Goal: Task Accomplishment & Management: Complete application form

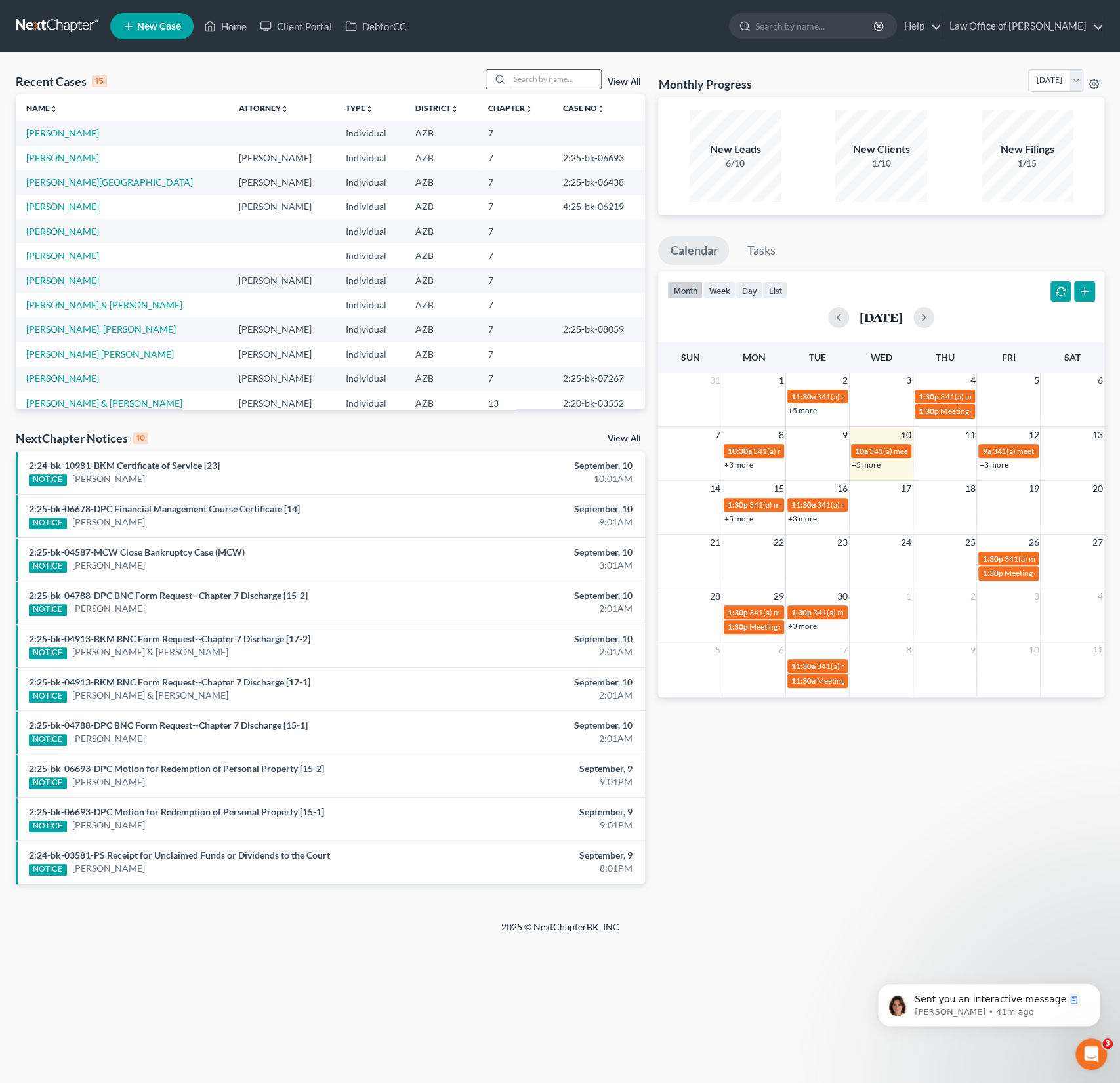
click at [528, 74] on input "search" at bounding box center [555, 79] width 92 height 19
click at [527, 82] on input "search" at bounding box center [555, 79] width 92 height 19
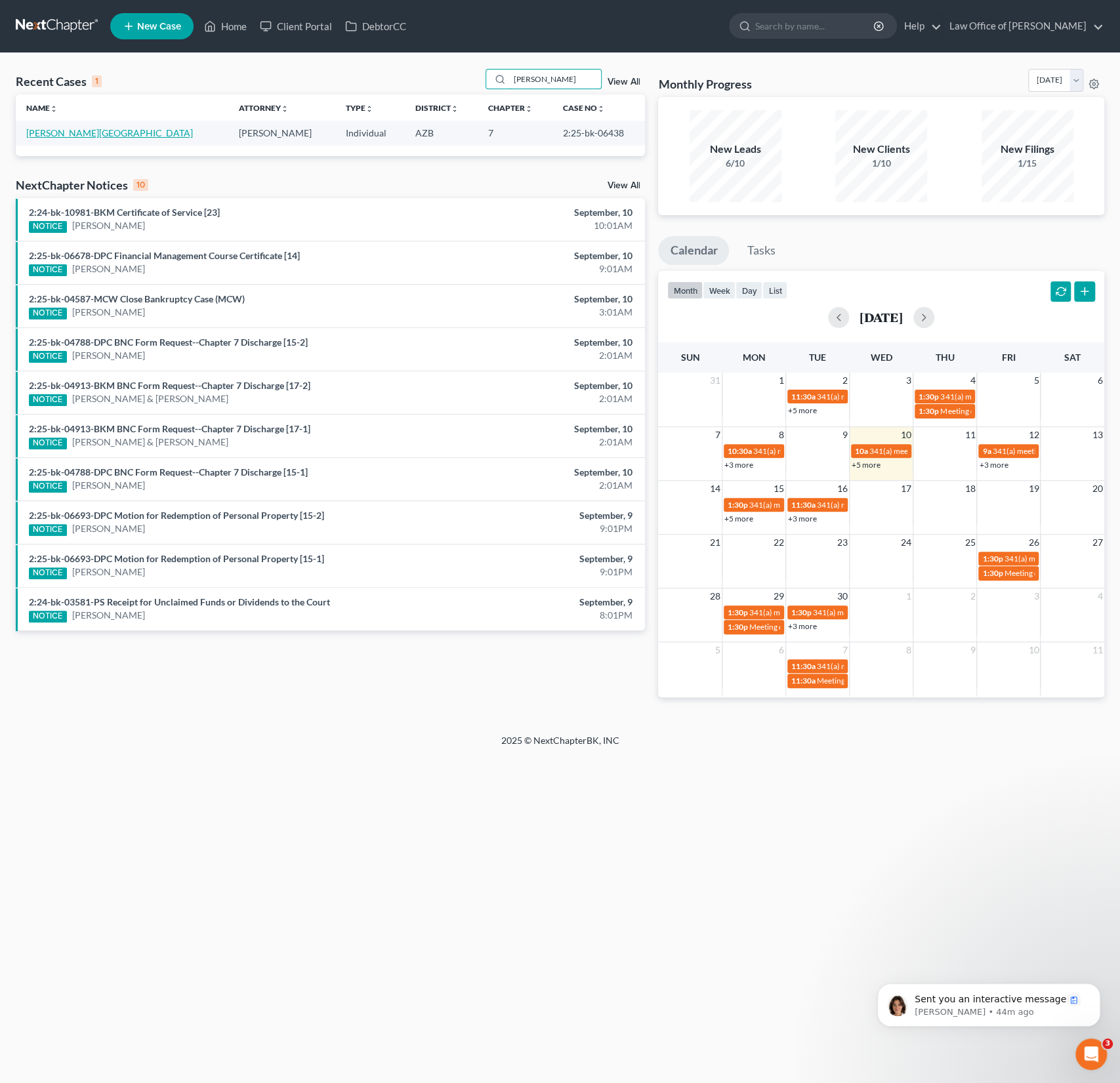
type input "piwinski"
click at [62, 129] on link "Piwinski, Chad" at bounding box center [110, 133] width 167 height 11
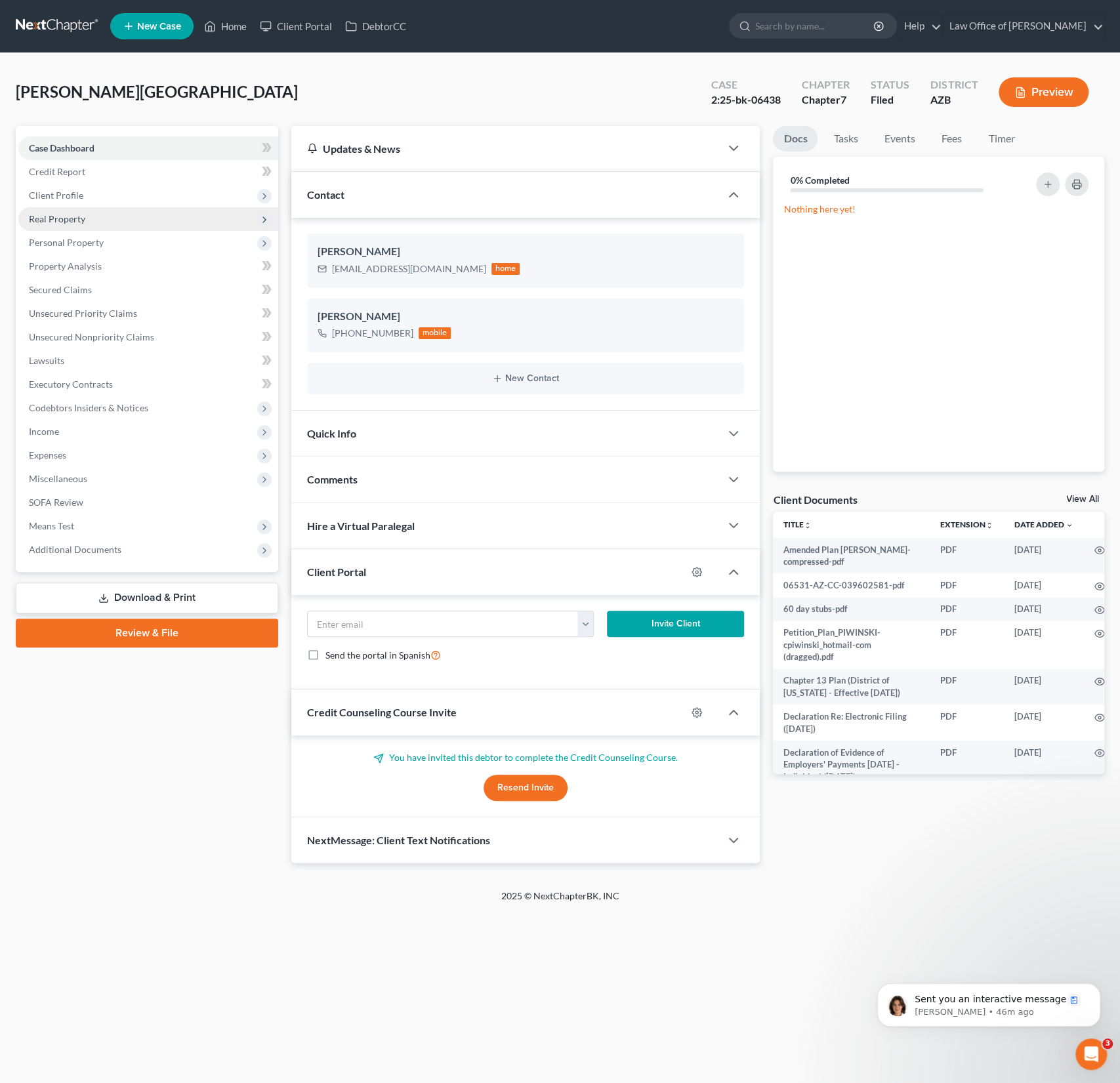
click at [61, 216] on span "Real Property" at bounding box center [57, 219] width 56 height 11
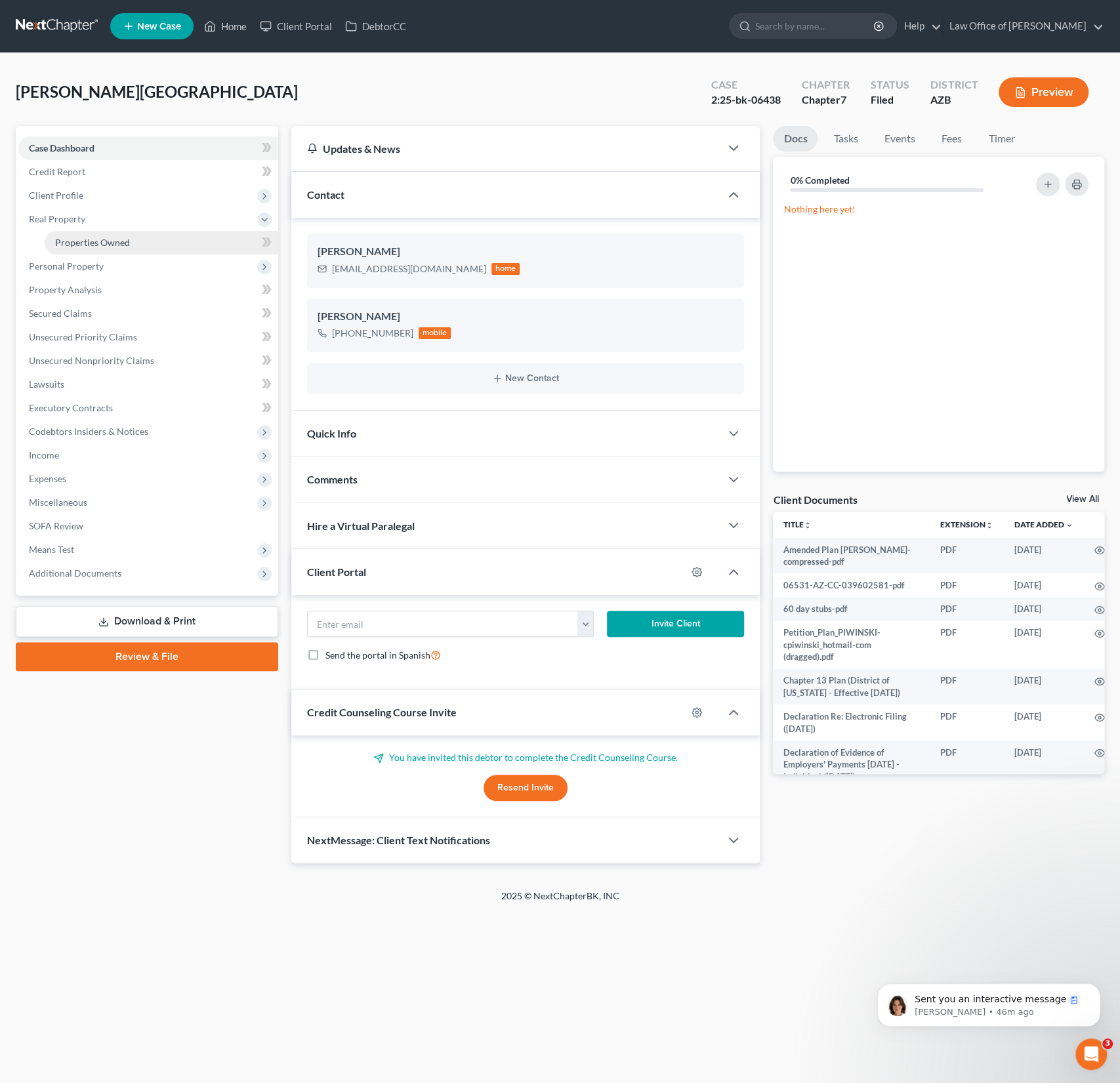
click at [80, 241] on span "Properties Owned" at bounding box center [93, 242] width 75 height 11
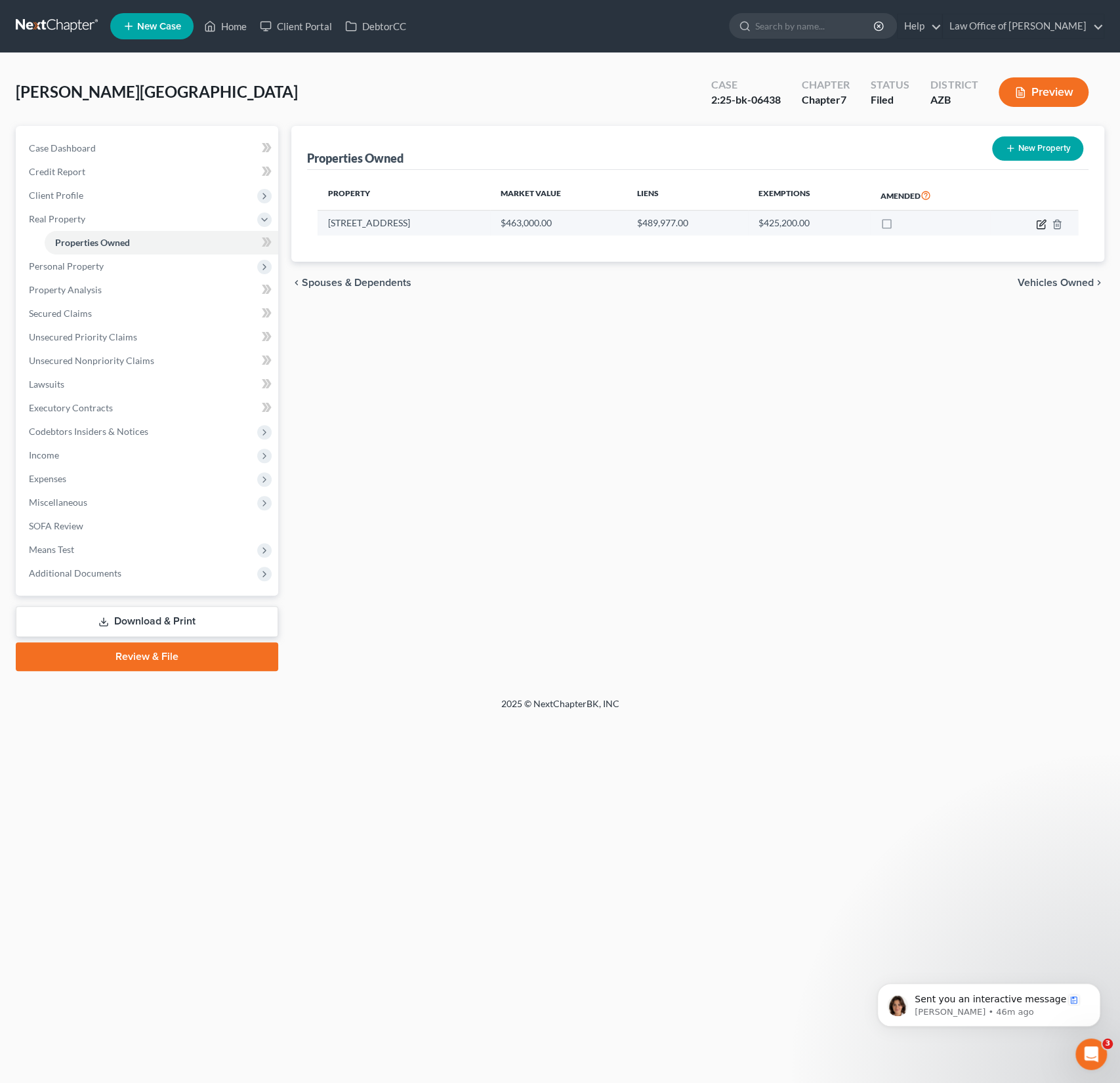
click at [1039, 224] on icon "button" at bounding box center [1041, 224] width 11 height 11
select select "3"
select select "0"
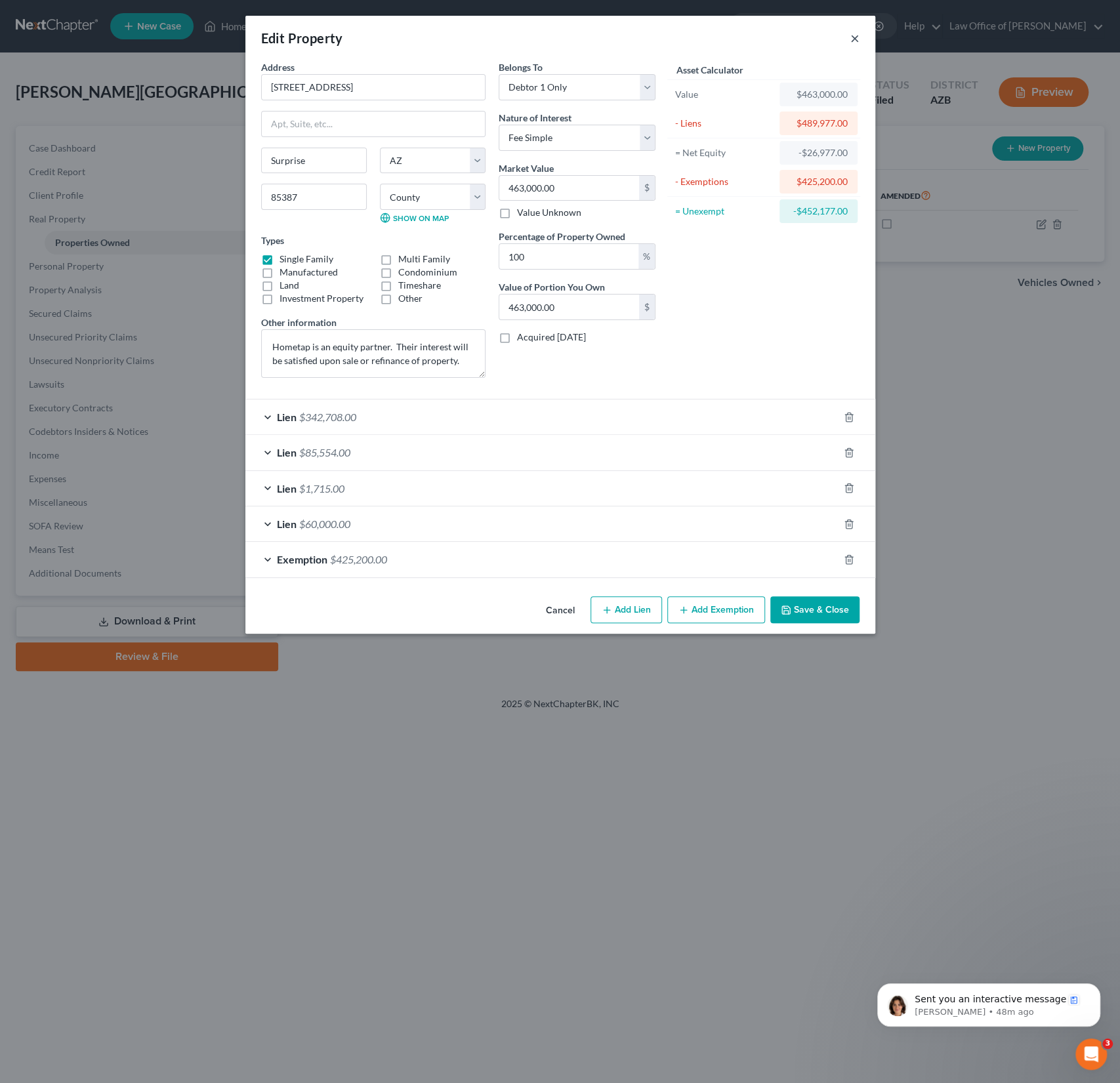
click at [855, 39] on button "×" at bounding box center [855, 38] width 9 height 16
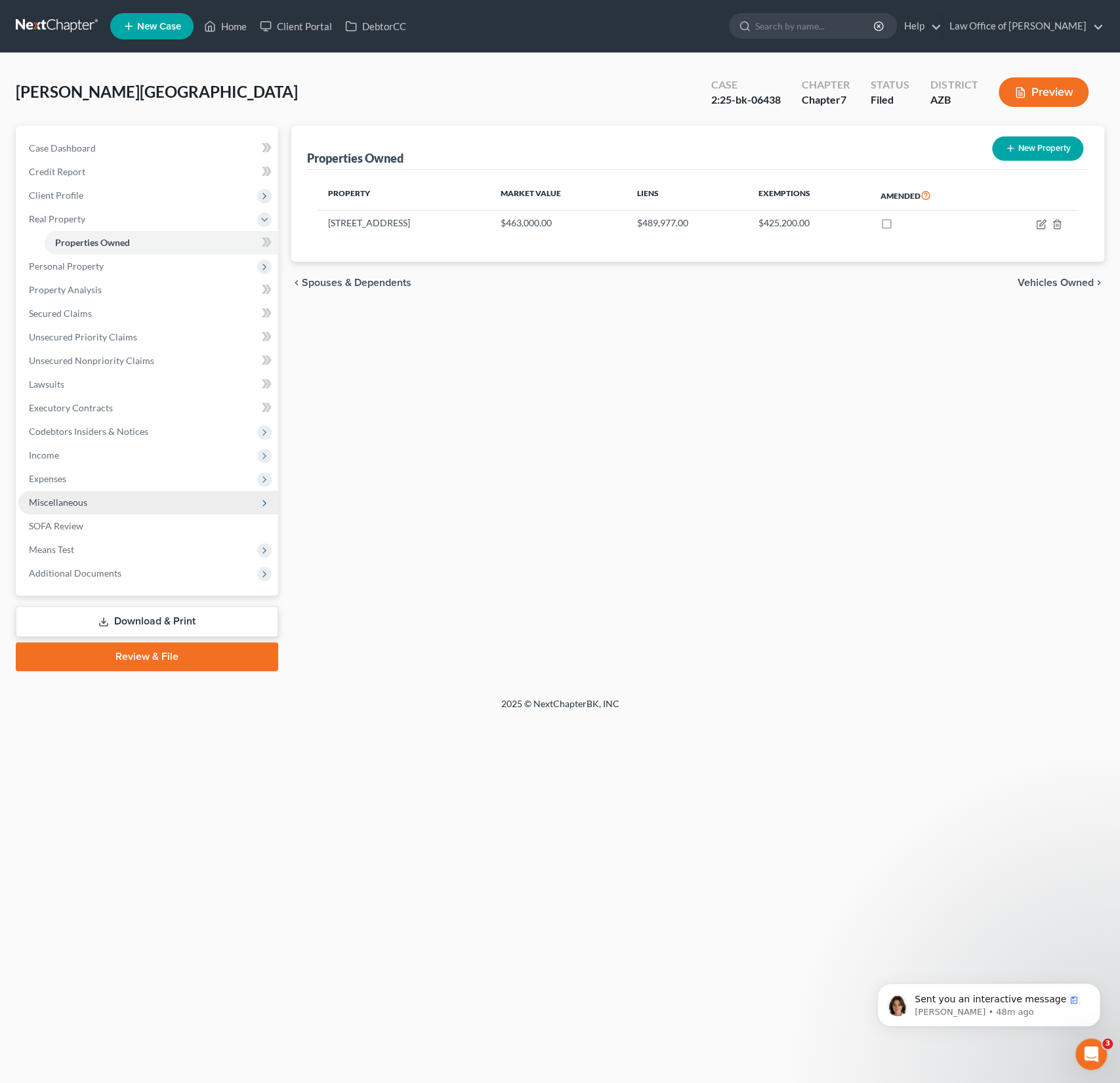
click at [90, 499] on span "Miscellaneous" at bounding box center [148, 503] width 260 height 24
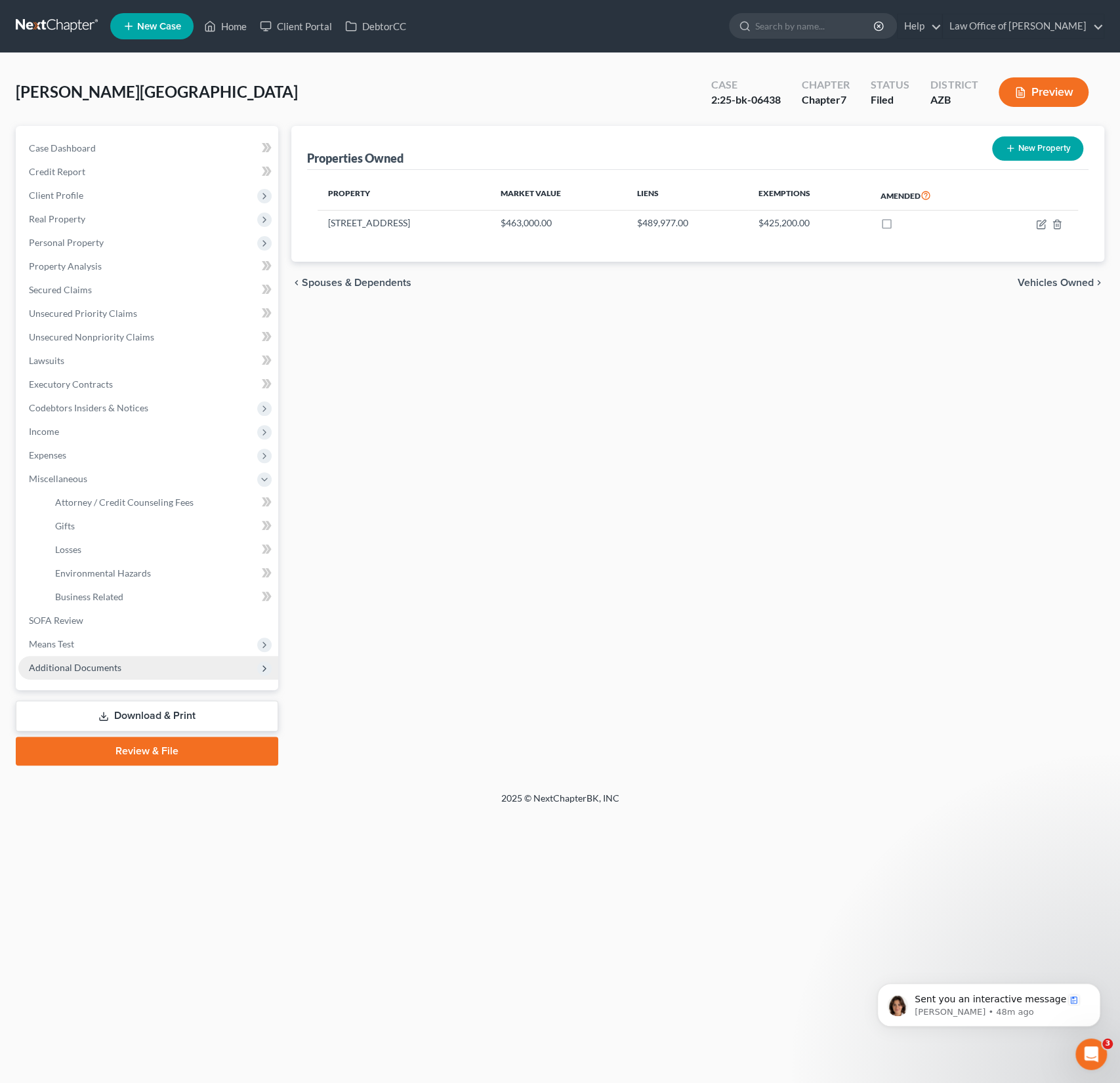
click at [79, 668] on span "Additional Documents" at bounding box center [75, 668] width 93 height 11
click at [110, 629] on link "PACER Notices" at bounding box center [162, 621] width 234 height 24
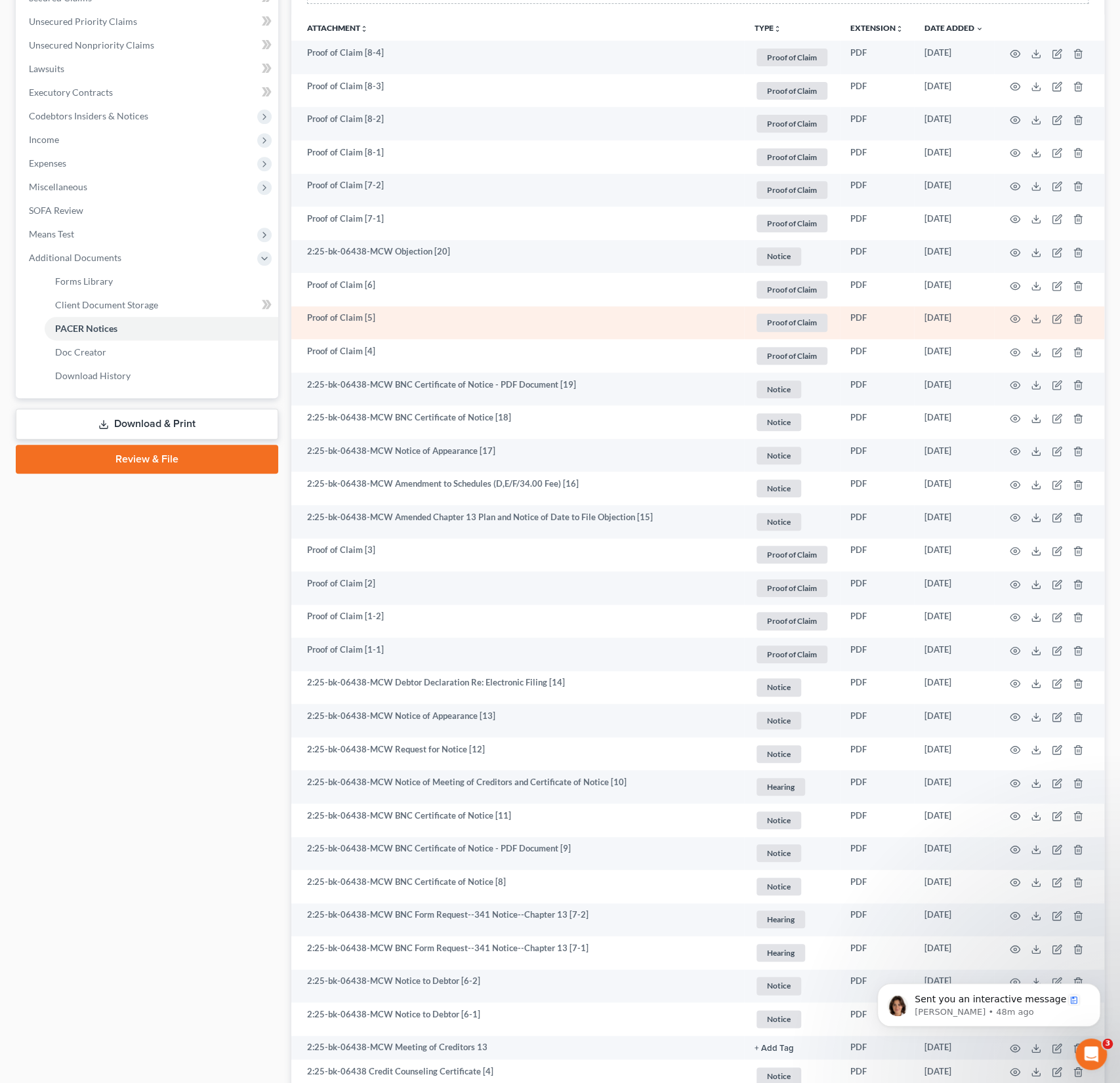
scroll to position [295, 0]
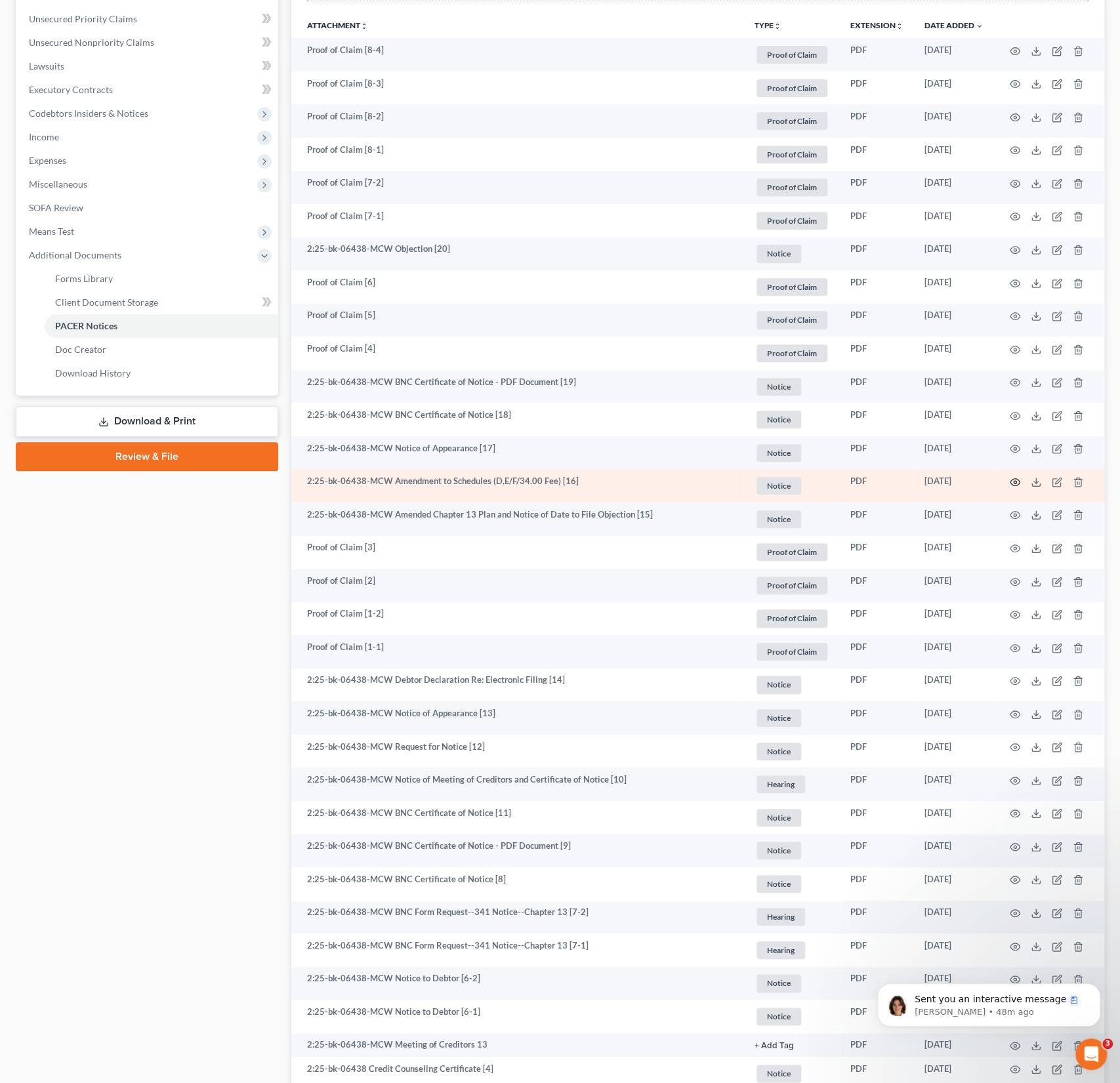
click at [1016, 484] on icon "button" at bounding box center [1015, 482] width 11 height 11
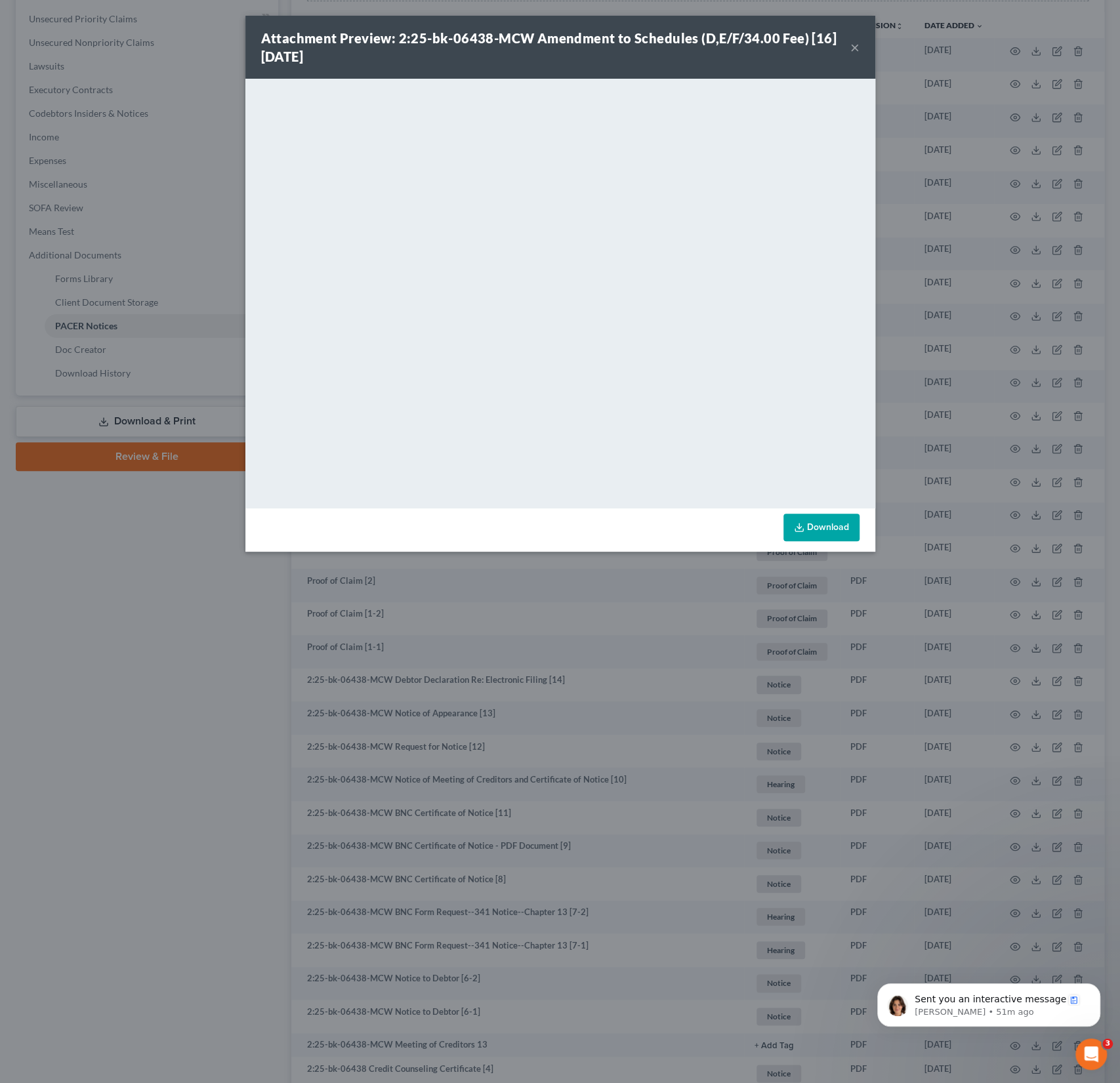
click at [855, 48] on button "×" at bounding box center [855, 47] width 9 height 16
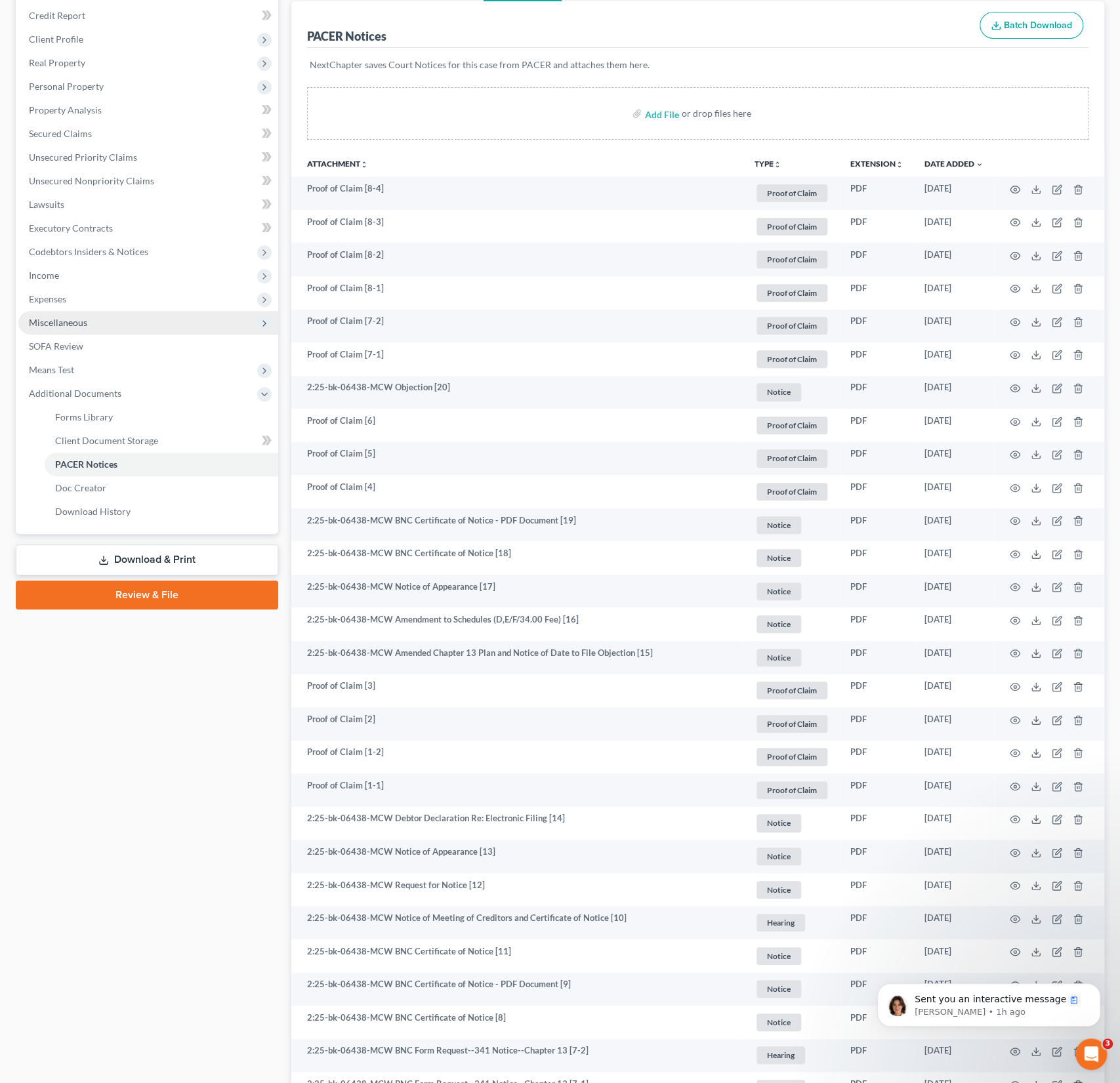
scroll to position [0, 0]
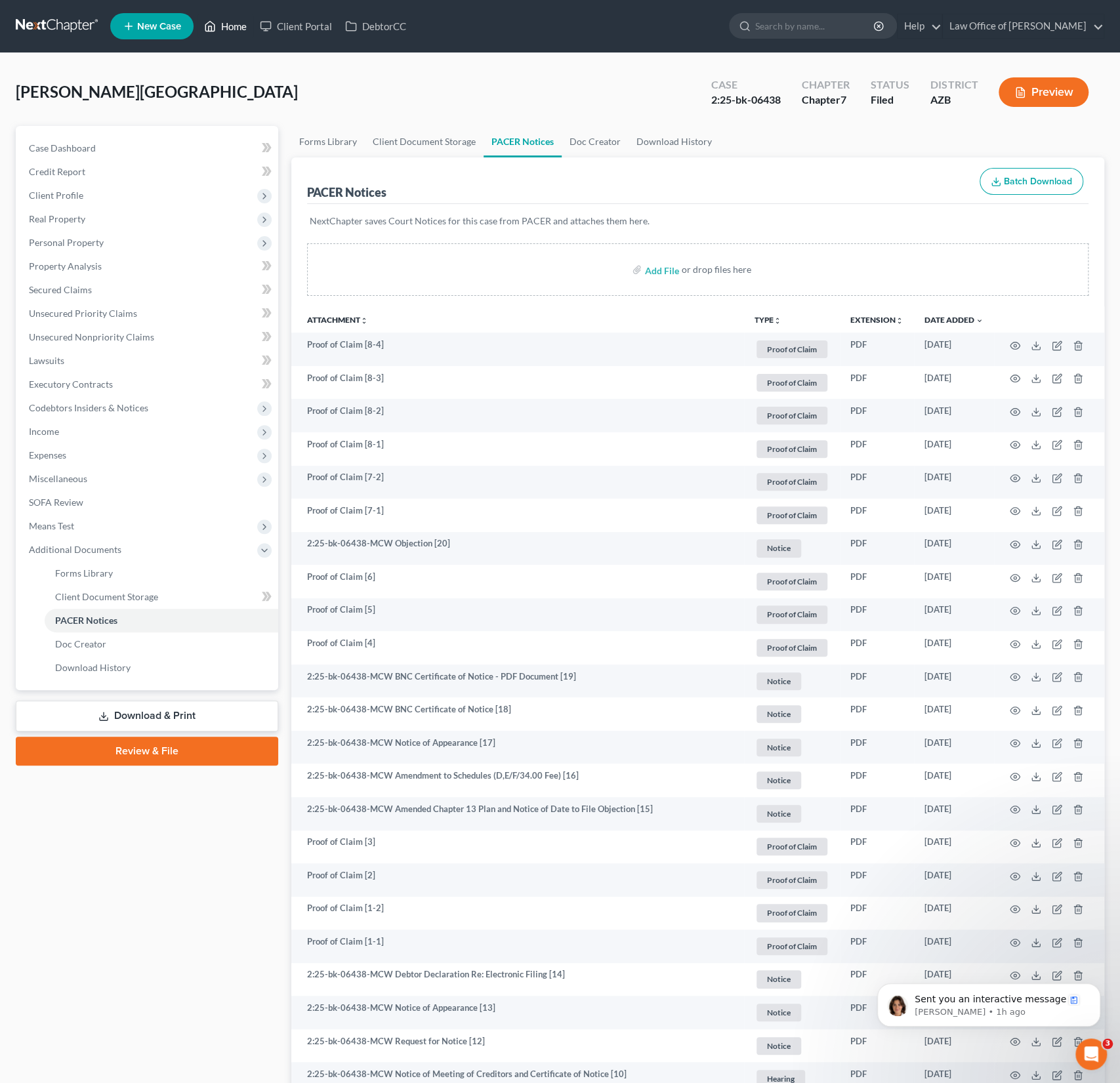
click at [235, 20] on link "Home" at bounding box center [225, 26] width 56 height 24
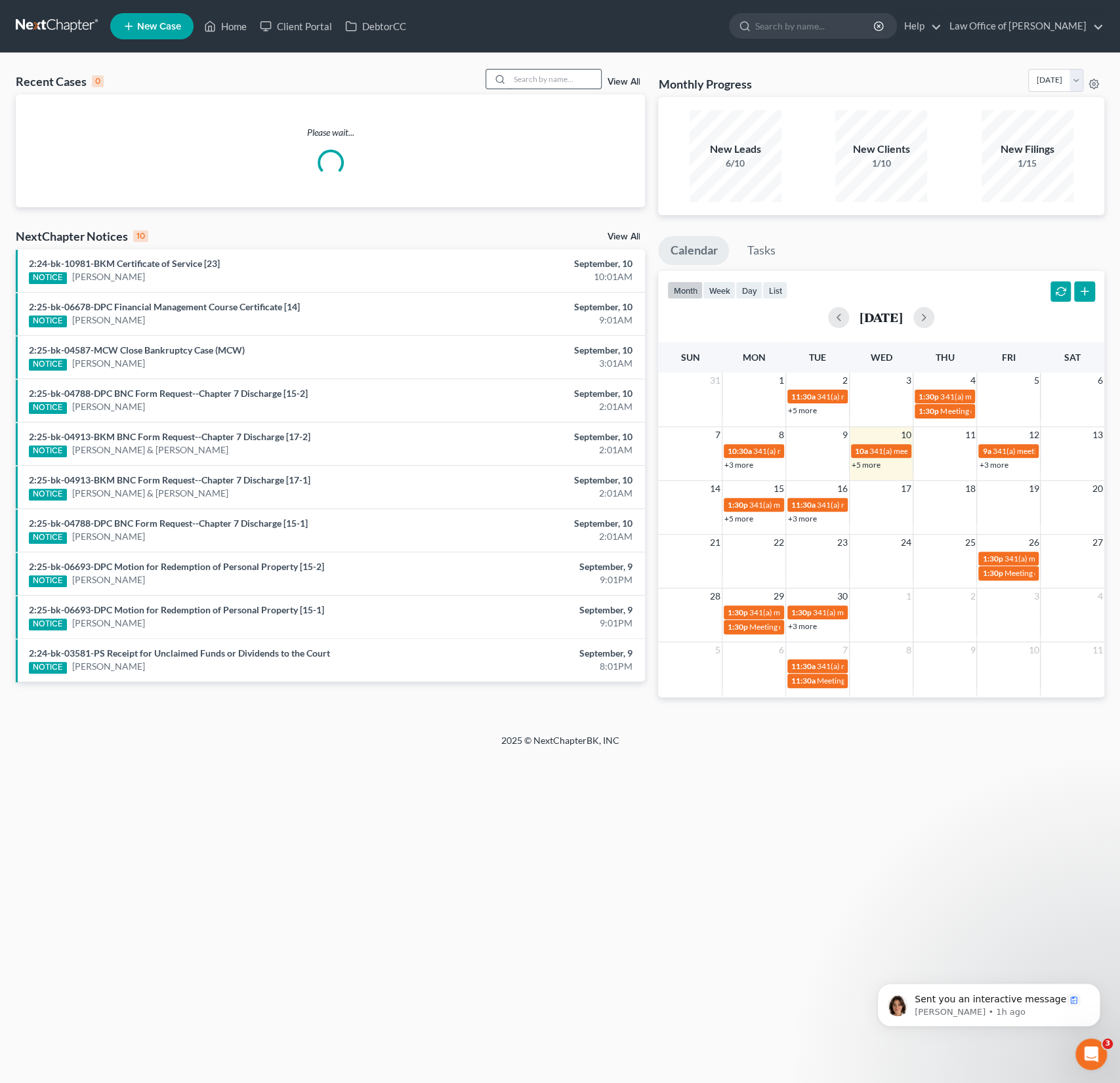
click at [552, 79] on input "search" at bounding box center [555, 79] width 92 height 19
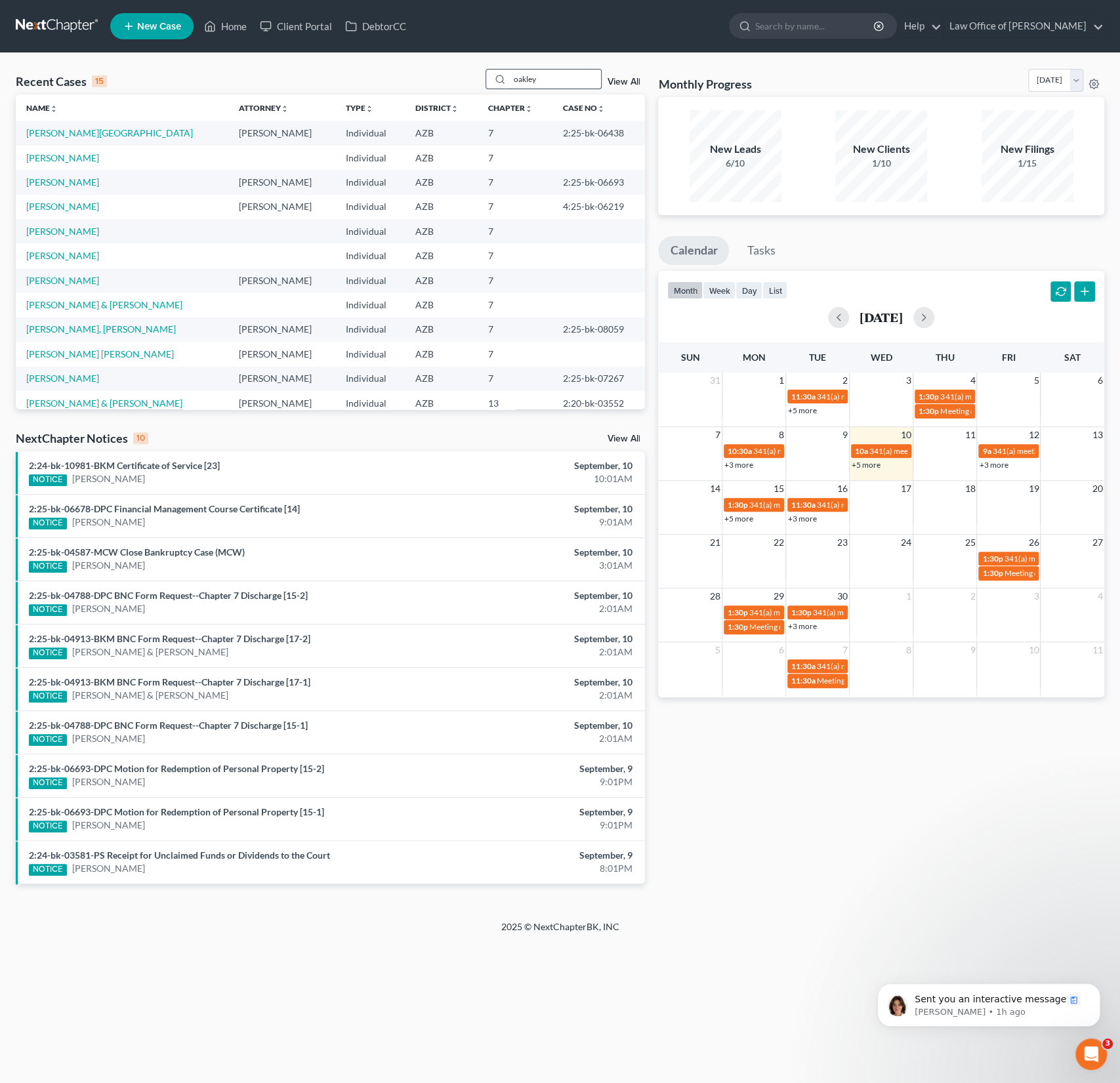
type input "oakley"
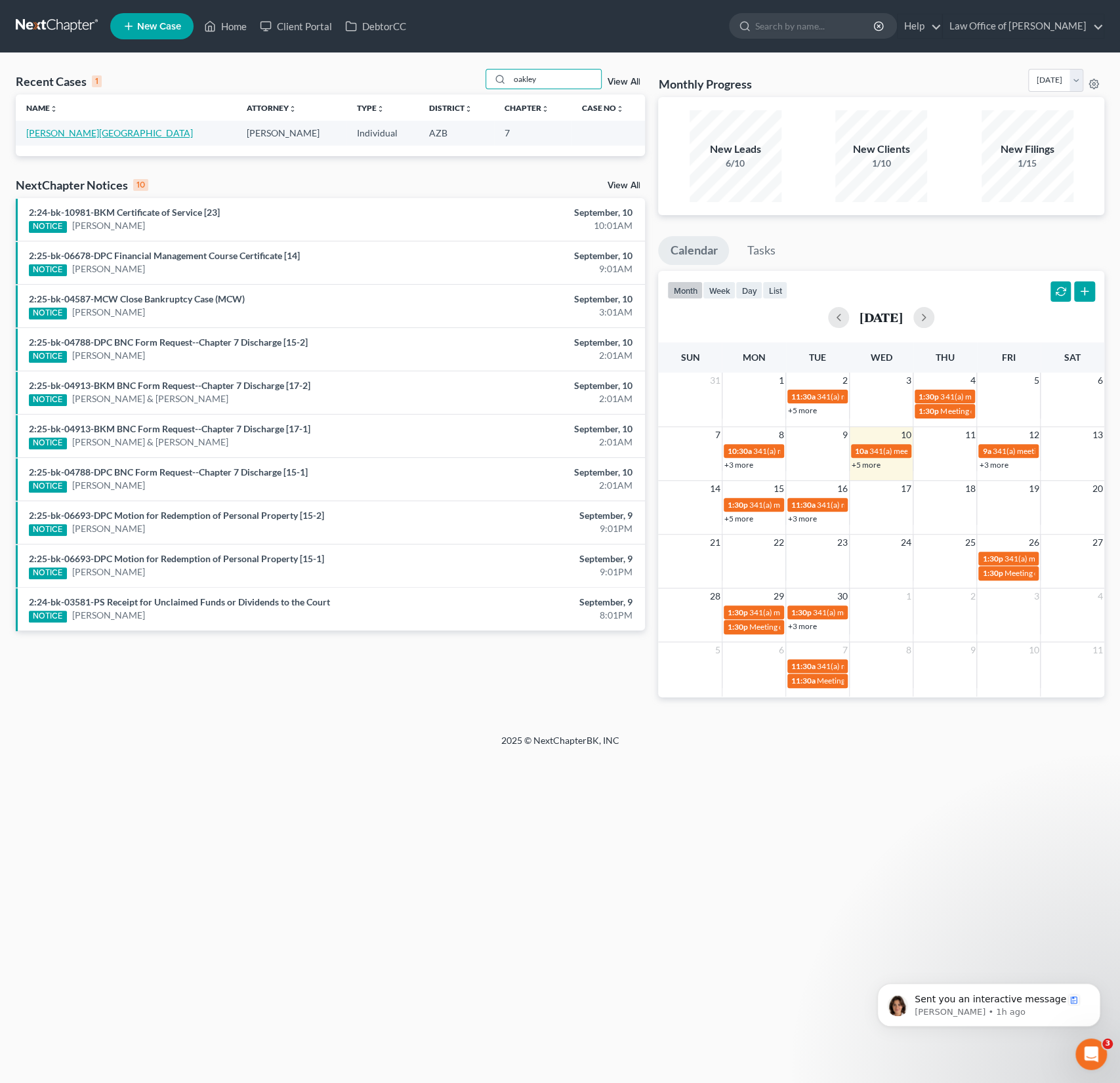
click at [77, 133] on link "[PERSON_NAME][GEOGRAPHIC_DATA]" at bounding box center [110, 133] width 167 height 11
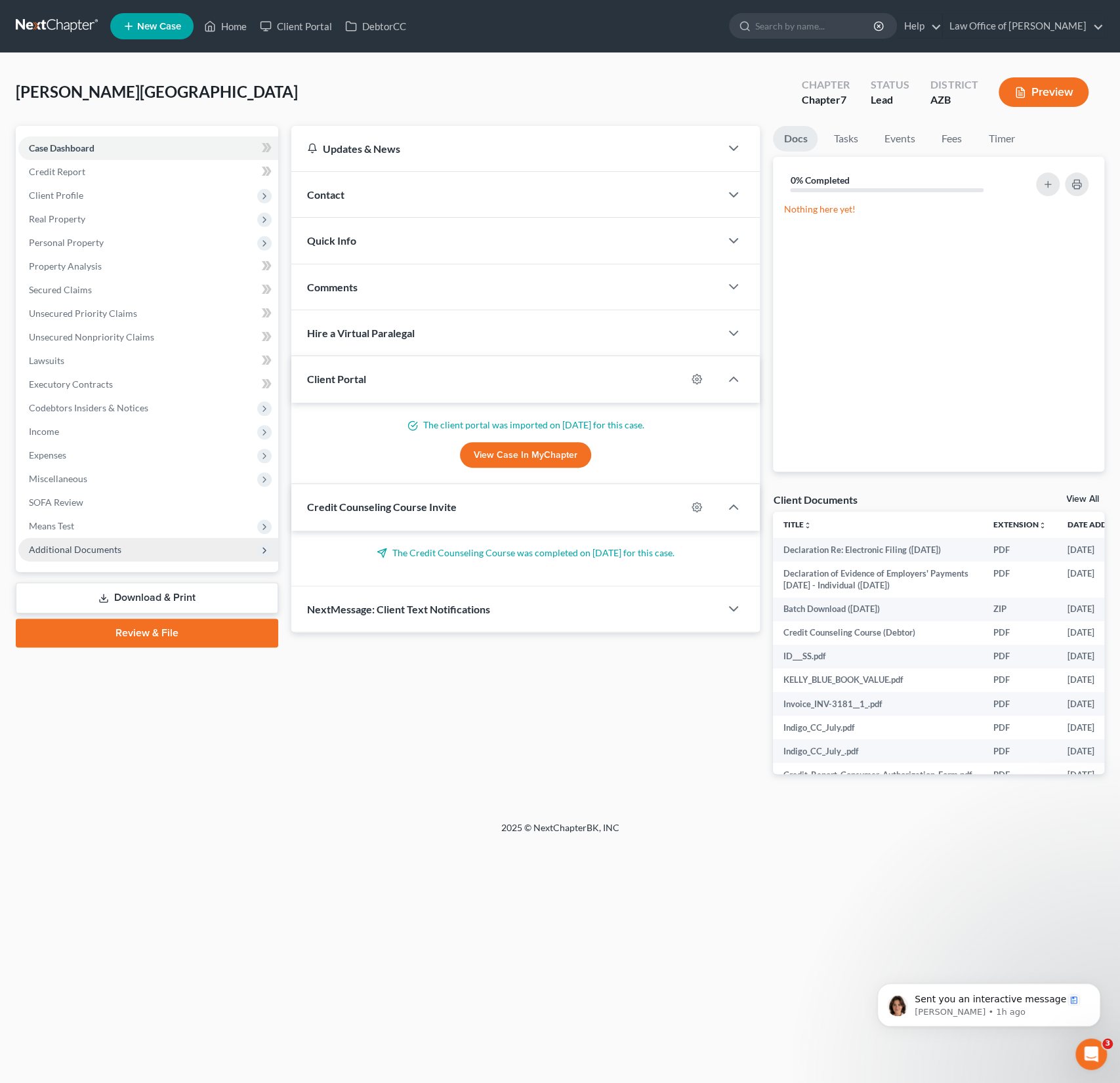
click at [109, 556] on span "Additional Documents" at bounding box center [148, 550] width 260 height 24
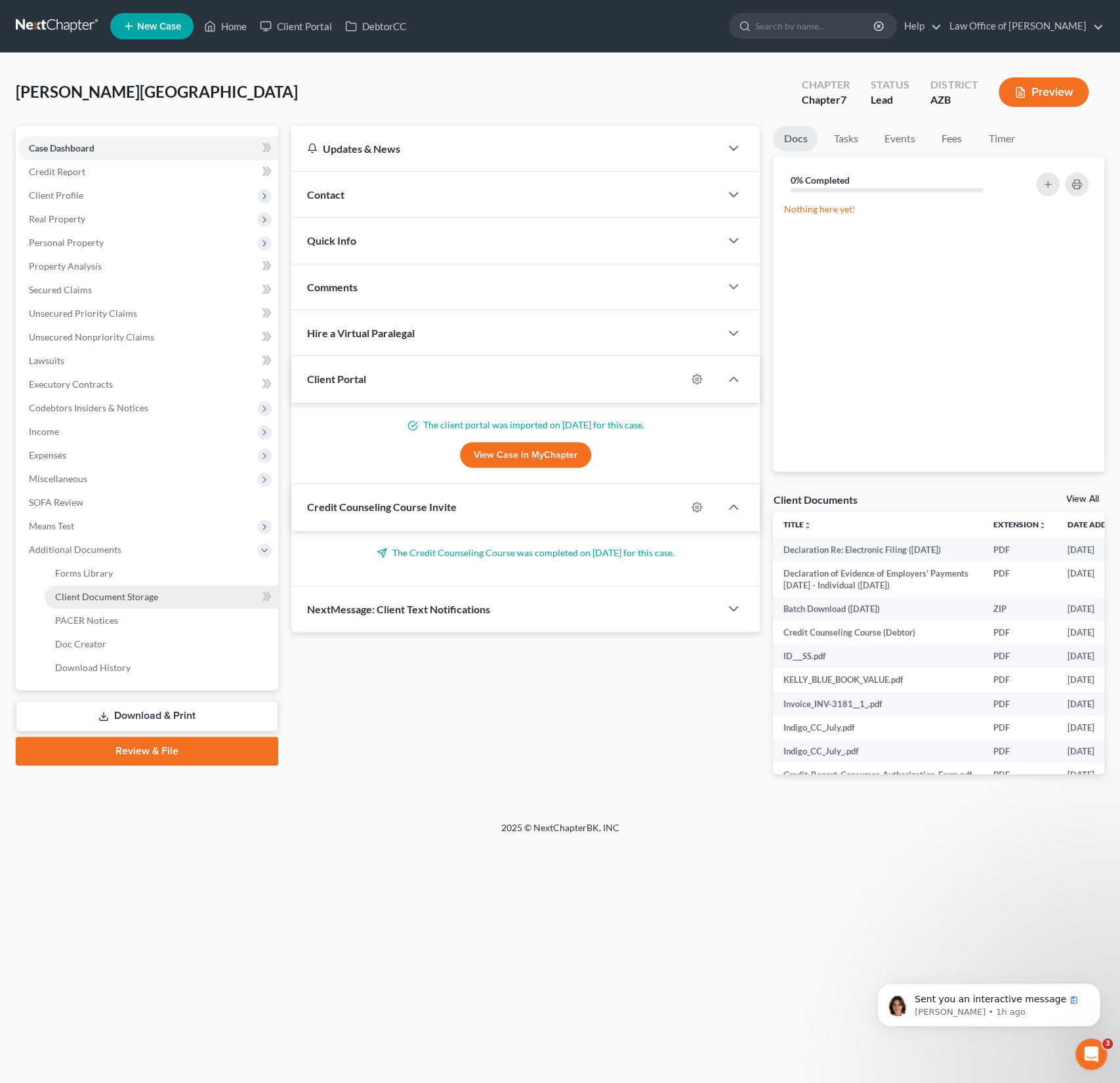
click at [87, 597] on span "Client Document Storage" at bounding box center [106, 597] width 103 height 11
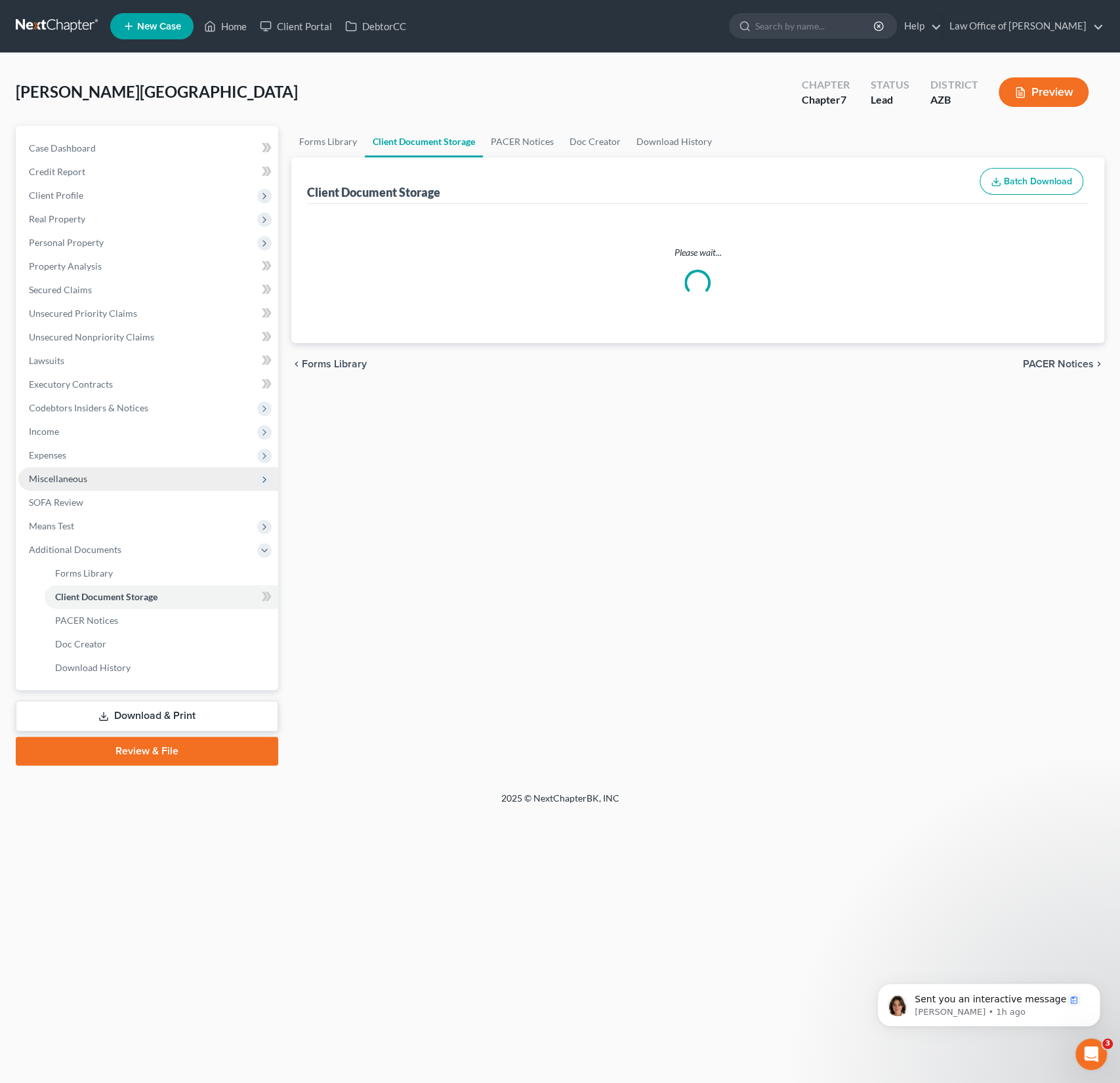
select select "14"
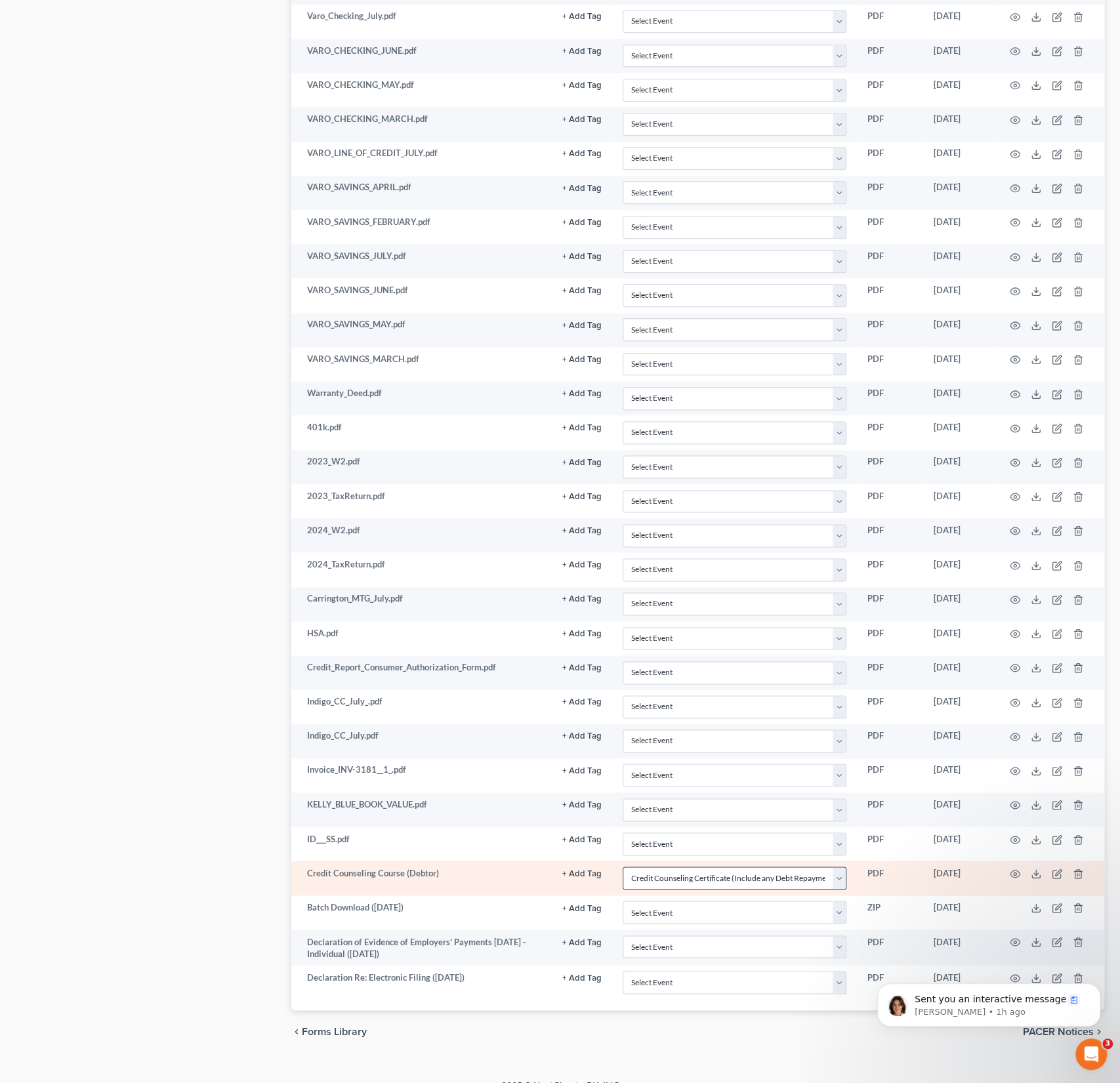
select select "14"
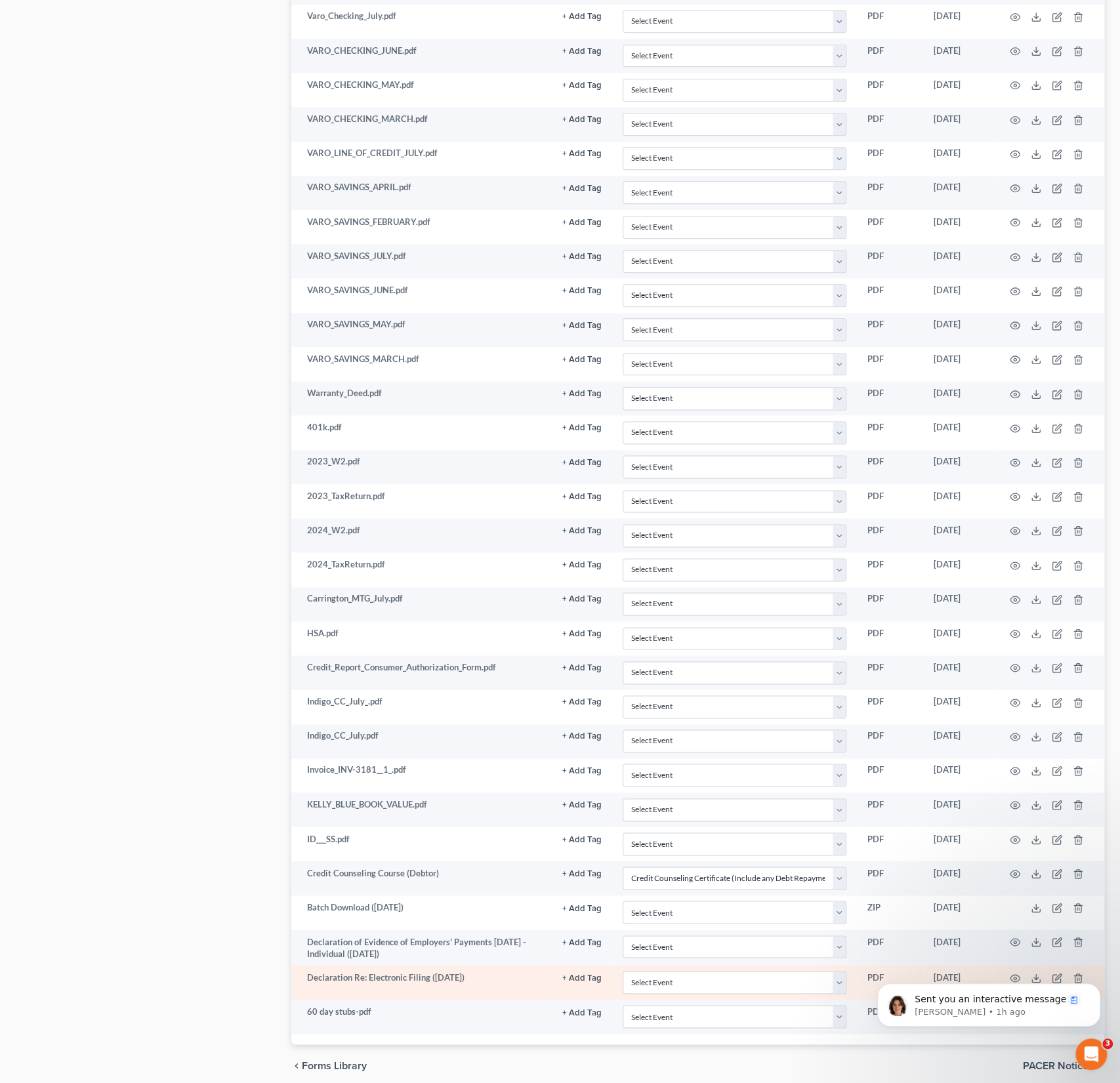
scroll to position [862, 0]
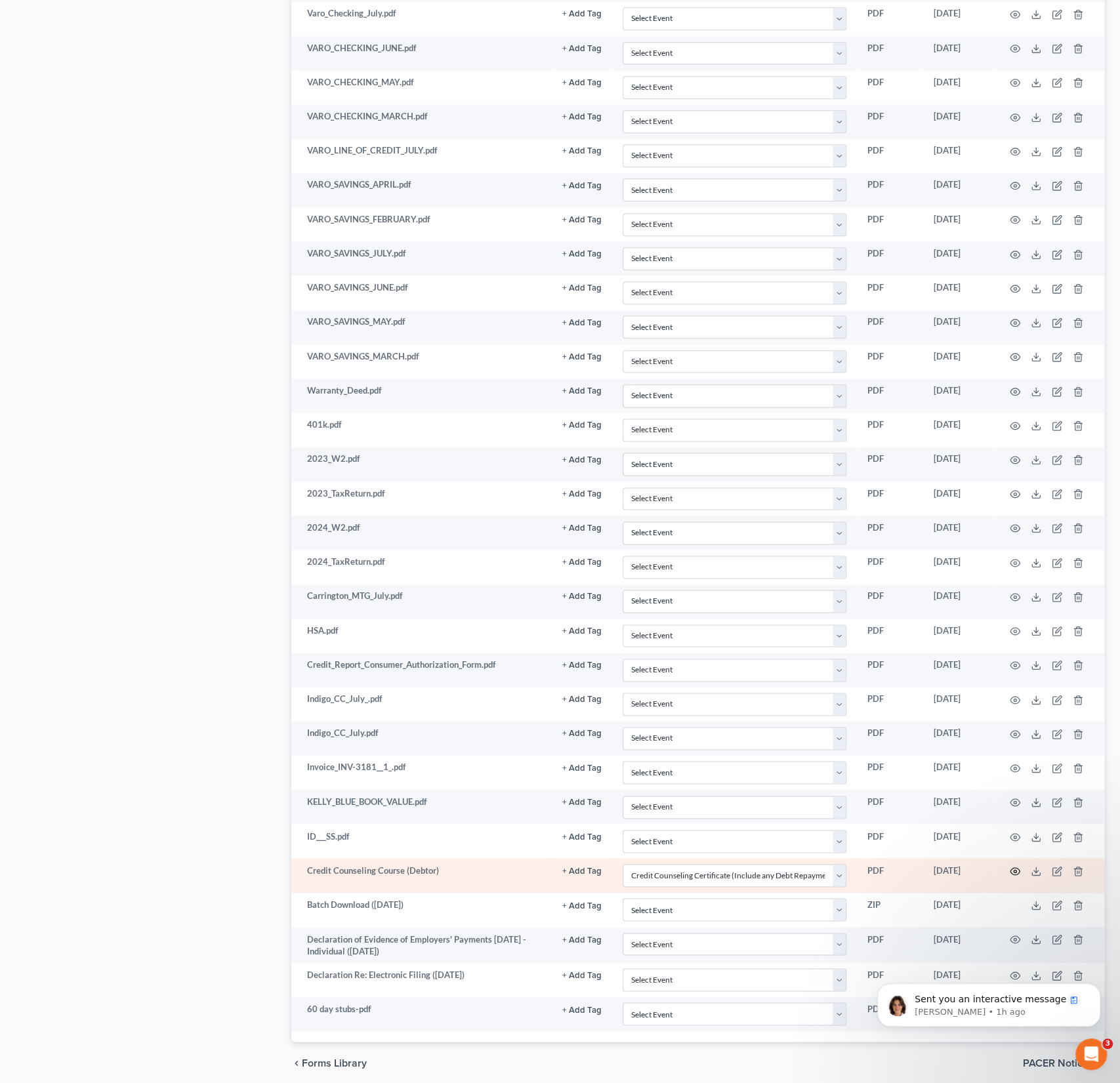
click at [1011, 866] on icon "button" at bounding box center [1015, 871] width 11 height 11
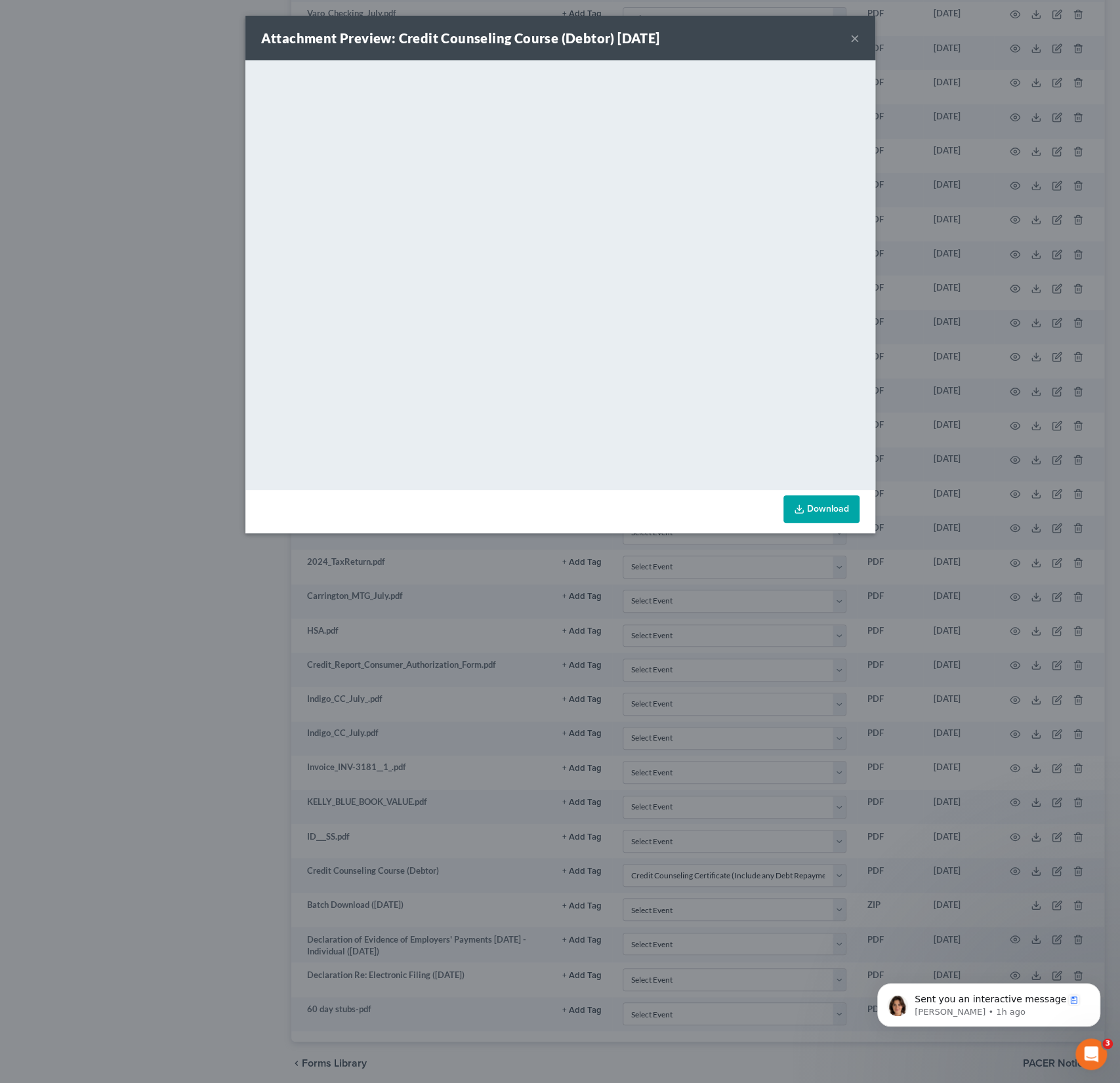
click at [857, 30] on button "×" at bounding box center [855, 38] width 9 height 16
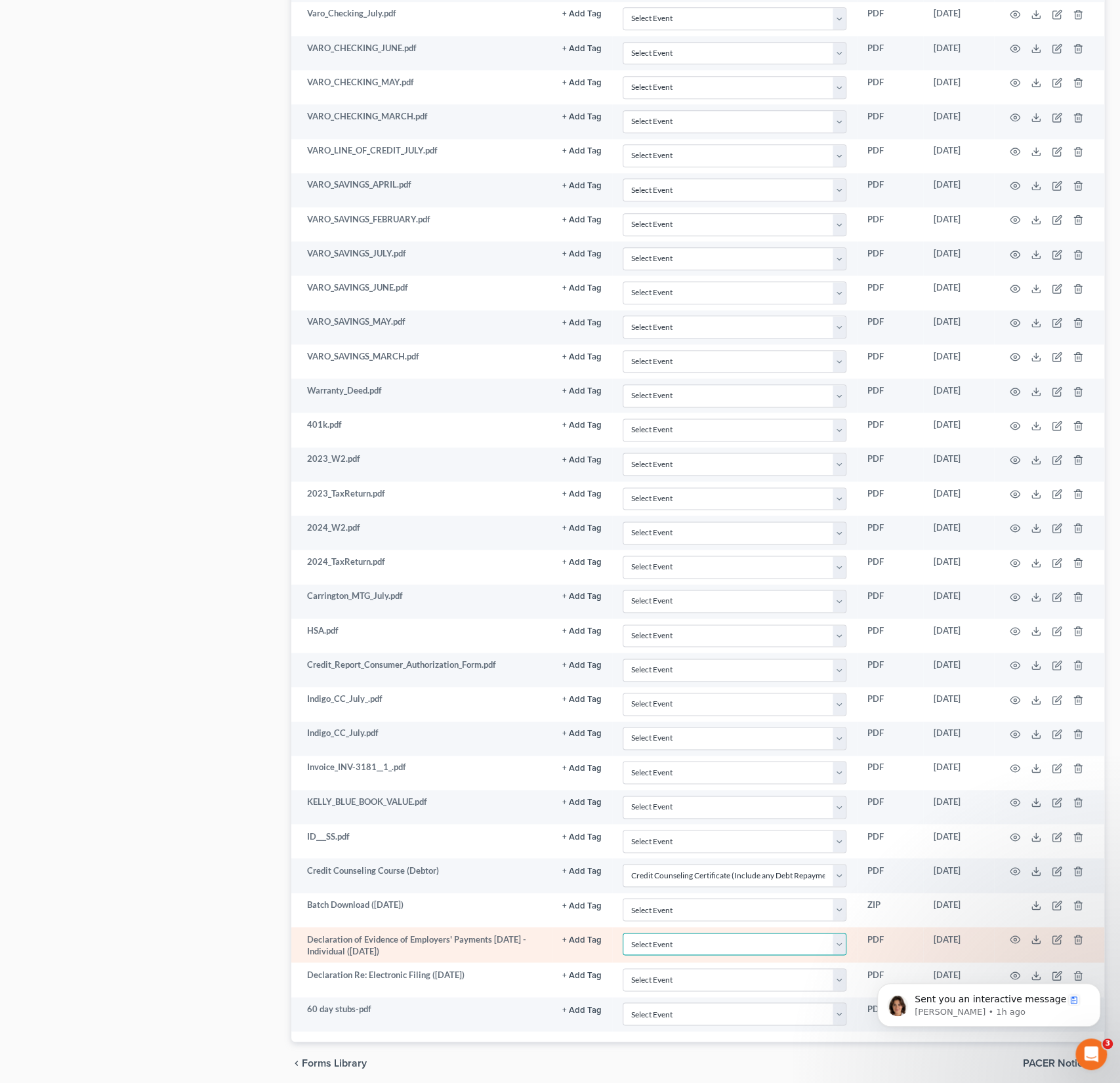
click at [684, 933] on select "Select Event AA Schedules and Statements (Formerly All Required) Amended Chapte…" at bounding box center [735, 944] width 224 height 23
select select "18"
click at [623, 933] on select "Select Event AA Schedules and Statements (Formerly All Required) Amended Chapte…" at bounding box center [735, 944] width 224 height 23
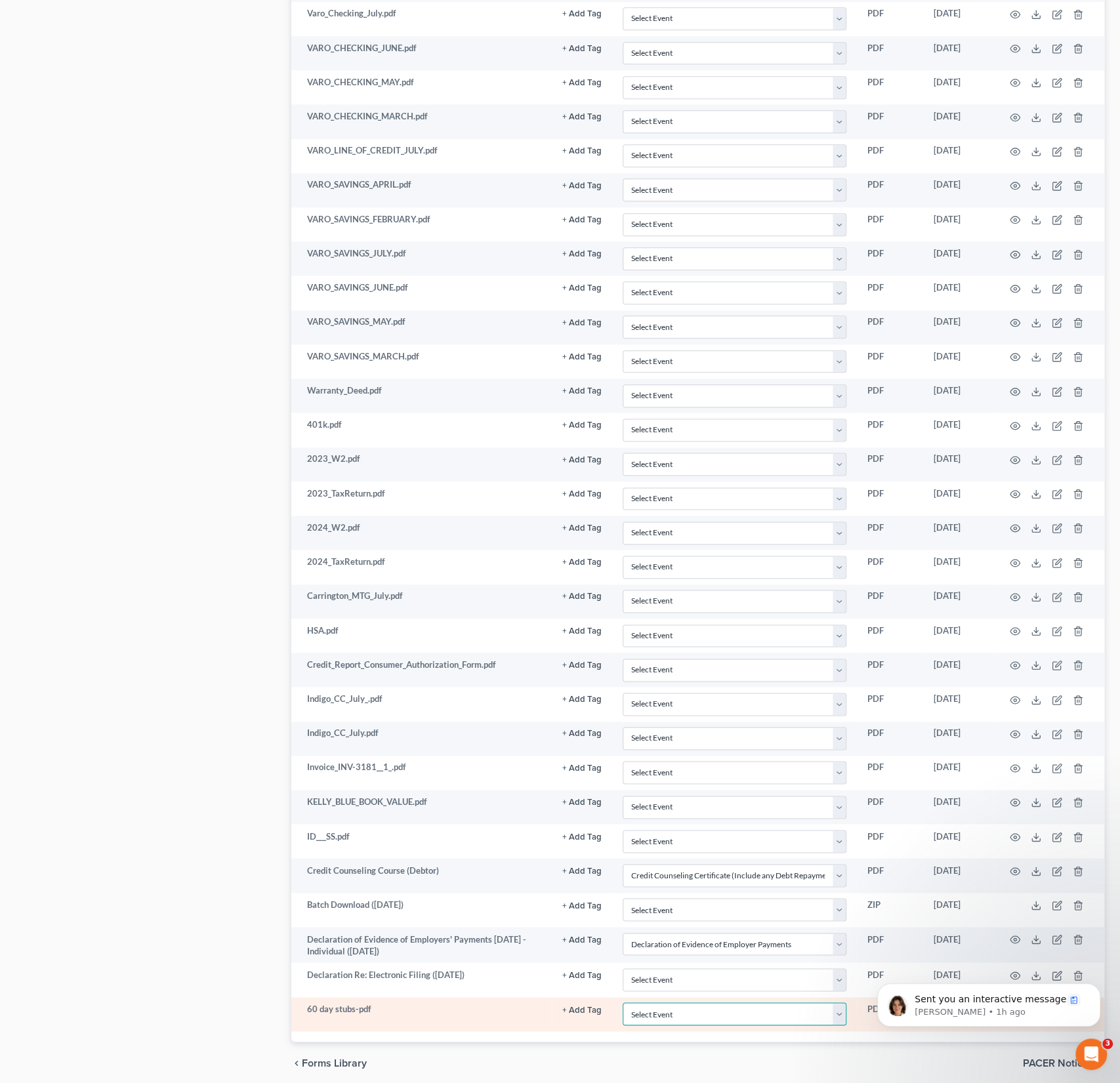
click at [674, 1002] on select "Select Event AA Schedules and Statements (Formerly All Required) Amended Chapte…" at bounding box center [735, 1013] width 224 height 23
select select "18"
click at [623, 1002] on select "Select Event AA Schedules and Statements (Formerly All Required) Amended Chapte…" at bounding box center [735, 1013] width 224 height 23
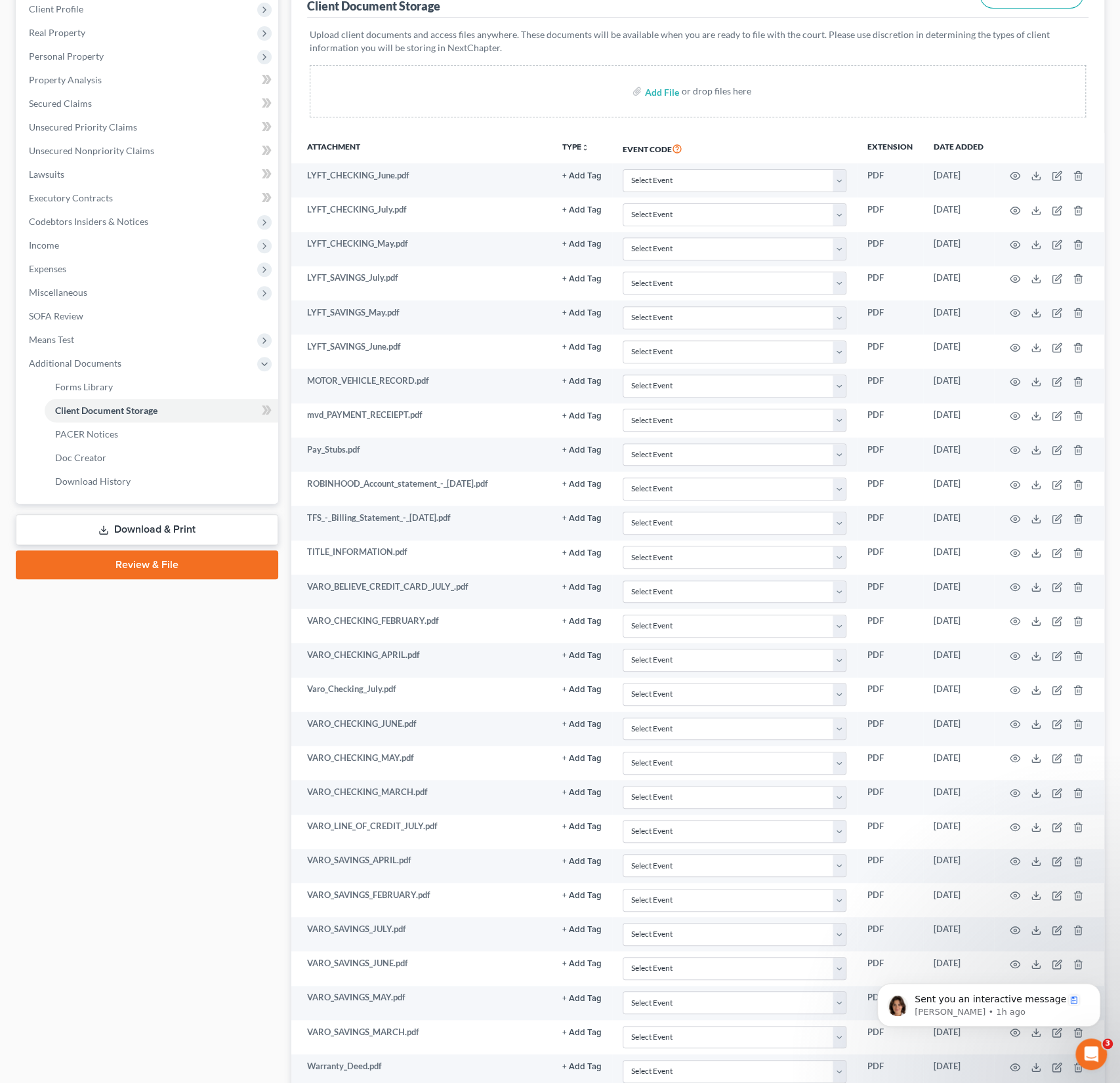
scroll to position [112, 0]
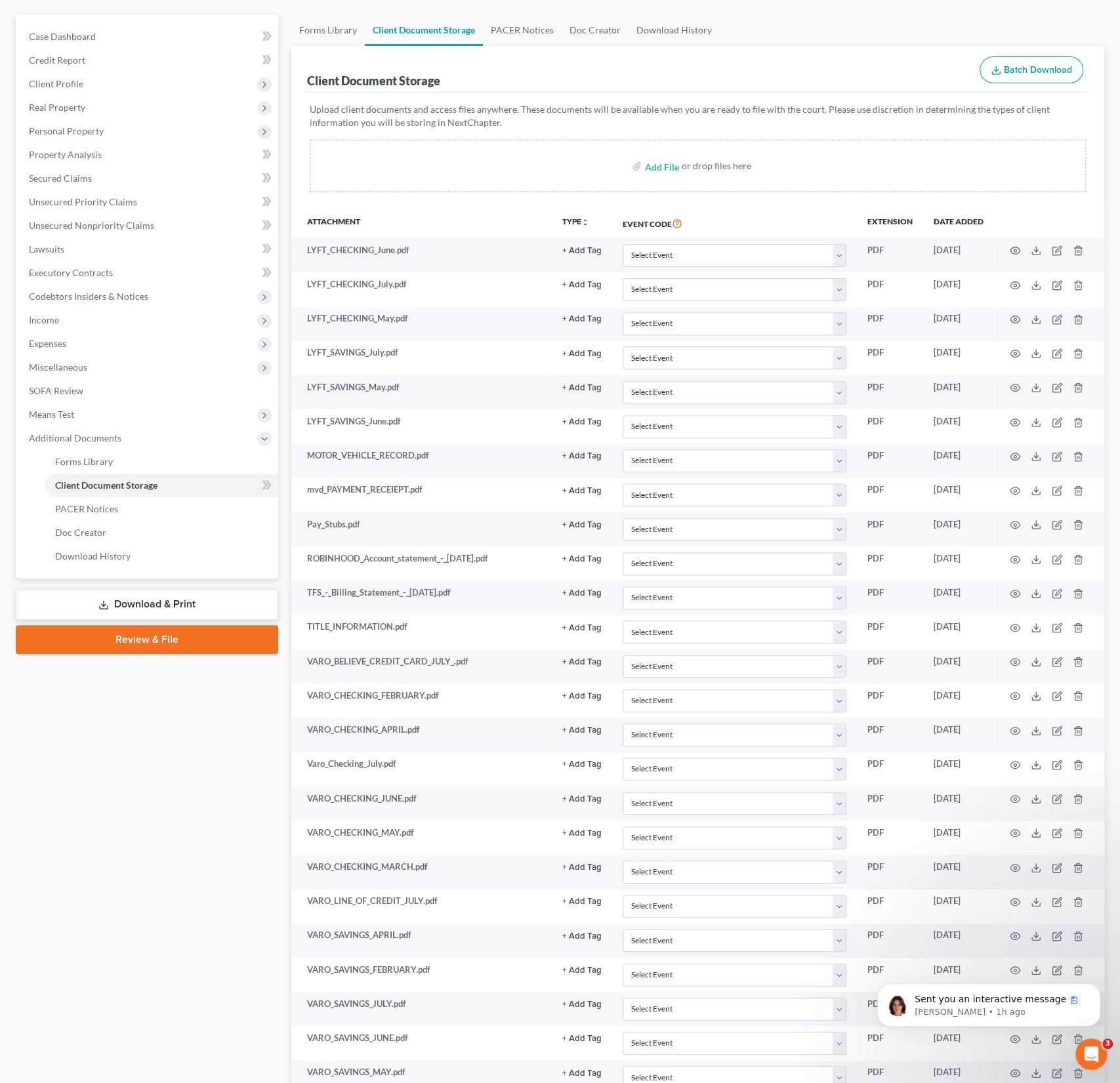
click at [148, 628] on link "Review & File" at bounding box center [147, 640] width 263 height 29
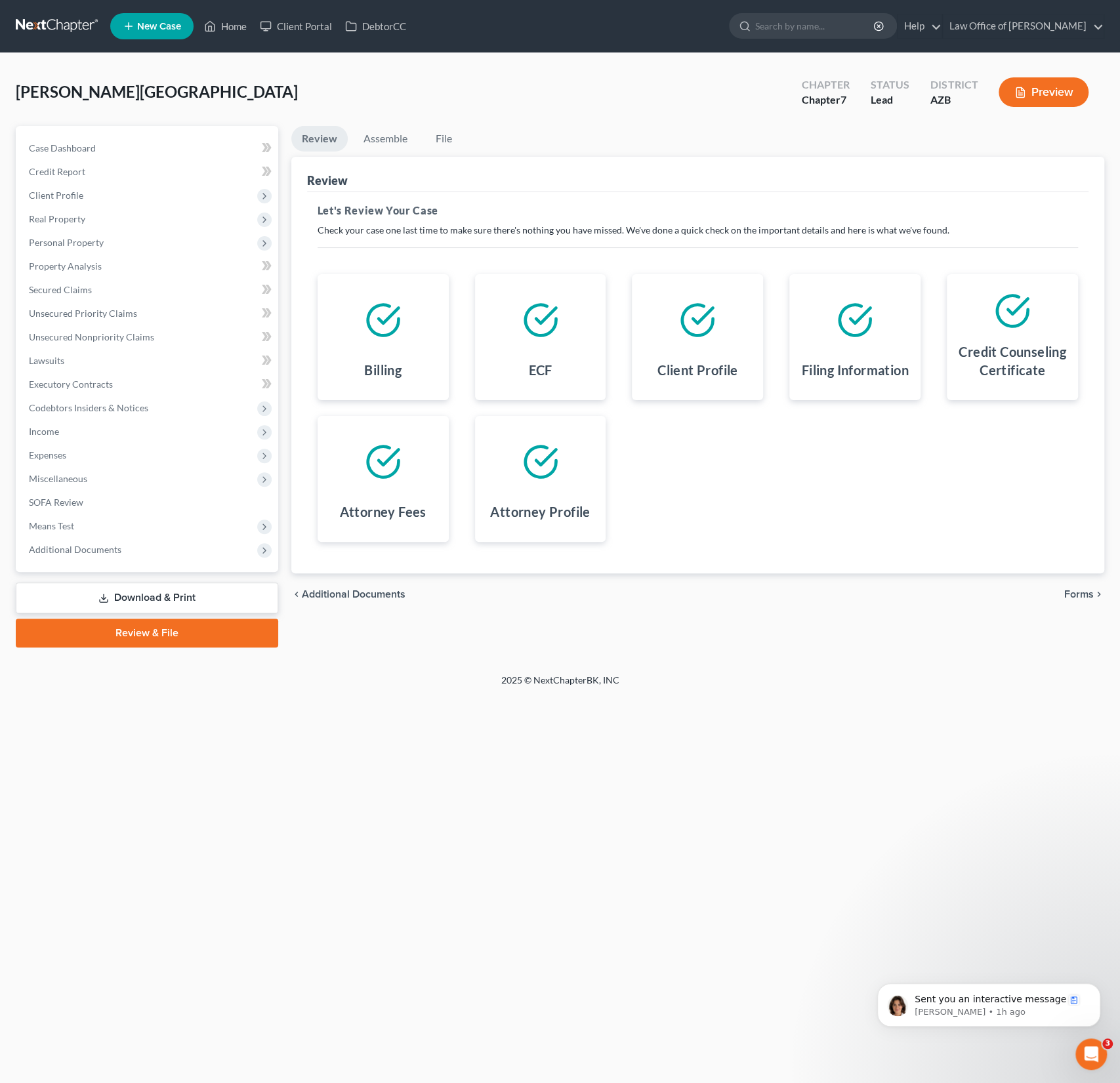
click at [1084, 589] on span "Forms" at bounding box center [1079, 595] width 30 height 11
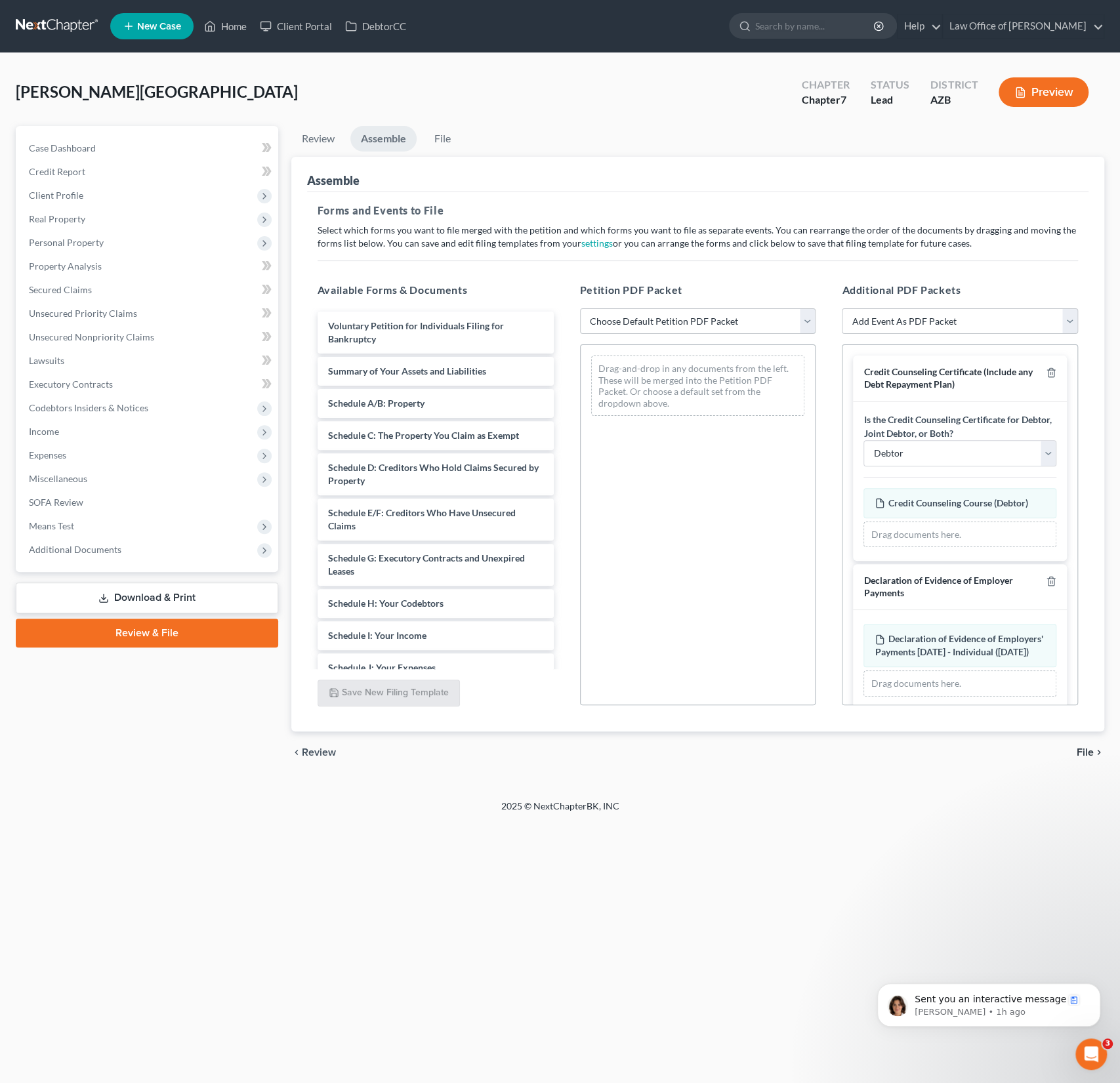
click at [700, 320] on select "Choose Default Petition PDF Packet Complete Bankruptcy Petition (all forms and …" at bounding box center [699, 322] width 236 height 26
select select "0"
click at [580, 308] on select "Choose Default Petition PDF Packet Complete Bankruptcy Petition (all forms and …" at bounding box center [699, 322] width 236 height 26
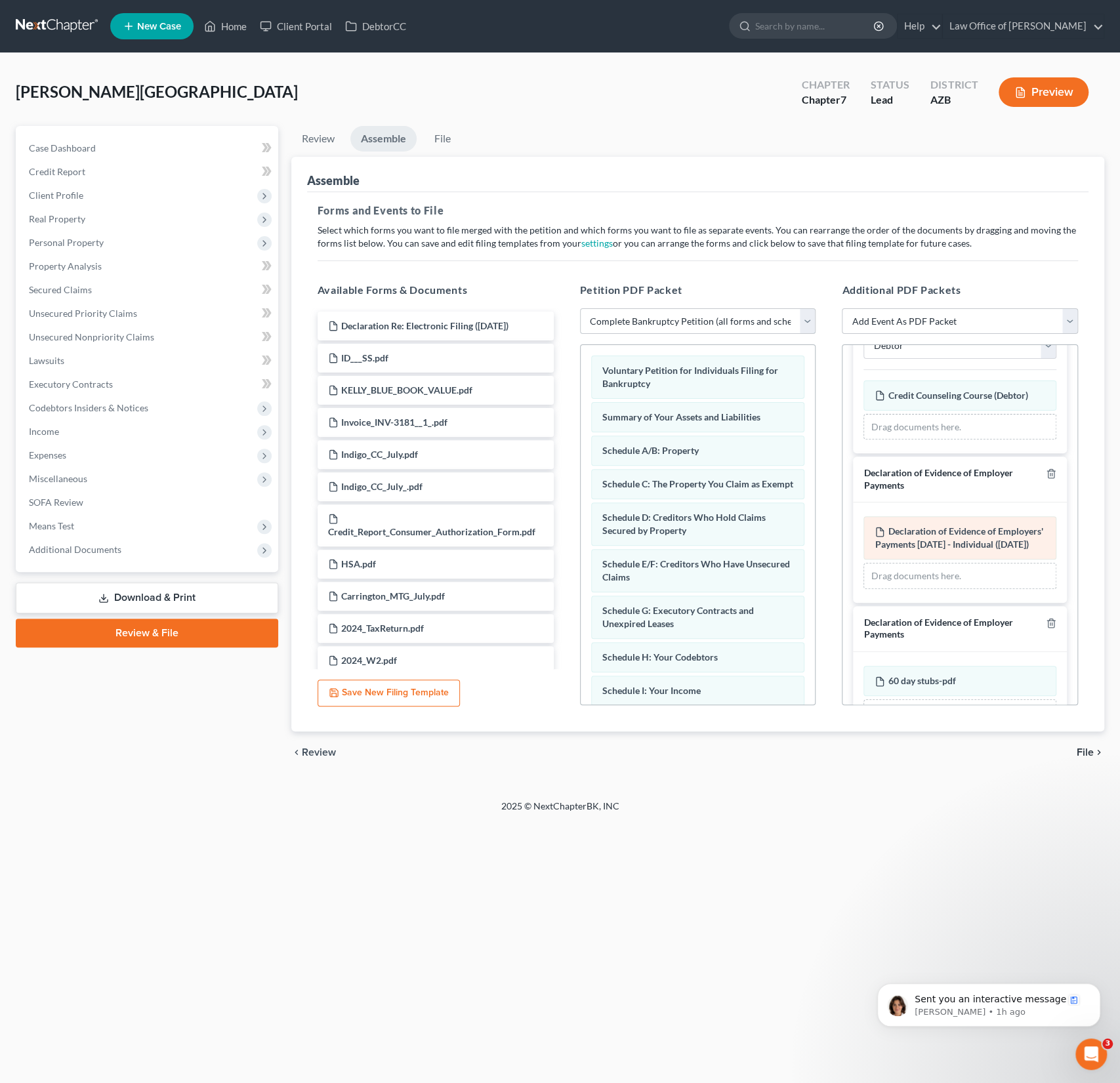
scroll to position [161, 0]
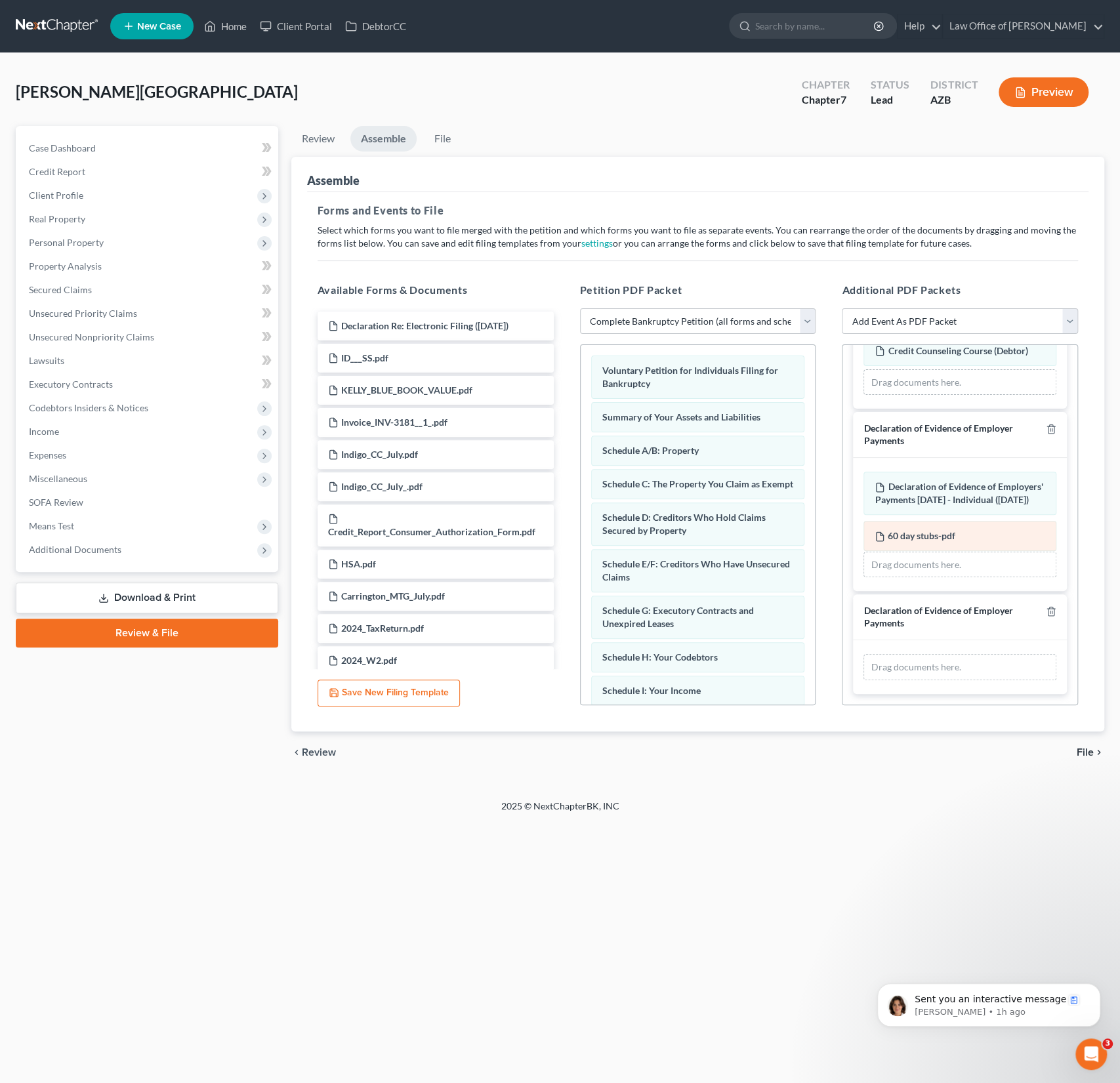
drag, startPoint x: 980, startPoint y: 630, endPoint x: 980, endPoint y: 530, distance: 100.0
click at [980, 654] on div "60 day stubs-pdf Amended 60 day stubs-pdf 60 day stubs-pdf Amended 60 day stubs…" at bounding box center [960, 668] width 193 height 26
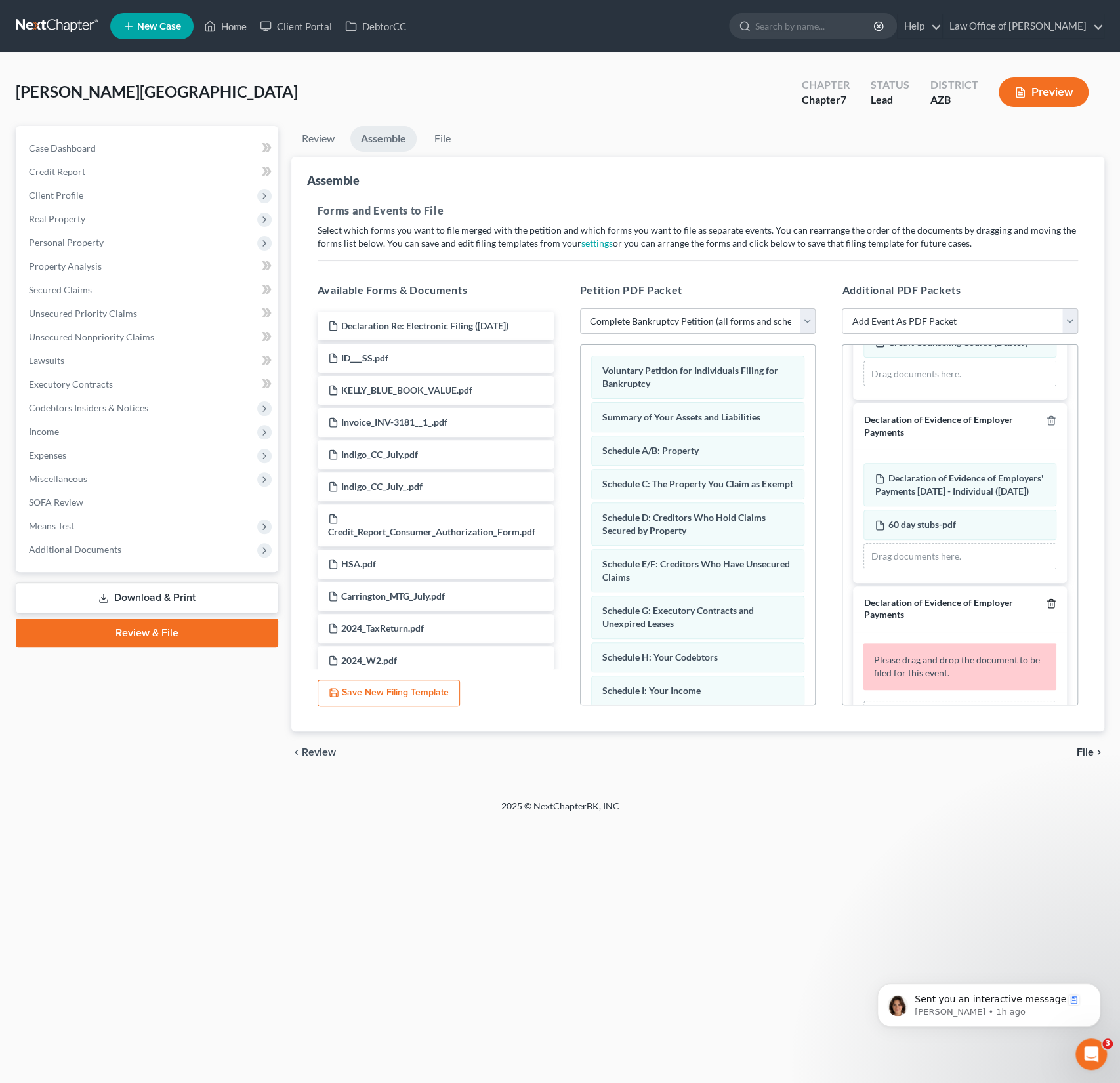
click at [1049, 609] on icon "button" at bounding box center [1051, 604] width 11 height 11
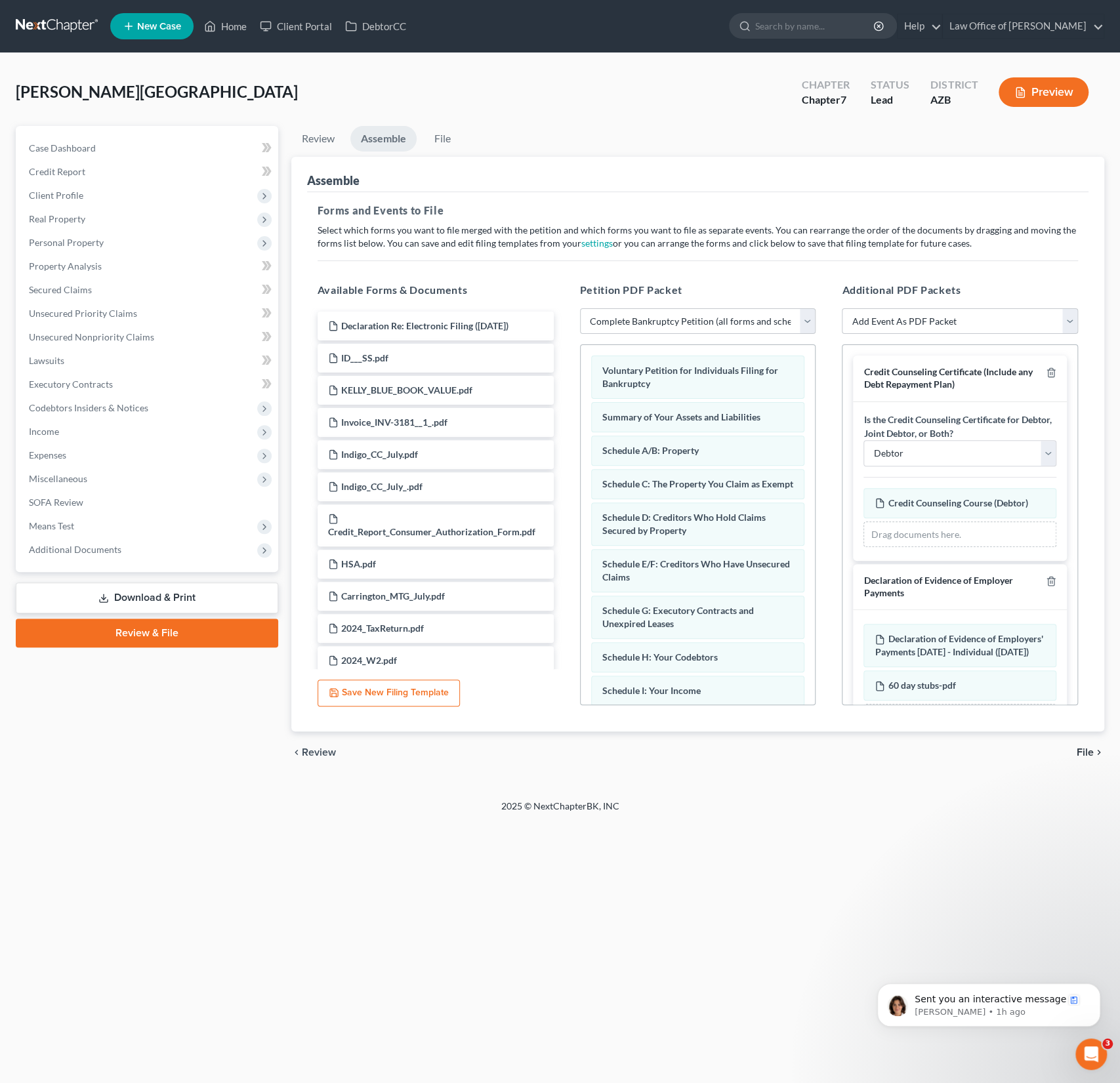
scroll to position [59, 0]
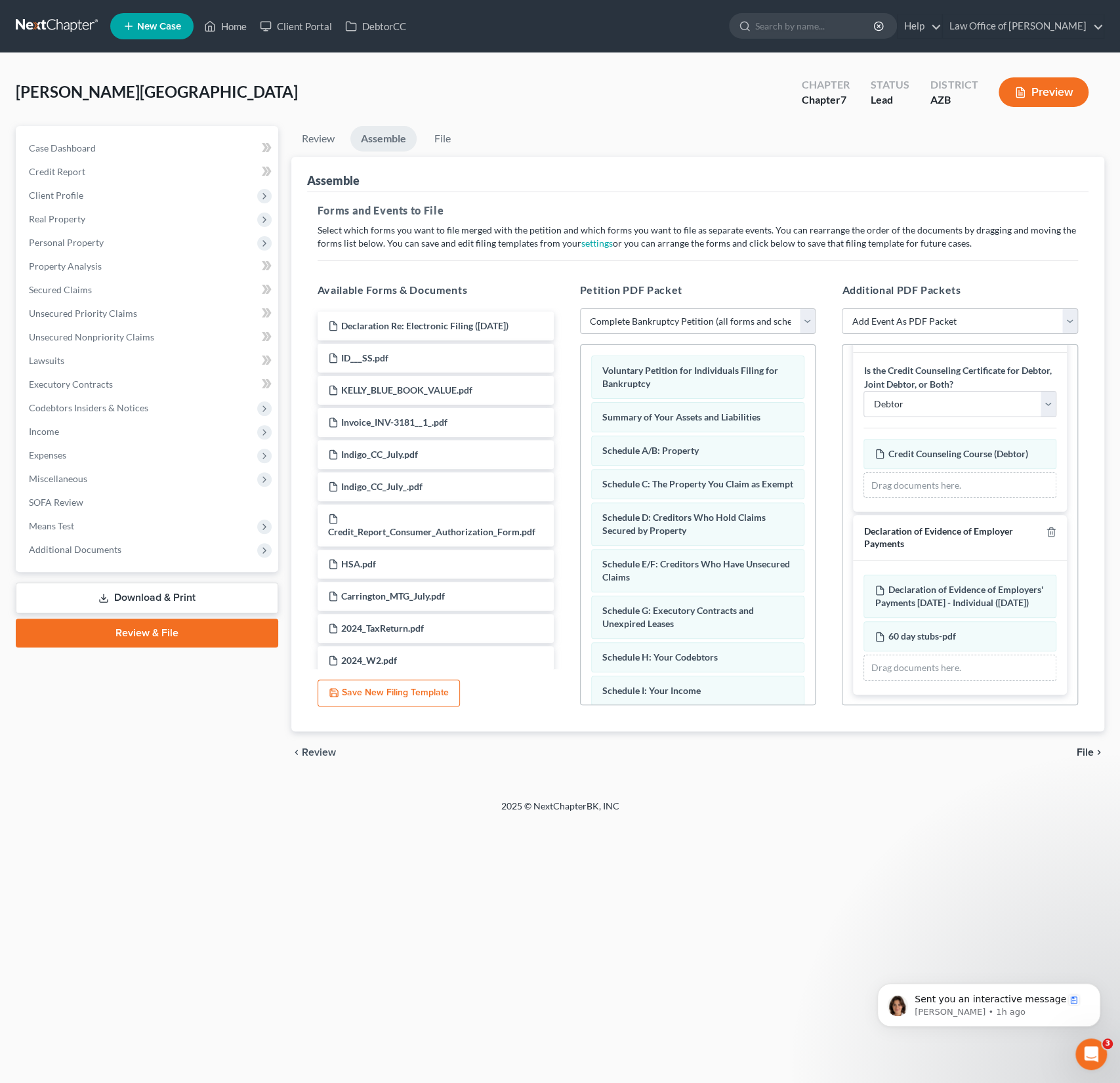
click at [1087, 754] on span "File" at bounding box center [1085, 753] width 17 height 11
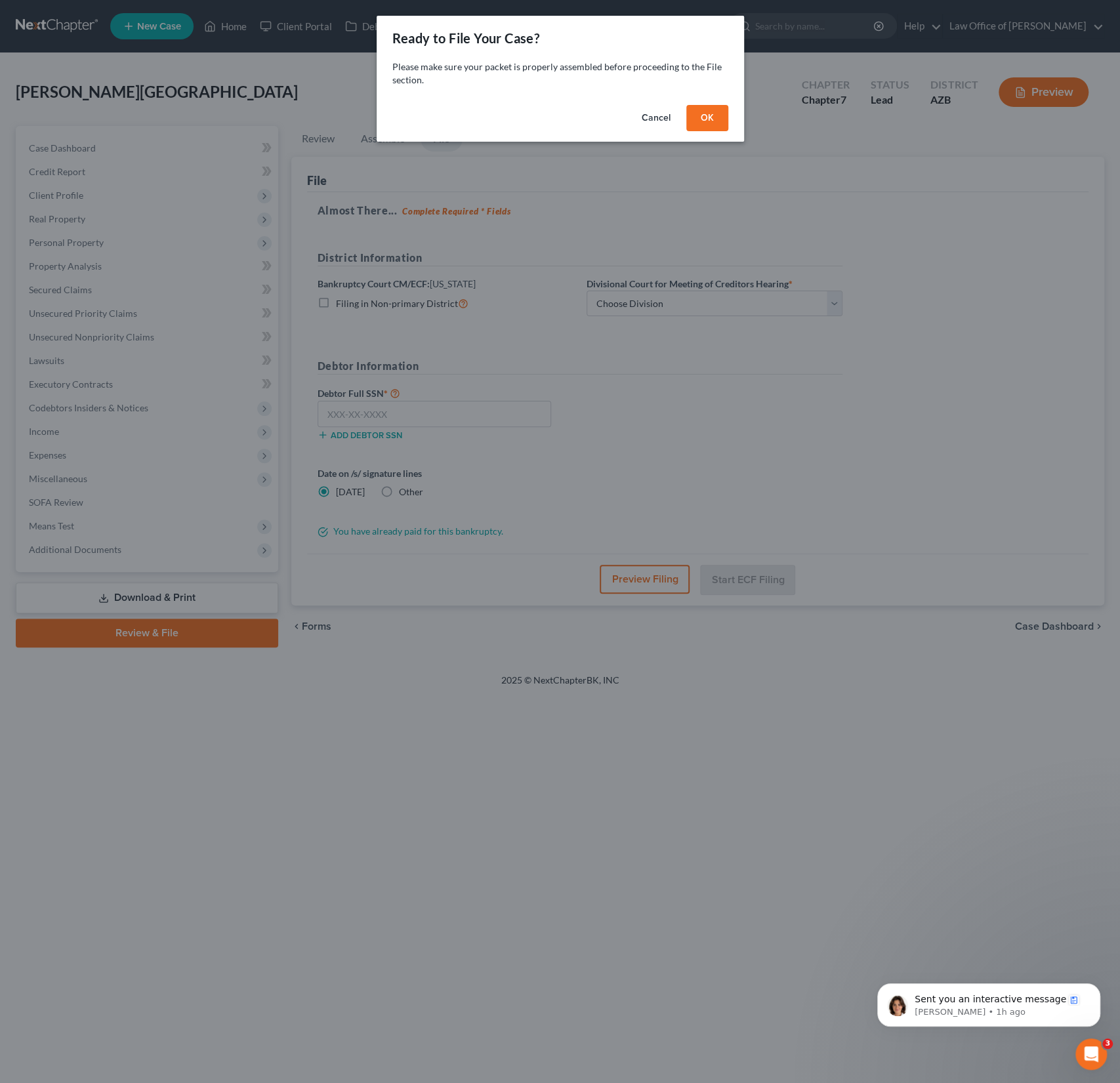
click at [704, 113] on button "OK" at bounding box center [708, 118] width 42 height 26
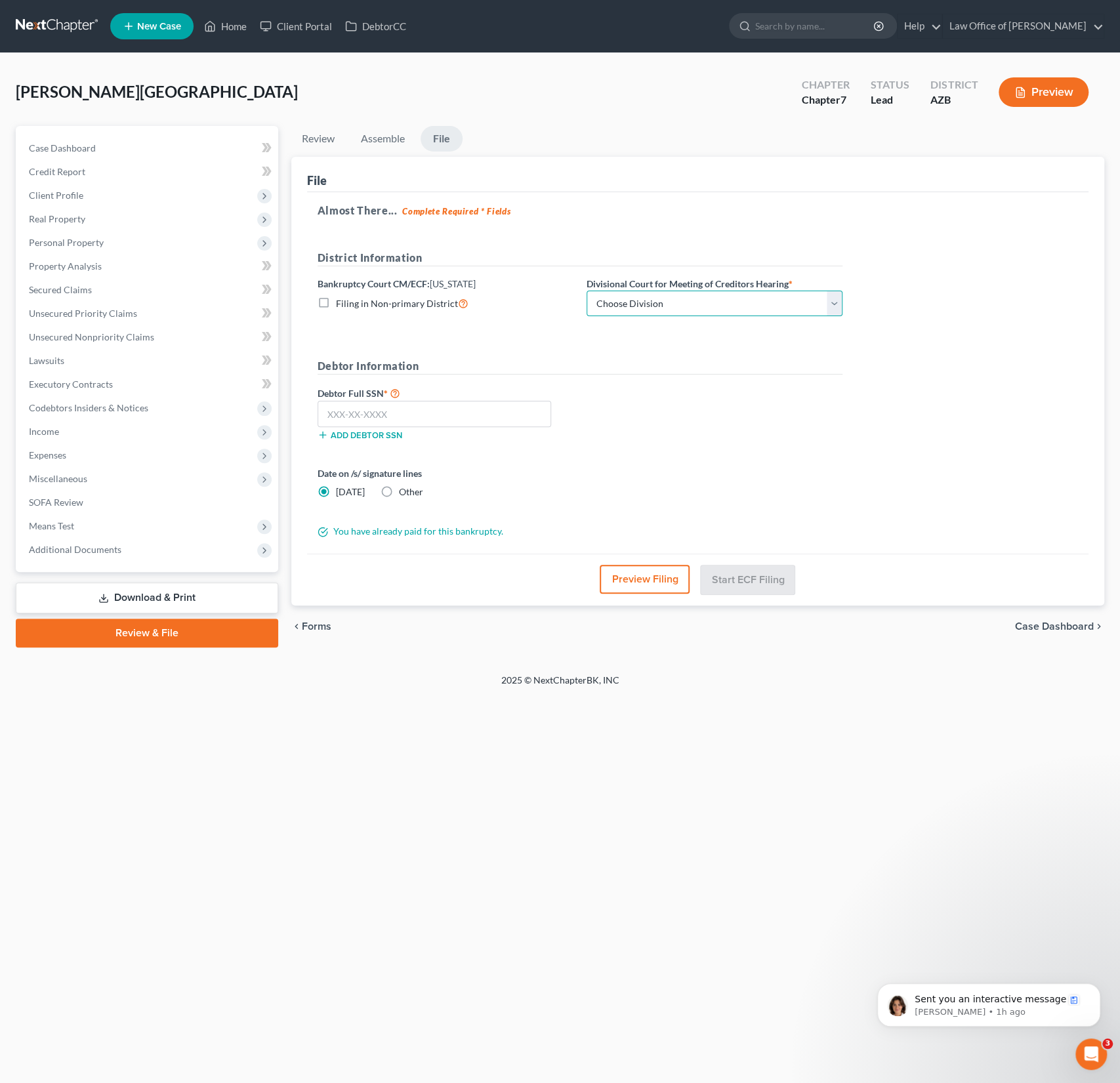
click at [645, 310] on select "Choose Division Phoenix Tucson Yuma Prescott" at bounding box center [715, 304] width 256 height 26
select select "0"
click at [587, 291] on select "Choose Division Phoenix Tucson Yuma Prescott" at bounding box center [715, 304] width 256 height 26
click at [445, 413] on input "text" at bounding box center [435, 414] width 234 height 26
type input "480-08-9836"
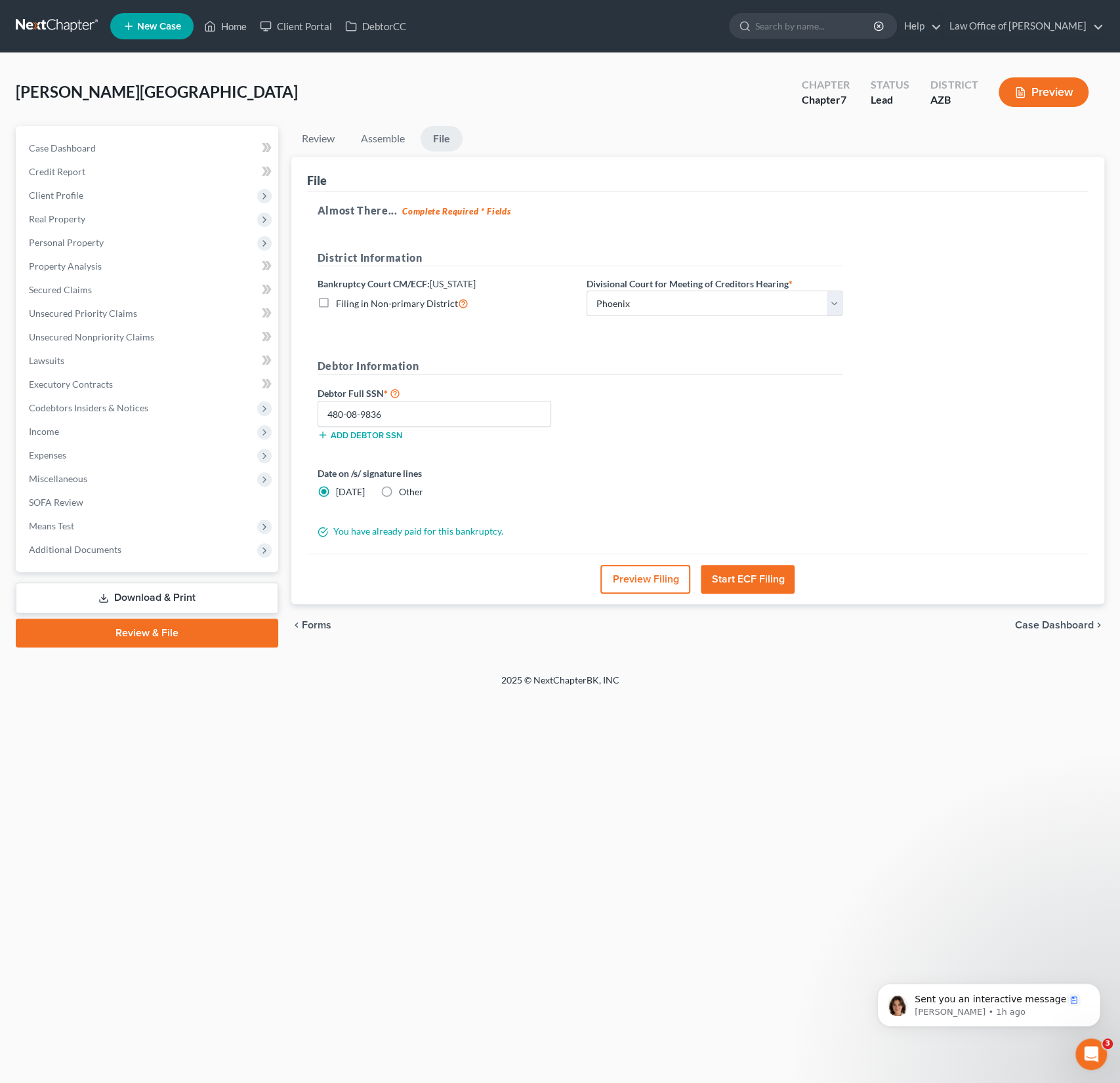
click at [658, 584] on button "Preview Filing" at bounding box center [645, 580] width 90 height 29
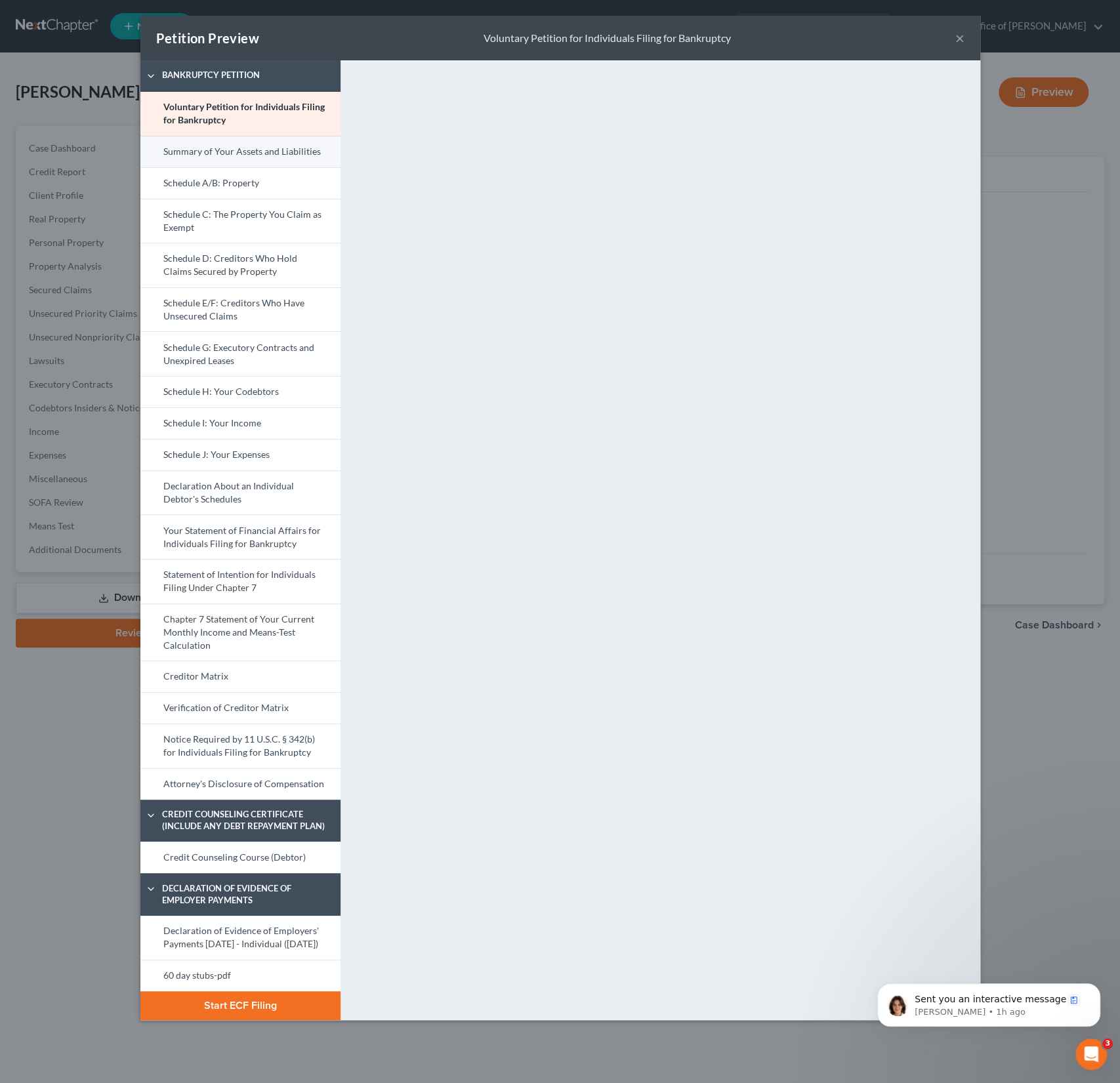
click at [232, 156] on link "Summary of Your Assets and Liabilities" at bounding box center [240, 152] width 200 height 32
click at [239, 117] on link "Voluntary Petition for Individuals Filing for Bankruptcy" at bounding box center [240, 114] width 200 height 44
click at [230, 736] on link "Notice Required by 11 U.S.C. § 342(b) for Individuals Filing for Bankruptcy" at bounding box center [240, 746] width 200 height 45
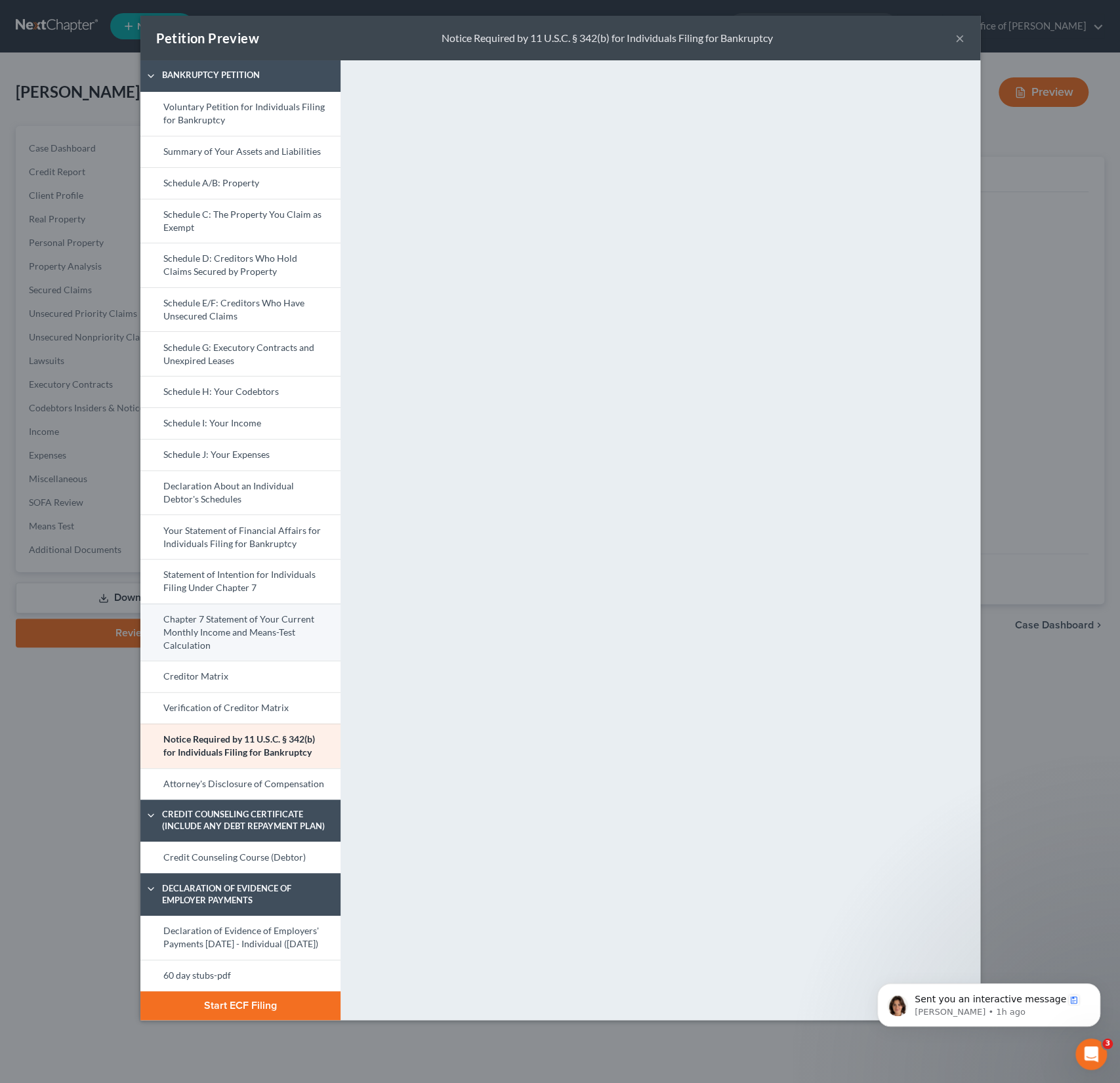
click at [234, 633] on link "Chapter 7 Statement of Your Current Monthly Income and Means-Test Calculation" at bounding box center [240, 633] width 200 height 58
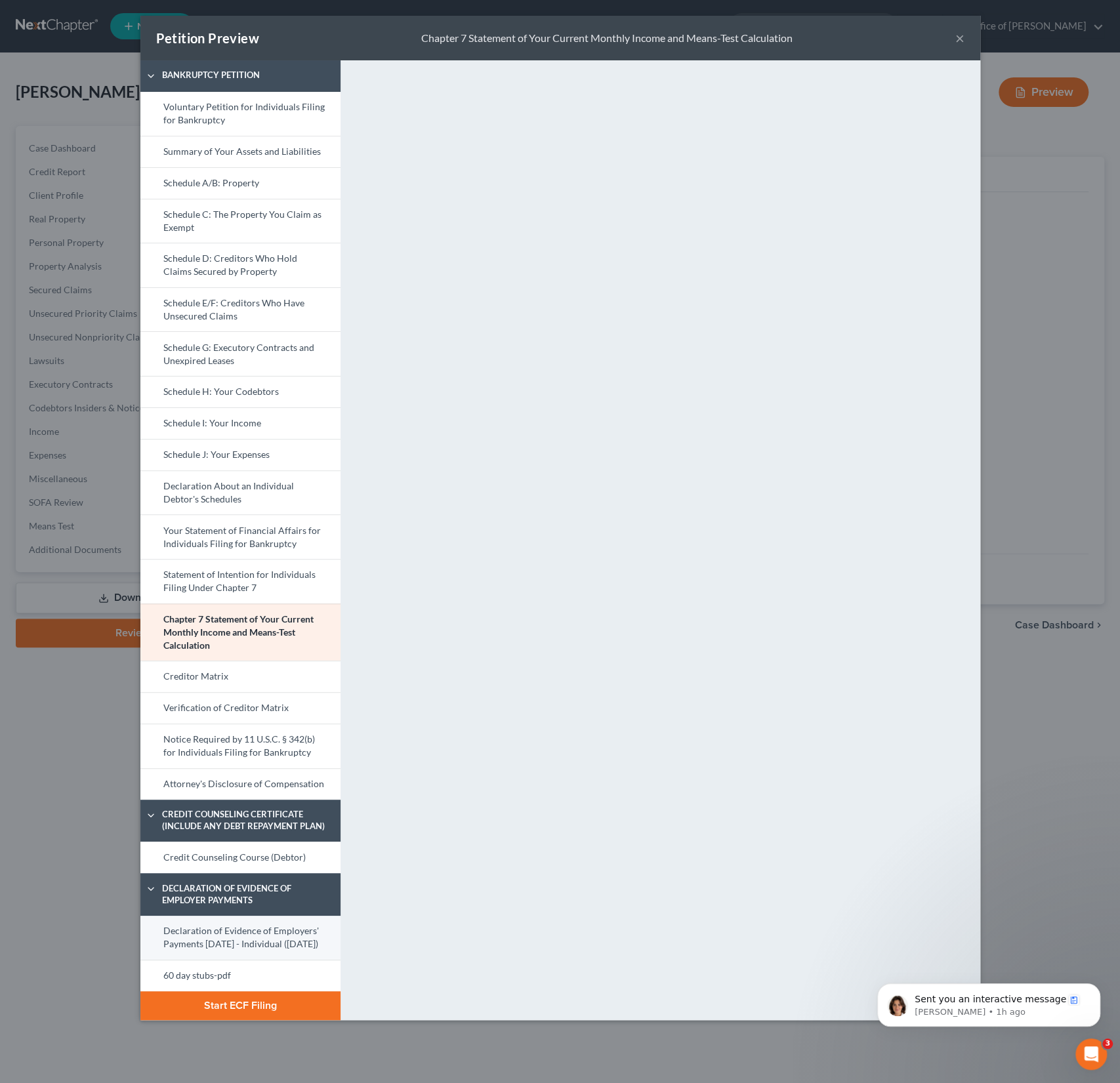
click at [204, 946] on link "Declaration of Evidence of Employers' Payments Within 60 Days - Individual (08/…" at bounding box center [240, 937] width 200 height 44
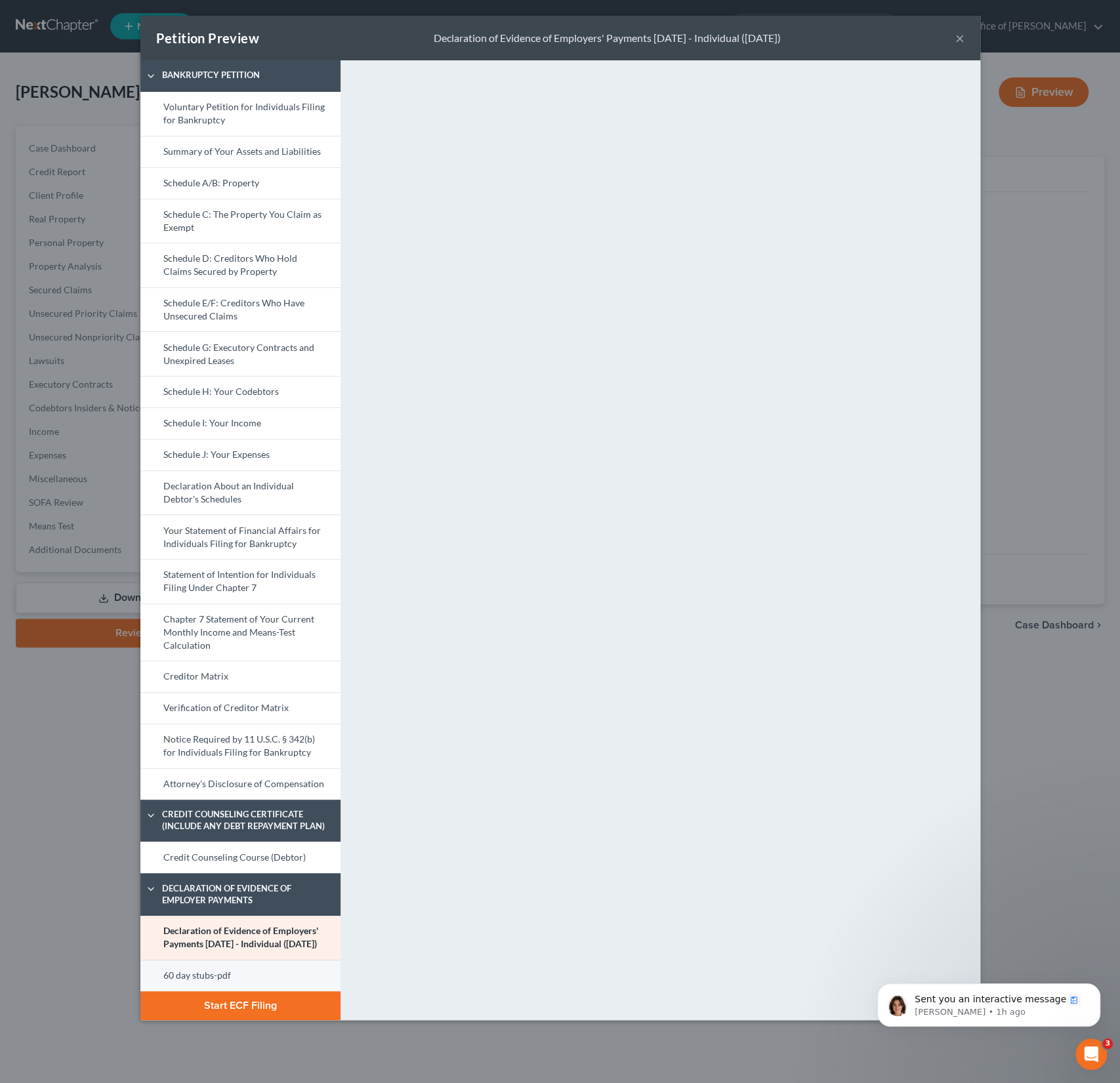
click at [228, 987] on link "60 day stubs-pdf" at bounding box center [240, 975] width 200 height 32
click at [246, 1017] on button "Start ECF Filing" at bounding box center [240, 1006] width 200 height 29
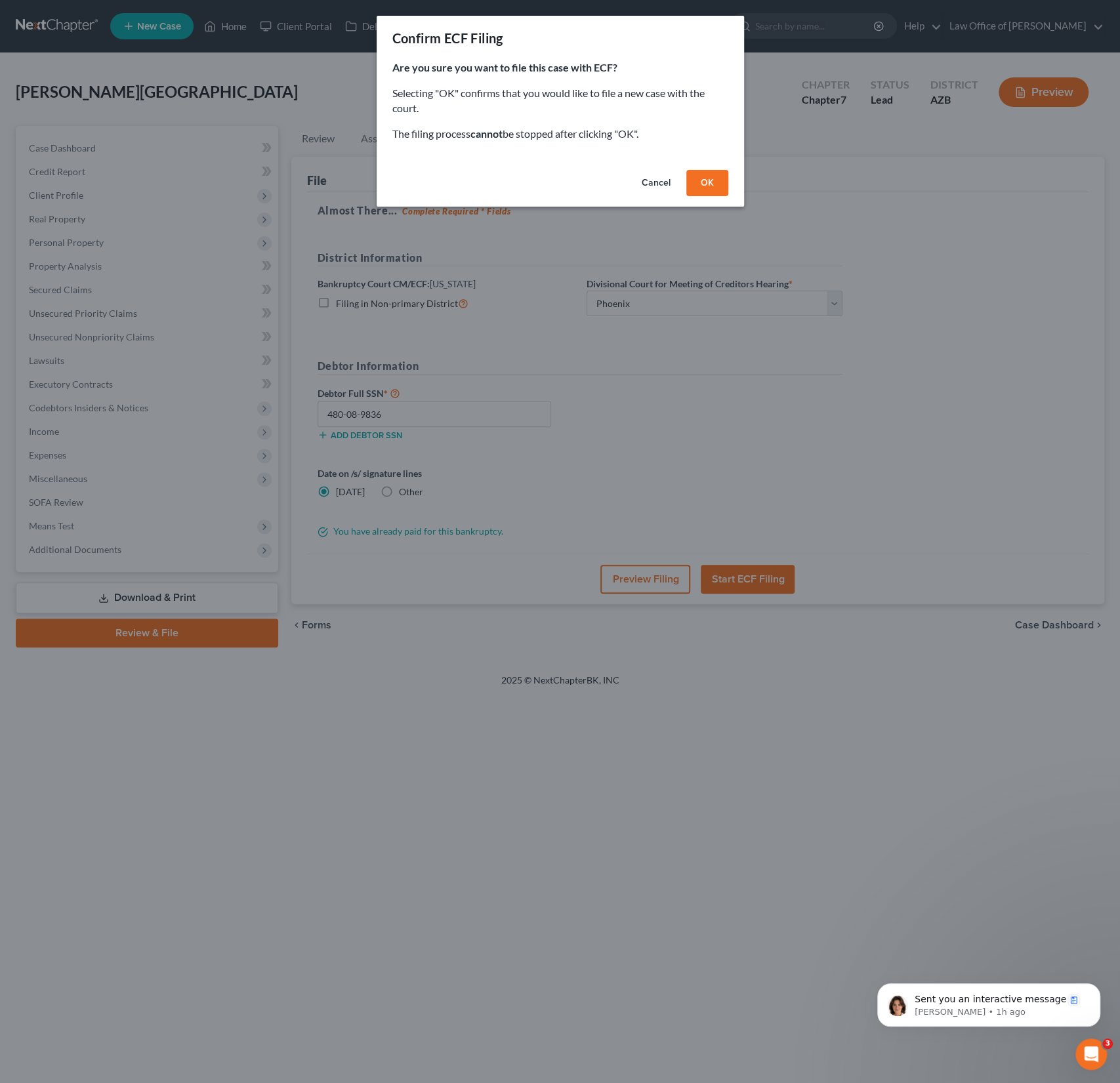
click at [705, 180] on button "OK" at bounding box center [708, 183] width 42 height 26
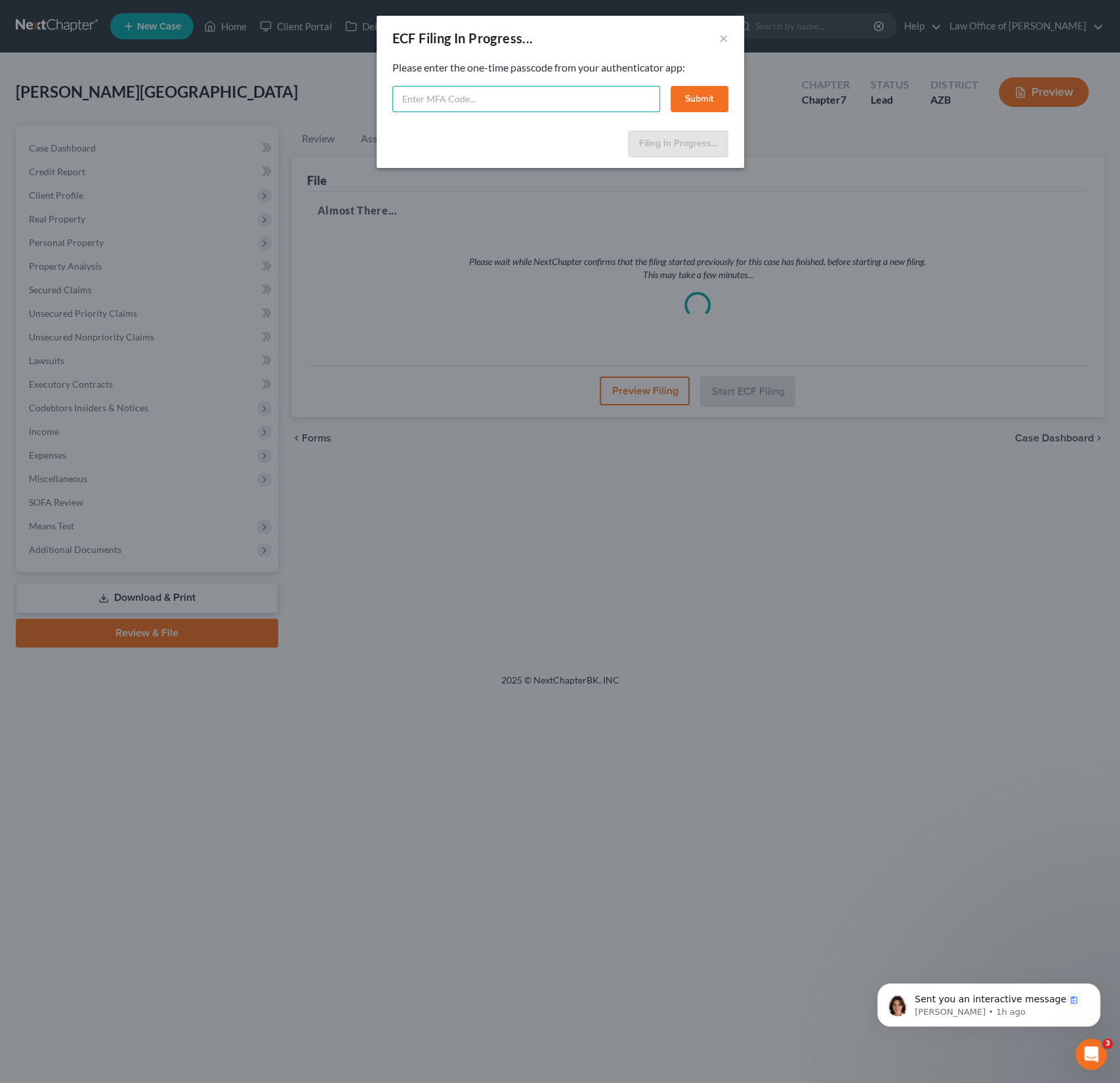
click at [450, 98] on input "text" at bounding box center [527, 99] width 268 height 26
type input "371396"
click at [699, 102] on button "Submit" at bounding box center [700, 99] width 58 height 26
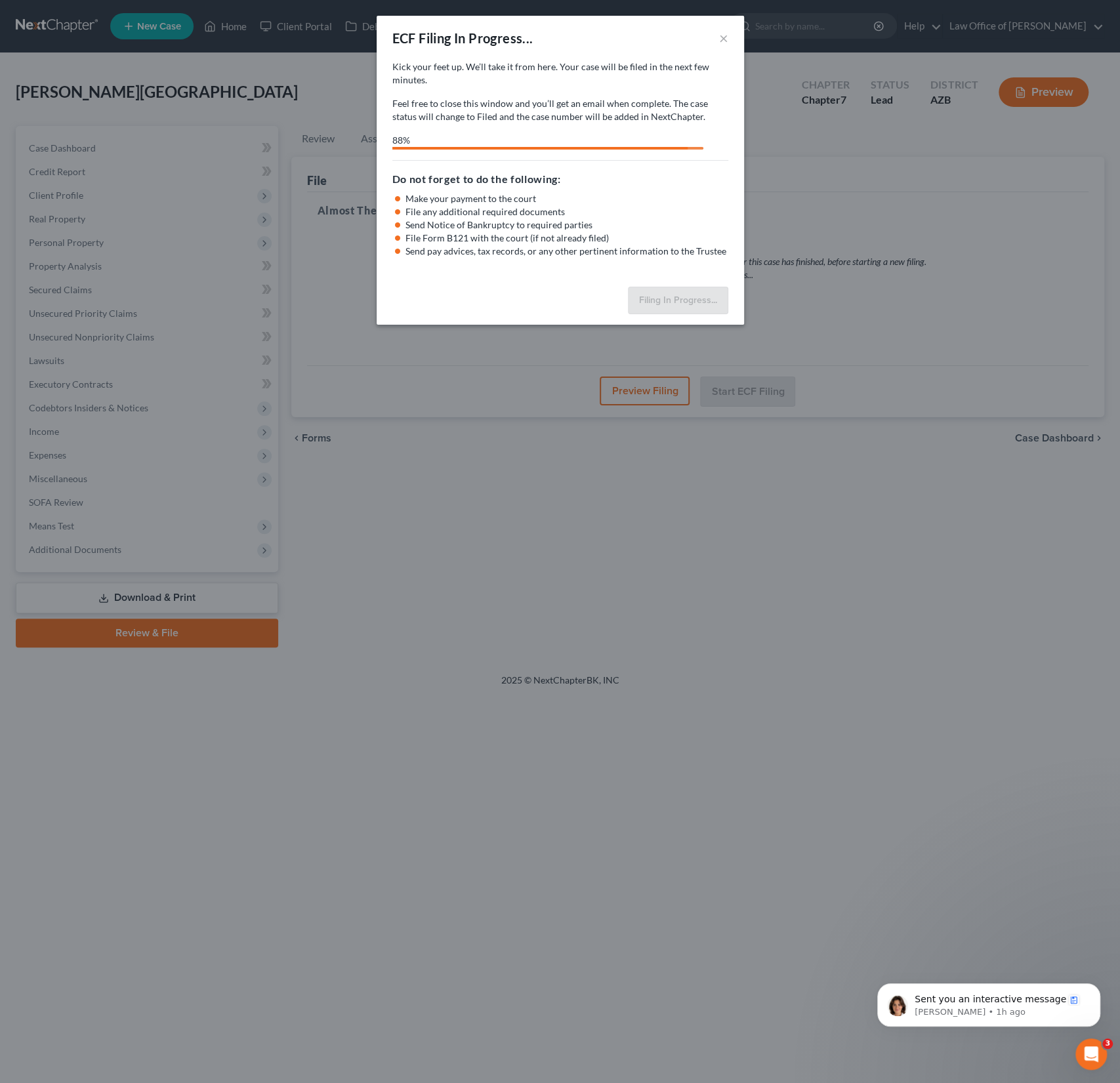
select select "0"
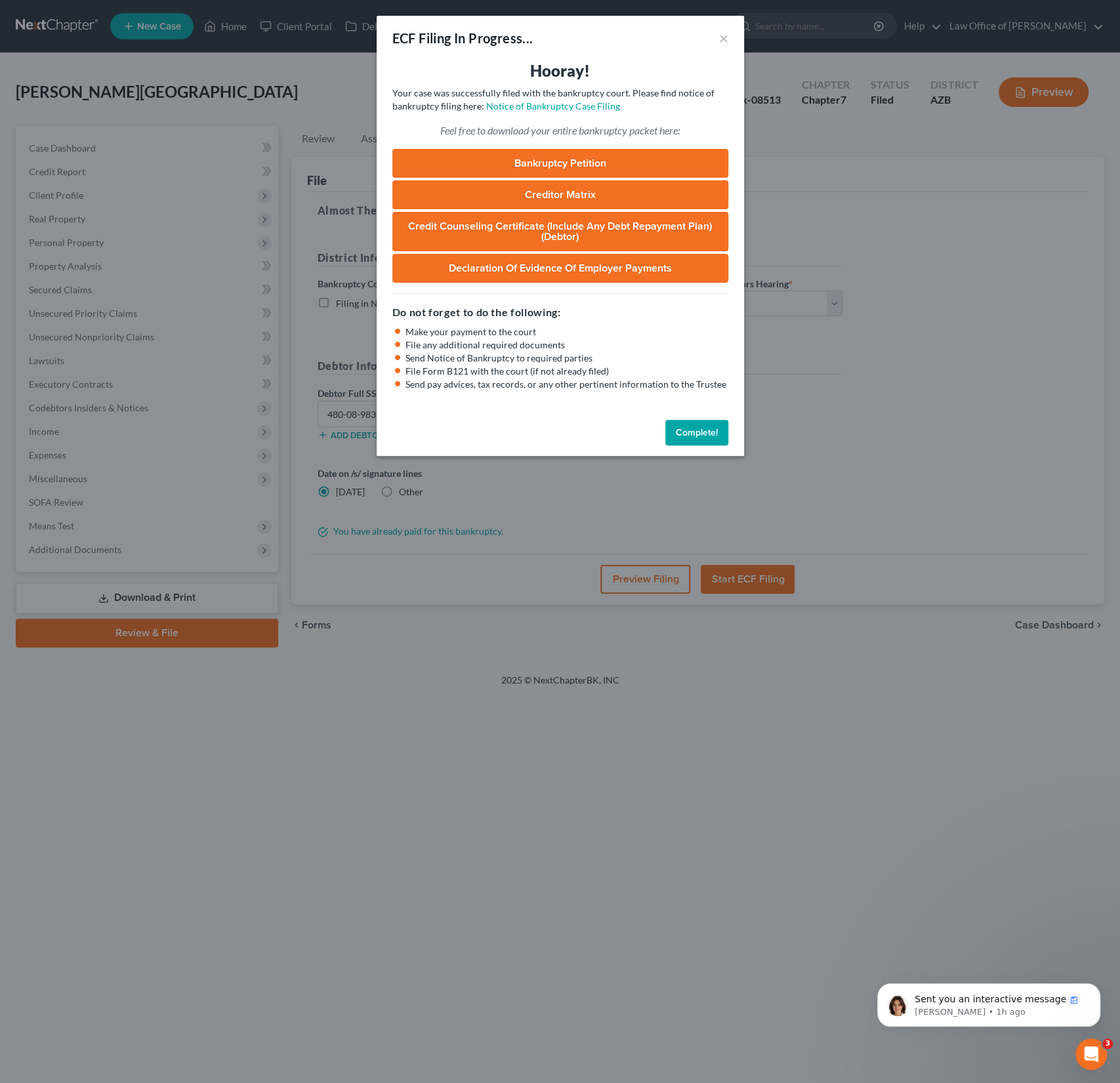
click at [539, 165] on link "Bankruptcy Petition" at bounding box center [561, 163] width 336 height 29
click at [729, 43] on div "ECF Filing In Progress... ×" at bounding box center [561, 38] width 368 height 45
click at [719, 27] on div "ECF Filing In Progress... ×" at bounding box center [561, 38] width 368 height 45
click at [720, 37] on button "×" at bounding box center [724, 38] width 9 height 16
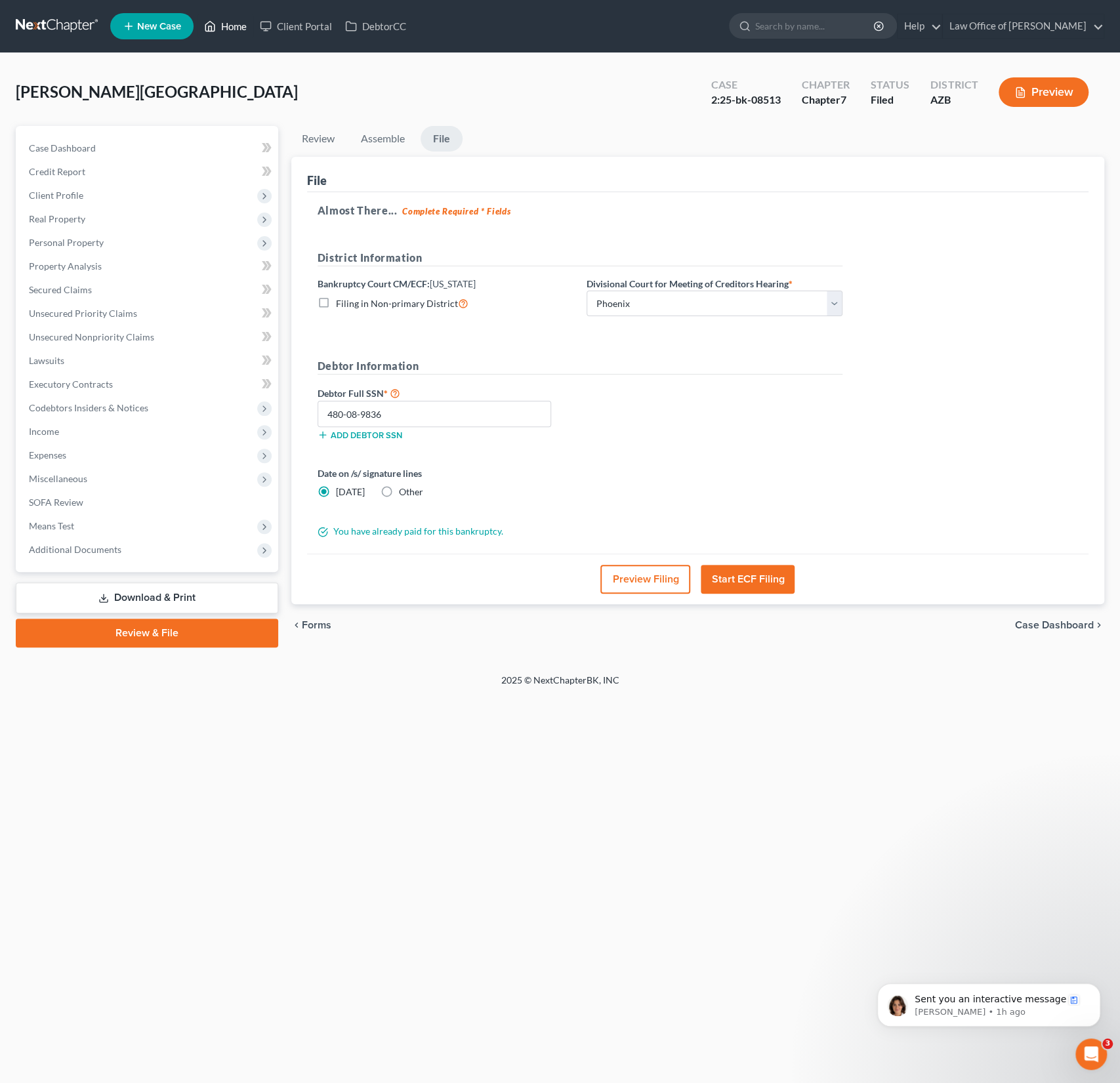
click at [228, 29] on link "Home" at bounding box center [225, 26] width 56 height 24
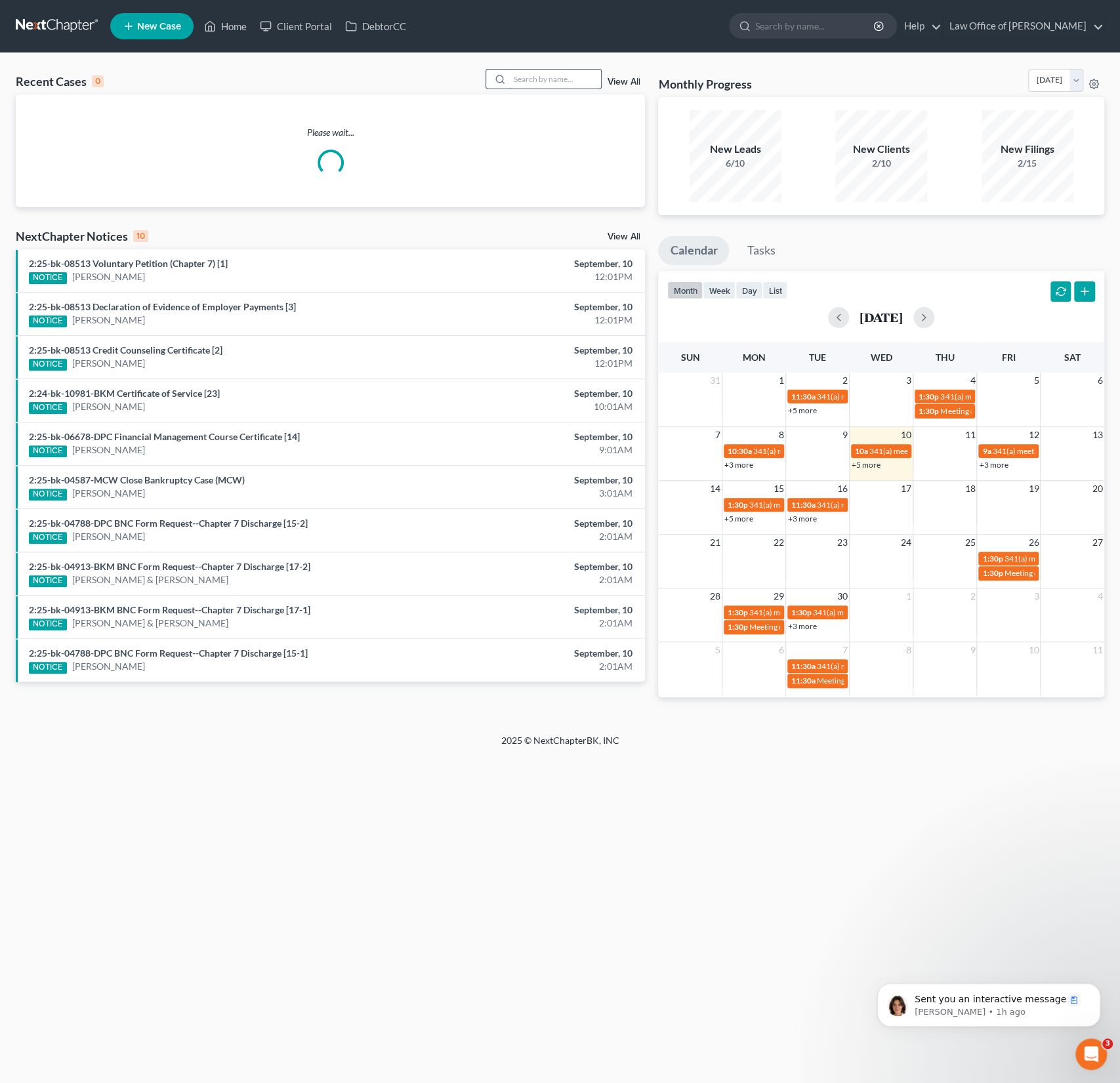
click at [551, 72] on input "search" at bounding box center [555, 79] width 92 height 19
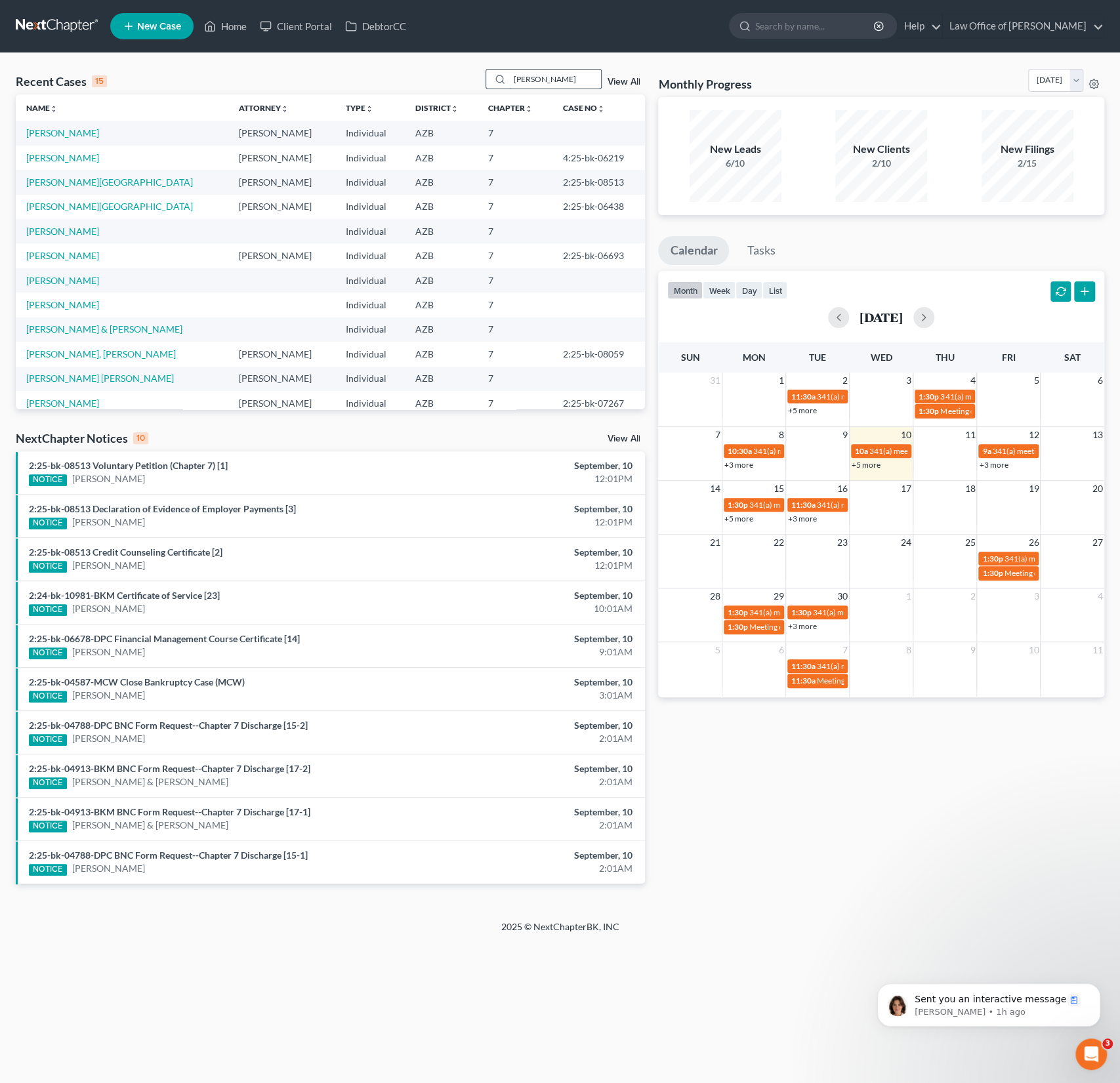
type input "landis"
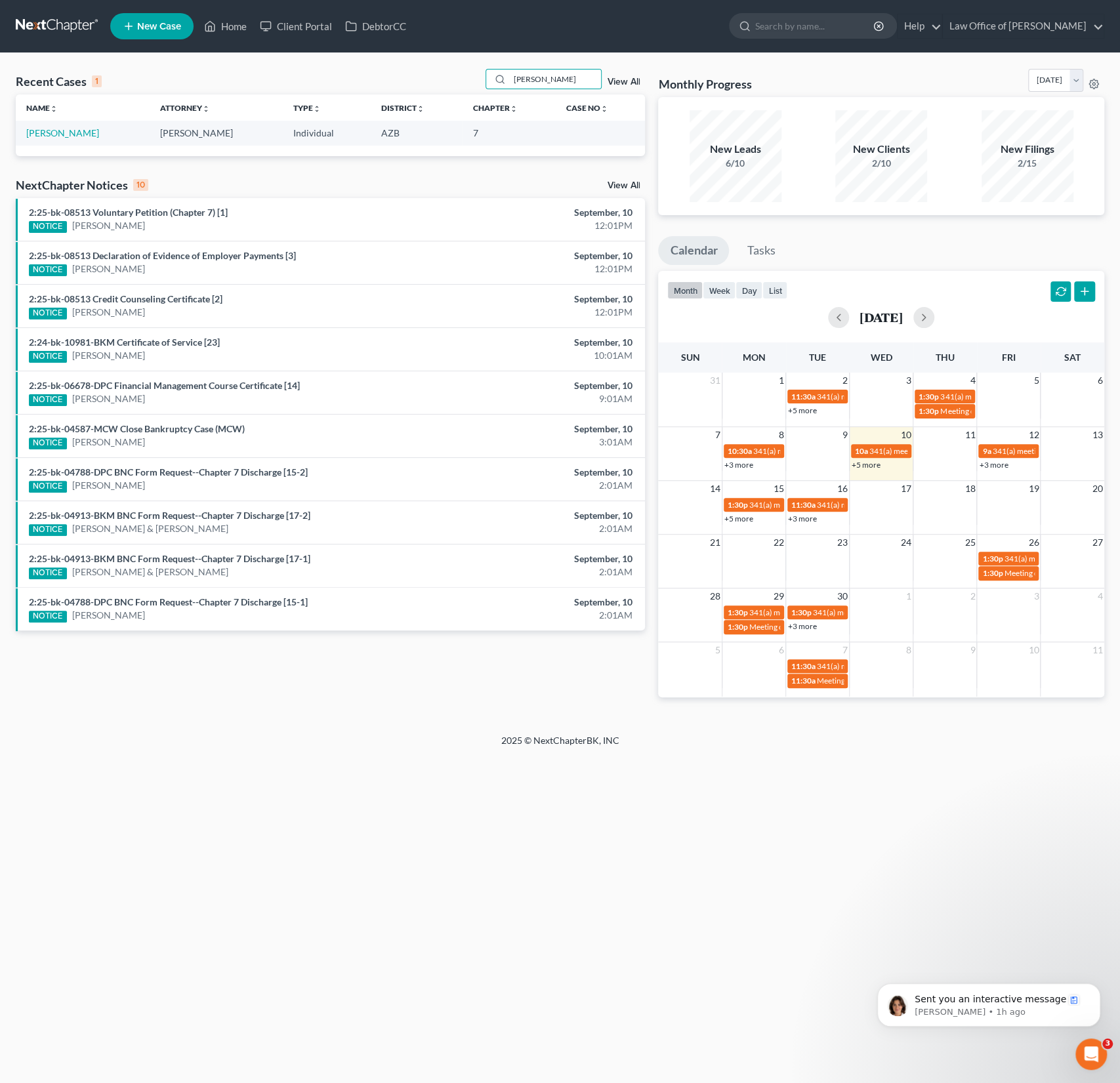
click at [69, 127] on td "[PERSON_NAME]" at bounding box center [83, 133] width 134 height 24
click at [72, 135] on link "[PERSON_NAME]" at bounding box center [62, 133] width 73 height 11
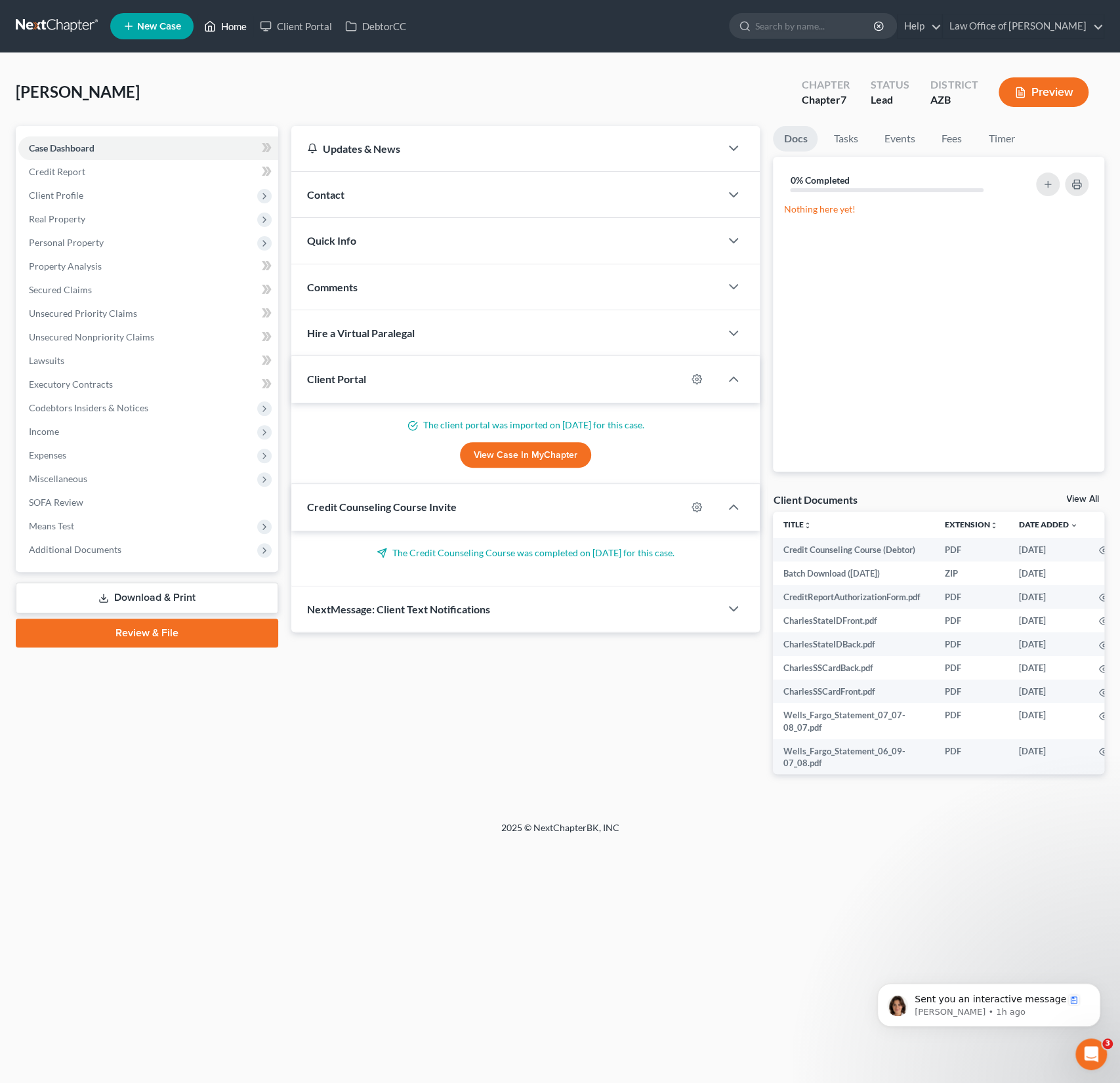
click at [236, 26] on link "Home" at bounding box center [225, 26] width 56 height 24
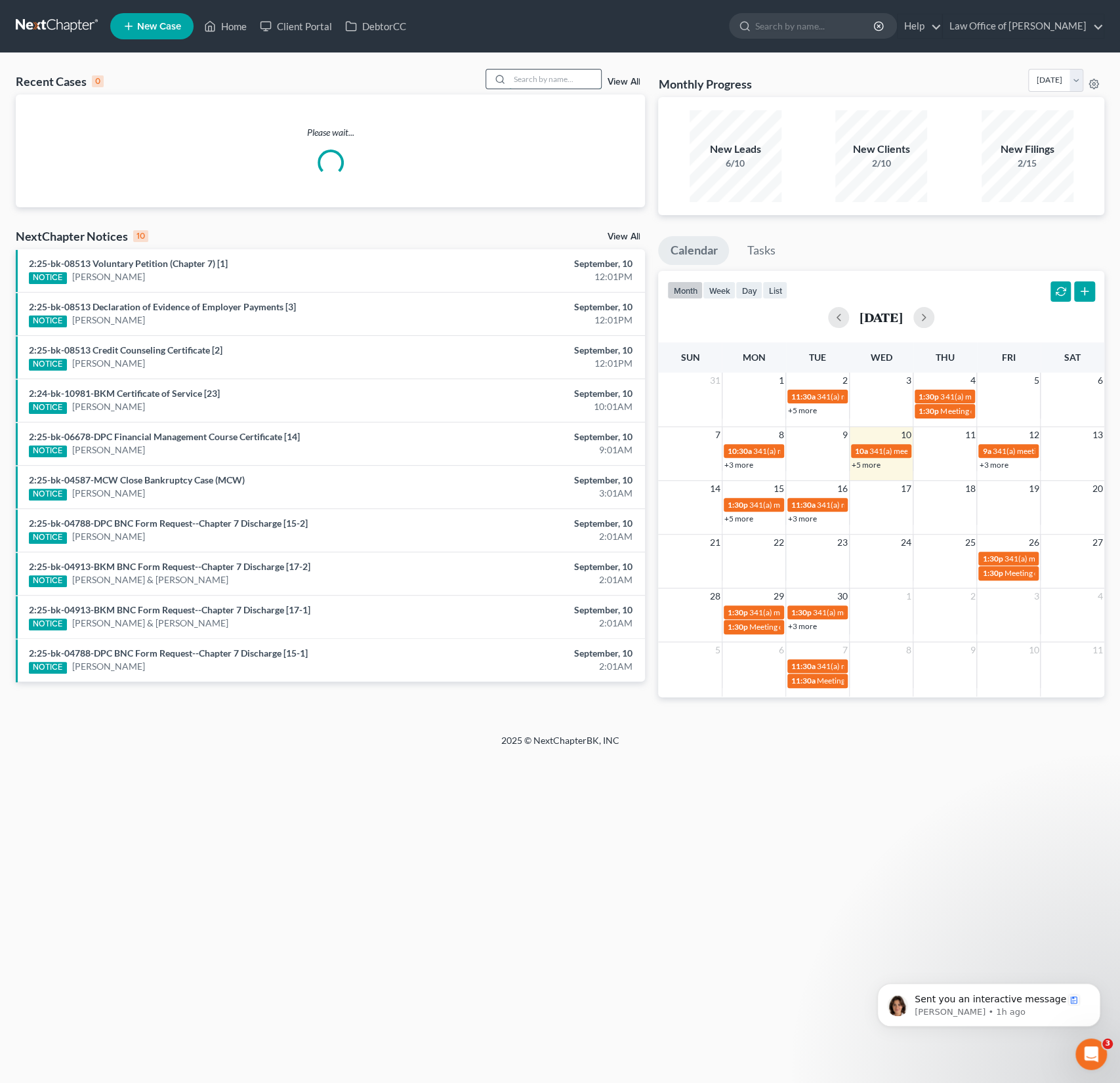
click at [557, 79] on input "search" at bounding box center [555, 79] width 92 height 19
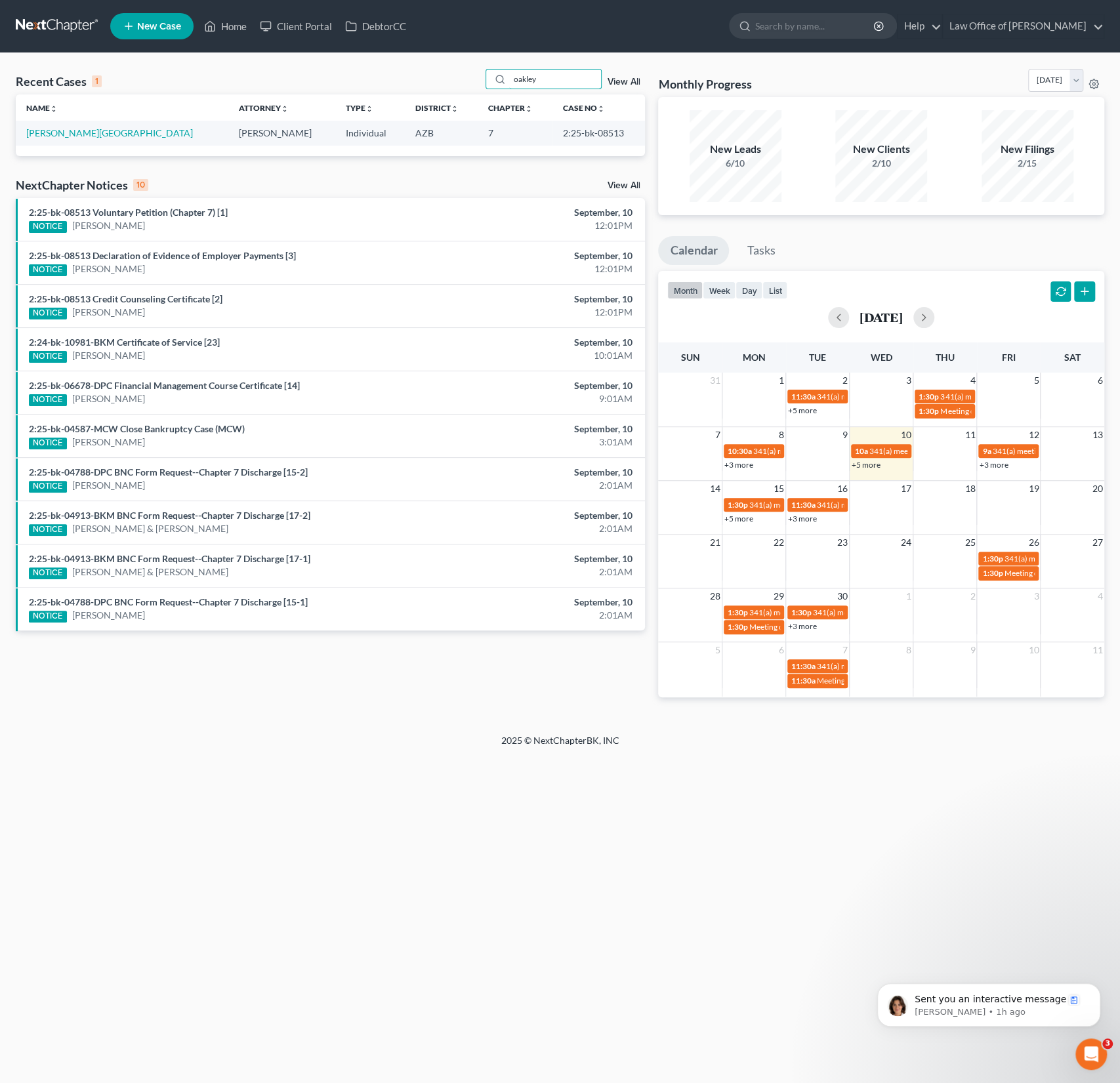
drag, startPoint x: 554, startPoint y: 76, endPoint x: 462, endPoint y: 67, distance: 92.4
click at [462, 67] on div "Recent Cases 1 oakley View All Name unfold_more expand_more expand_less Attorne…" at bounding box center [560, 394] width 1120 height 681
type input "landis"
click at [58, 135] on link "[PERSON_NAME]" at bounding box center [62, 133] width 73 height 11
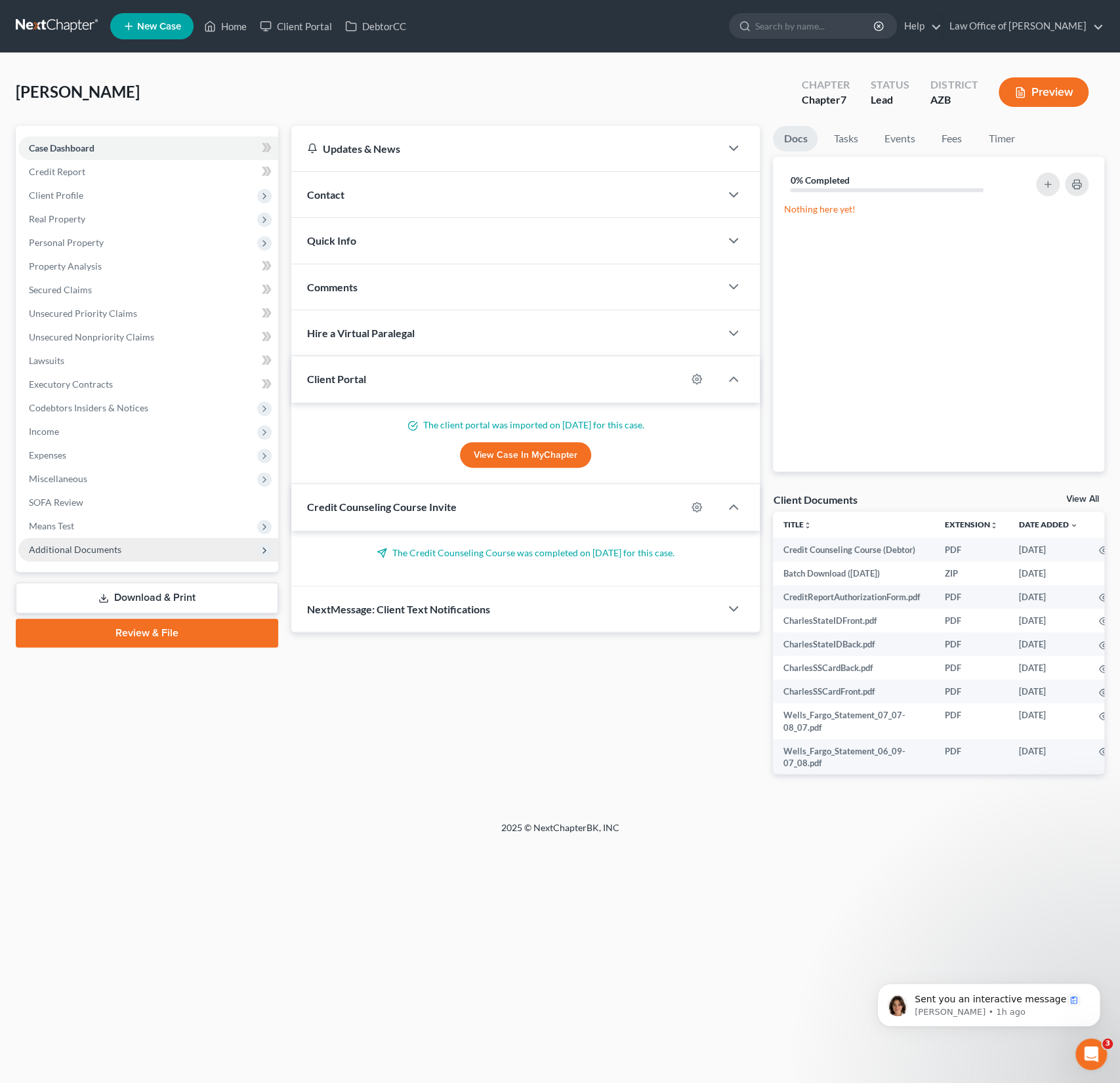
click at [80, 560] on span "Additional Documents" at bounding box center [148, 550] width 260 height 24
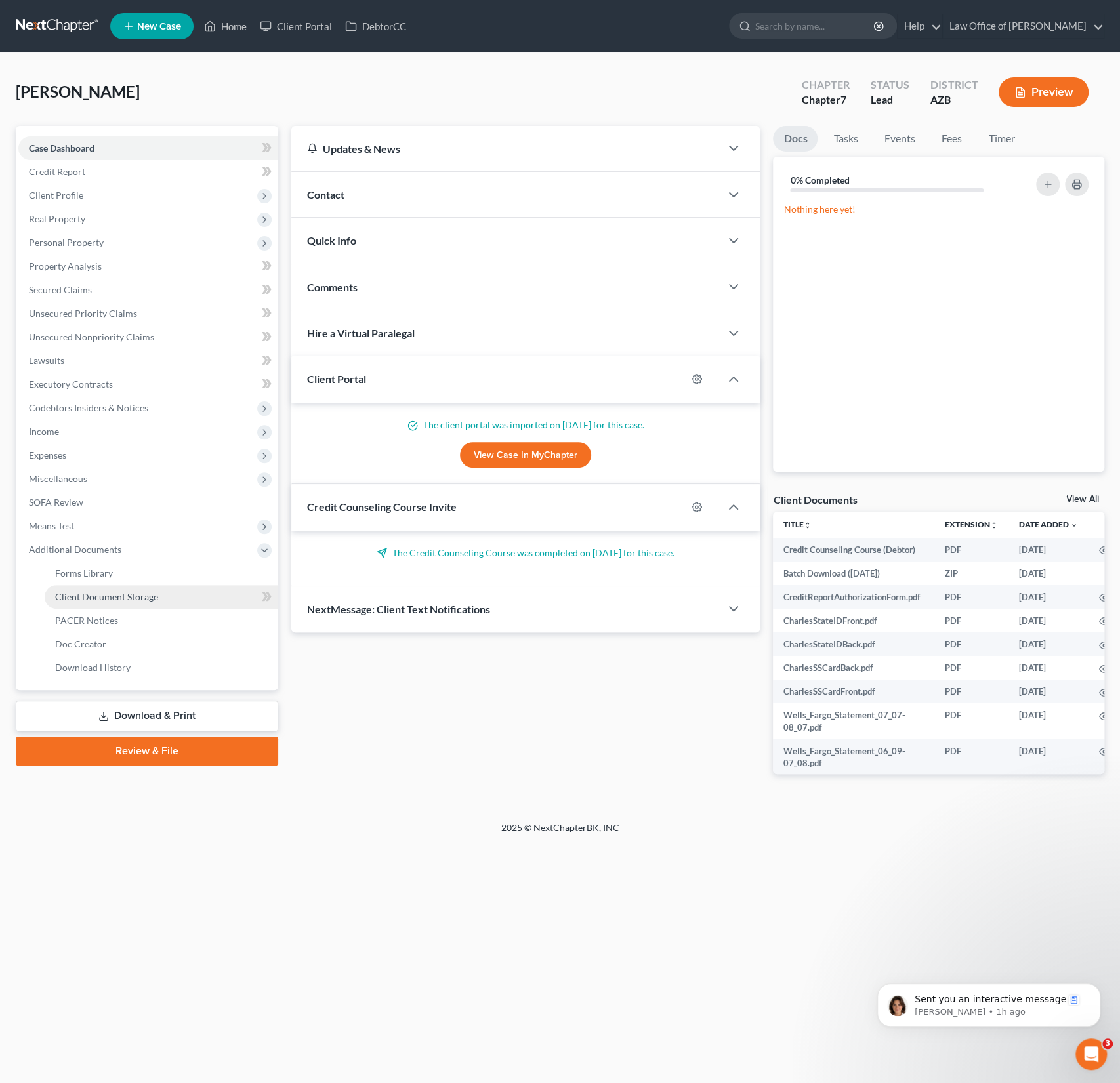
click at [100, 597] on span "Client Document Storage" at bounding box center [106, 597] width 103 height 11
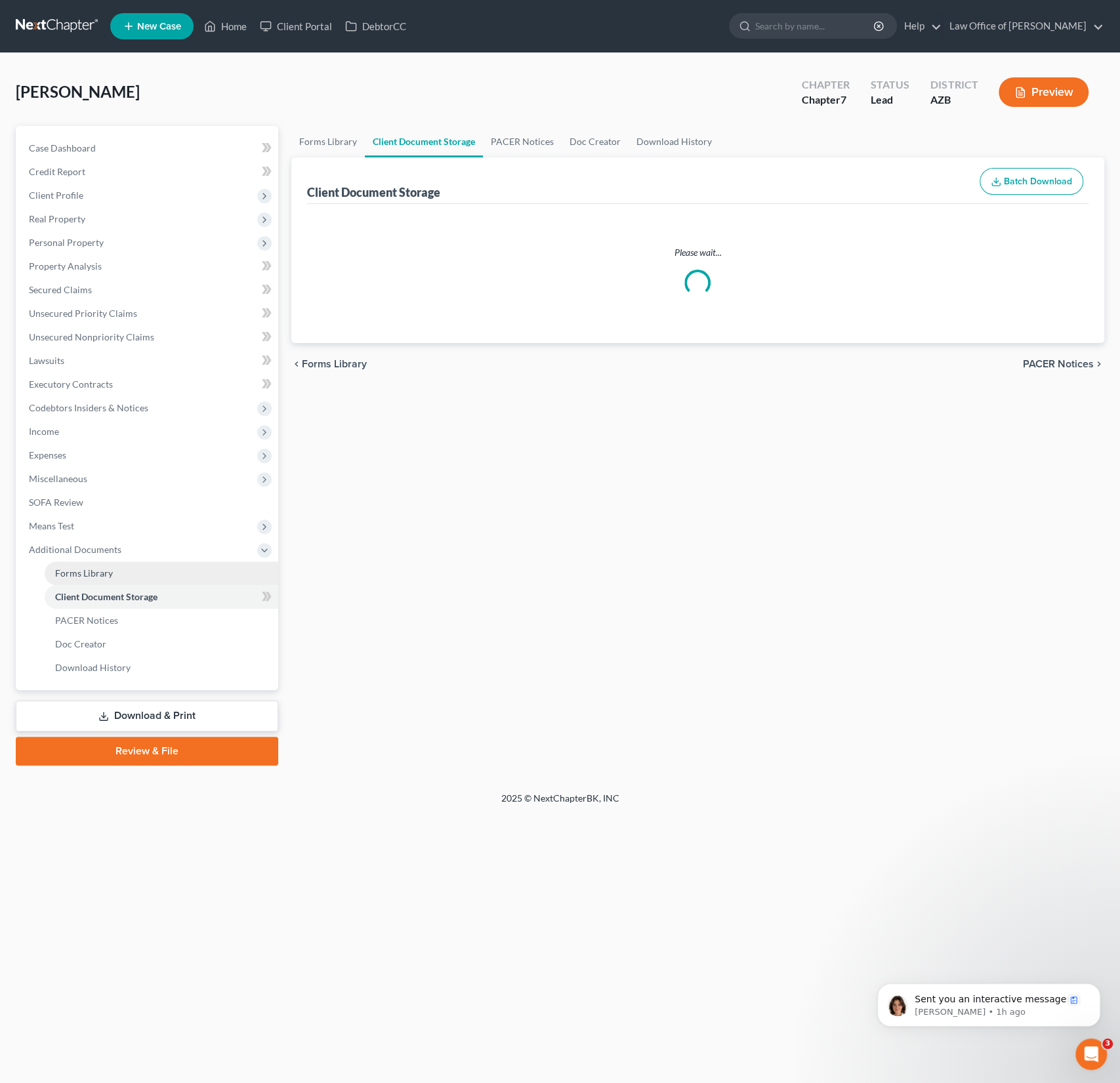
select select "14"
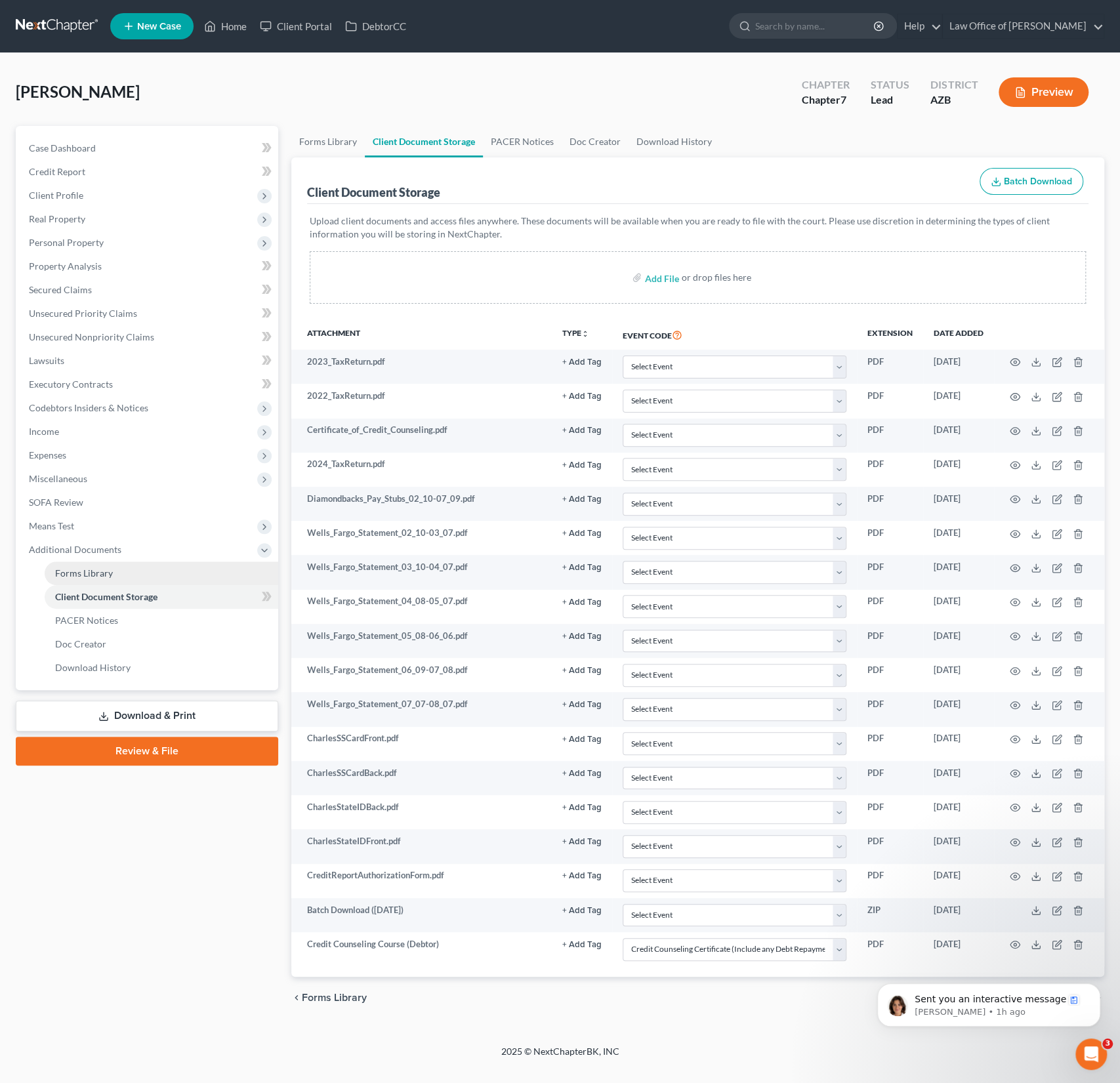
click at [94, 580] on link "Forms Library" at bounding box center [162, 574] width 234 height 24
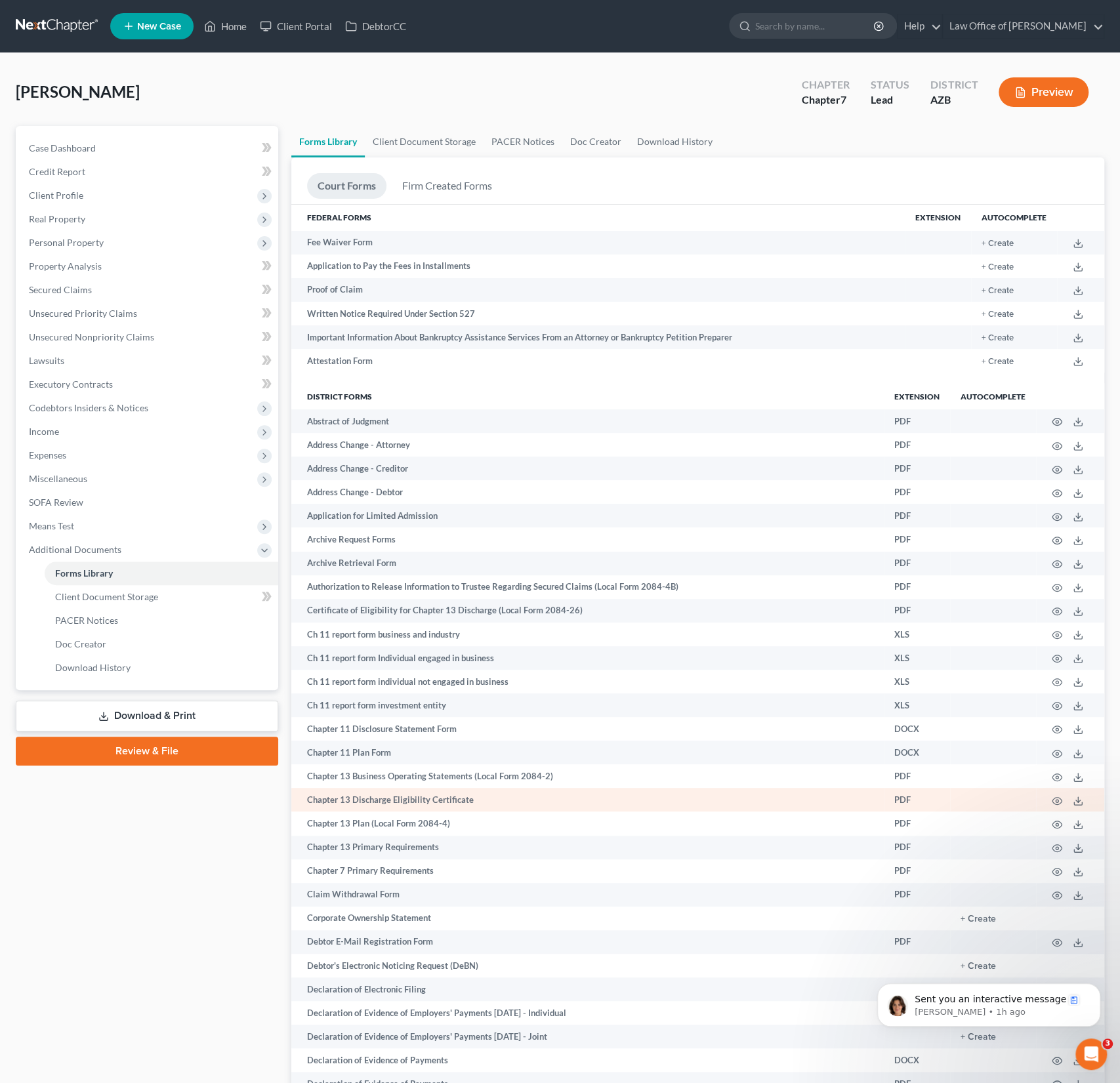
scroll to position [176, 0]
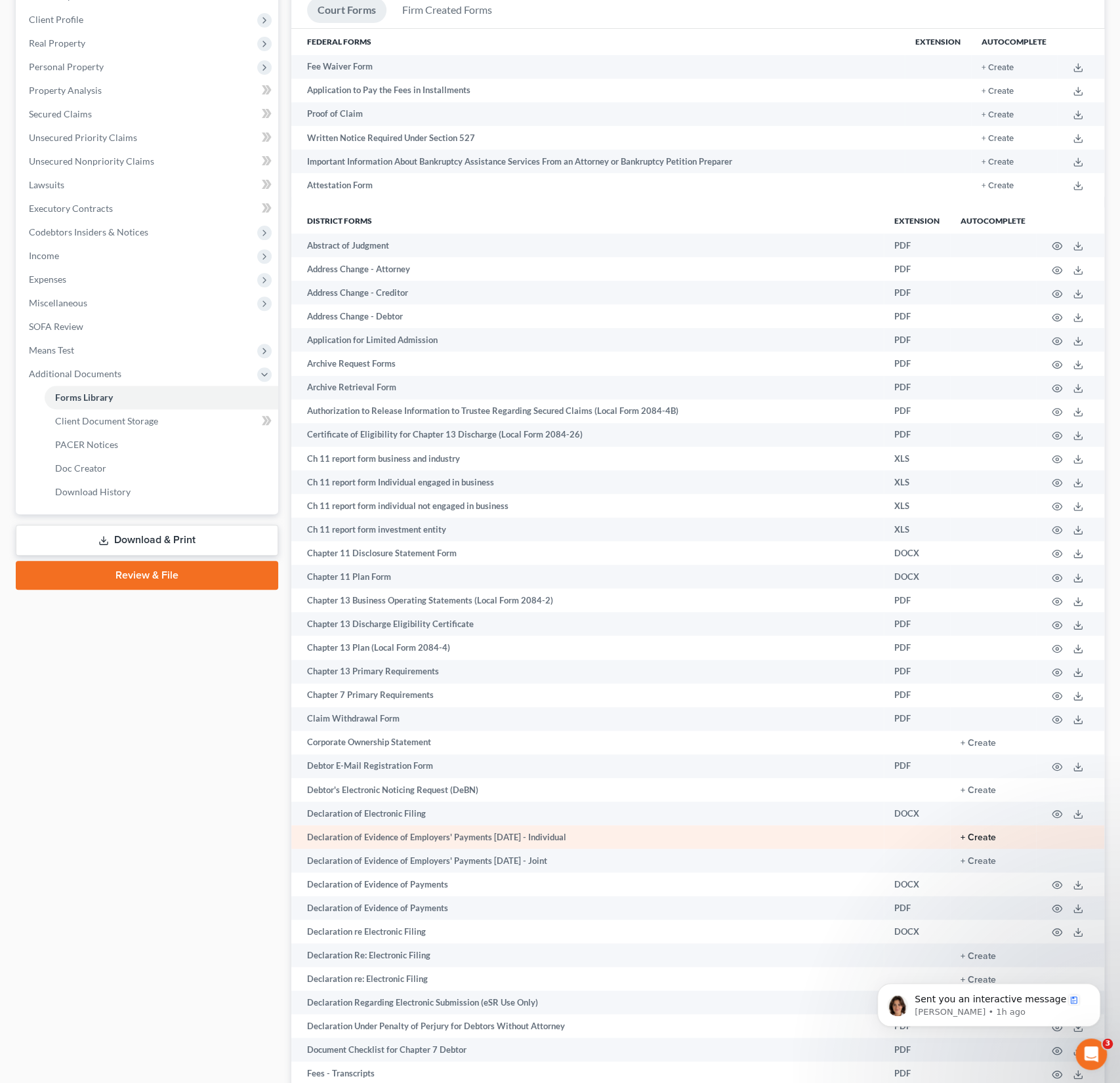
click at [976, 834] on button "+ Create" at bounding box center [978, 838] width 35 height 9
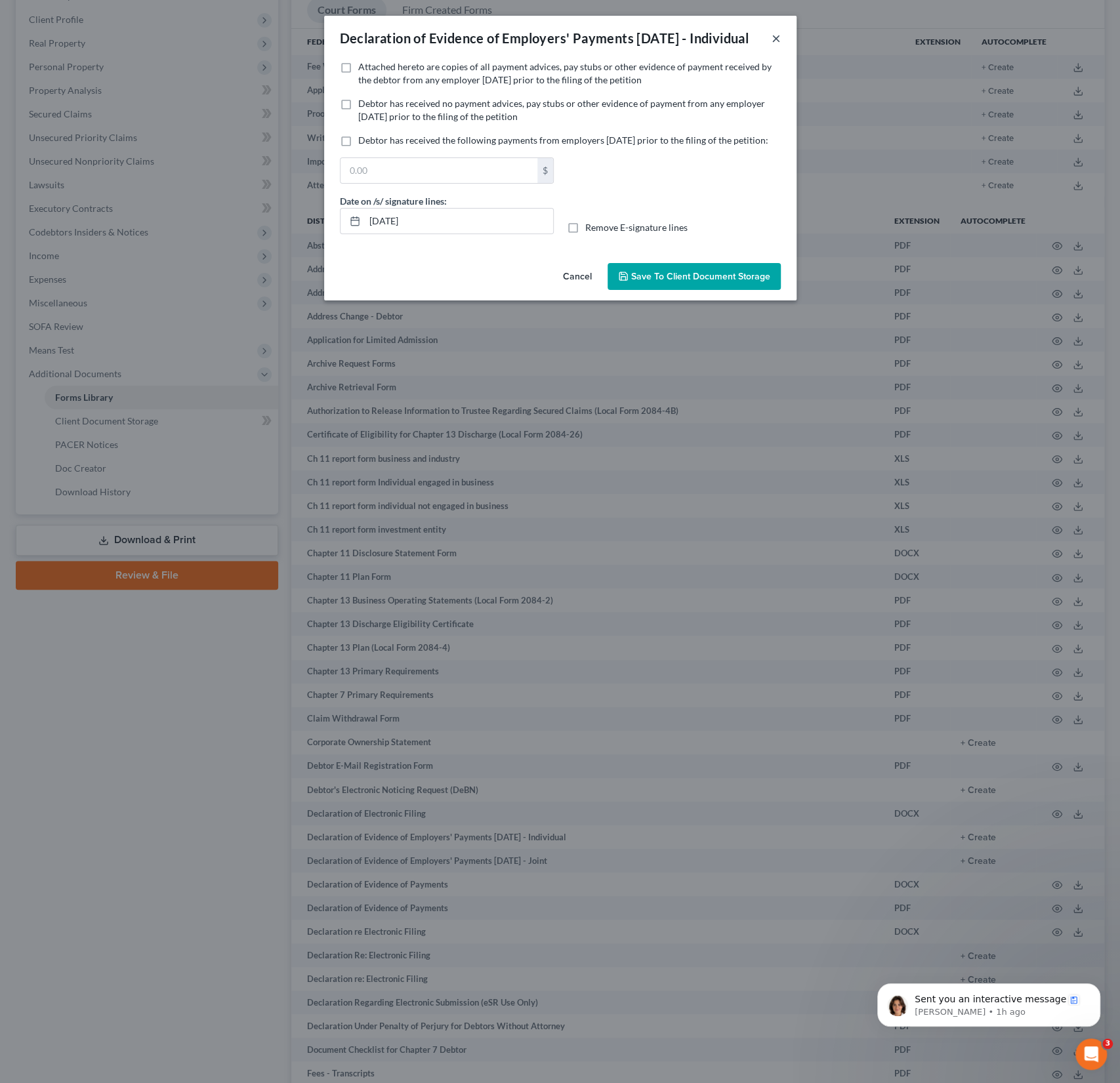
click at [777, 46] on button "×" at bounding box center [777, 38] width 9 height 16
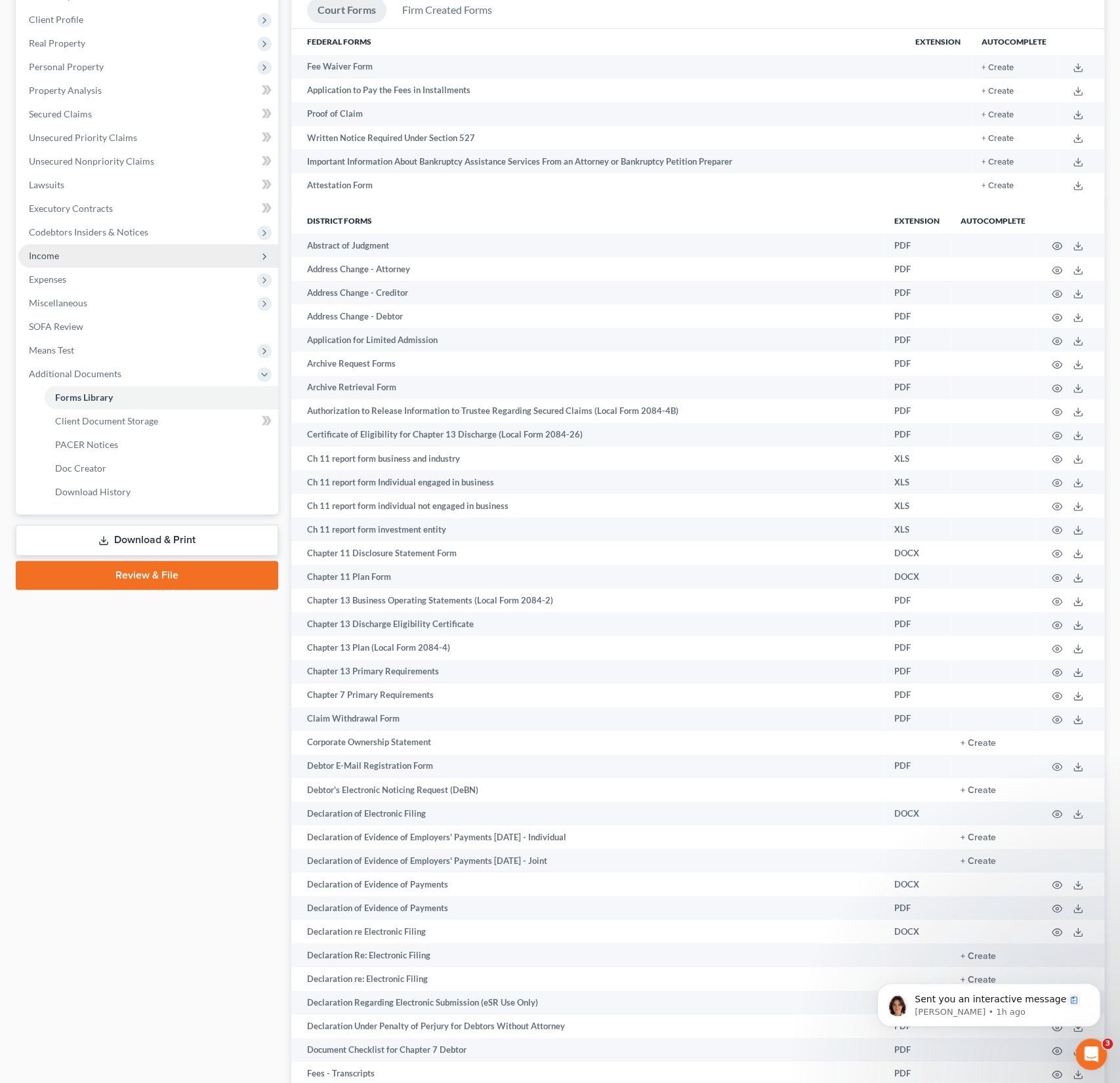
click at [55, 251] on span "Income" at bounding box center [44, 255] width 30 height 11
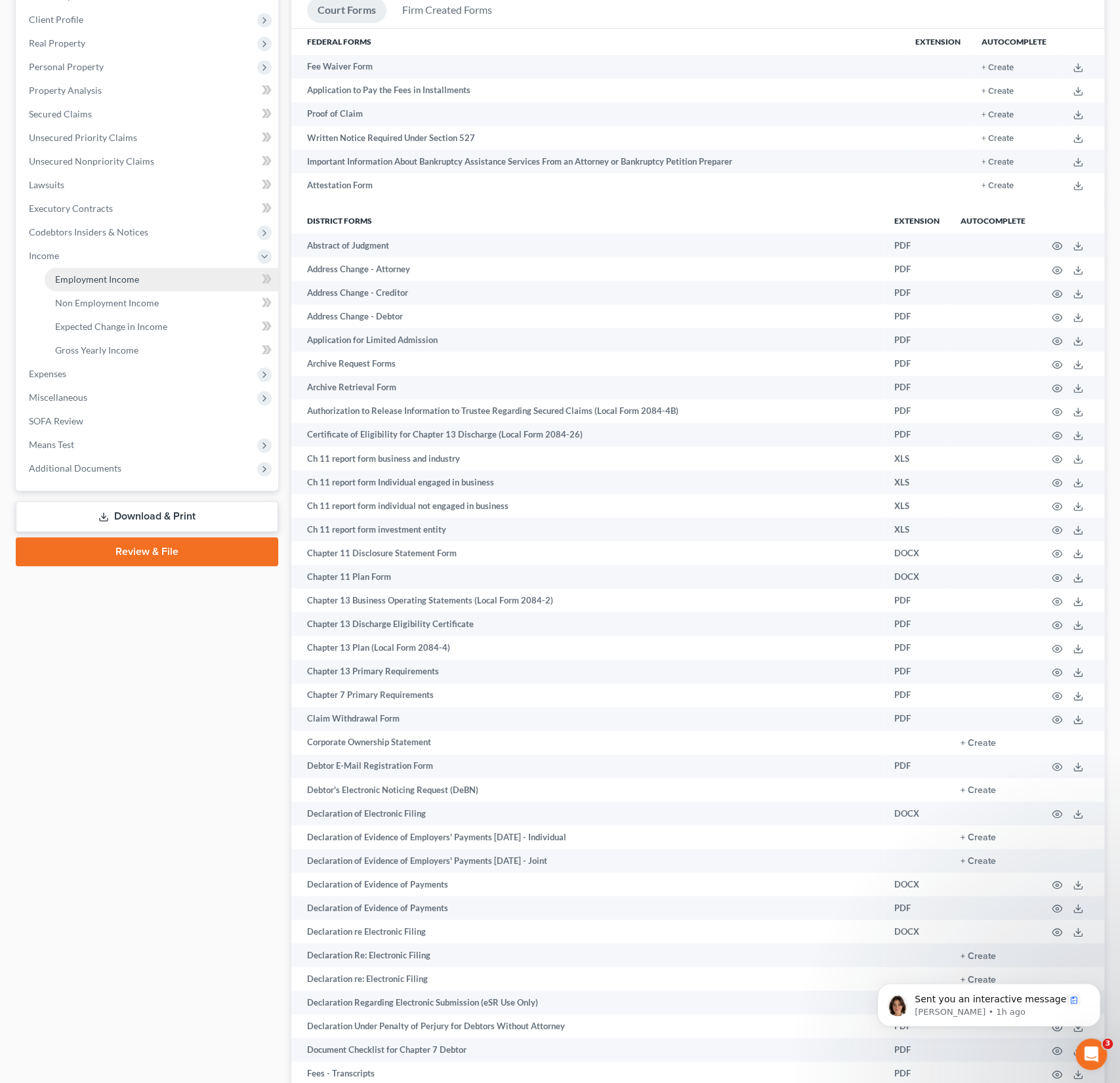
click at [85, 284] on link "Employment Income" at bounding box center [162, 280] width 234 height 24
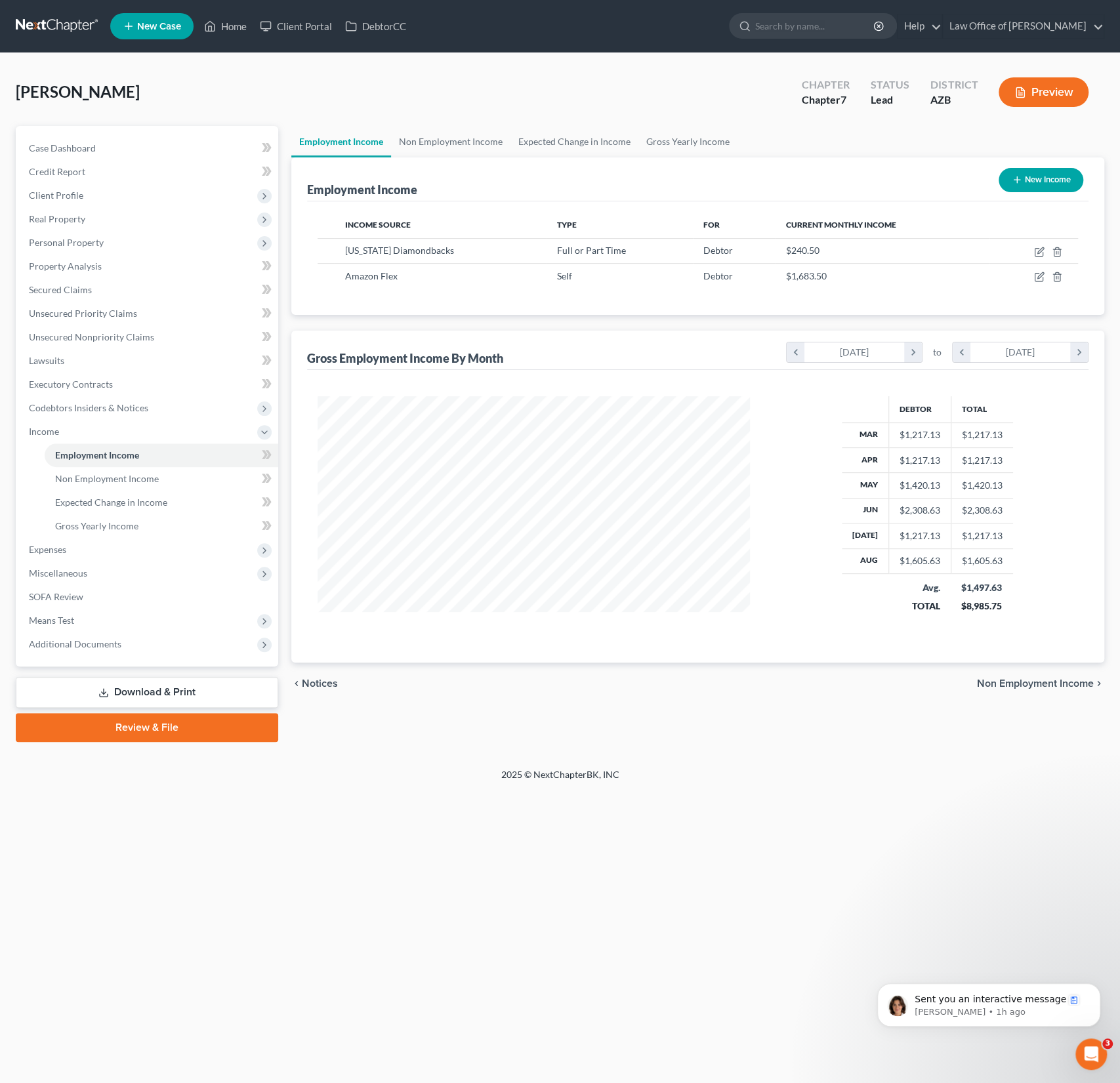
scroll to position [234, 459]
click at [1040, 247] on icon "button" at bounding box center [1039, 252] width 11 height 11
select select "0"
select select "3"
select select "1"
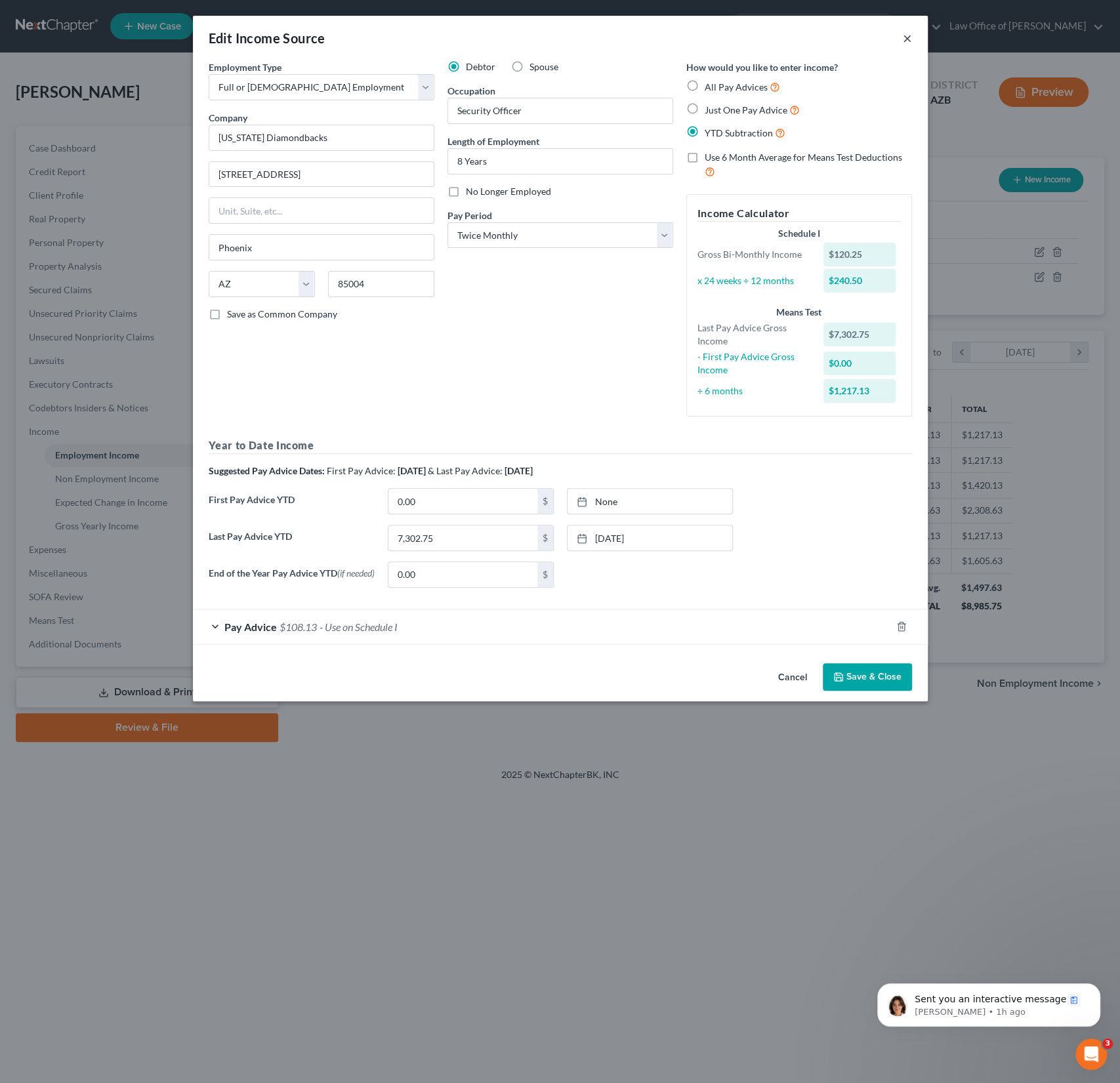
click at [907, 37] on button "×" at bounding box center [907, 38] width 9 height 16
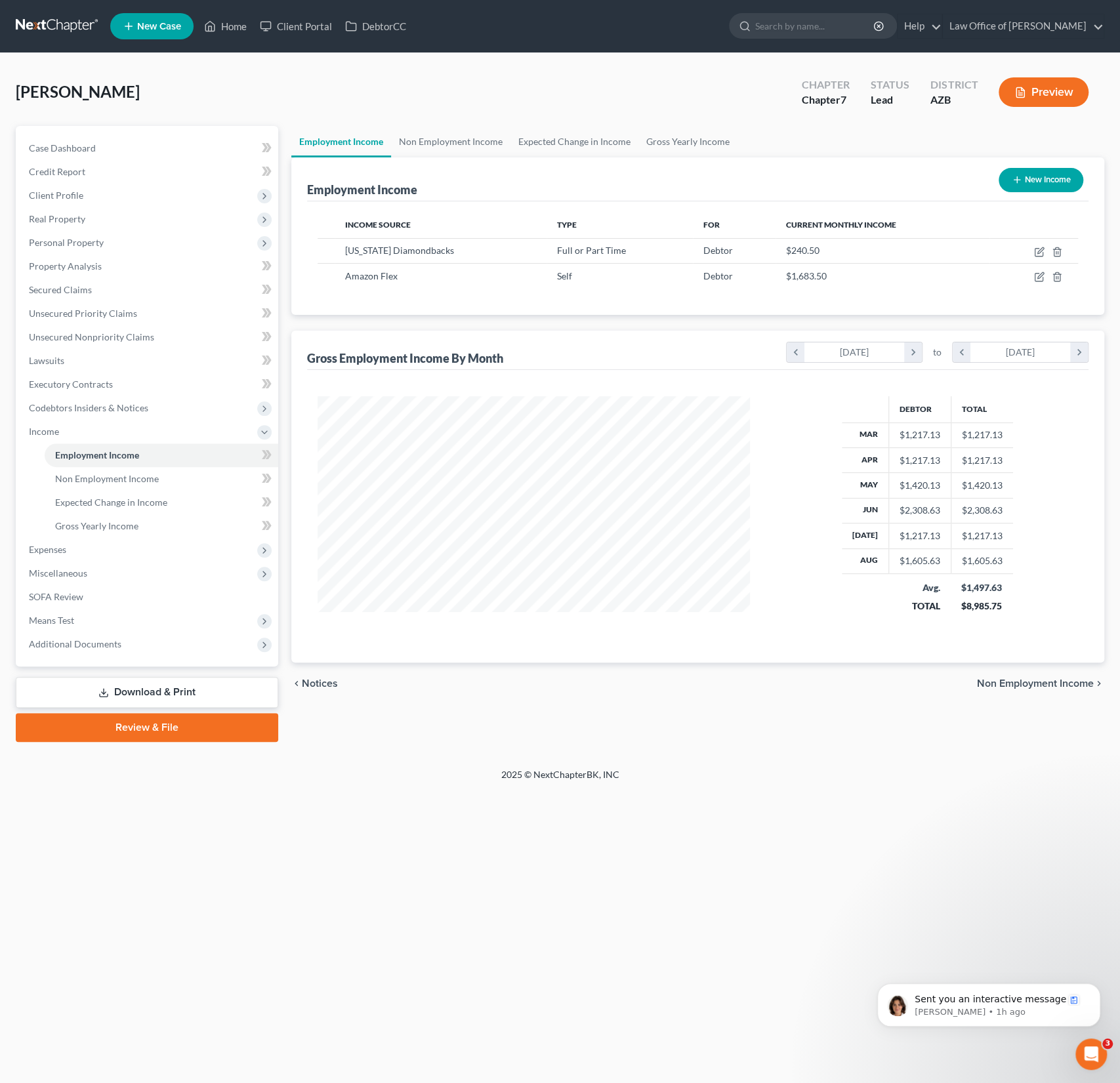
click at [228, 56] on div "Landis, Charles Upgraded Chapter Chapter 7 Status Lead District AZB Preview Pet…" at bounding box center [560, 411] width 1120 height 715
click at [238, 30] on link "Home" at bounding box center [225, 26] width 56 height 24
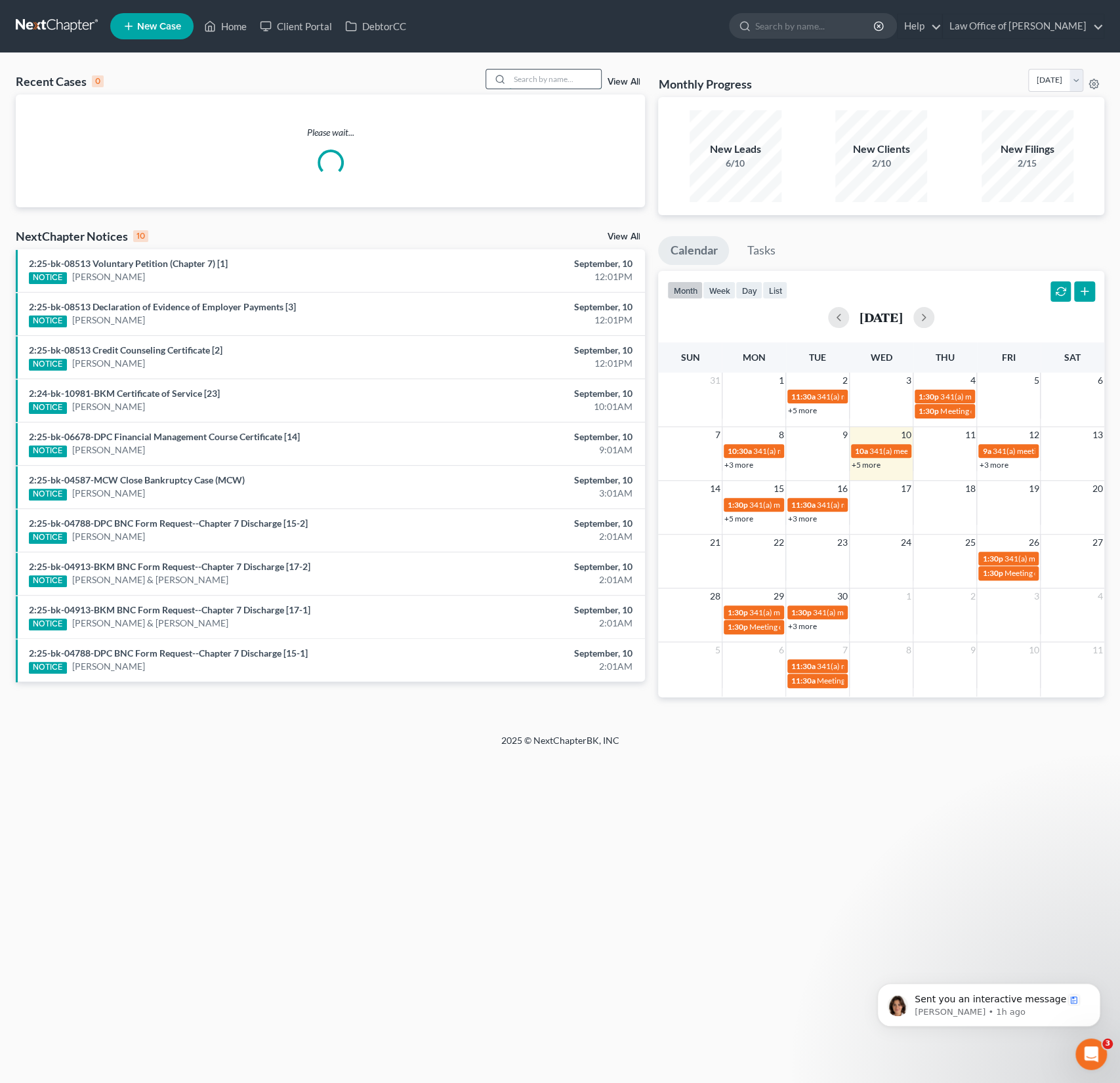
click at [544, 77] on input "search" at bounding box center [555, 79] width 92 height 19
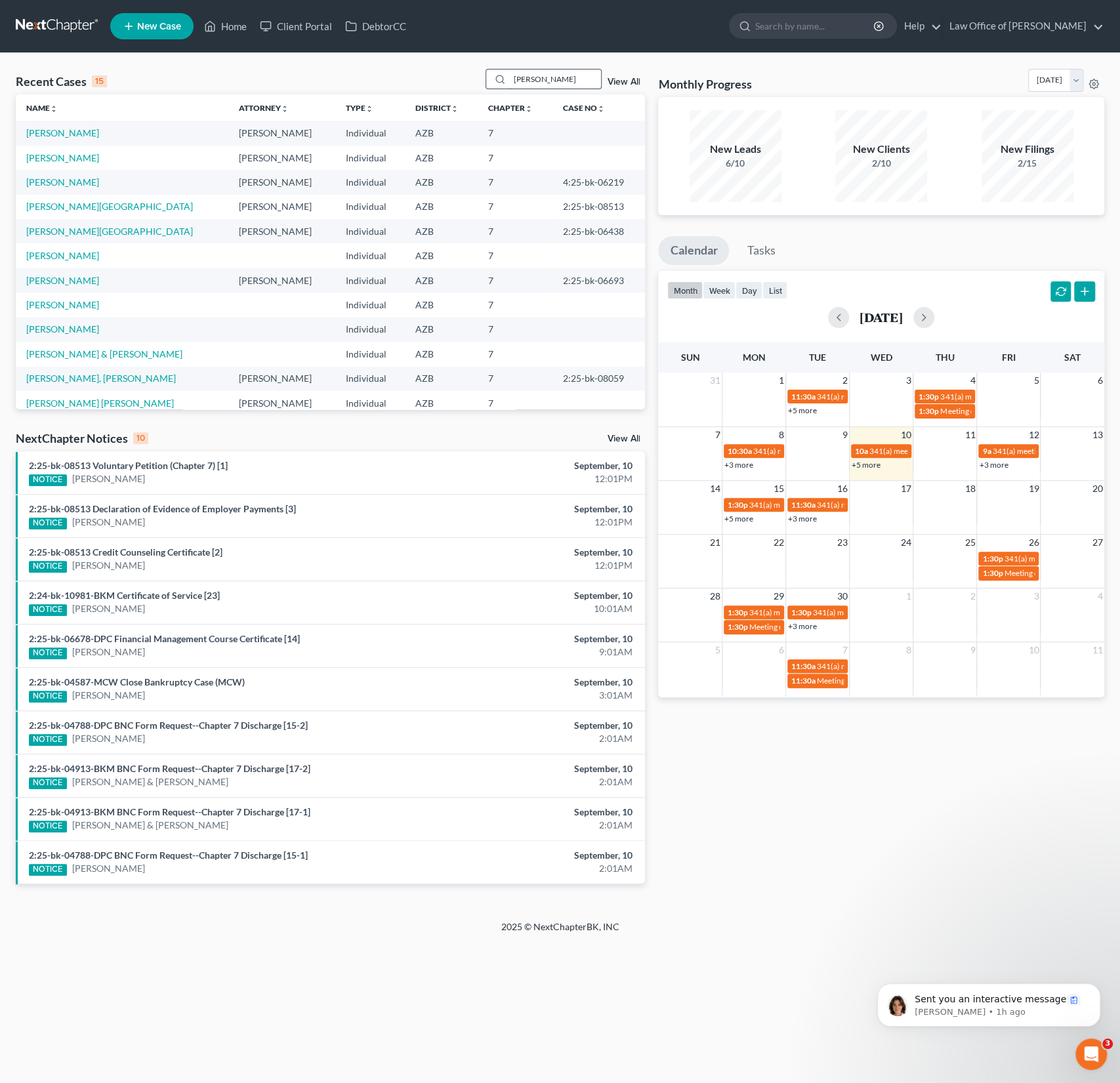
type input "leonel"
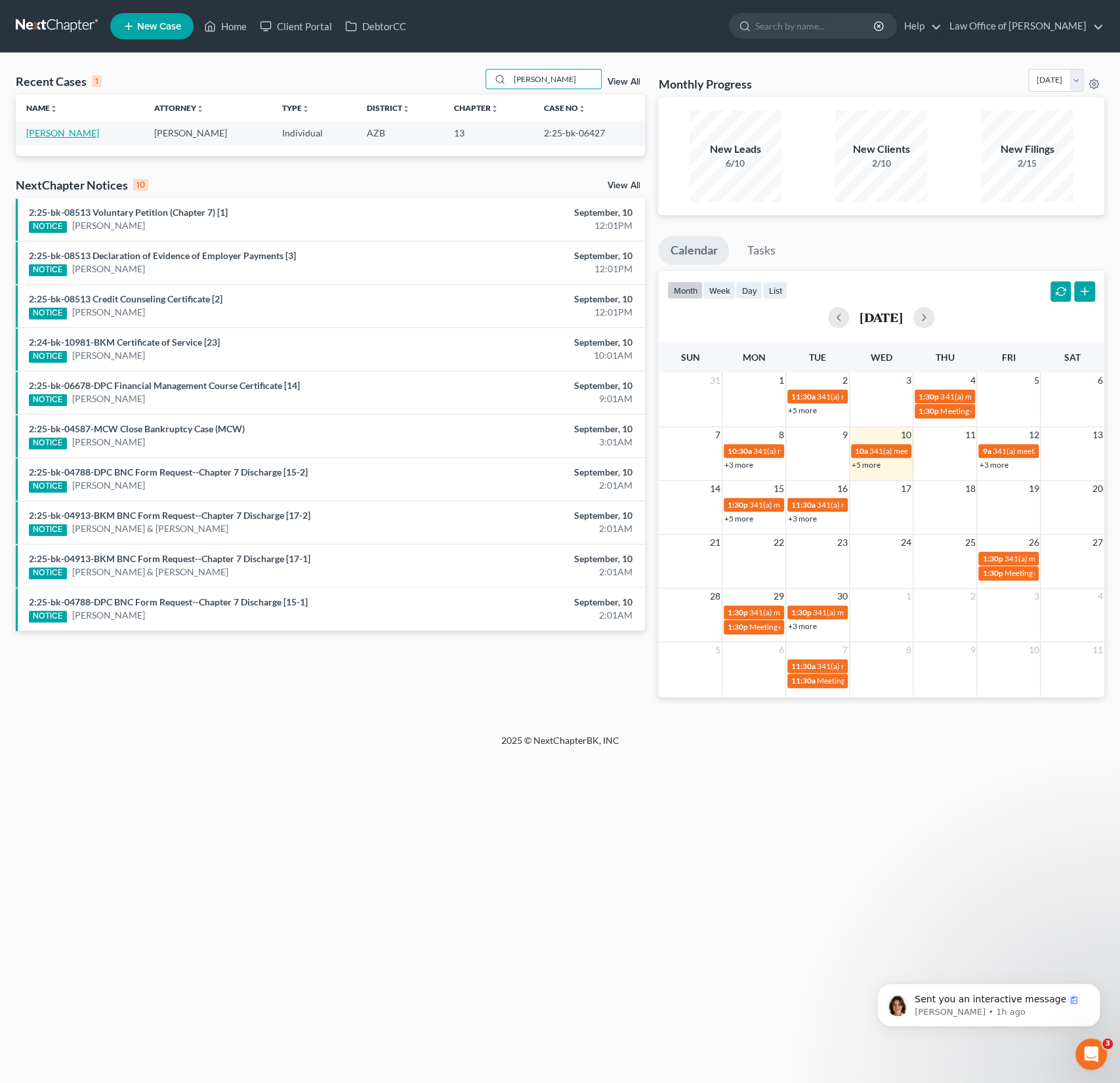
click at [75, 132] on link "[PERSON_NAME]" at bounding box center [62, 133] width 73 height 11
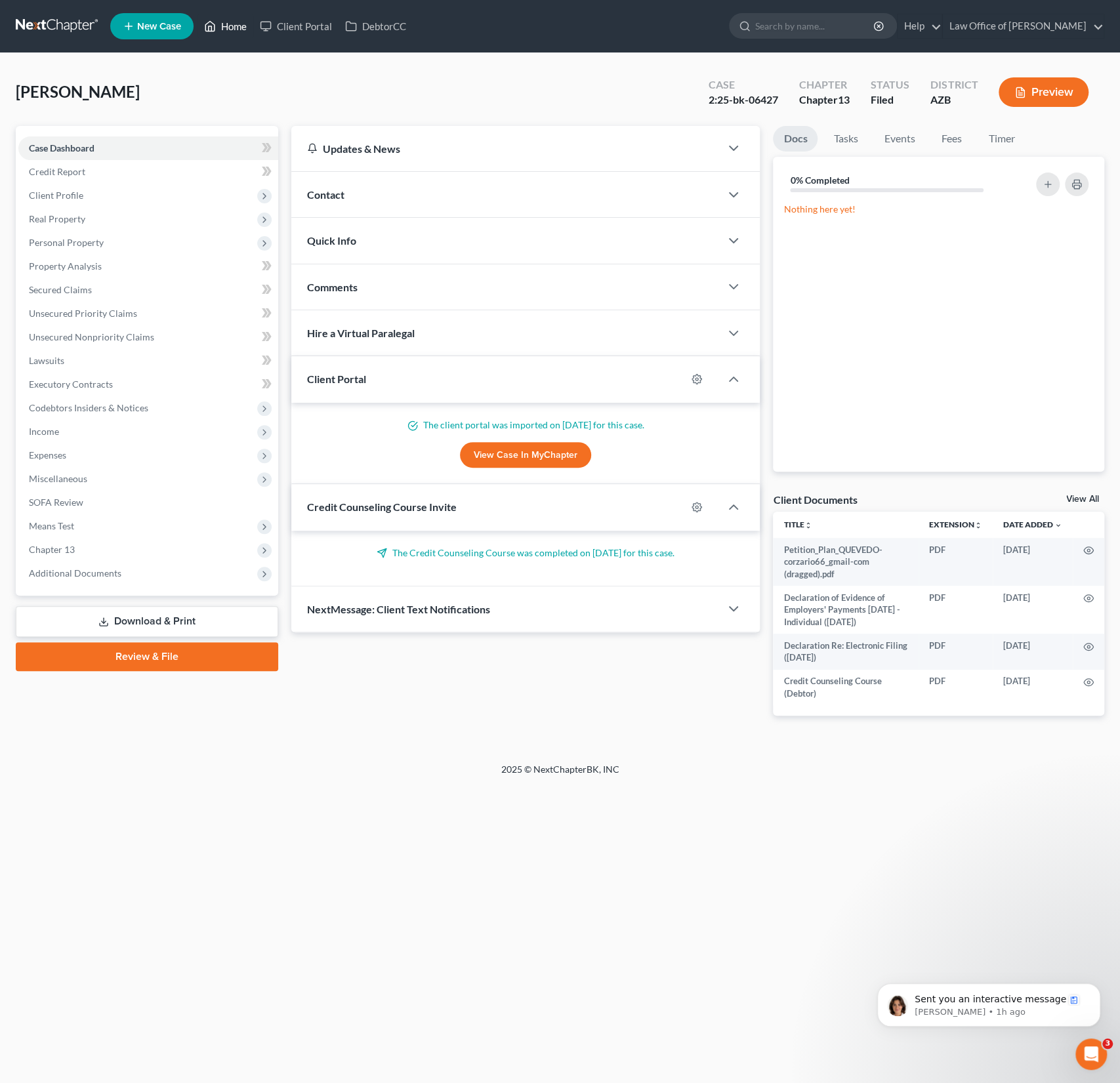
click at [227, 33] on link "Home" at bounding box center [225, 26] width 56 height 24
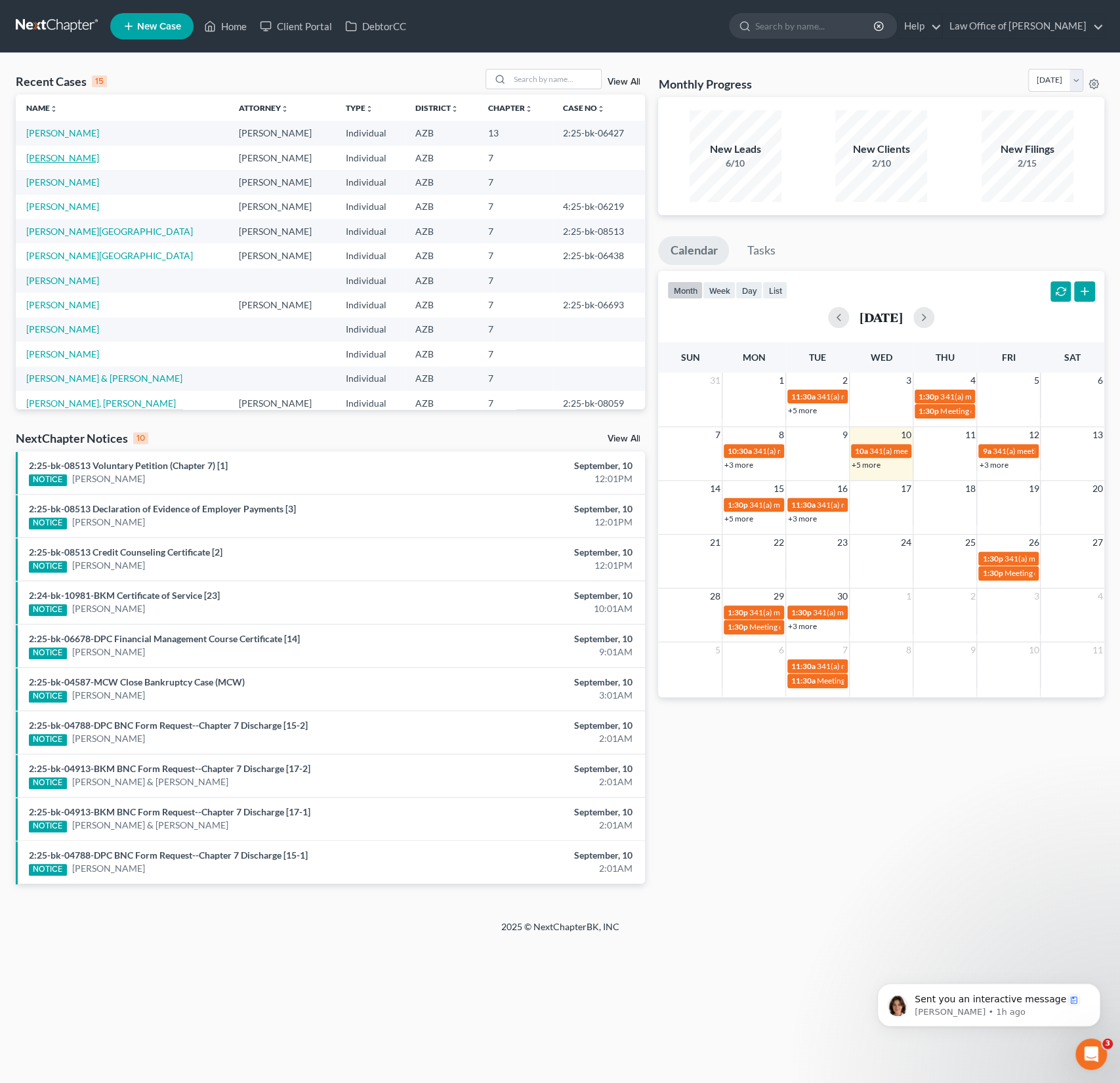
click at [68, 159] on link "[PERSON_NAME]" at bounding box center [62, 158] width 73 height 11
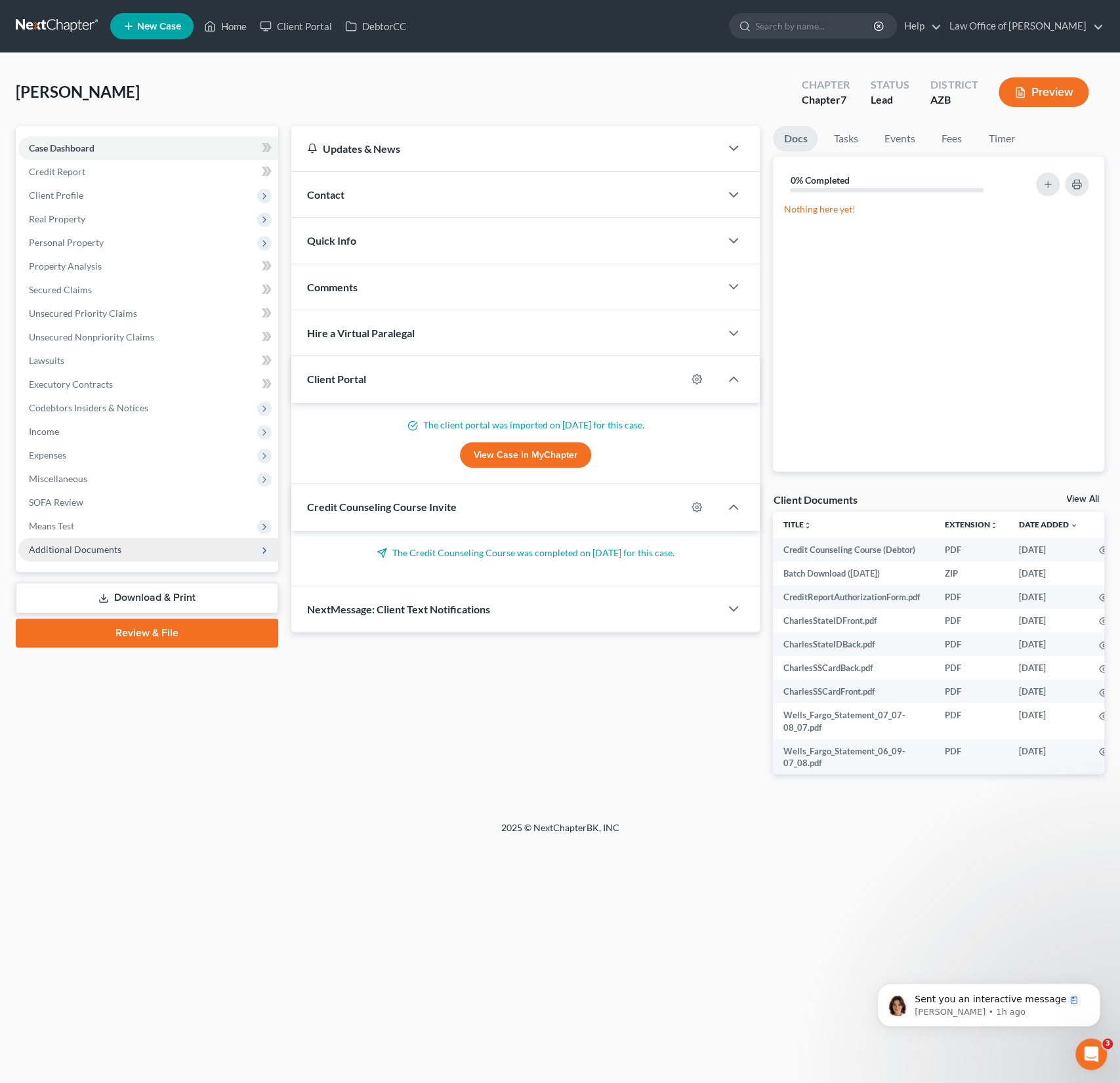
click at [116, 547] on span "Additional Documents" at bounding box center [75, 549] width 93 height 11
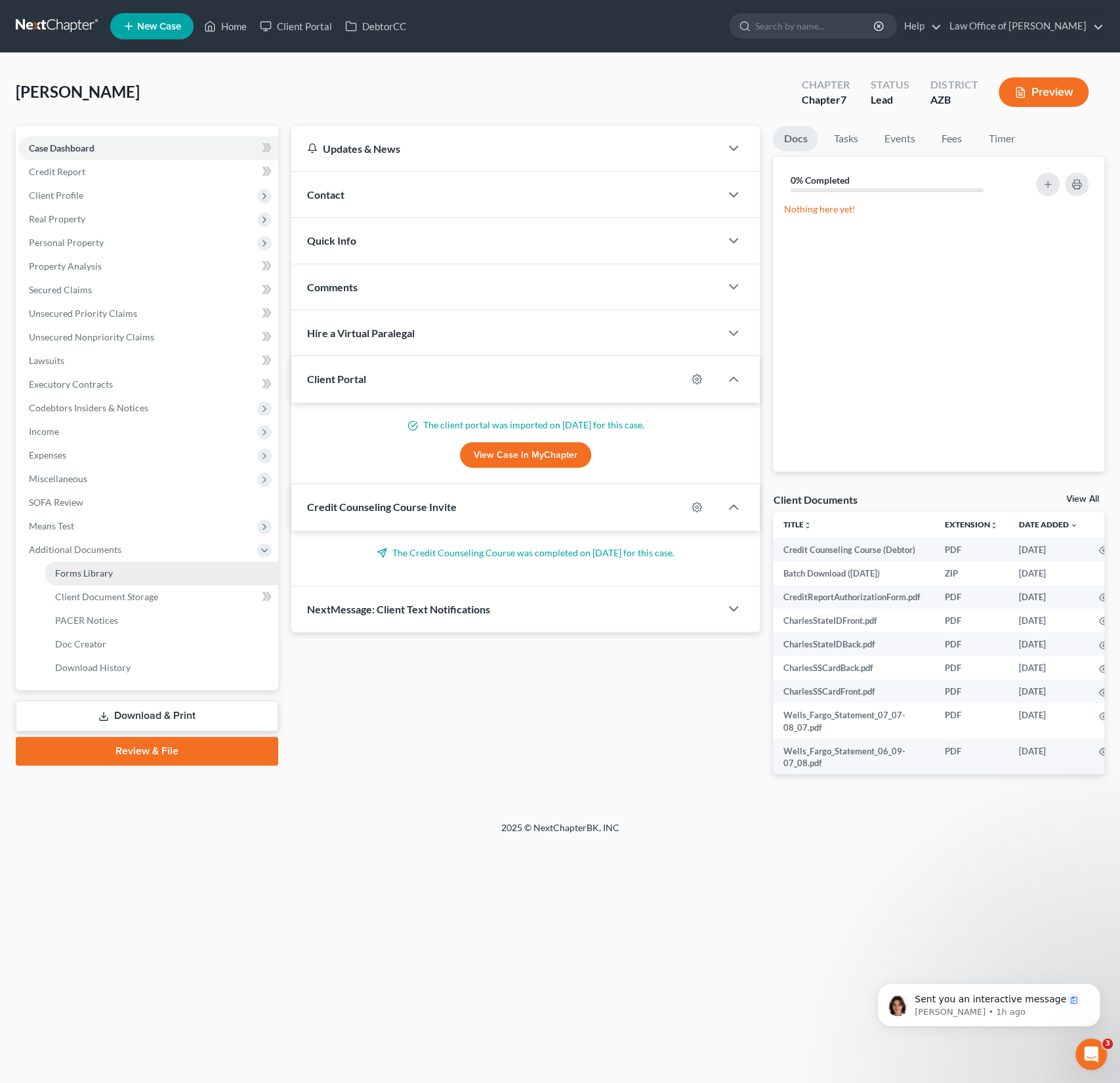
click at [108, 569] on span "Forms Library" at bounding box center [84, 573] width 58 height 11
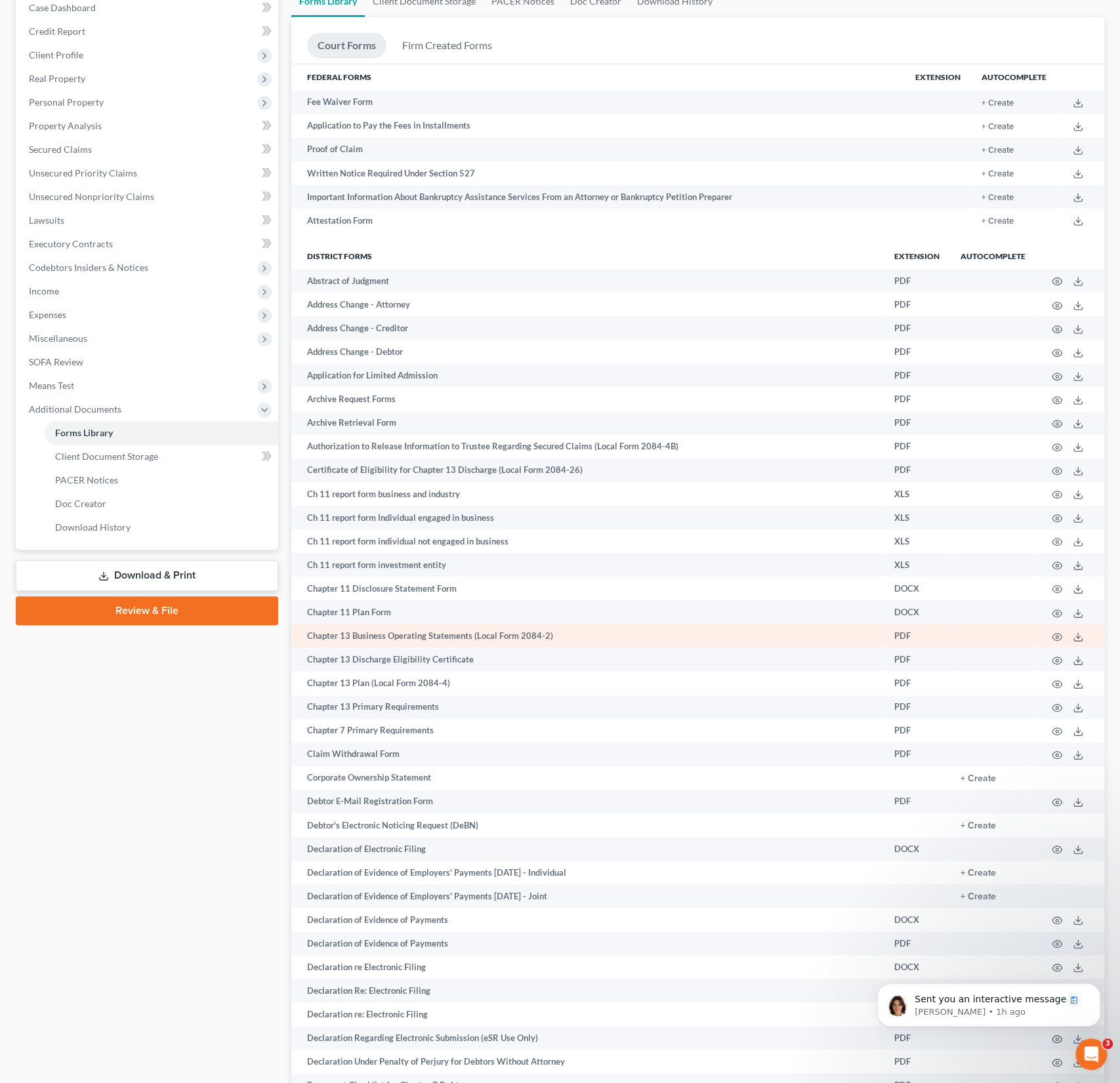
scroll to position [152, 0]
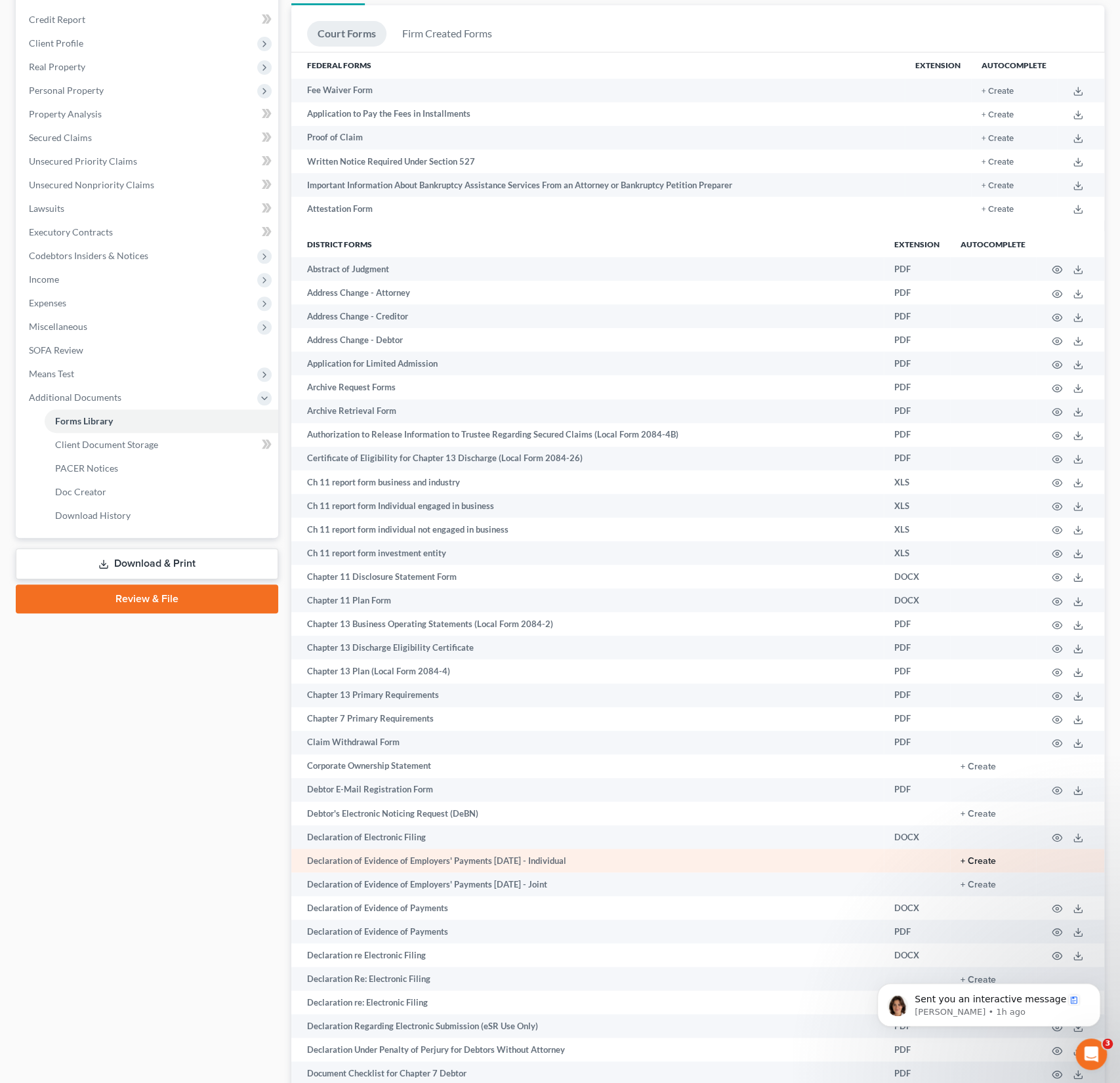
click at [980, 859] on button "+ Create" at bounding box center [978, 861] width 35 height 9
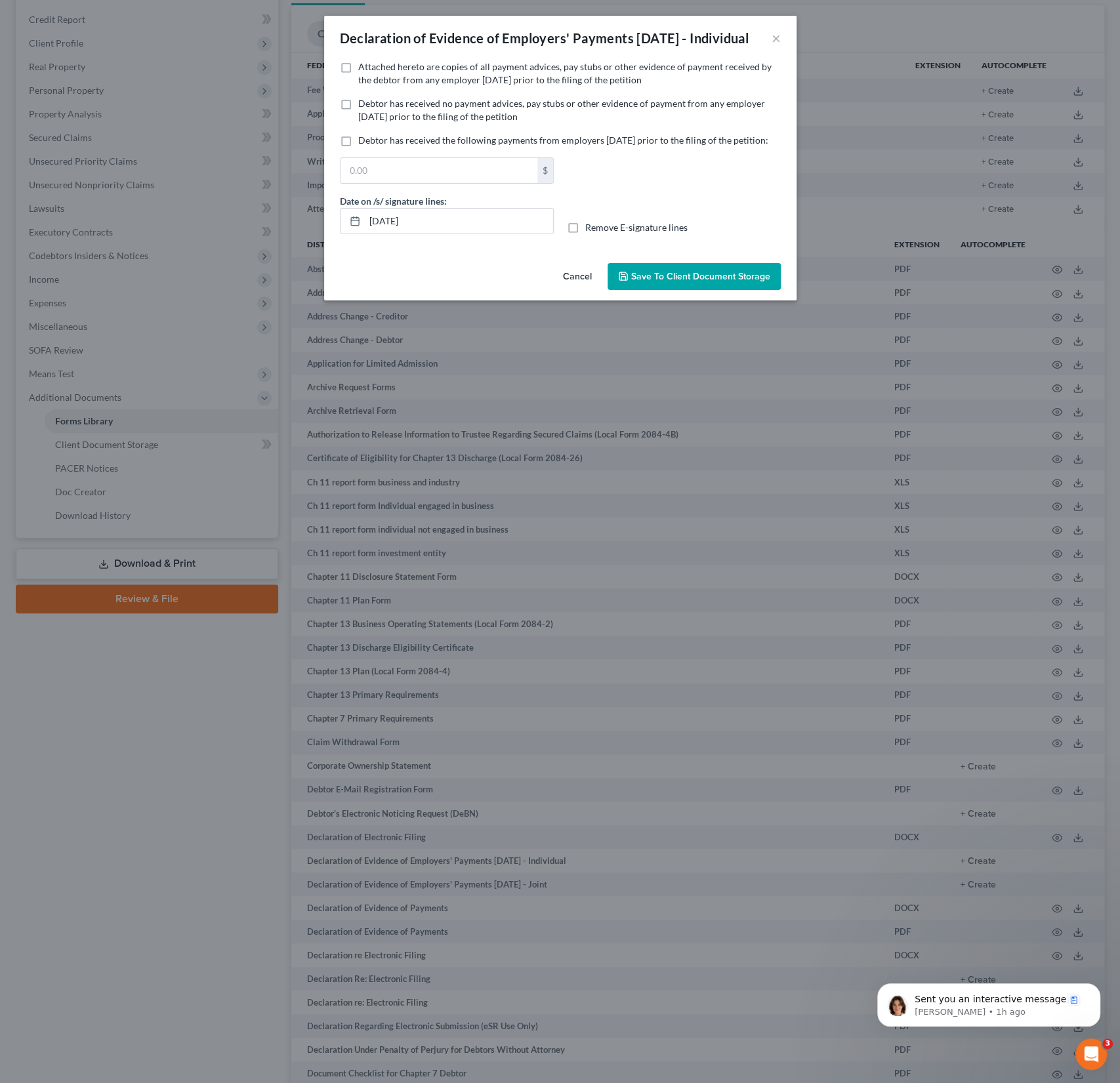
click at [361, 85] on span "Attached hereto are copies of all payment advices, pay stubs or other evidence …" at bounding box center [565, 73] width 414 height 24
click at [364, 69] on input "Attached hereto are copies of all payment advices, pay stubs or other evidence …" at bounding box center [368, 64] width 9 height 9
checkbox input "true"
click at [667, 282] on span "Save to Client Document Storage" at bounding box center [701, 276] width 139 height 11
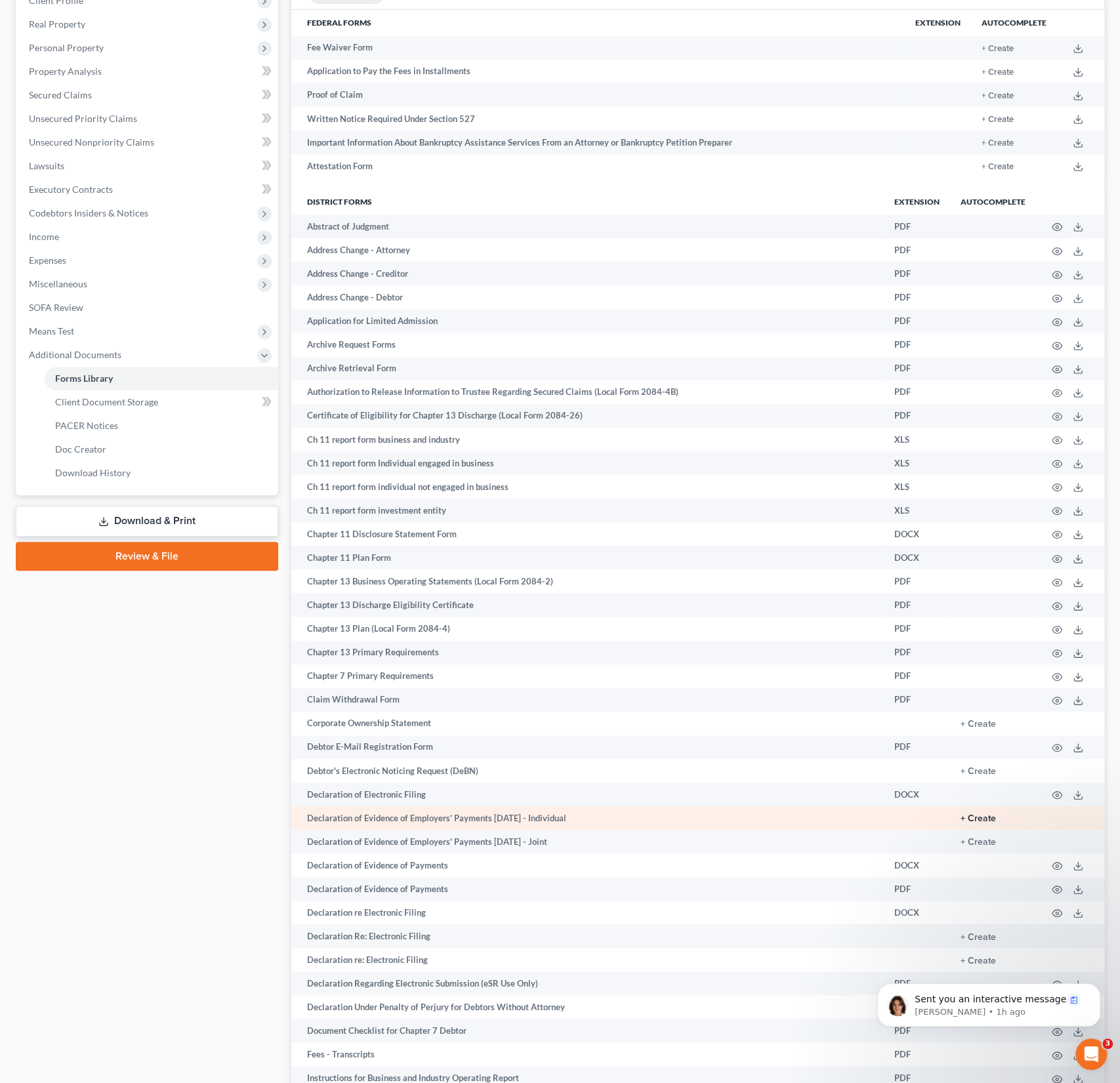
scroll to position [200, 0]
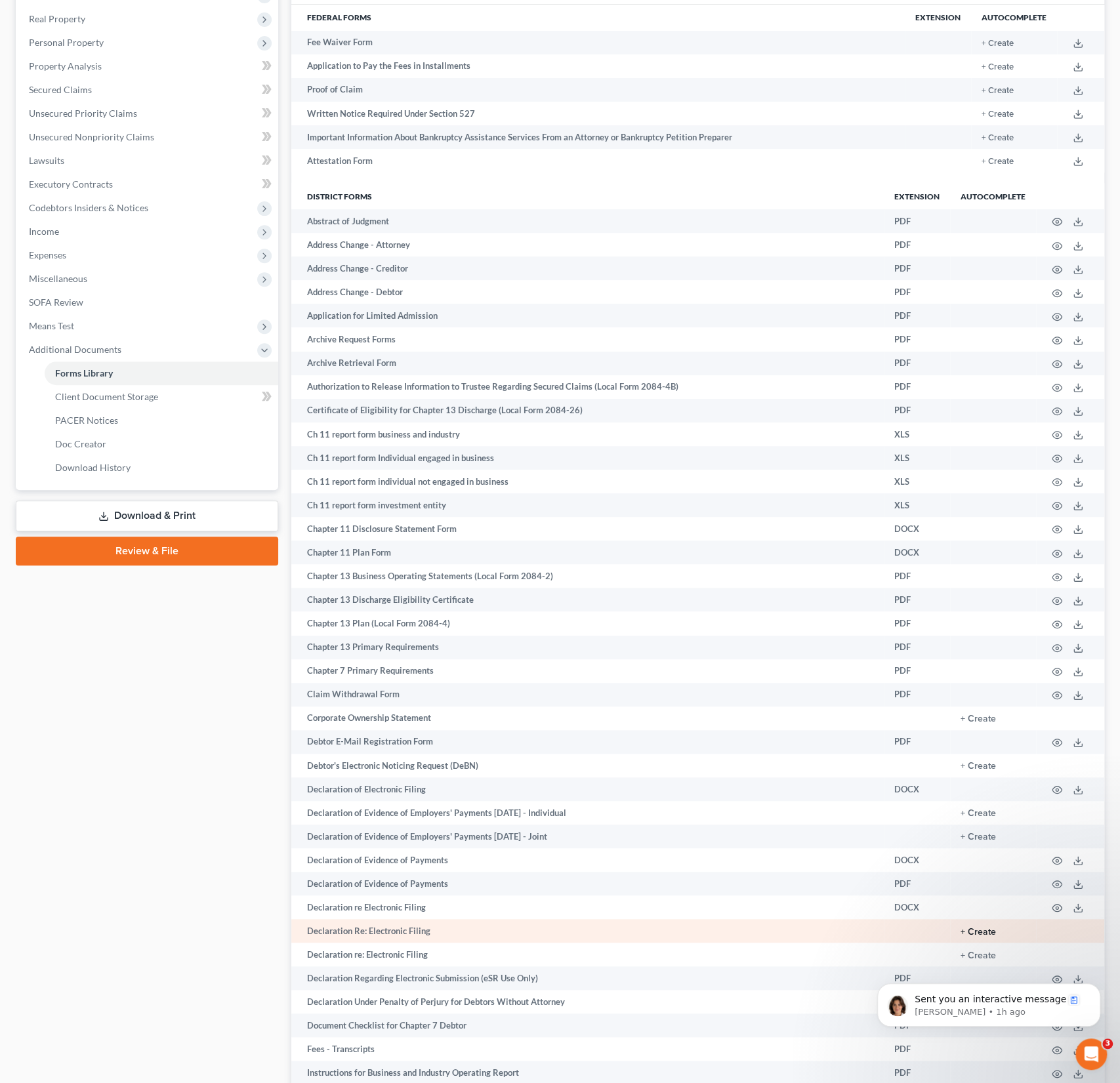
click at [980, 935] on button "+ Create" at bounding box center [978, 932] width 35 height 9
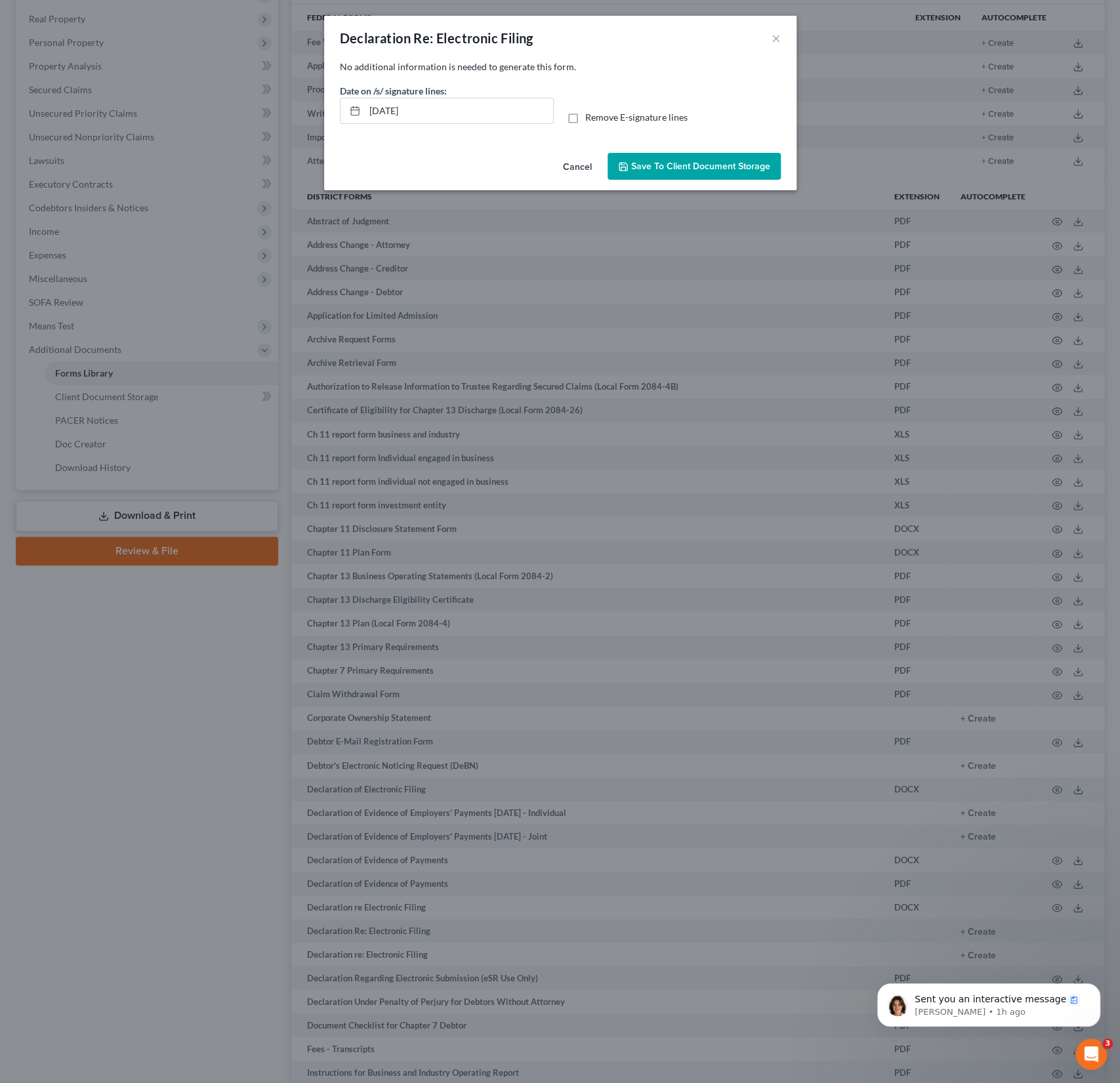
click at [704, 168] on span "Save to Client Document Storage" at bounding box center [701, 166] width 139 height 11
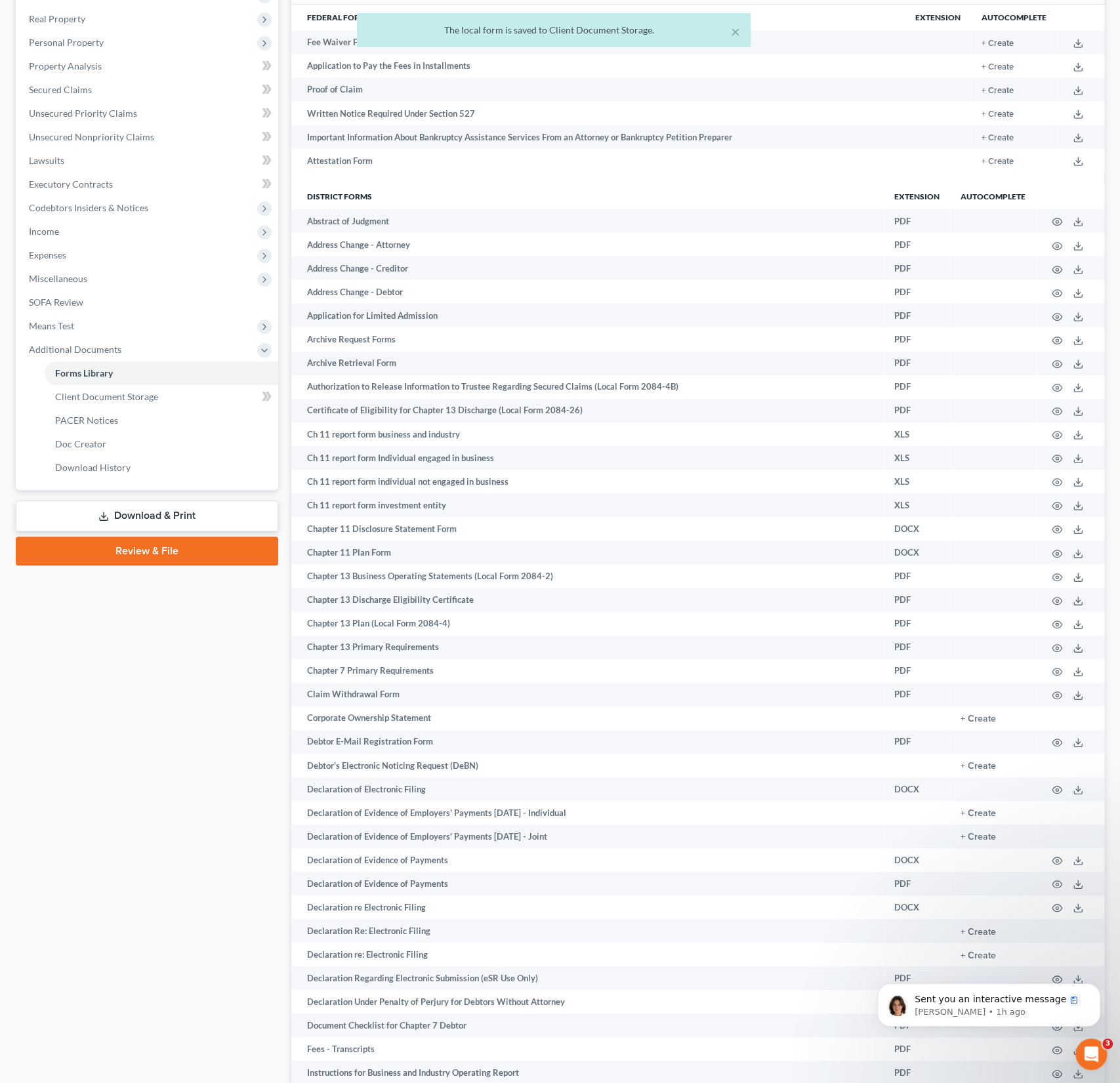
click at [177, 519] on link "Download & Print" at bounding box center [147, 516] width 263 height 31
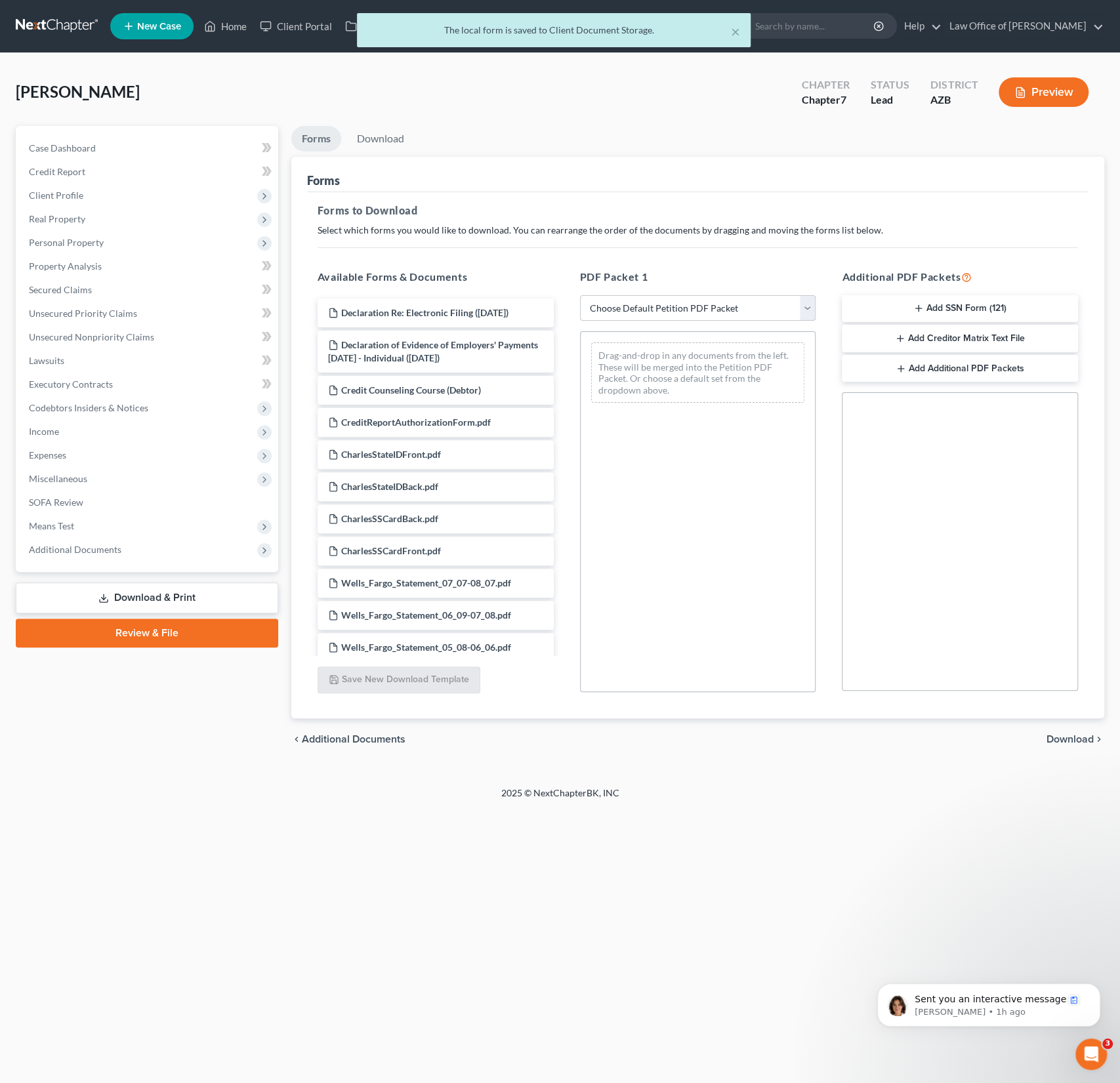
click at [619, 299] on select "Choose Default Petition PDF Packet Complete Bankruptcy Petition (all forms and …" at bounding box center [699, 308] width 236 height 26
select select "0"
click at [580, 295] on select "Choose Default Petition PDF Packet Complete Bankruptcy Petition (all forms and …" at bounding box center [699, 308] width 236 height 26
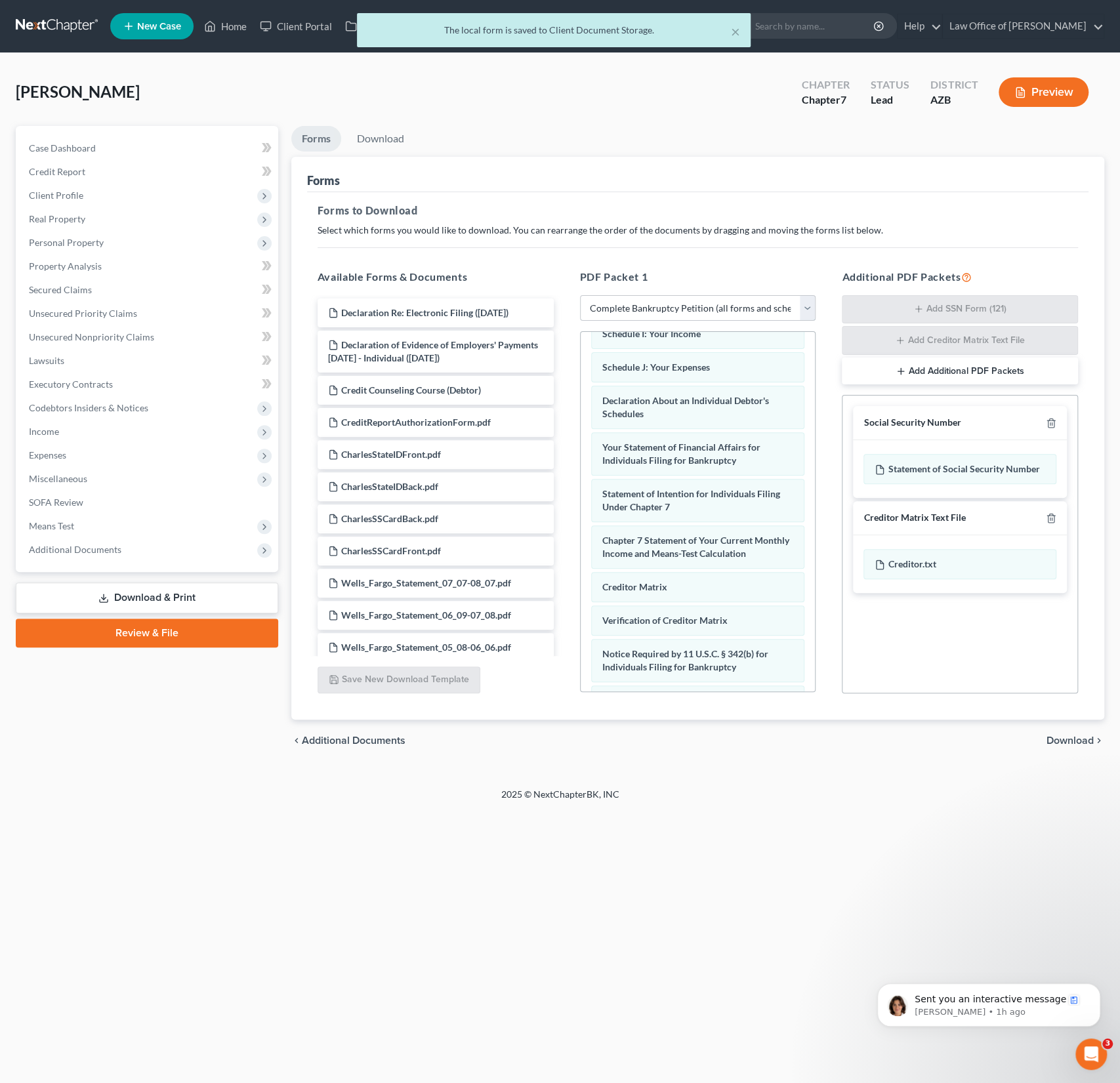
scroll to position [433, 0]
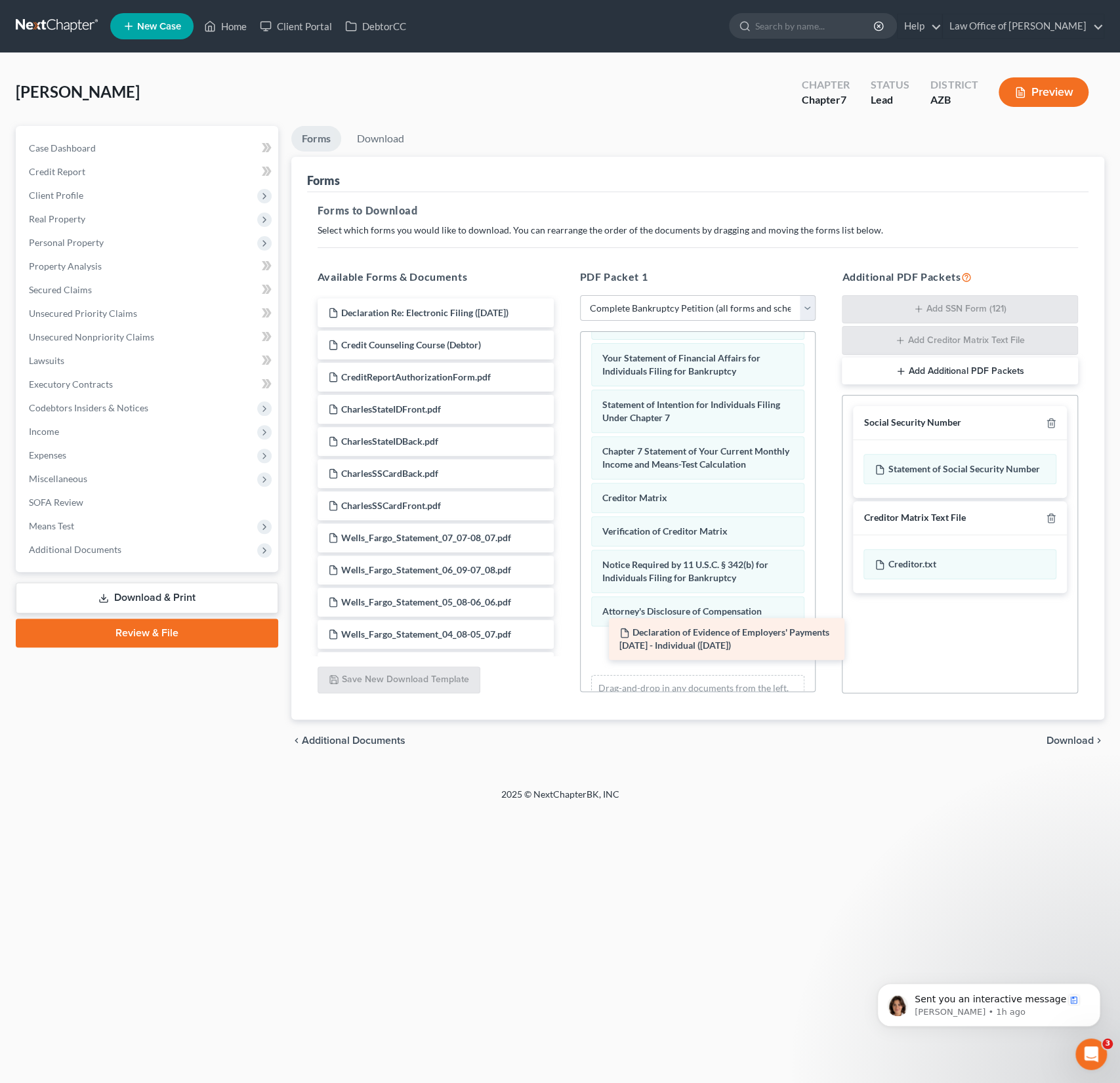
drag, startPoint x: 435, startPoint y: 363, endPoint x: 718, endPoint y: 651, distance: 403.8
click at [565, 651] on div "Declaration of Evidence of Employers' Payments Within 60 Days - Individual (09/…" at bounding box center [436, 586] width 257 height 576
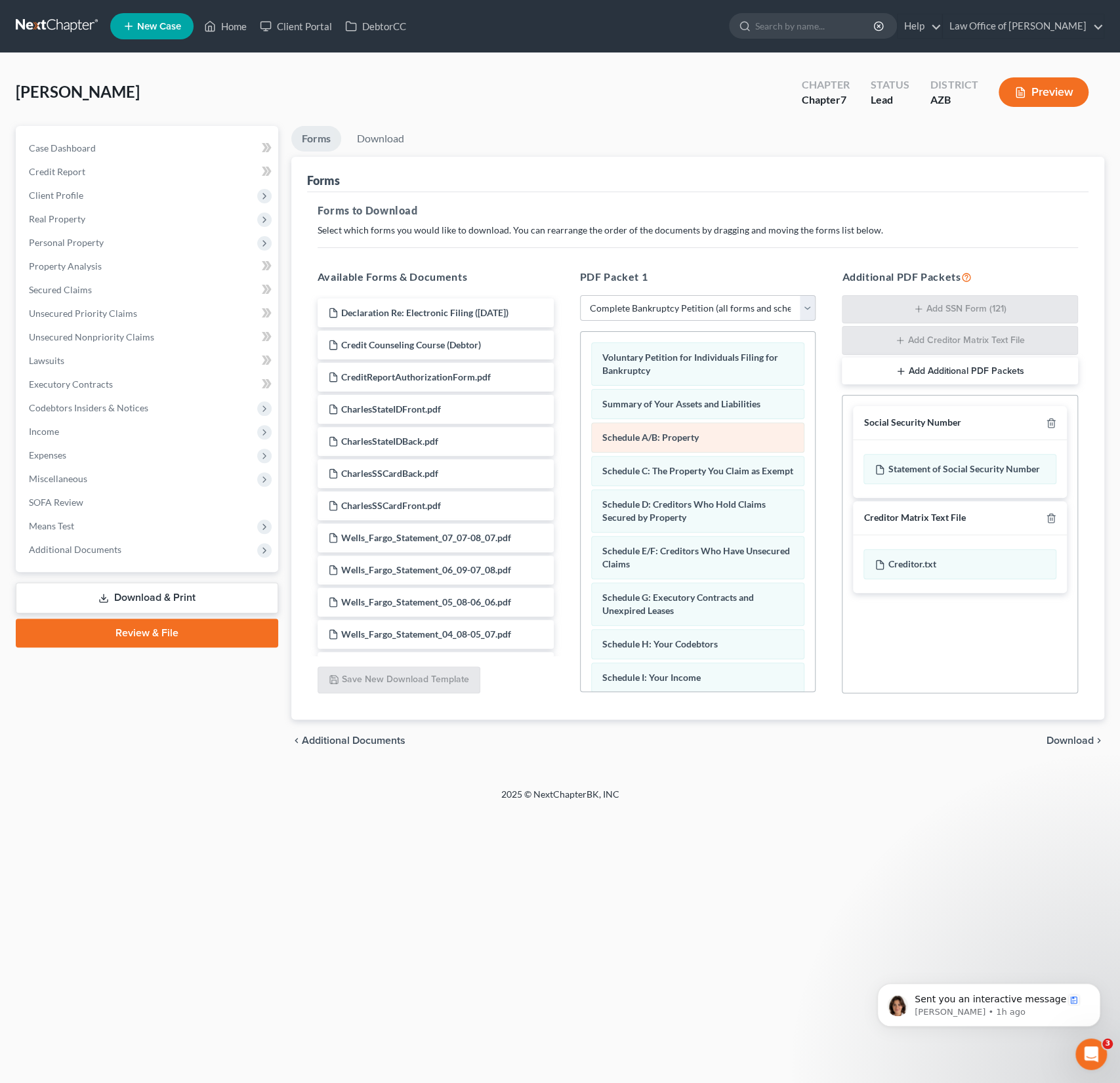
scroll to position [493, 0]
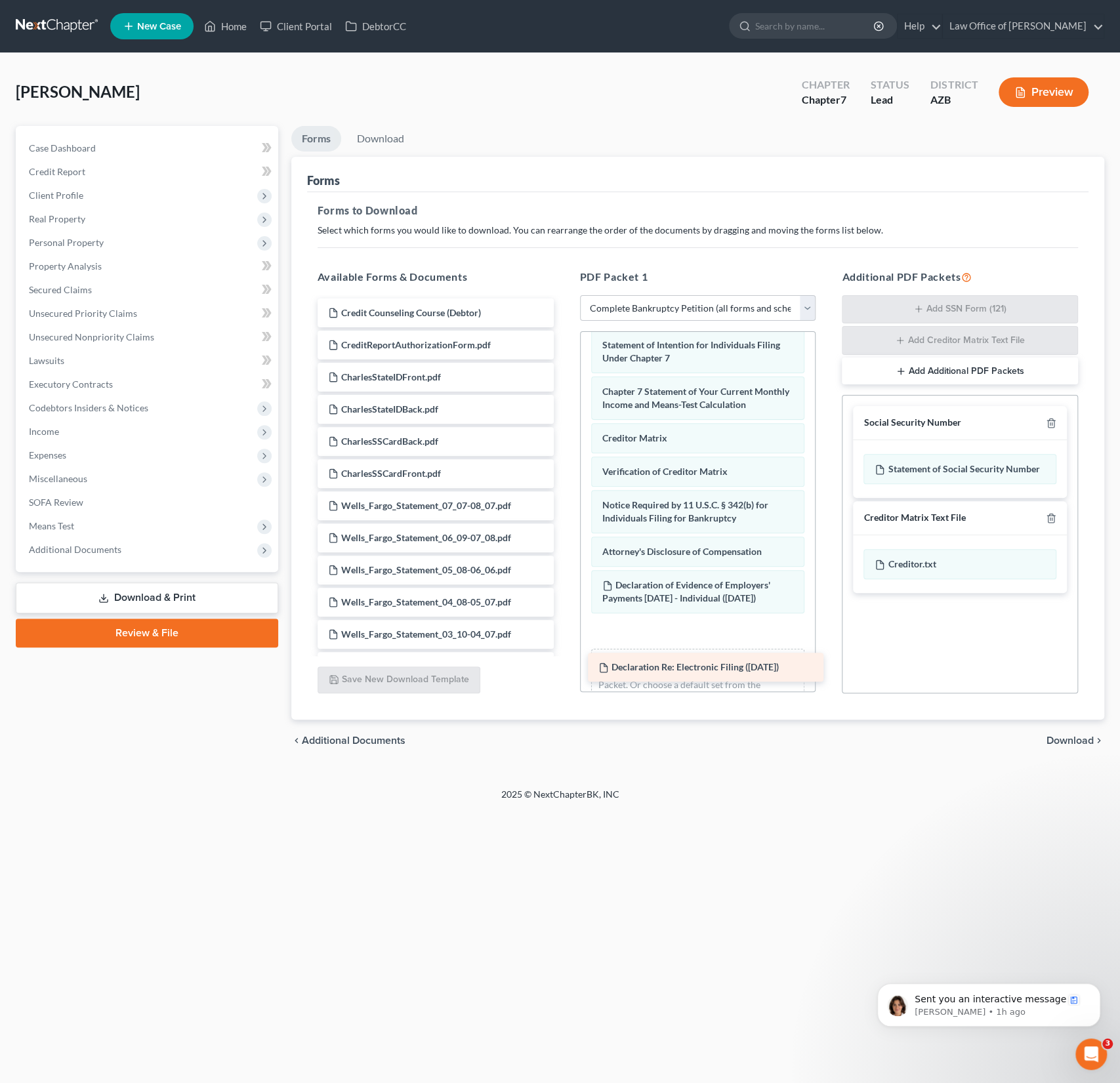
drag, startPoint x: 458, startPoint y: 305, endPoint x: 728, endPoint y: 663, distance: 448.4
click at [565, 663] on div "Declaration Re: Electronic Filing (09/10/2025) Declaration Re: Electronic Filin…" at bounding box center [436, 570] width 257 height 543
click at [956, 761] on div "Petition Navigation Case Dashboard Payments Invoices Payments Payments Credit R…" at bounding box center [560, 450] width 1088 height 647
click at [1063, 737] on span "Download" at bounding box center [1070, 741] width 47 height 11
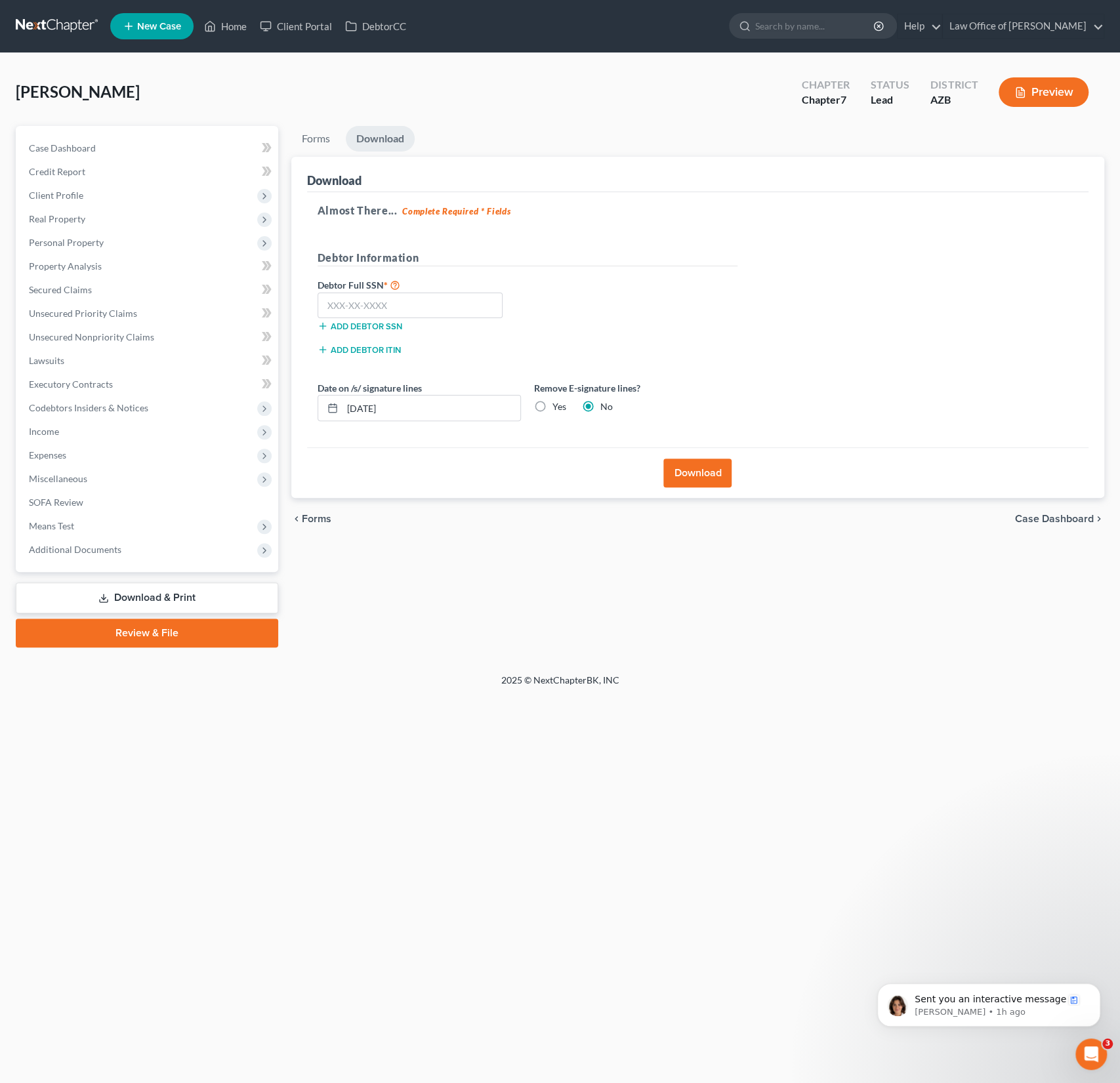
click at [553, 404] on label "Yes" at bounding box center [559, 407] width 14 height 13
click at [558, 404] on input "Yes" at bounding box center [562, 404] width 9 height 9
radio input "true"
radio input "false"
click at [706, 470] on button "Download" at bounding box center [698, 473] width 68 height 29
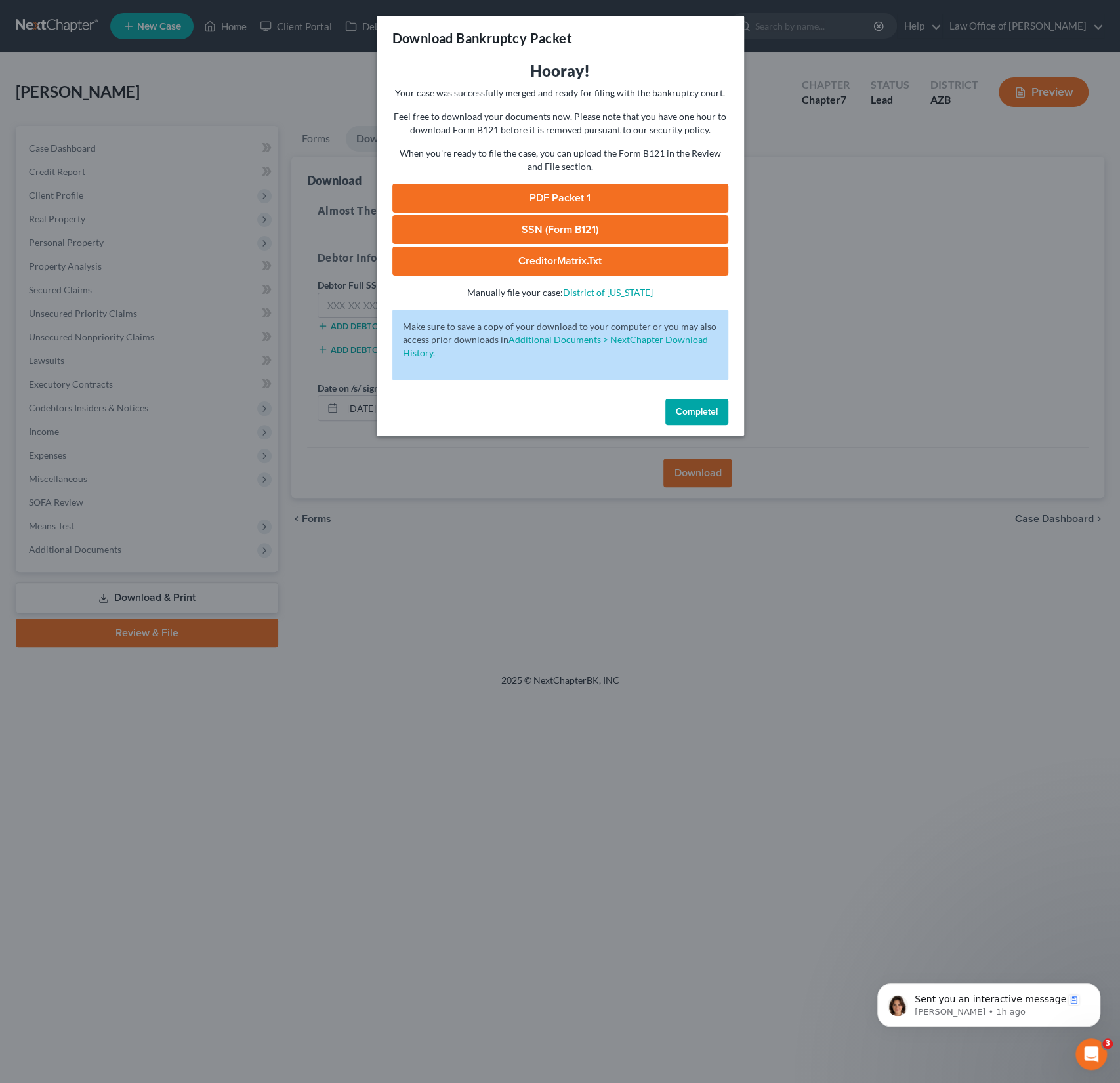
click at [702, 422] on button "Complete!" at bounding box center [697, 412] width 63 height 26
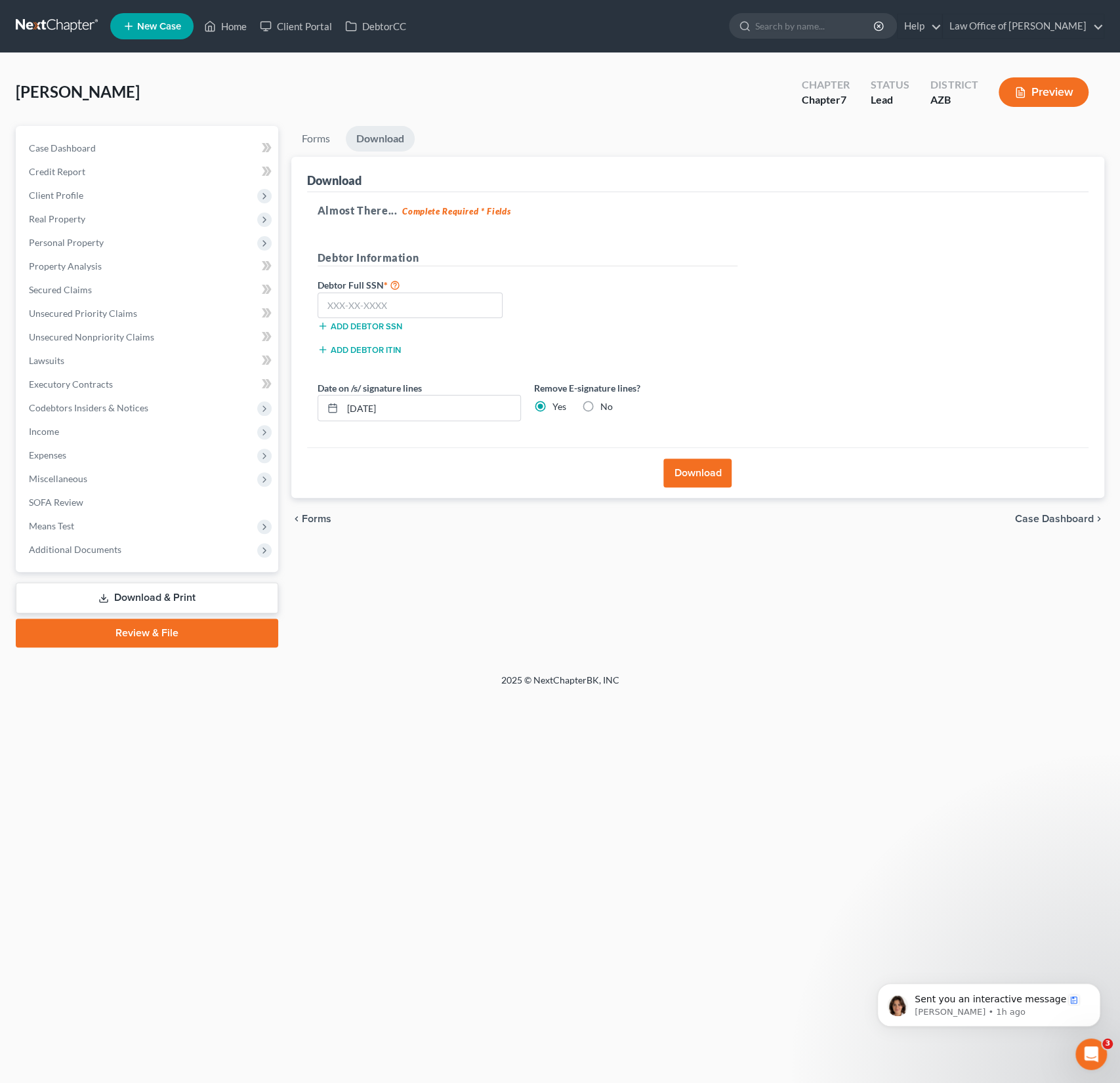
click at [338, 104] on div "Landis, Charles Upgraded Chapter Chapter 7 Status Lead District AZB Preview" at bounding box center [560, 97] width 1088 height 57
click at [712, 471] on button "Download" at bounding box center [698, 473] width 68 height 29
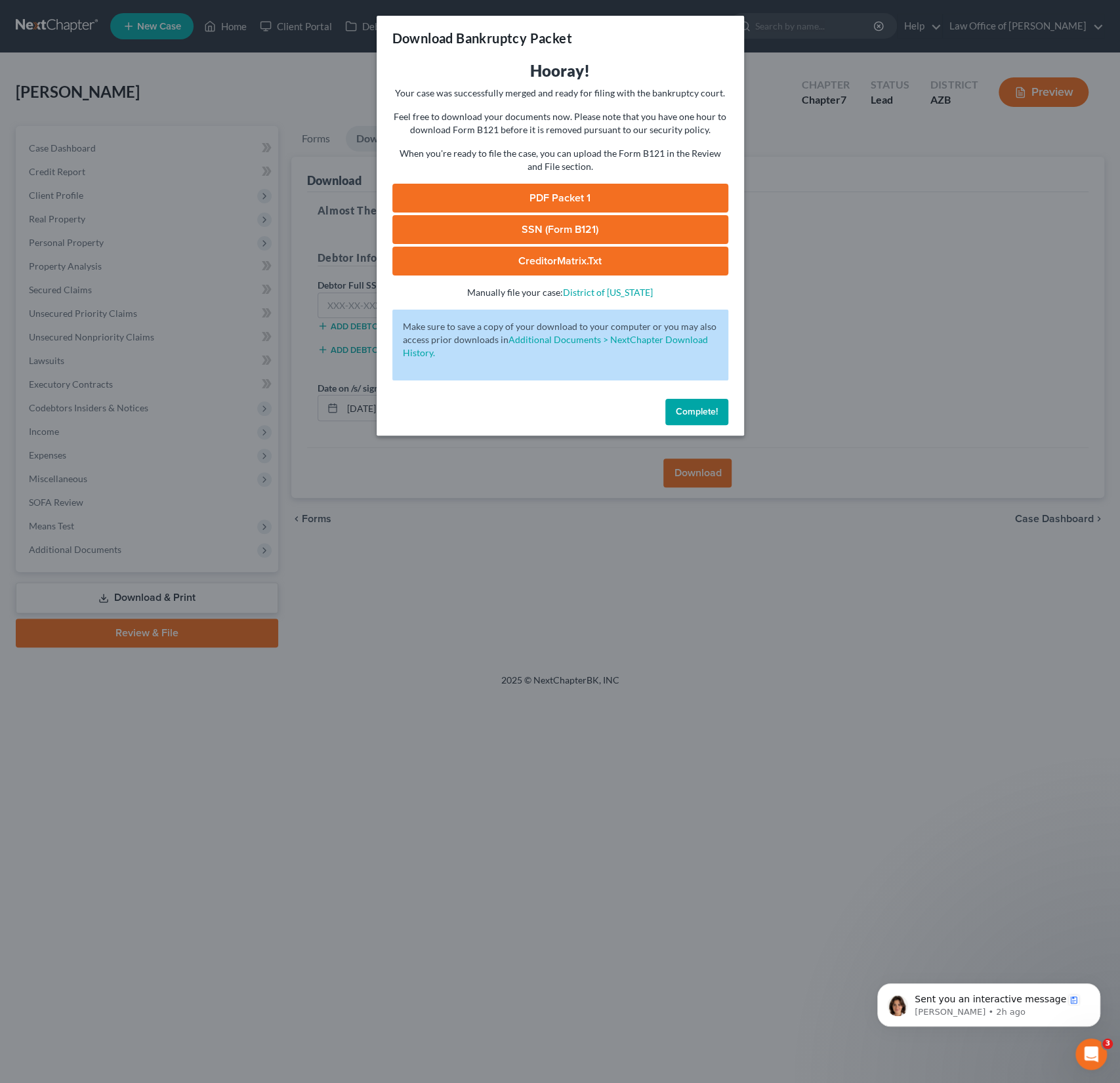
click at [572, 205] on link "PDF Packet 1" at bounding box center [561, 198] width 336 height 29
click at [693, 414] on span "Complete!" at bounding box center [697, 412] width 42 height 11
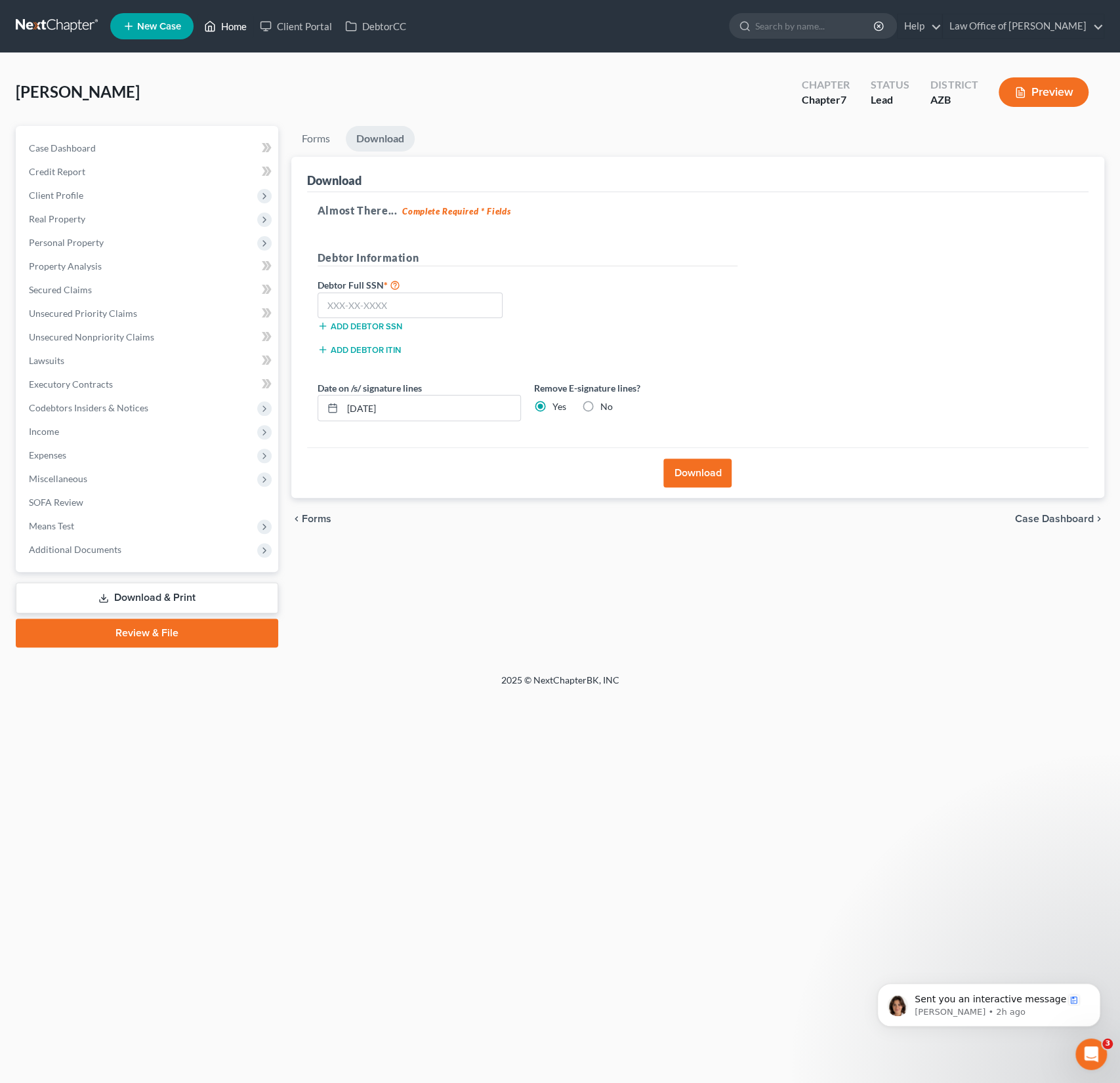
click at [234, 26] on link "Home" at bounding box center [225, 26] width 56 height 24
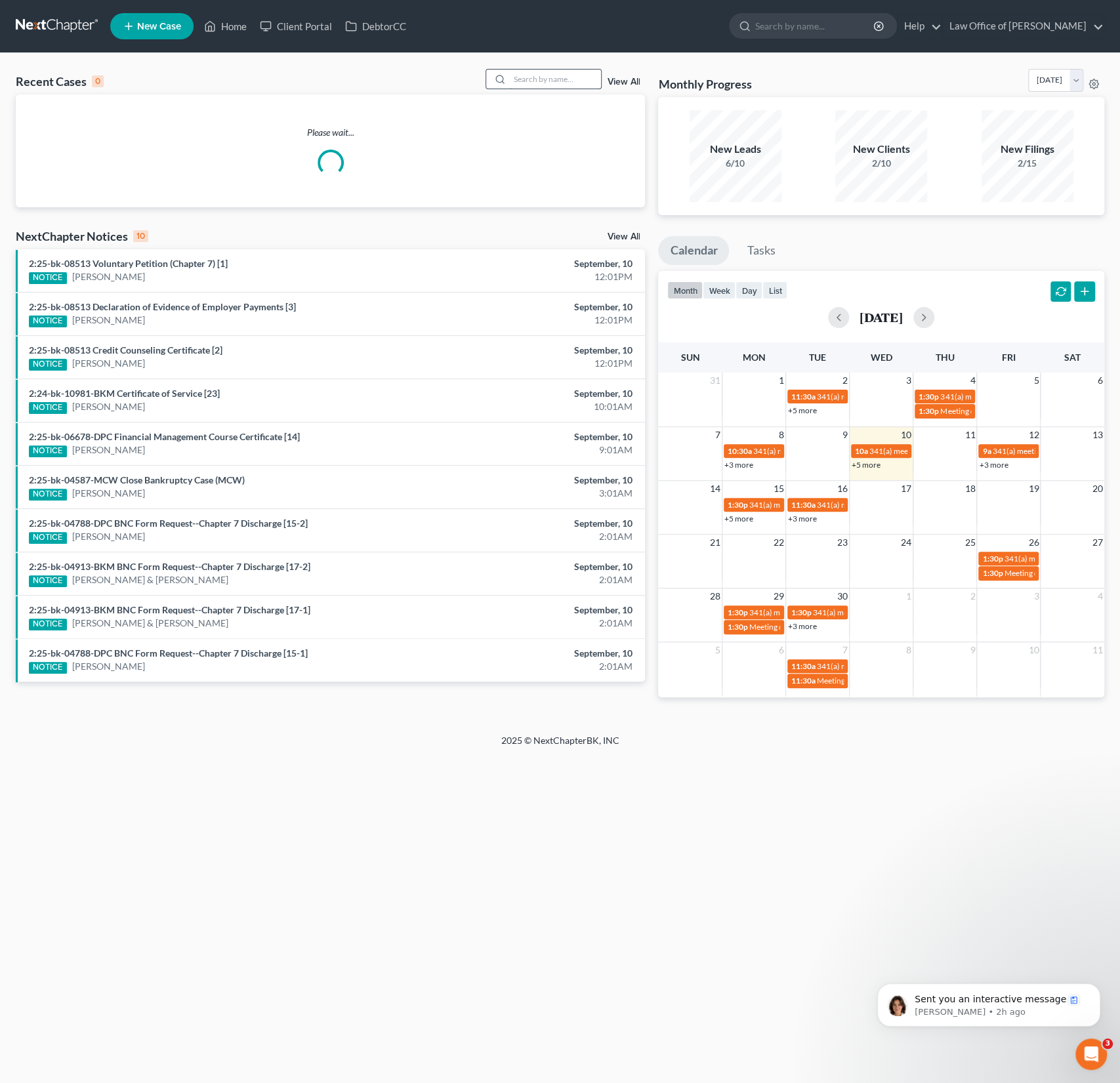
click at [556, 80] on input "search" at bounding box center [555, 79] width 92 height 19
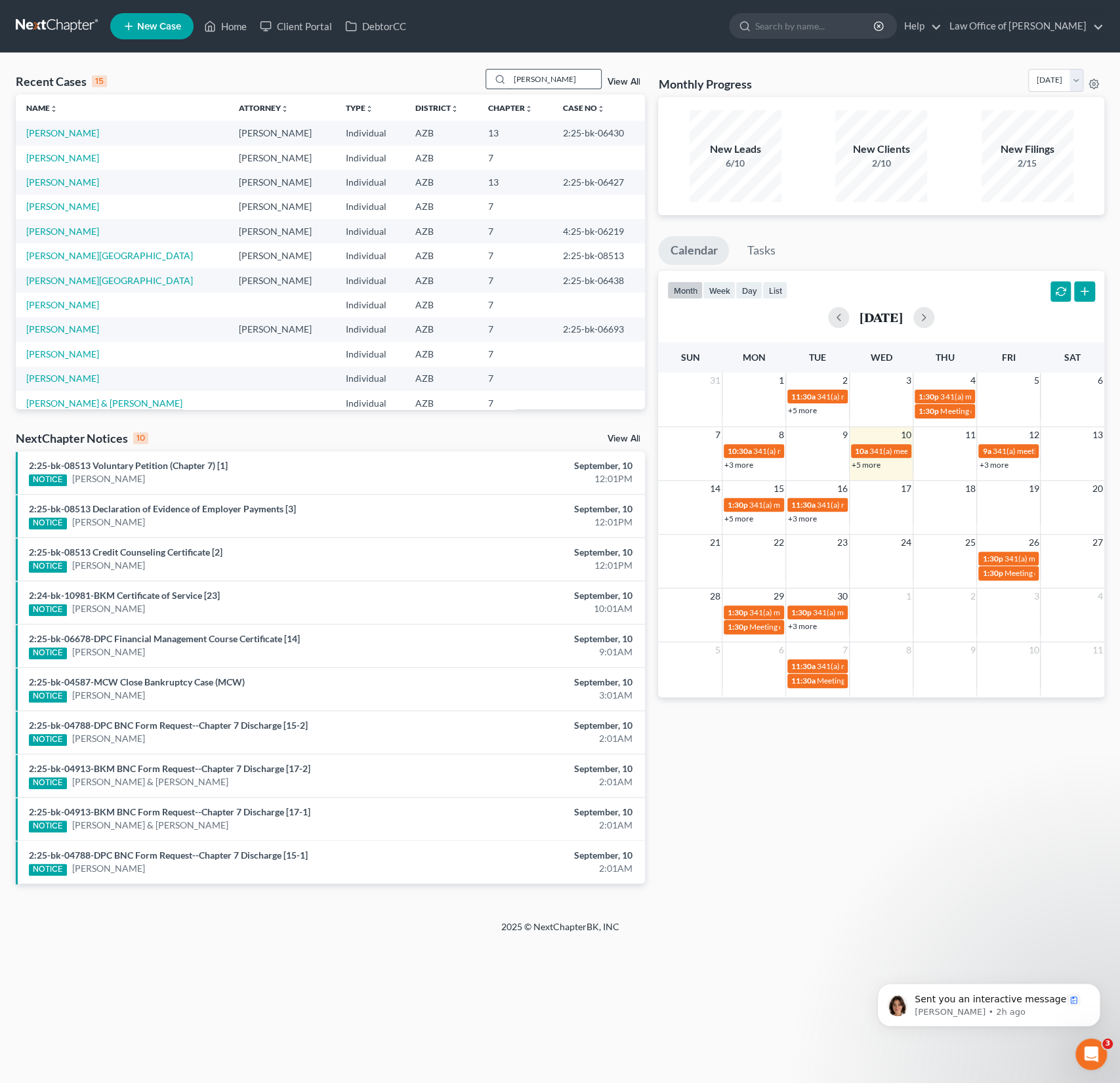
type input "hughes"
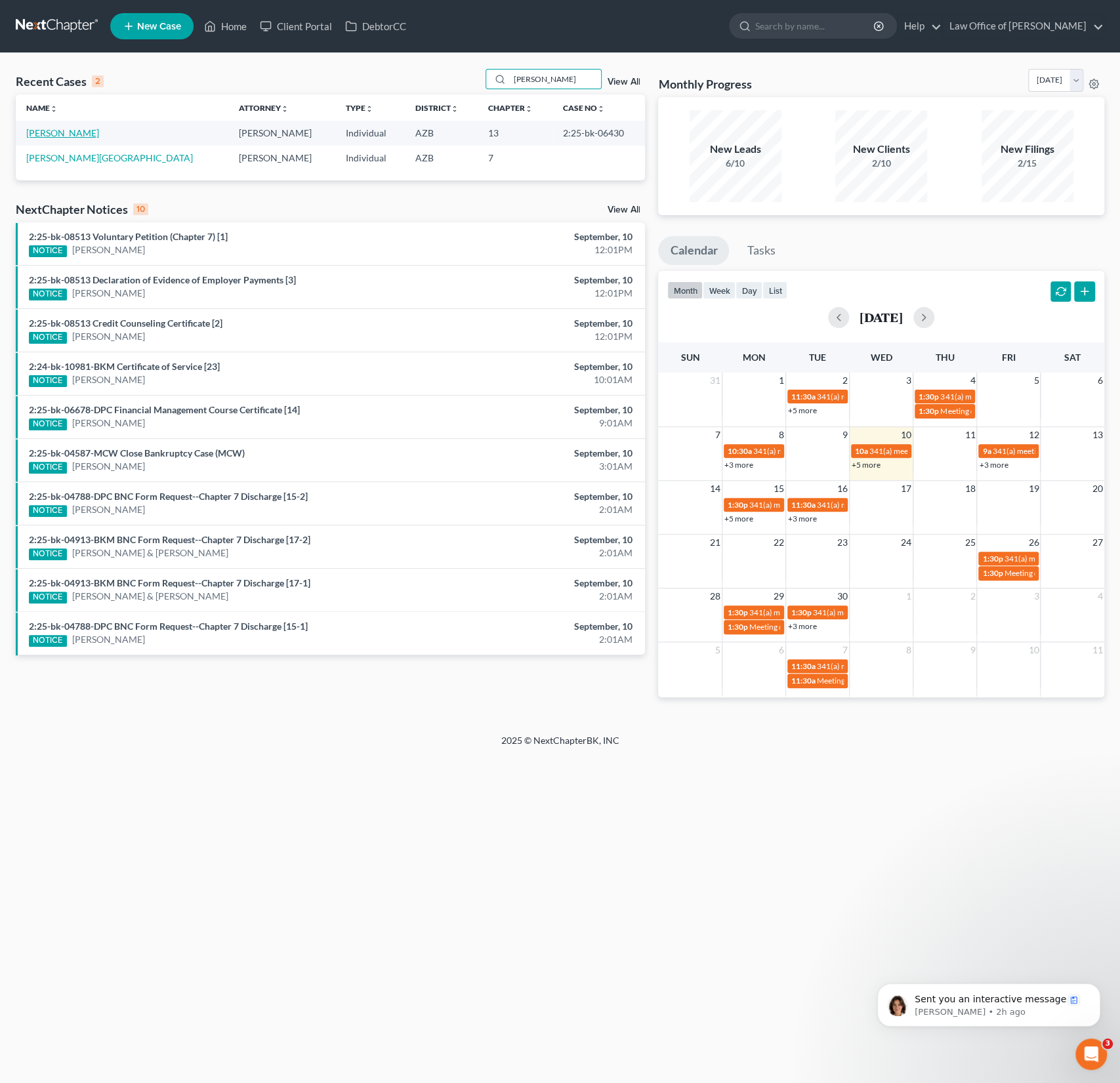
click at [56, 135] on link "[PERSON_NAME]" at bounding box center [62, 133] width 73 height 11
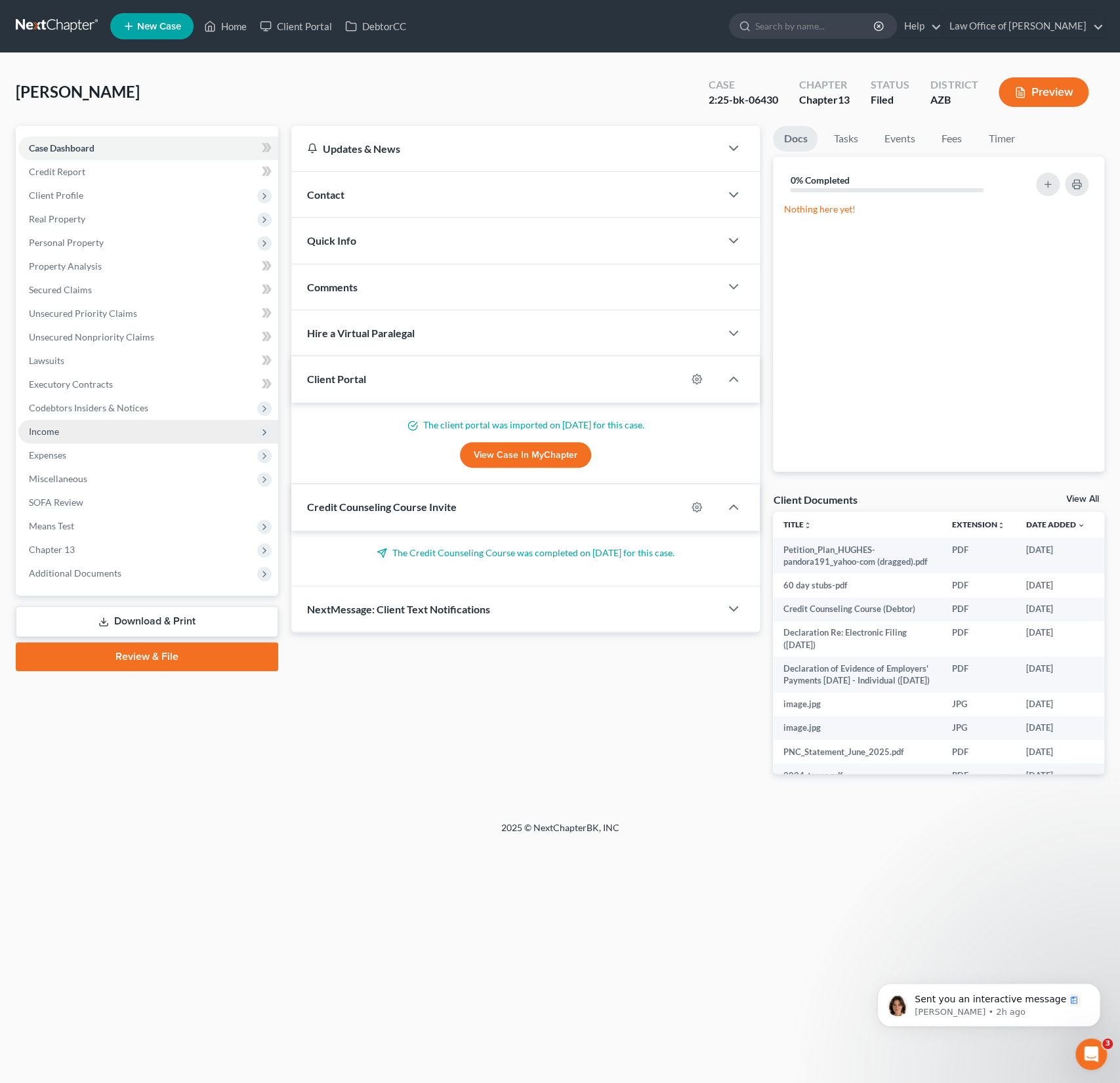
click at [67, 433] on span "Income" at bounding box center [148, 432] width 260 height 24
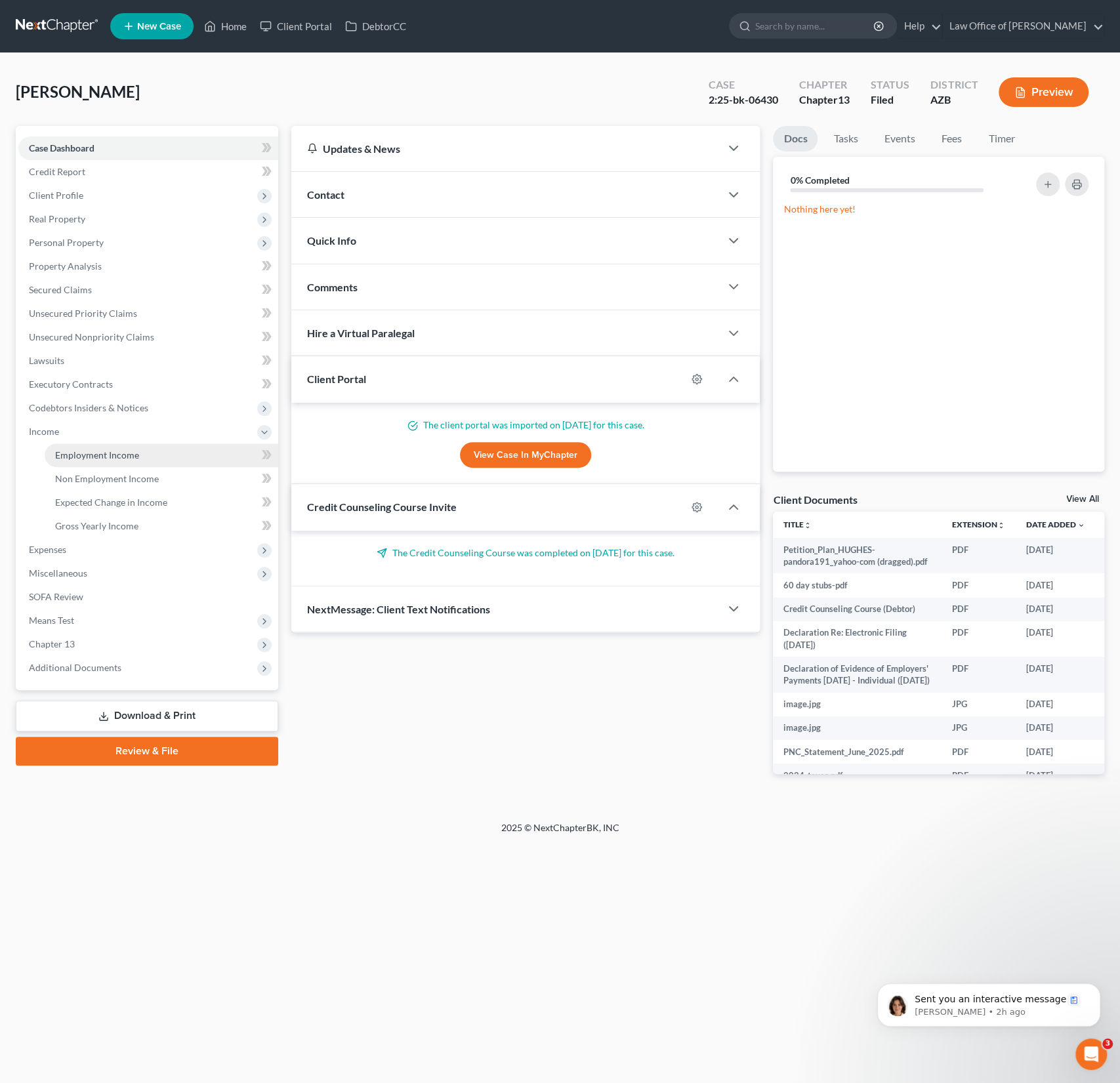
click at [86, 452] on span "Employment Income" at bounding box center [97, 455] width 84 height 11
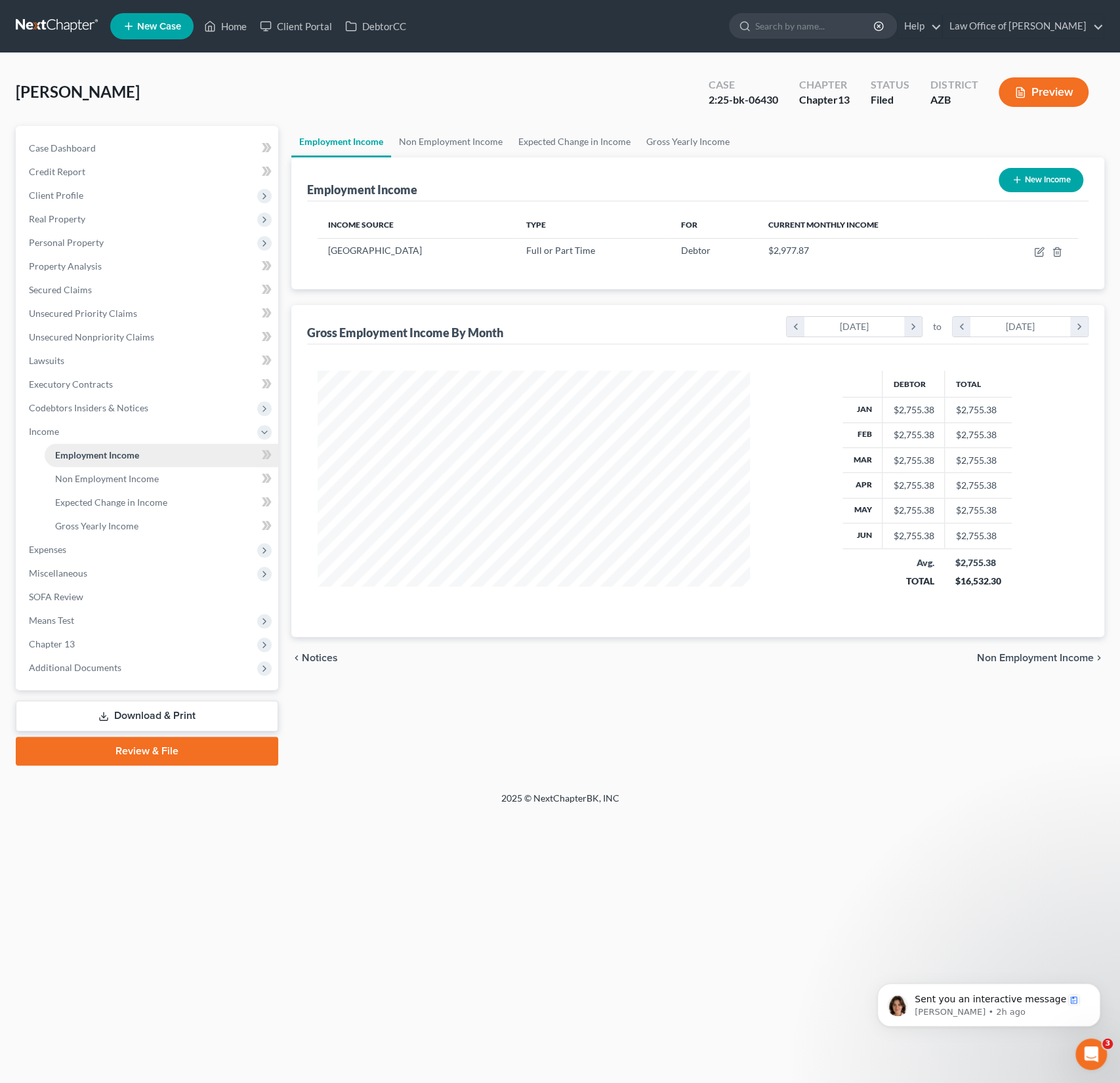
scroll to position [234, 459]
click at [1037, 251] on icon "button" at bounding box center [1039, 252] width 11 height 11
select select "0"
select select "3"
select select "2"
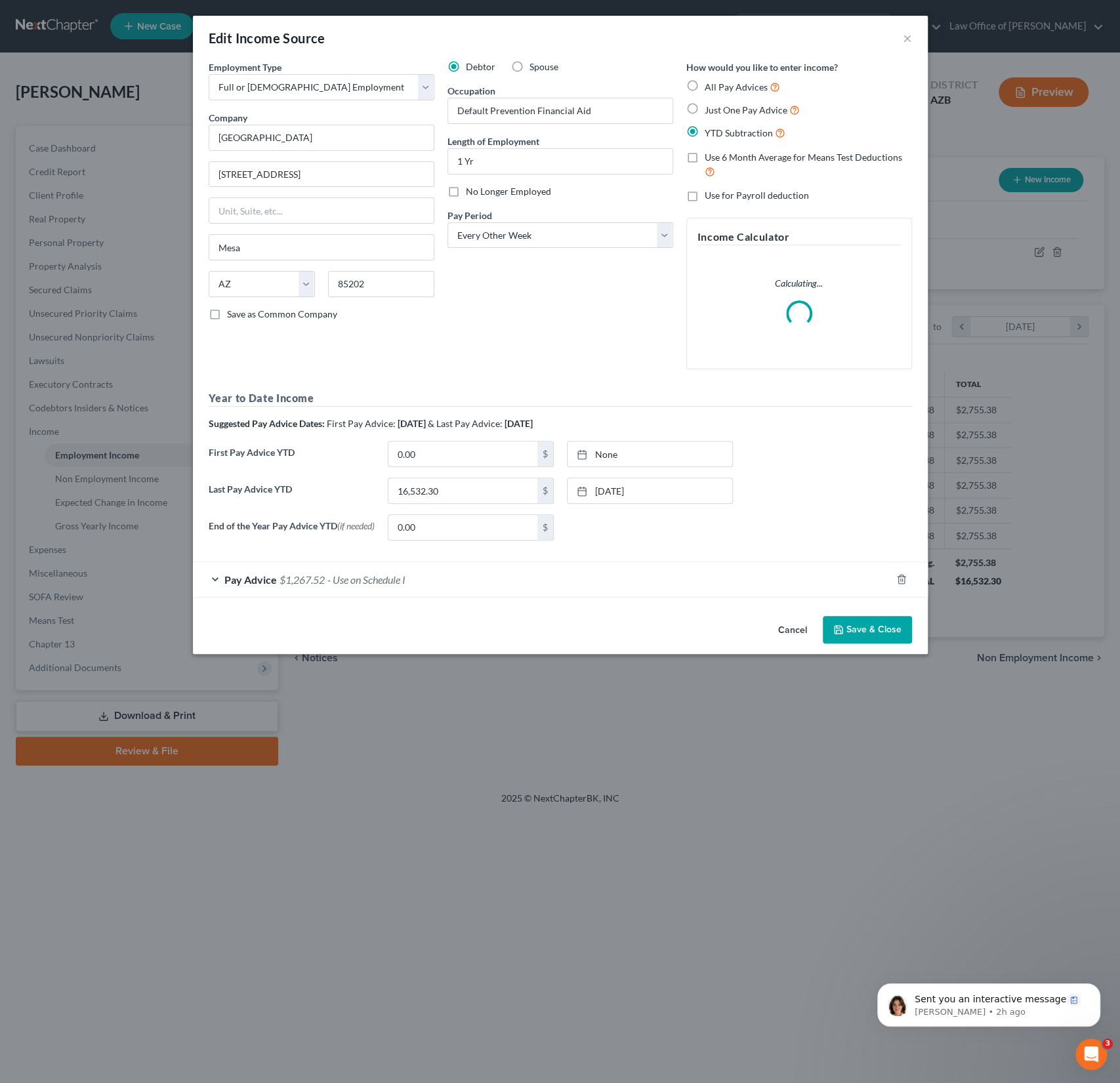
click at [472, 187] on span "No Longer Employed" at bounding box center [509, 191] width 85 height 11
click at [472, 187] on input "No Longer Employed" at bounding box center [475, 189] width 9 height 9
checkbox input "true"
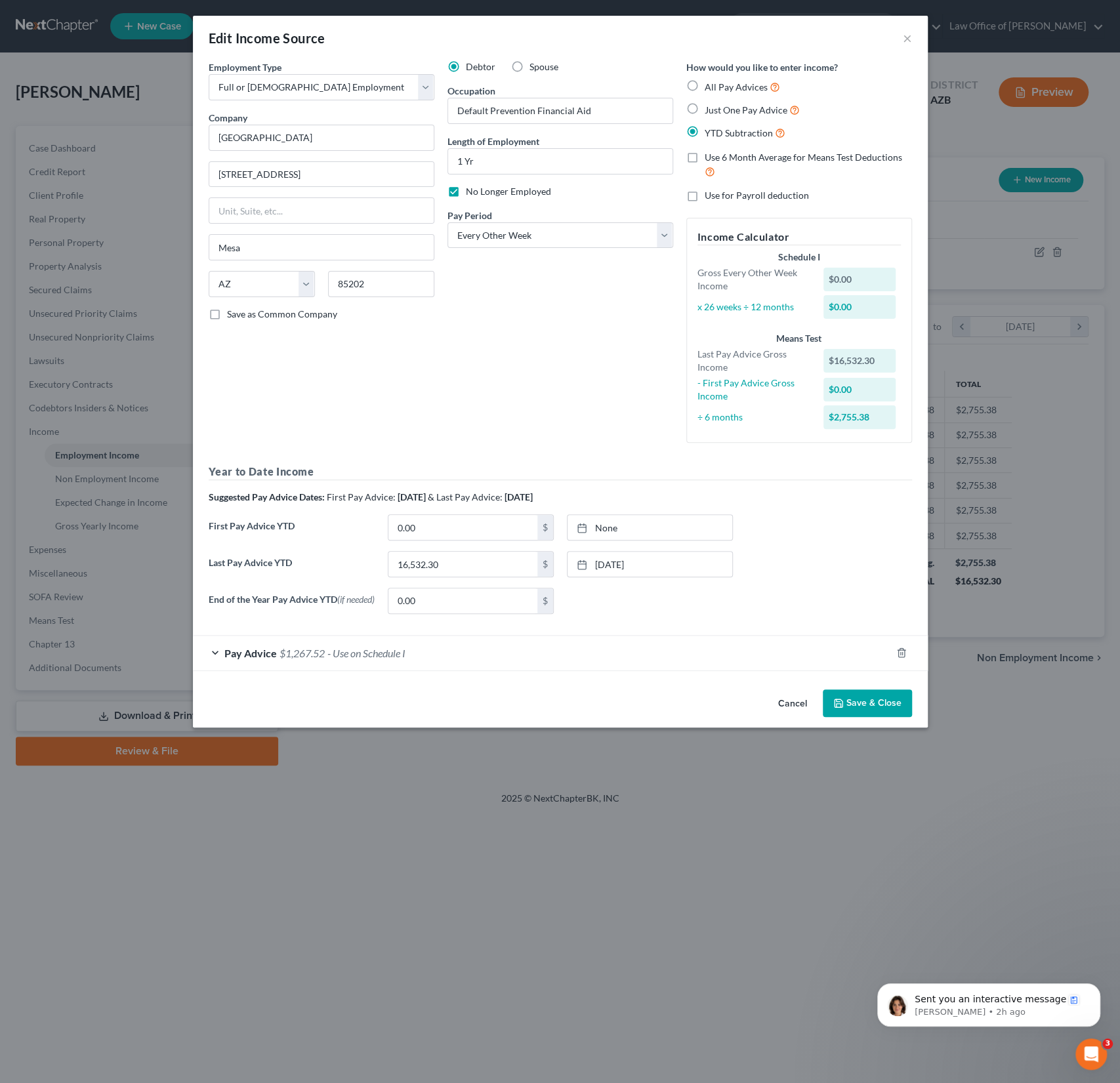
click at [872, 711] on button "Save & Close" at bounding box center [868, 704] width 89 height 28
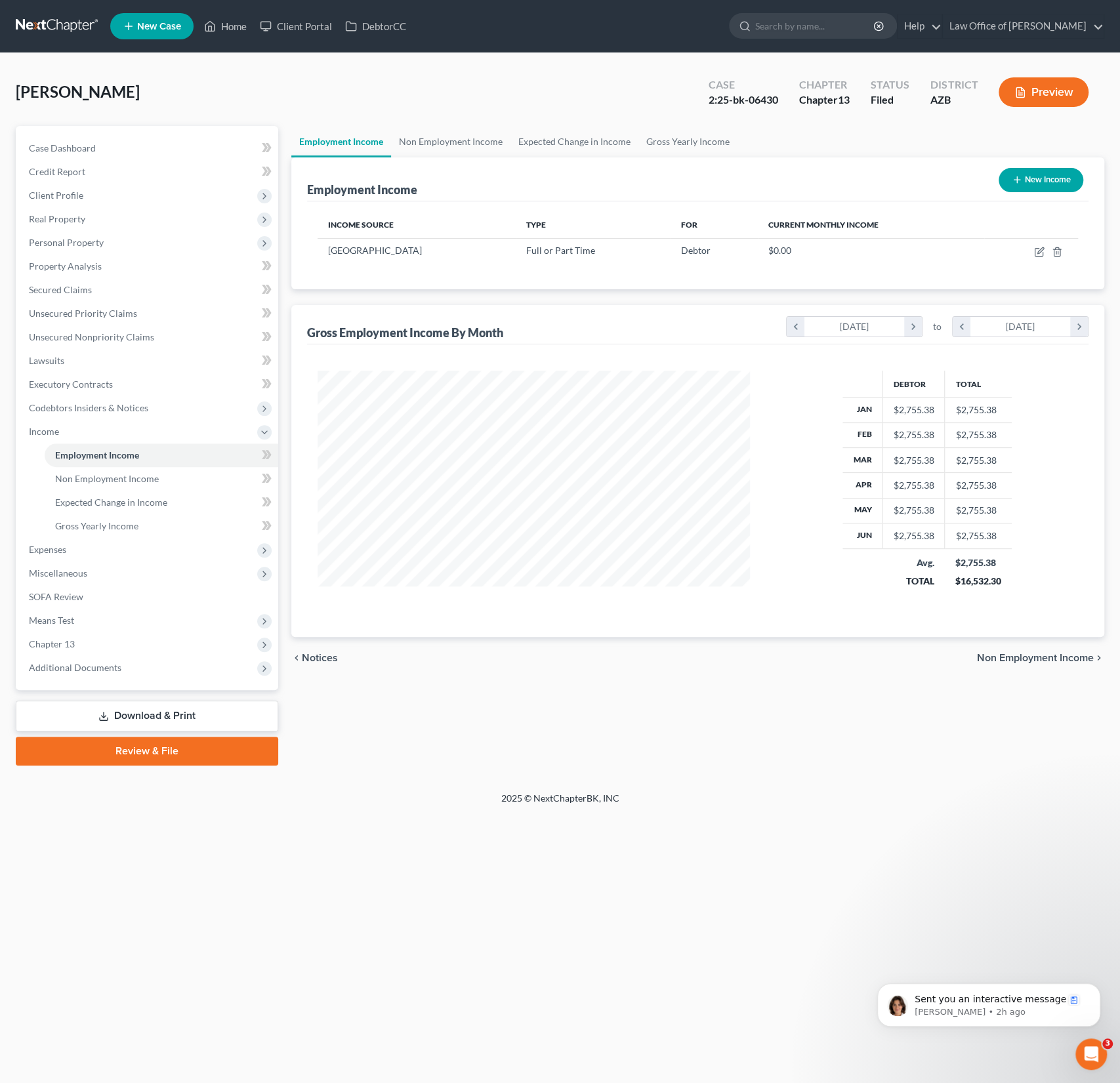
click at [1031, 178] on button "New Income" at bounding box center [1041, 180] width 85 height 24
select select "0"
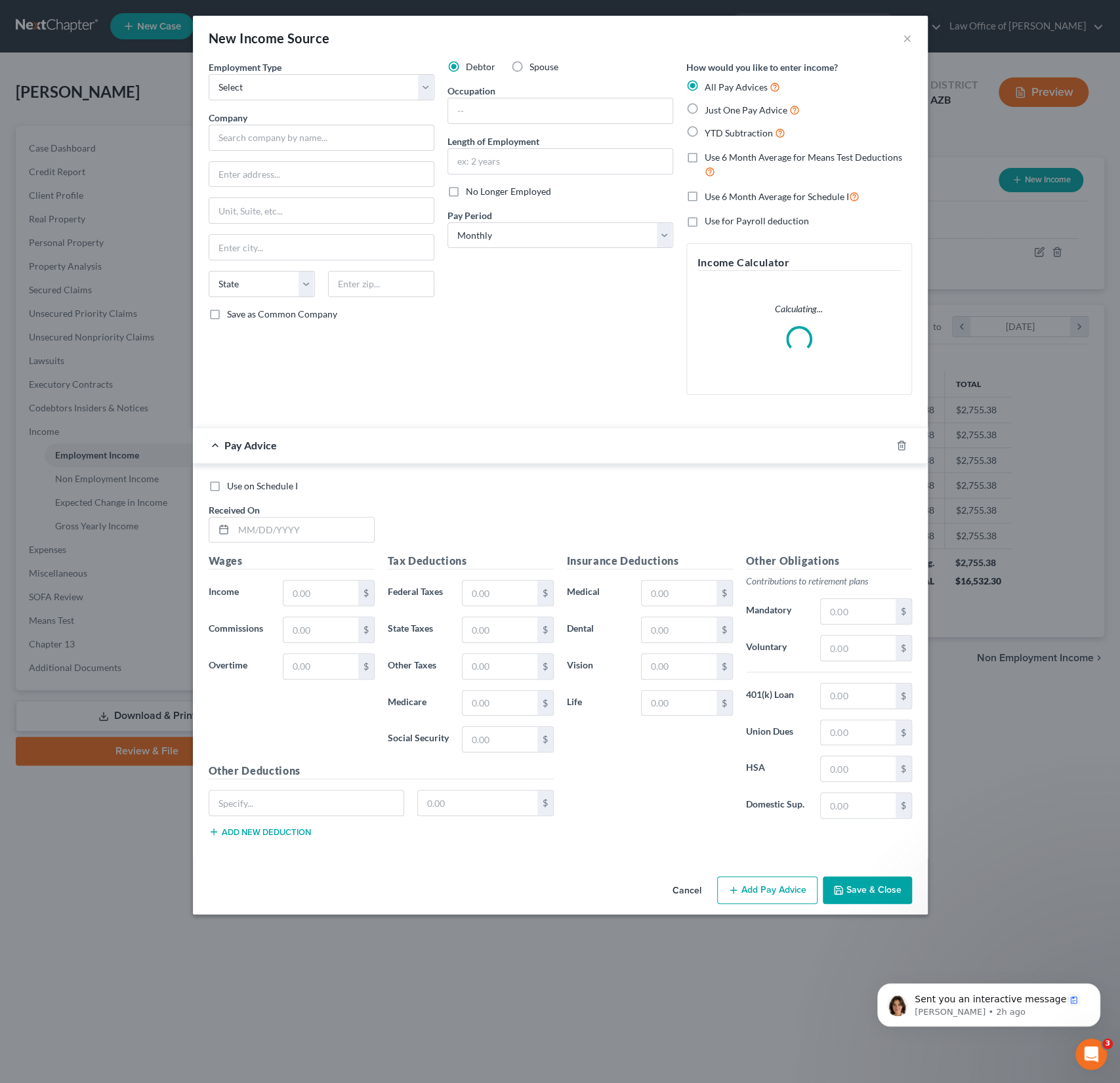
click at [912, 36] on div "New Income Source ×" at bounding box center [561, 38] width 735 height 45
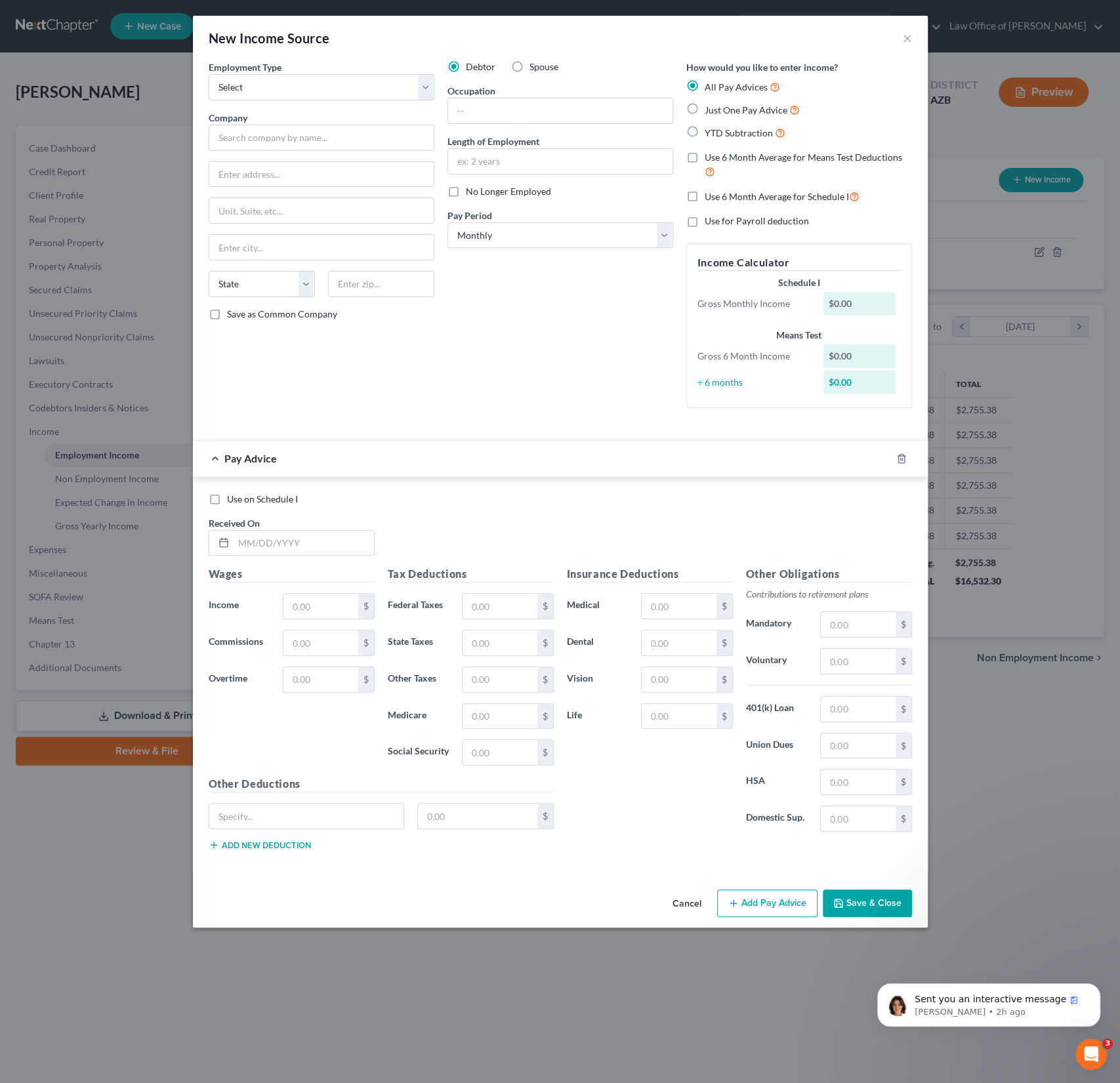
click at [912, 36] on div "New Income Source ×" at bounding box center [561, 38] width 735 height 45
click at [907, 36] on button "×" at bounding box center [907, 38] width 9 height 16
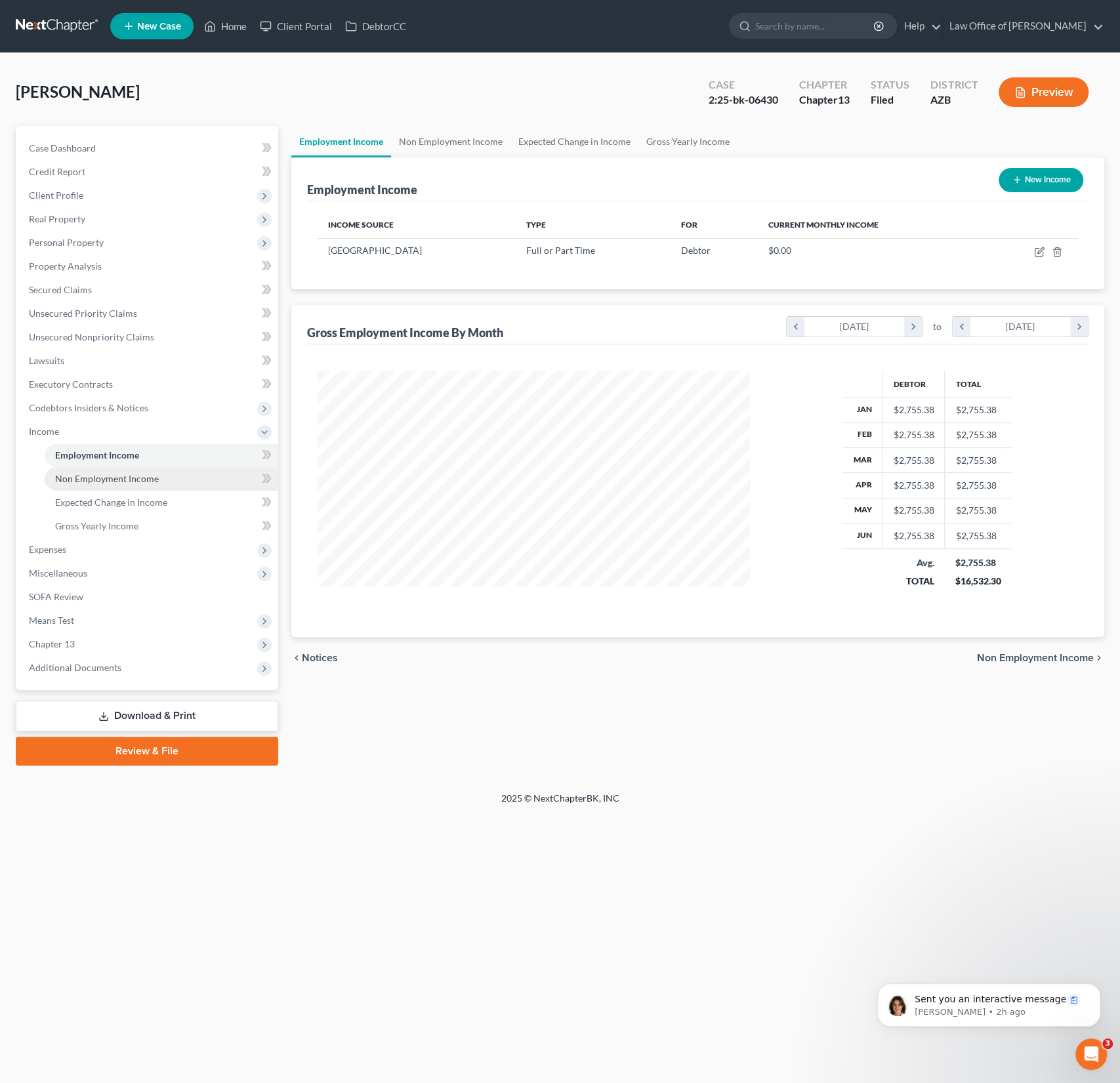
click at [98, 475] on span "Non Employment Income" at bounding box center [107, 478] width 104 height 11
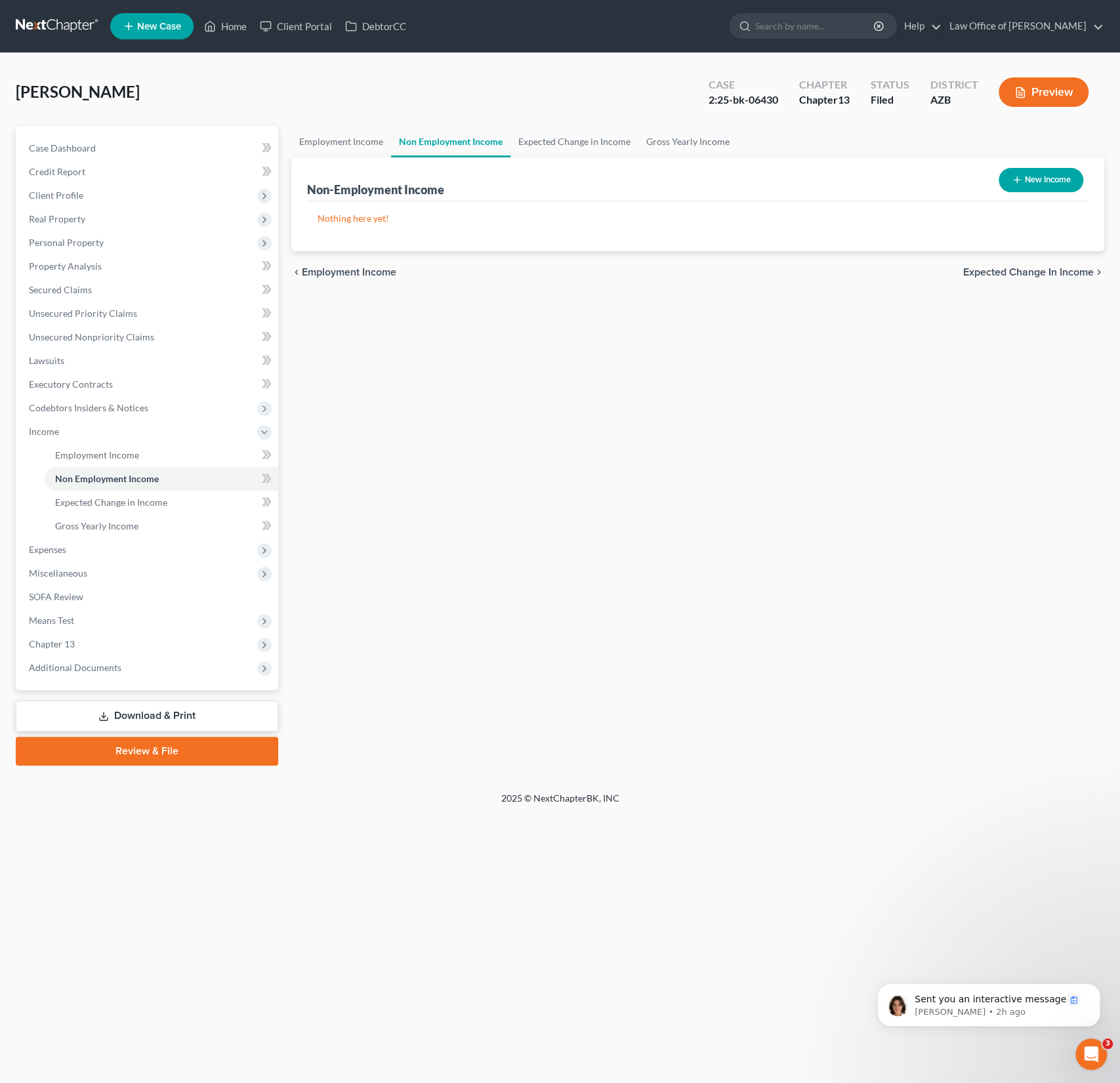
click at [1036, 177] on button "New Income" at bounding box center [1041, 180] width 85 height 24
select select "0"
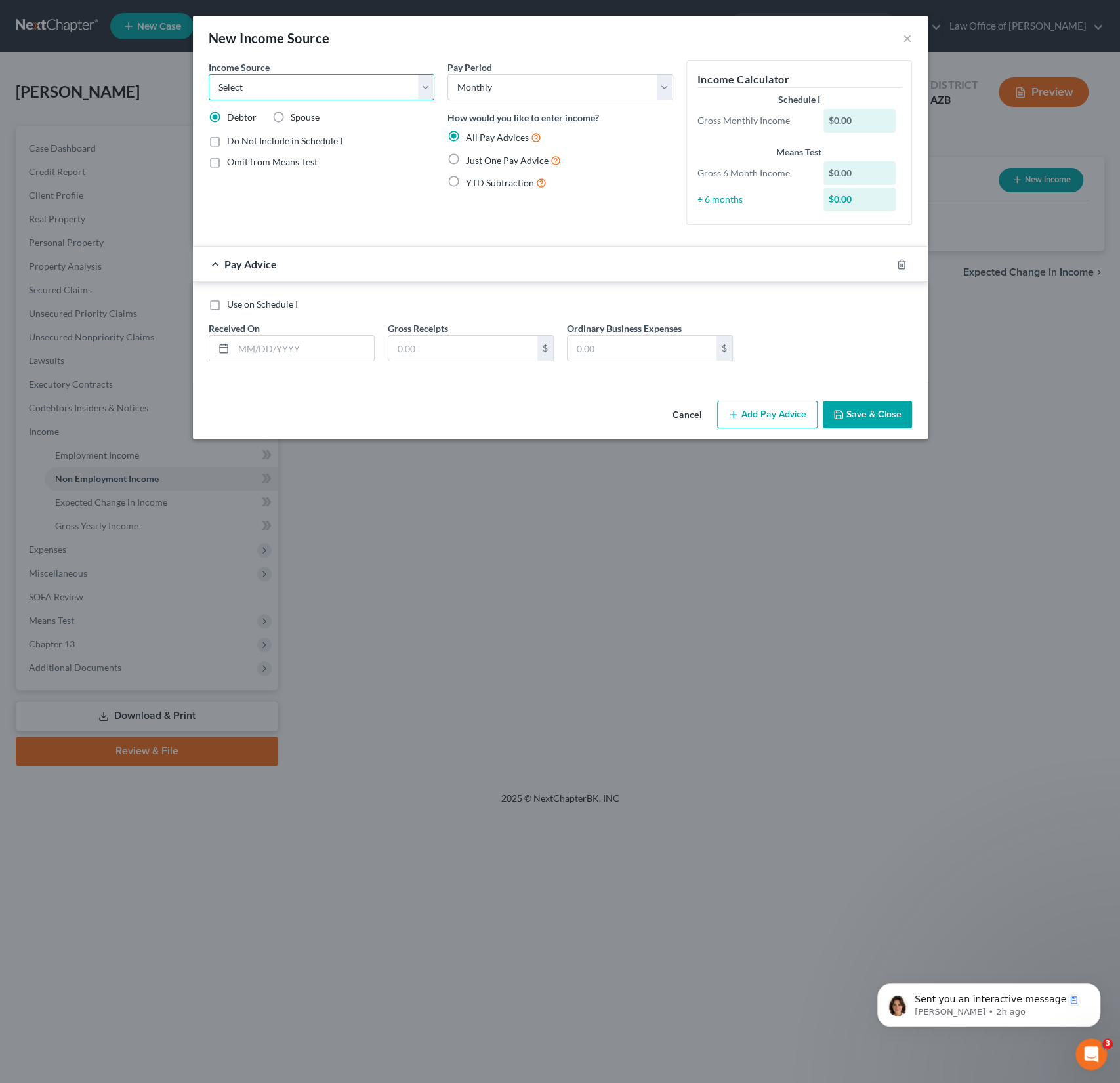
click at [287, 93] on select "Select Unemployment Disability (from employer) Pension Retirement Social Securi…" at bounding box center [322, 87] width 226 height 26
select select "4"
click at [209, 74] on select "Select Unemployment Disability (from employer) Pension Retirement Social Securi…" at bounding box center [322, 87] width 226 height 26
click at [474, 159] on span "Just One Pay Advice" at bounding box center [507, 160] width 83 height 11
click at [474, 159] on input "Just One Pay Advice" at bounding box center [475, 157] width 9 height 9
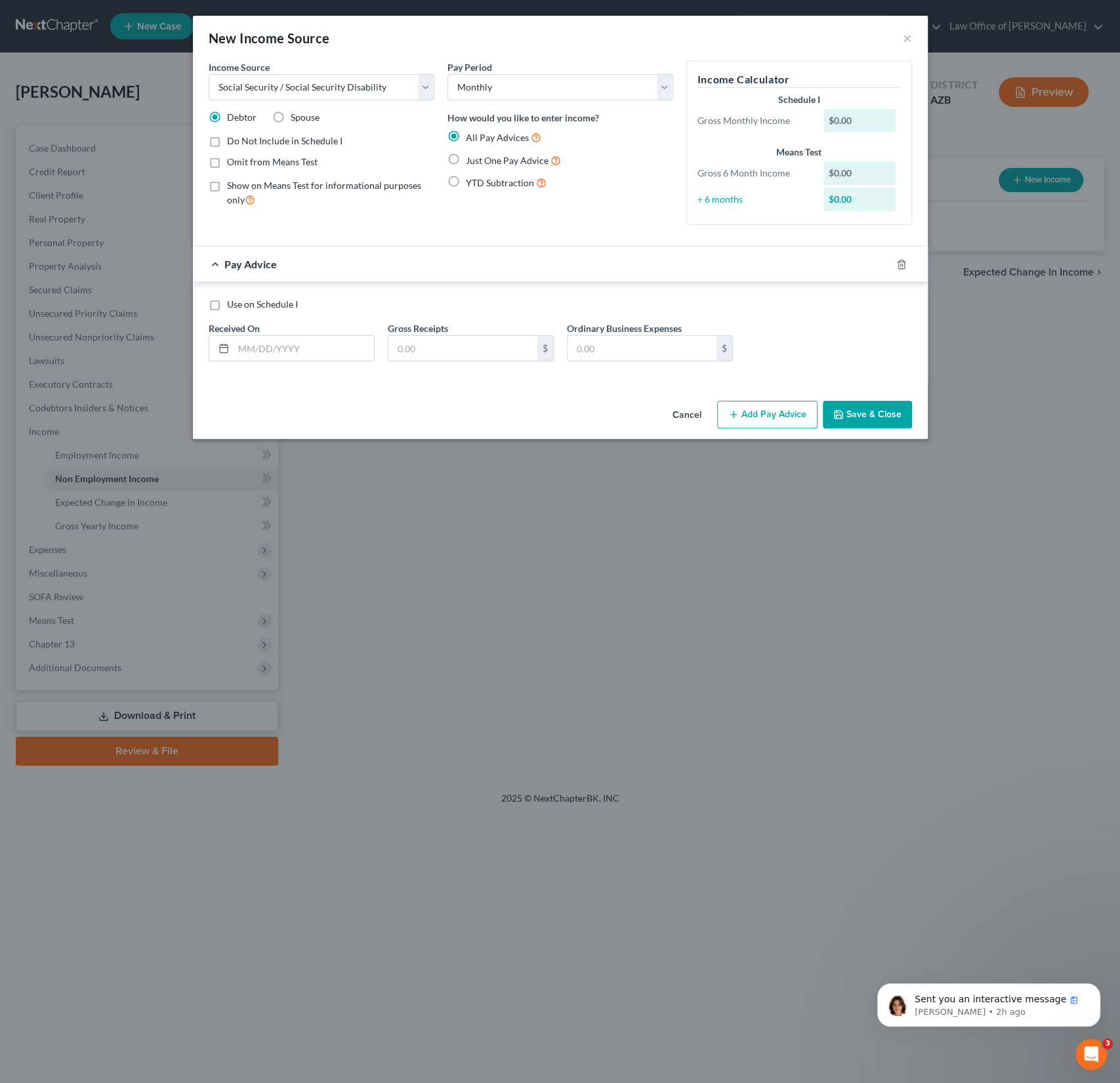
radio input "true"
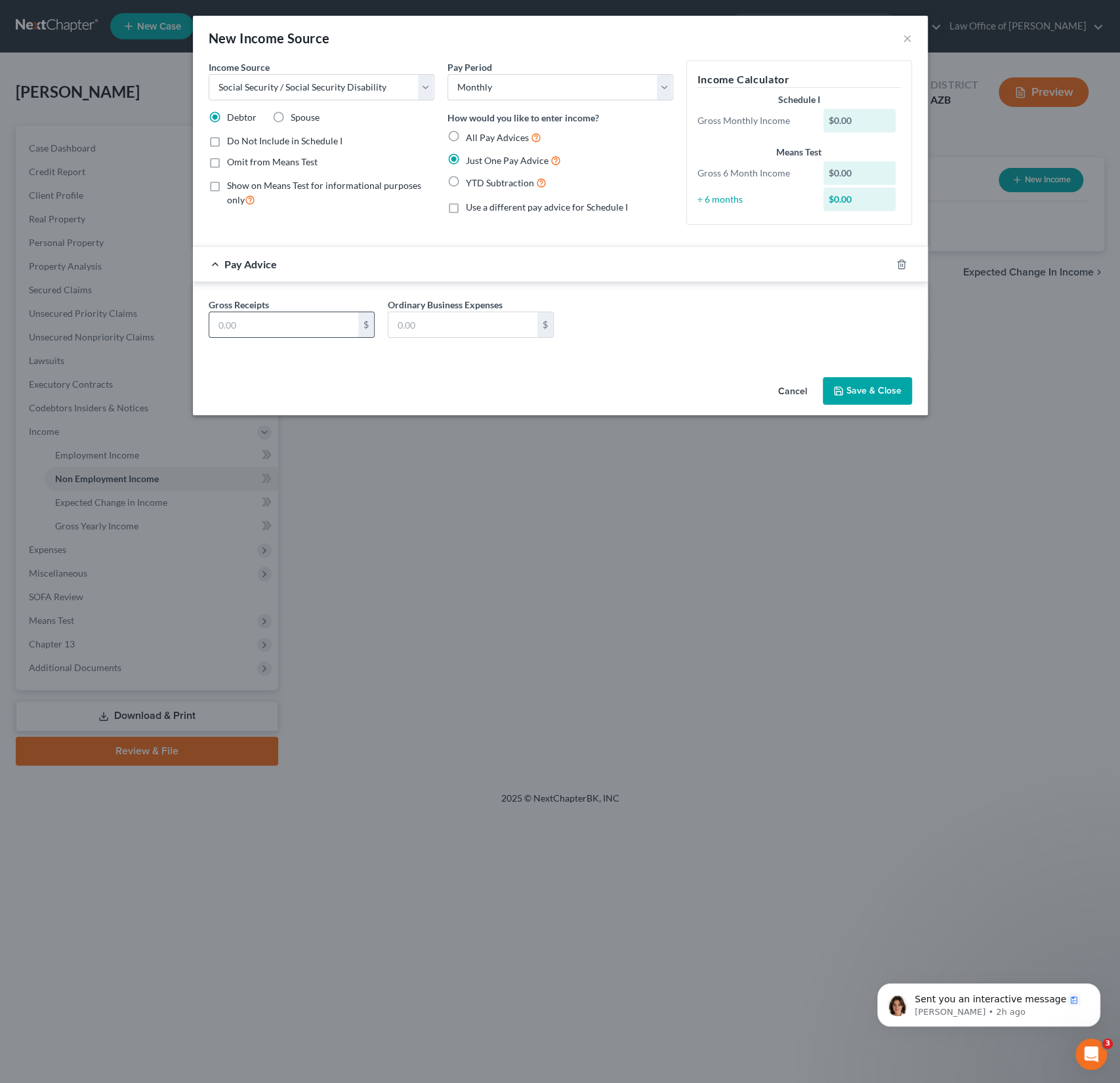
click at [265, 335] on input "text" at bounding box center [284, 325] width 149 height 25
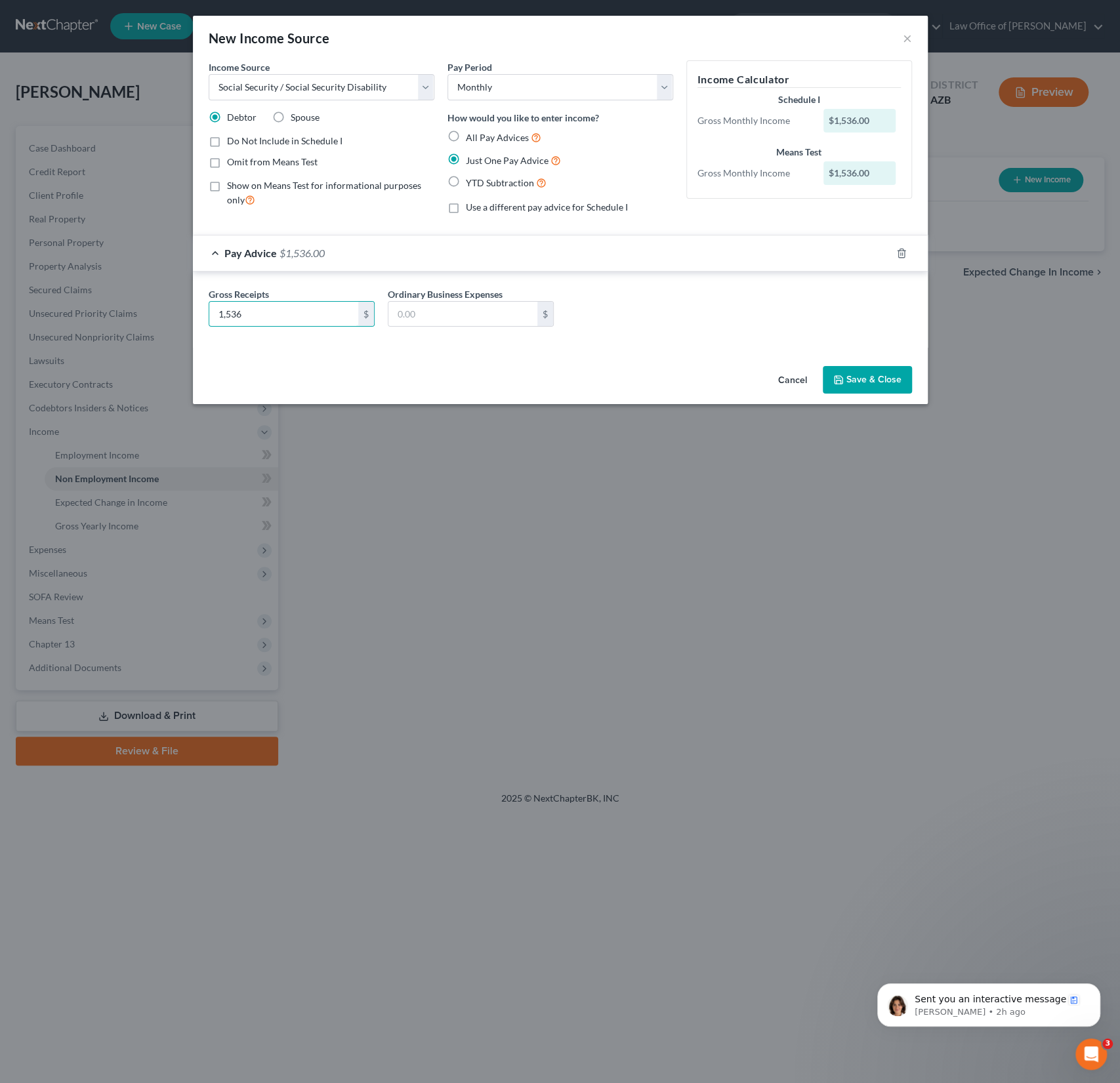
type input "1,536"
click at [873, 377] on button "Save & Close" at bounding box center [868, 380] width 89 height 28
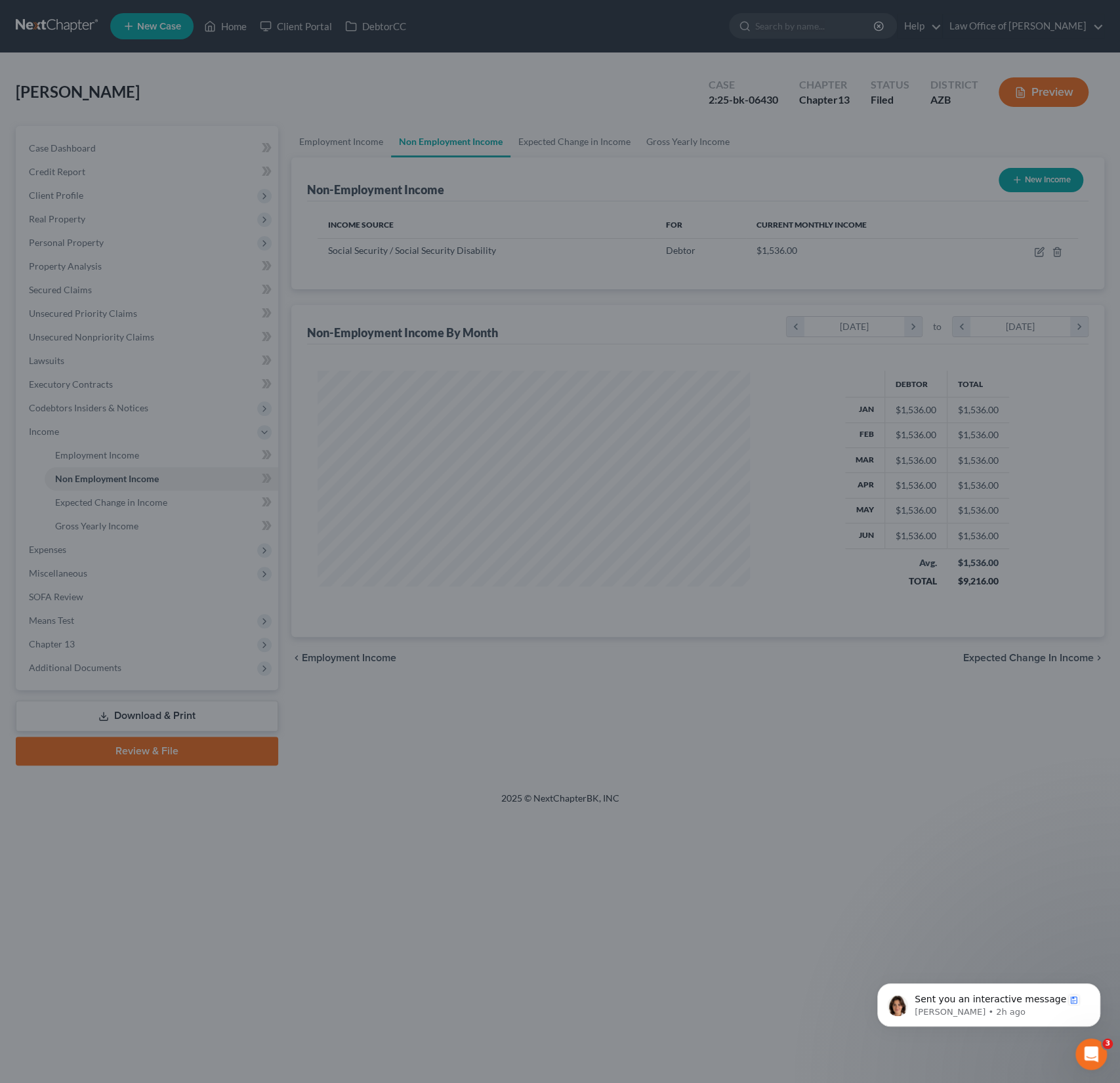
scroll to position [234, 459]
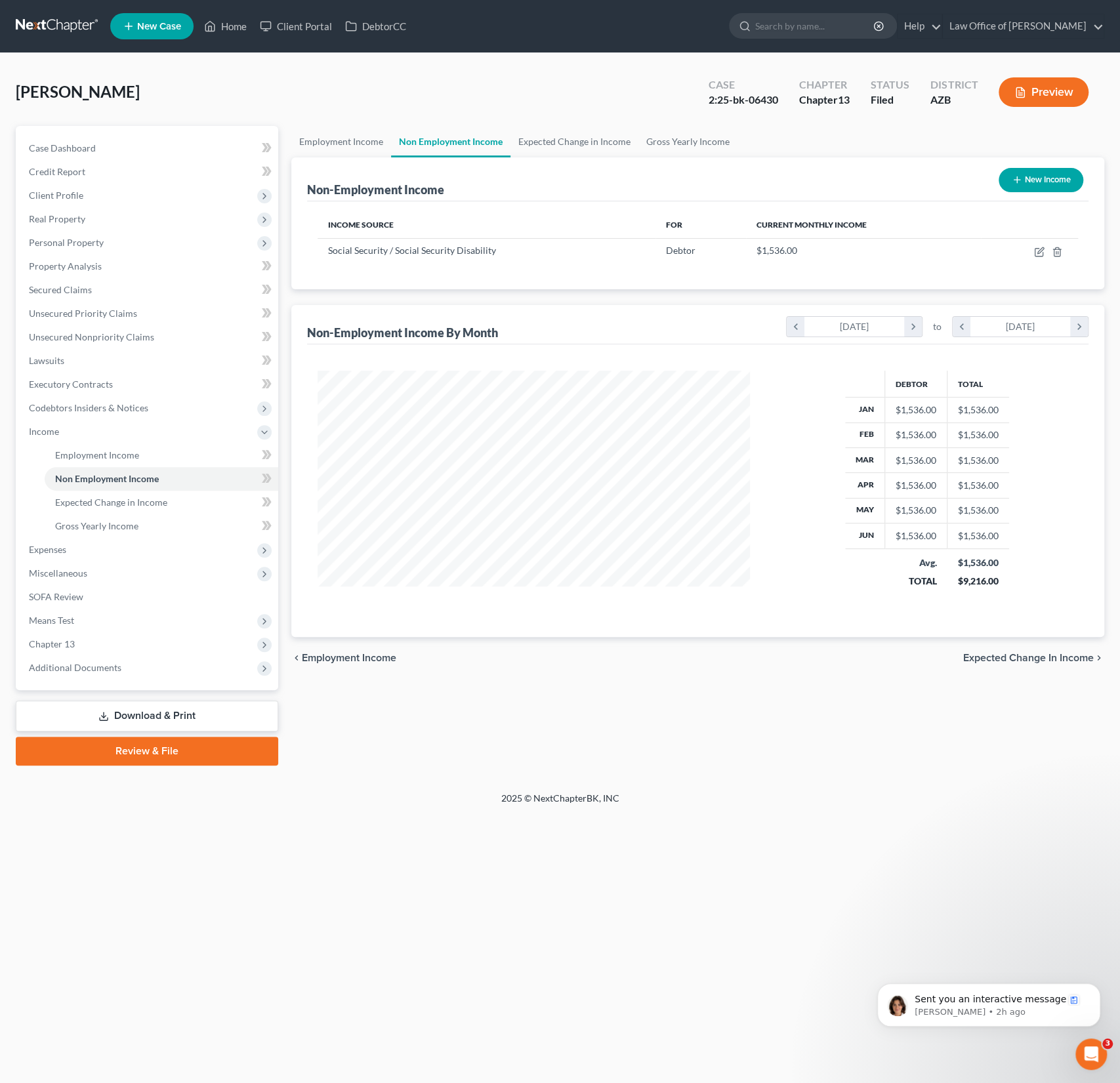
click at [1037, 182] on button "New Income" at bounding box center [1041, 180] width 85 height 24
select select "0"
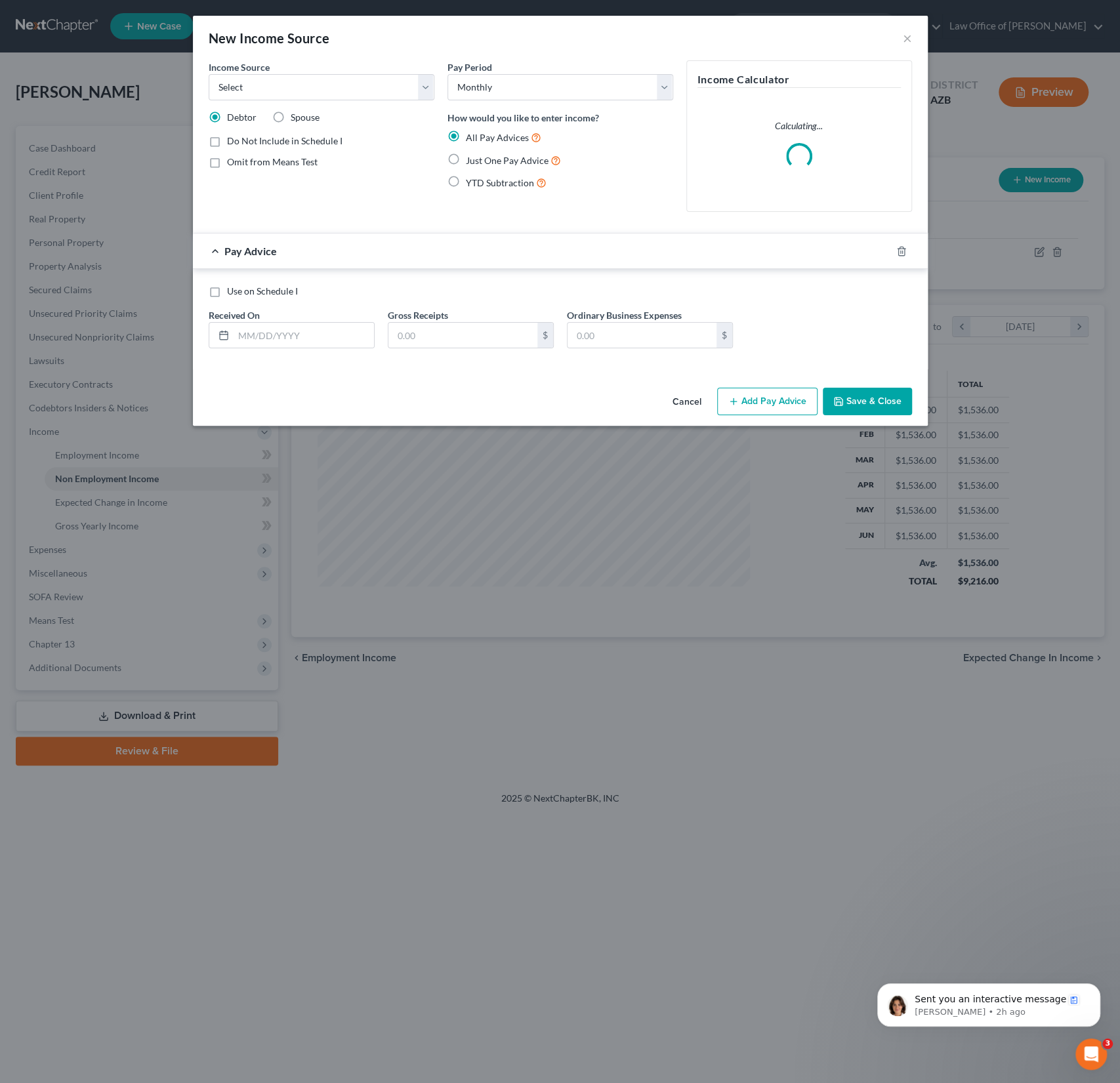
click at [330, 72] on div "Income Source * Select Unemployment Disability (from employer) Pension Retireme…" at bounding box center [322, 80] width 226 height 40
click at [312, 82] on select "Select Unemployment Disability (from employer) Pension Retirement Social Securi…" at bounding box center [322, 87] width 226 height 26
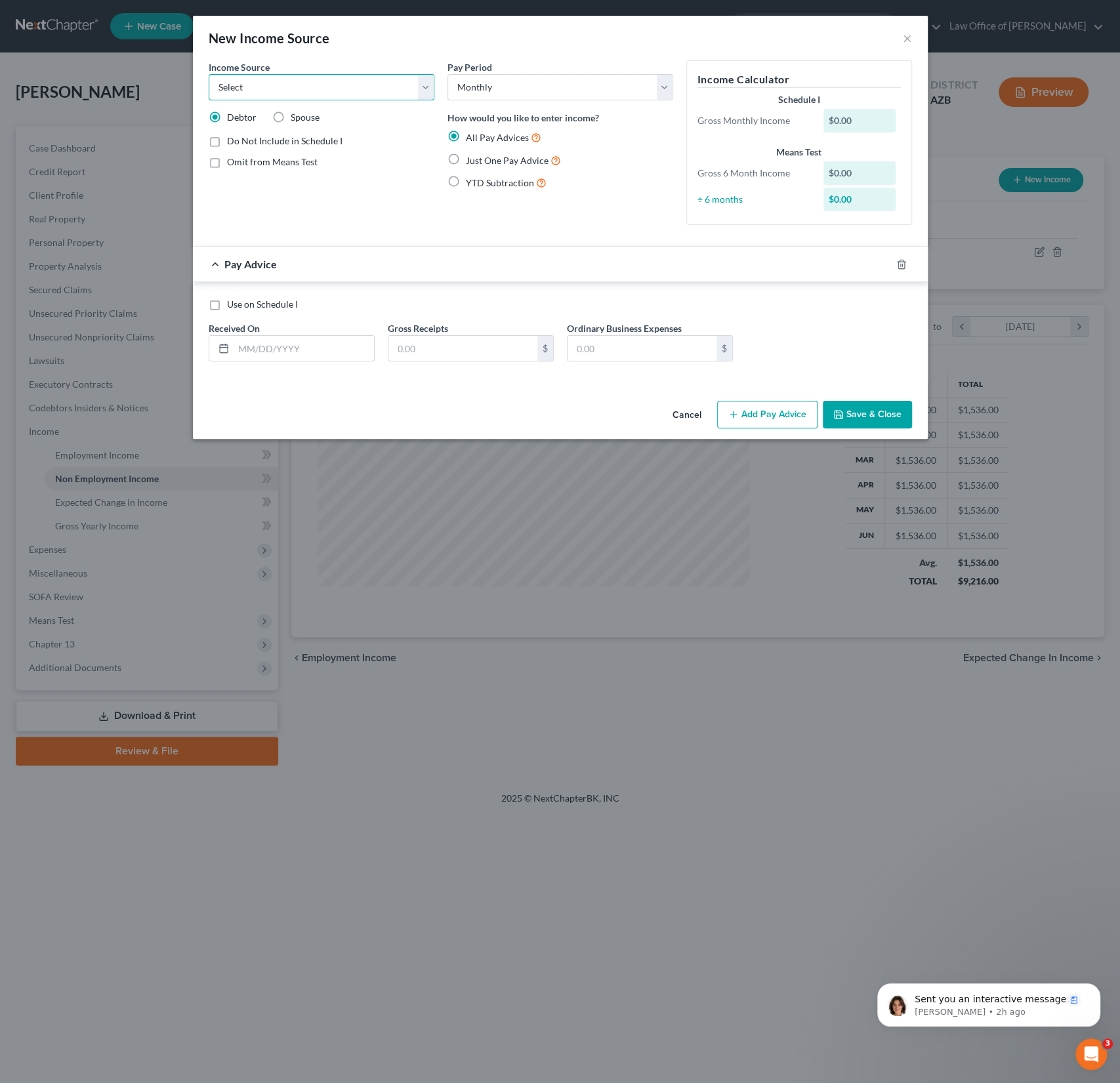
select select "0"
click at [209, 74] on select "Select Unemployment Disability (from employer) Pension Retirement Social Securi…" at bounding box center [322, 87] width 226 height 26
click at [463, 153] on div "Just One Pay Advice" at bounding box center [561, 160] width 226 height 15
click at [466, 163] on label "Just One Pay Advice" at bounding box center [513, 160] width 95 height 15
click at [471, 161] on input "Just One Pay Advice" at bounding box center [475, 157] width 9 height 9
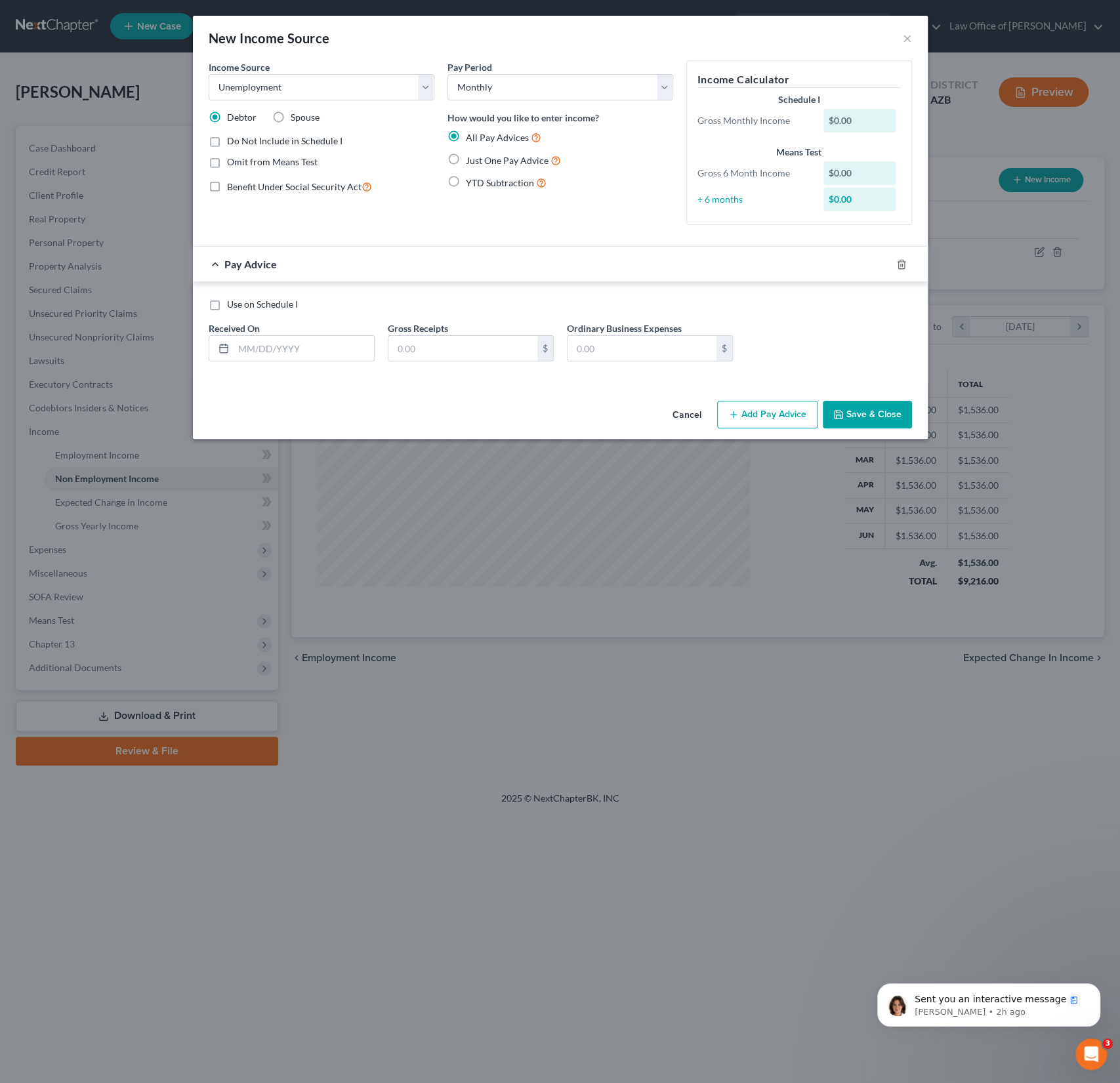
radio input "true"
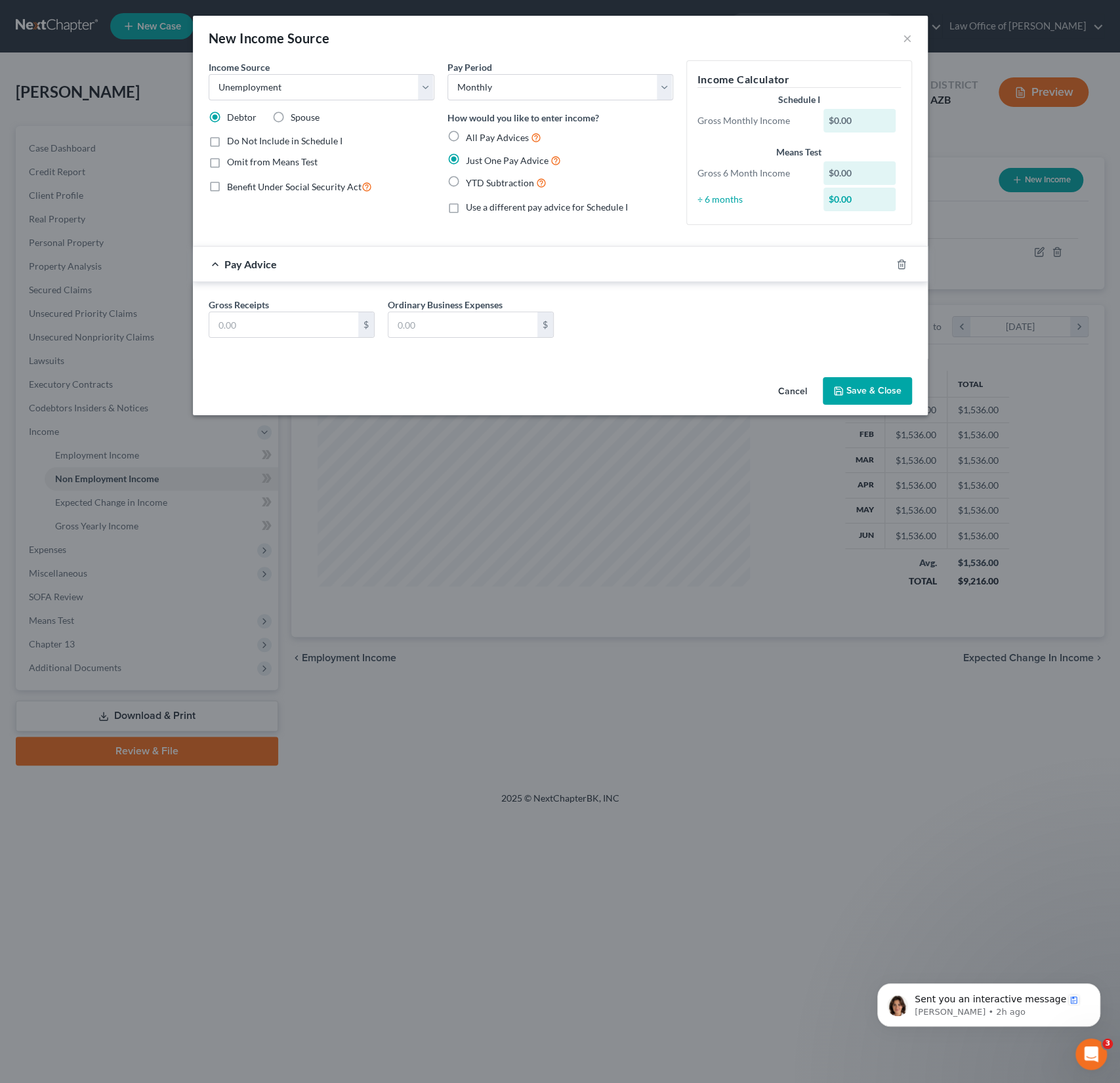
click at [466, 163] on label "Just One Pay Advice" at bounding box center [513, 160] width 95 height 15
click at [471, 161] on input "Just One Pay Advice" at bounding box center [475, 157] width 9 height 9
click at [511, 83] on select "Select Monthly Twice Monthly Every Other Week Weekly" at bounding box center [561, 87] width 226 height 26
select select "3"
click at [448, 74] on select "Select Monthly Twice Monthly Every Other Week Weekly" at bounding box center [561, 87] width 226 height 26
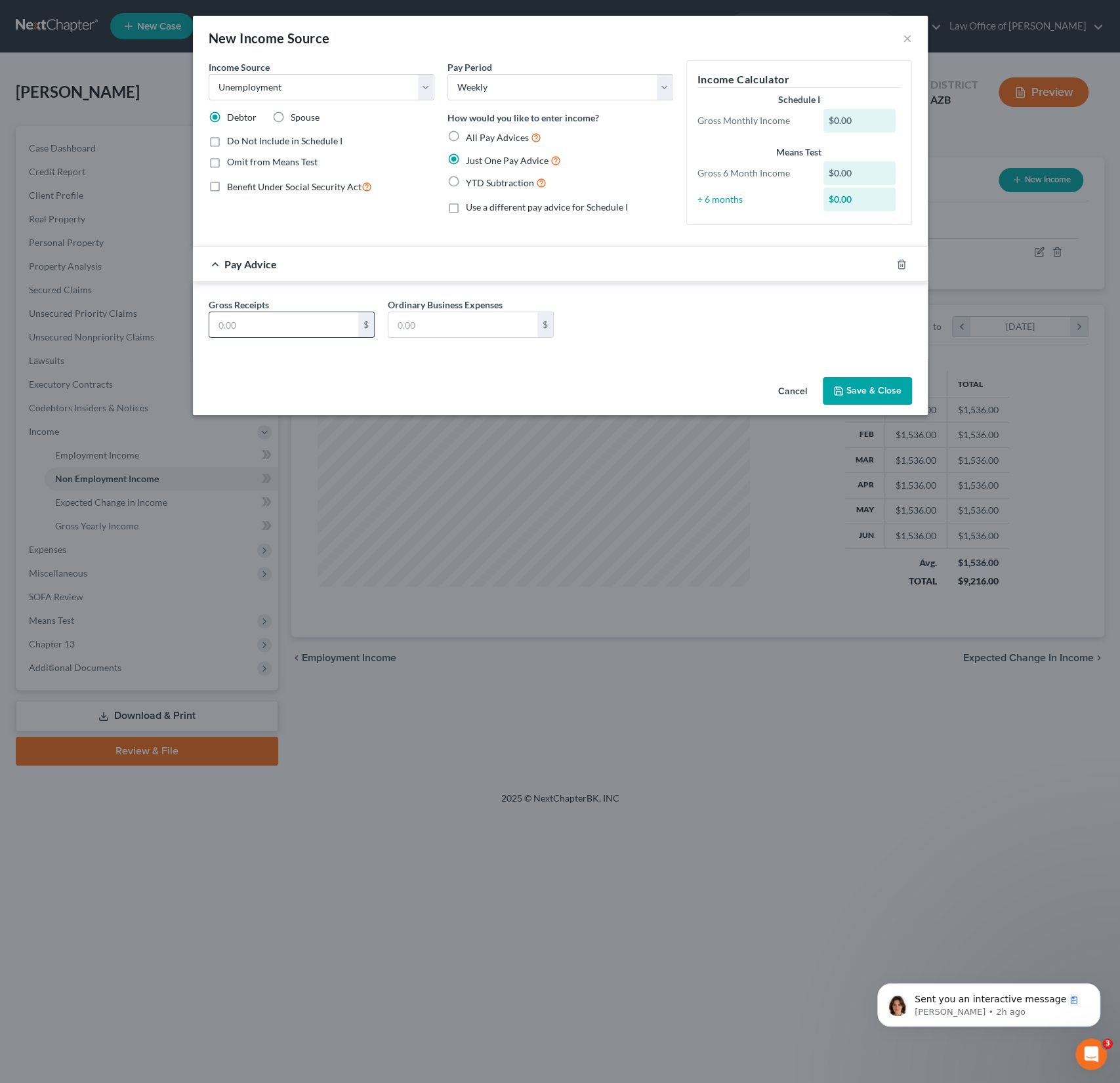
click at [263, 329] on input "text" at bounding box center [284, 325] width 149 height 25
type input "320"
click at [878, 392] on button "Save & Close" at bounding box center [868, 391] width 89 height 28
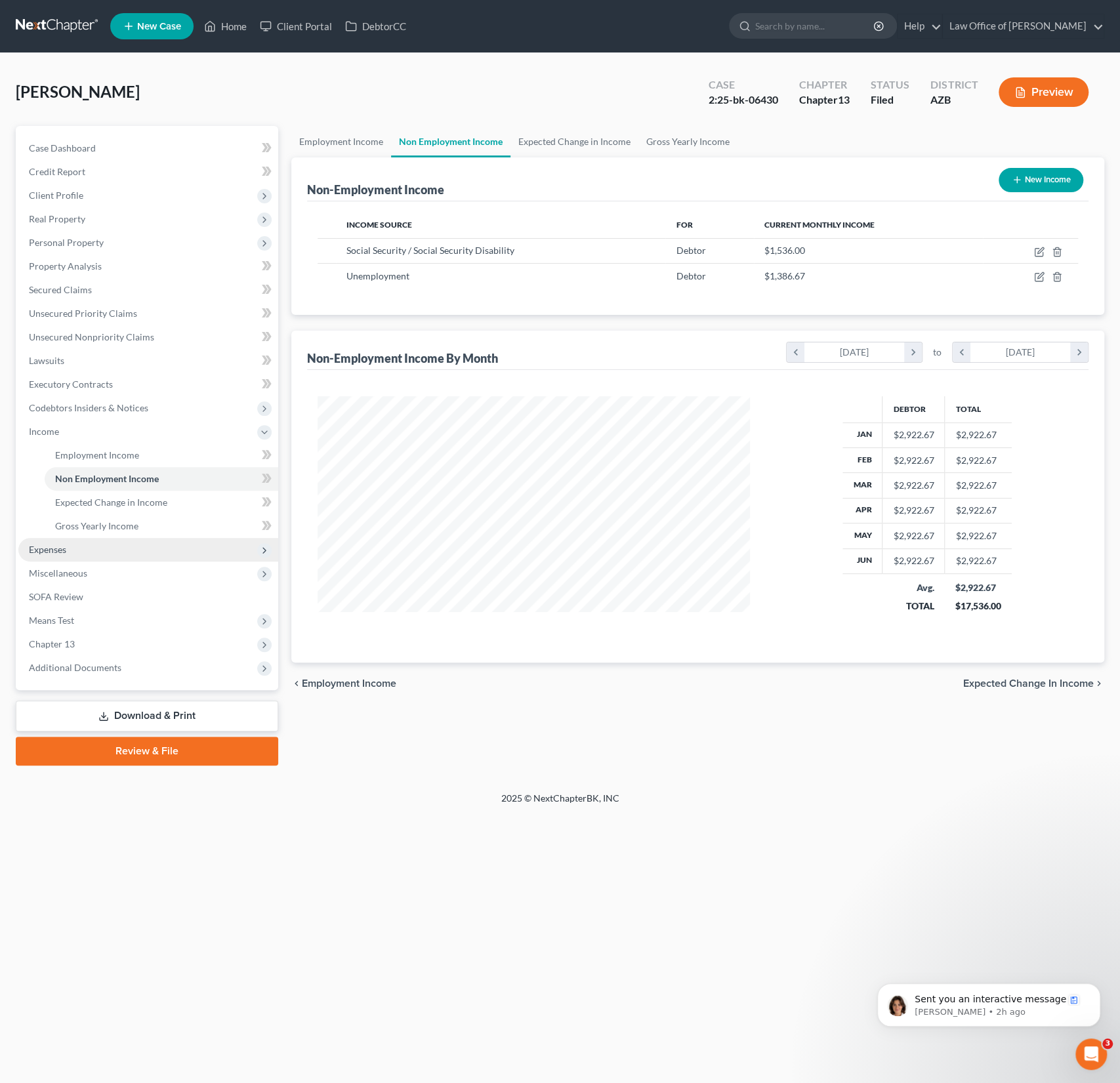
click at [62, 547] on span "Expenses" at bounding box center [47, 549] width 37 height 11
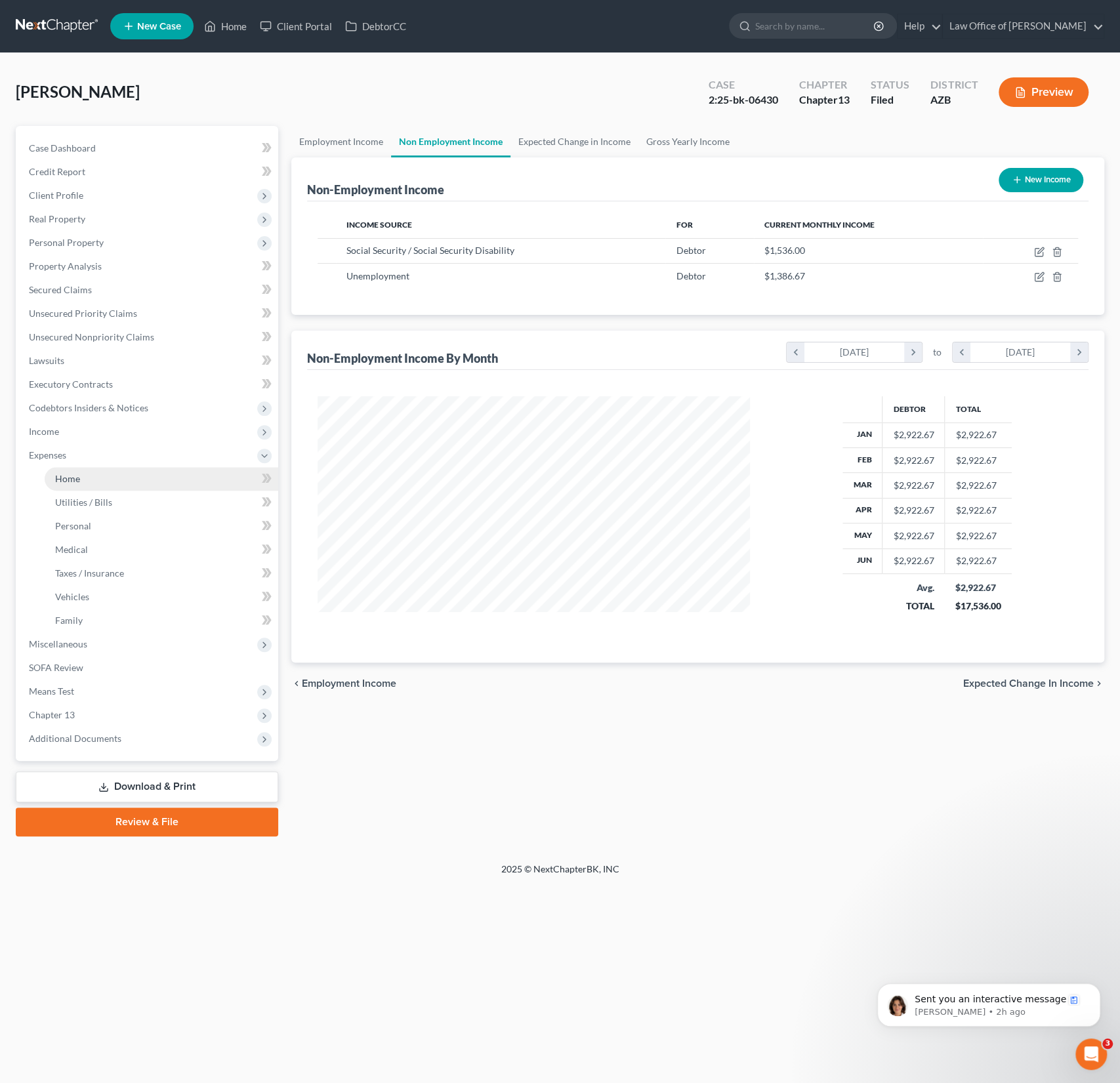
click at [79, 482] on span "Home" at bounding box center [68, 478] width 25 height 11
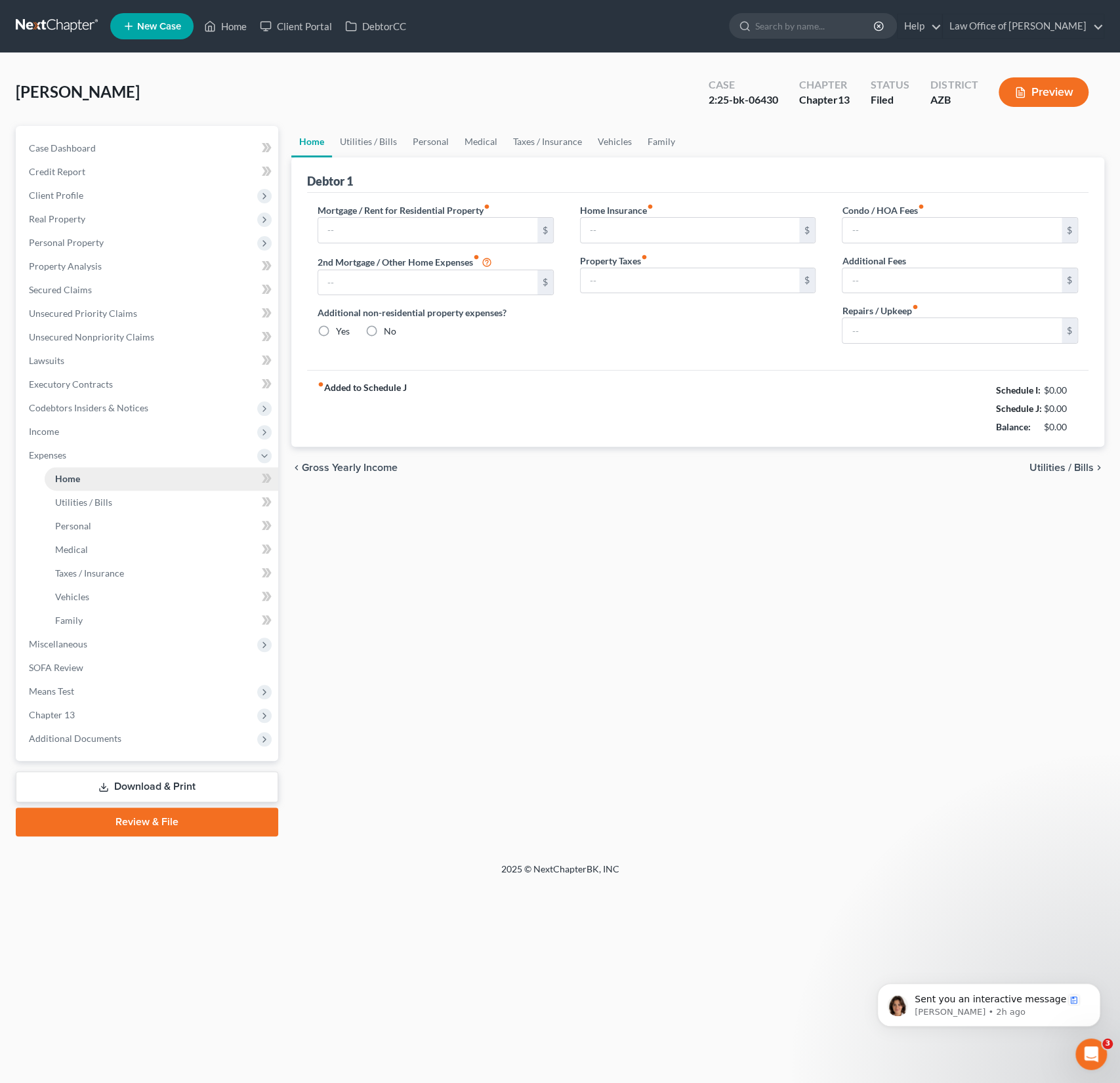
type input "1,565.00"
type input "0.00"
radio input "true"
type input "0.00"
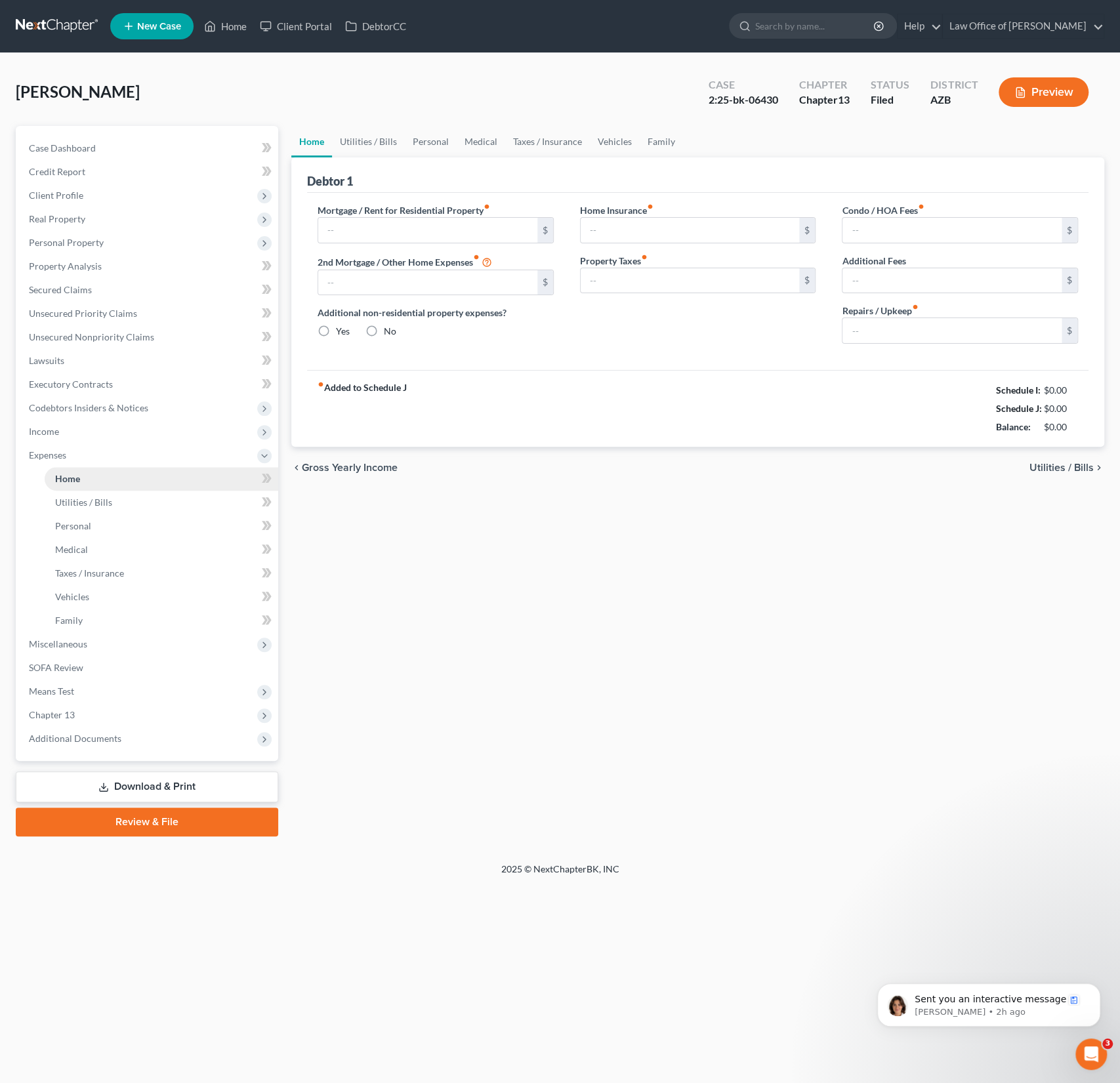
type input "0.00"
click at [376, 144] on link "Utilities / Bills" at bounding box center [368, 142] width 73 height 32
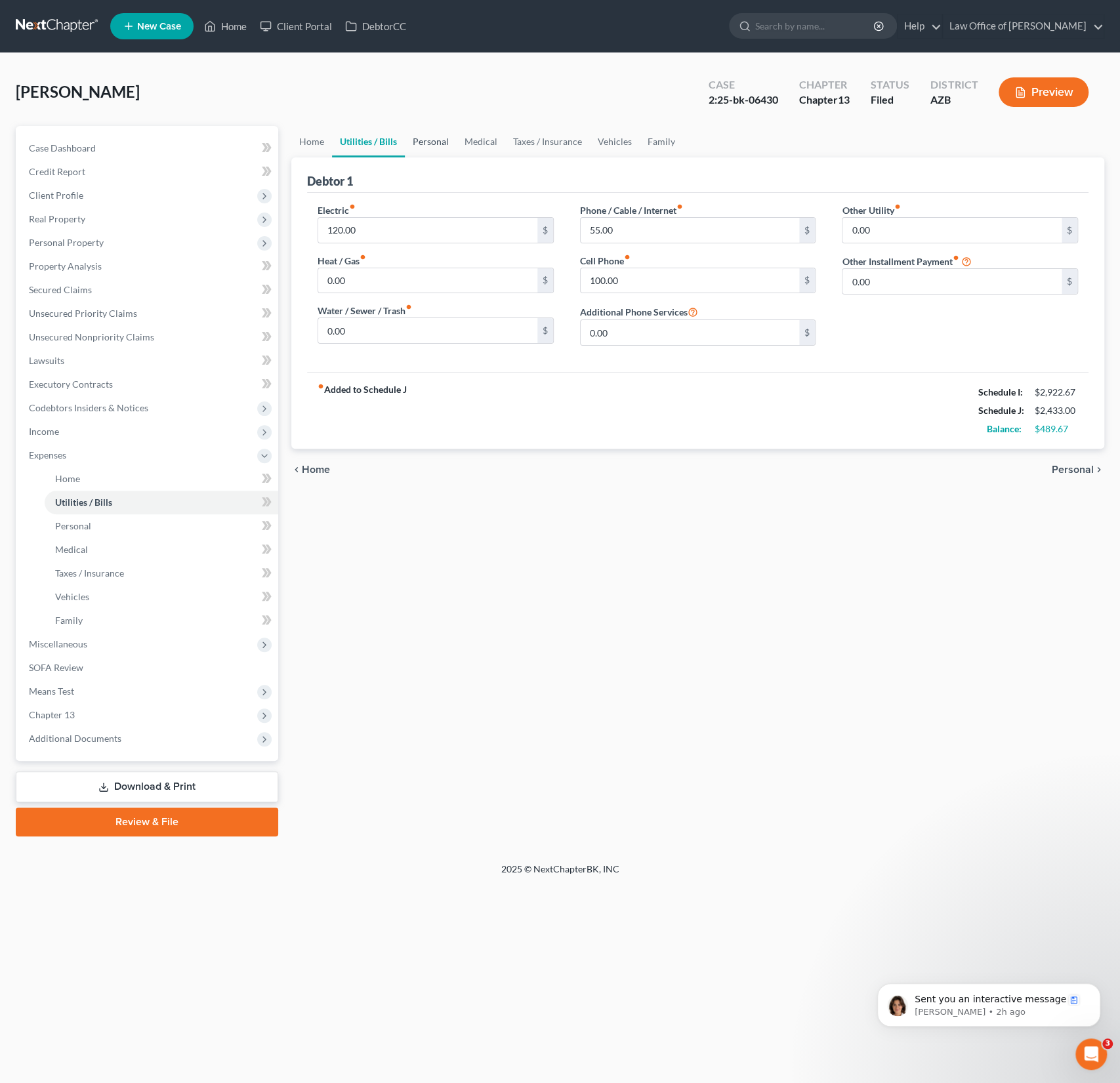
click at [448, 145] on link "Personal" at bounding box center [431, 142] width 52 height 32
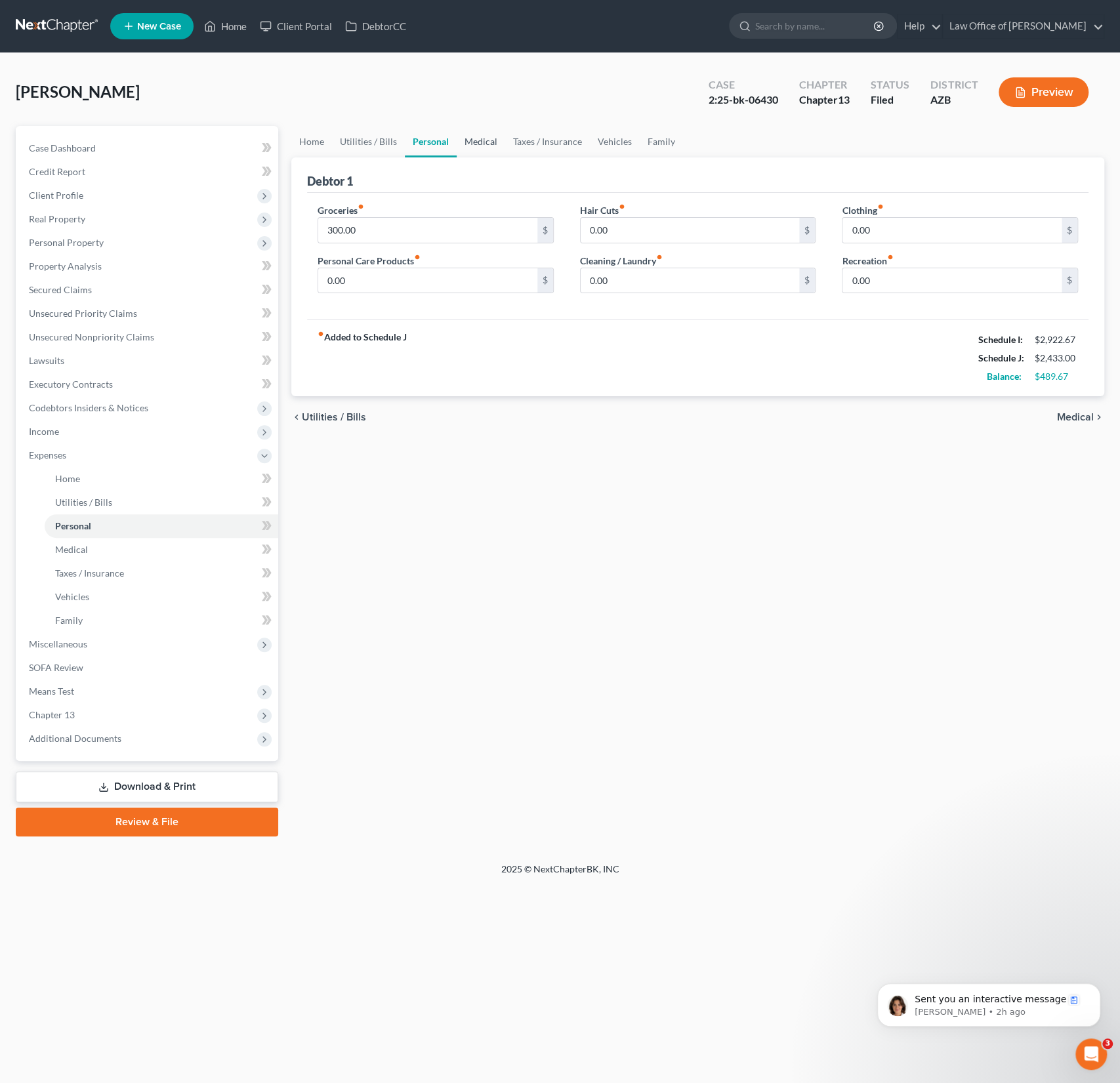
click at [498, 142] on link "Medical" at bounding box center [481, 142] width 49 height 32
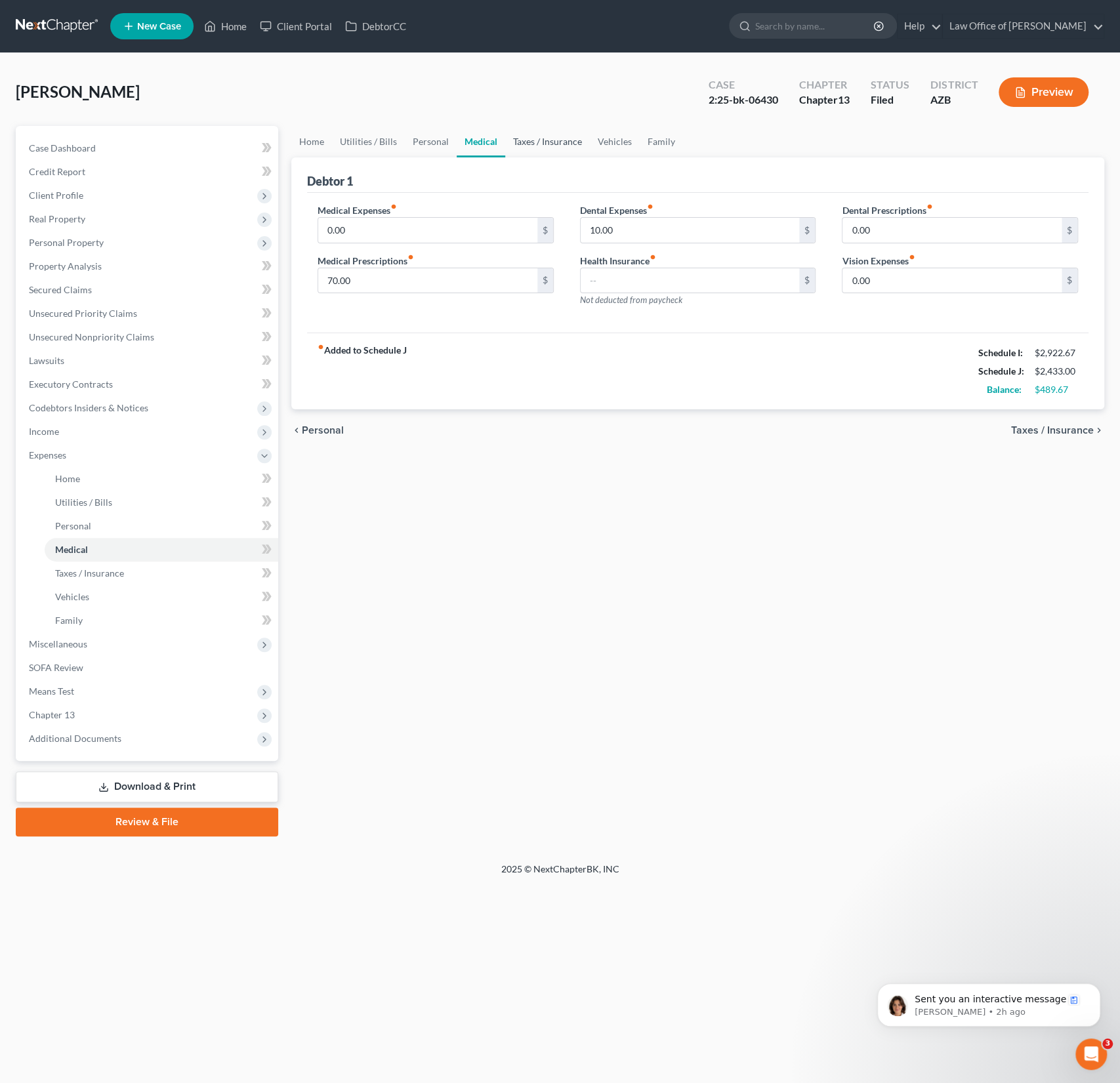
click at [523, 143] on link "Taxes / Insurance" at bounding box center [548, 142] width 85 height 32
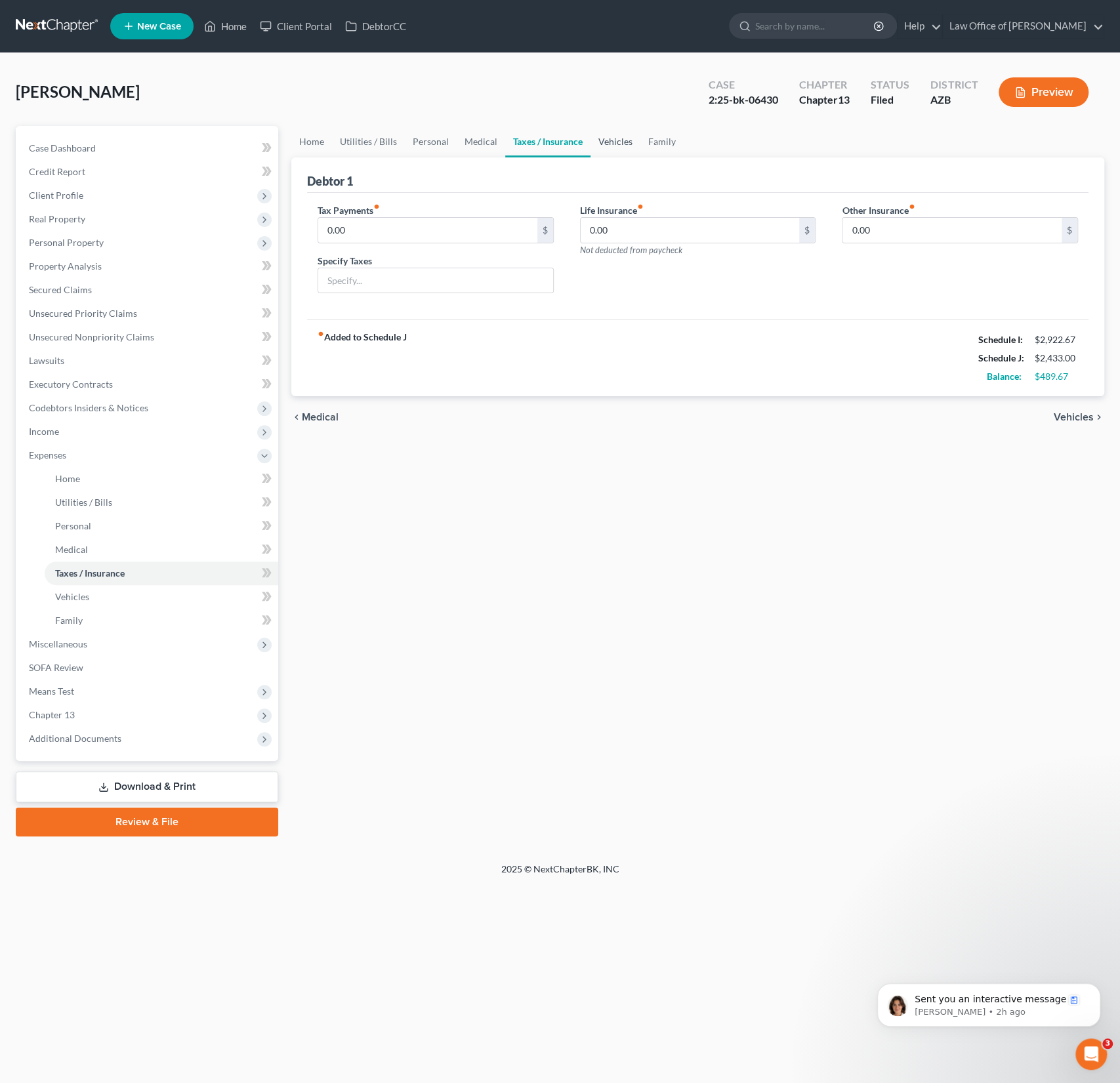
click at [604, 145] on link "Vehicles" at bounding box center [616, 142] width 50 height 32
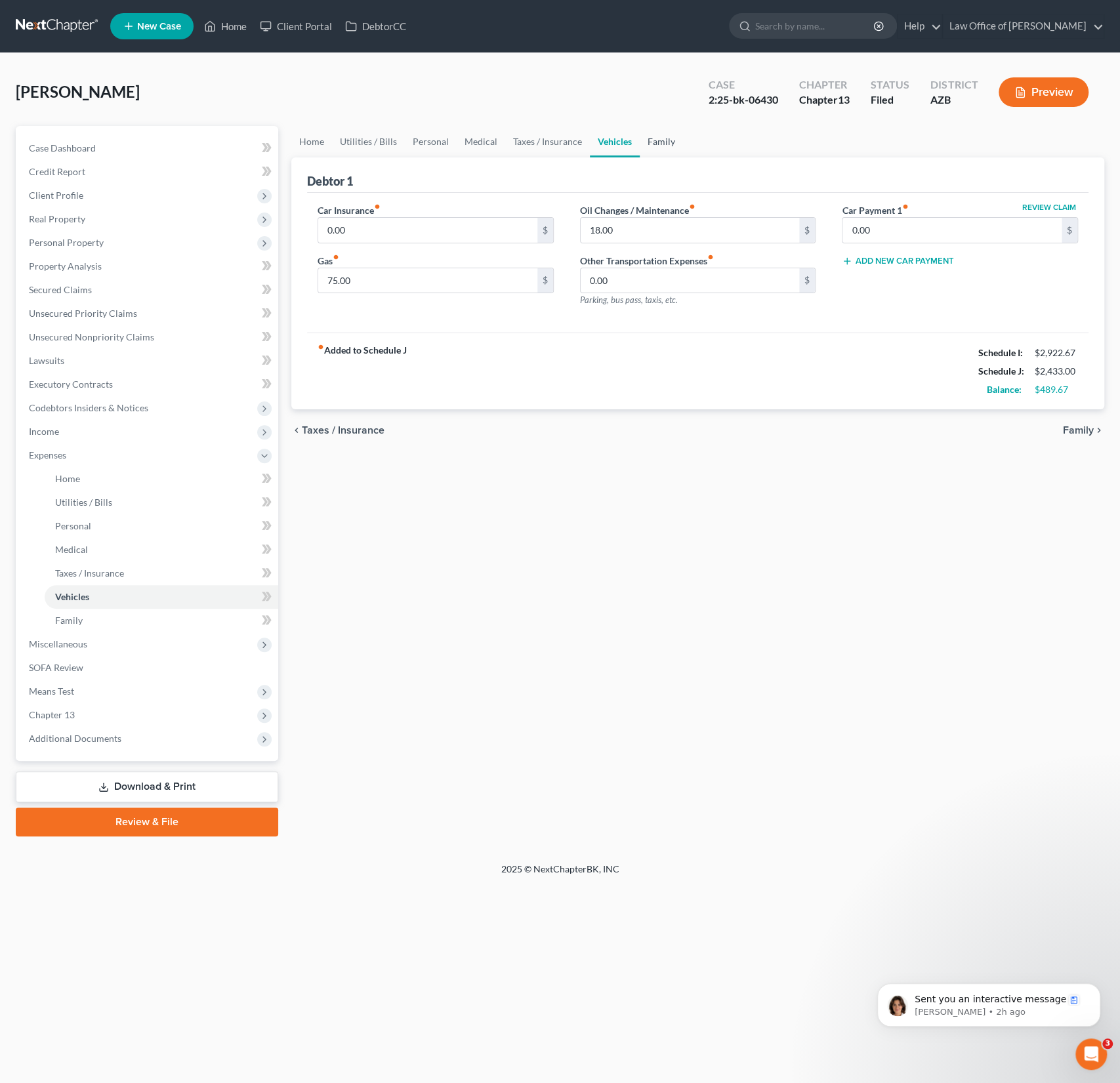
click at [655, 154] on link "Family" at bounding box center [662, 142] width 43 height 32
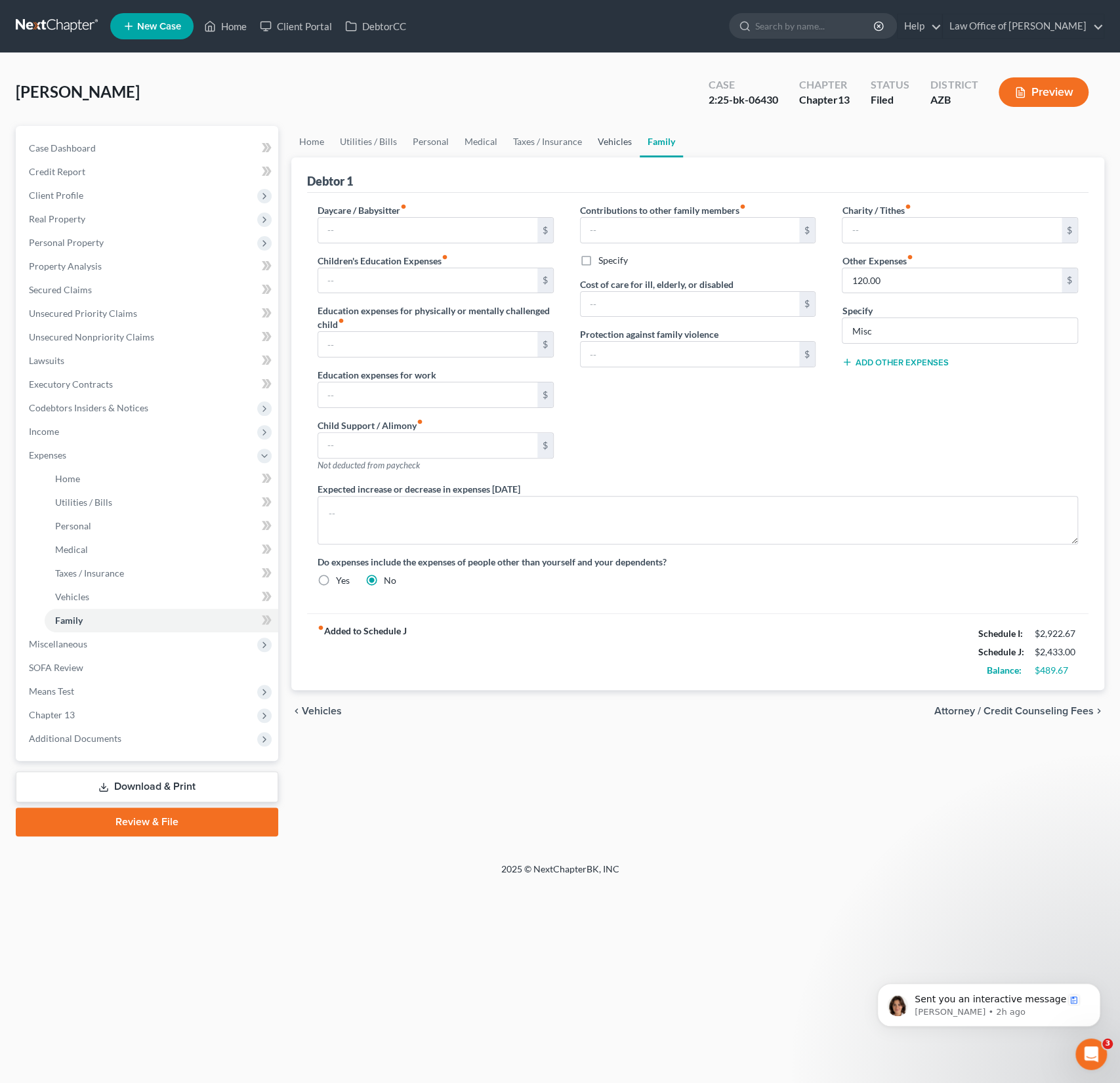
click at [599, 148] on link "Vehicles" at bounding box center [615, 142] width 50 height 32
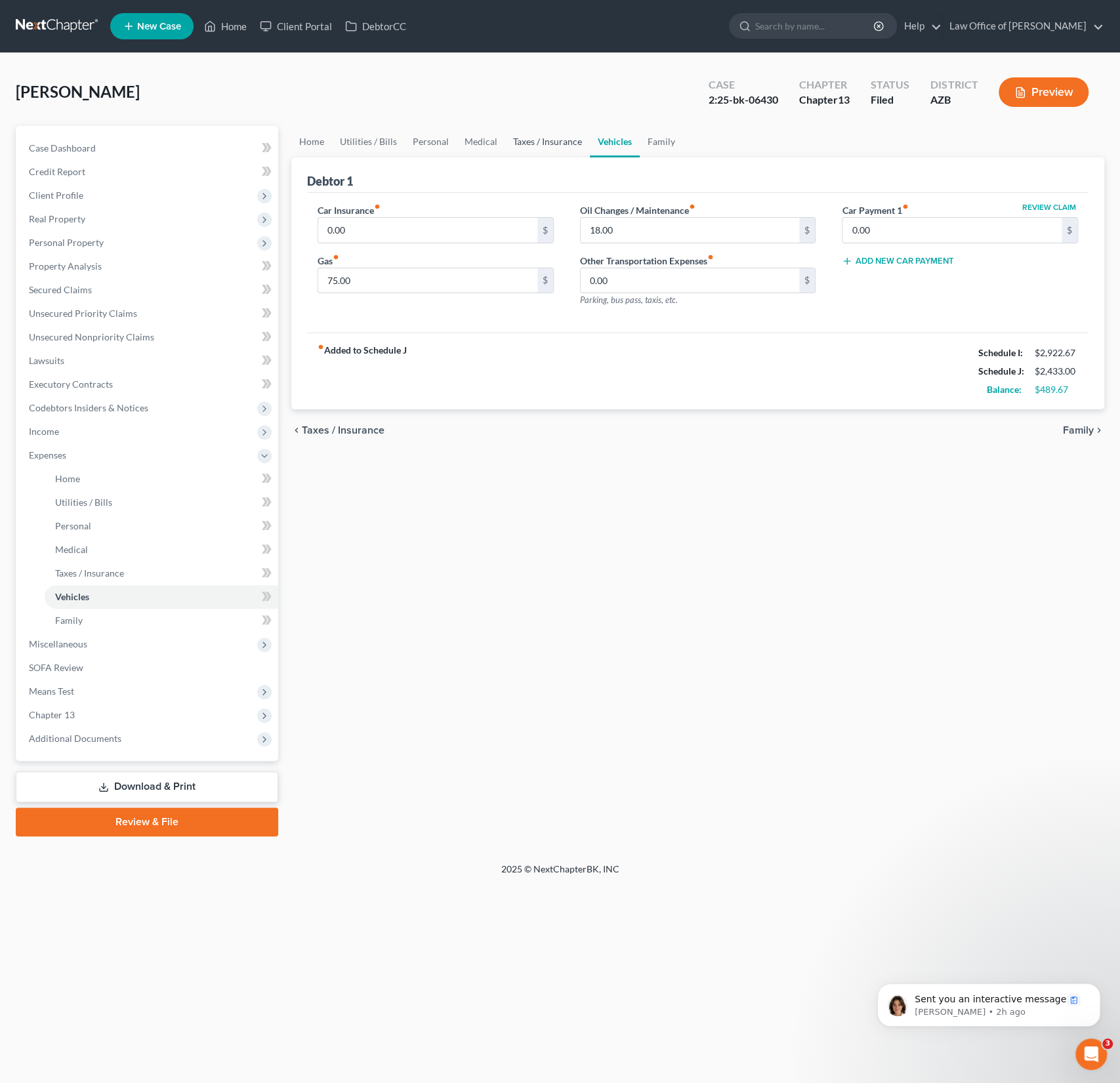
click at [537, 150] on link "Taxes / Insurance" at bounding box center [548, 142] width 85 height 32
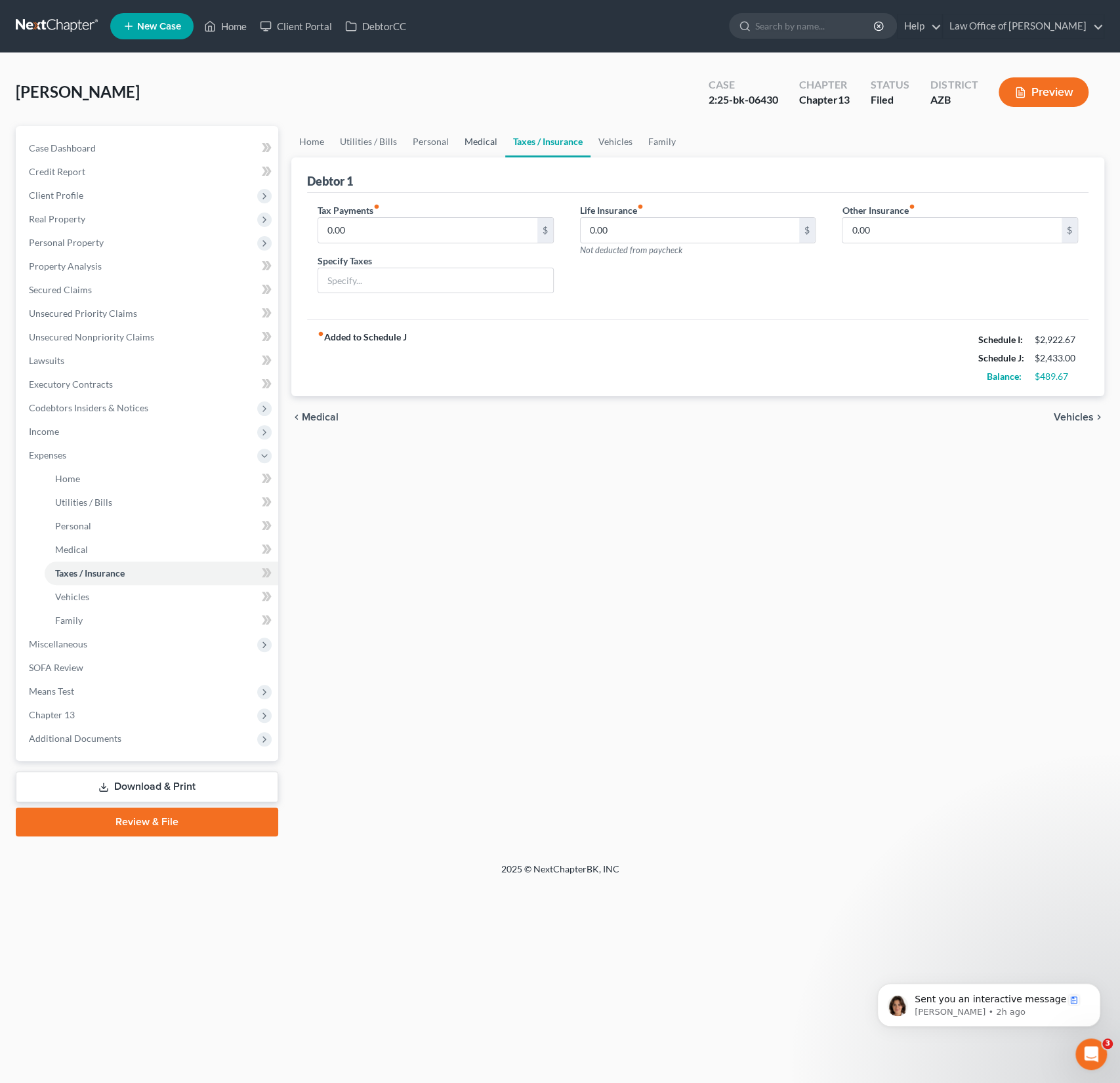
click at [479, 148] on link "Medical" at bounding box center [481, 142] width 49 height 32
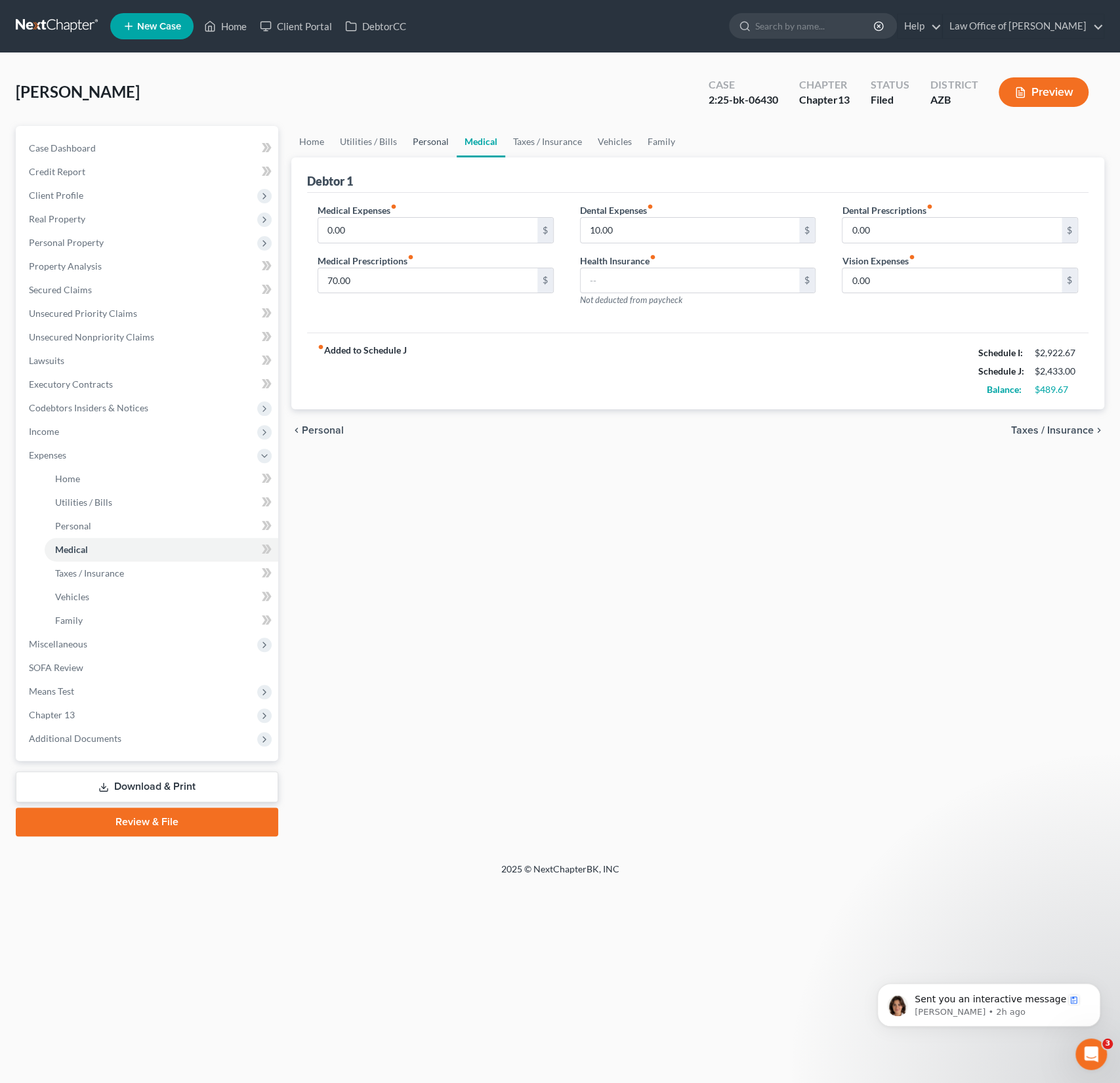
click at [425, 147] on link "Personal" at bounding box center [431, 142] width 52 height 32
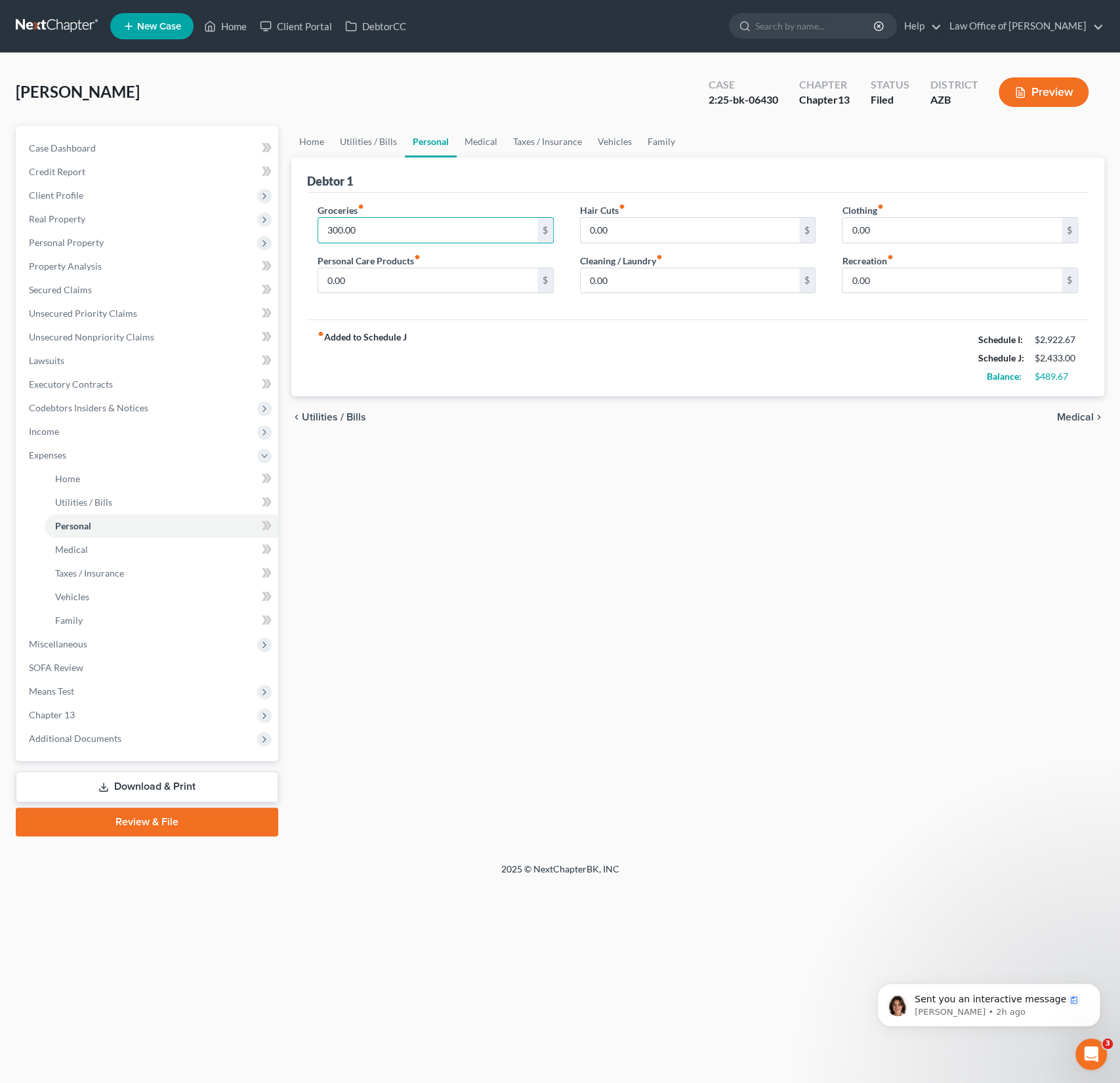
drag, startPoint x: 380, startPoint y: 230, endPoint x: 299, endPoint y: 220, distance: 81.6
click at [299, 220] on div "Debtor 1 Groceries fiber_manual_record 300.00 $ Personal Care Products fiber_ma…" at bounding box center [698, 277] width 813 height 240
drag, startPoint x: 379, startPoint y: 230, endPoint x: 294, endPoint y: 222, distance: 85.4
click at [294, 222] on div "Debtor 1 Groceries fiber_manual_record 300.00 $ Personal Care Products fiber_ma…" at bounding box center [698, 277] width 813 height 240
drag, startPoint x: 360, startPoint y: 227, endPoint x: 317, endPoint y: 224, distance: 43.1
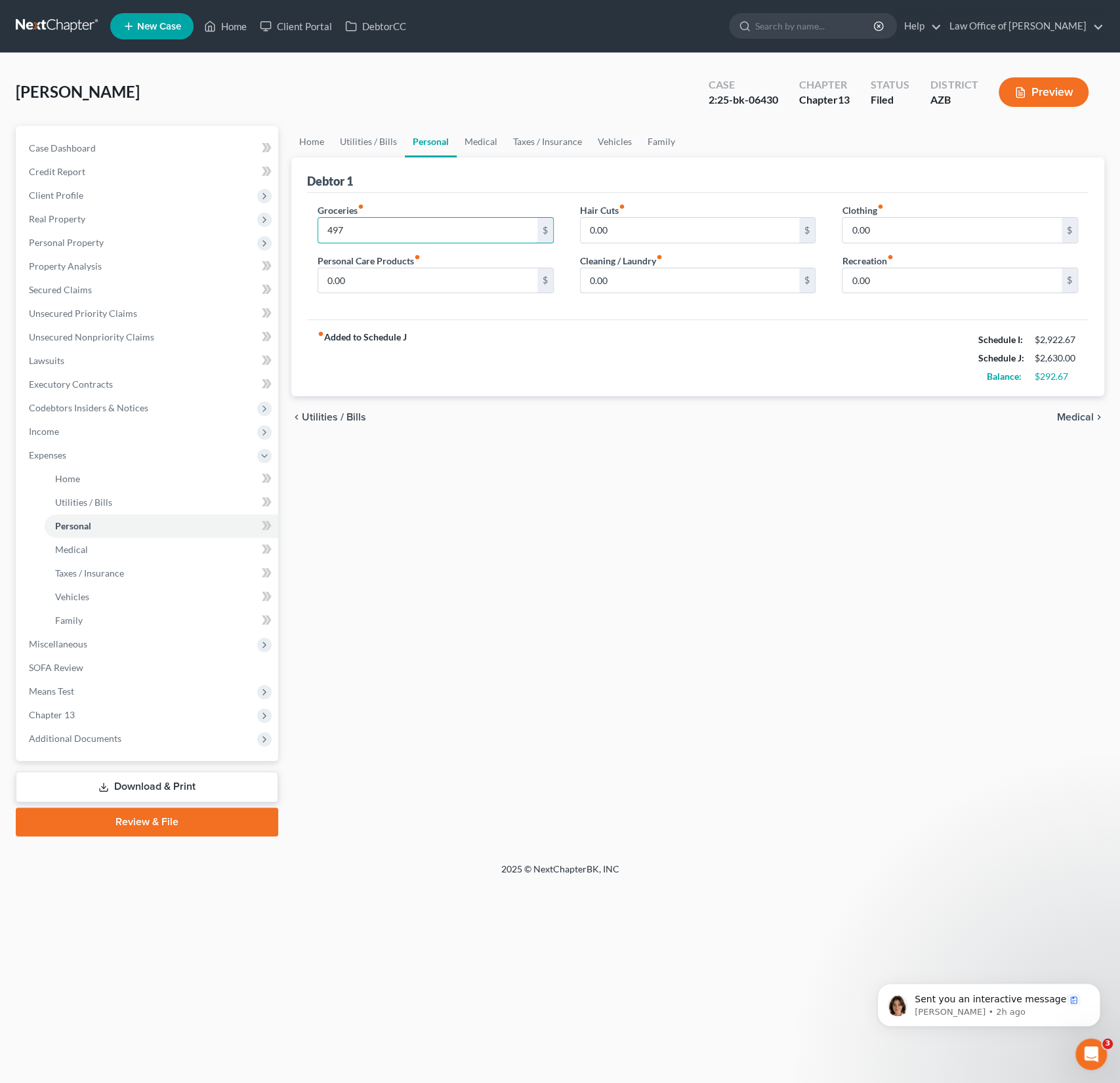
click at [318, 224] on div "Groceries fiber_manual_record 497 $" at bounding box center [436, 223] width 236 height 40
drag, startPoint x: 353, startPoint y: 232, endPoint x: 299, endPoint y: 229, distance: 54.1
click at [299, 229] on div "Debtor 1 Groceries fiber_manual_record 480 $ Personal Care Products fiber_manua…" at bounding box center [698, 277] width 813 height 240
click at [413, 423] on div "chevron_left Utilities / Bills Medical chevron_right" at bounding box center [698, 417] width 813 height 42
click at [158, 793] on link "Download & Print" at bounding box center [147, 787] width 263 height 31
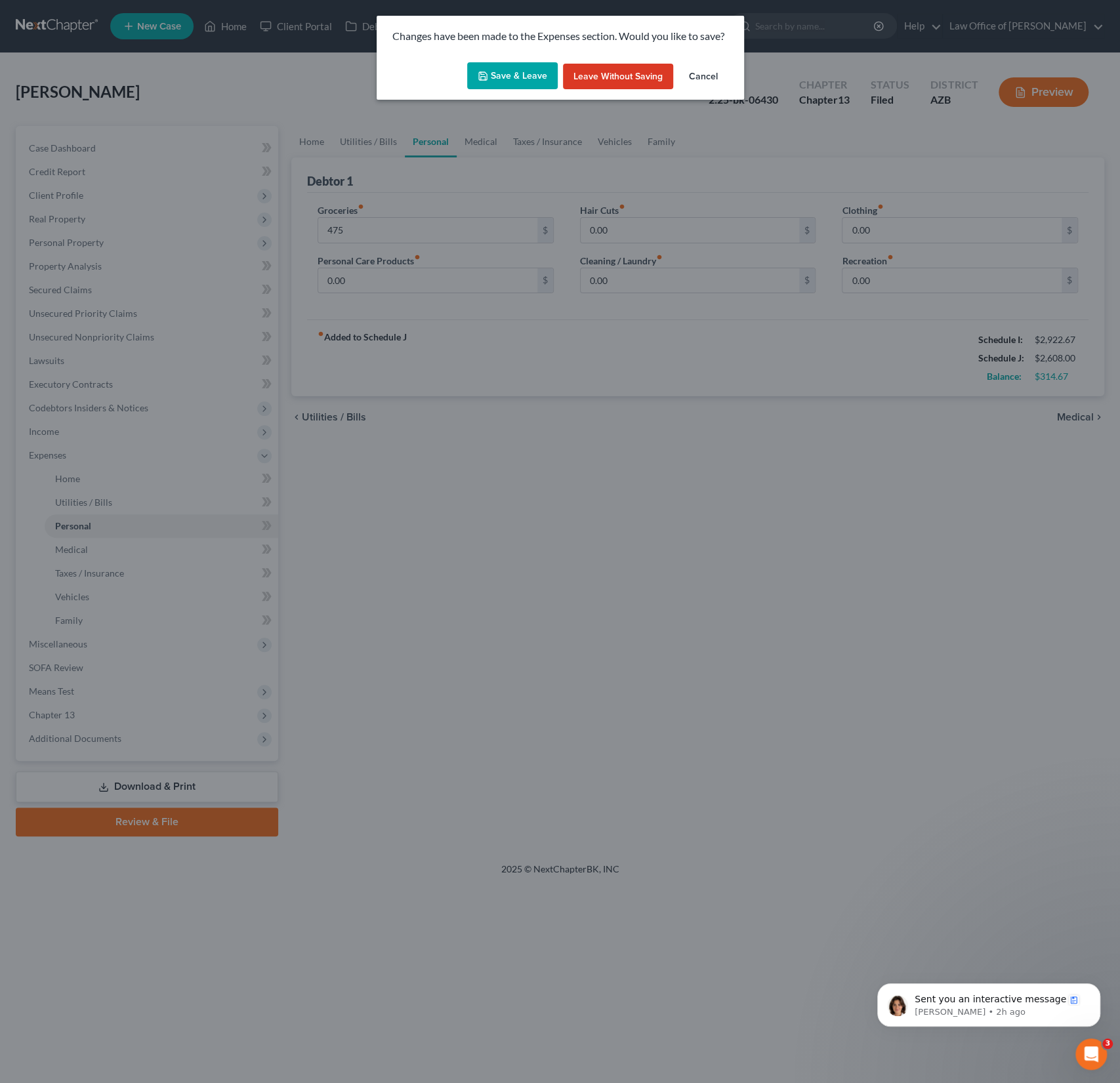
click at [520, 74] on button "Save & Leave" at bounding box center [513, 76] width 91 height 28
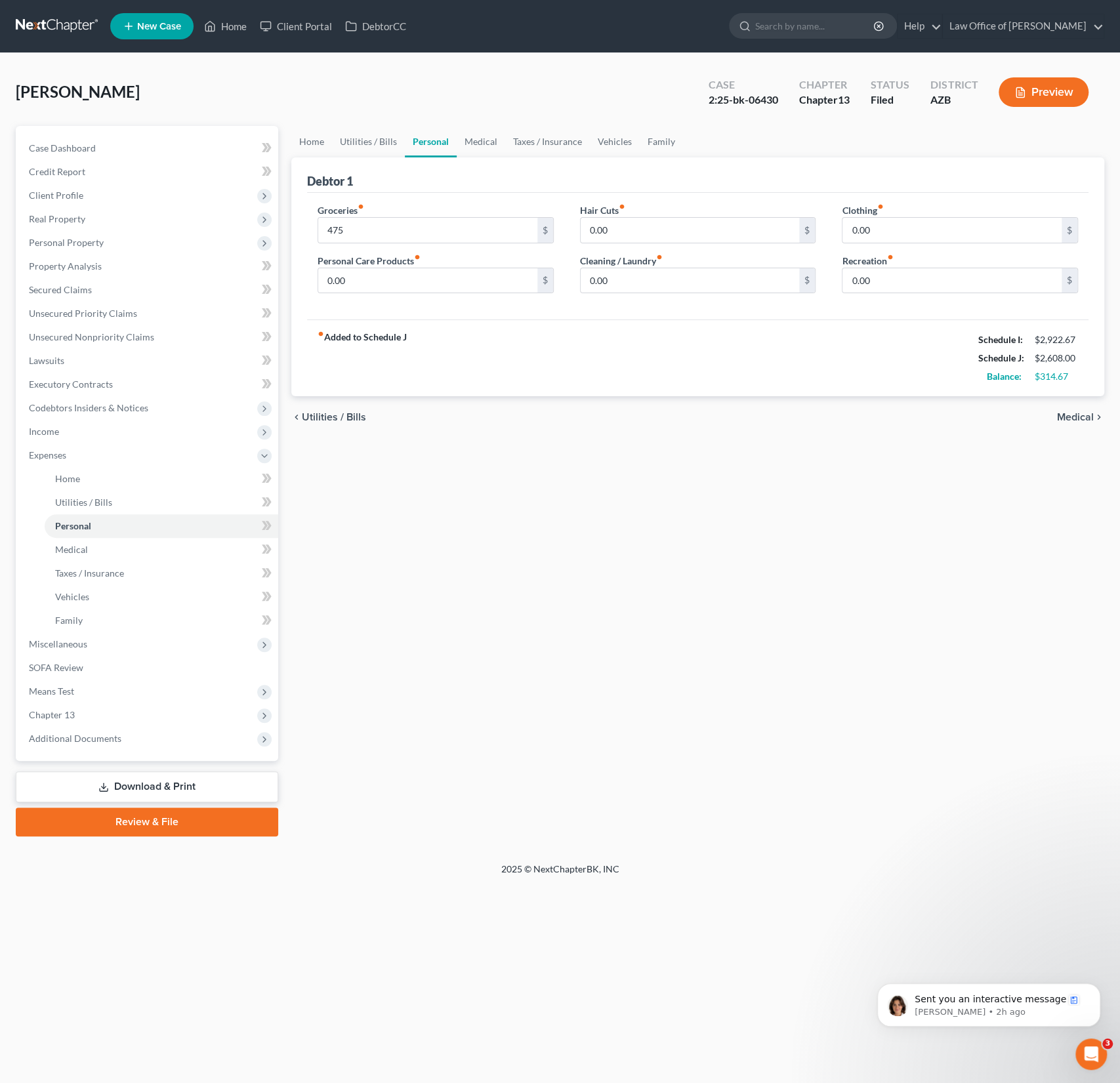
type input "475.00"
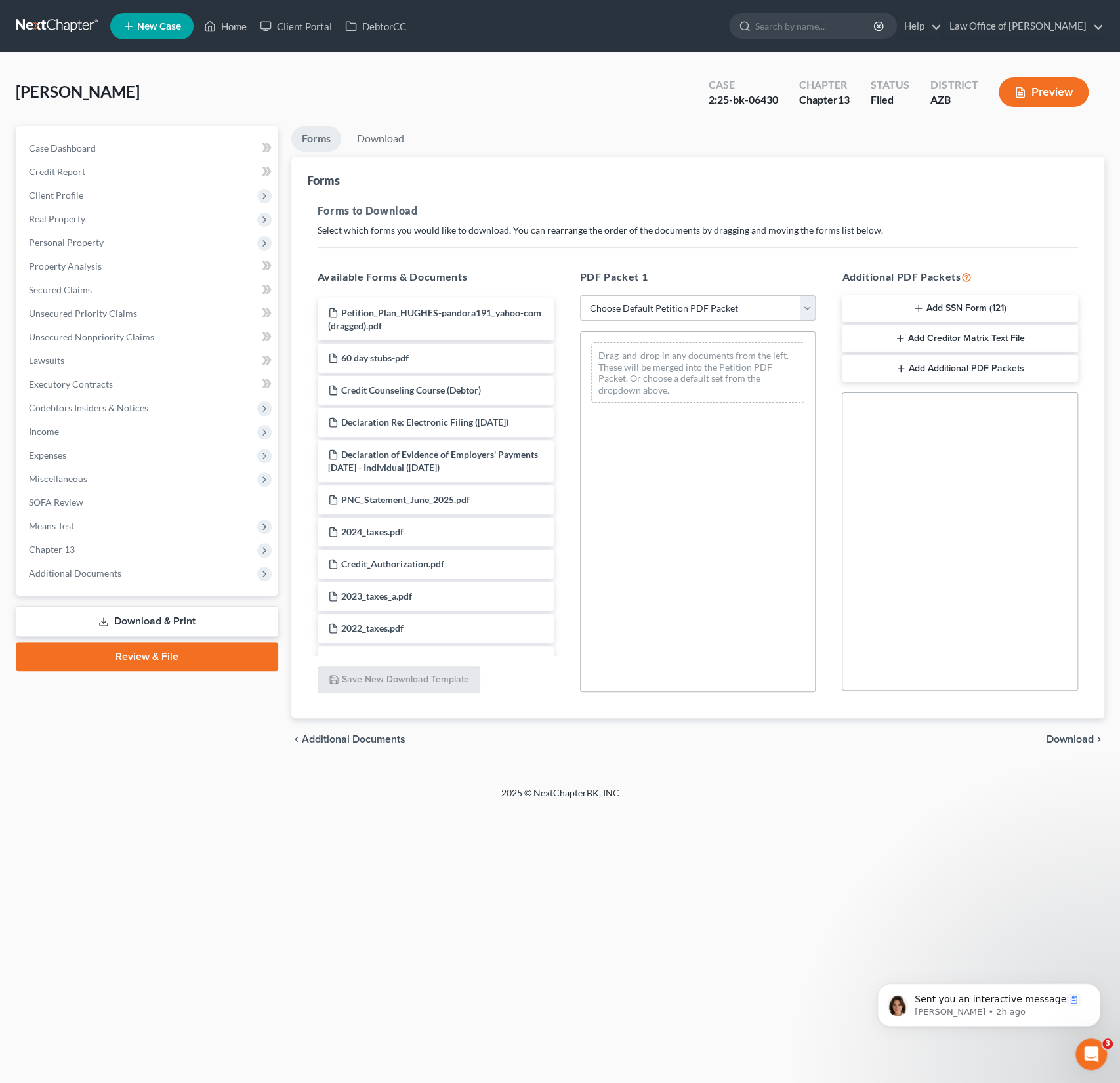
click at [624, 305] on select "Choose Default Petition PDF Packet Complete Bankruptcy Petition (all forms and …" at bounding box center [699, 308] width 236 height 26
select select "2"
click at [580, 295] on select "Choose Default Petition PDF Packet Complete Bankruptcy Petition (all forms and …" at bounding box center [699, 308] width 236 height 26
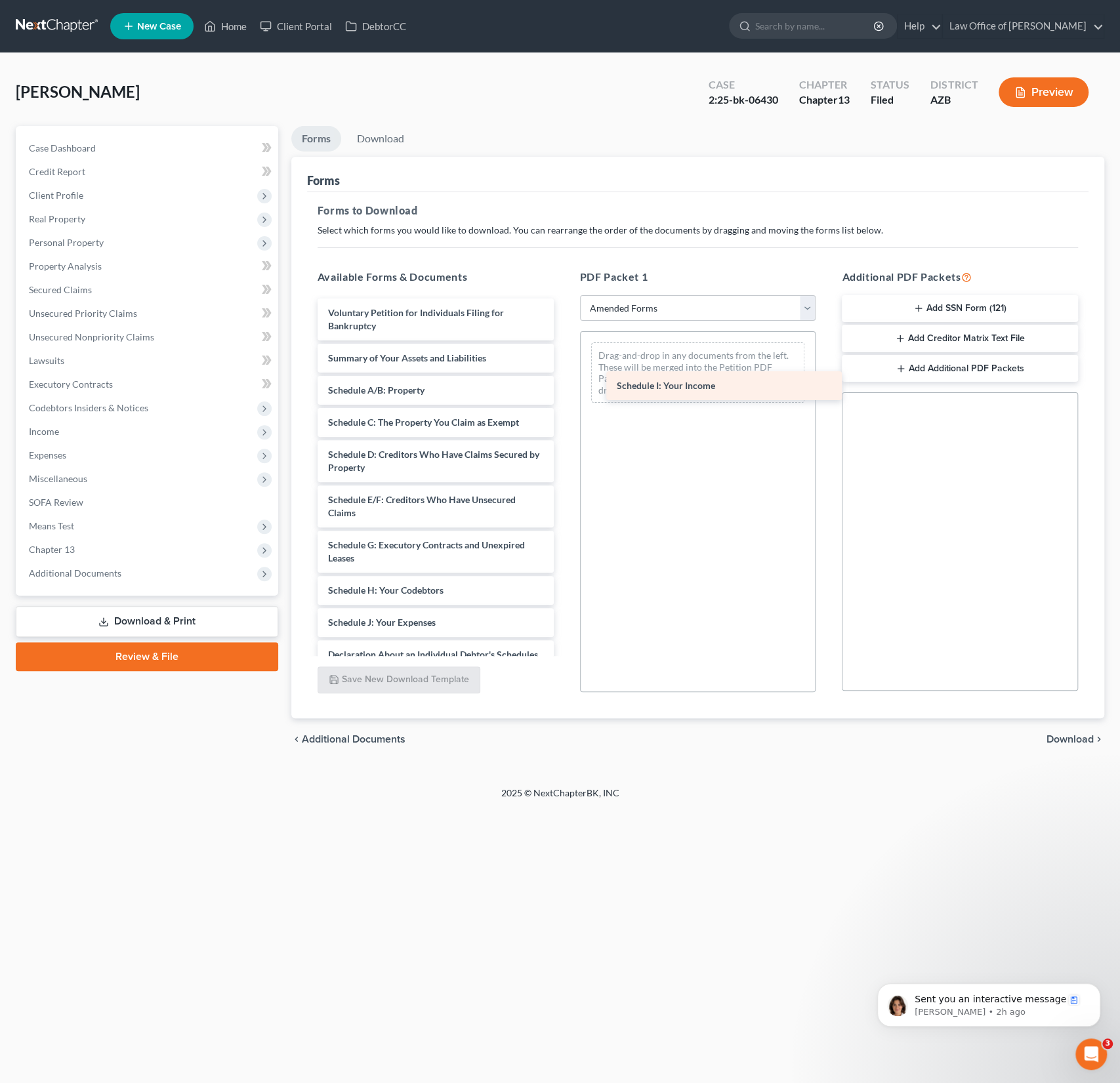
drag, startPoint x: 393, startPoint y: 619, endPoint x: 681, endPoint y: 371, distance: 380.1
click at [565, 371] on div "Schedule I: Your Income Voluntary Petition for Individuals Filing for Bankruptc…" at bounding box center [436, 600] width 257 height 603
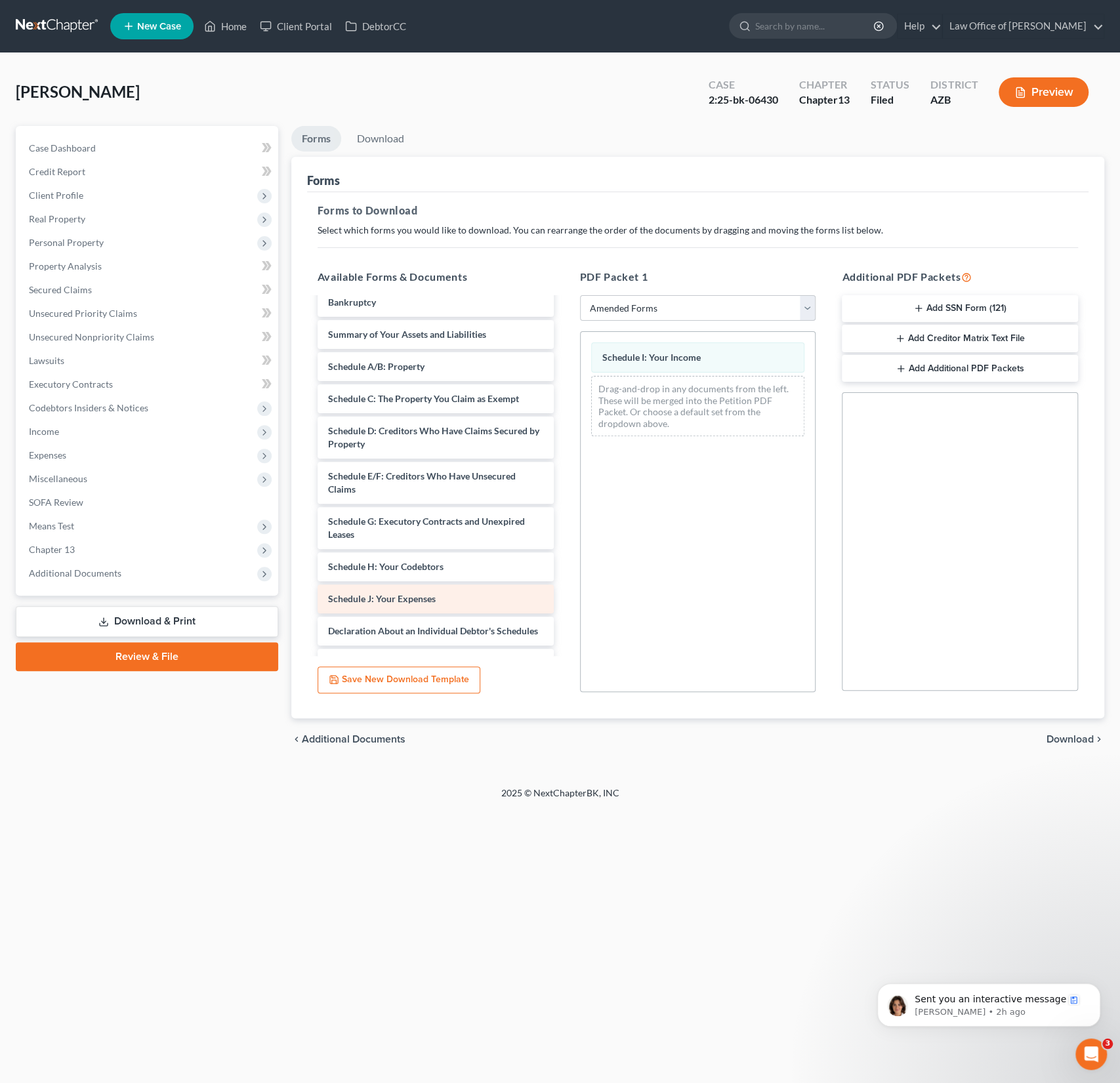
scroll to position [33, 0]
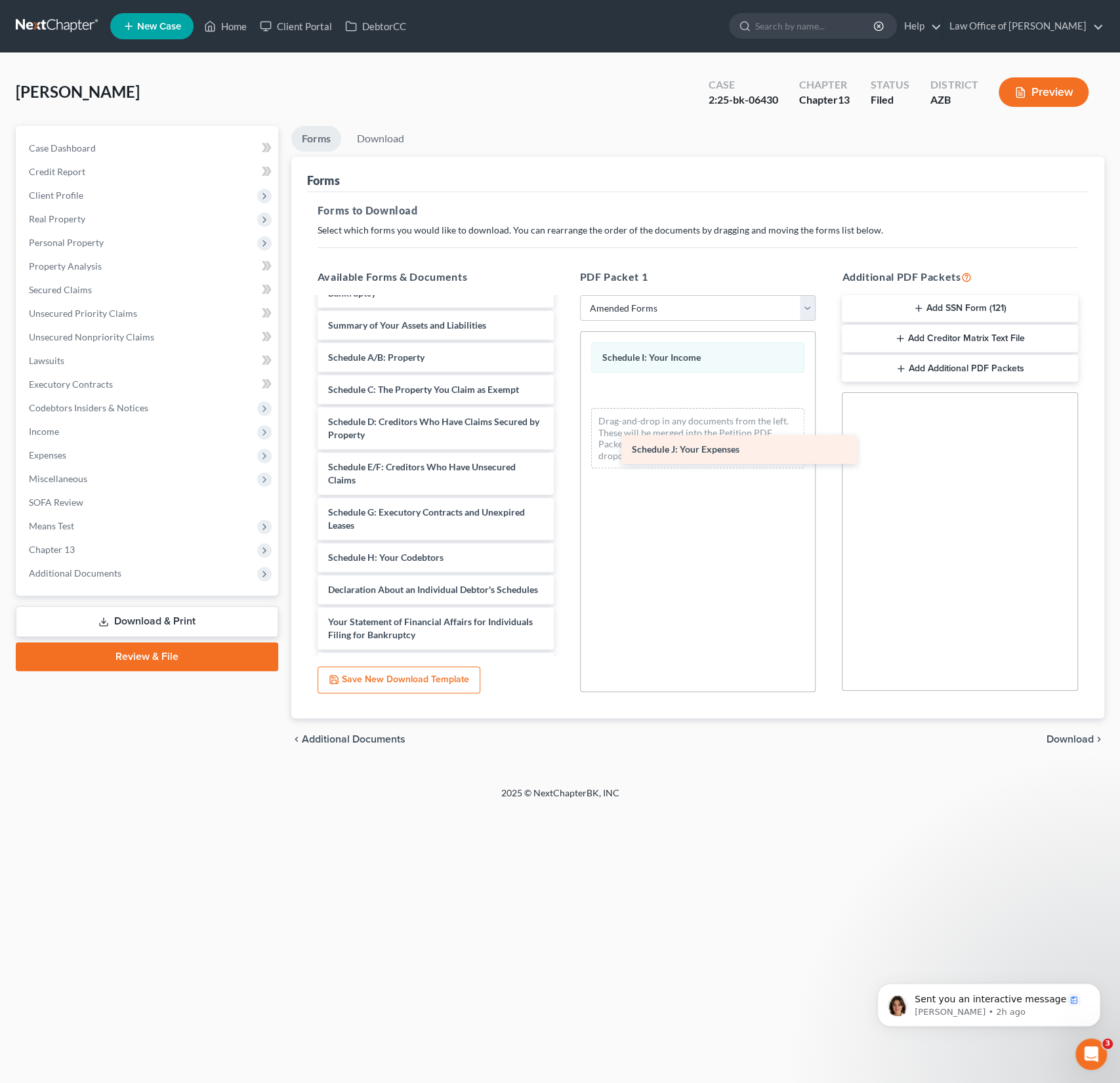
drag, startPoint x: 395, startPoint y: 591, endPoint x: 699, endPoint y: 452, distance: 334.3
click at [565, 452] on div "Schedule J: Your Expenses Voluntary Petition for Individuals Filing for Bankrup…" at bounding box center [436, 551] width 257 height 571
click at [1079, 739] on span "Download" at bounding box center [1070, 740] width 47 height 11
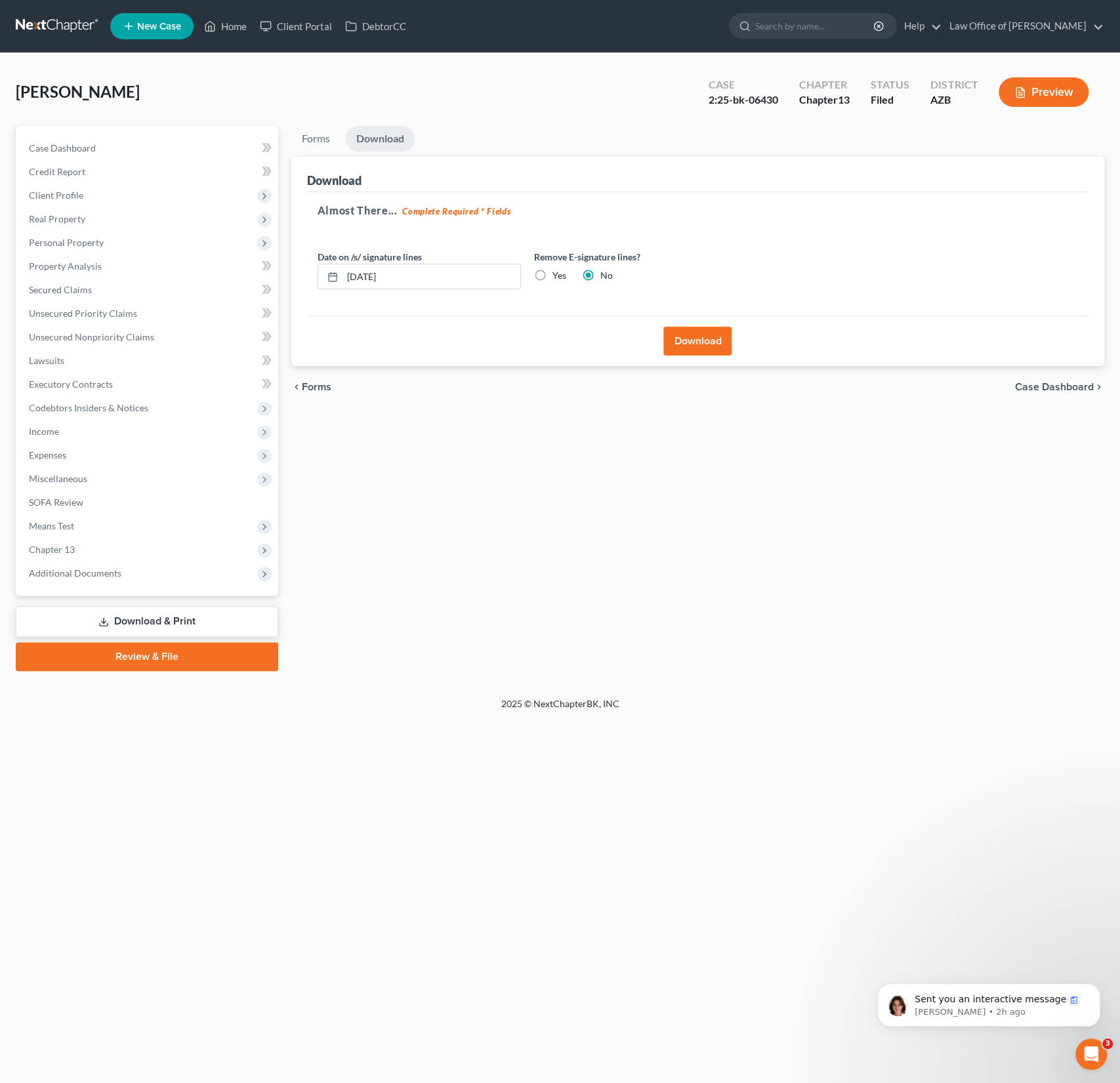
click at [699, 344] on button "Download" at bounding box center [698, 341] width 68 height 29
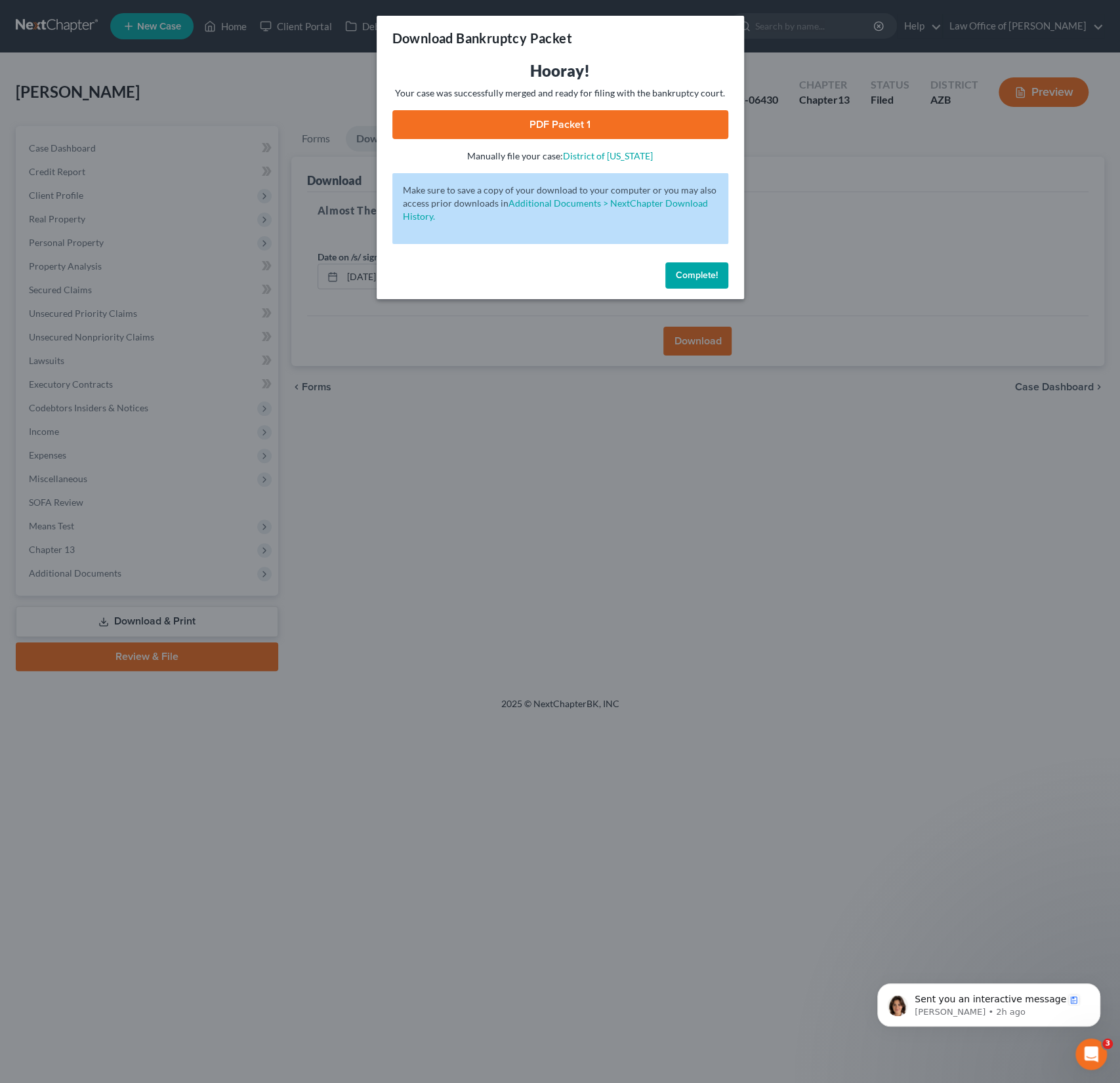
click at [562, 132] on link "PDF Packet 1" at bounding box center [561, 125] width 336 height 29
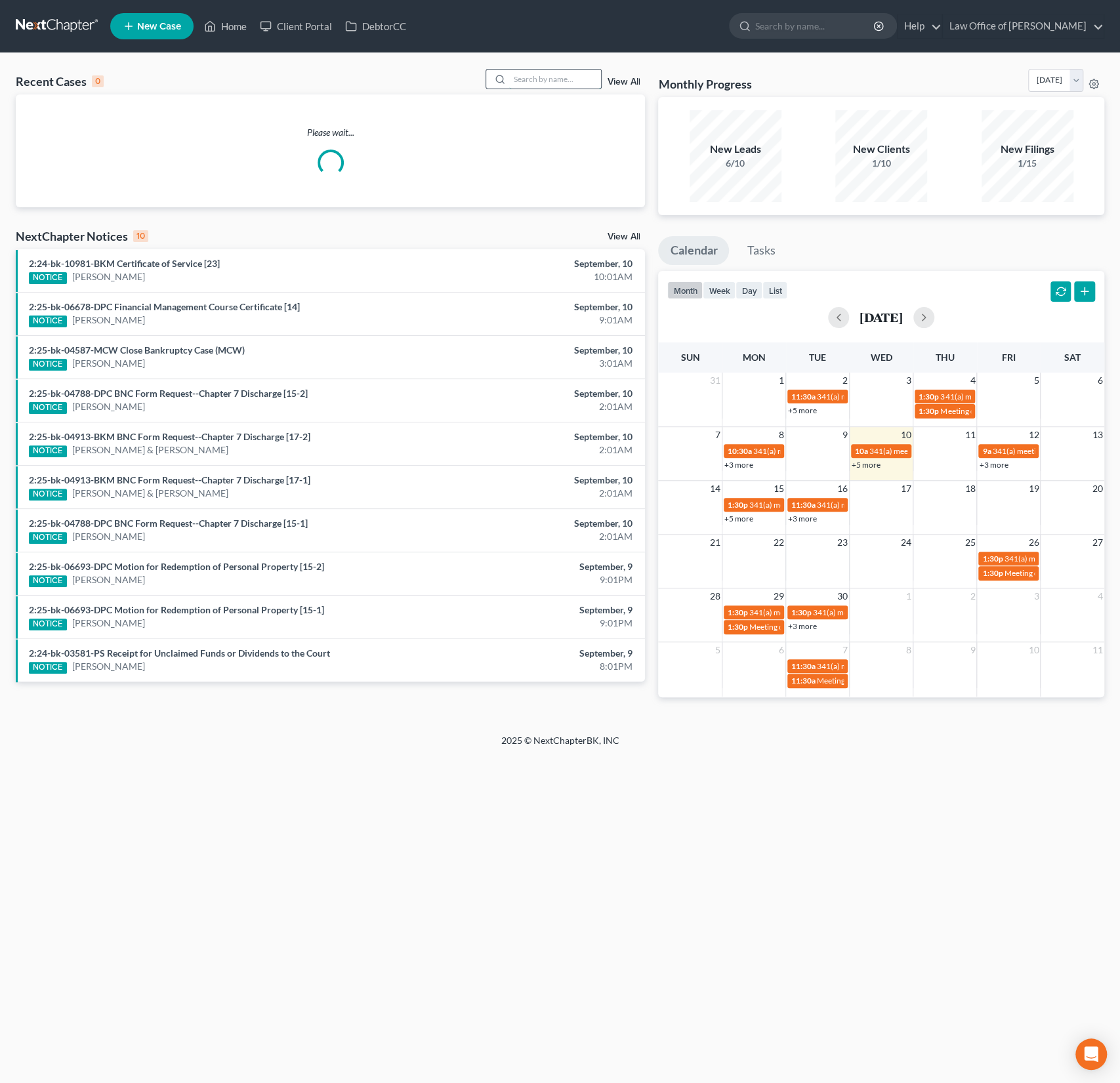
click at [561, 78] on input "search" at bounding box center [555, 79] width 92 height 19
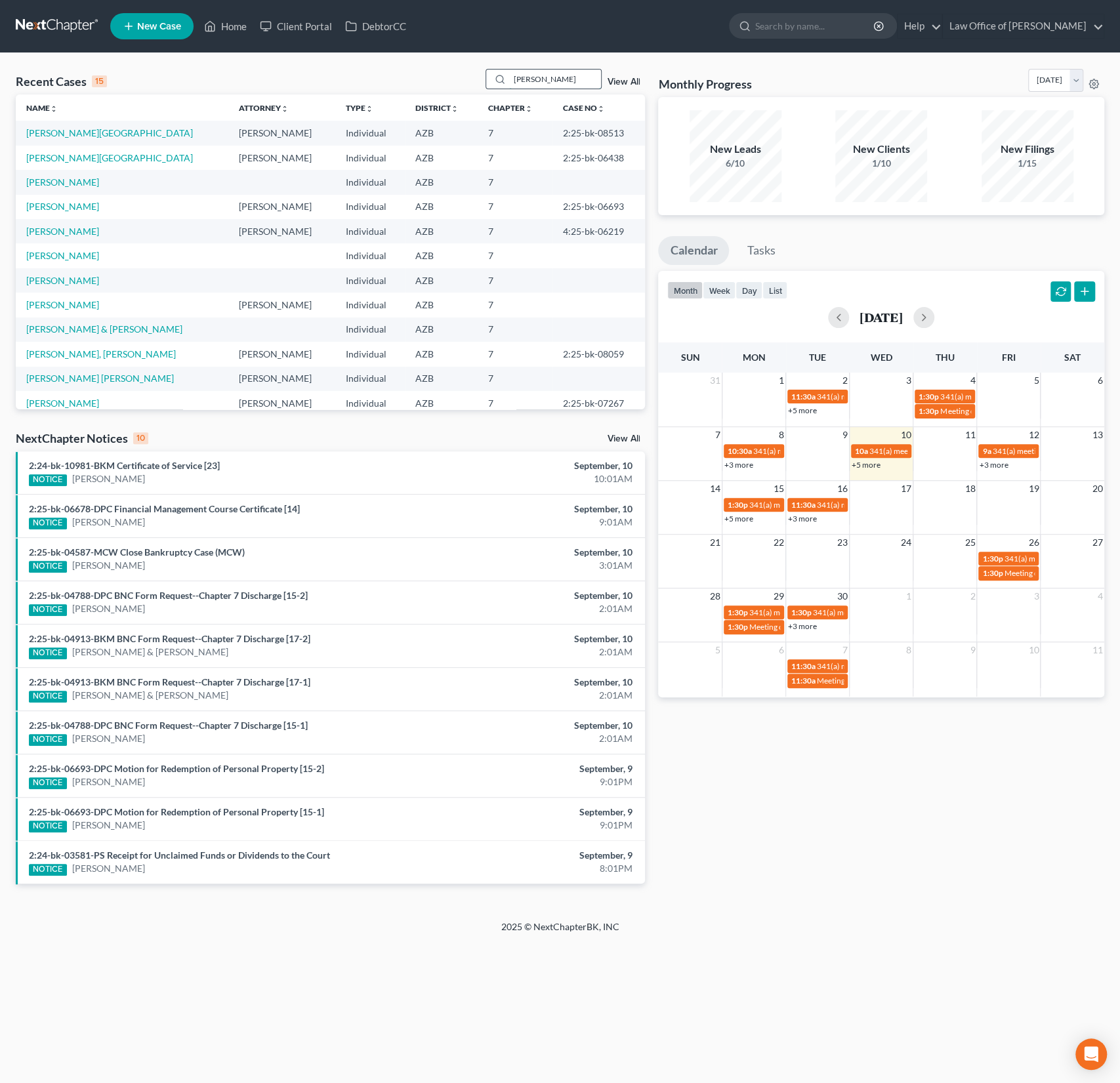
type input "adams"
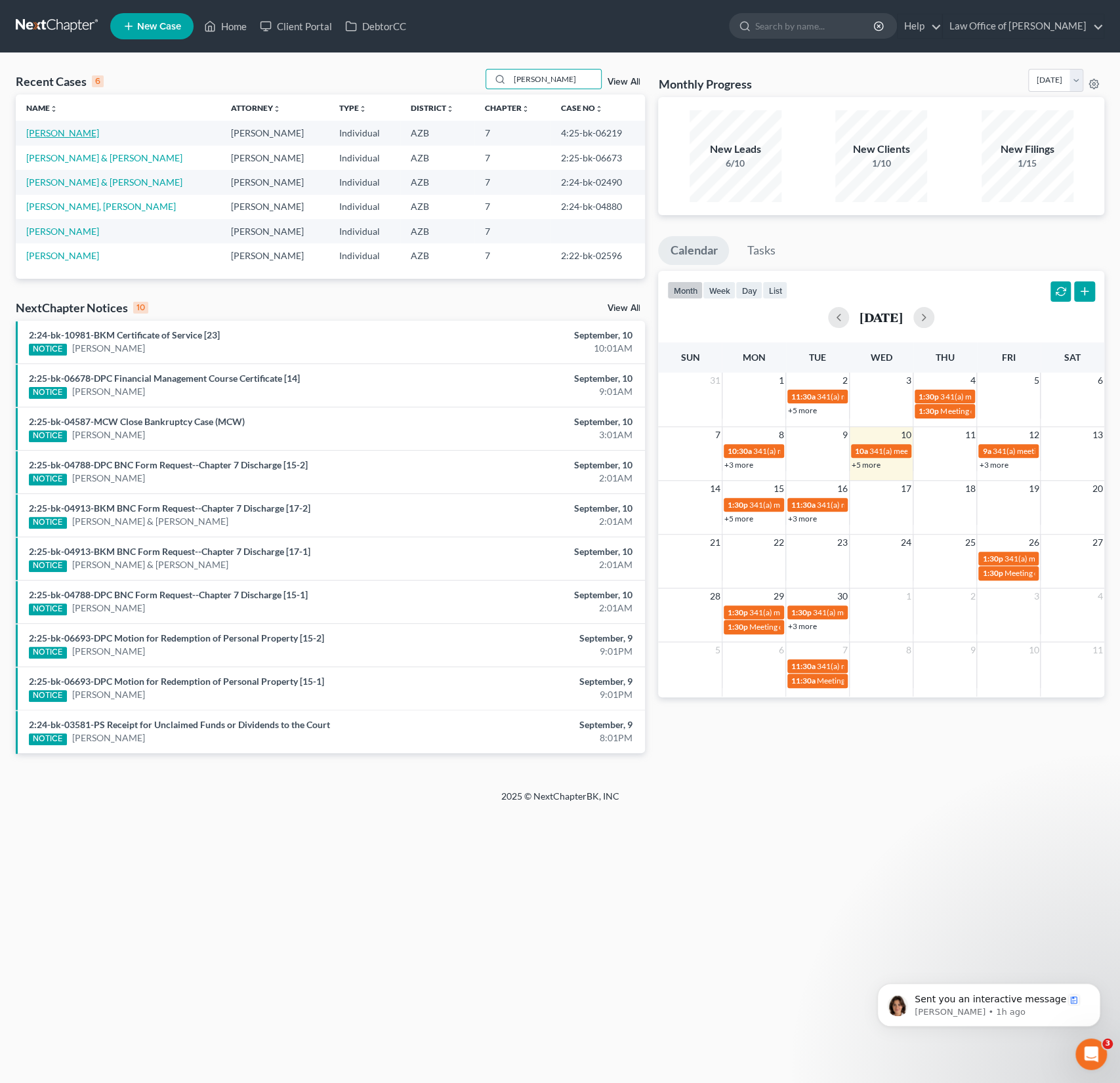
click at [52, 134] on link "Adams, Pamela" at bounding box center [62, 133] width 73 height 11
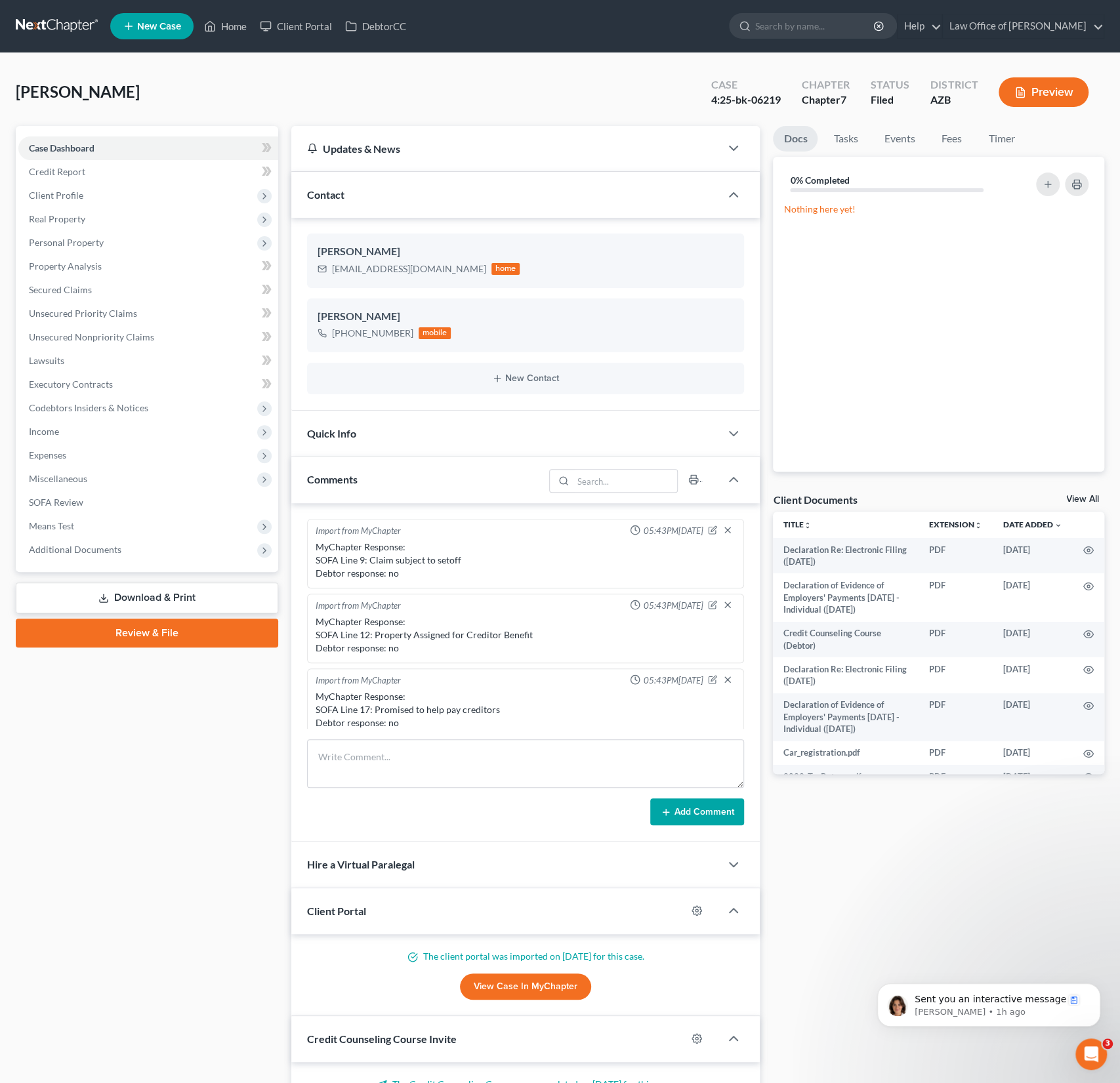
scroll to position [292, 0]
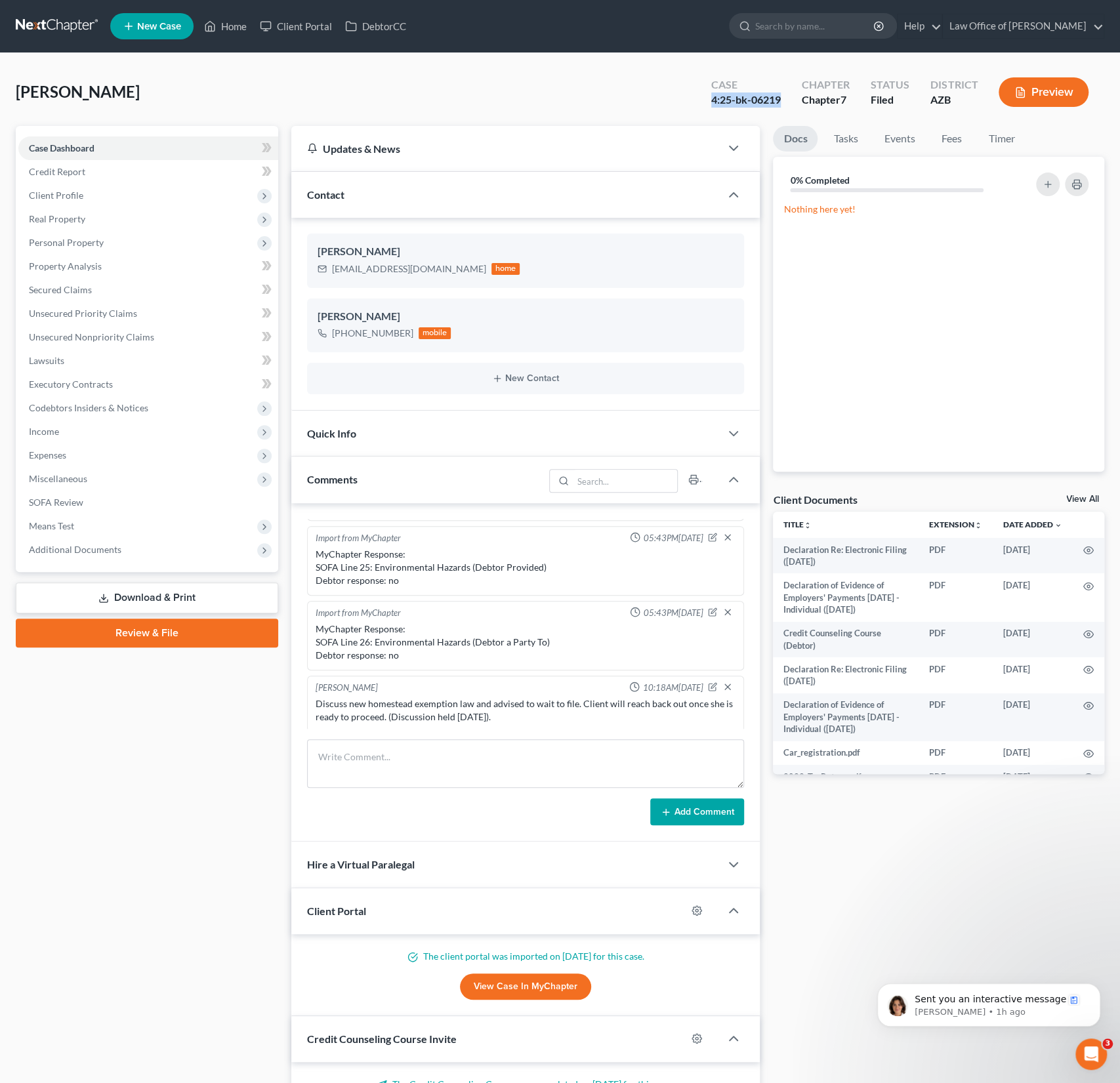
drag, startPoint x: 788, startPoint y: 98, endPoint x: 710, endPoint y: 98, distance: 78.0
click at [710, 98] on div "Case 4:25-bk-06219" at bounding box center [746, 93] width 91 height 39
copy div "4:25-bk-06219"
click at [67, 226] on span "Real Property" at bounding box center [148, 219] width 260 height 24
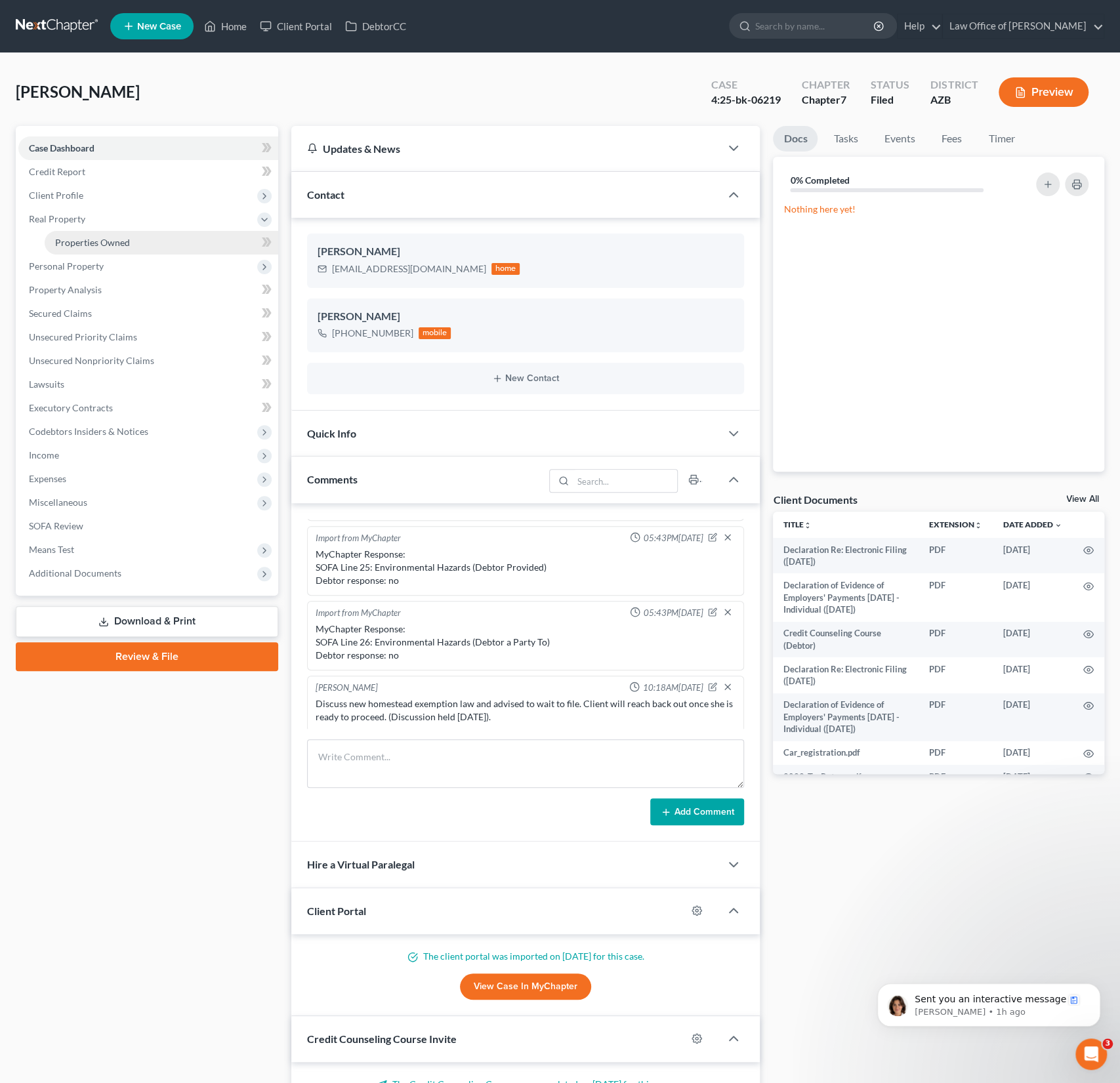
click at [79, 245] on span "Properties Owned" at bounding box center [93, 242] width 75 height 11
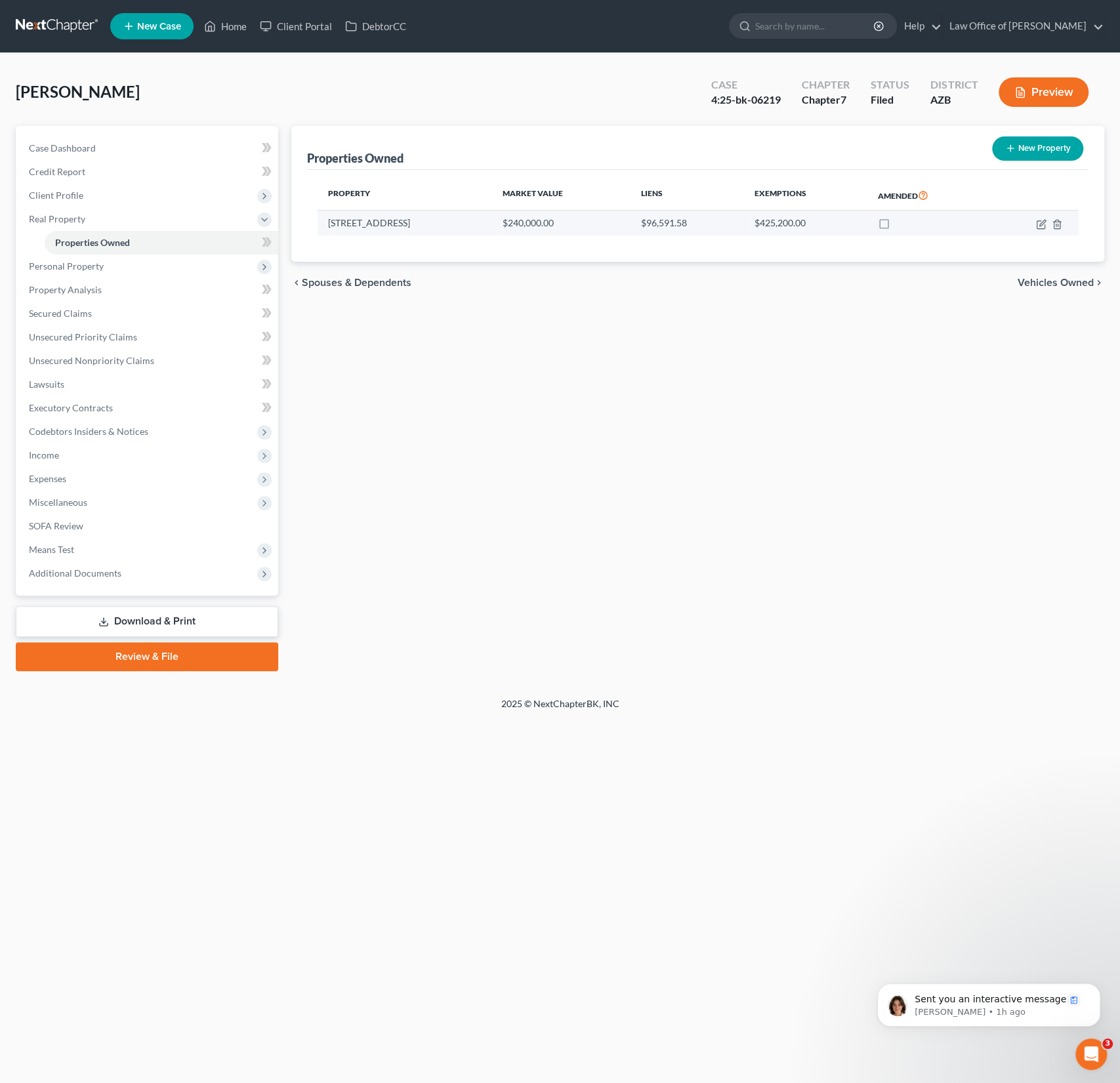
drag, startPoint x: 440, startPoint y: 223, endPoint x: 322, endPoint y: 222, distance: 118.0
click at [322, 222] on td "5750 N Camino Esplendora" at bounding box center [405, 223] width 175 height 25
copy td "5750 N Camino Esplendora"
click at [1040, 221] on icon "button" at bounding box center [1041, 224] width 11 height 11
select select "3"
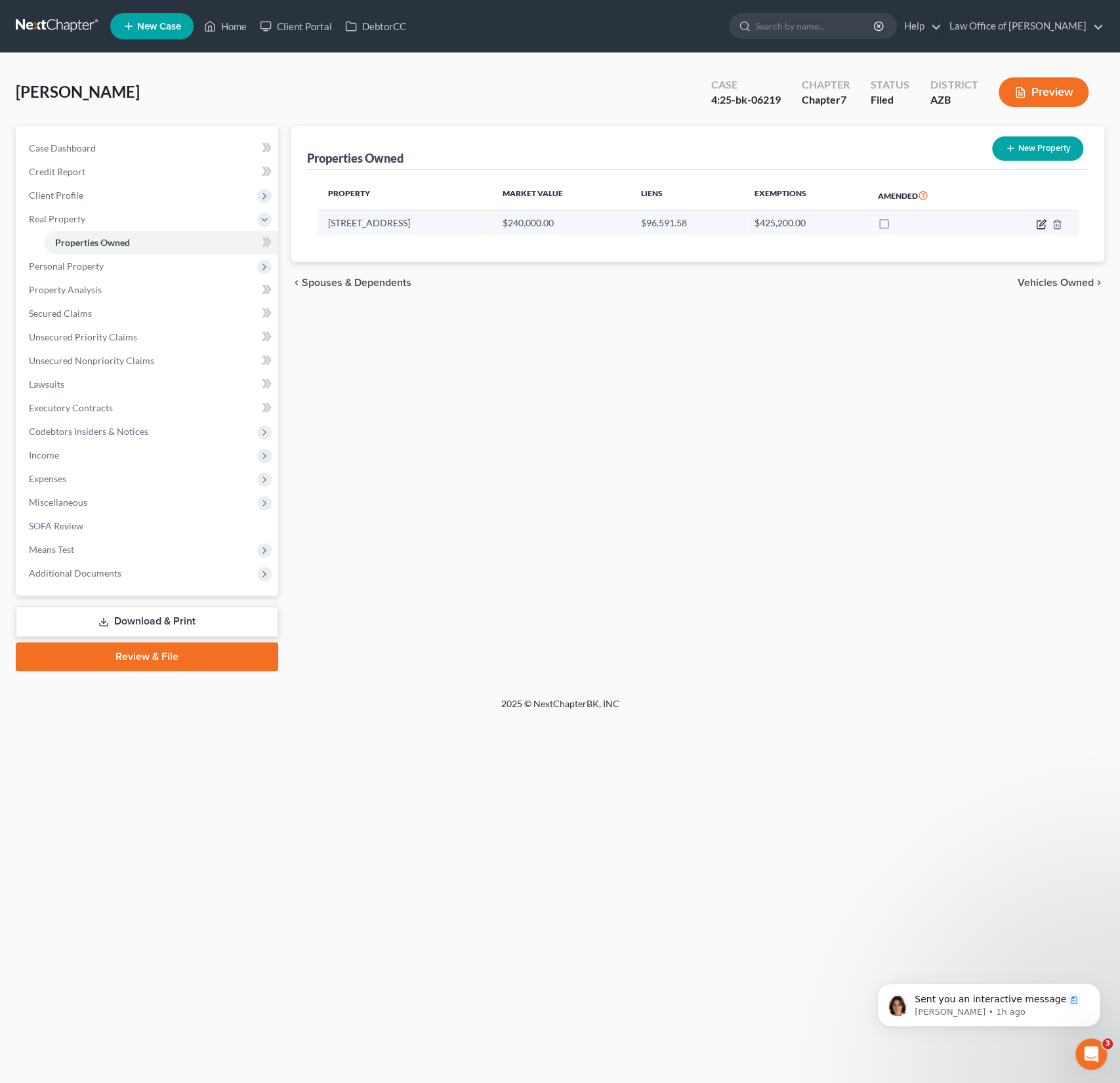
select select "0"
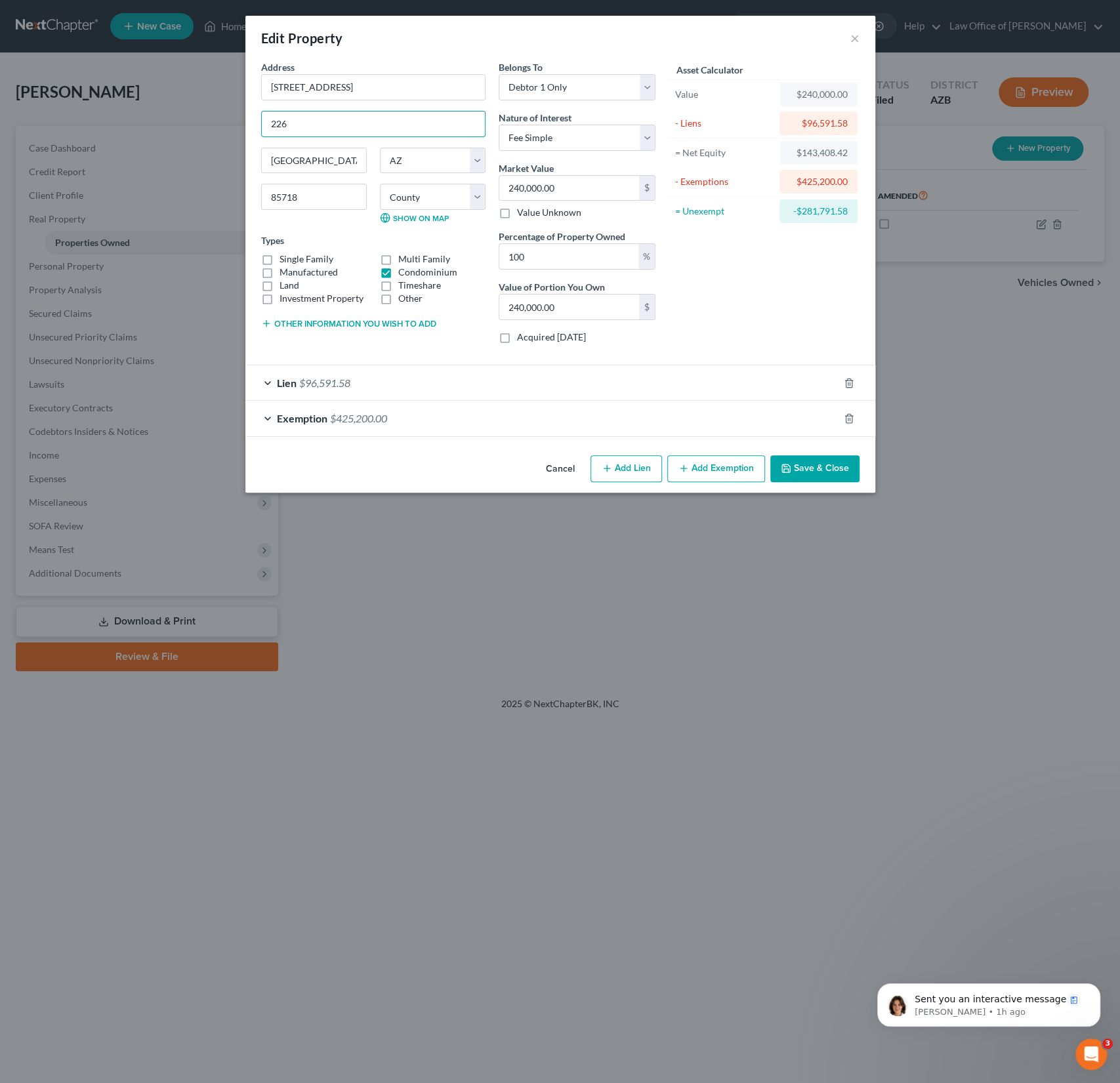
drag, startPoint x: 303, startPoint y: 131, endPoint x: 218, endPoint y: 113, distance: 86.9
click at [218, 113] on div "Edit Property × Address * 5750 N Camino Esplendora 226 Tucson State AL AK AR AZ…" at bounding box center [560, 542] width 1120 height 1083
click at [855, 37] on button "×" at bounding box center [855, 38] width 9 height 16
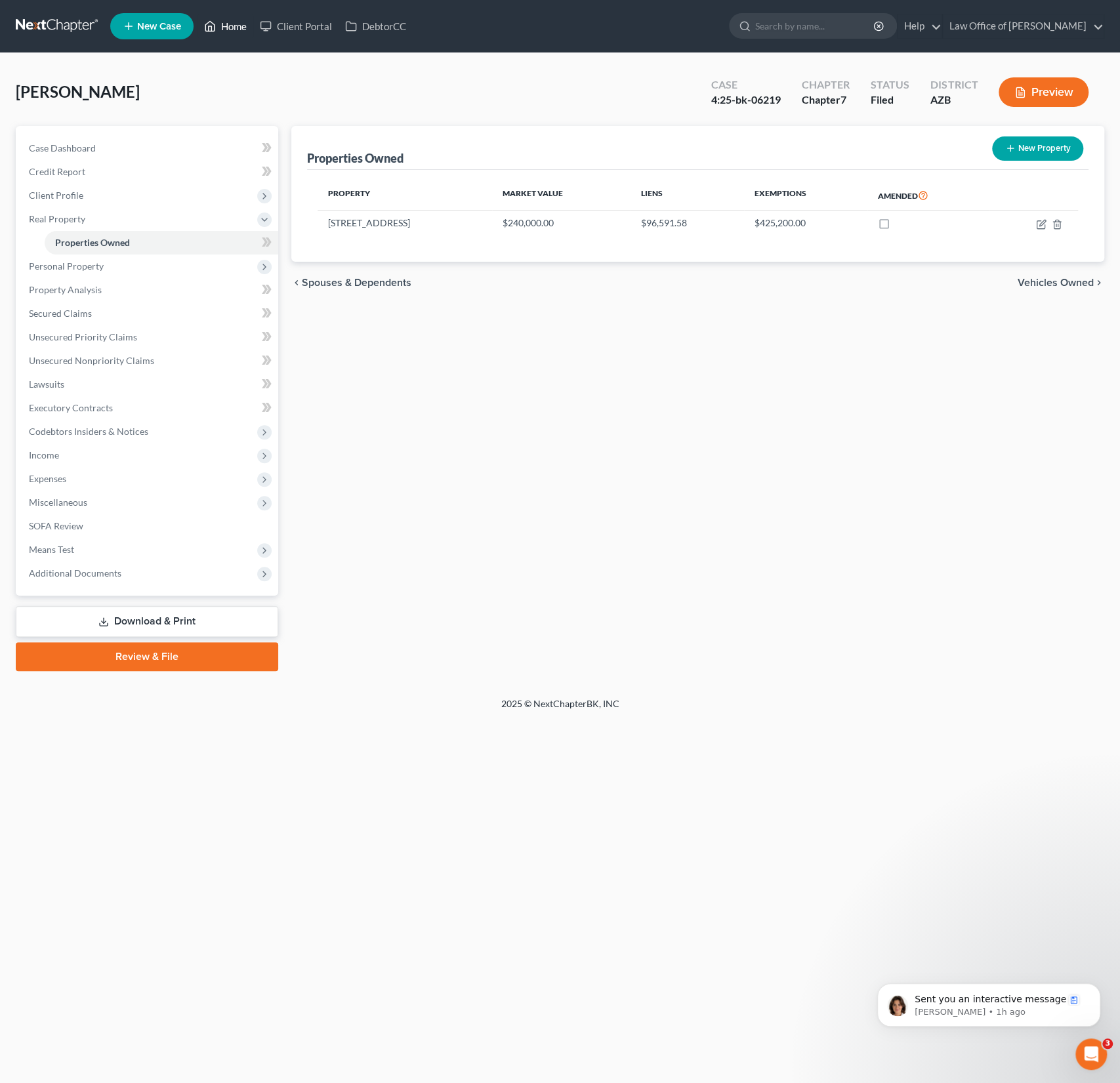
click at [237, 24] on link "Home" at bounding box center [225, 26] width 56 height 24
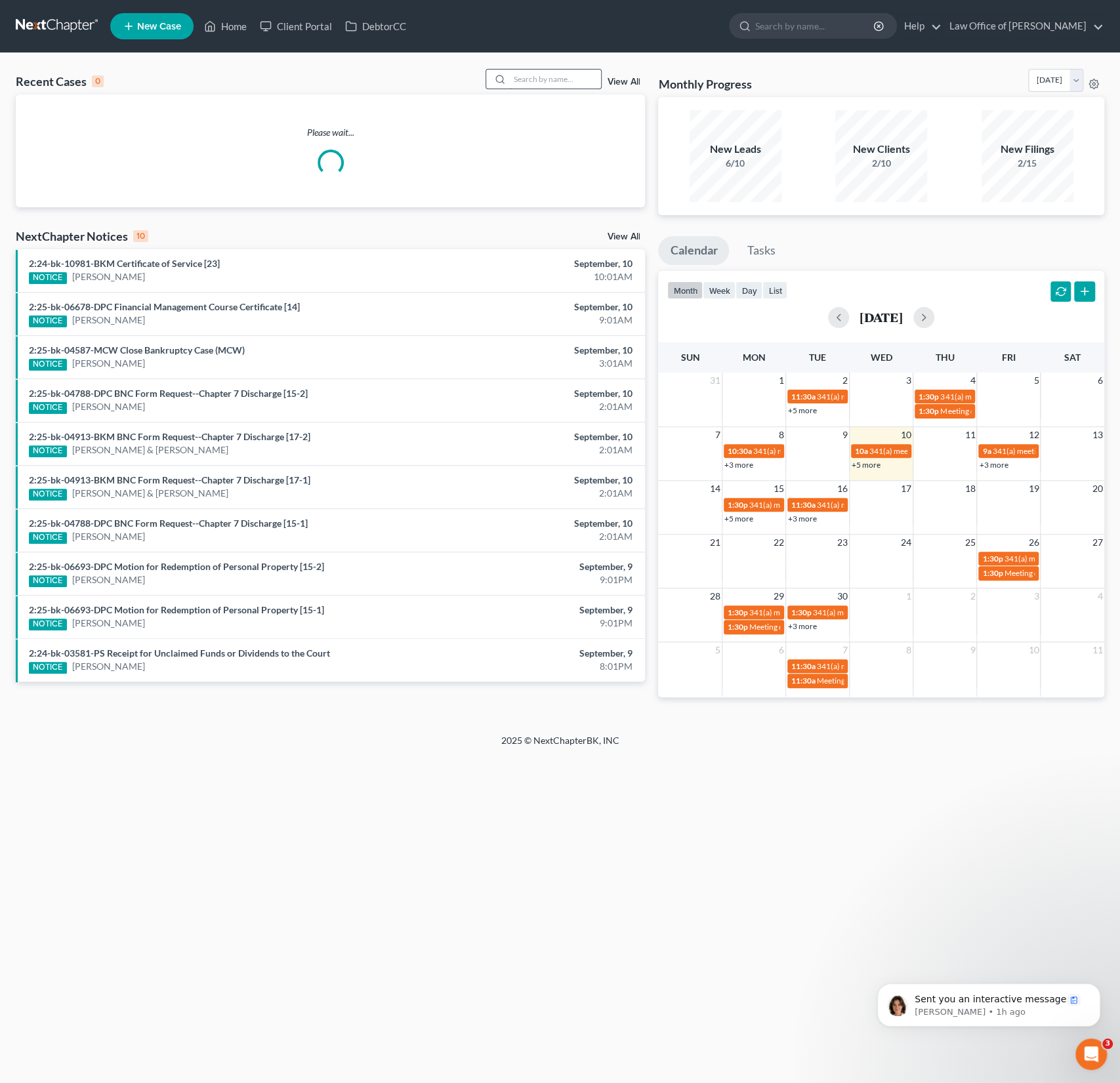
click at [564, 79] on input "search" at bounding box center [555, 79] width 92 height 19
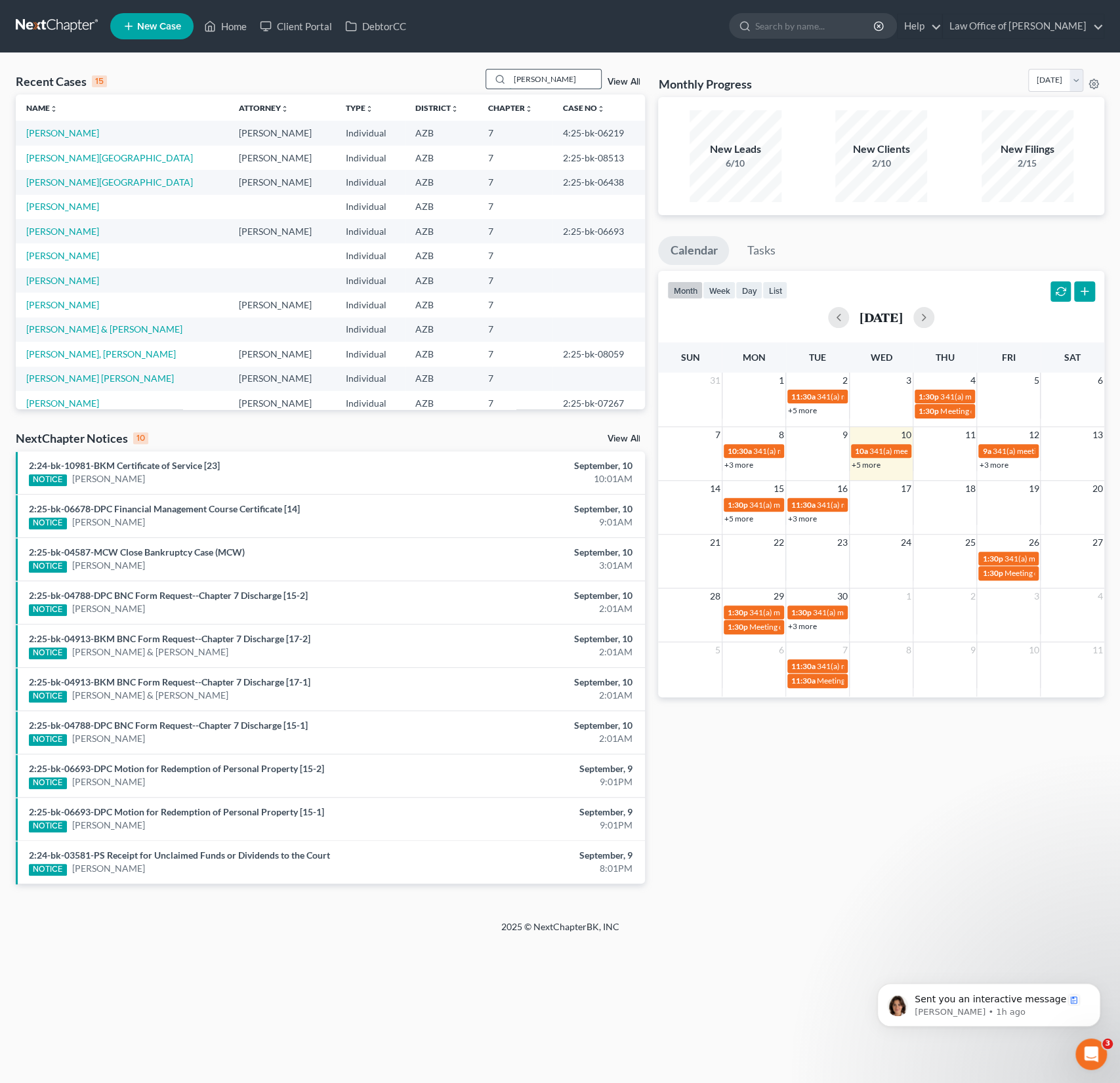
type input "jennifer"
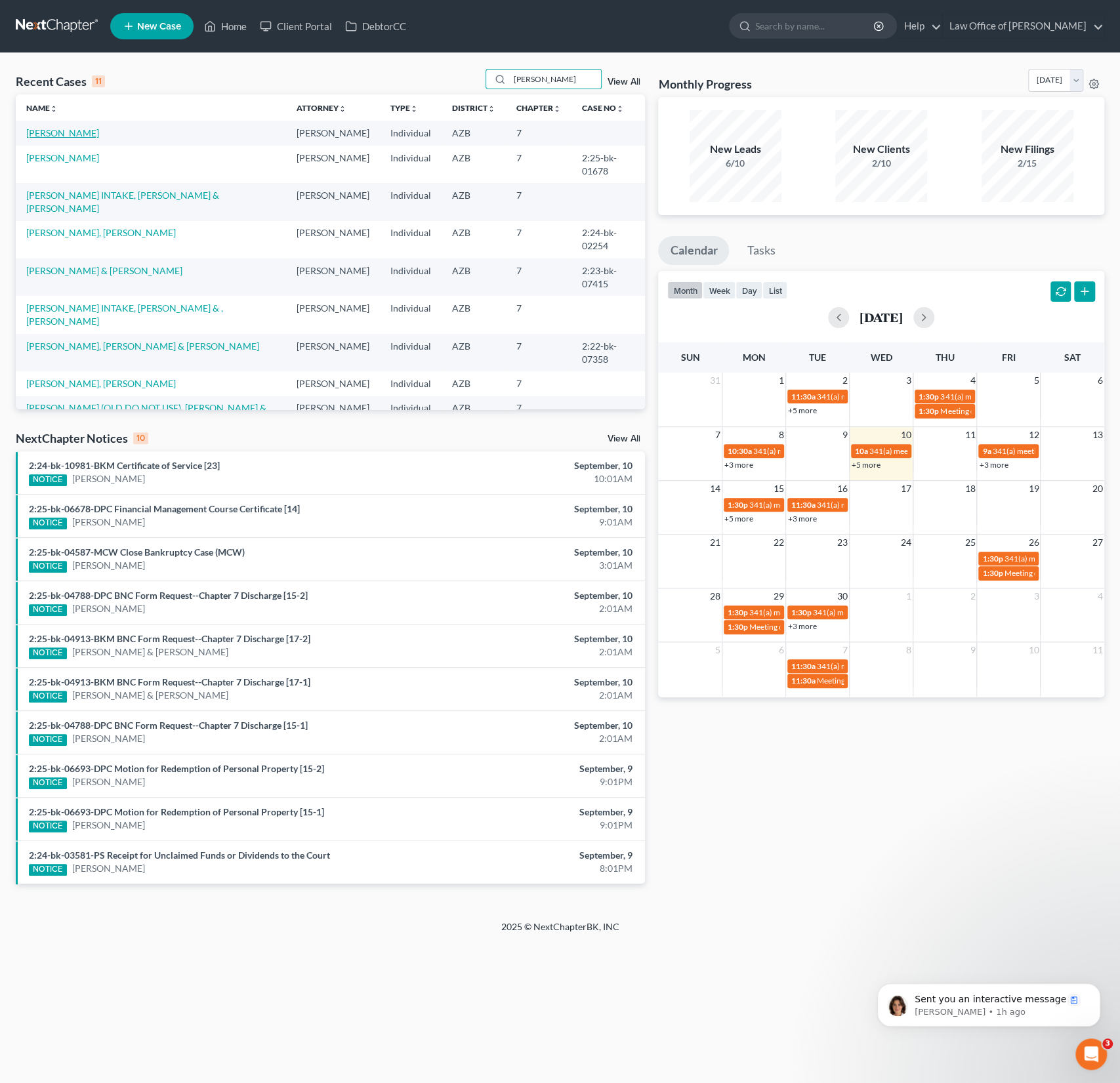
click at [72, 134] on link "[PERSON_NAME]" at bounding box center [62, 133] width 73 height 11
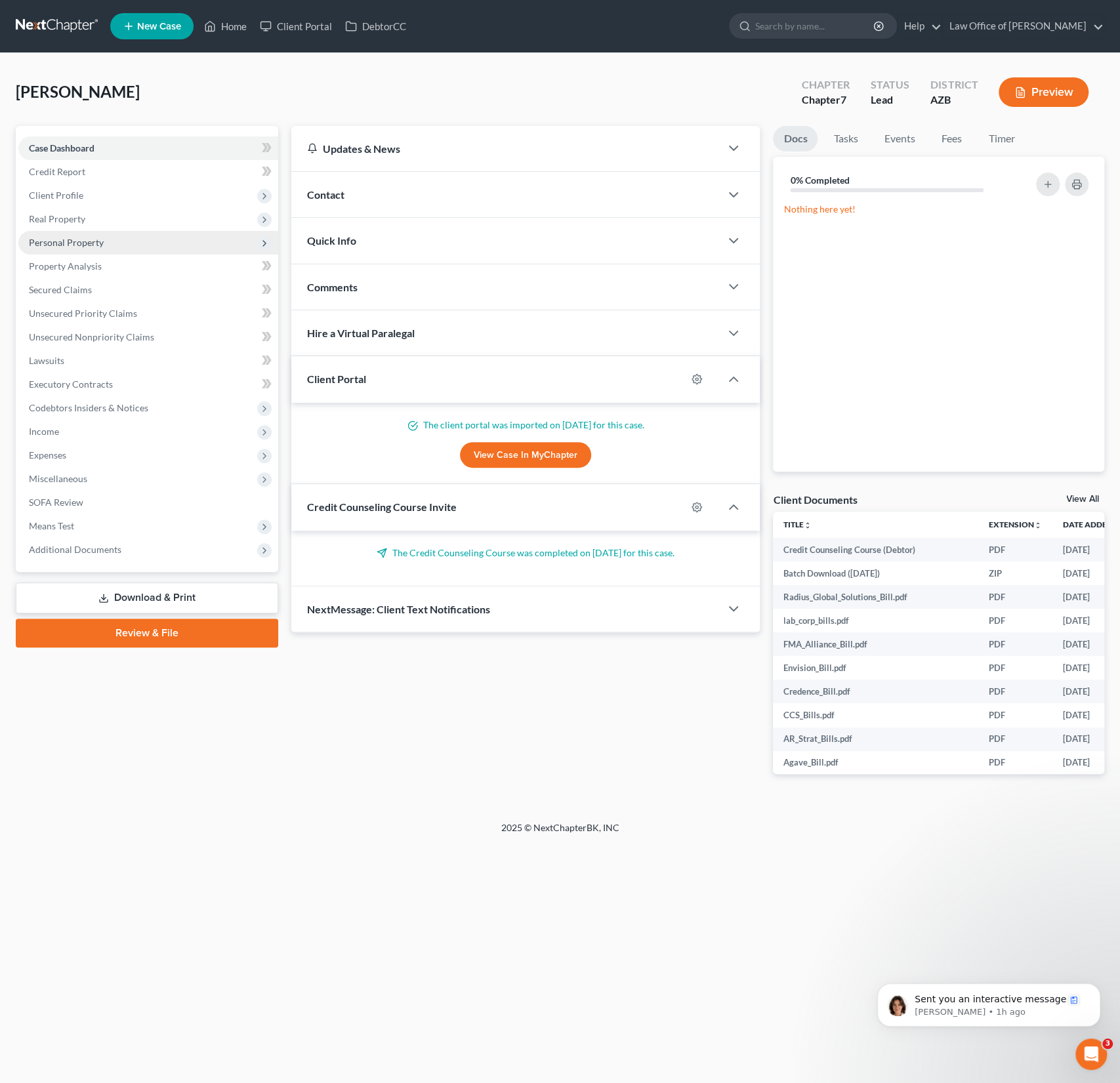
click at [83, 239] on span "Personal Property" at bounding box center [66, 242] width 75 height 11
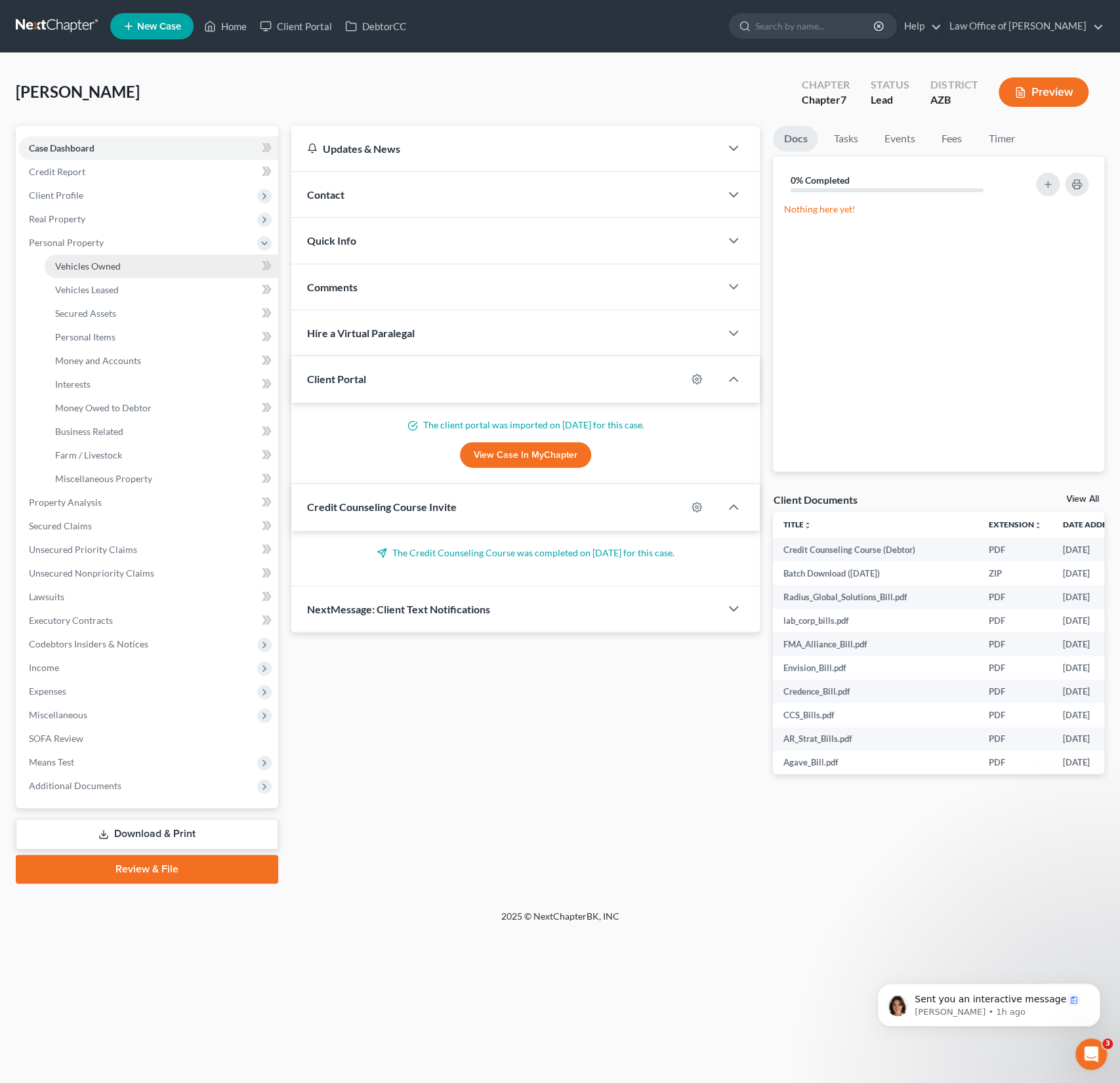
click at [89, 265] on span "Vehicles Owned" at bounding box center [88, 266] width 66 height 11
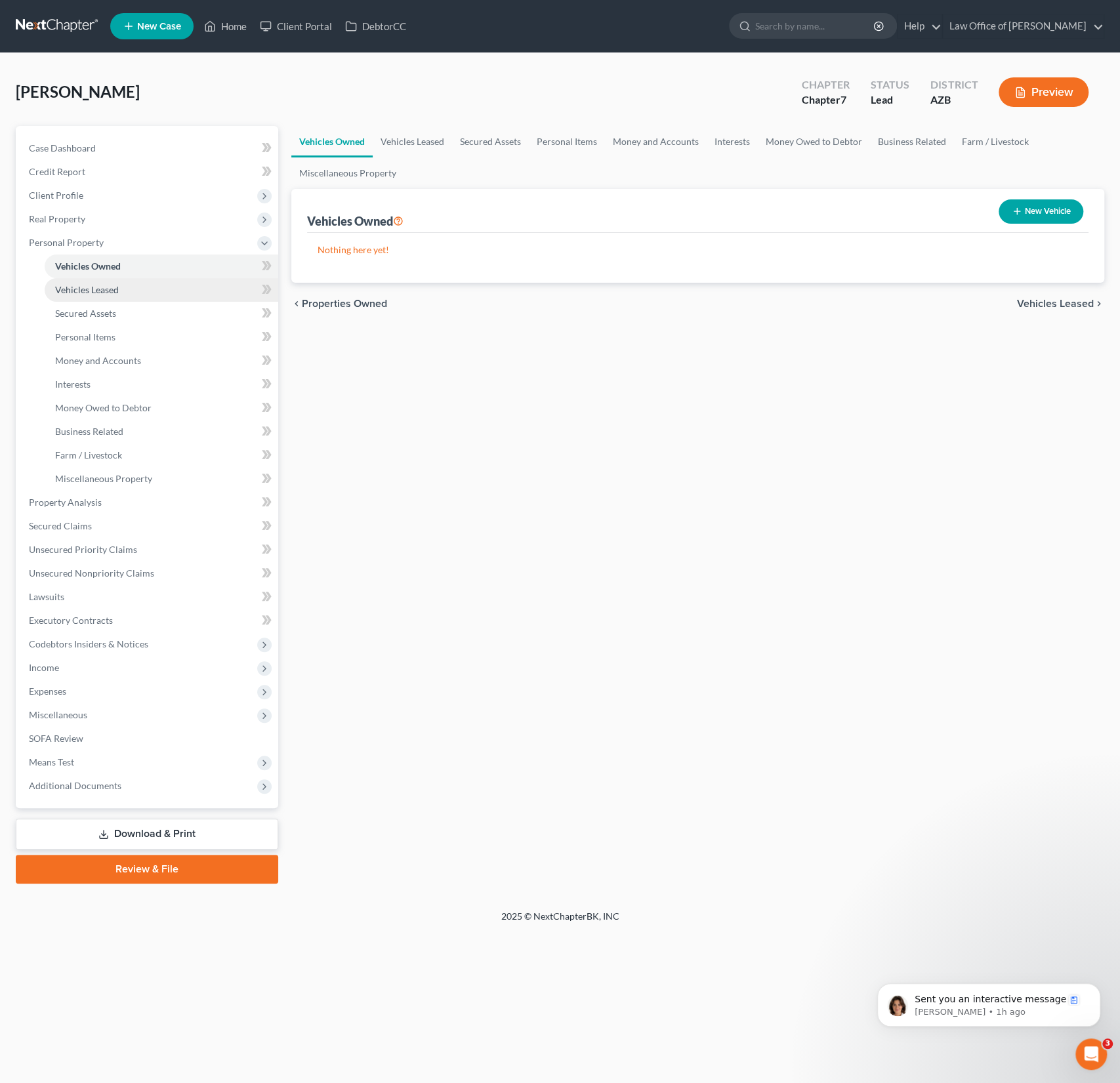
click at [82, 299] on link "Vehicles Leased" at bounding box center [162, 290] width 234 height 24
click at [76, 320] on link "Secured Assets" at bounding box center [162, 314] width 234 height 24
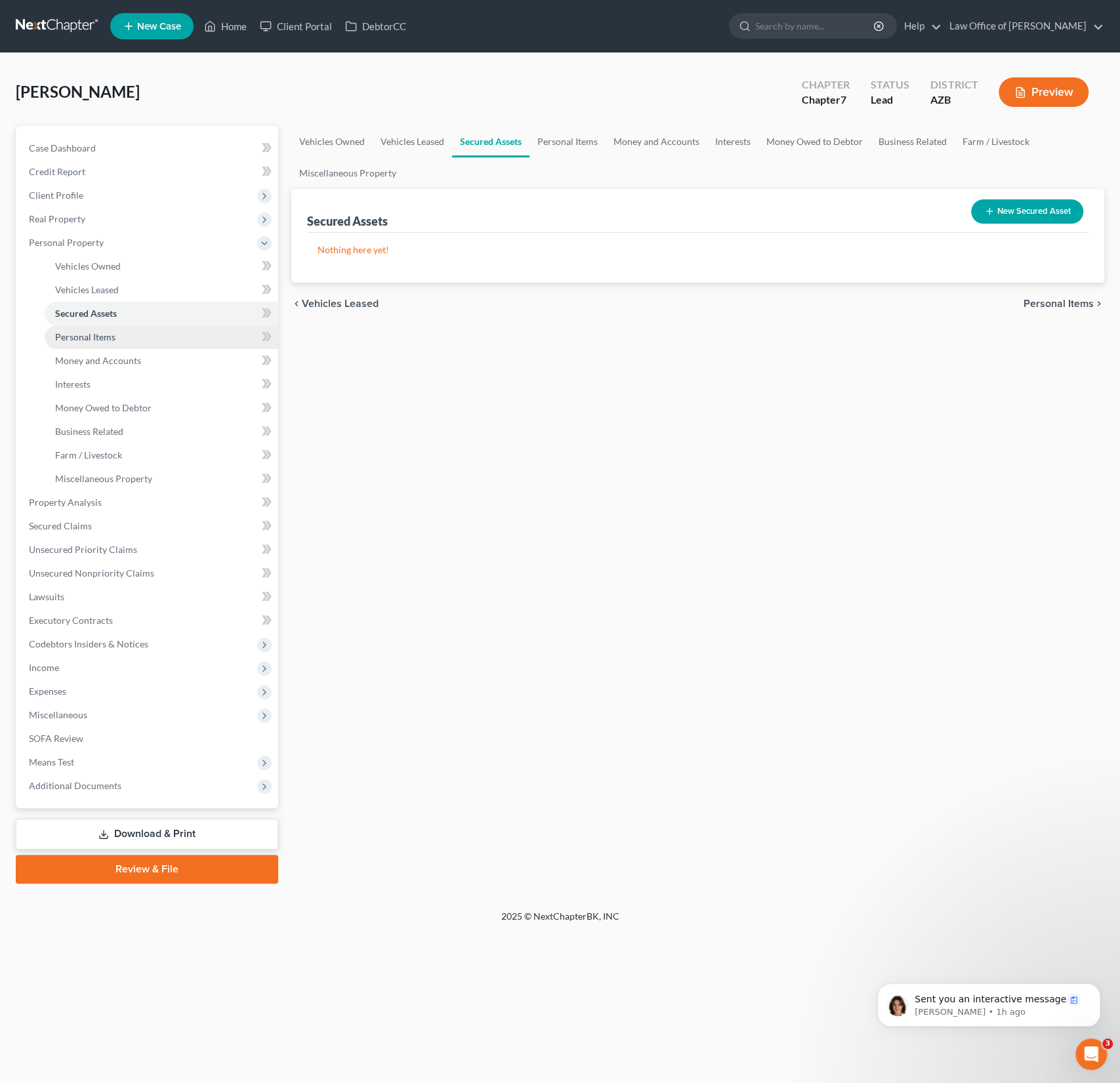
click at [79, 343] on link "Personal Items" at bounding box center [162, 337] width 234 height 24
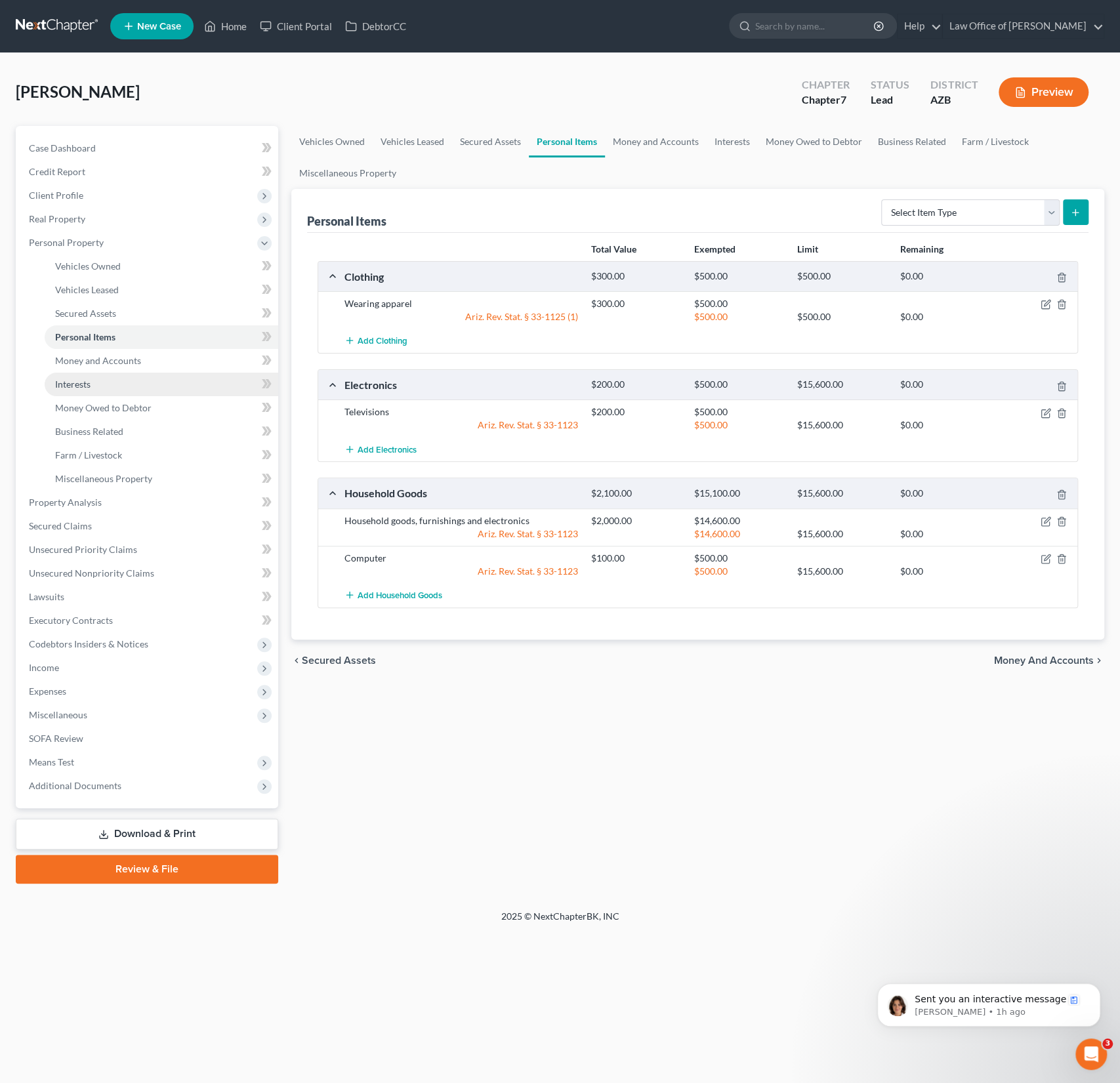
click at [77, 382] on span "Interests" at bounding box center [73, 384] width 35 height 11
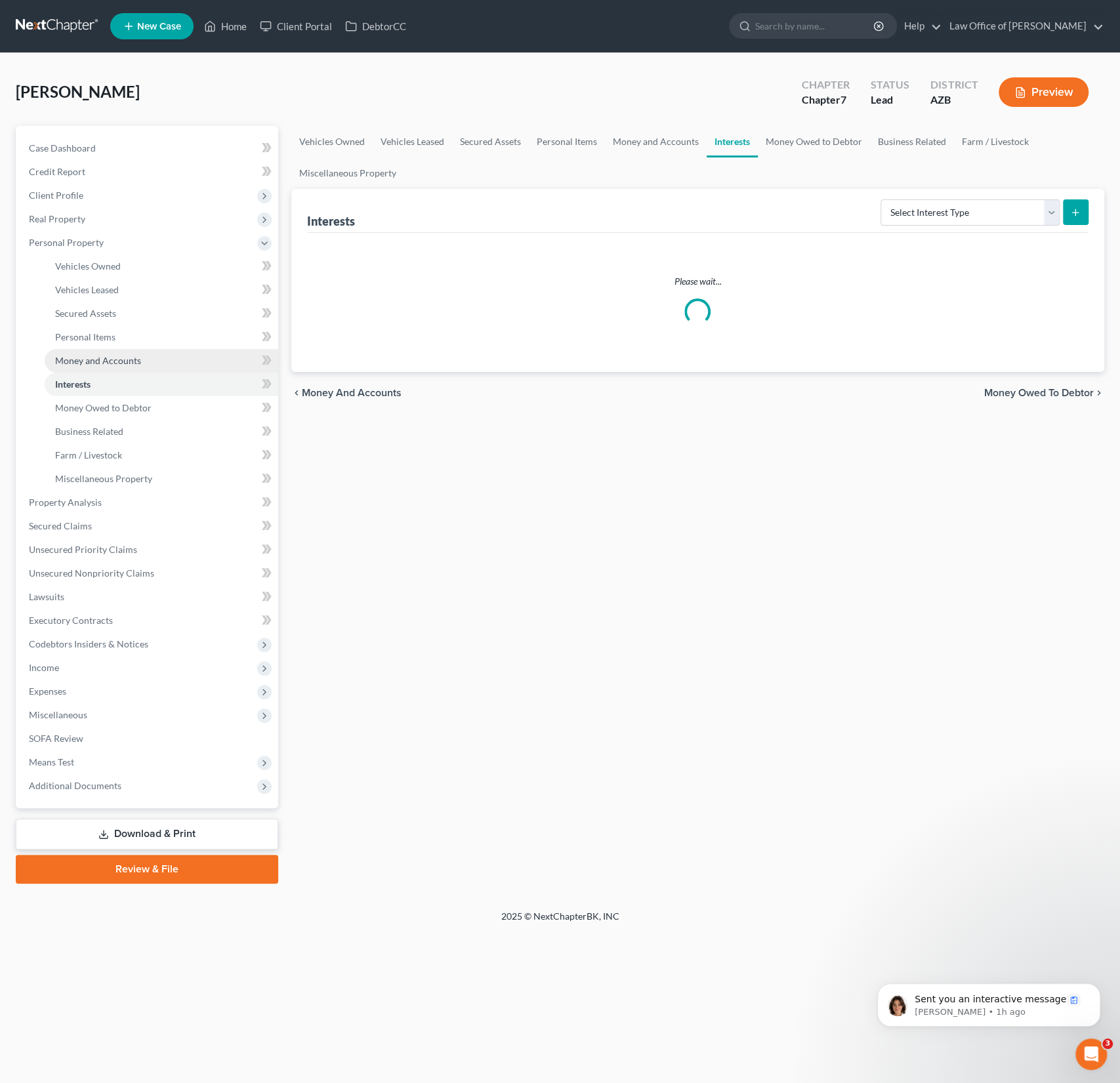
click at [95, 357] on span "Money and Accounts" at bounding box center [98, 360] width 86 height 11
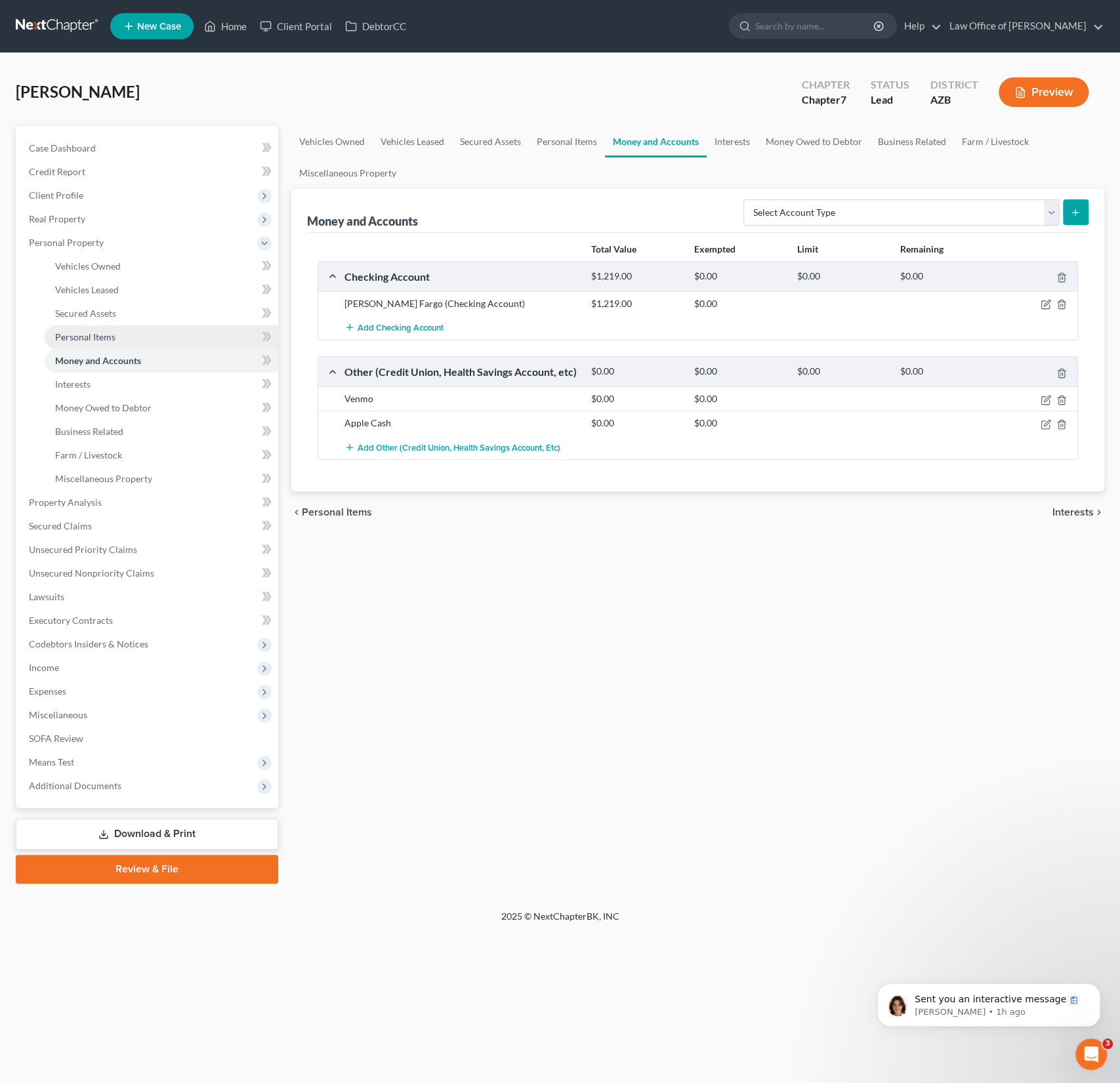
click at [95, 339] on span "Personal Items" at bounding box center [85, 337] width 60 height 11
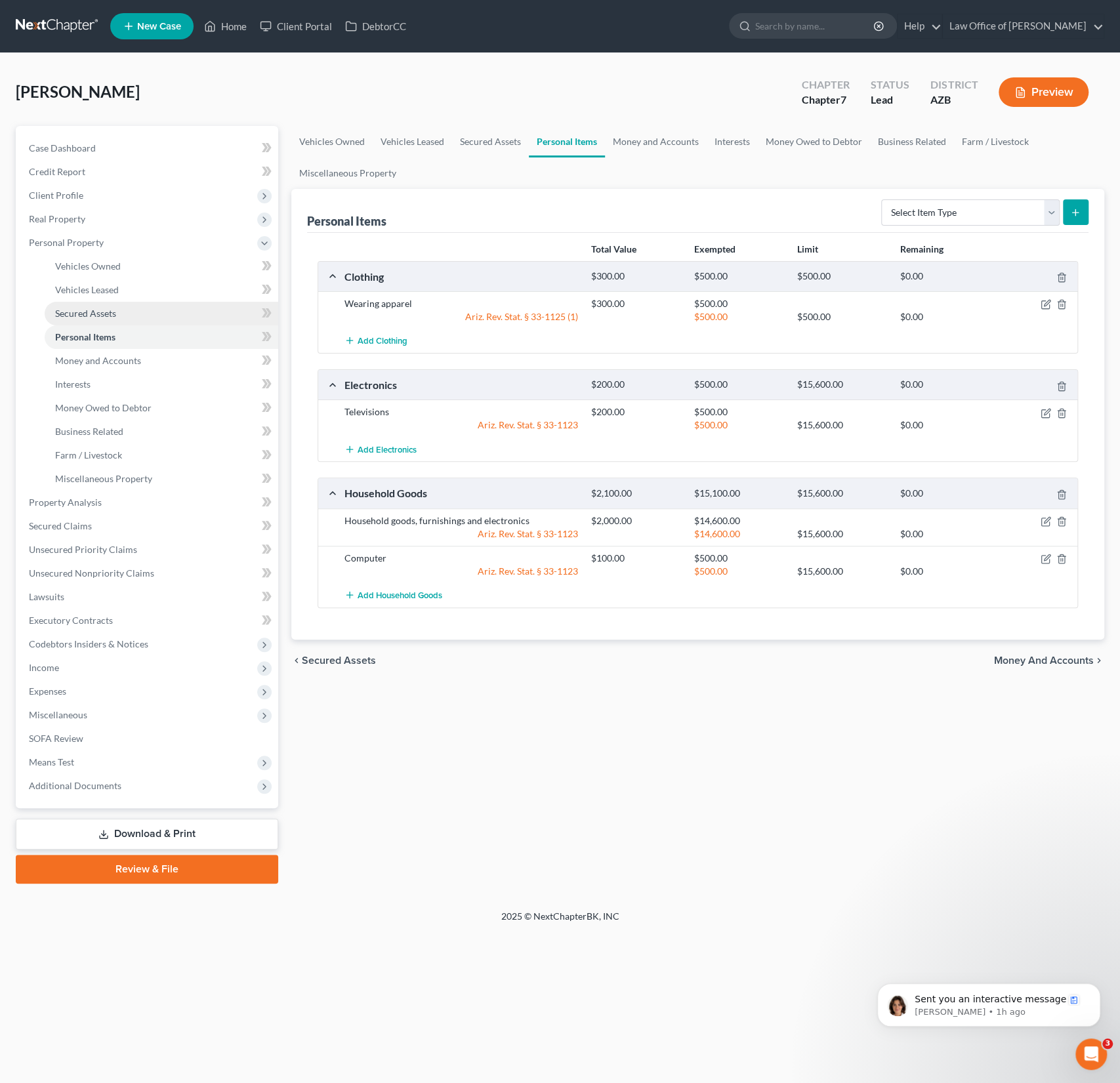
click at [97, 311] on span "Secured Assets" at bounding box center [85, 313] width 61 height 11
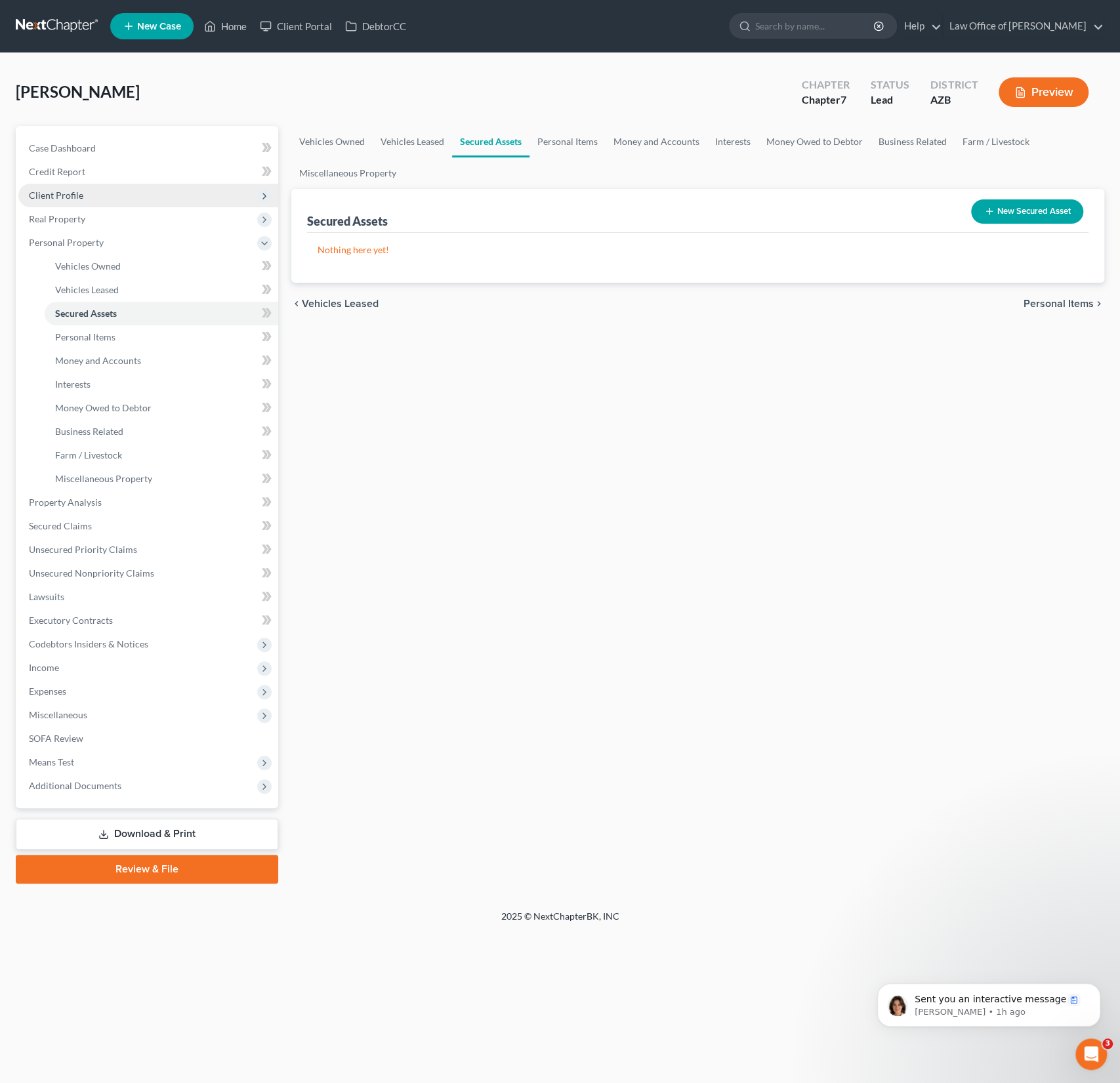
click at [70, 188] on span "Client Profile" at bounding box center [148, 196] width 260 height 24
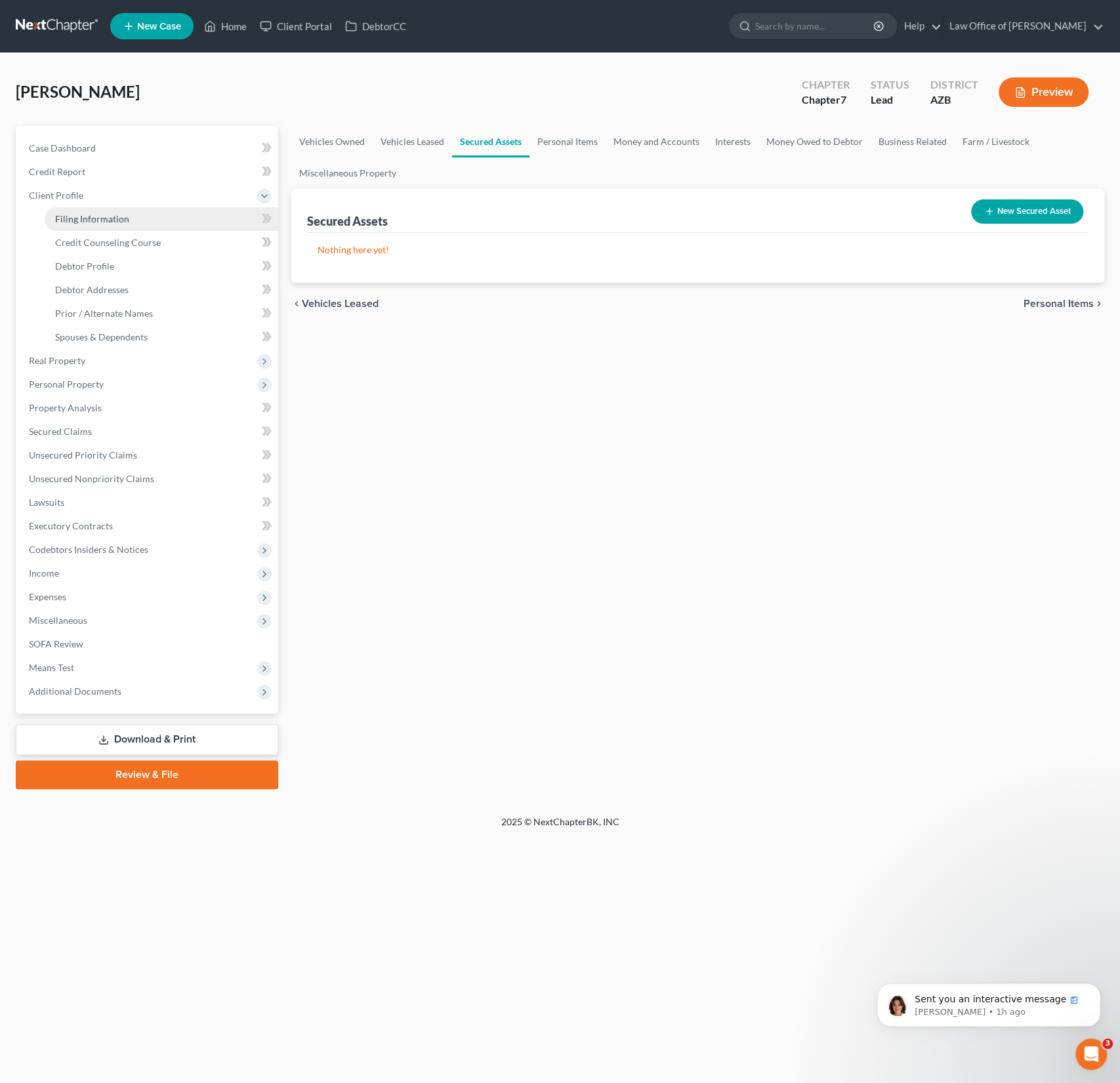
click at [72, 217] on span "Filing Information" at bounding box center [92, 219] width 74 height 11
select select "1"
select select "0"
select select "3"
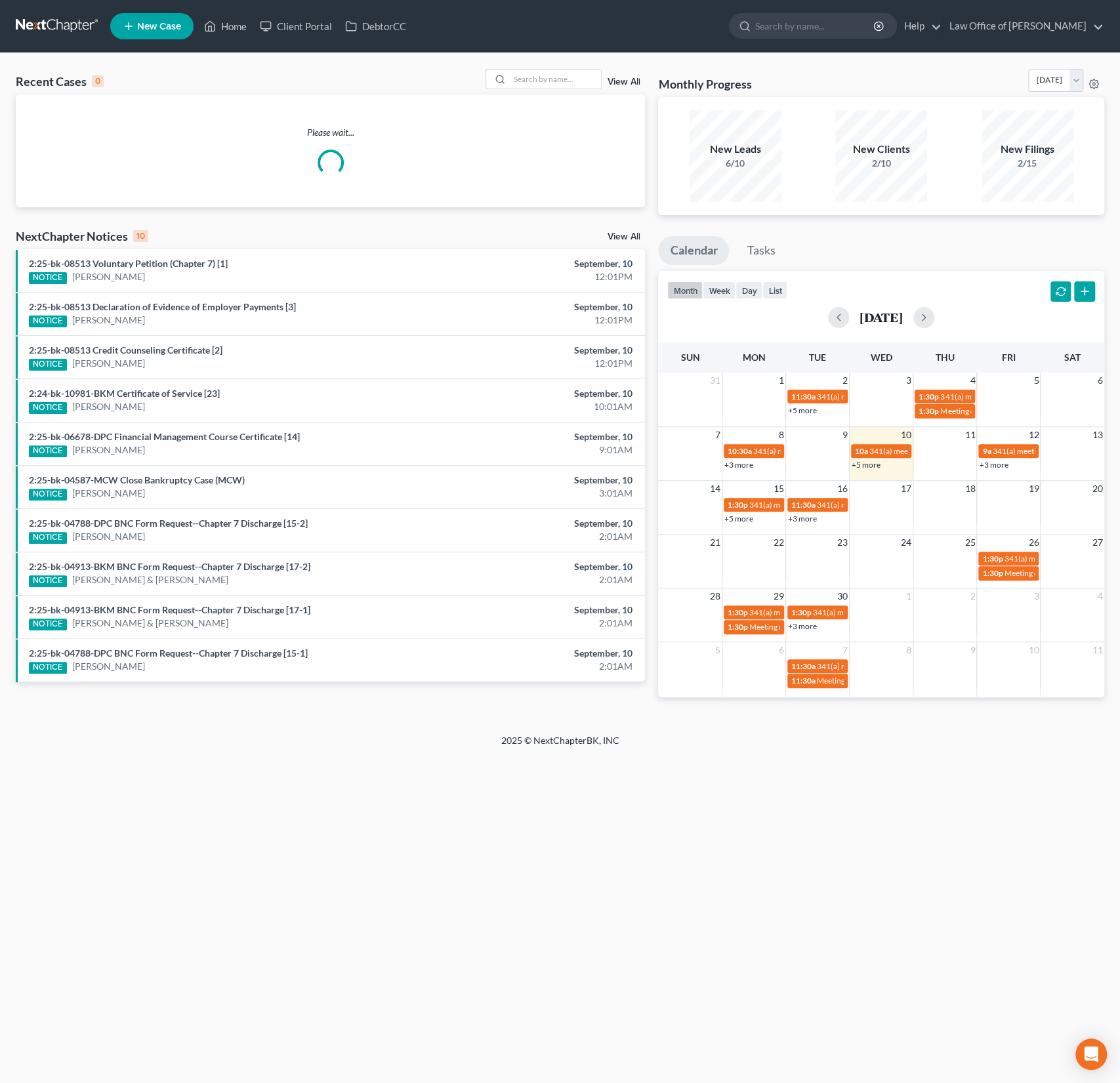
click at [546, 92] on div "Recent Cases 0 View All" at bounding box center [330, 81] width 630 height 26
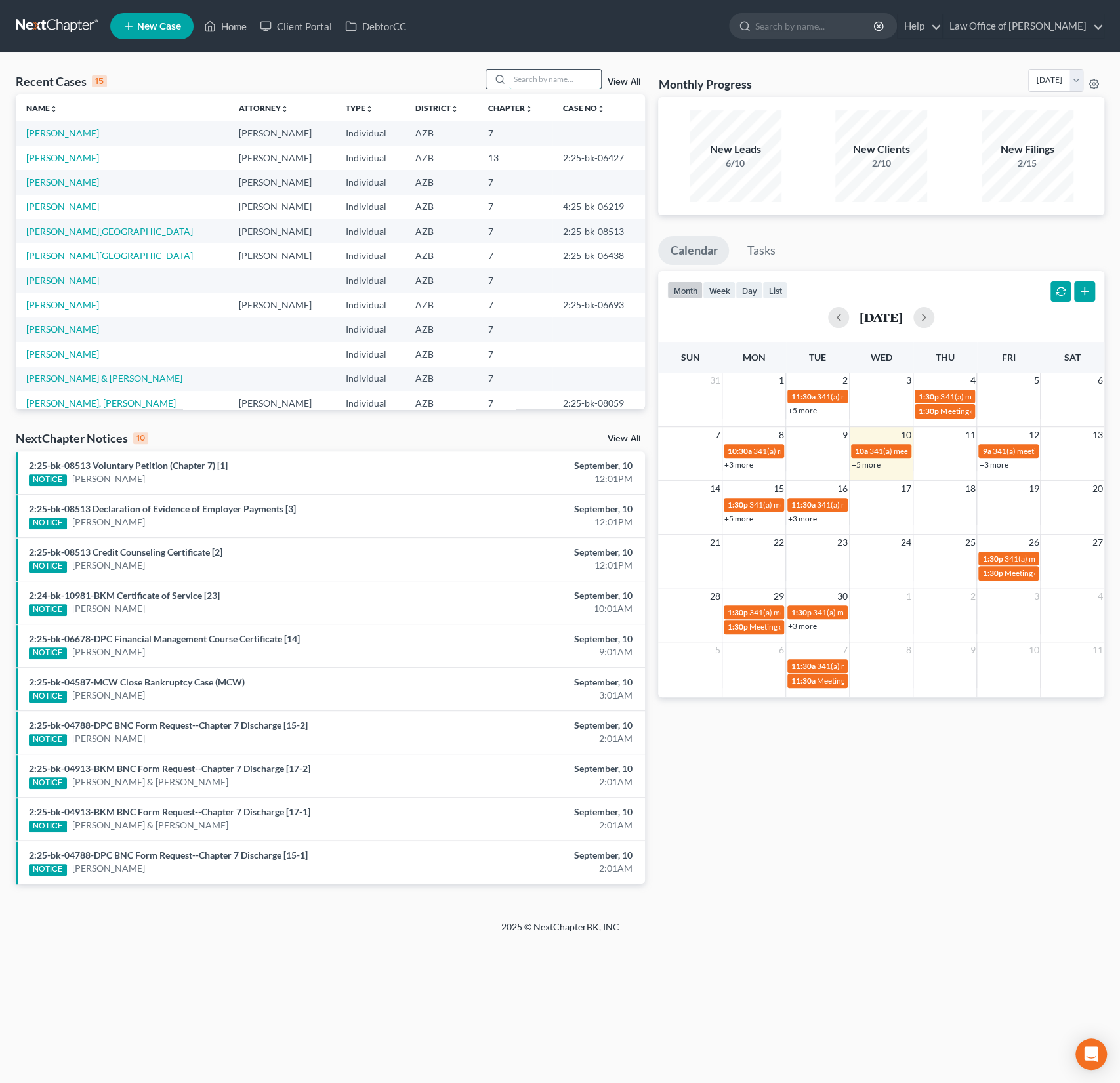
click at [545, 85] on input "search" at bounding box center [555, 79] width 92 height 19
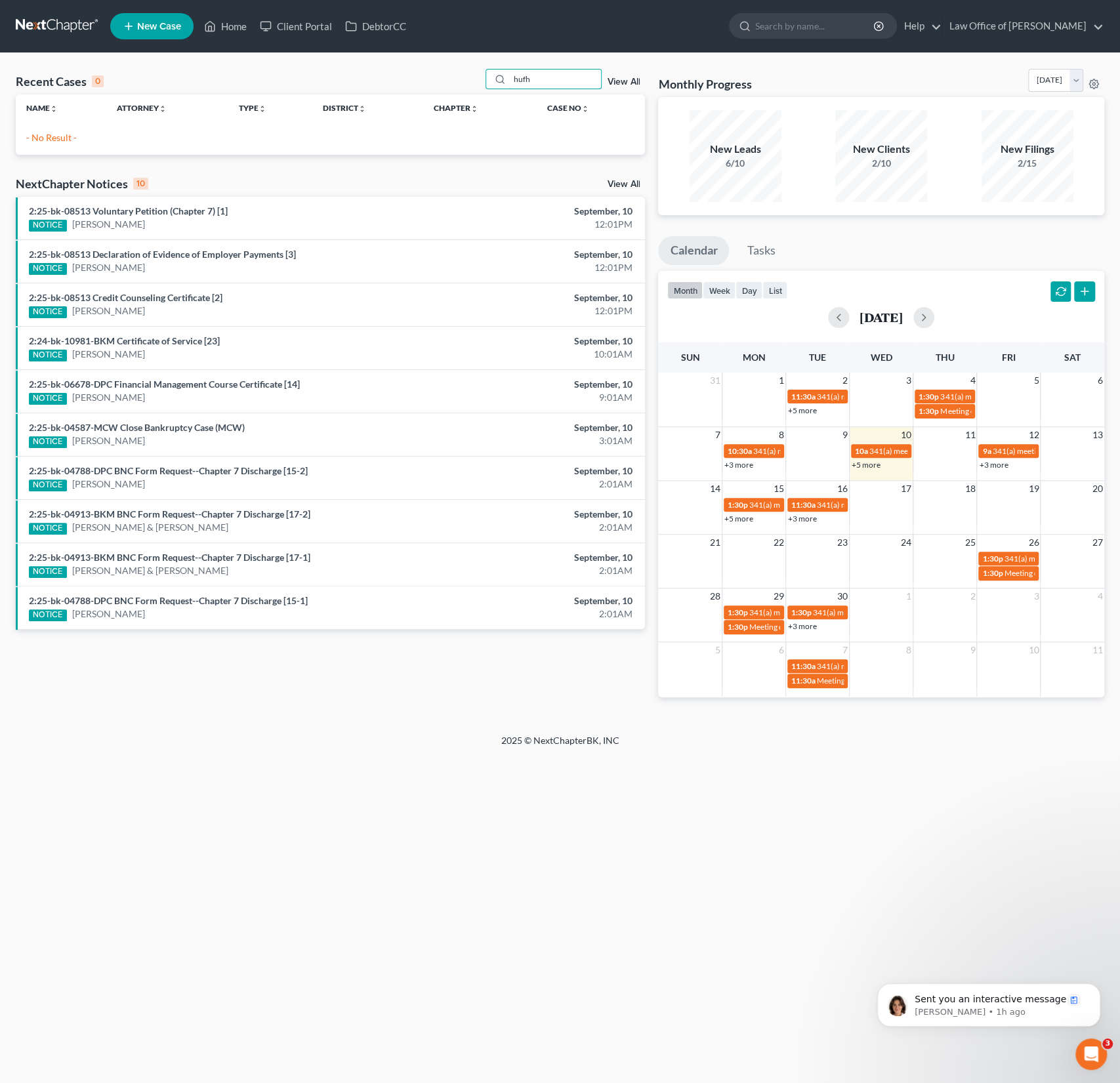
drag, startPoint x: 549, startPoint y: 83, endPoint x: 485, endPoint y: 71, distance: 65.1
click at [485, 71] on div "Recent Cases 0 hufh View All" at bounding box center [330, 81] width 630 height 26
type input "hughes"
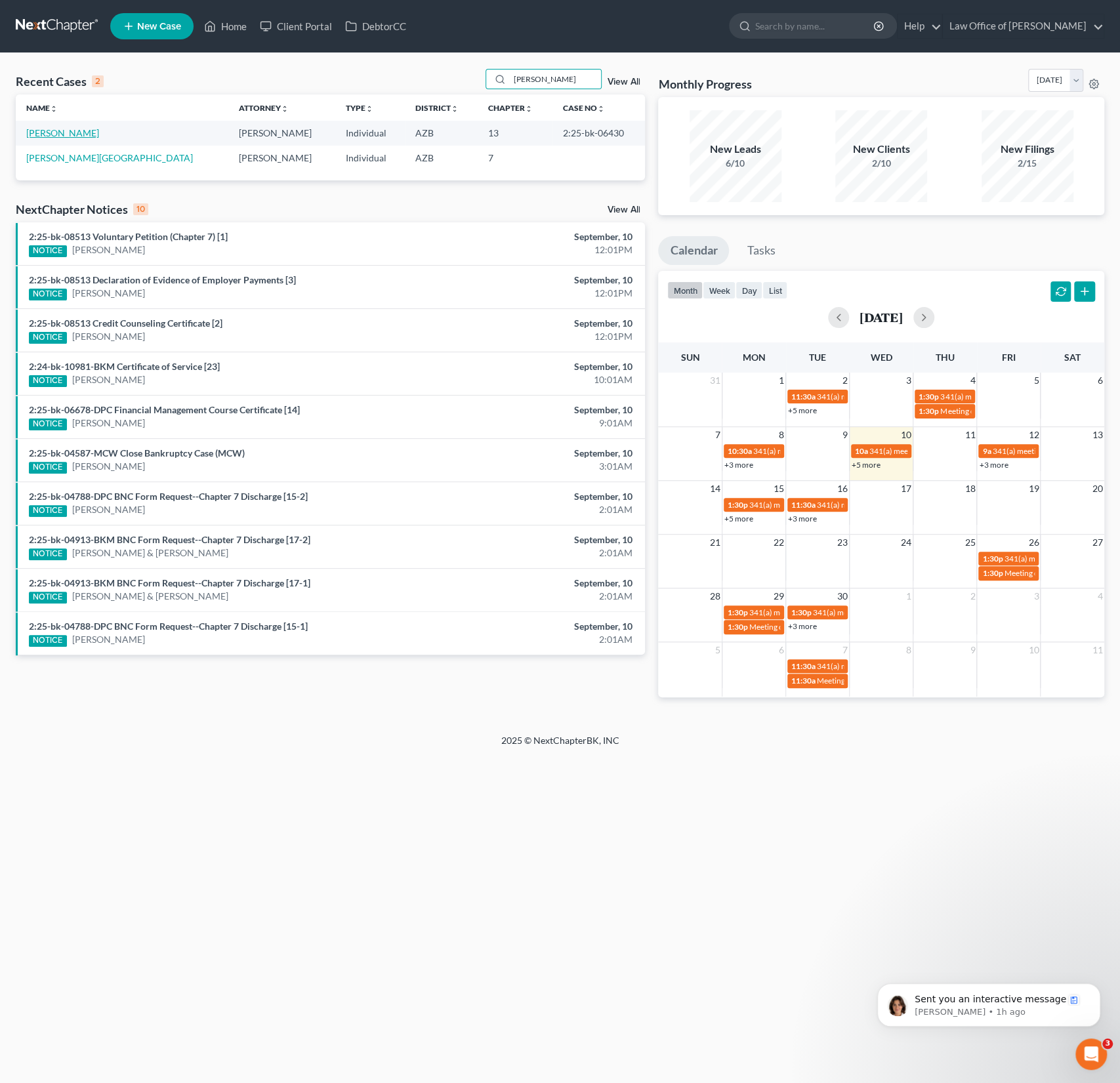
click at [60, 131] on link "[PERSON_NAME]" at bounding box center [62, 133] width 73 height 11
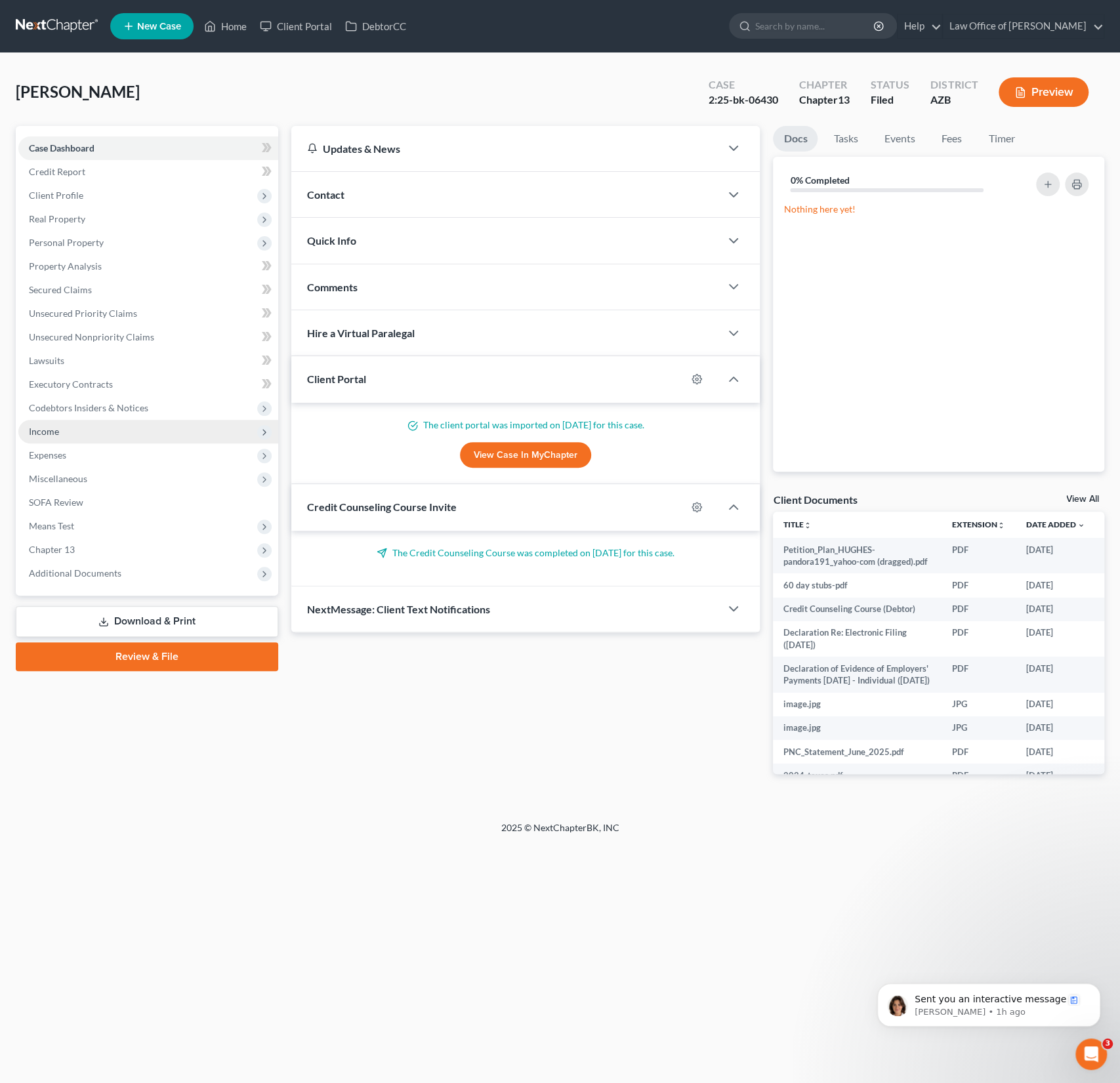
click at [53, 434] on span "Income" at bounding box center [44, 431] width 30 height 11
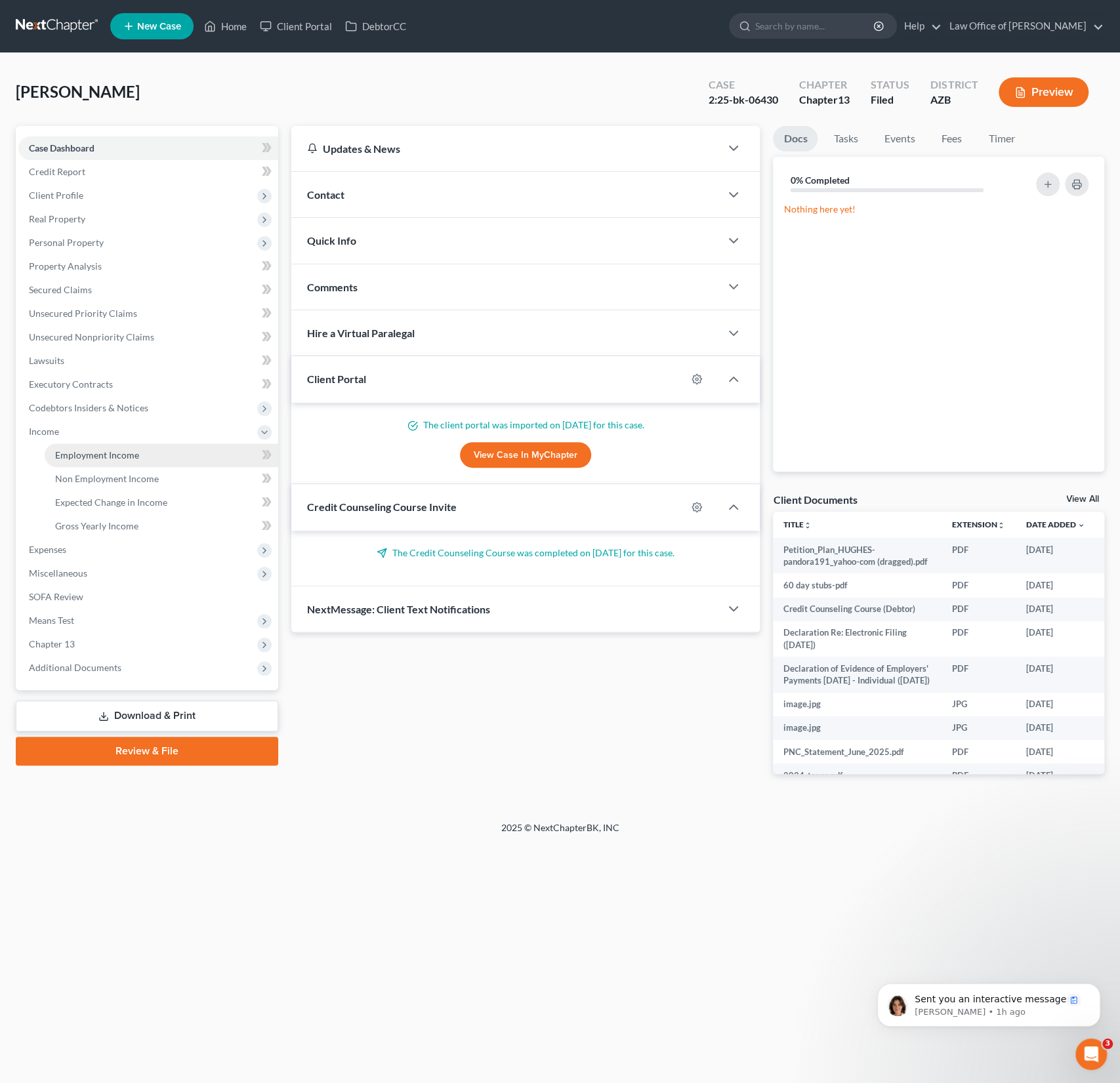
click at [104, 457] on span "Employment Income" at bounding box center [97, 455] width 84 height 11
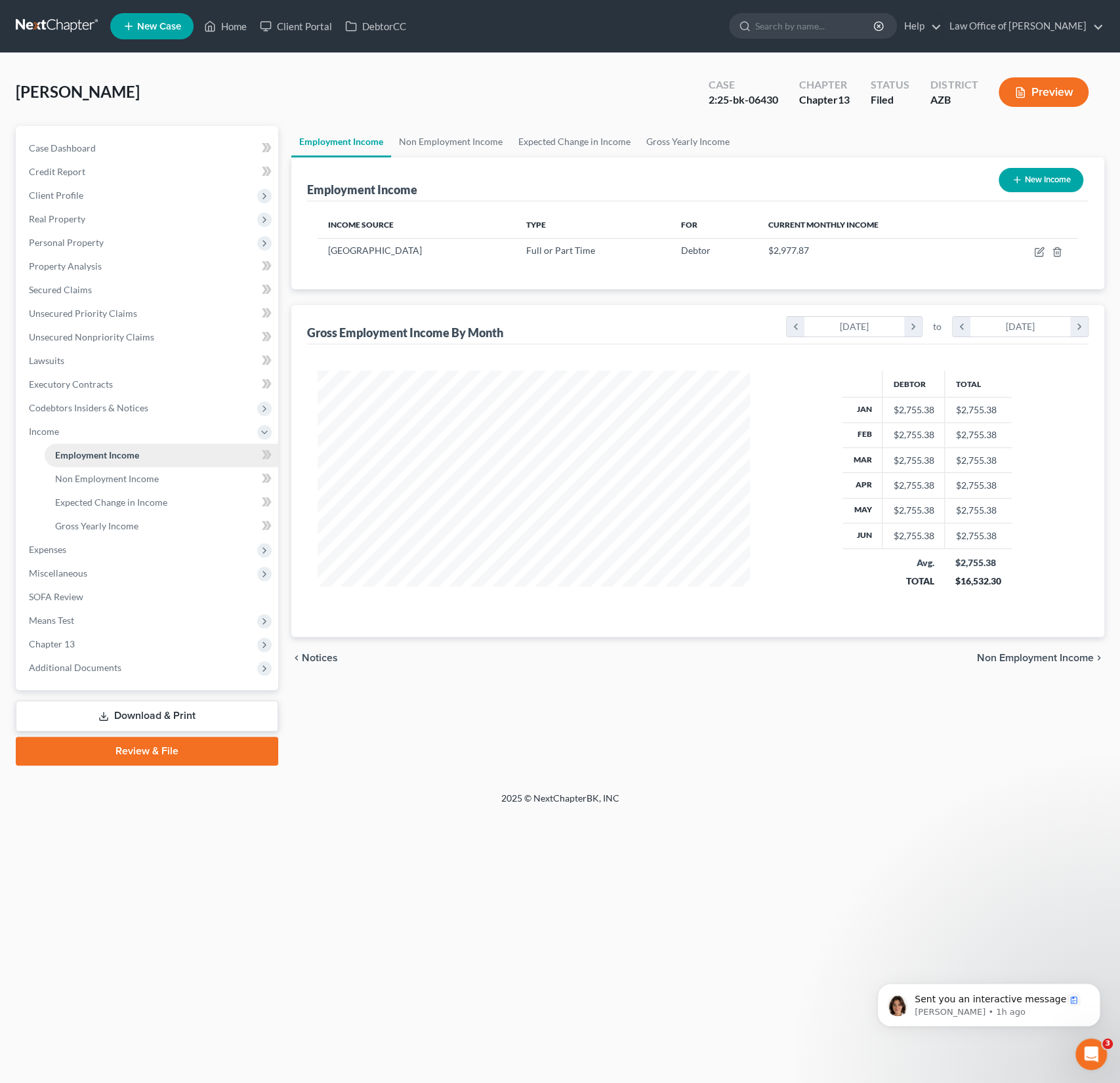
scroll to position [234, 459]
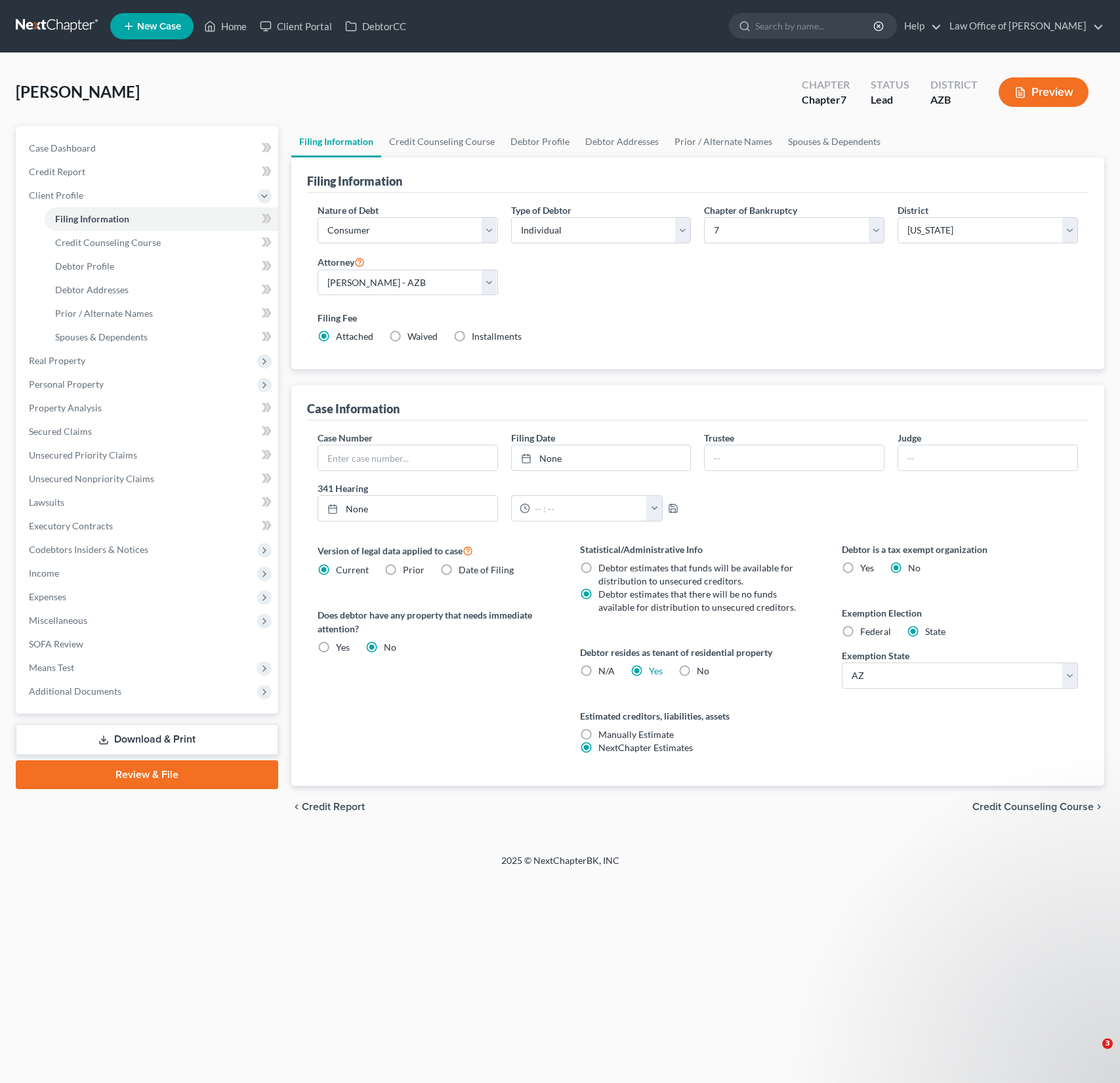
select select "1"
select select "0"
select select "4"
select select "0"
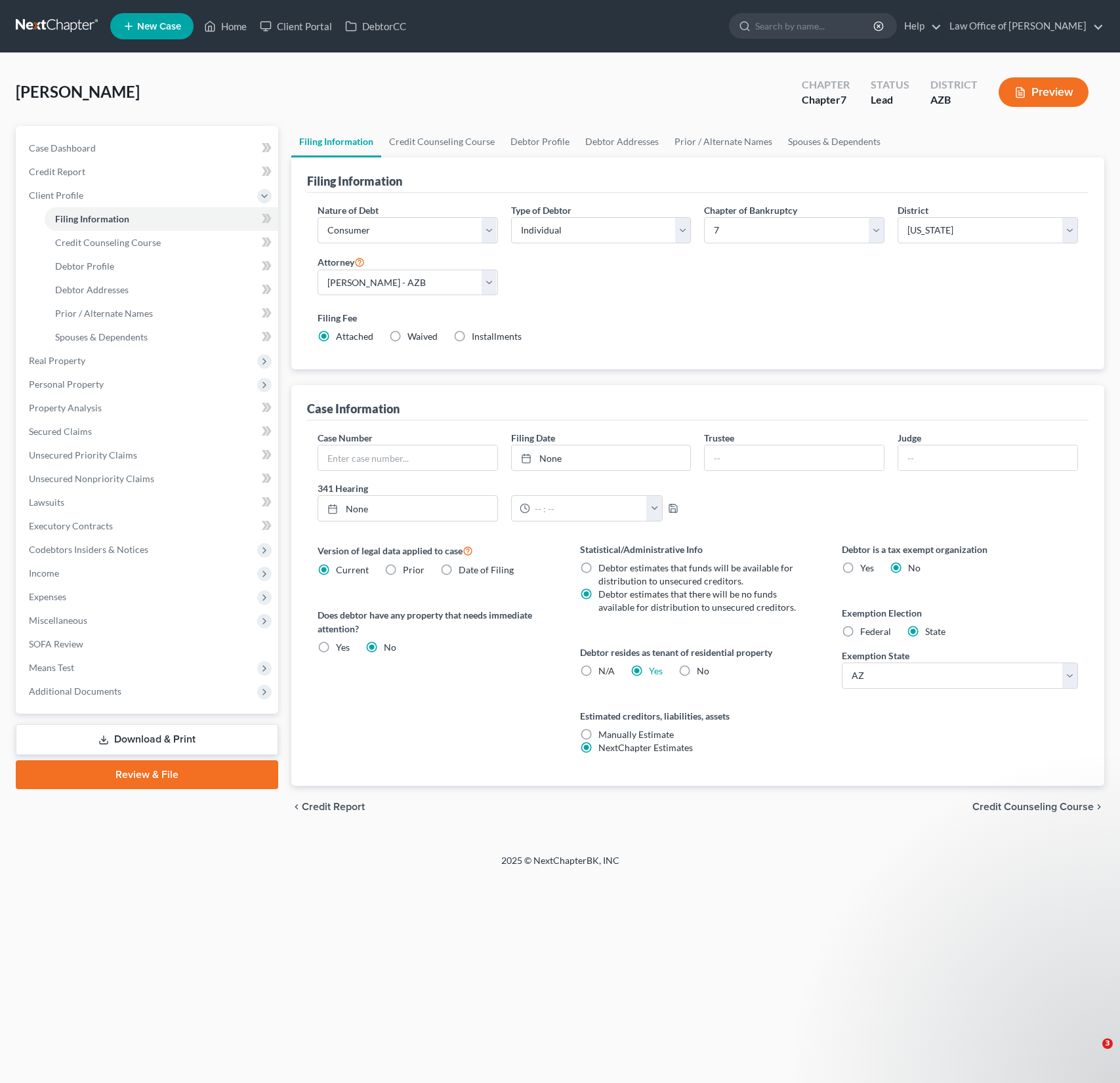
select select "3"
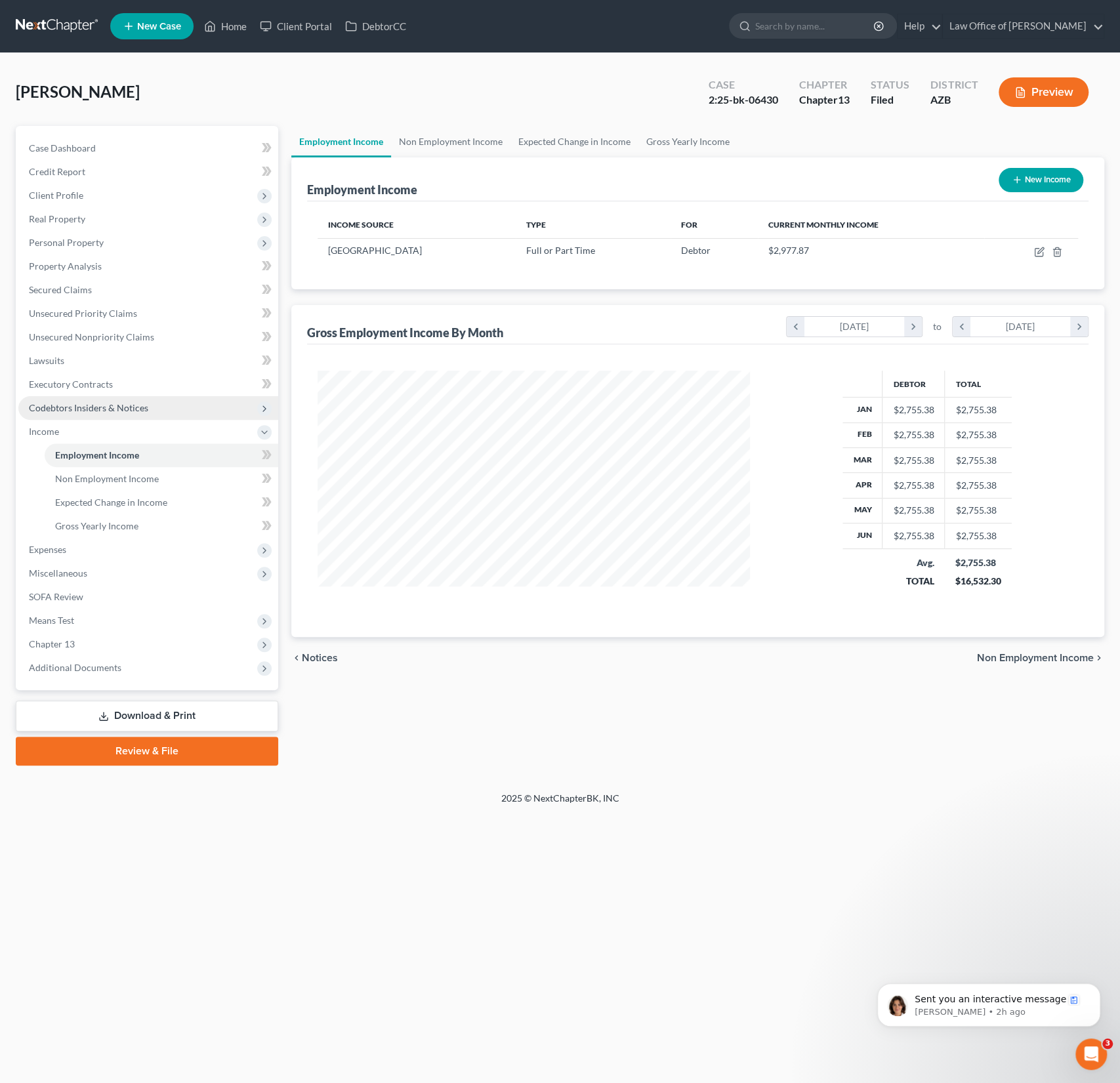
scroll to position [234, 459]
click at [164, 752] on link "Review & File" at bounding box center [147, 752] width 263 height 29
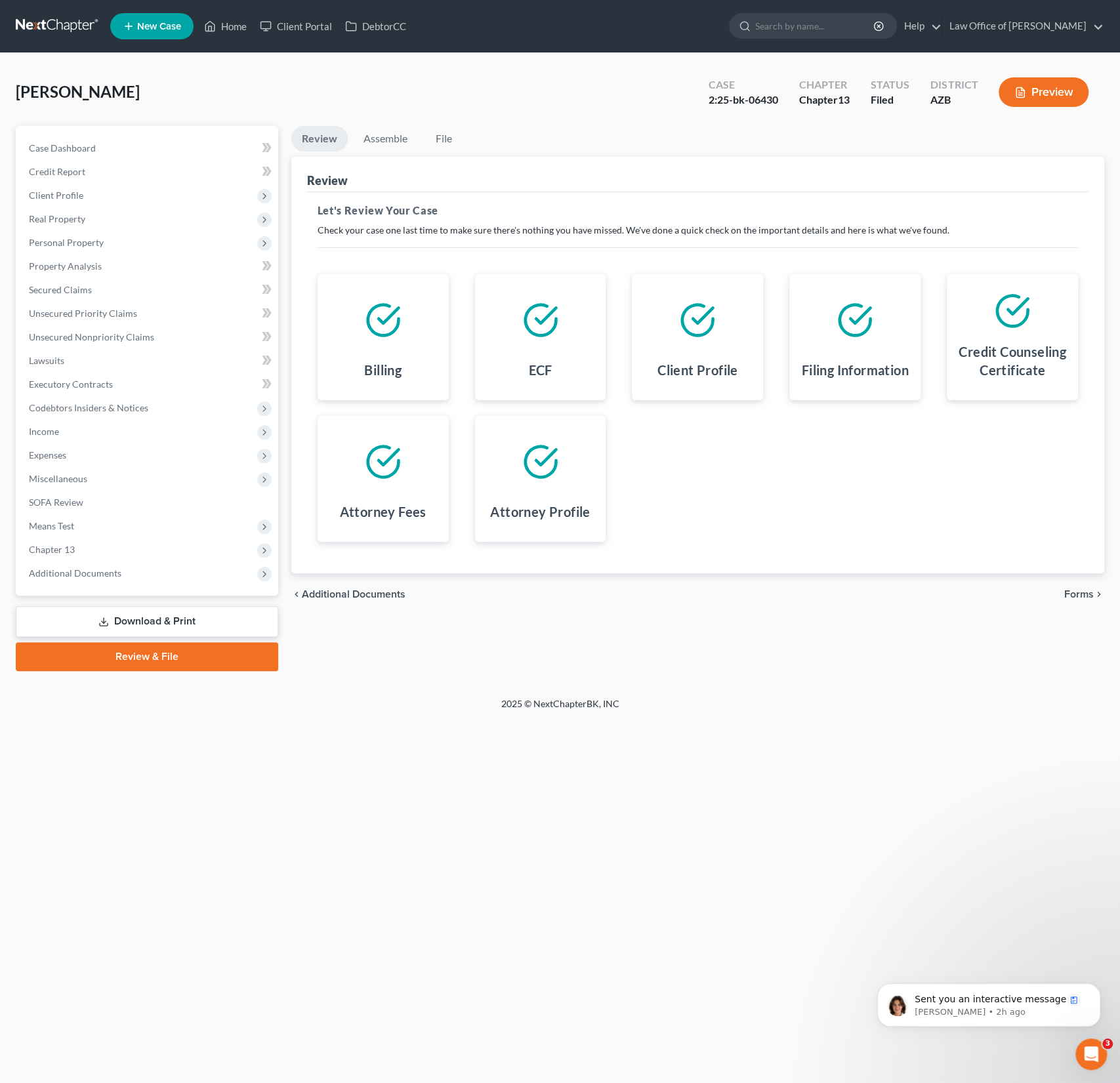
click at [1083, 591] on span "Forms" at bounding box center [1079, 595] width 30 height 11
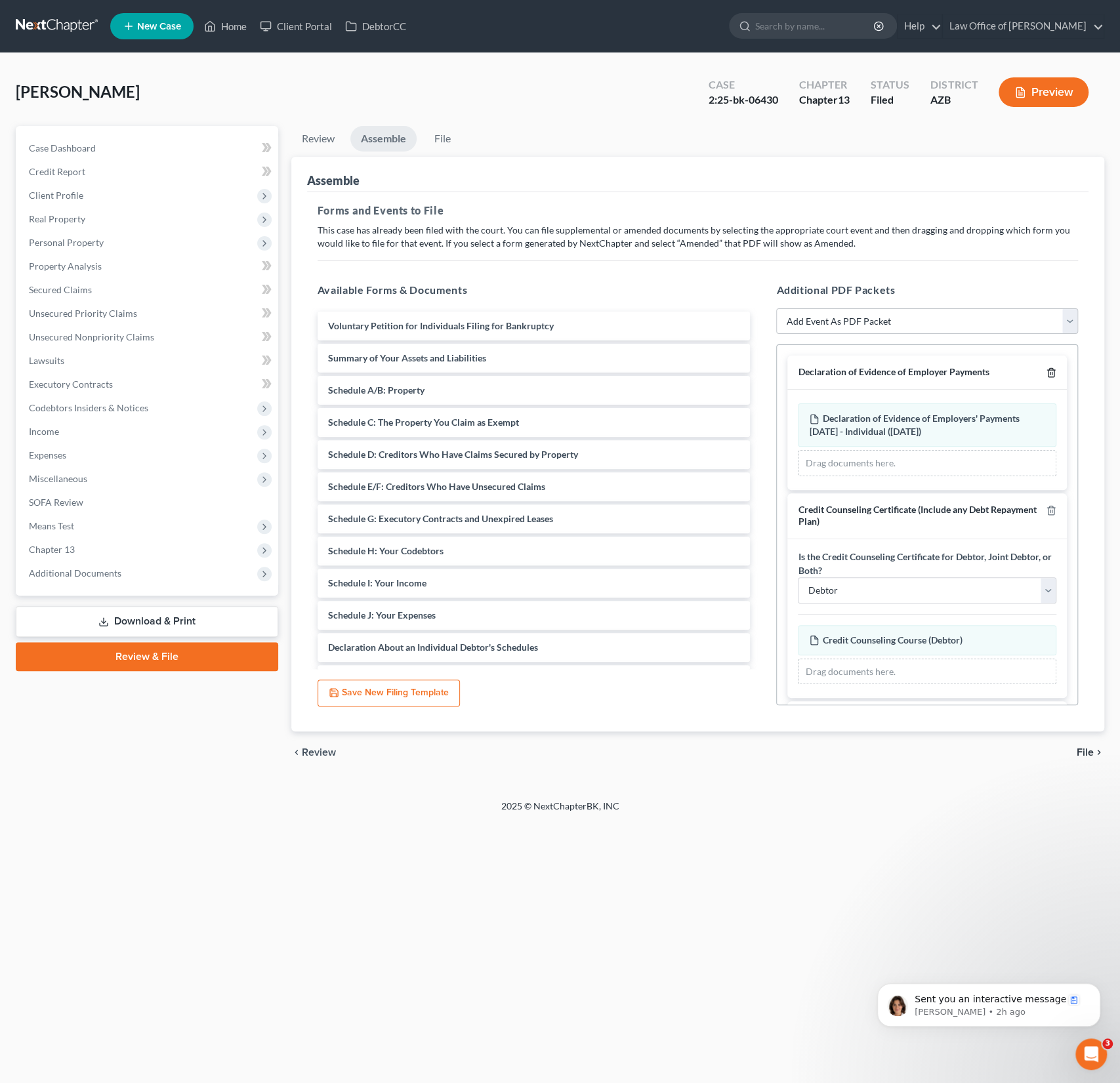
click at [1056, 370] on icon "button" at bounding box center [1051, 373] width 11 height 11
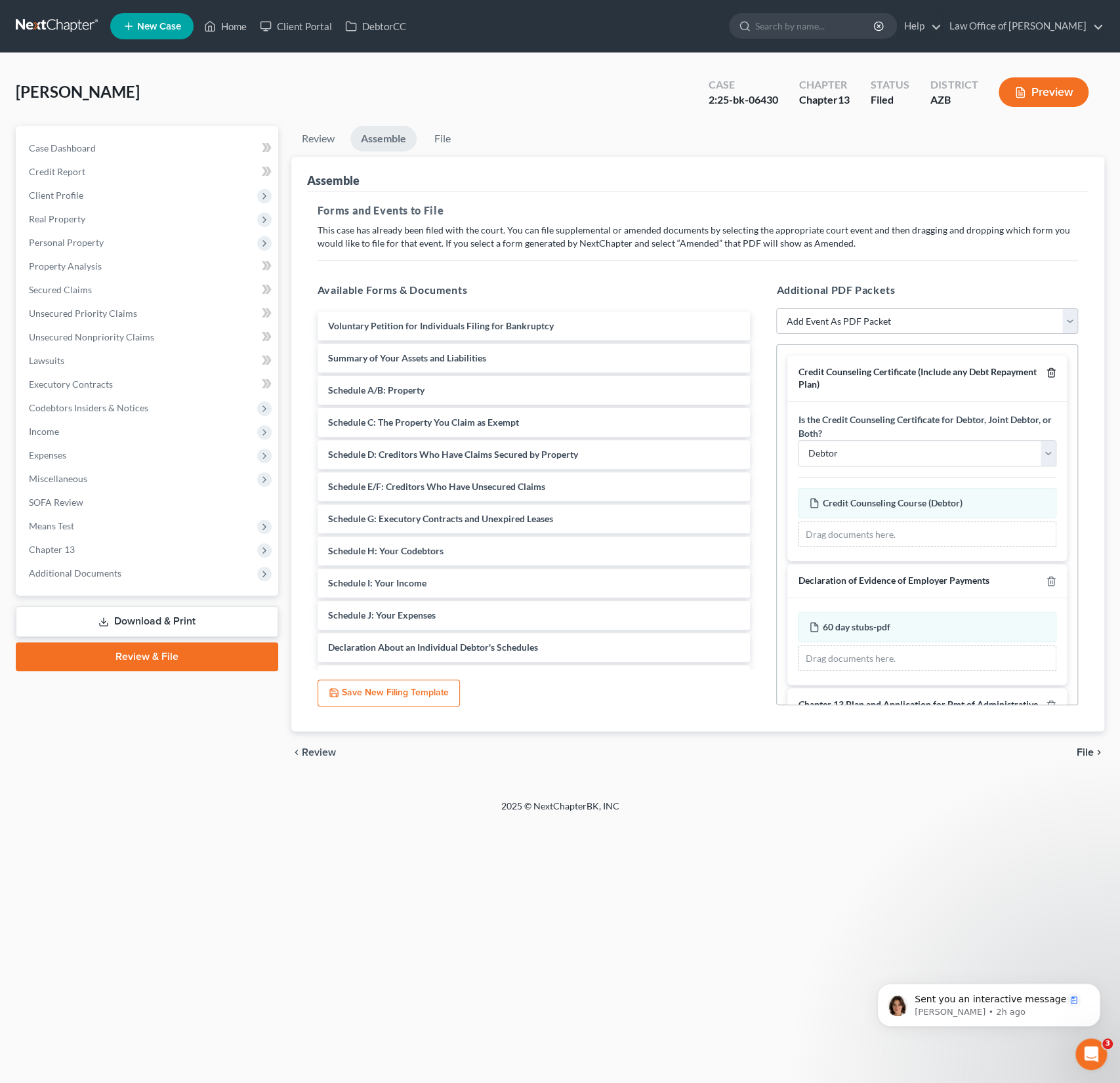
click at [1054, 372] on icon "button" at bounding box center [1051, 373] width 11 height 11
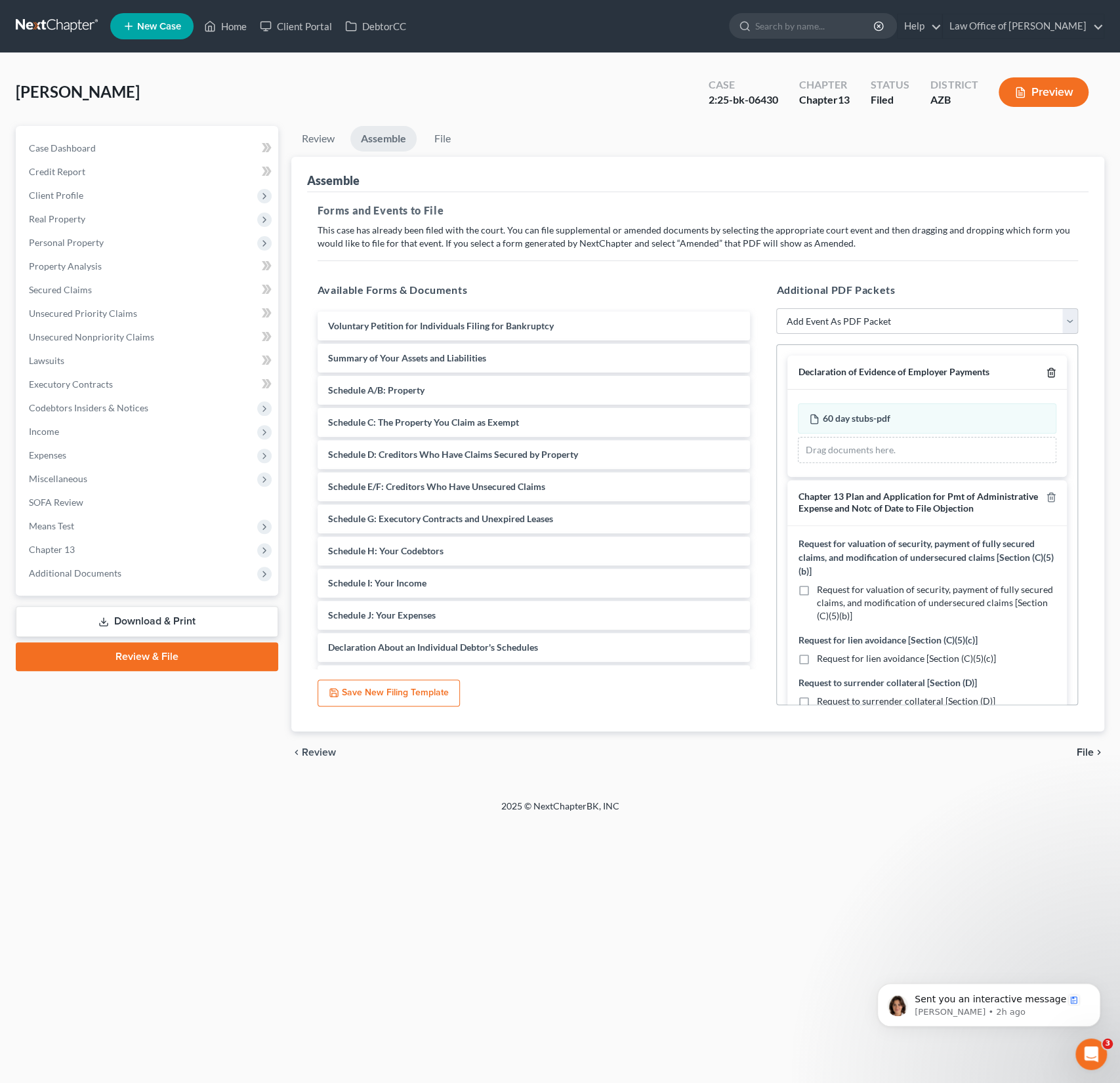
click at [1054, 372] on icon "button" at bounding box center [1051, 373] width 11 height 11
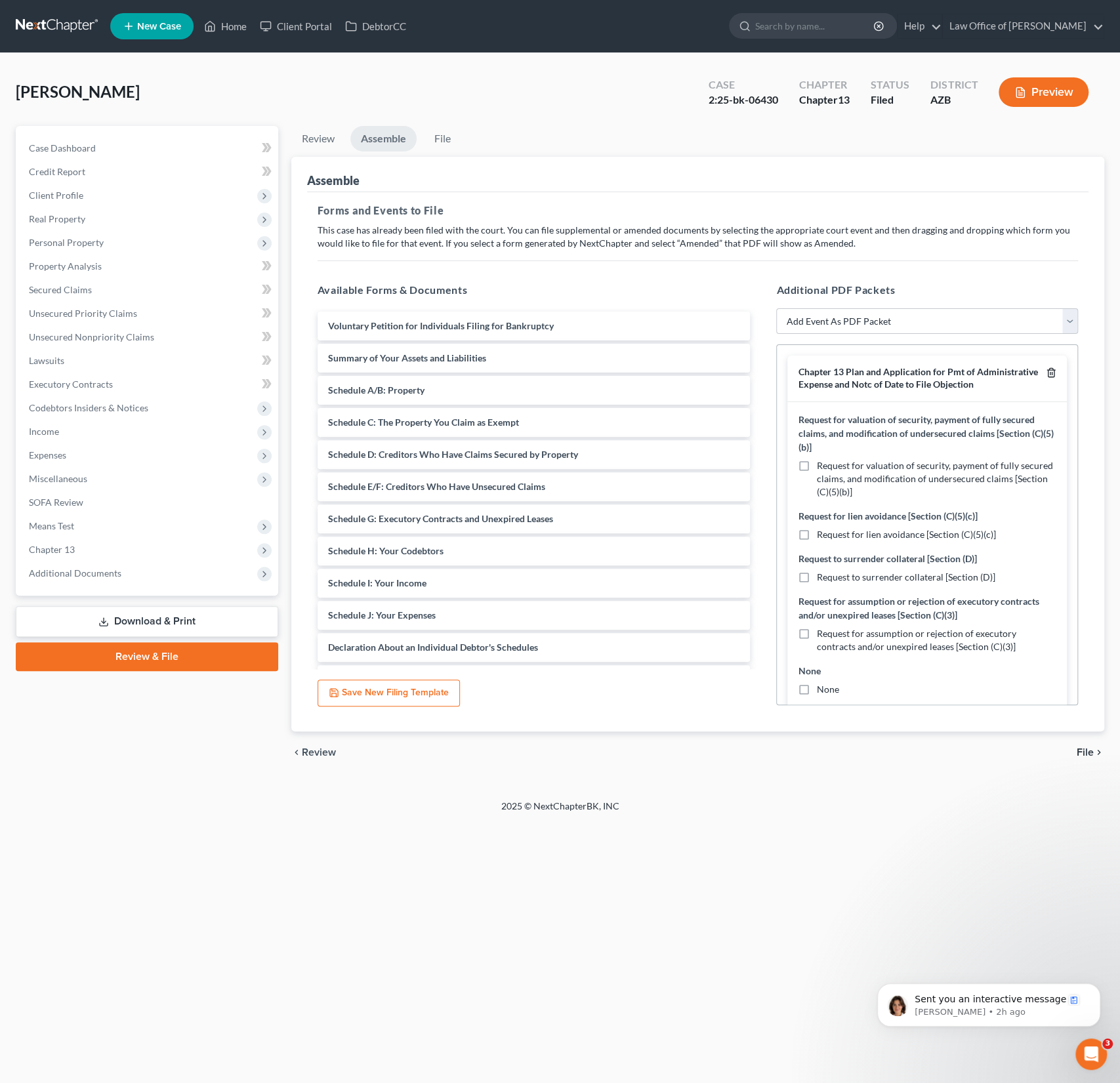
click at [1054, 372] on icon "button" at bounding box center [1051, 373] width 11 height 11
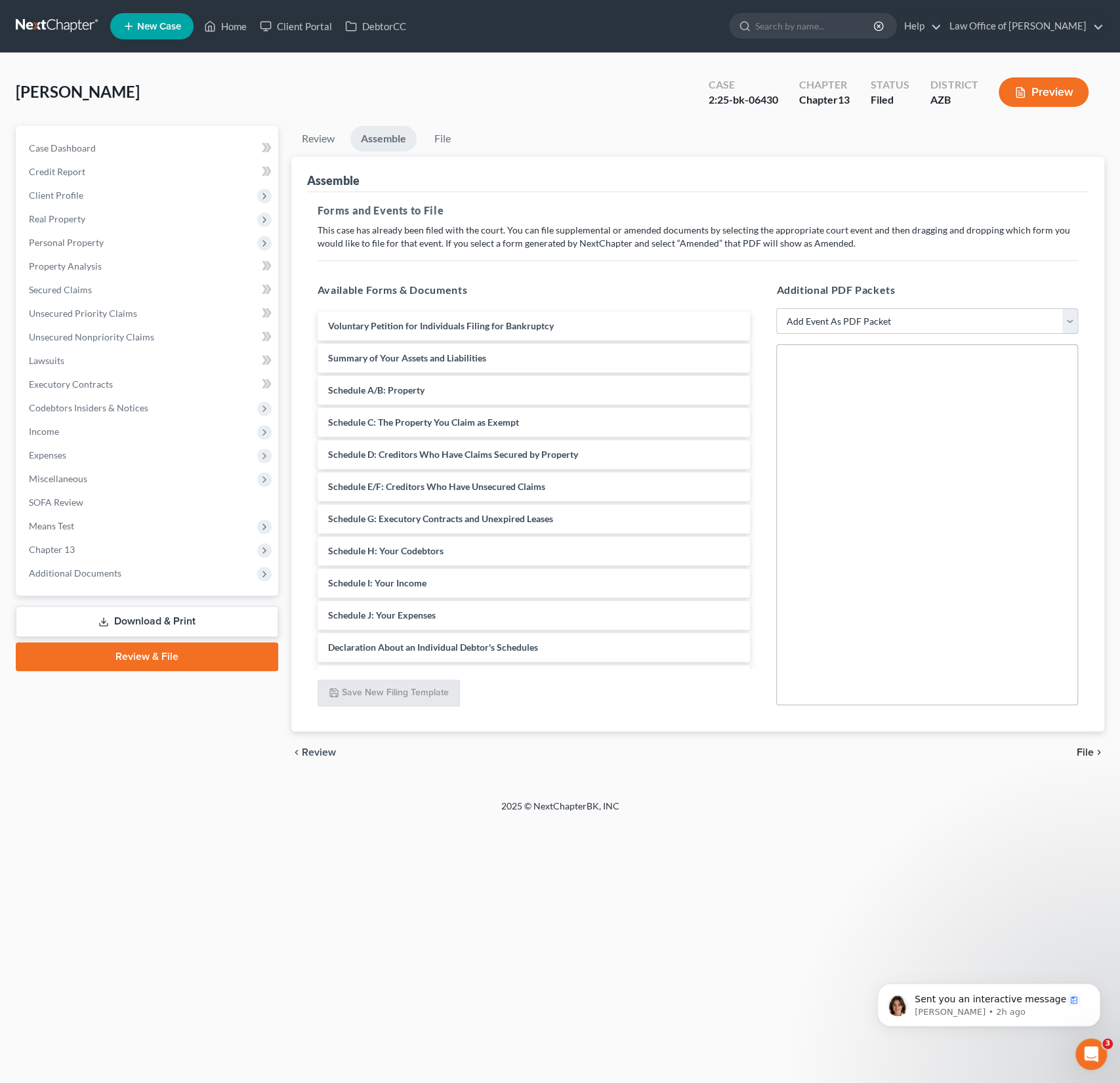
click at [1004, 319] on select "Add Event As PDF Packet Amended Chapter 13 Plan and Notice of Date to File Obje…" at bounding box center [928, 322] width 302 height 26
select select "3"
click at [777, 308] on select "Add Event As PDF Packet Amended Chapter 13 Plan and Notice of Date to File Obje…" at bounding box center [928, 322] width 302 height 26
select select
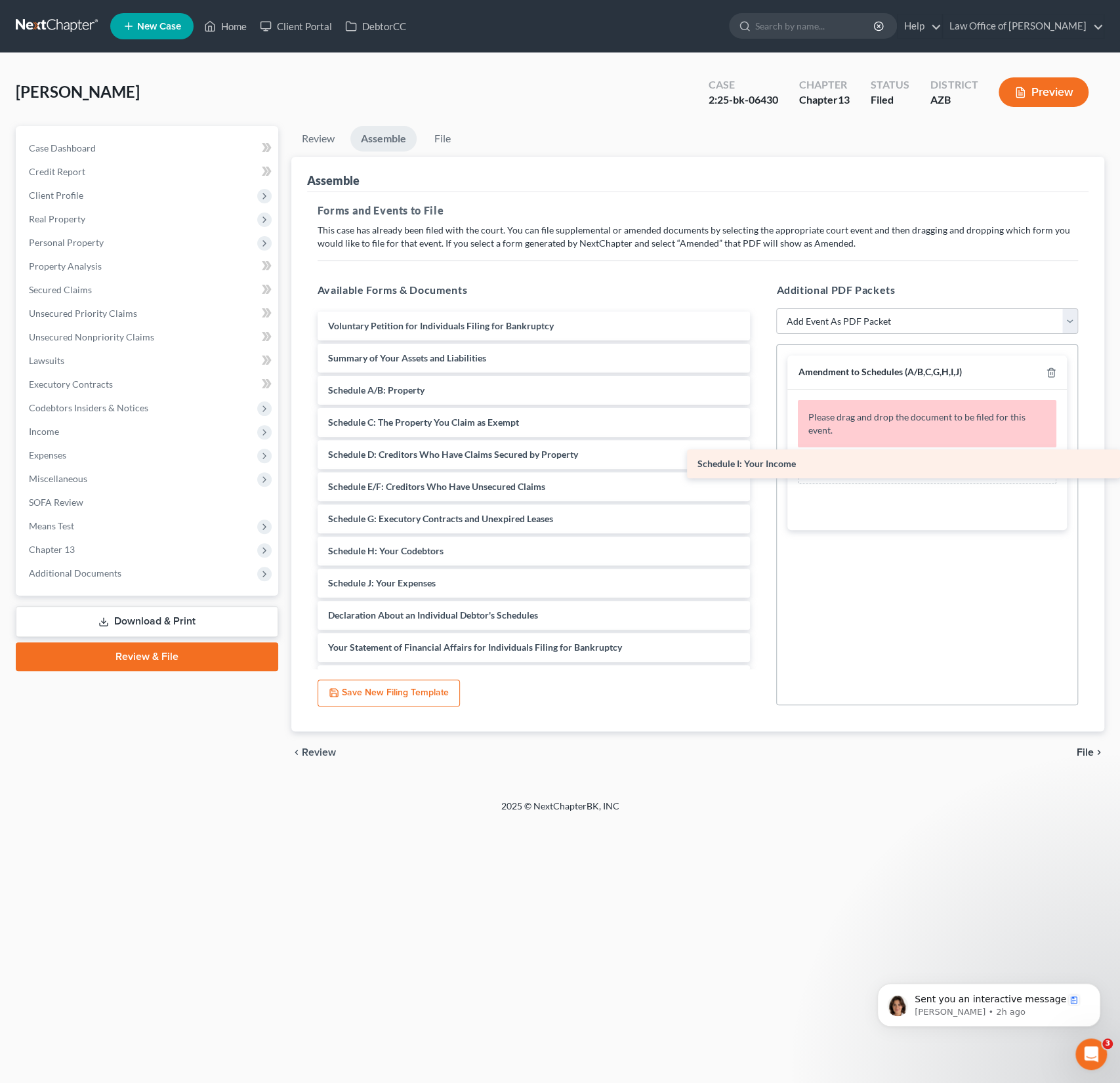
drag, startPoint x: 423, startPoint y: 578, endPoint x: 855, endPoint y: 460, distance: 447.8
click at [762, 460] on div "Schedule I: Your Income Voluntary Petition for Individuals Filing for Bankruptc…" at bounding box center [534, 889] width 454 height 1154
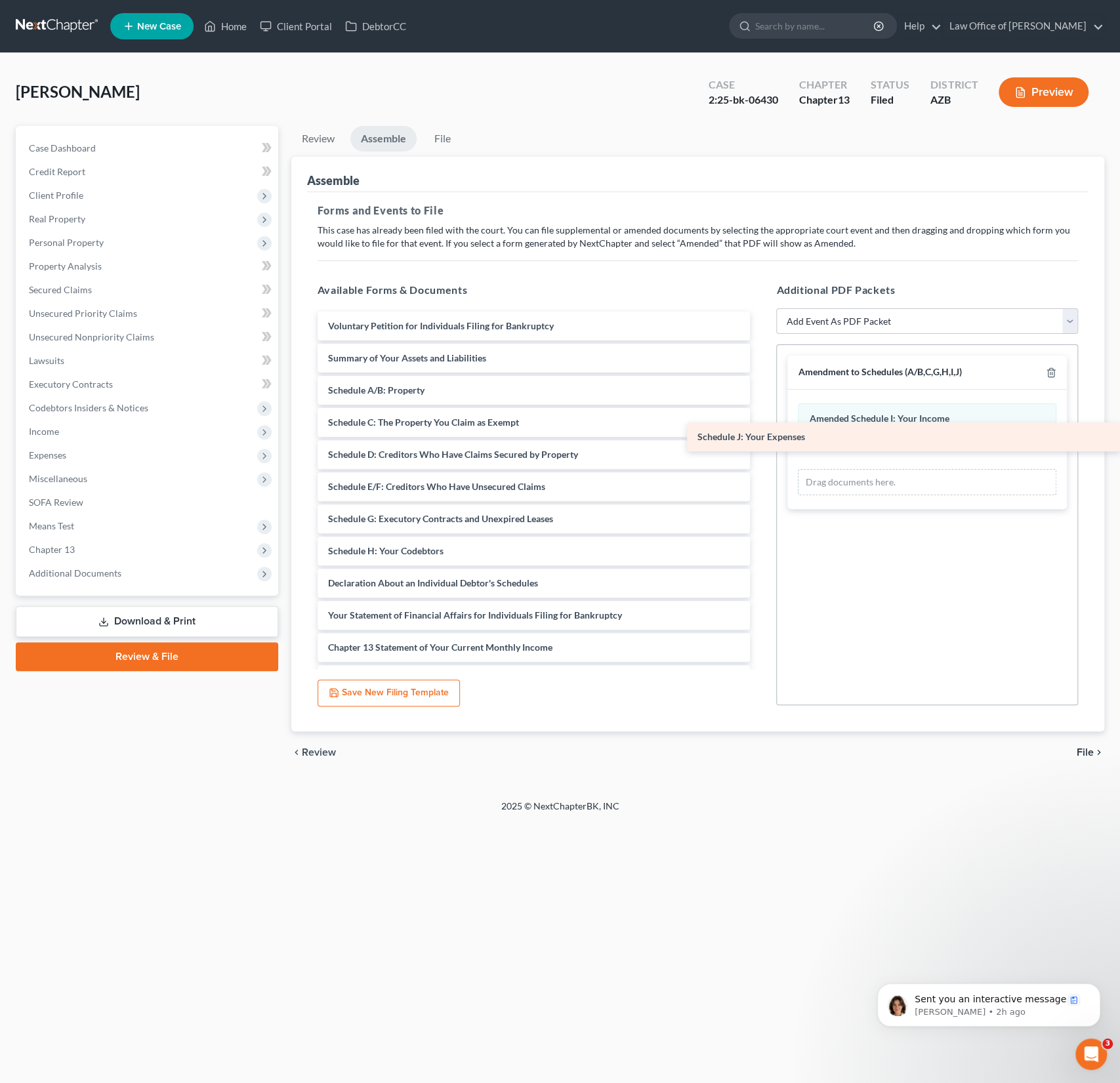
drag, startPoint x: 395, startPoint y: 578, endPoint x: 911, endPoint y: 426, distance: 537.9
click at [762, 426] on div "Schedule J: Your Expenses Voluntary Petition for Individuals Filing for Bankrup…" at bounding box center [534, 872] width 454 height 1122
click at [966, 699] on div "Amendment to Schedules (A/B,C,G,H,I,J) Schedule I: Your Income Amended Schedule…" at bounding box center [928, 525] width 302 height 361
click at [1087, 752] on span "File" at bounding box center [1085, 753] width 17 height 11
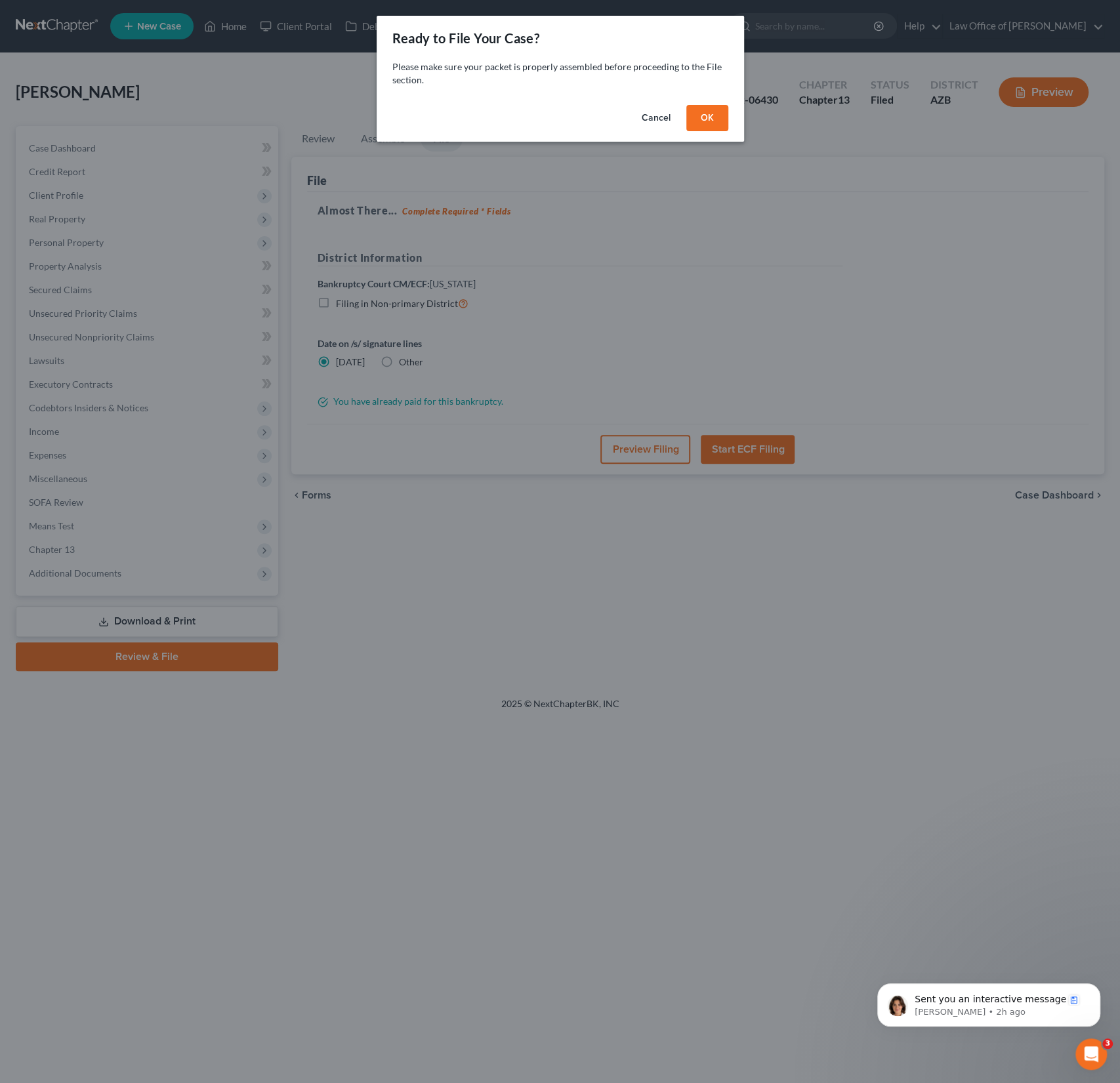
click at [708, 122] on button "OK" at bounding box center [708, 118] width 42 height 26
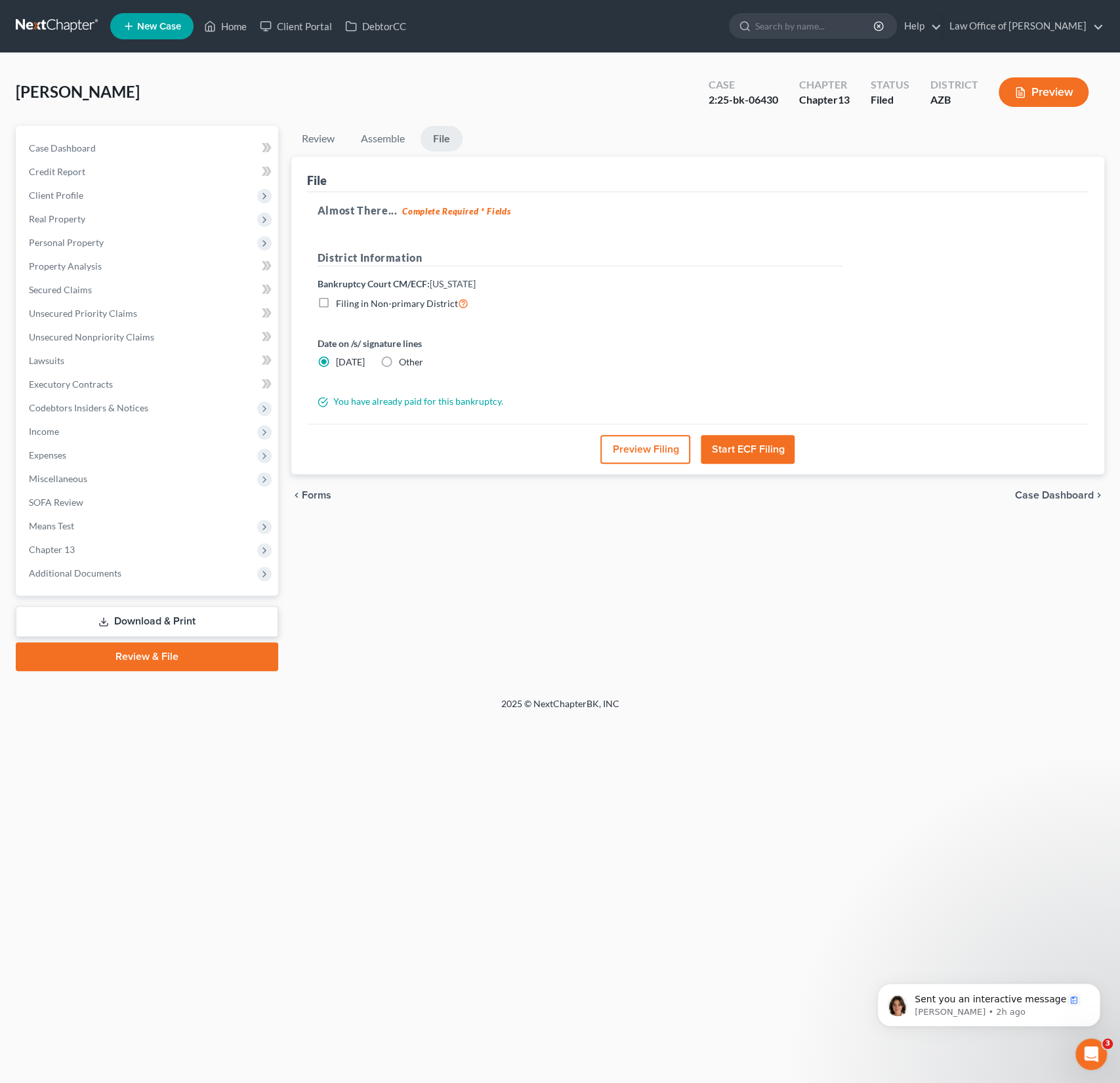
click at [666, 440] on button "Preview Filing" at bounding box center [645, 450] width 90 height 29
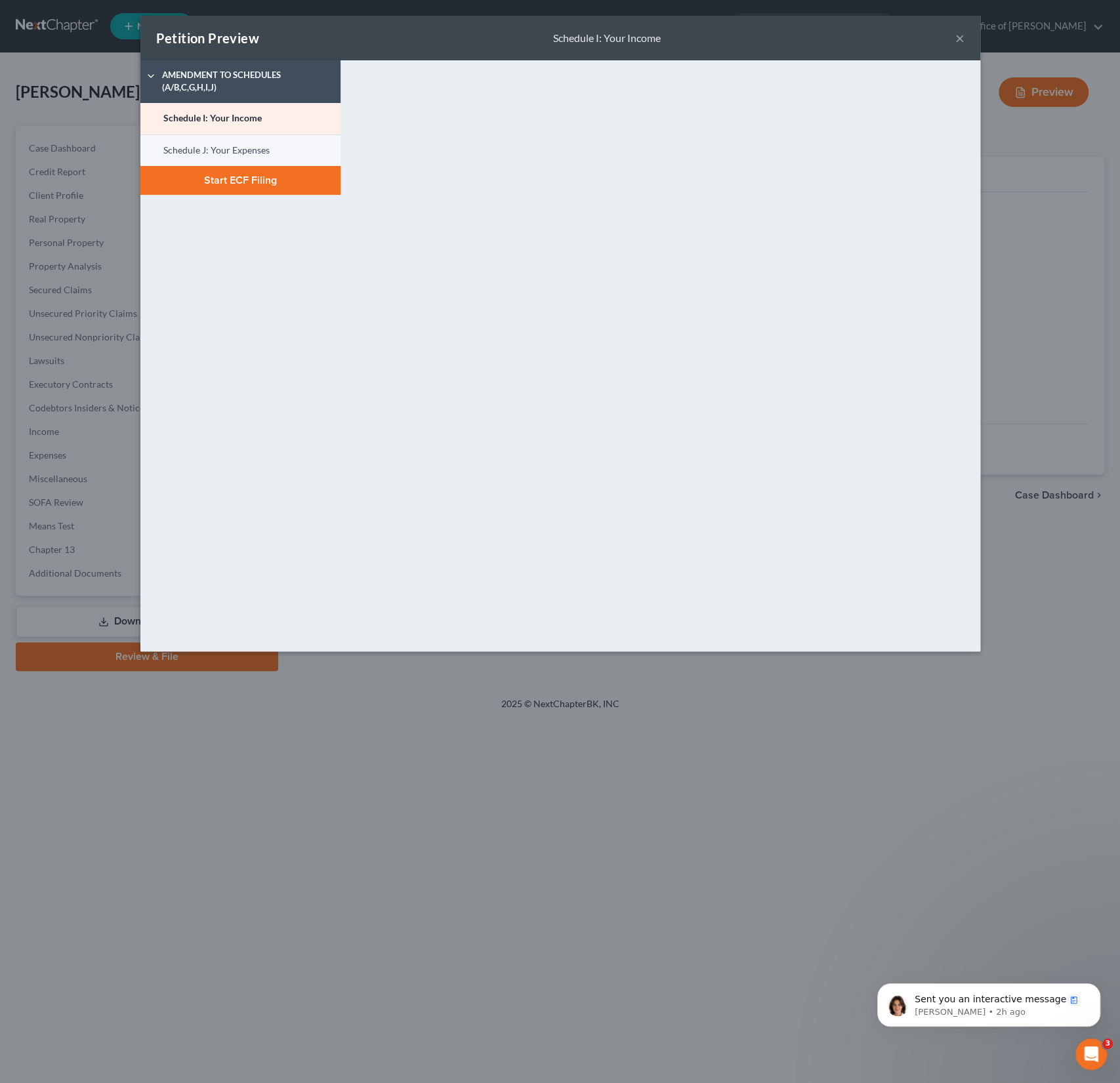
click at [194, 148] on link "Schedule J: Your Expenses" at bounding box center [240, 150] width 200 height 32
click at [240, 184] on button "Start ECF Filing" at bounding box center [240, 180] width 200 height 29
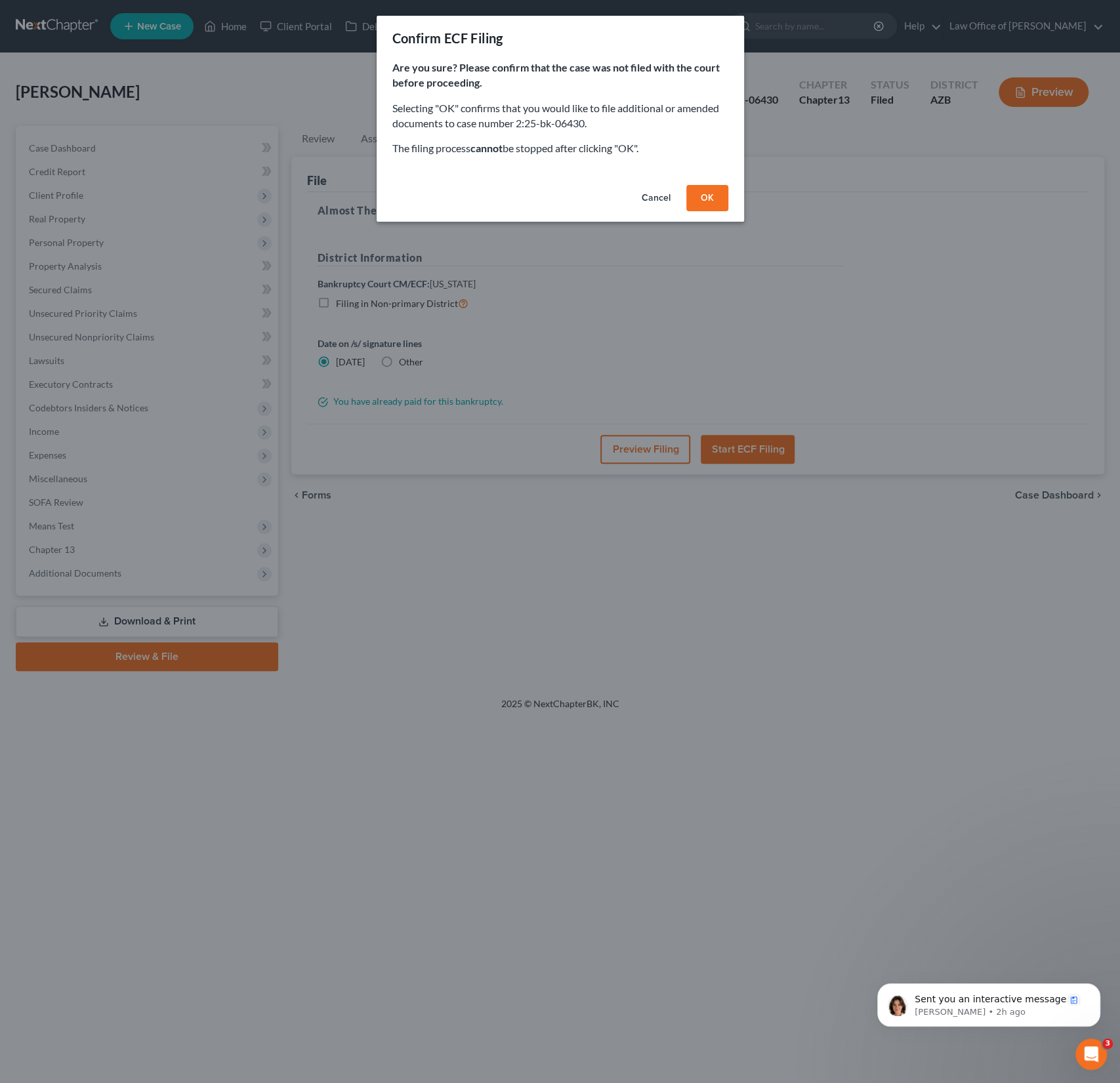
click at [710, 193] on button "OK" at bounding box center [708, 198] width 42 height 26
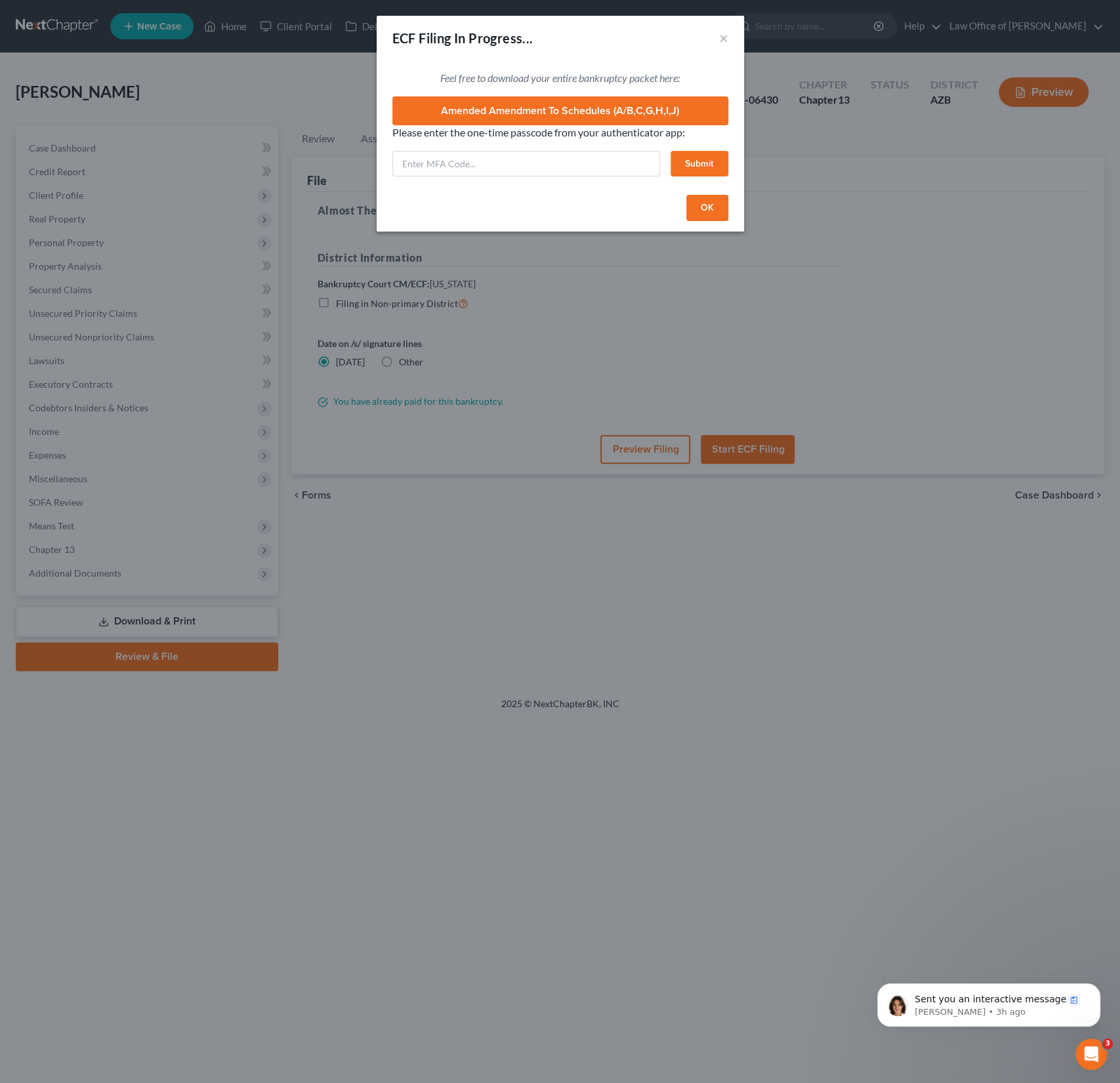
click at [729, 38] on div "ECF Filing In Progress... ×" at bounding box center [561, 38] width 368 height 45
click at [724, 38] on button "×" at bounding box center [724, 38] width 9 height 16
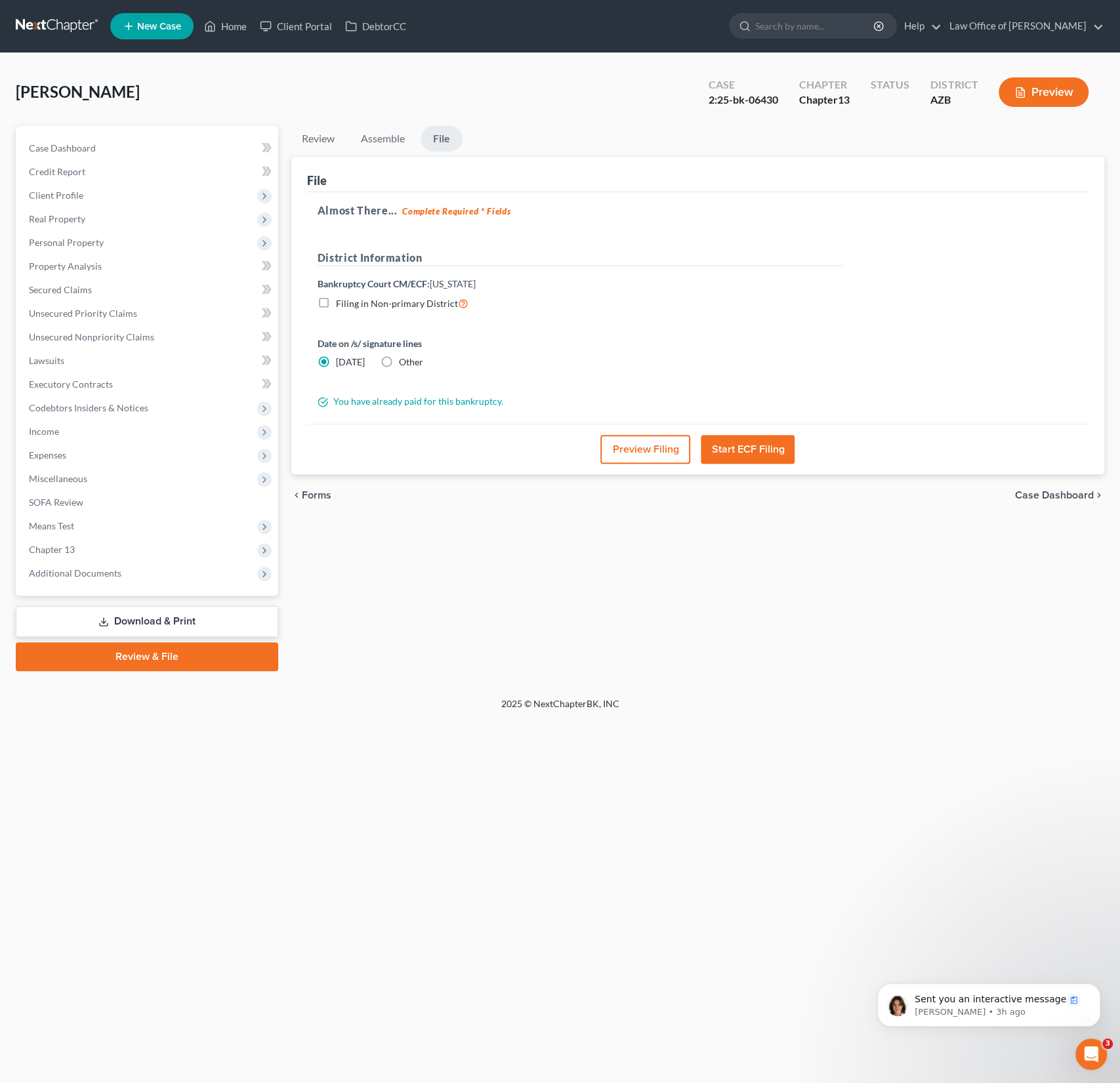
click at [733, 453] on button "Start ECF Filing" at bounding box center [748, 450] width 94 height 29
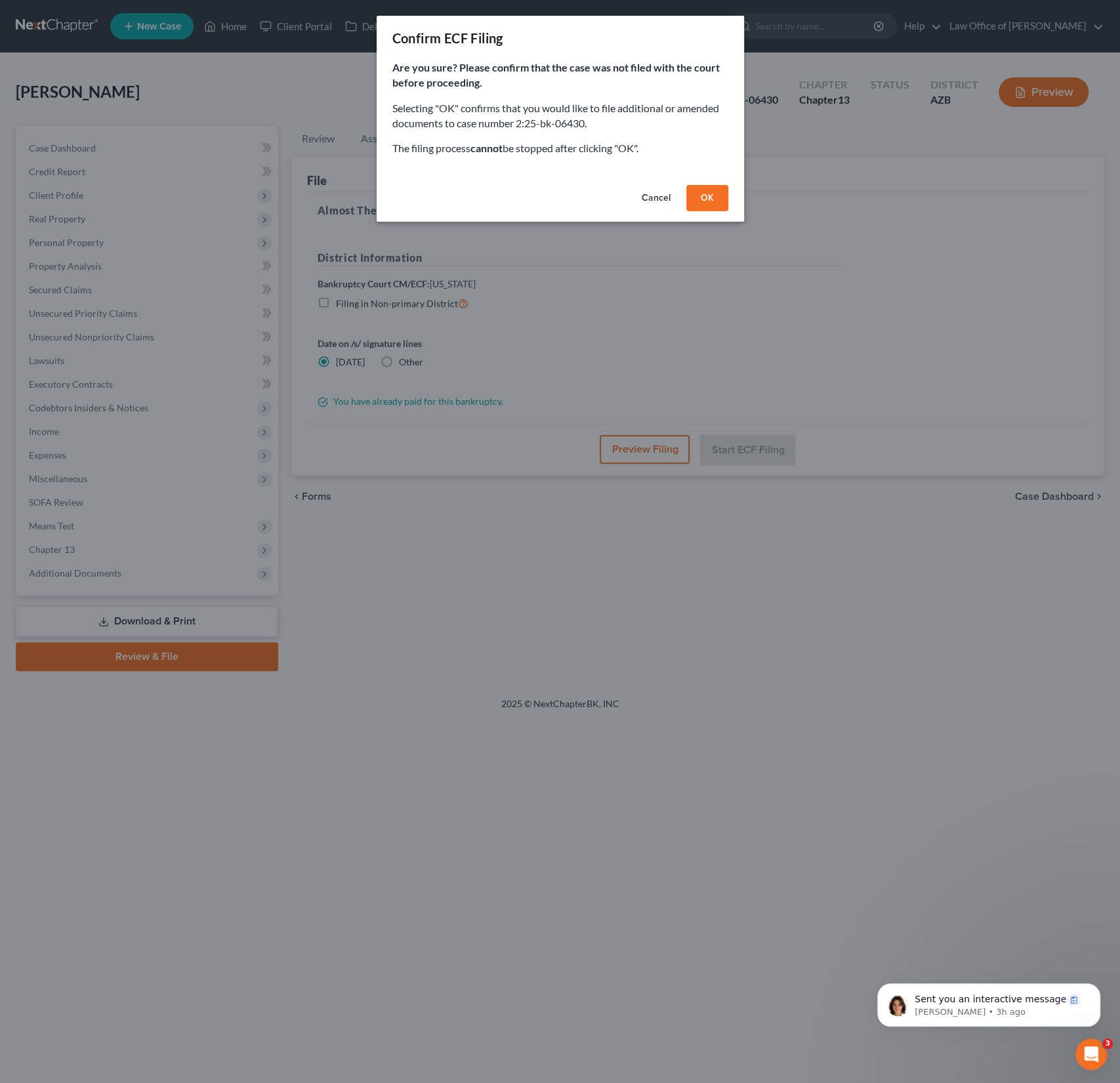
click at [710, 202] on button "OK" at bounding box center [708, 198] width 42 height 26
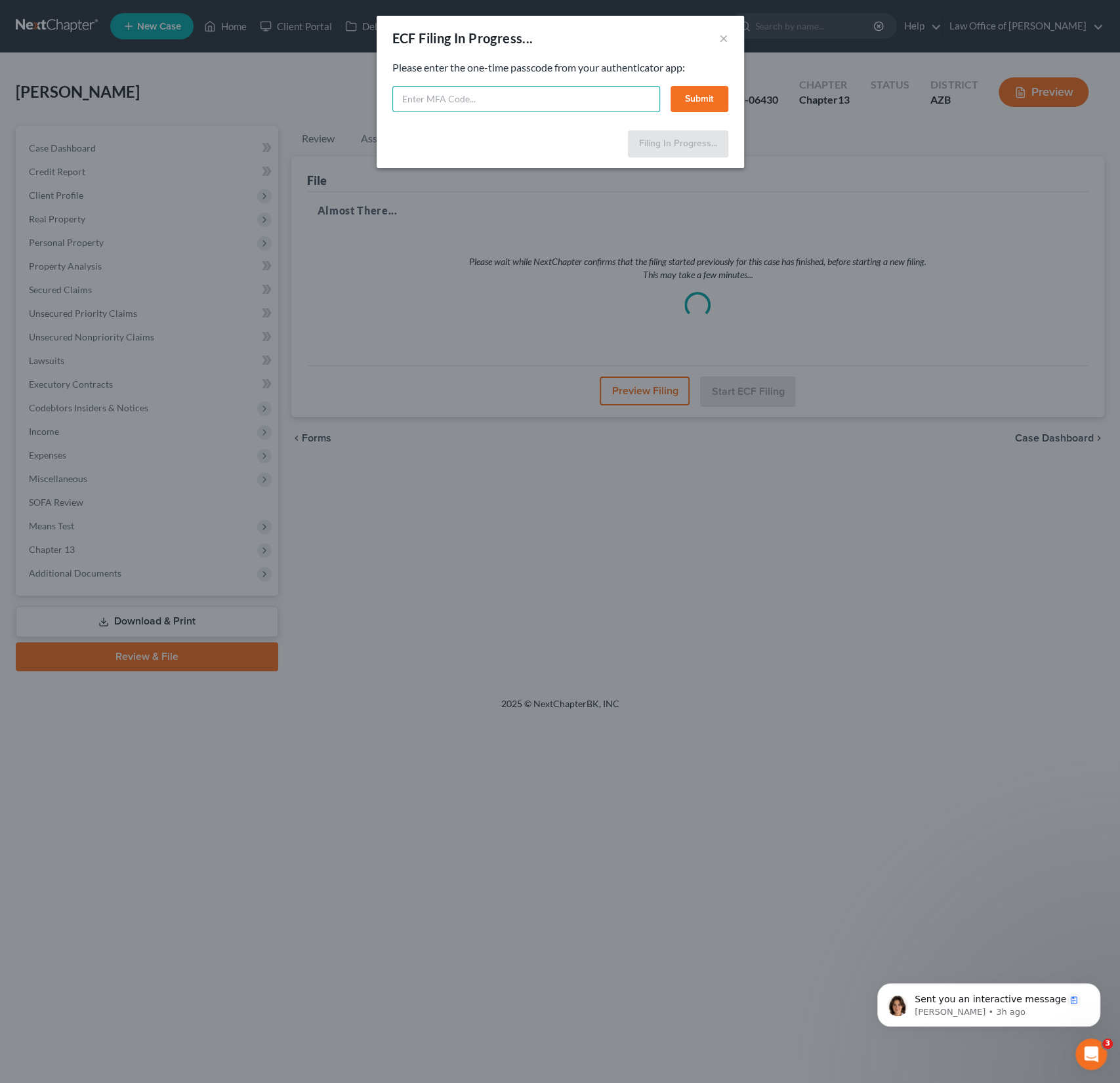
click at [473, 95] on input "text" at bounding box center [527, 99] width 268 height 26
type input "072672"
click at [695, 91] on button "Submit" at bounding box center [700, 99] width 58 height 26
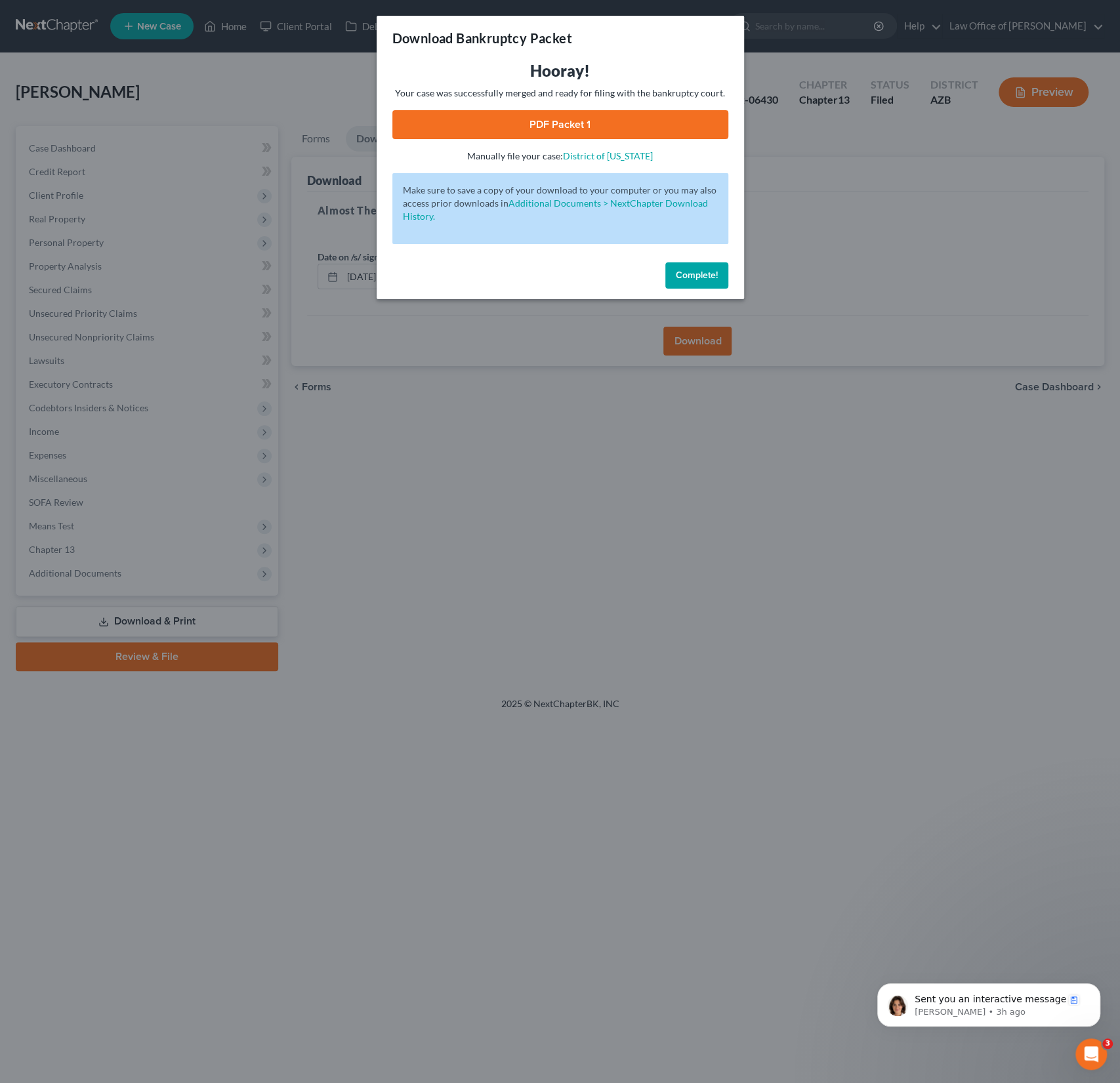
click at [698, 269] on button "Complete!" at bounding box center [697, 276] width 63 height 26
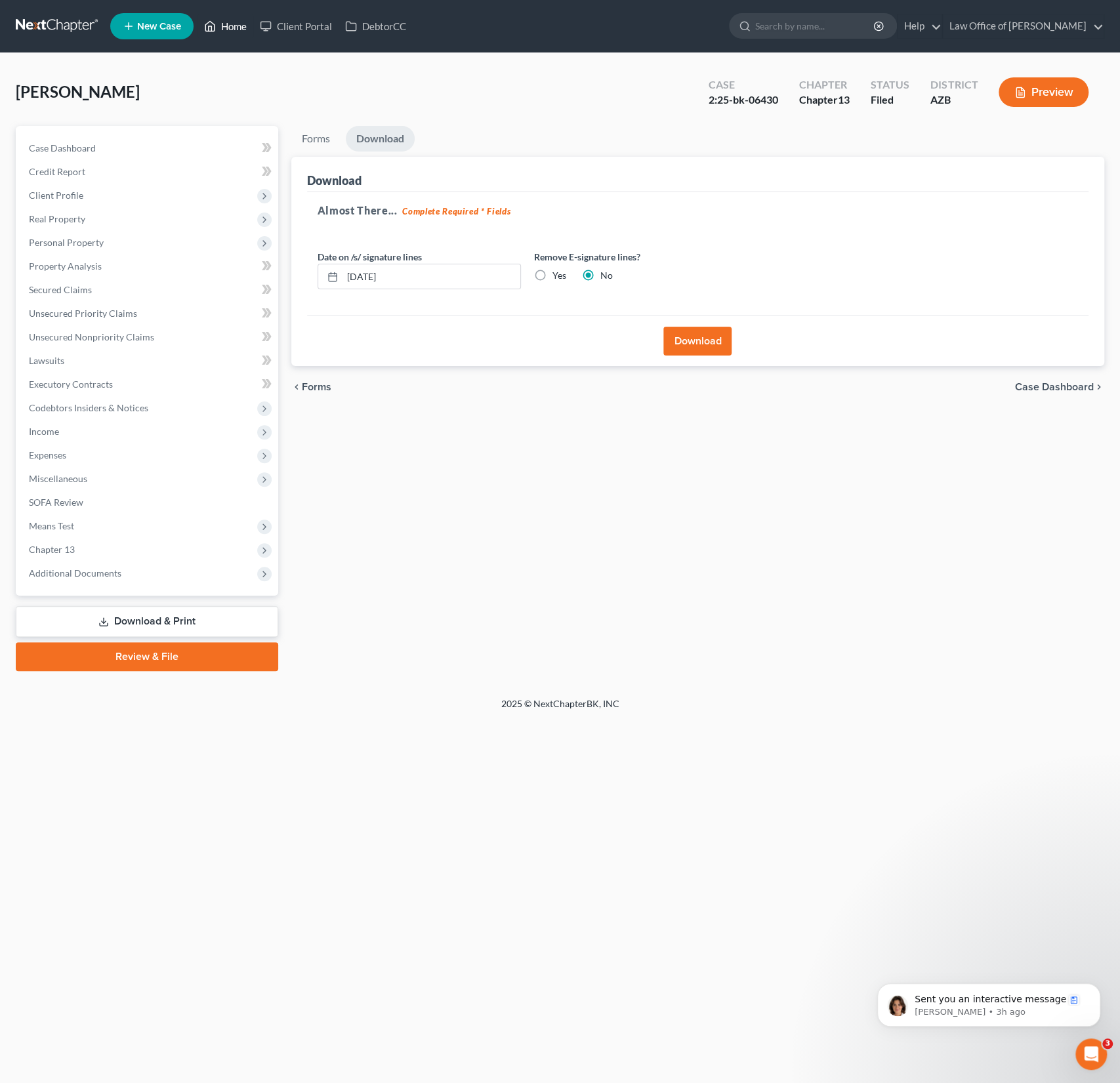
click at [233, 36] on link "Home" at bounding box center [225, 26] width 56 height 24
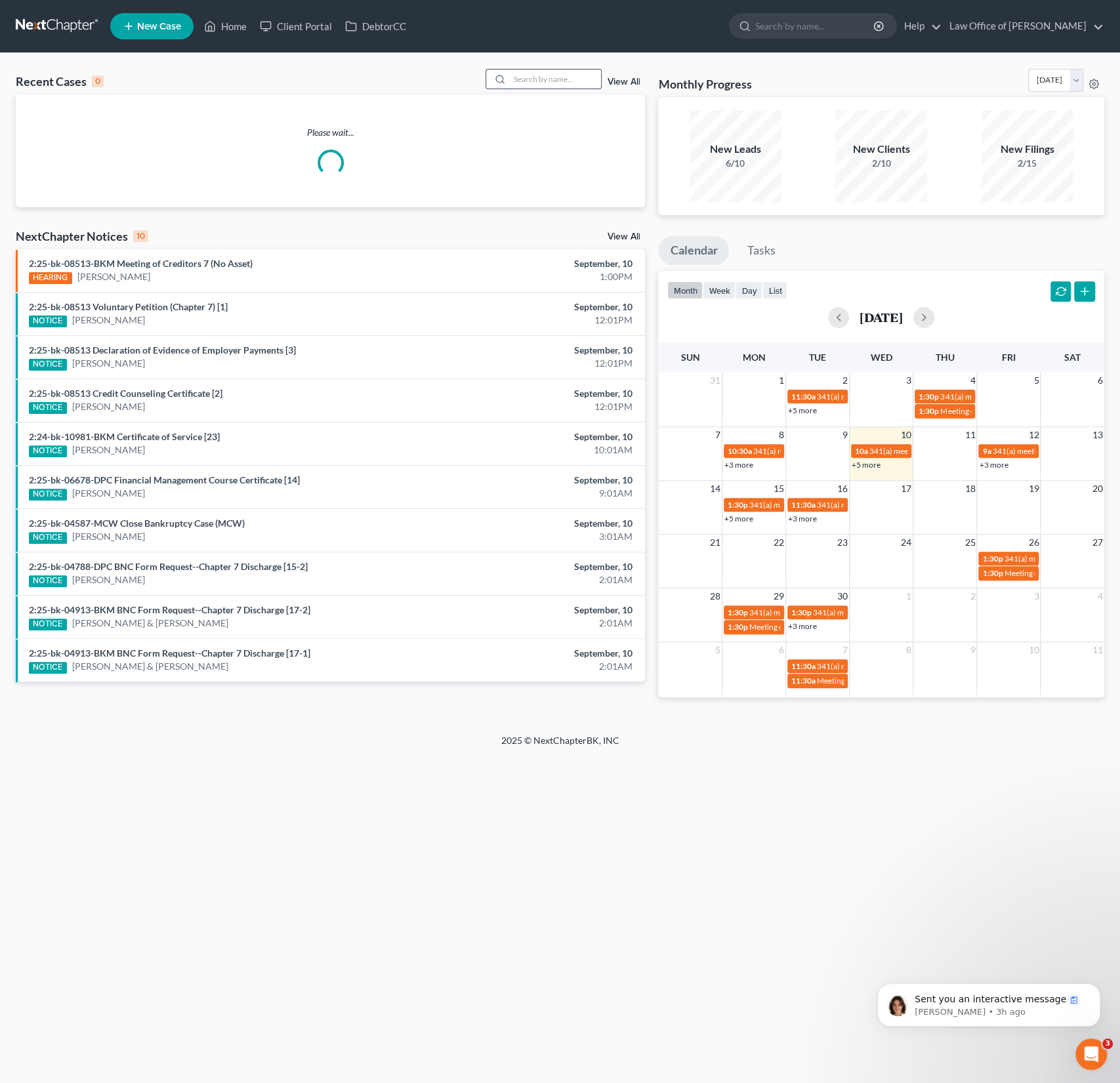
click at [517, 74] on input "search" at bounding box center [555, 79] width 92 height 19
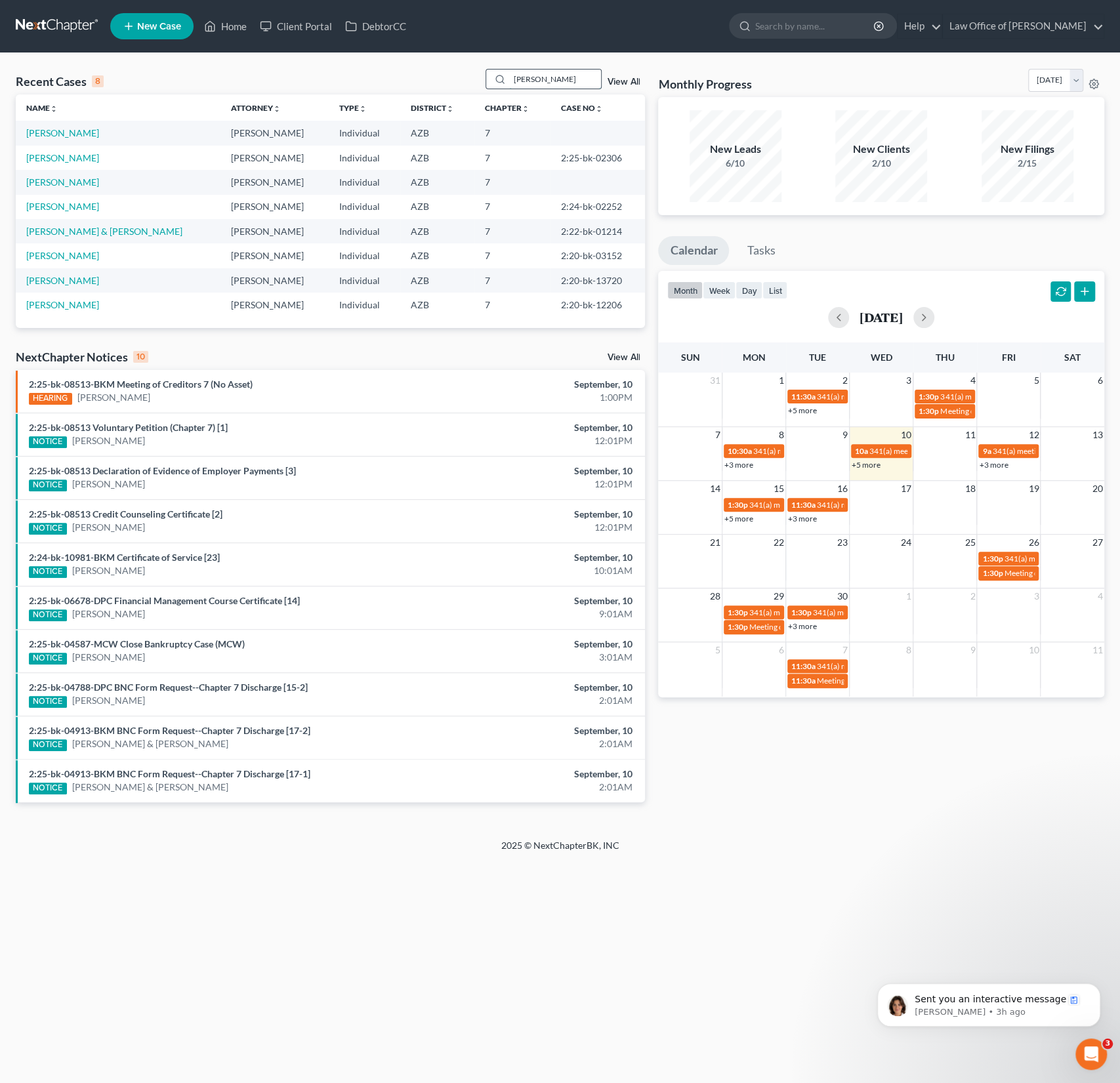
type input "[PERSON_NAME]"
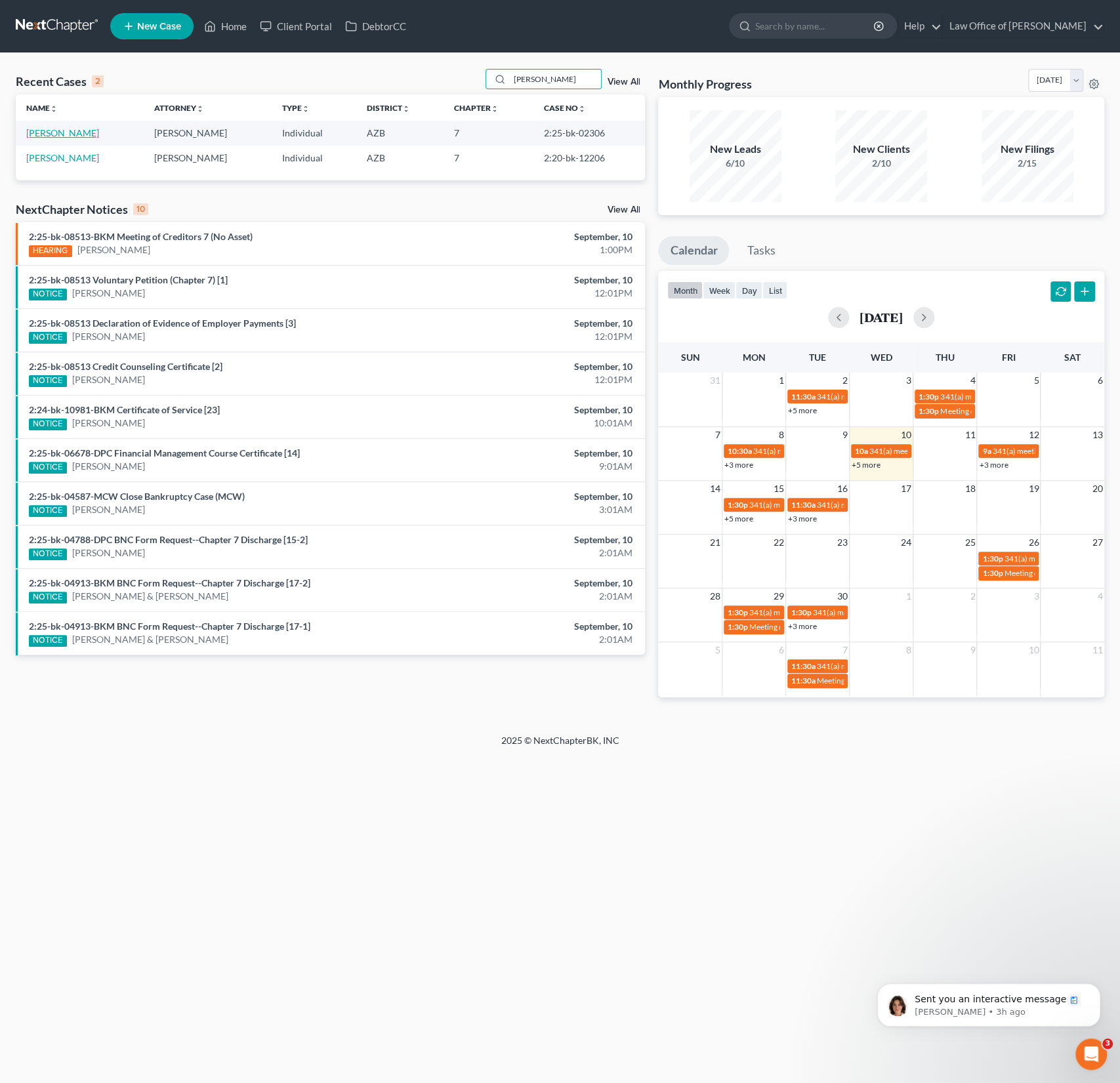
click at [63, 132] on link "[PERSON_NAME]" at bounding box center [62, 133] width 73 height 11
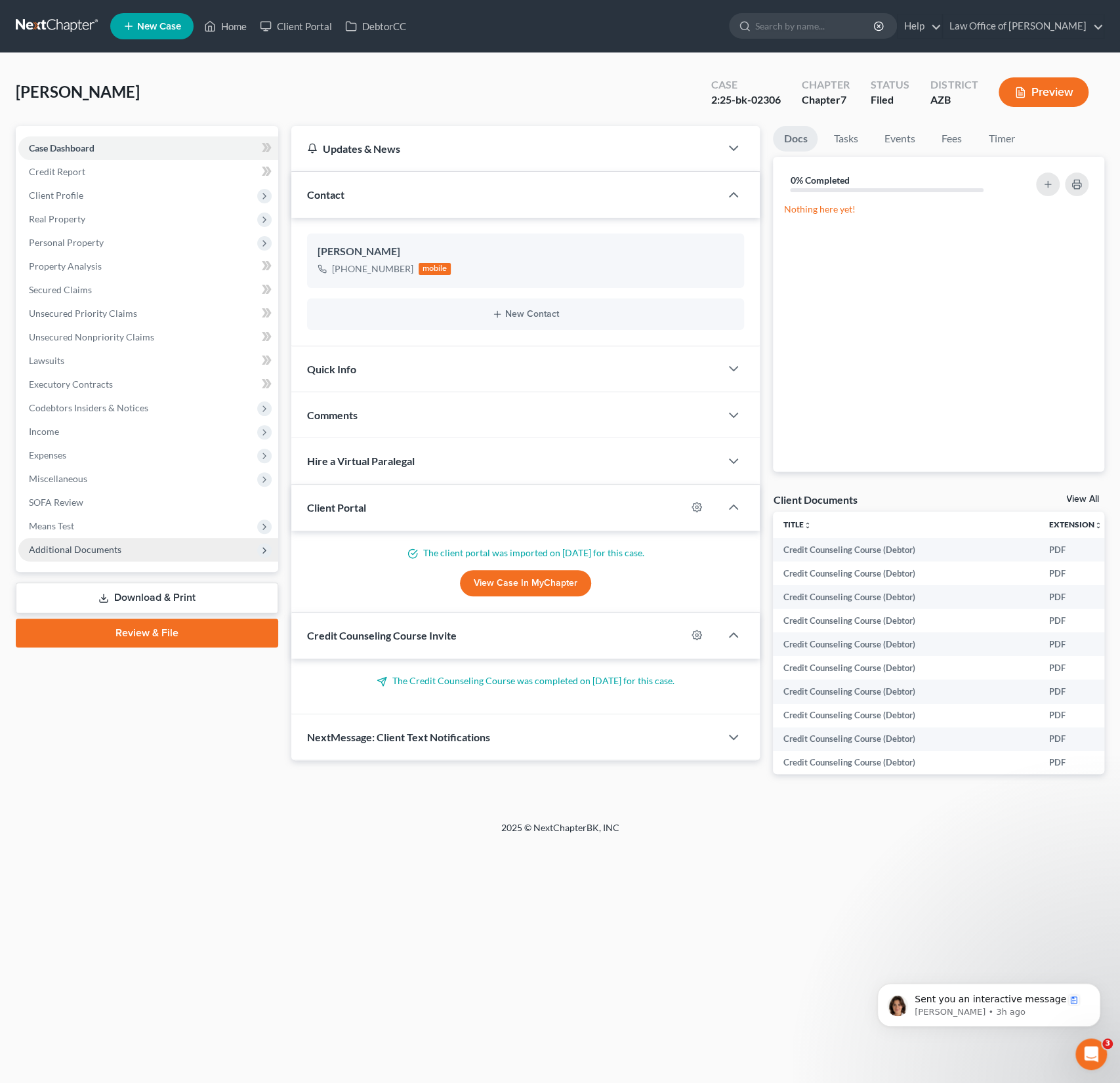
click at [98, 551] on span "Additional Documents" at bounding box center [75, 549] width 93 height 11
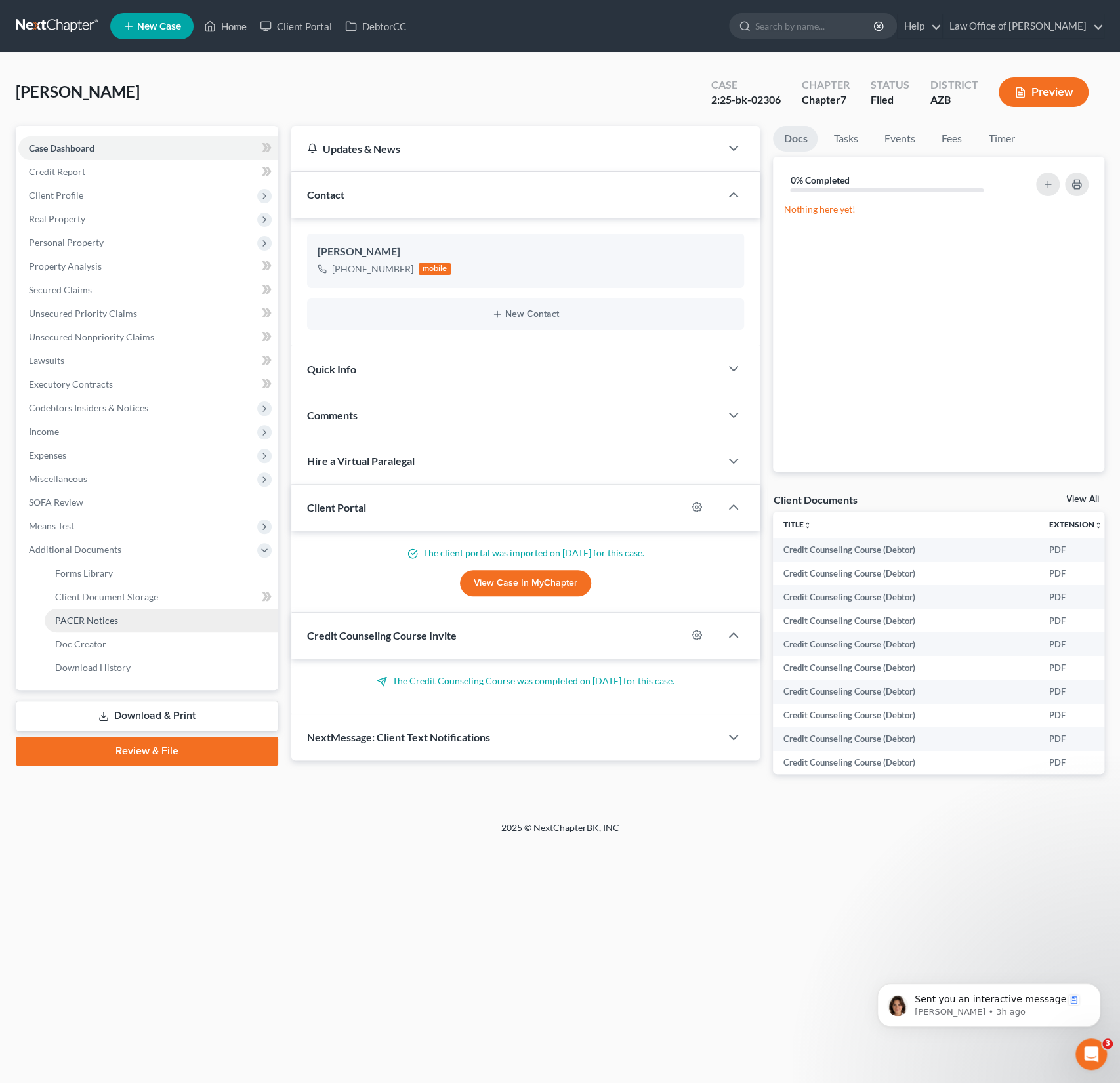
click at [107, 620] on span "PACER Notices" at bounding box center [87, 620] width 63 height 11
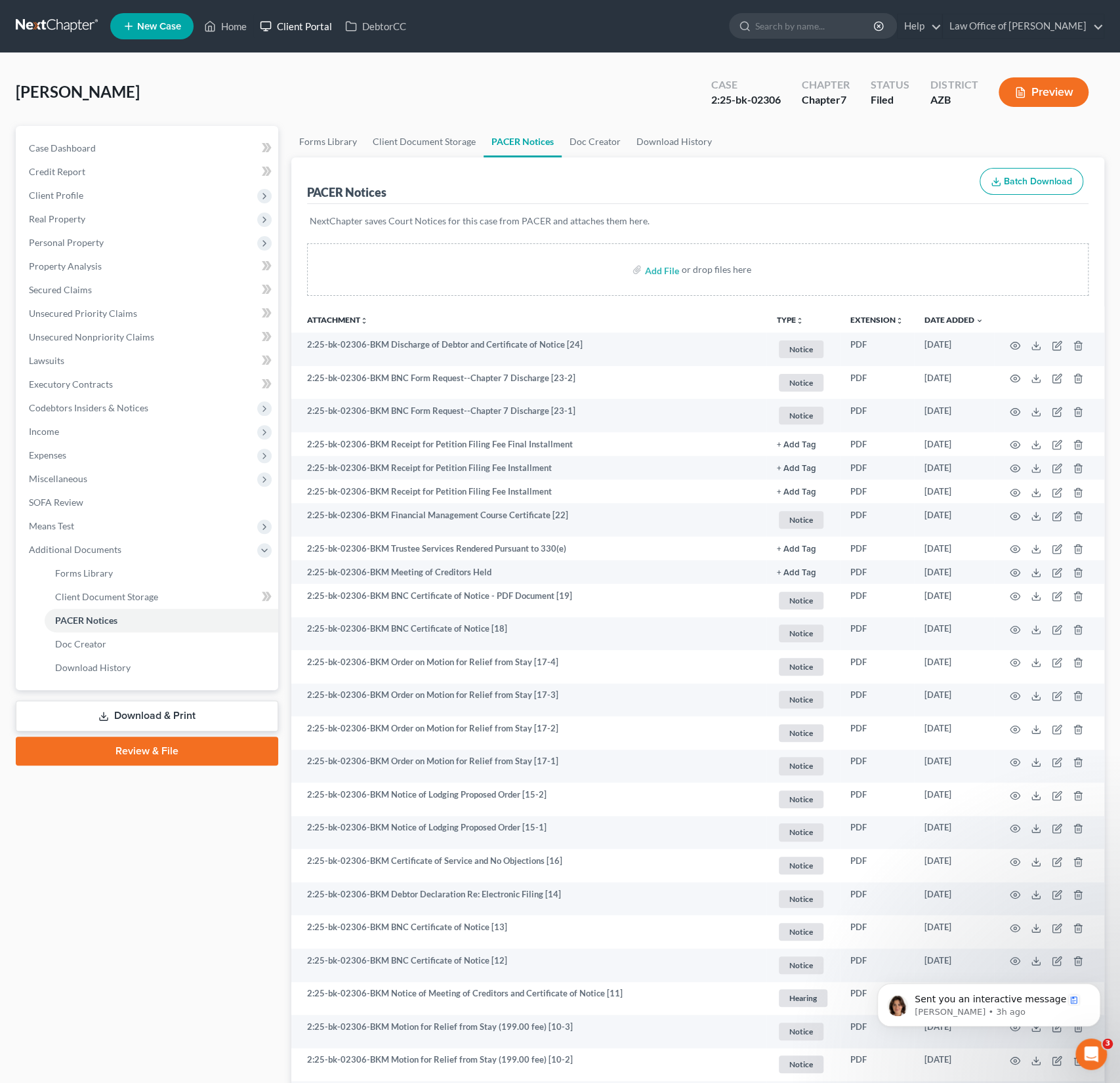
click at [321, 33] on link "Client Portal" at bounding box center [296, 26] width 85 height 24
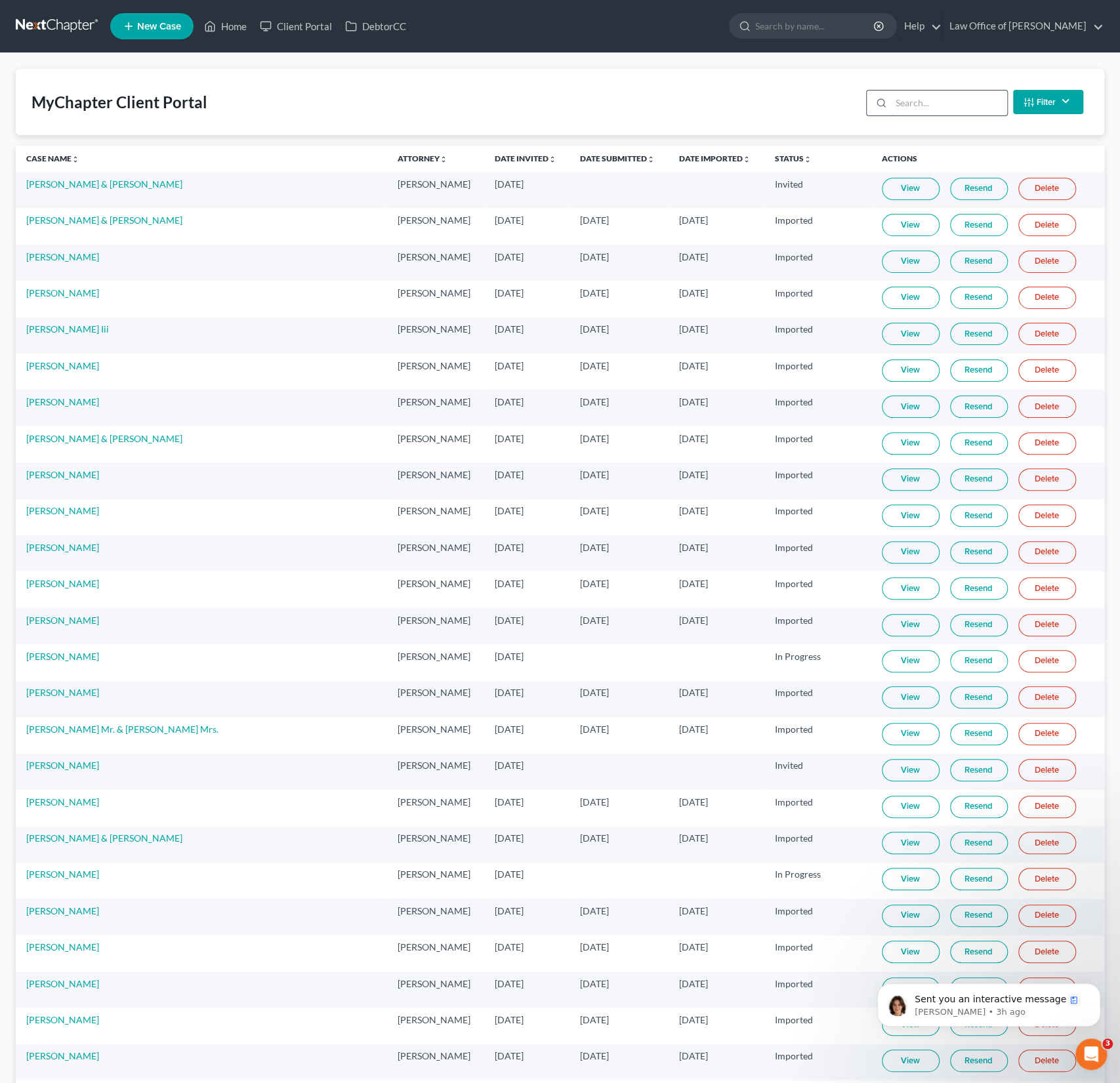
click at [918, 112] on input "search" at bounding box center [949, 103] width 116 height 25
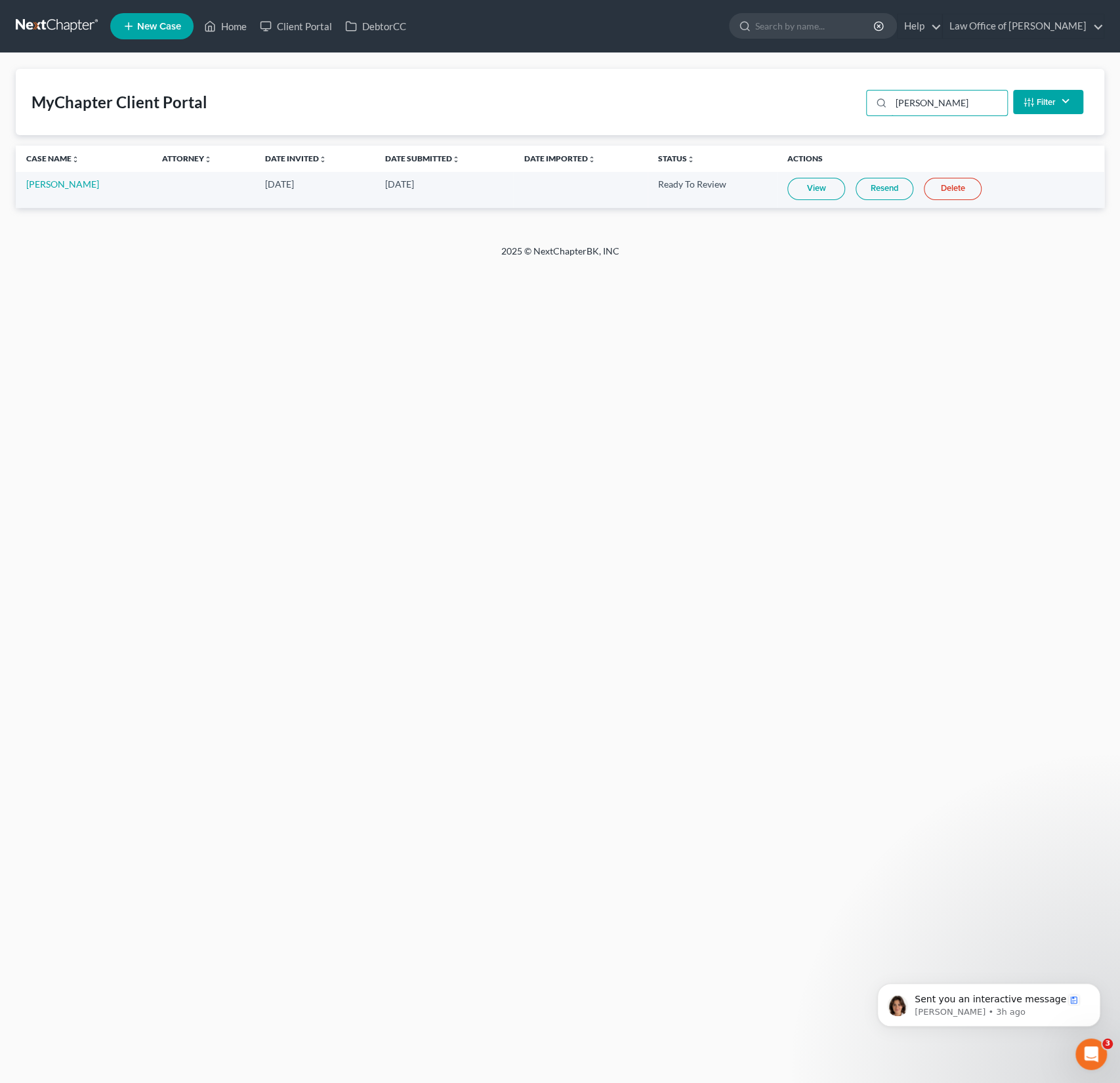
type input "[PERSON_NAME]"
click at [820, 190] on link "View" at bounding box center [817, 189] width 58 height 22
click at [223, 22] on link "Home" at bounding box center [225, 26] width 56 height 24
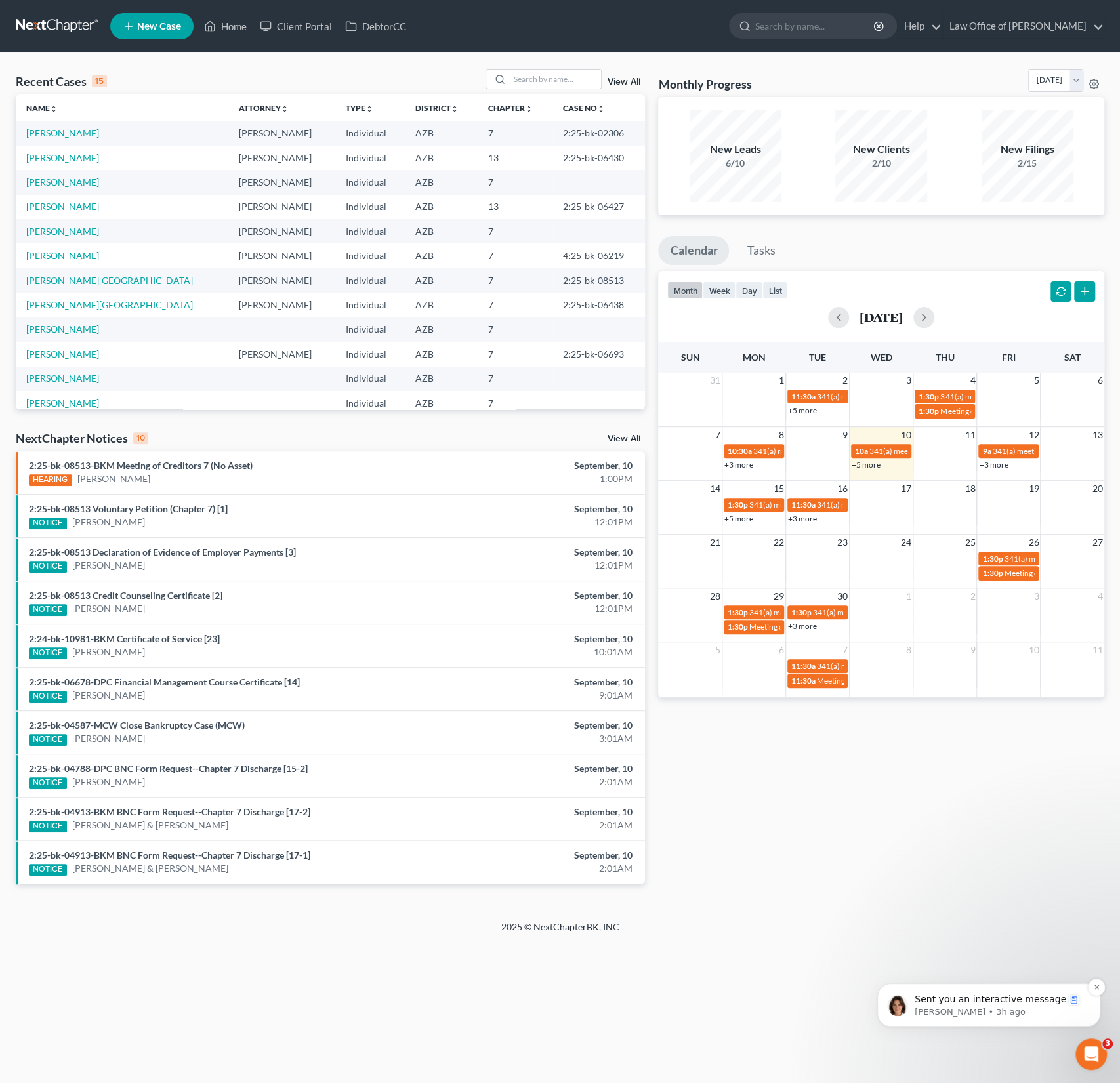
click at [976, 1009] on p "[PERSON_NAME] • 3h ago" at bounding box center [999, 1012] width 169 height 12
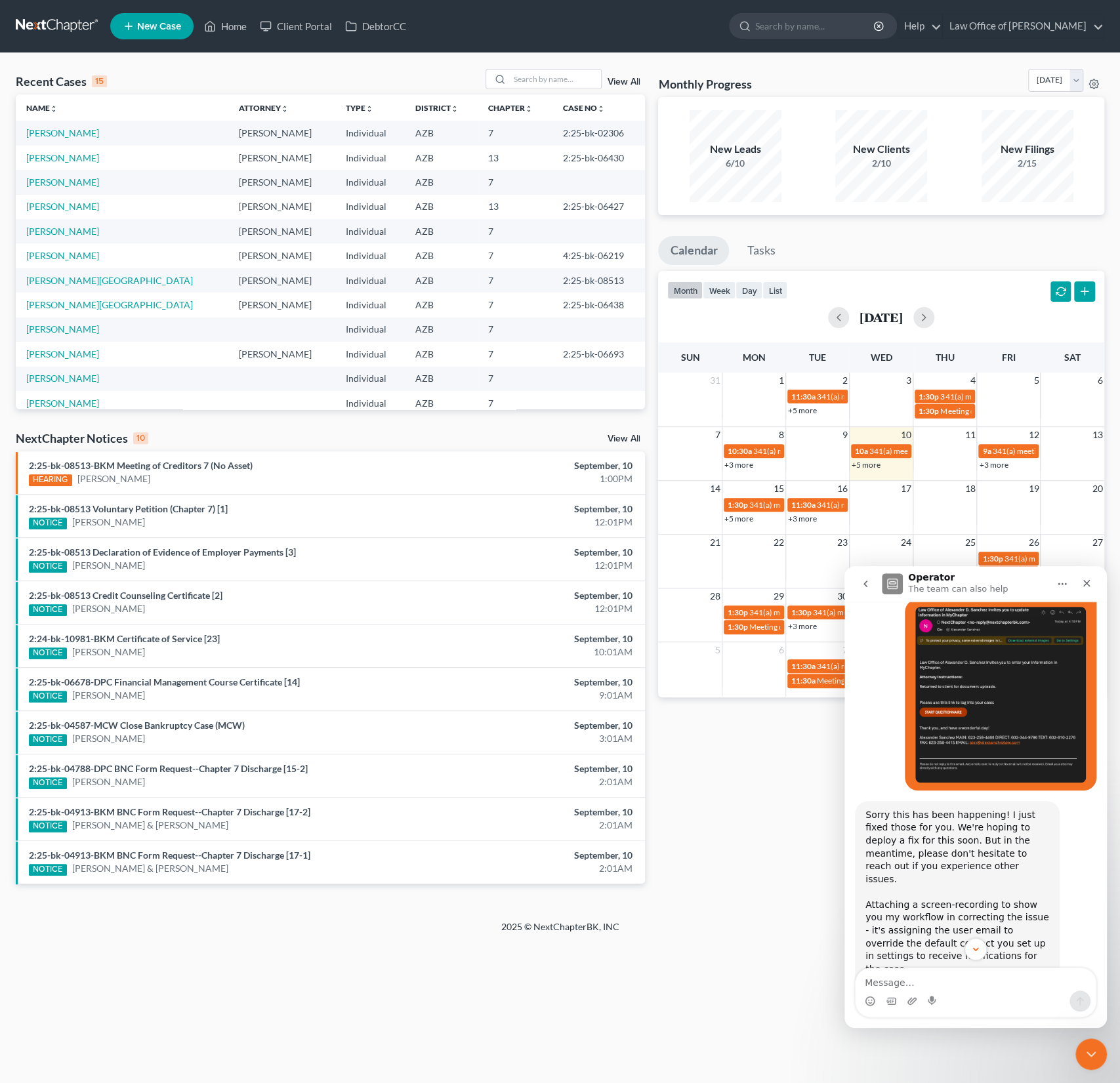
scroll to position [2011, 0]
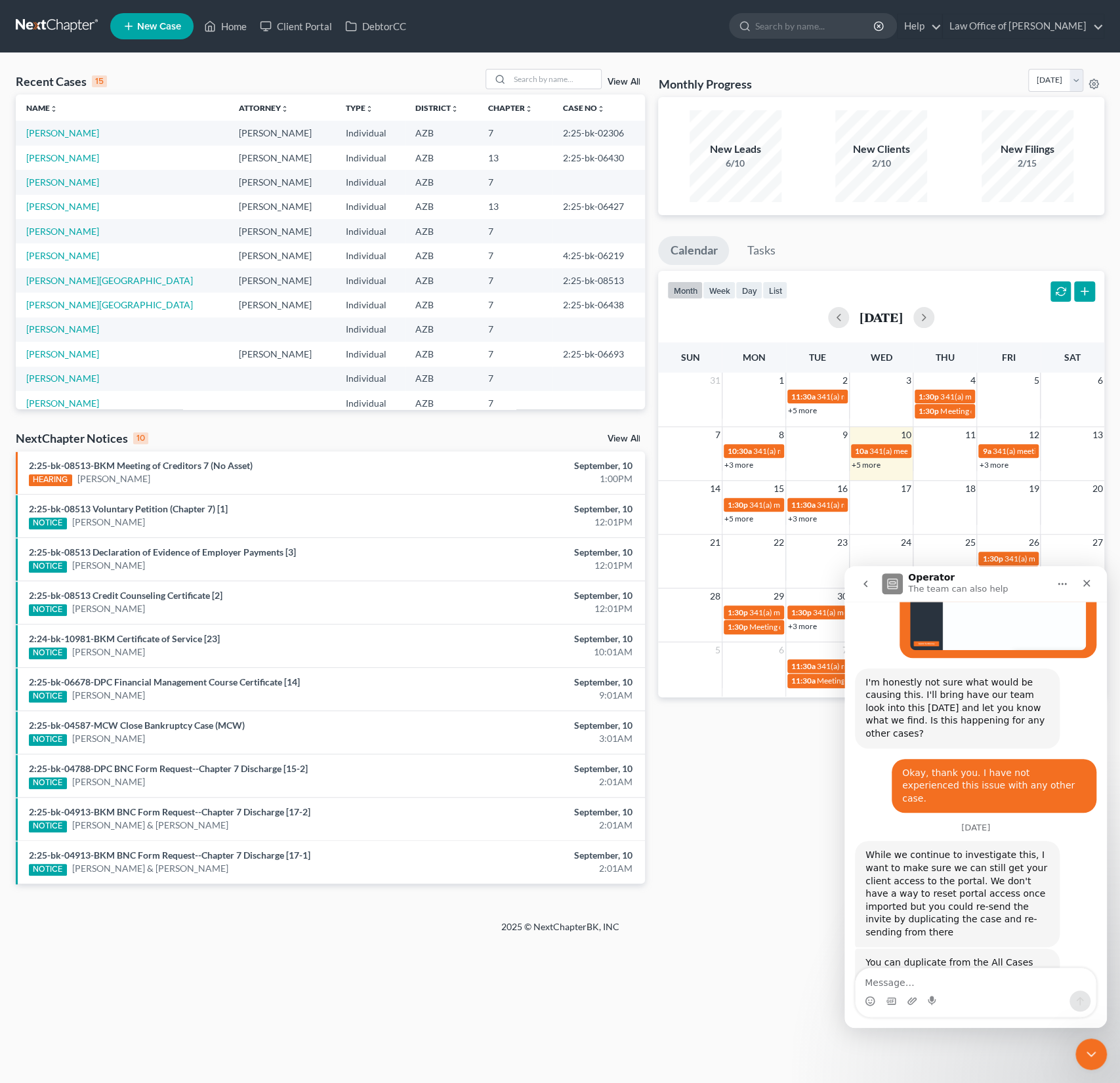
type textarea "O"
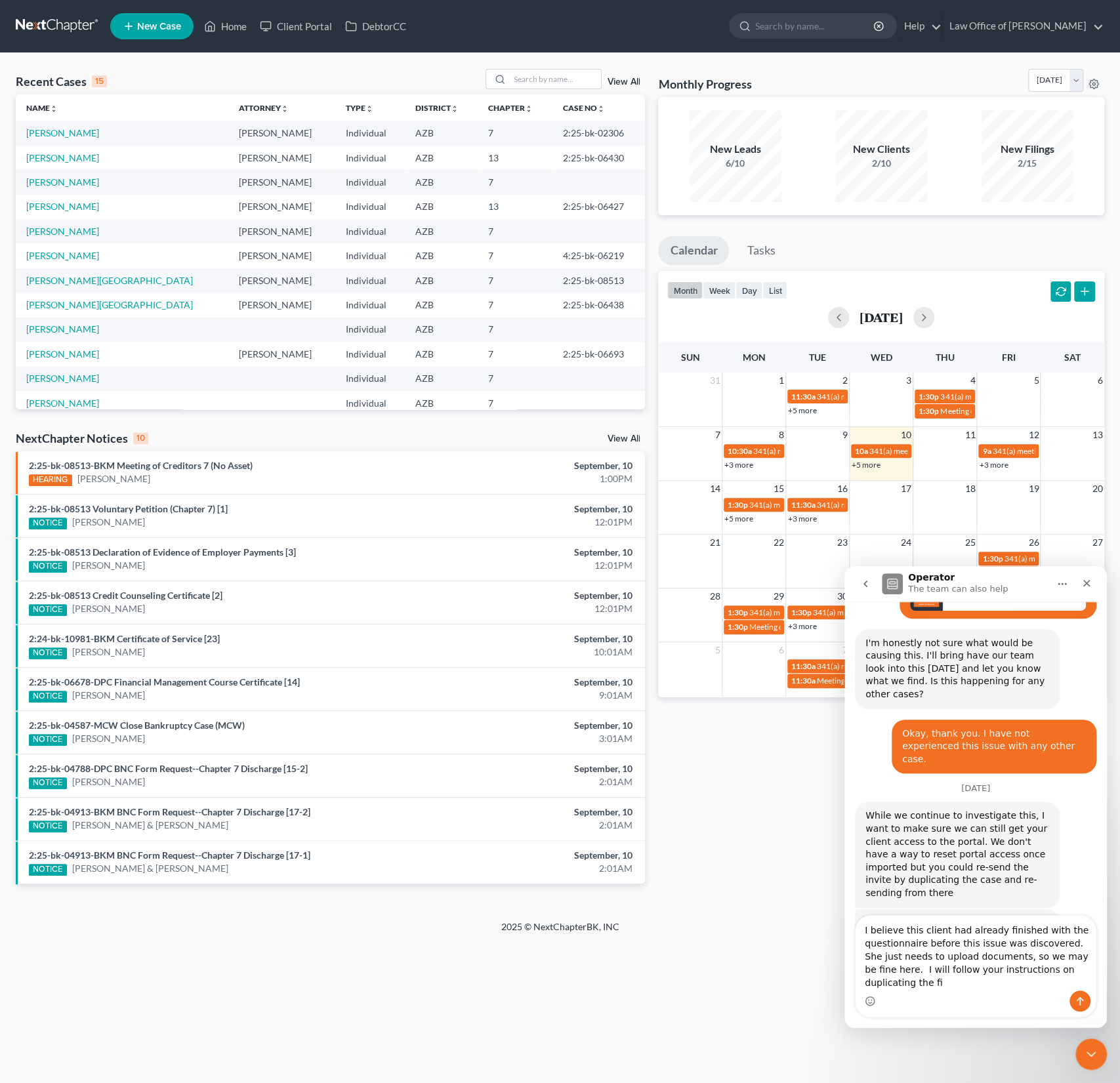
scroll to position [2064, 0]
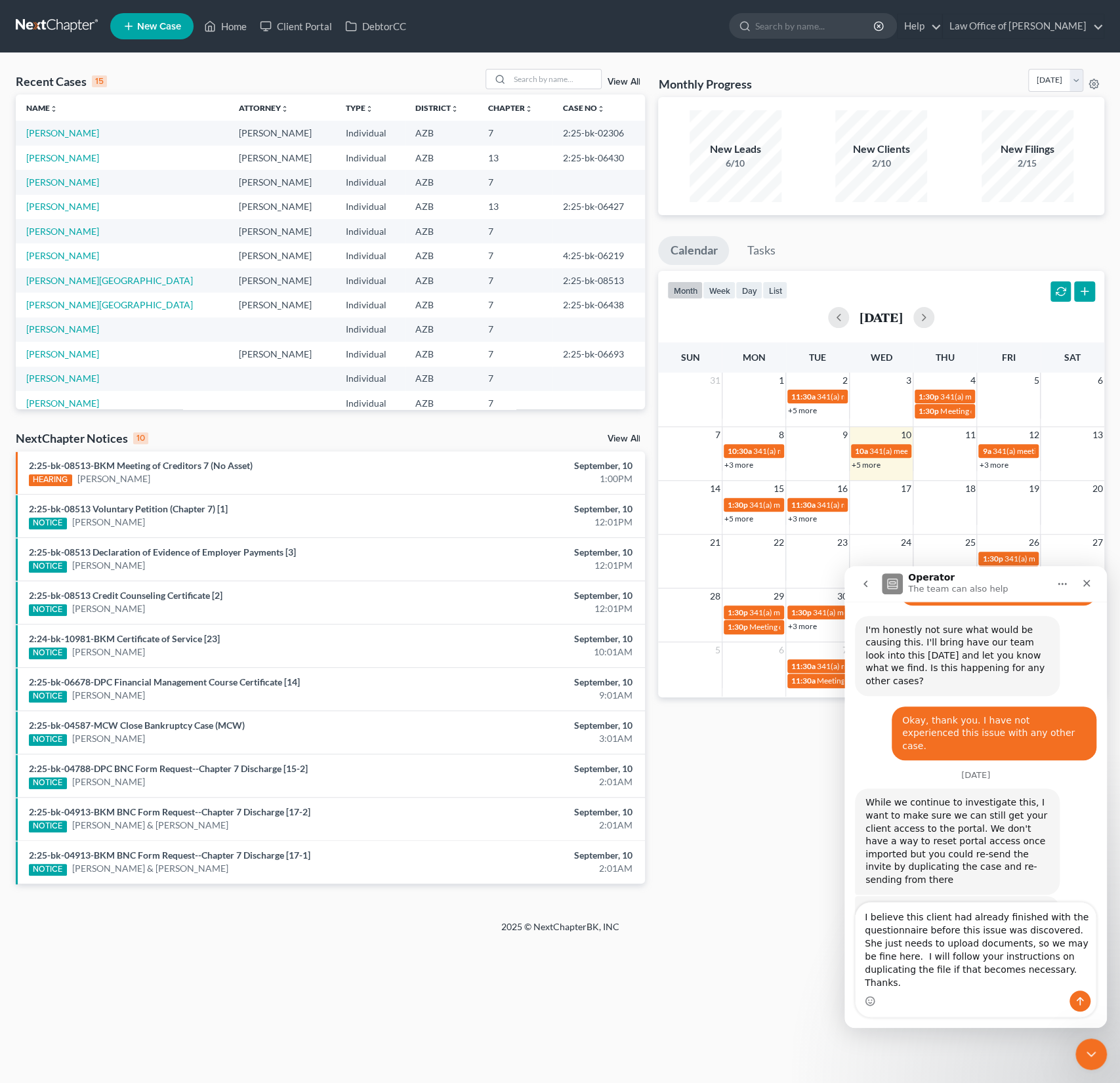
type textarea "I believe this client had already finished with the questionnaire before this i…"
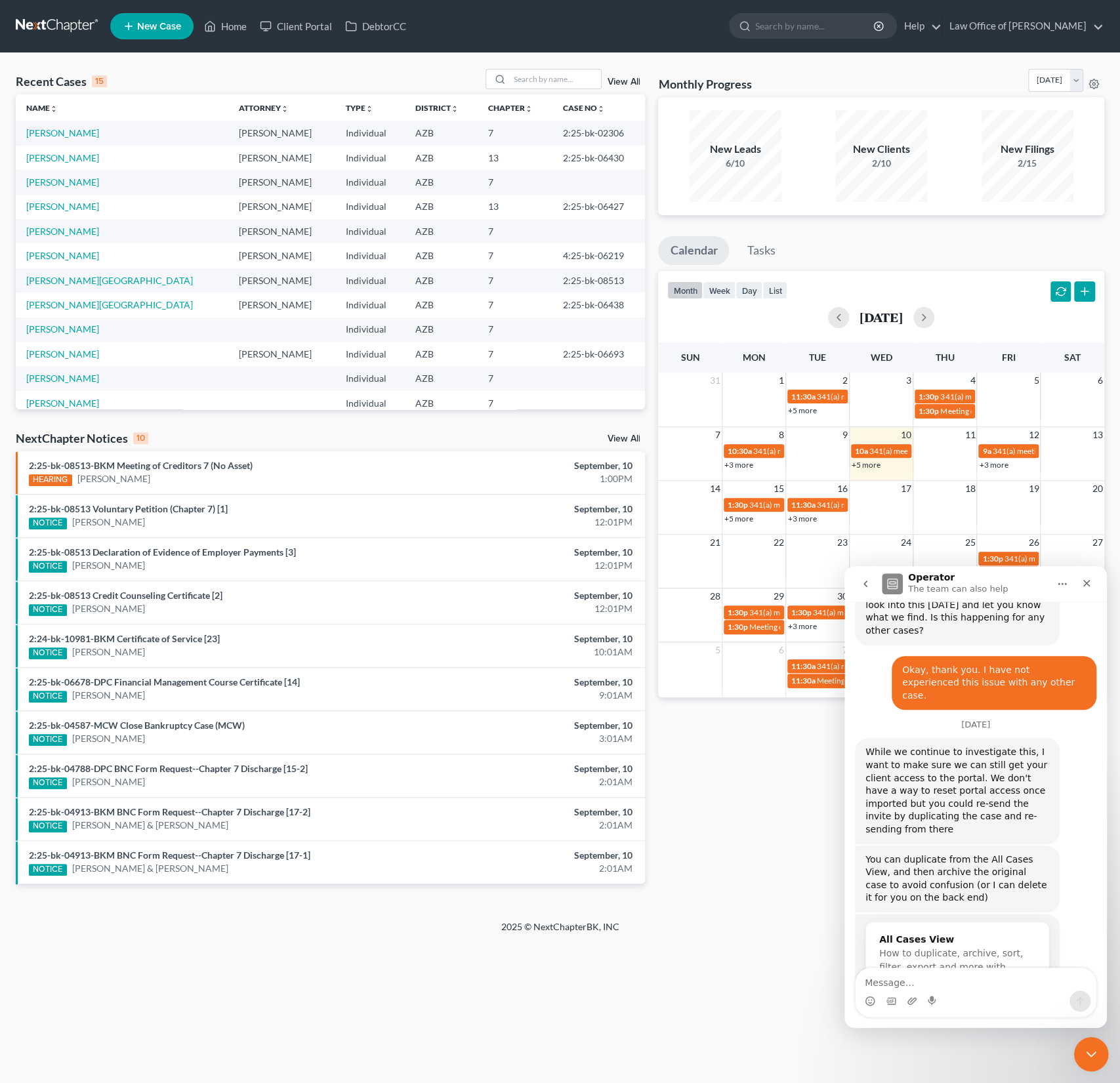
click at [1090, 1051] on icon "Close Intercom Messenger" at bounding box center [1089, 1052] width 16 height 16
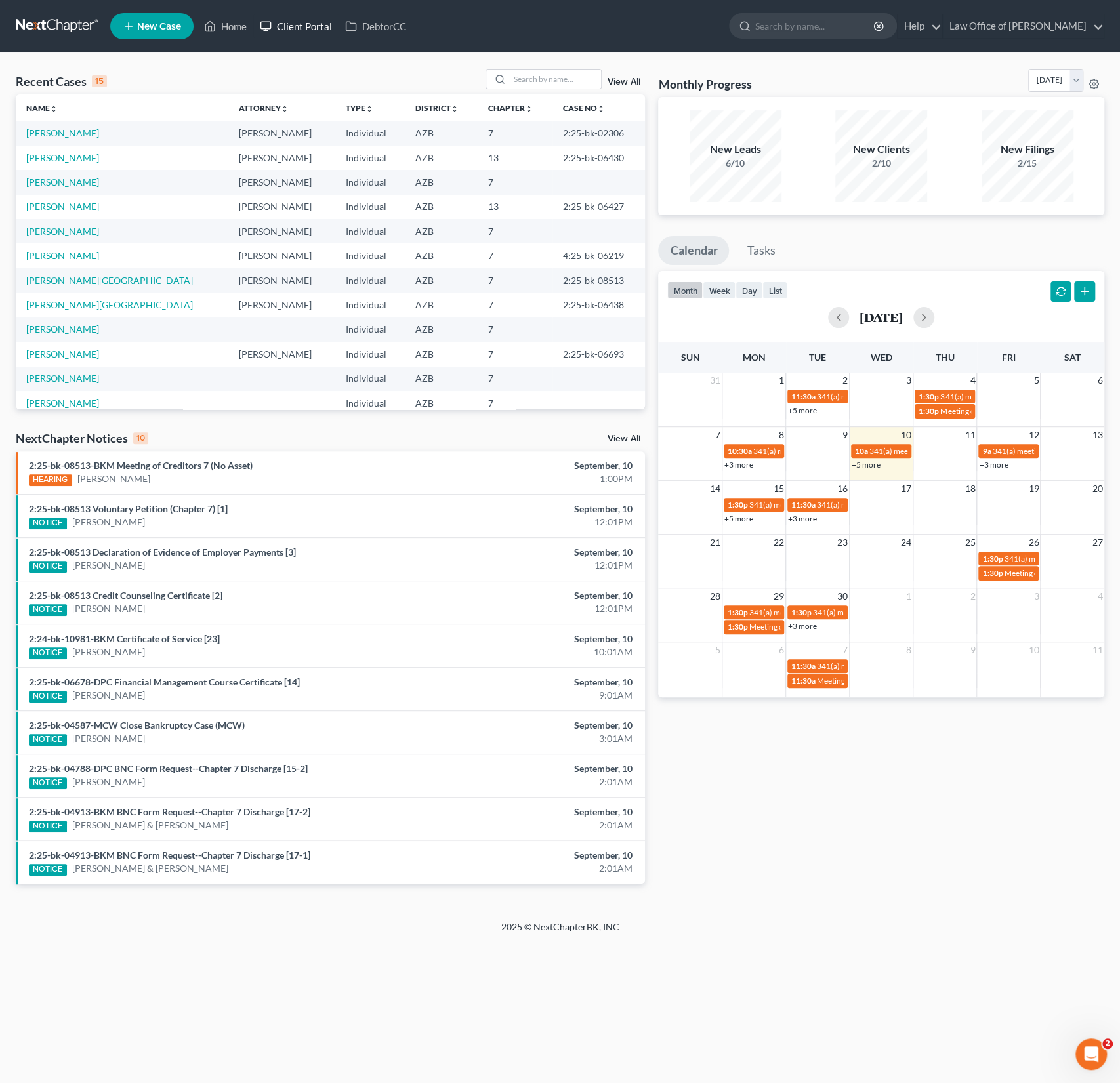
click at [318, 33] on link "Client Portal" at bounding box center [296, 26] width 85 height 24
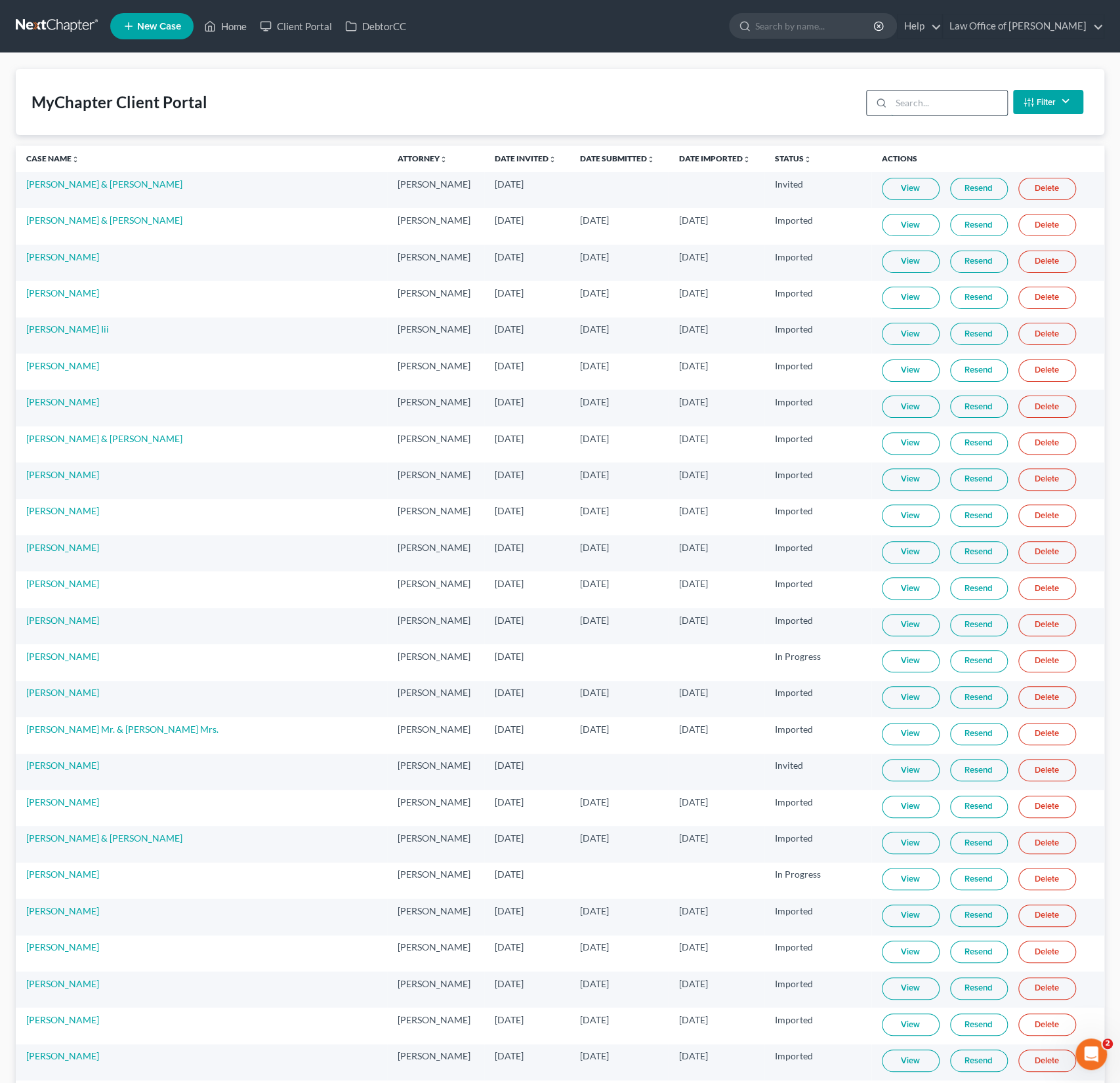
click at [923, 110] on input "search" at bounding box center [949, 103] width 116 height 25
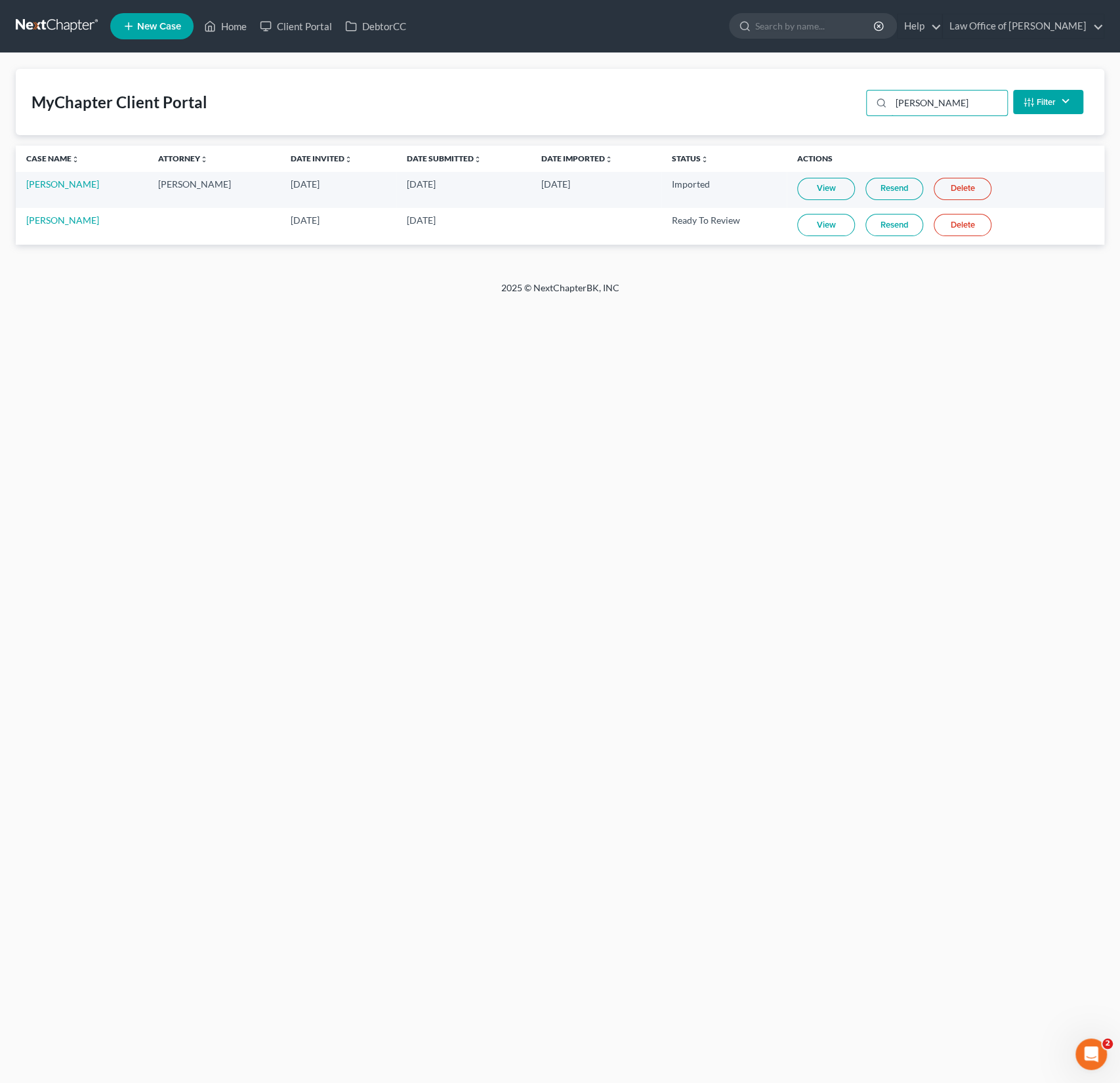
type input "[PERSON_NAME]"
click at [832, 221] on link "View" at bounding box center [827, 225] width 58 height 22
click at [1084, 1043] on div "Open Intercom Messenger" at bounding box center [1089, 1052] width 43 height 43
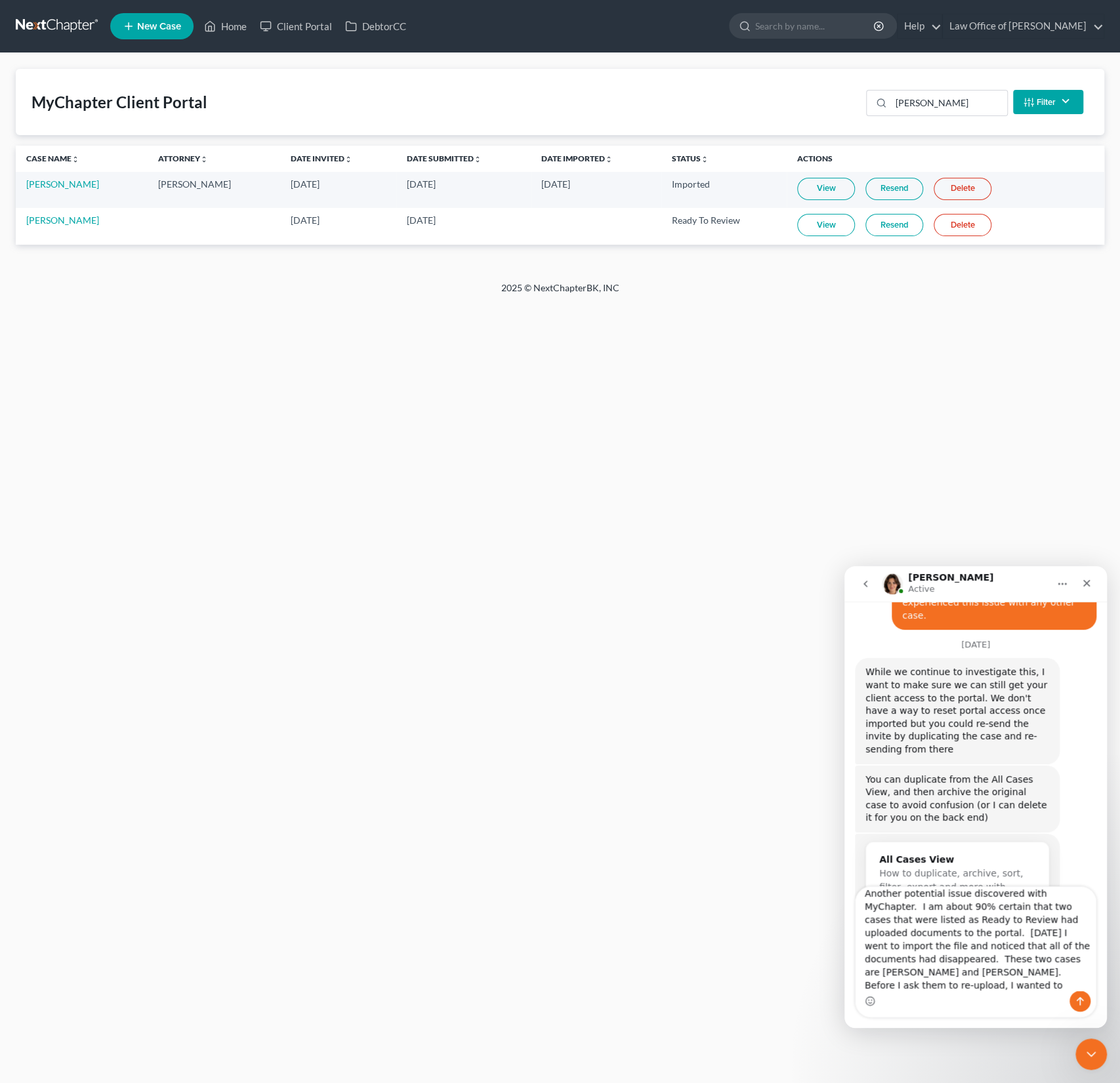
scroll to position [21, 0]
type textarea "Another potential issue discovered with MyChapter. I am about 90% certain that …"
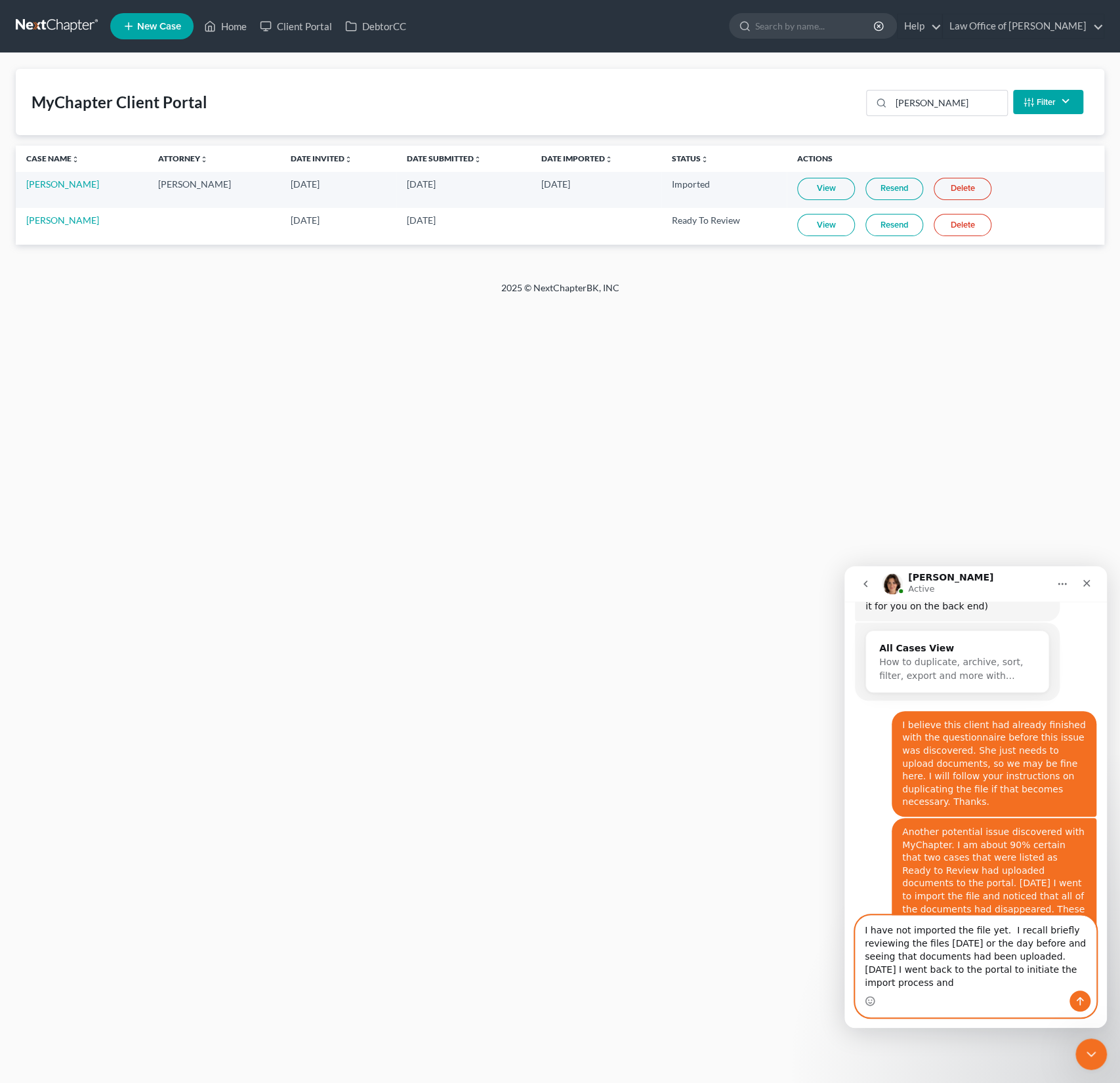
scroll to position [2420, 0]
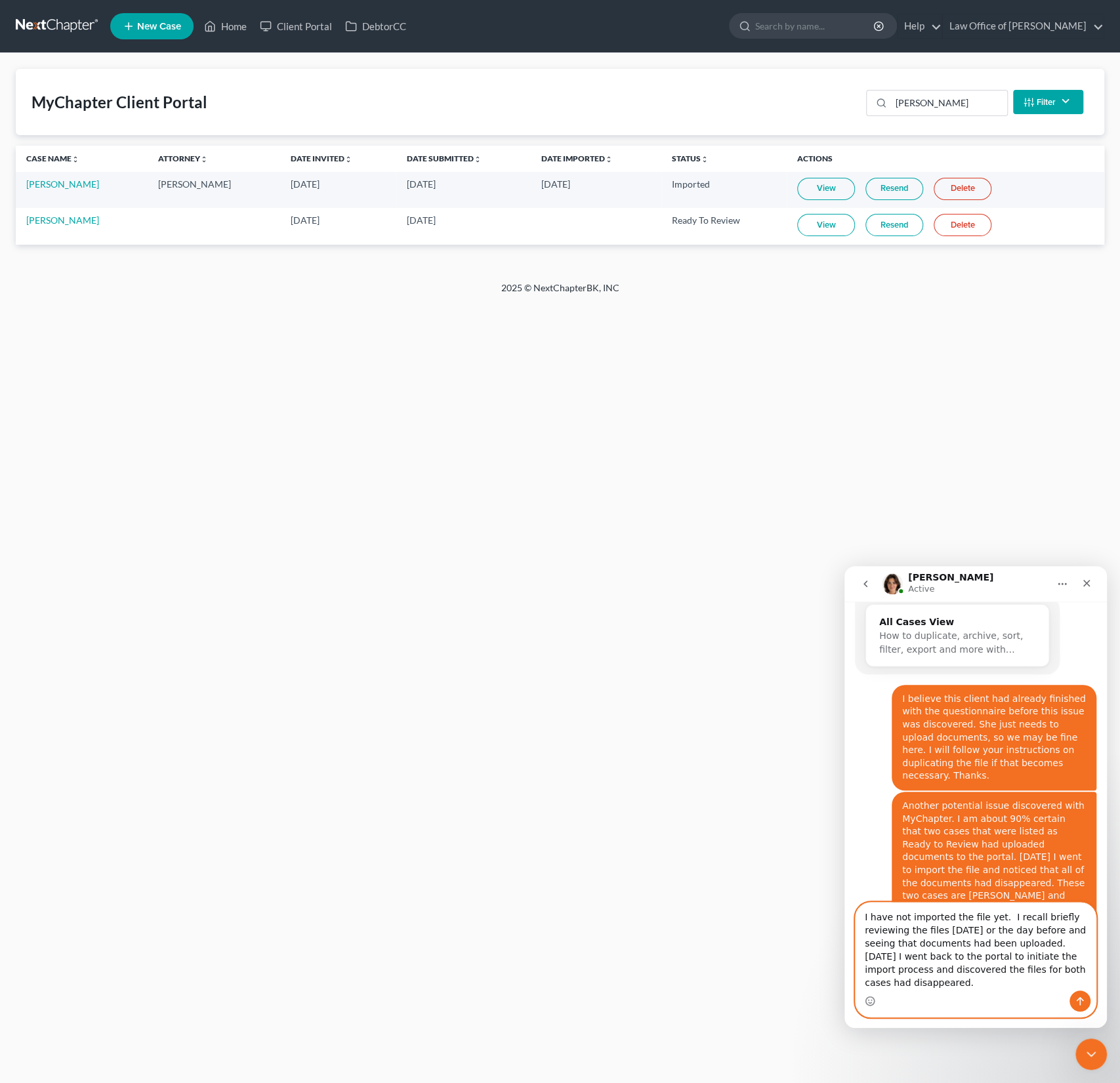
type textarea "I have not imported the file yet. I recall briefly reviewing the files [DATE] o…"
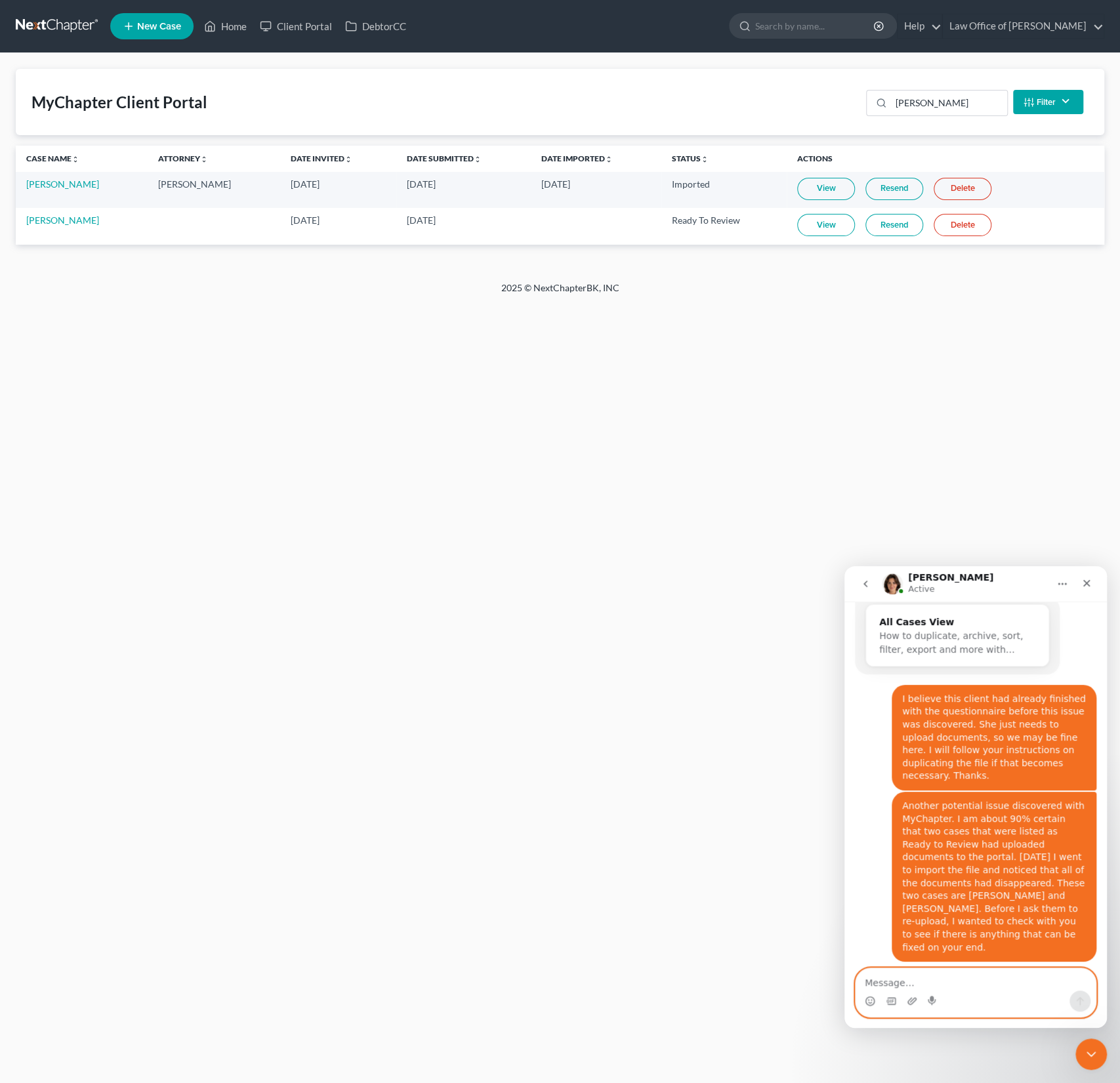
scroll to position [2484, 0]
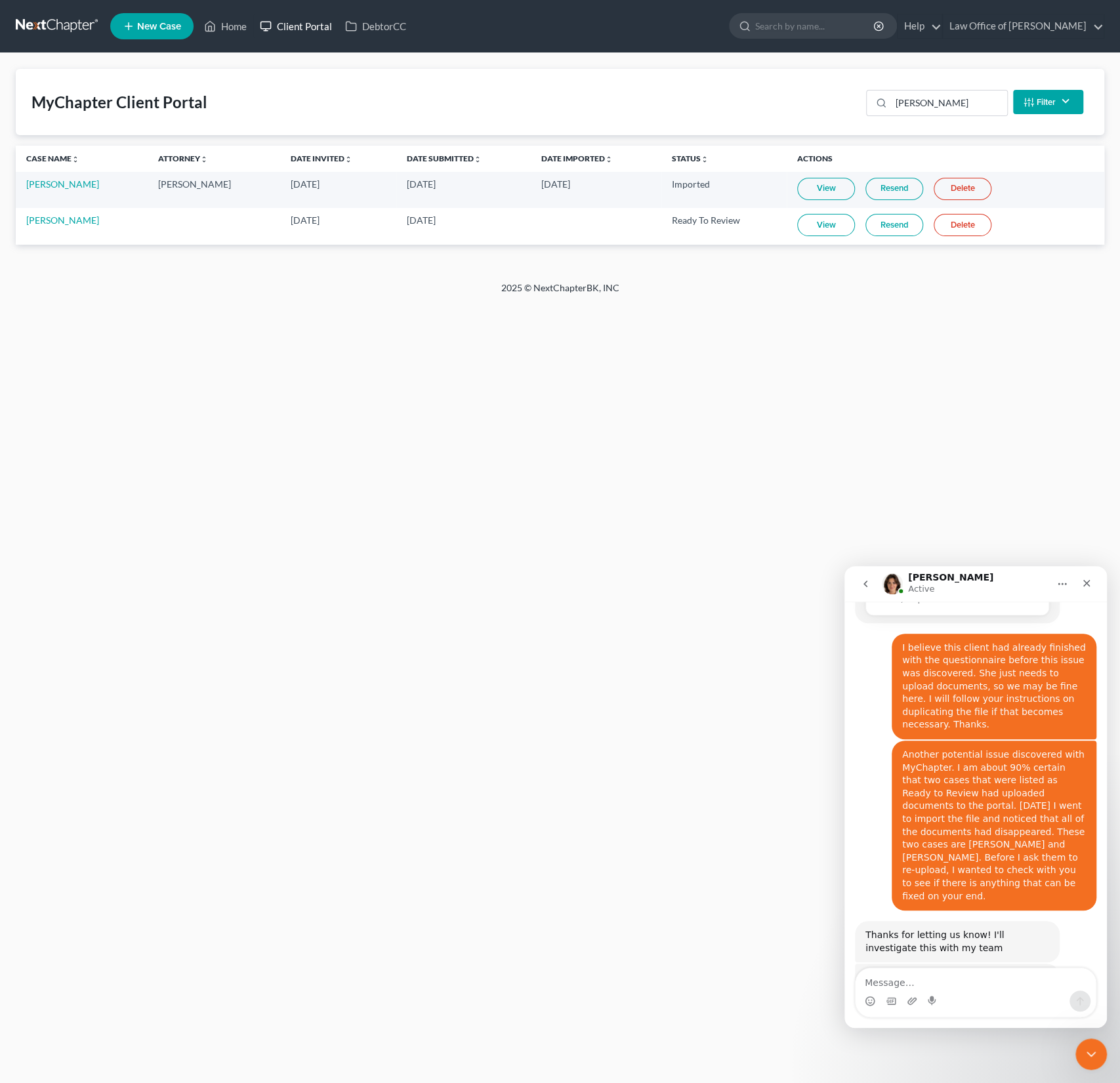
click at [291, 26] on link "Client Portal" at bounding box center [296, 26] width 85 height 24
click at [311, 27] on link "Client Portal" at bounding box center [296, 26] width 85 height 24
click at [310, 25] on link "Client Portal" at bounding box center [296, 26] width 85 height 24
click at [1094, 1062] on div "Close Intercom Messenger" at bounding box center [1089, 1052] width 32 height 32
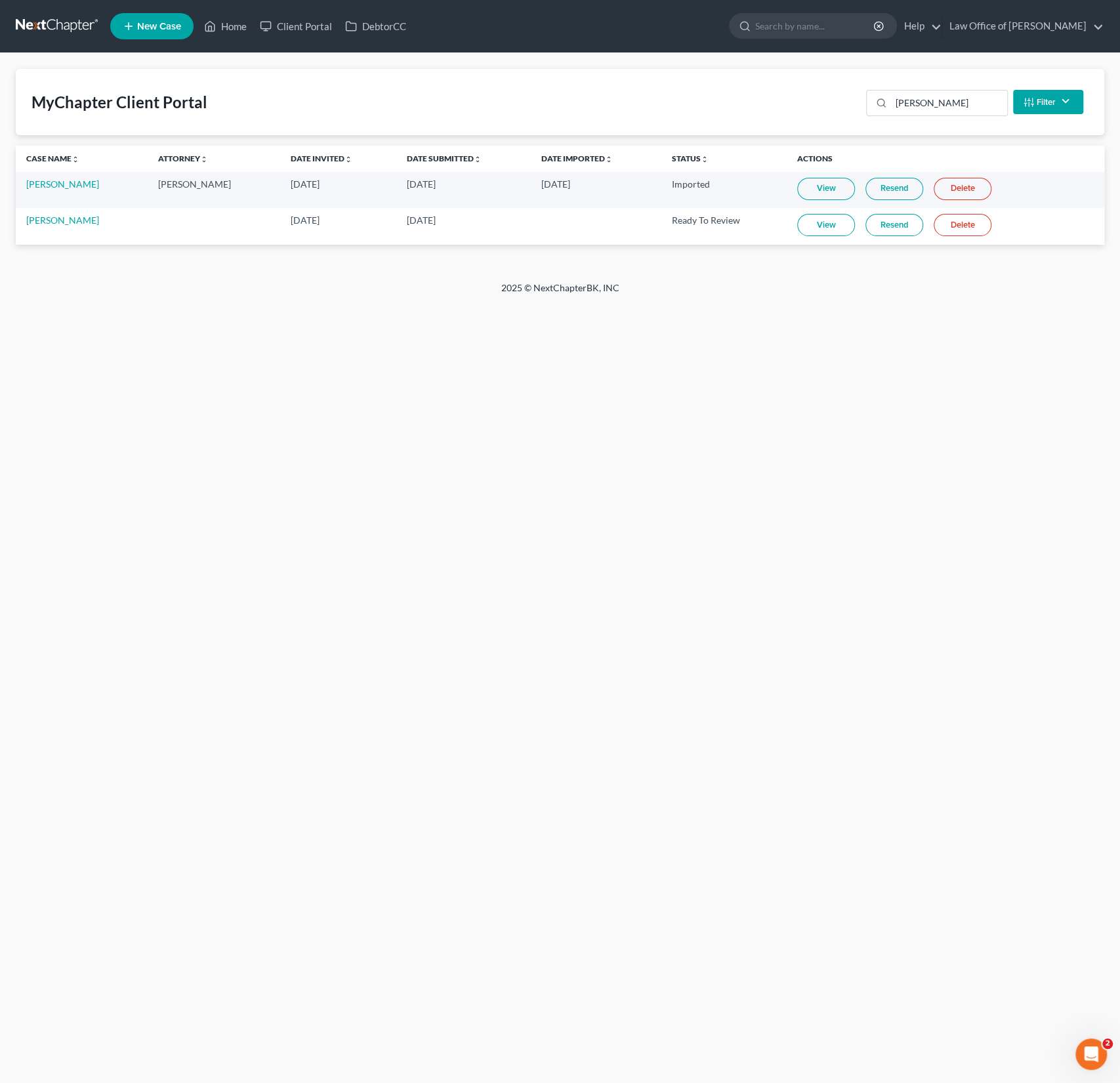
click at [788, 559] on div "Home New Case Client Portal DebtorCC Law Office of [PERSON_NAME] Sanchez [EMAIL…" at bounding box center [560, 542] width 1120 height 1083
drag, startPoint x: 950, startPoint y: 107, endPoint x: 850, endPoint y: 89, distance: 101.6
click at [850, 89] on div "MyChapter Client Portal [PERSON_NAME] Filter Status Filter... Invited In Progre…" at bounding box center [560, 102] width 1088 height 66
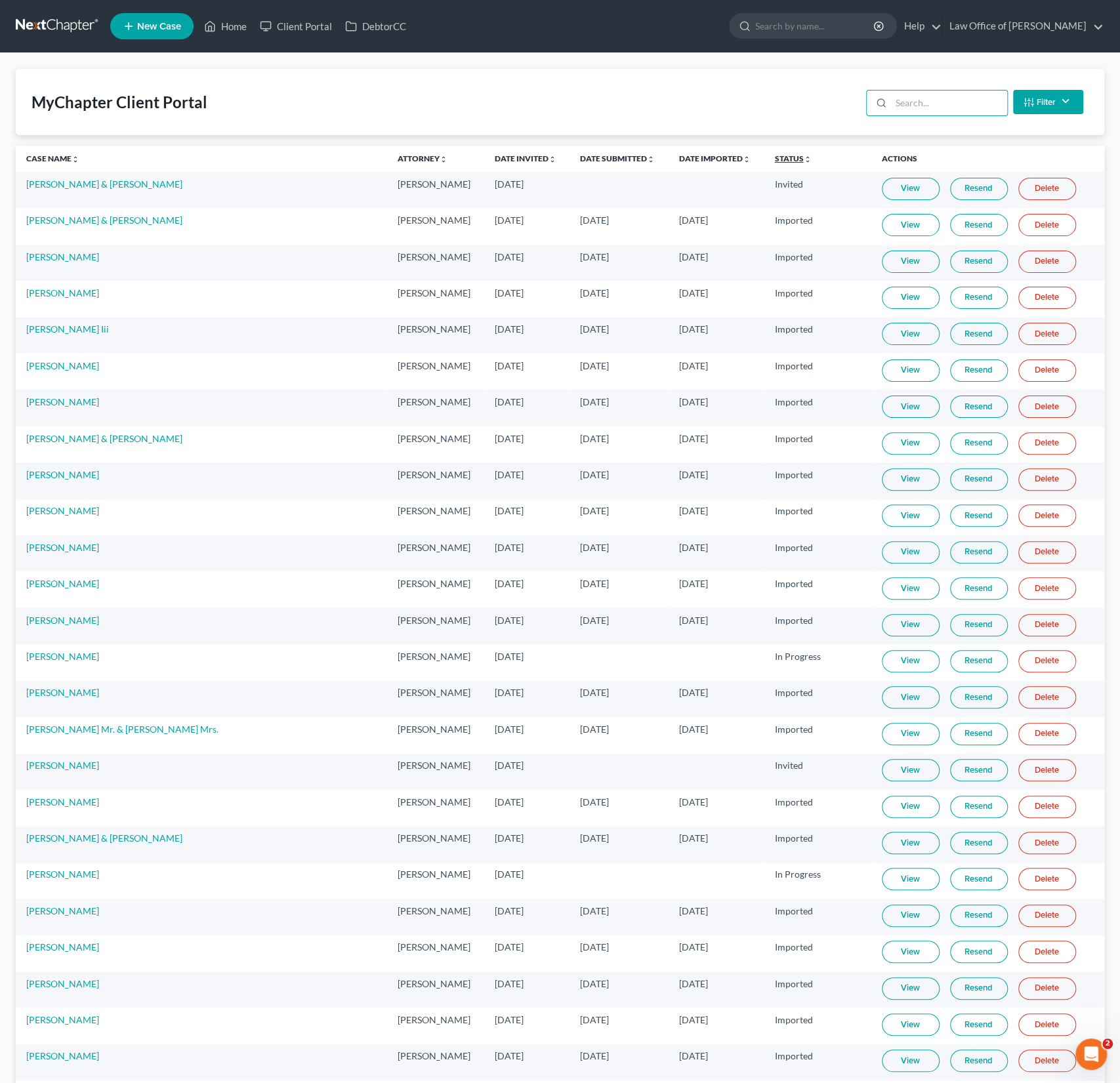
click at [775, 158] on link "Status unfold_more expand_more expand_less" at bounding box center [793, 158] width 37 height 10
click at [775, 158] on link "Status unfold_more expand_more expand_less" at bounding box center [794, 158] width 38 height 10
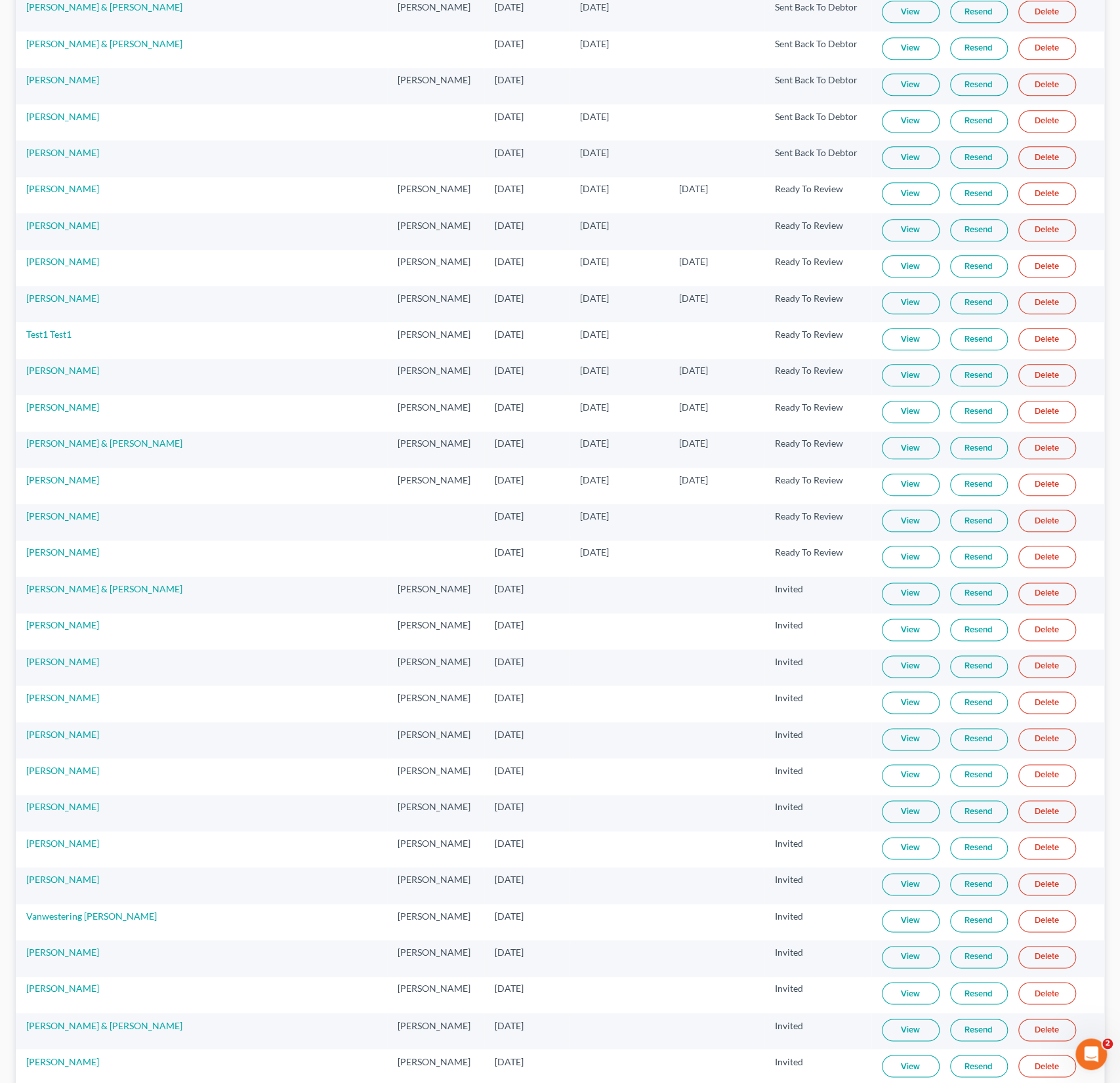
scroll to position [680, 0]
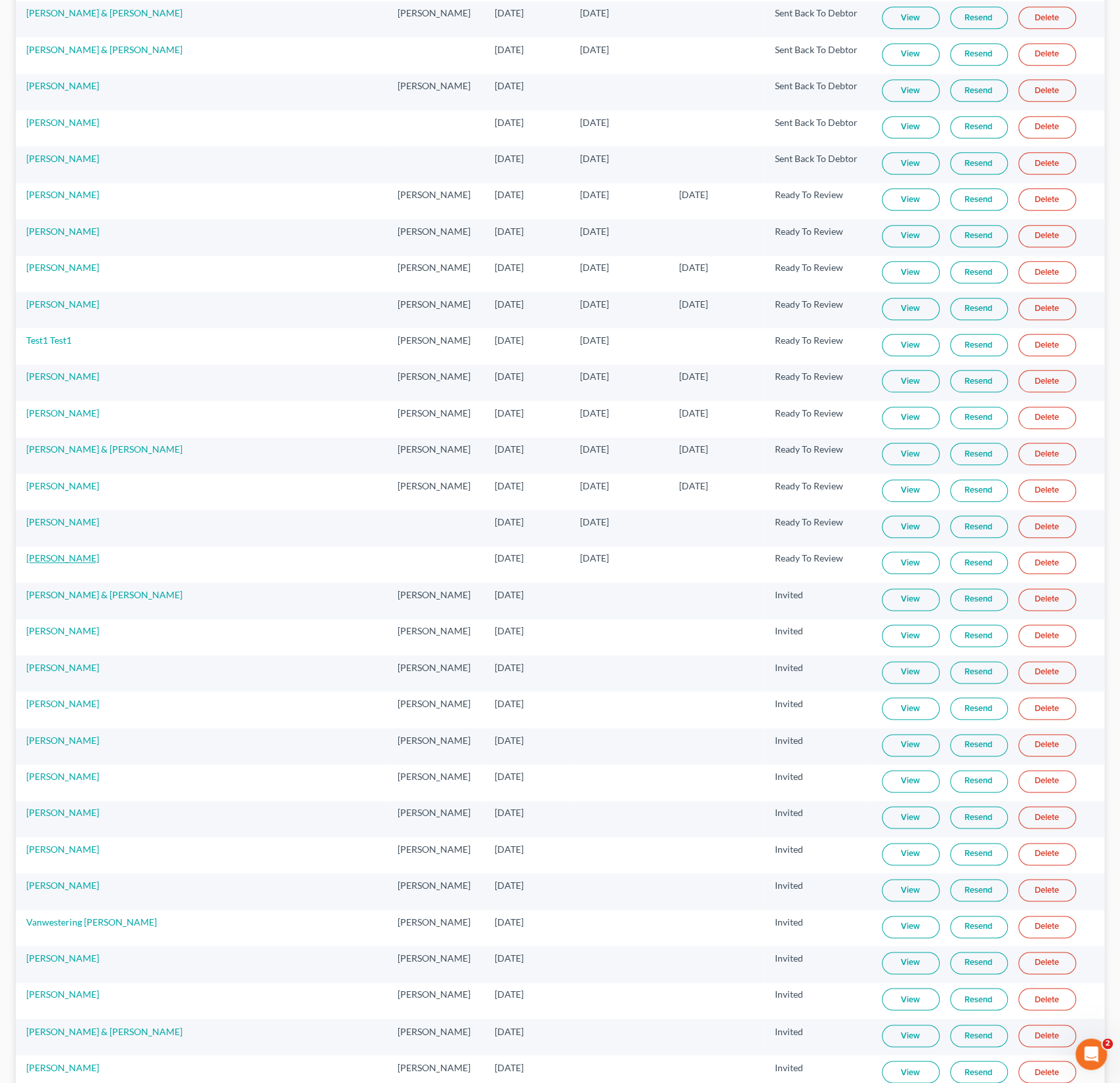
click at [79, 553] on link "[PERSON_NAME]" at bounding box center [62, 558] width 73 height 11
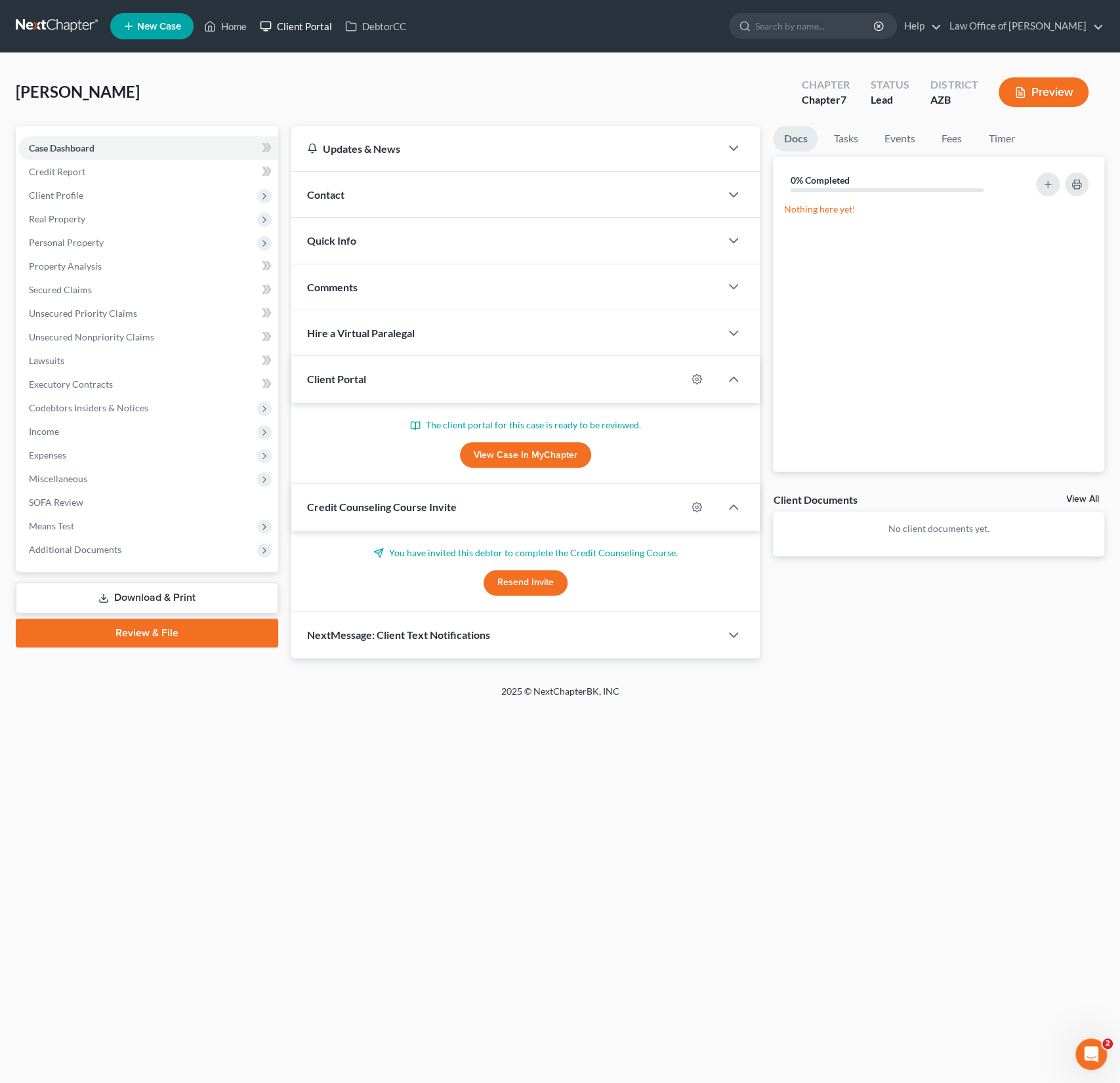
click at [311, 24] on link "Client Portal" at bounding box center [296, 26] width 85 height 24
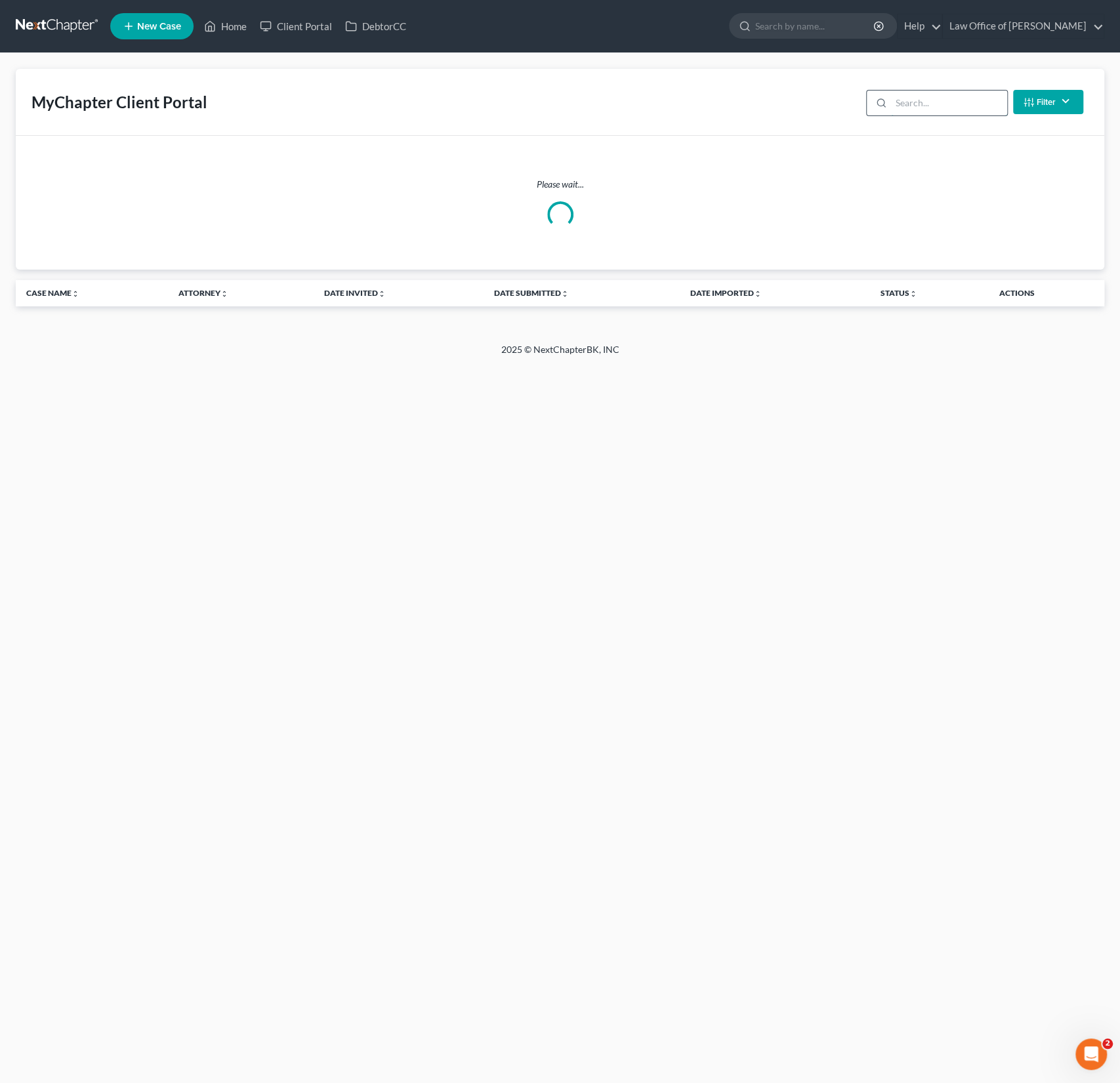
click at [940, 102] on input "search" at bounding box center [949, 103] width 116 height 25
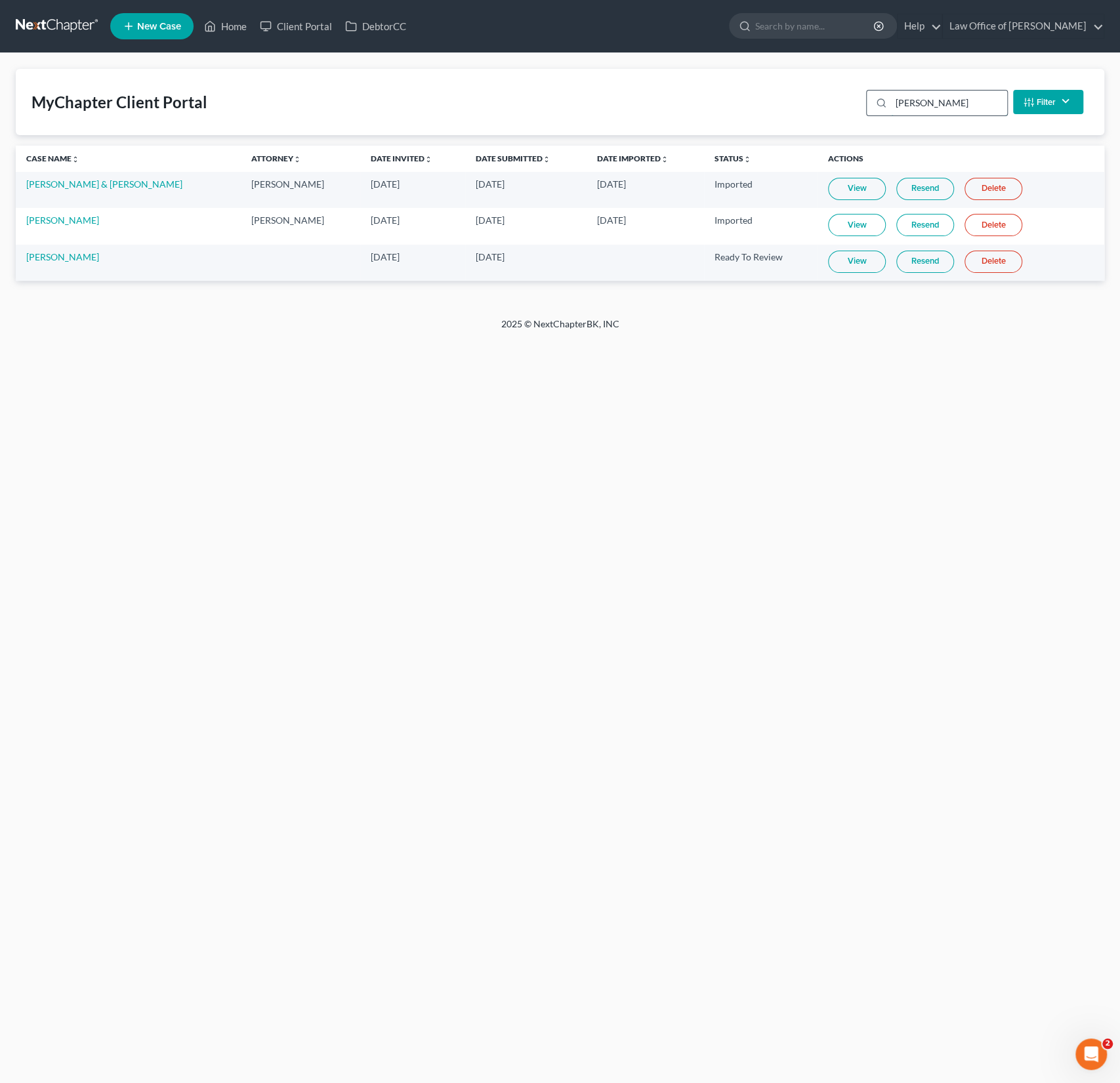
type input "[PERSON_NAME]"
click at [852, 259] on link "View" at bounding box center [857, 262] width 58 height 22
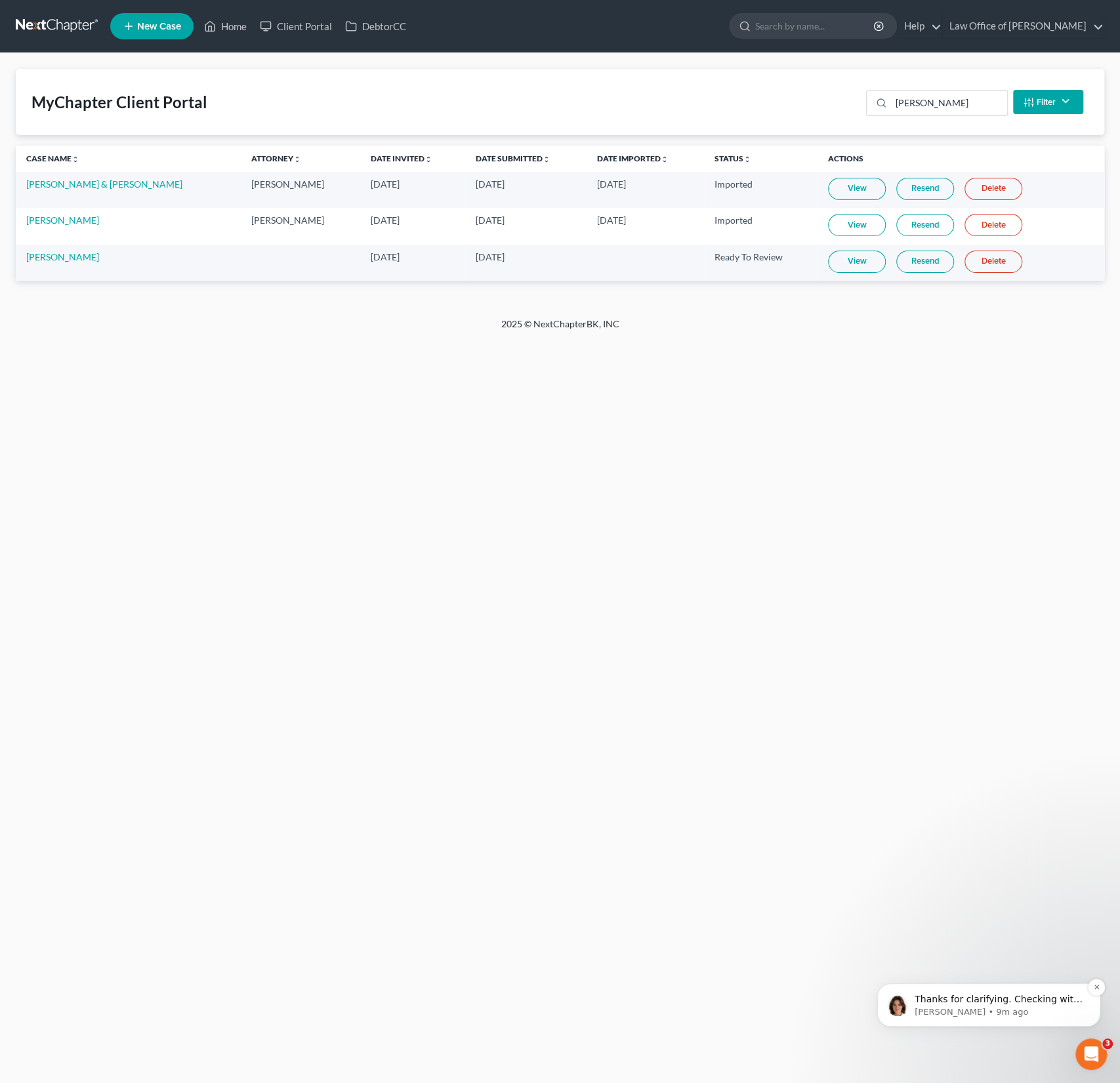
click at [966, 999] on p "Thanks for clarifying. Checking with our team on this" at bounding box center [999, 1000] width 169 height 13
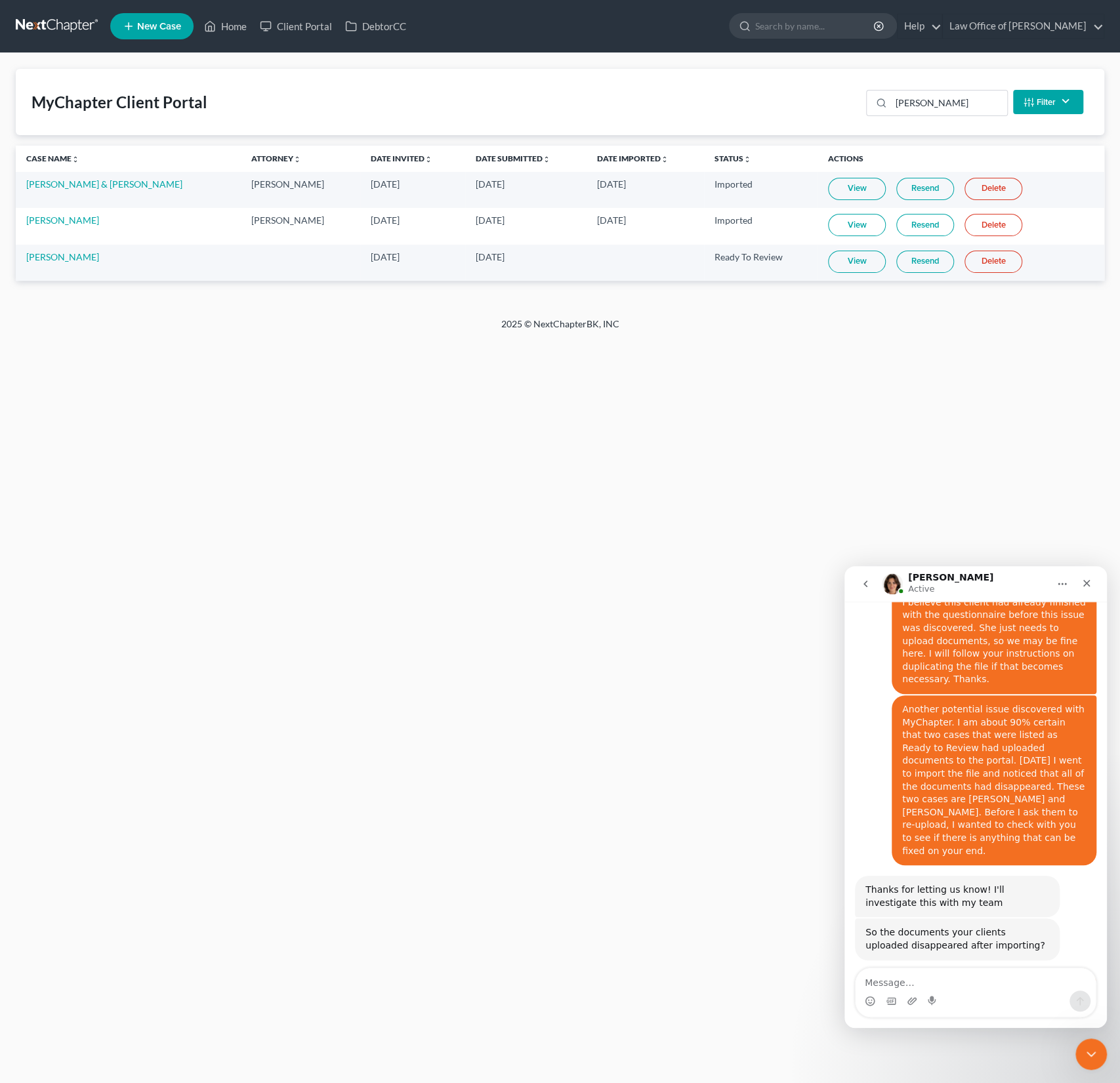
scroll to position [2557, 0]
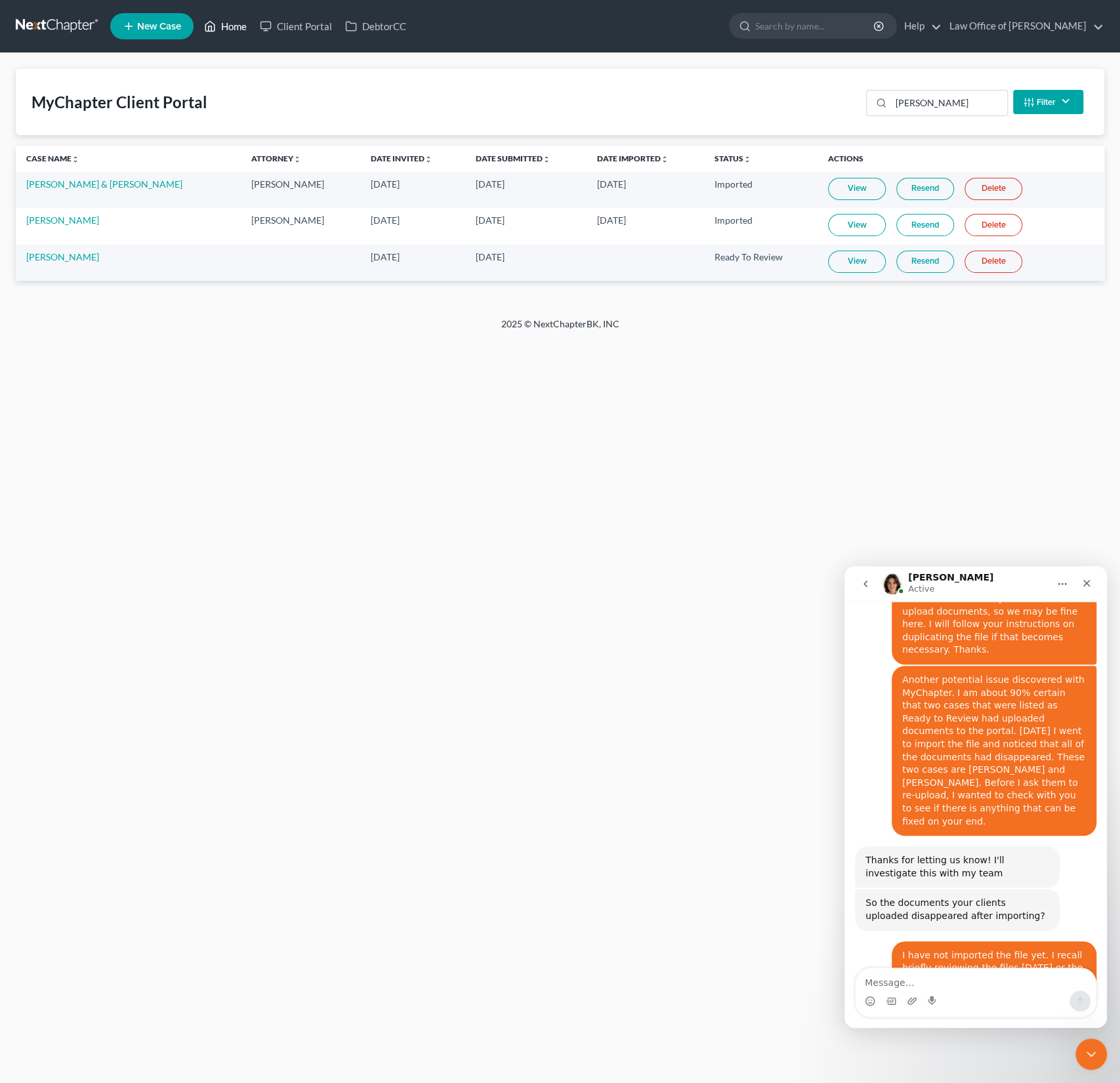
click at [239, 26] on link "Home" at bounding box center [225, 26] width 56 height 24
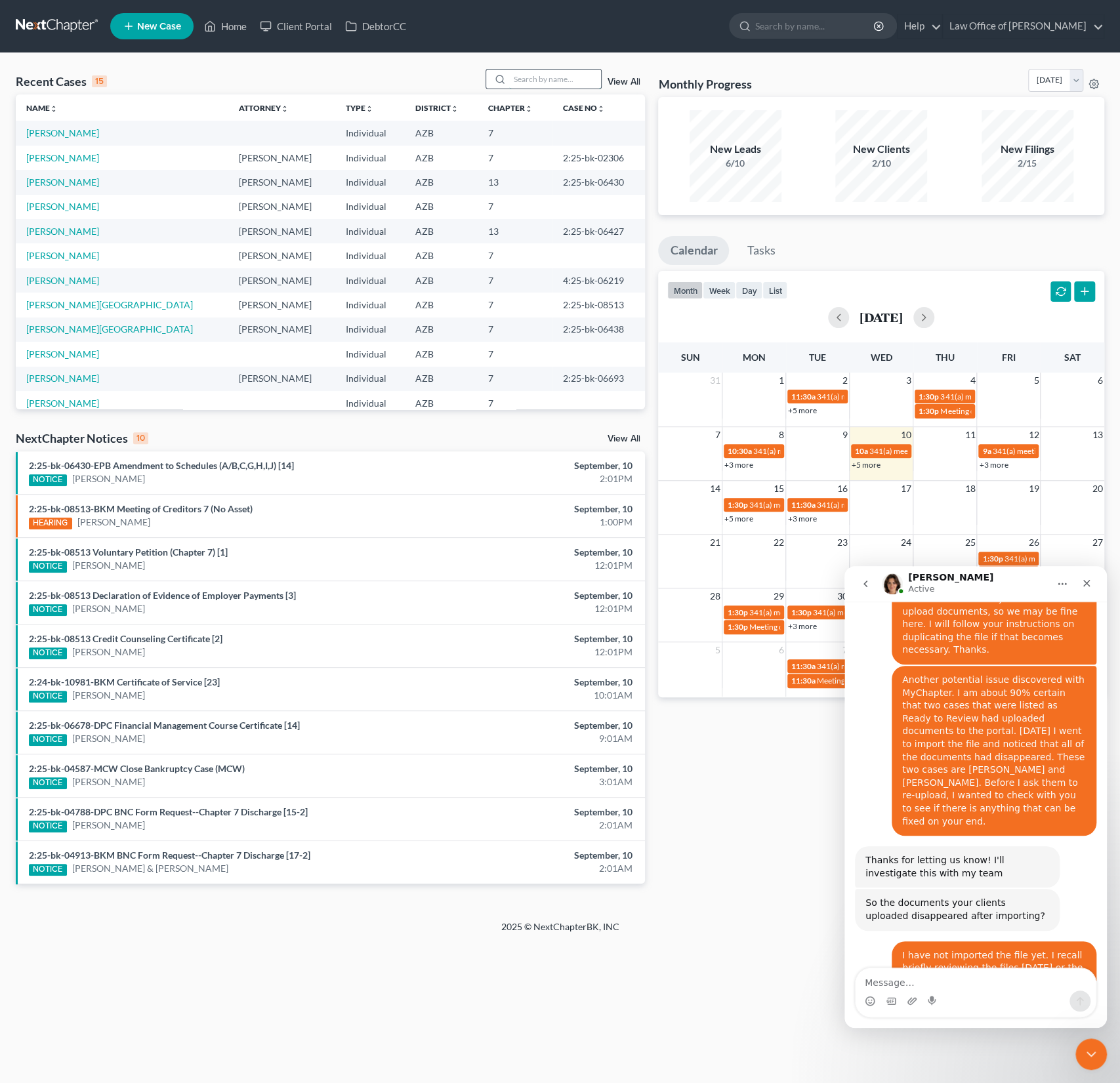
click at [558, 79] on input "search" at bounding box center [555, 79] width 92 height 19
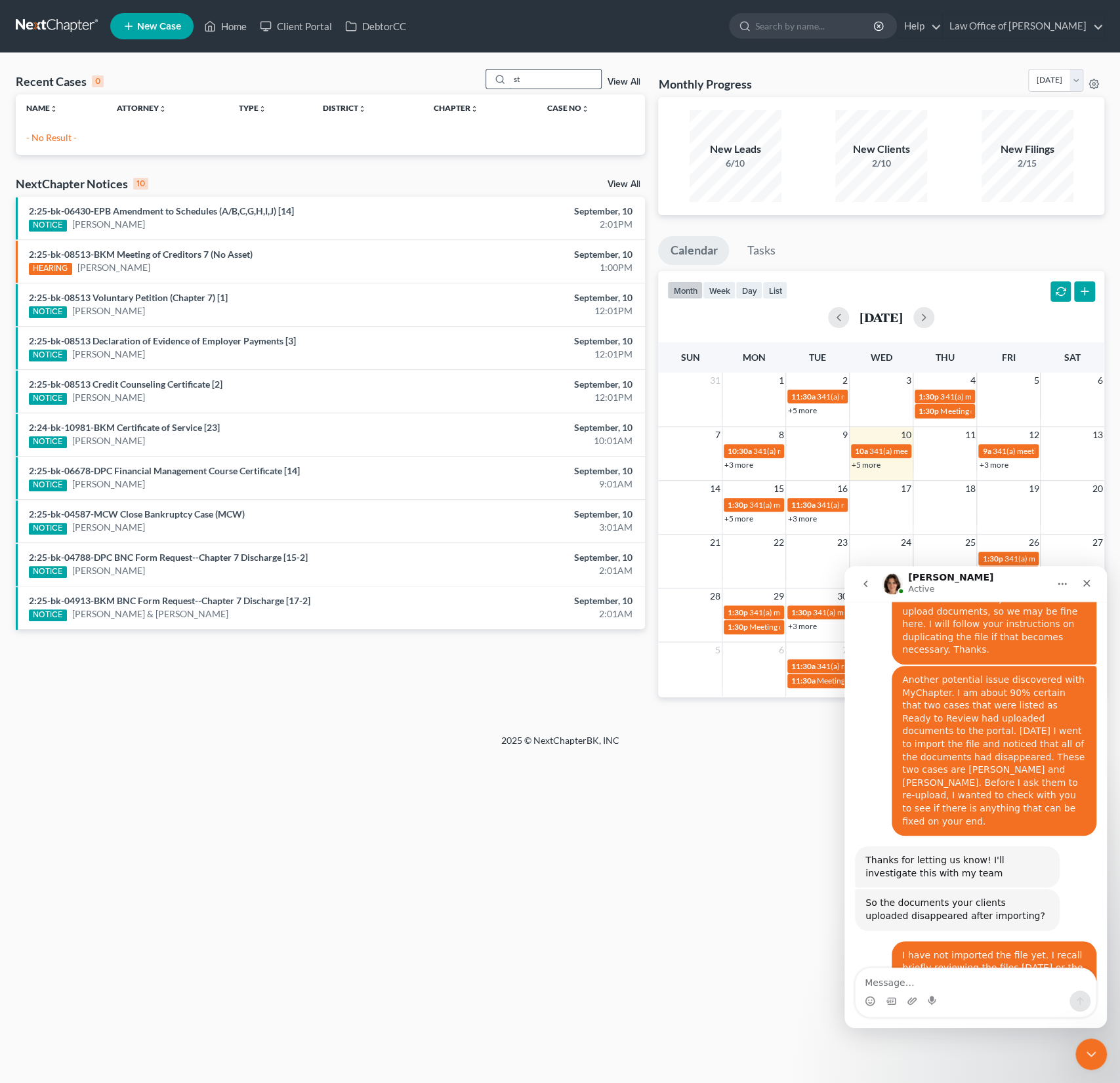
type input "s"
type input "[PERSON_NAME]"
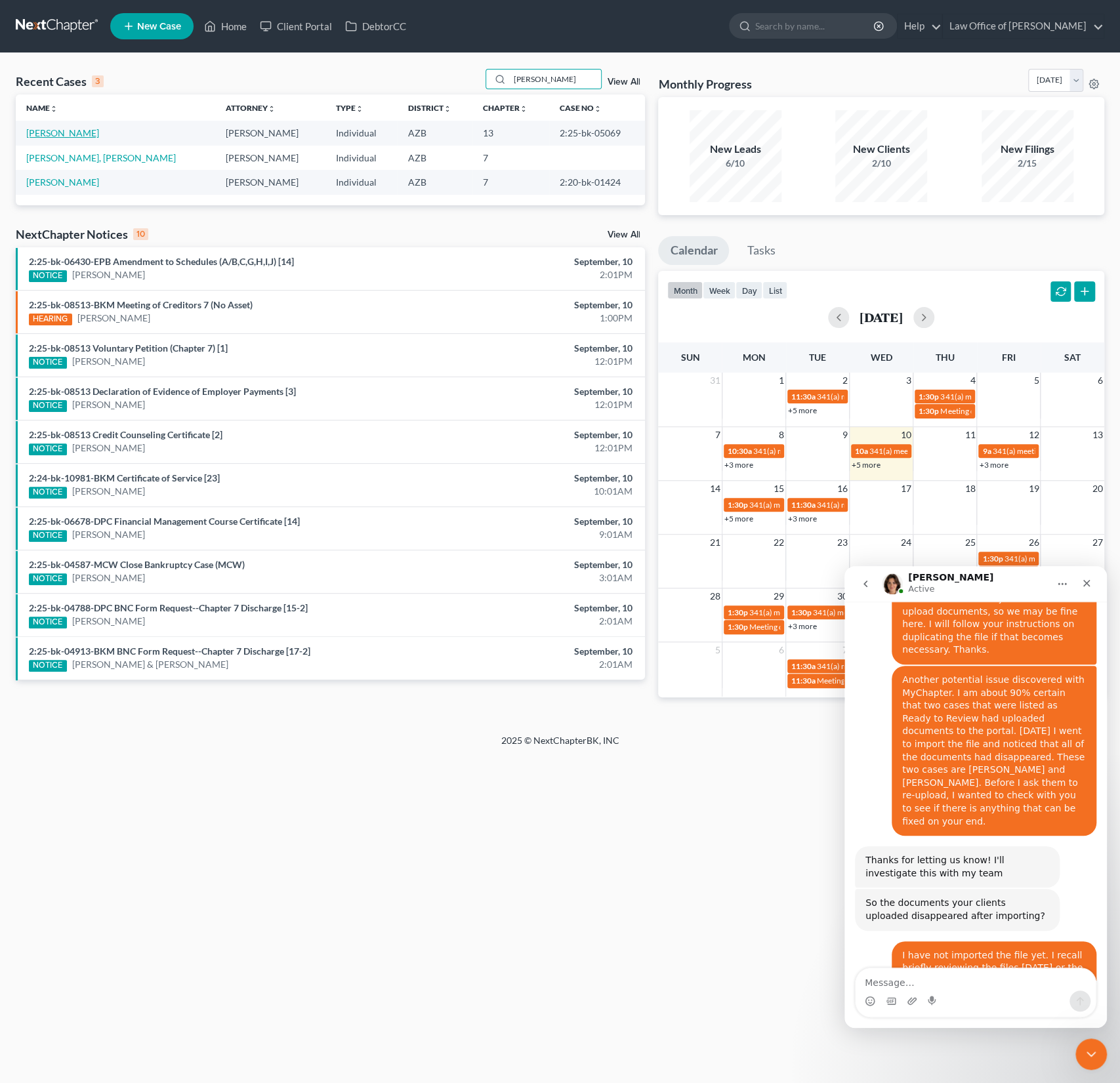
click at [64, 135] on link "[PERSON_NAME]" at bounding box center [62, 133] width 73 height 11
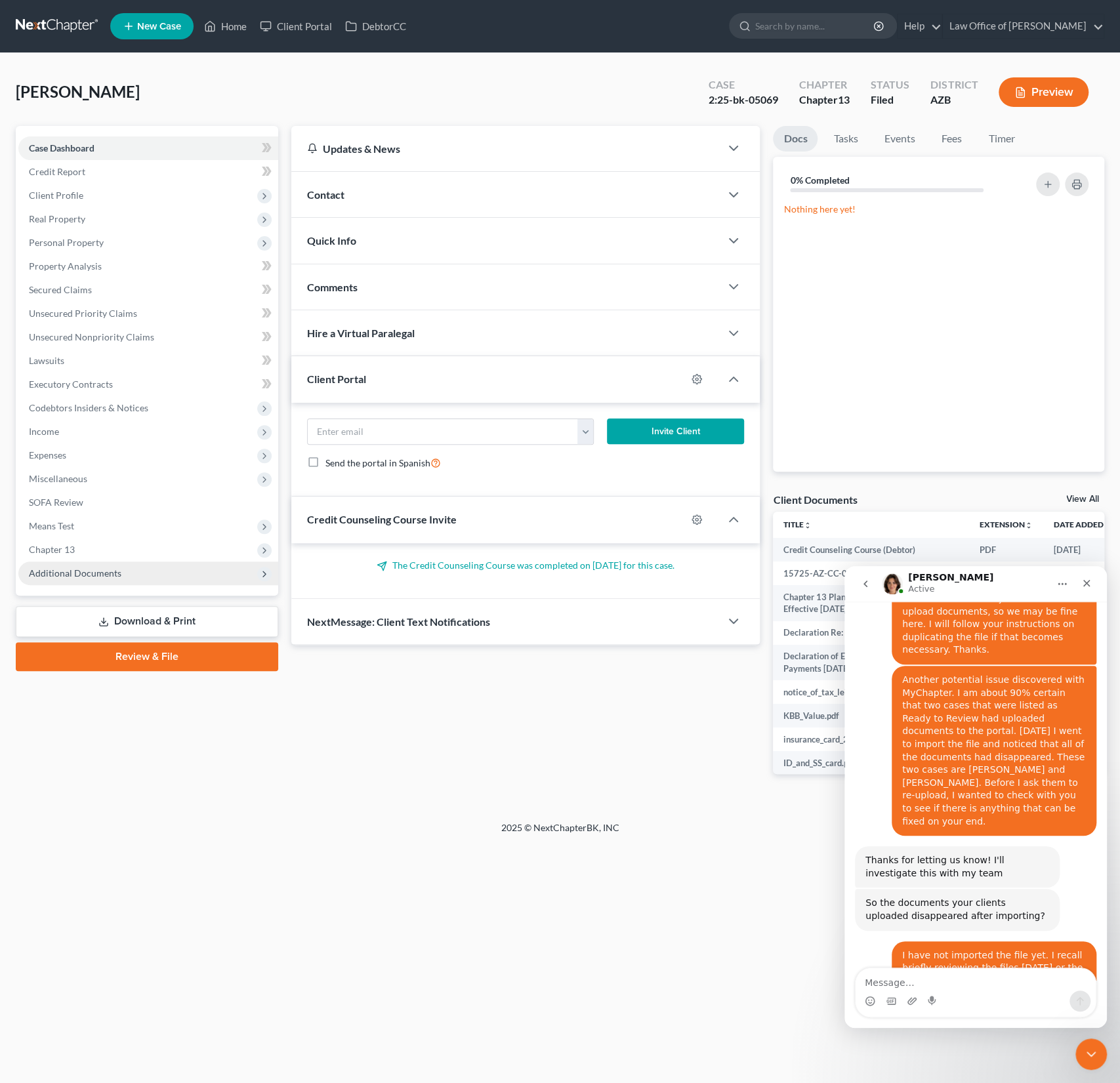
click at [84, 578] on span "Additional Documents" at bounding box center [75, 573] width 93 height 11
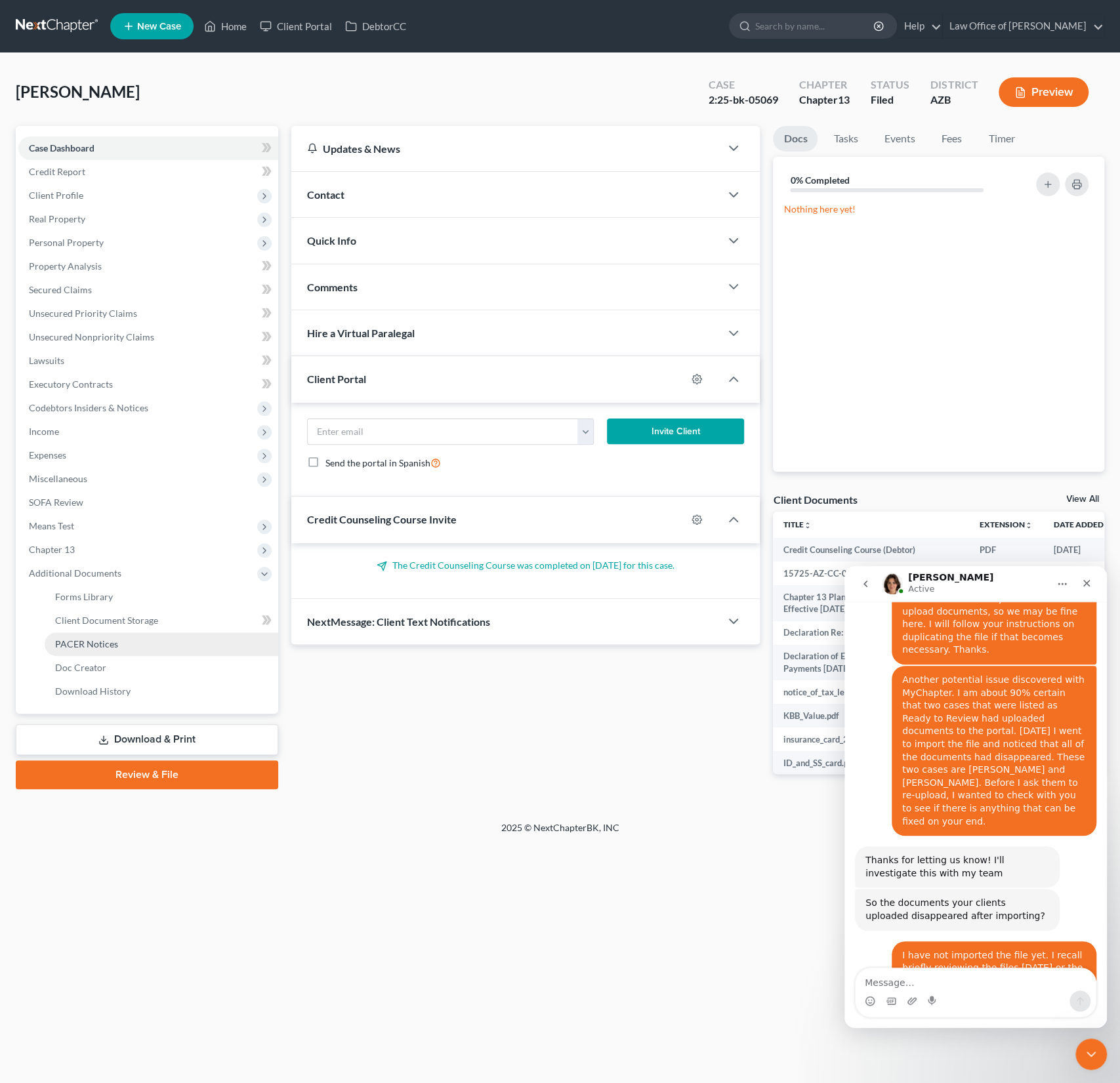
click at [98, 650] on link "PACER Notices" at bounding box center [162, 645] width 234 height 24
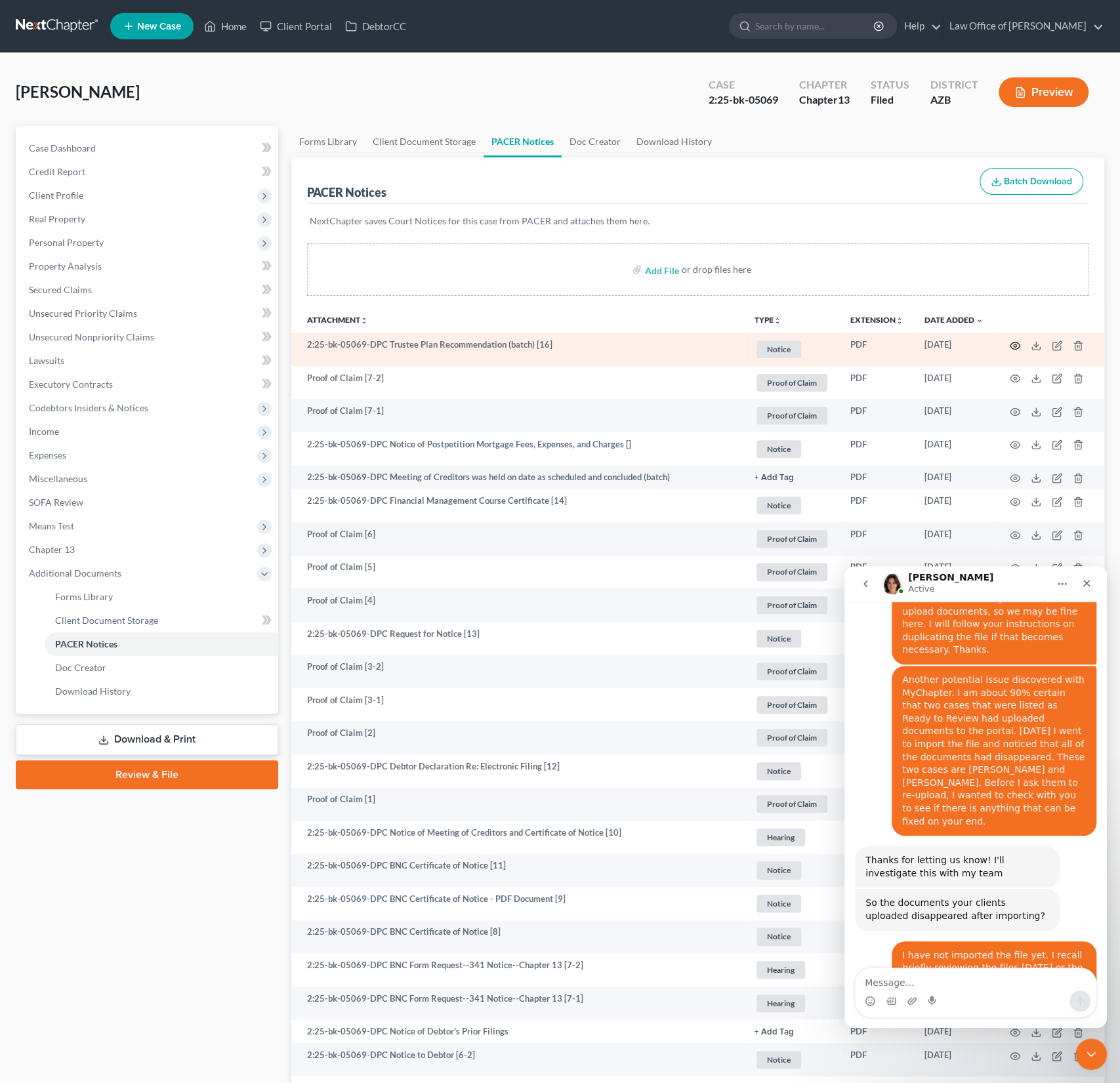
click at [1016, 345] on icon "button" at bounding box center [1015, 346] width 11 height 11
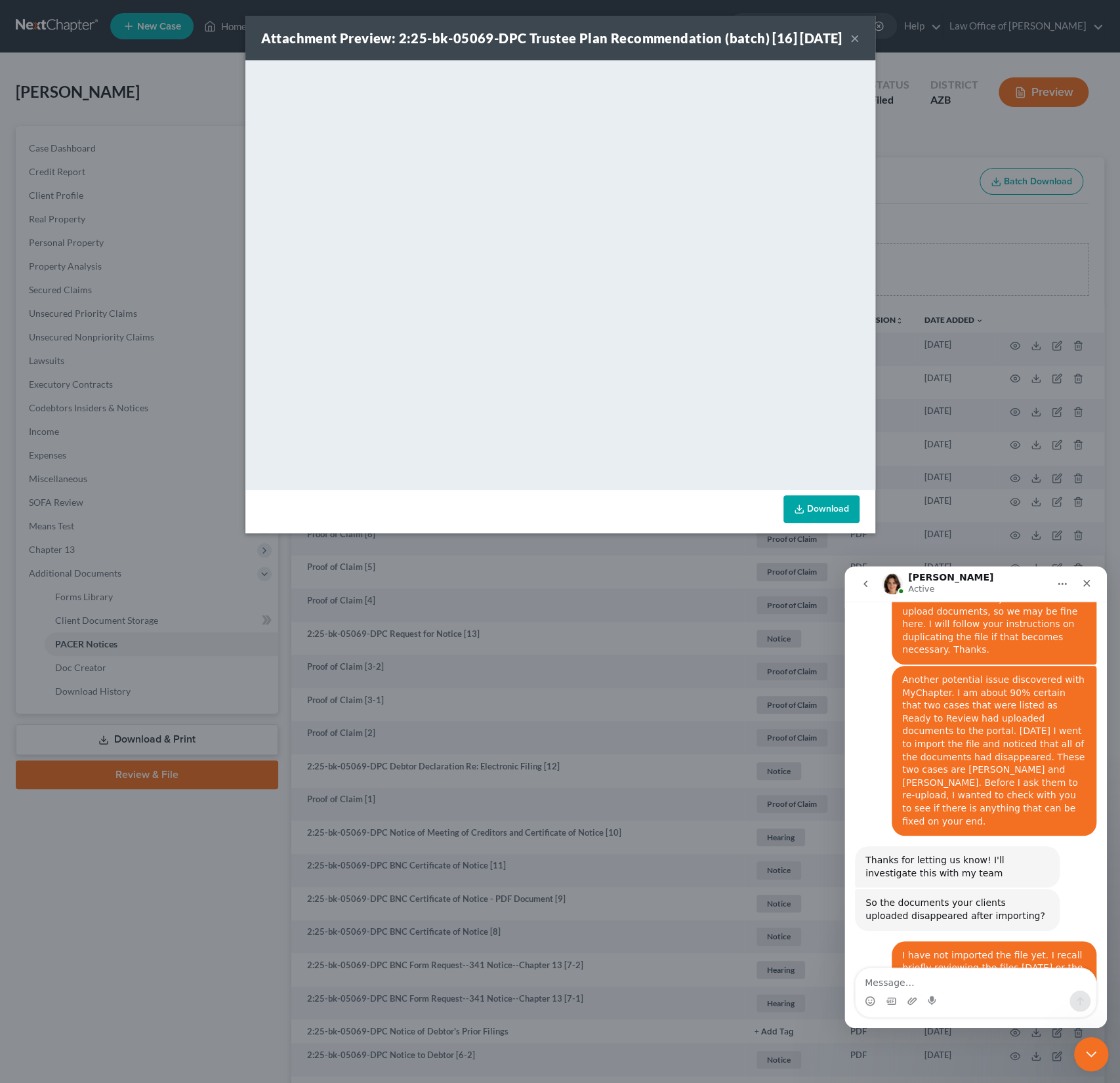
click at [1088, 1054] on icon "Close Intercom Messenger" at bounding box center [1089, 1052] width 9 height 5
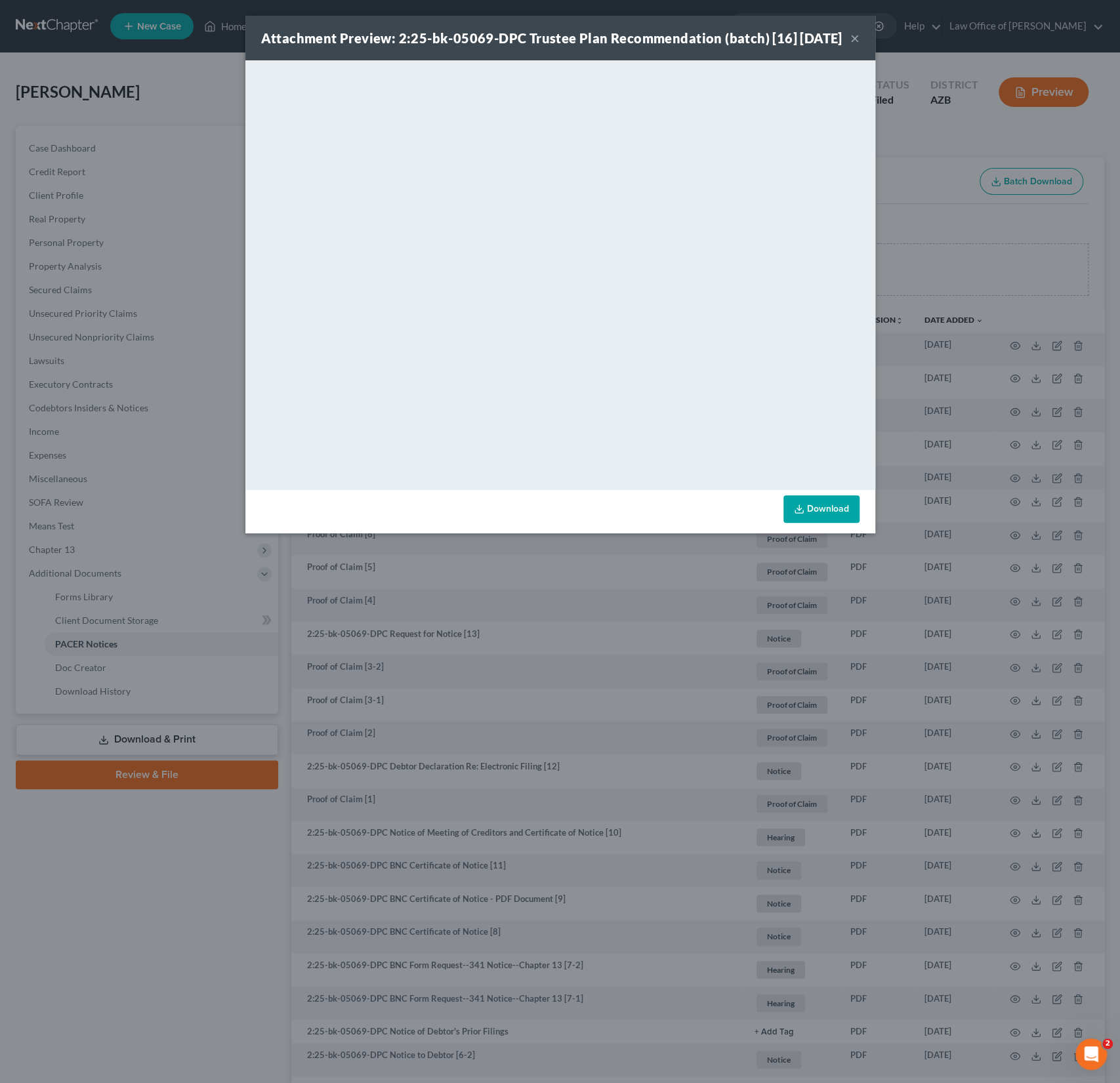
click at [853, 46] on button "×" at bounding box center [855, 38] width 9 height 16
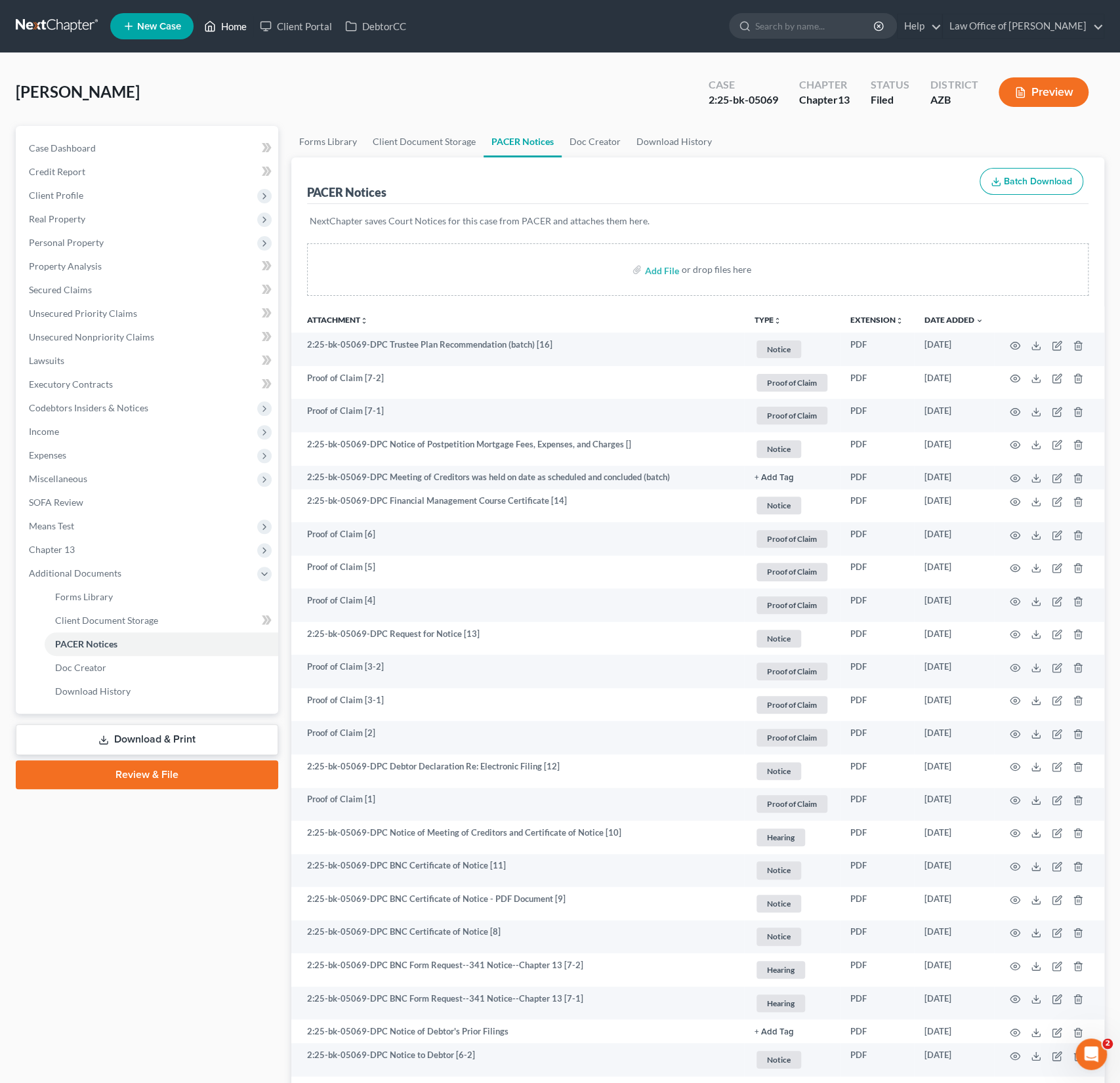
click at [231, 26] on link "Home" at bounding box center [225, 26] width 56 height 24
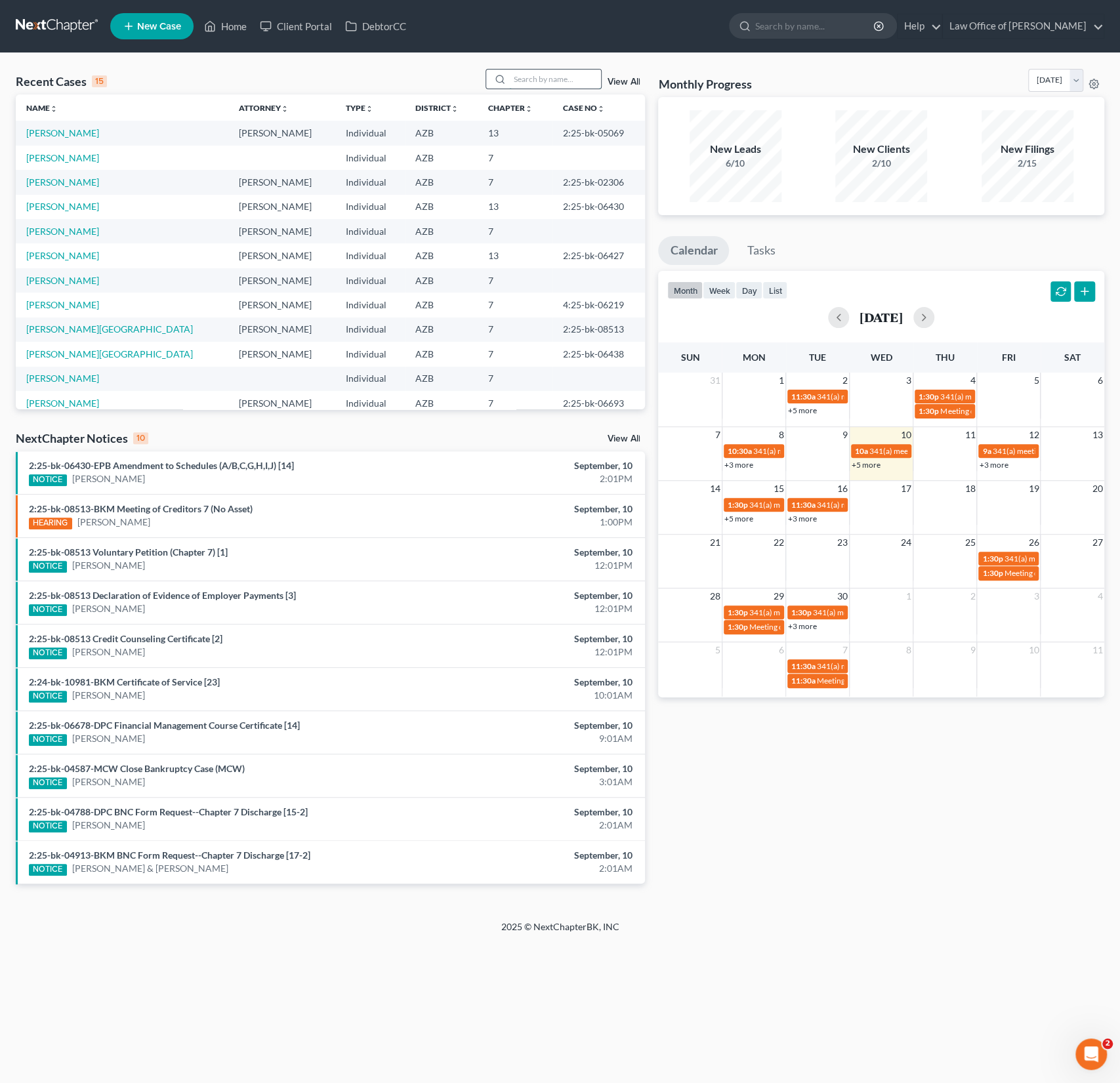
click at [550, 71] on input "search" at bounding box center [555, 79] width 92 height 19
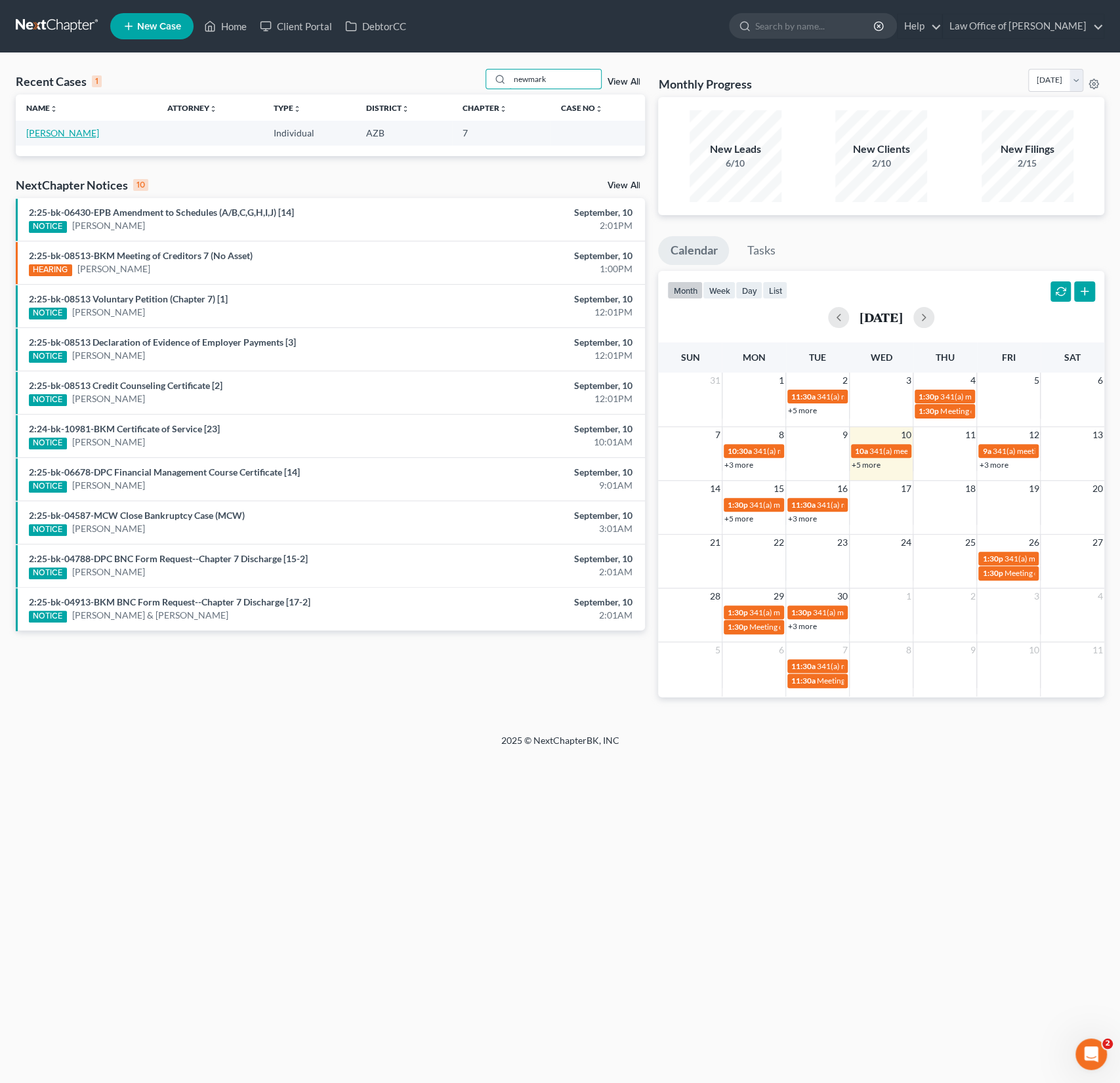
type input "newmark"
click at [72, 133] on link "[PERSON_NAME]" at bounding box center [62, 133] width 73 height 11
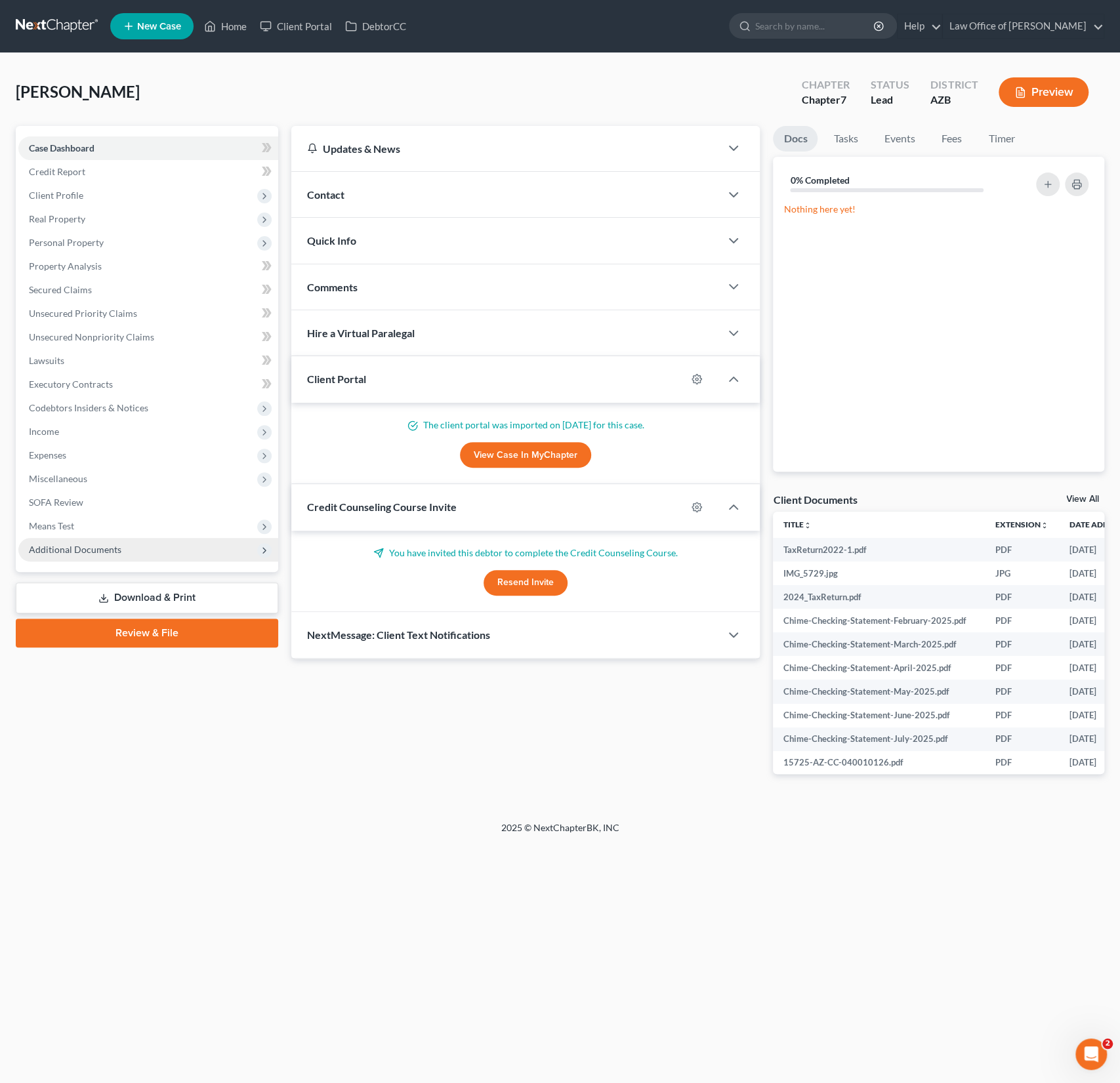
click at [83, 555] on span "Additional Documents" at bounding box center [75, 549] width 93 height 11
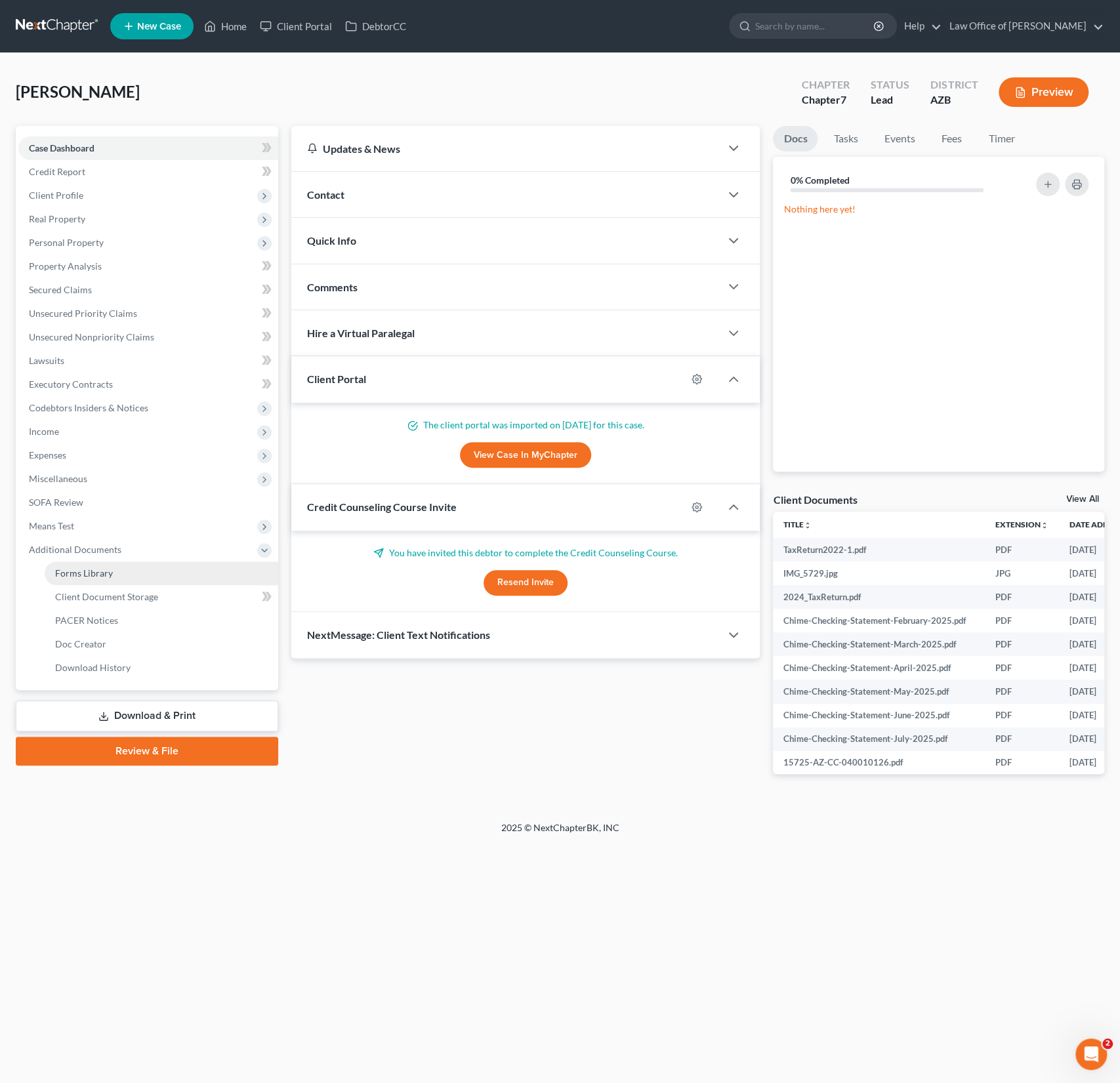
click at [98, 579] on link "Forms Library" at bounding box center [162, 574] width 234 height 24
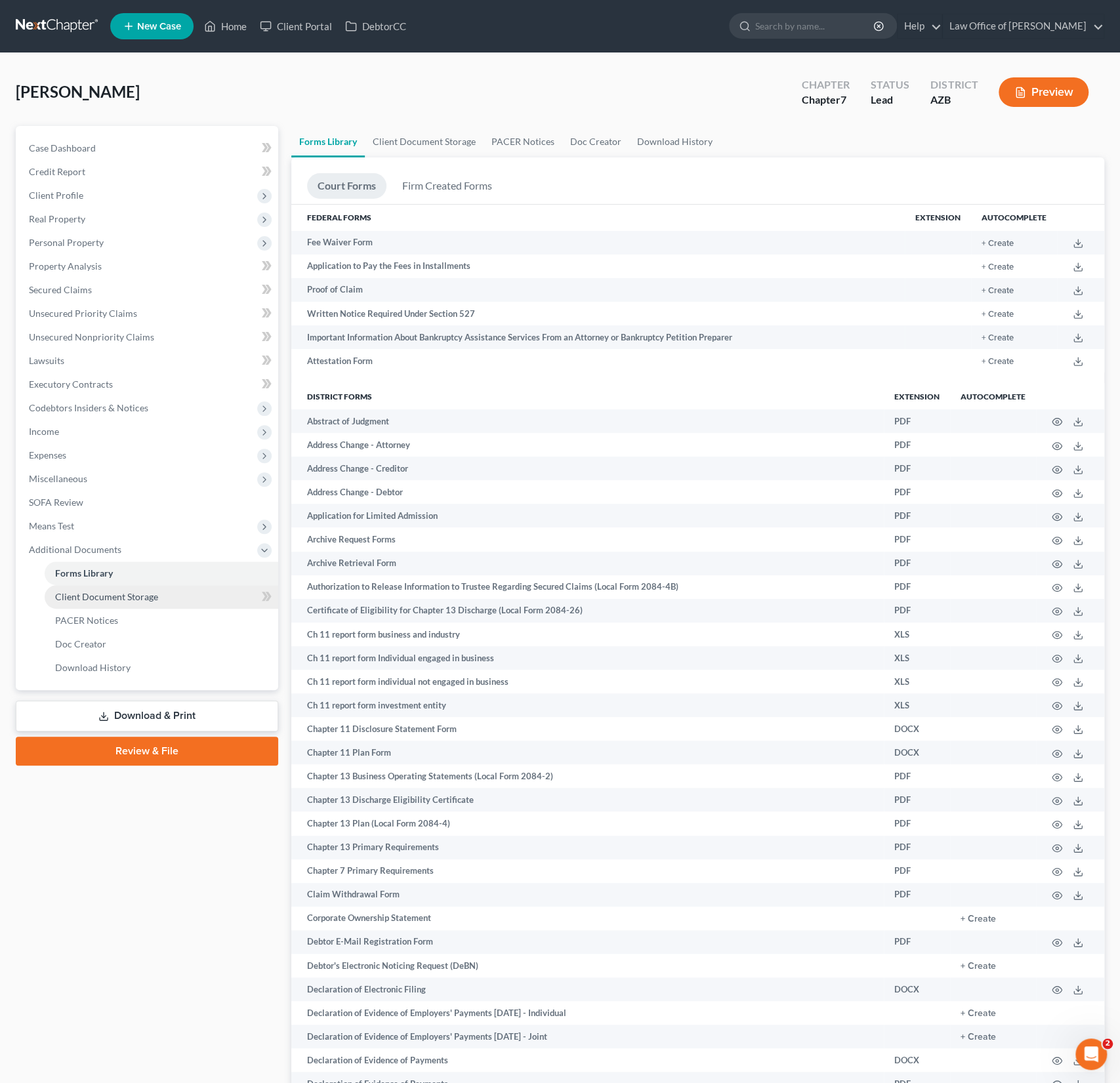
click at [102, 590] on link "Client Document Storage" at bounding box center [162, 597] width 234 height 24
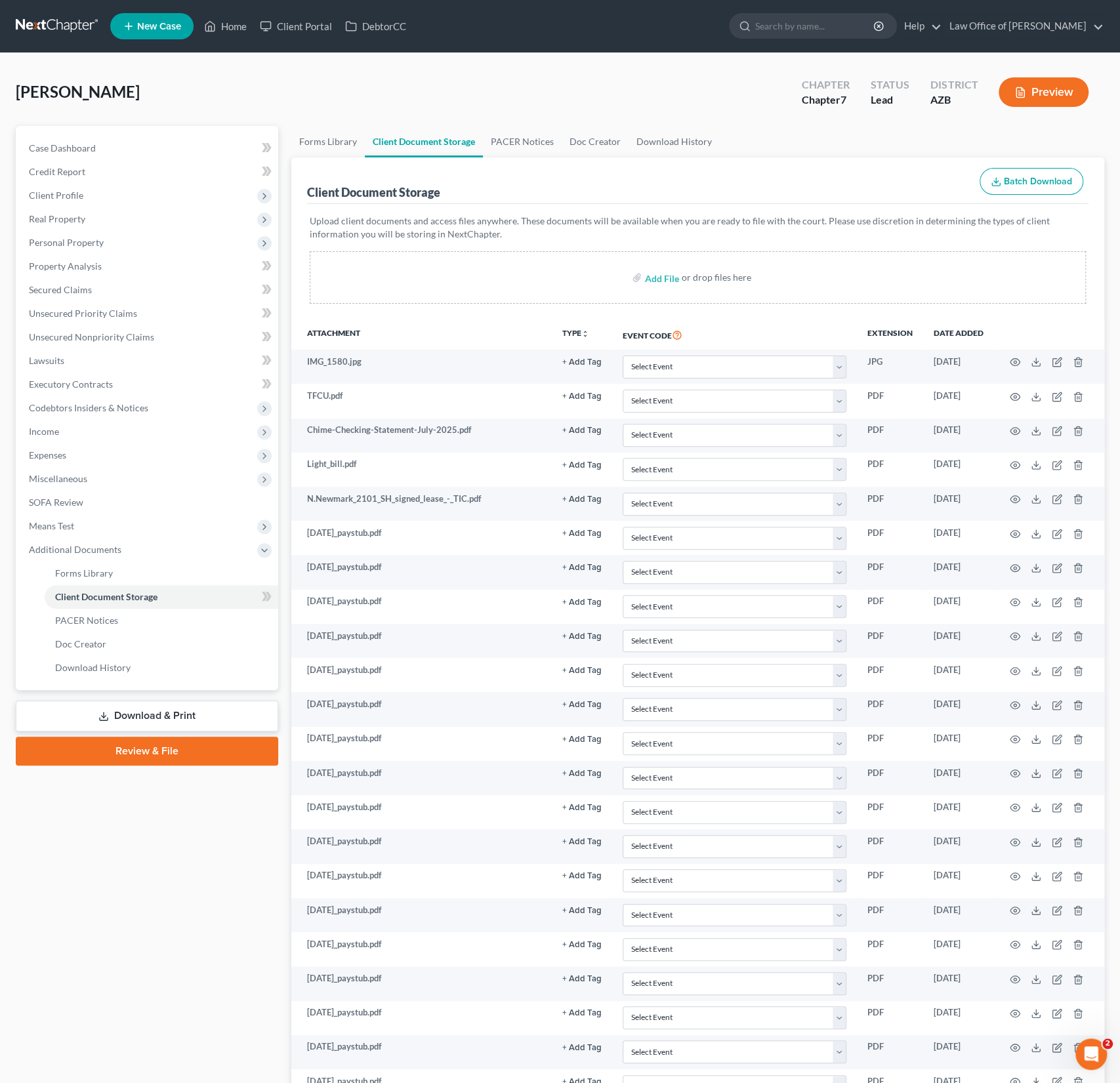
click at [1033, 192] on button "Batch Download" at bounding box center [1031, 182] width 104 height 28
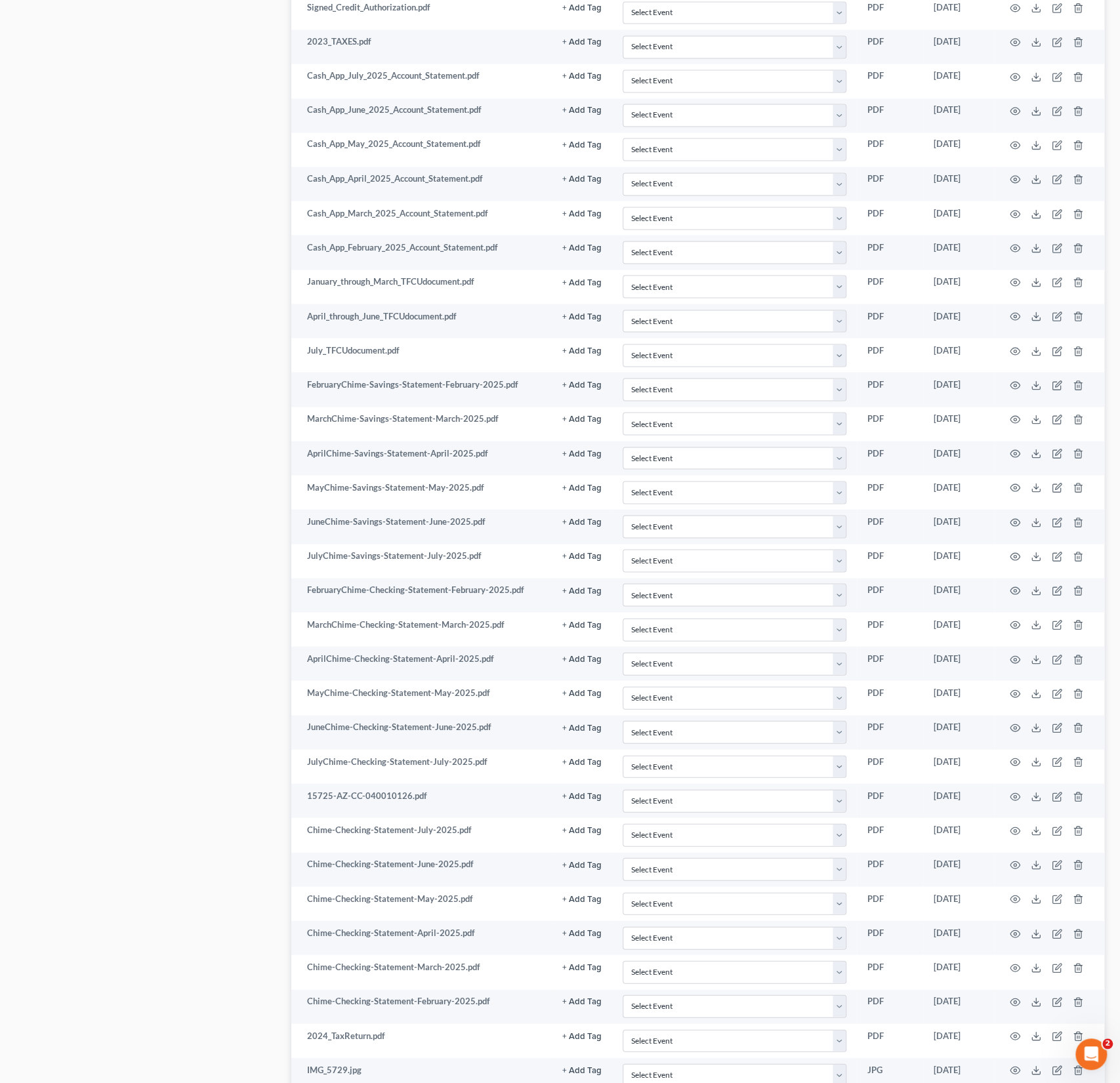
scroll to position [1636, 0]
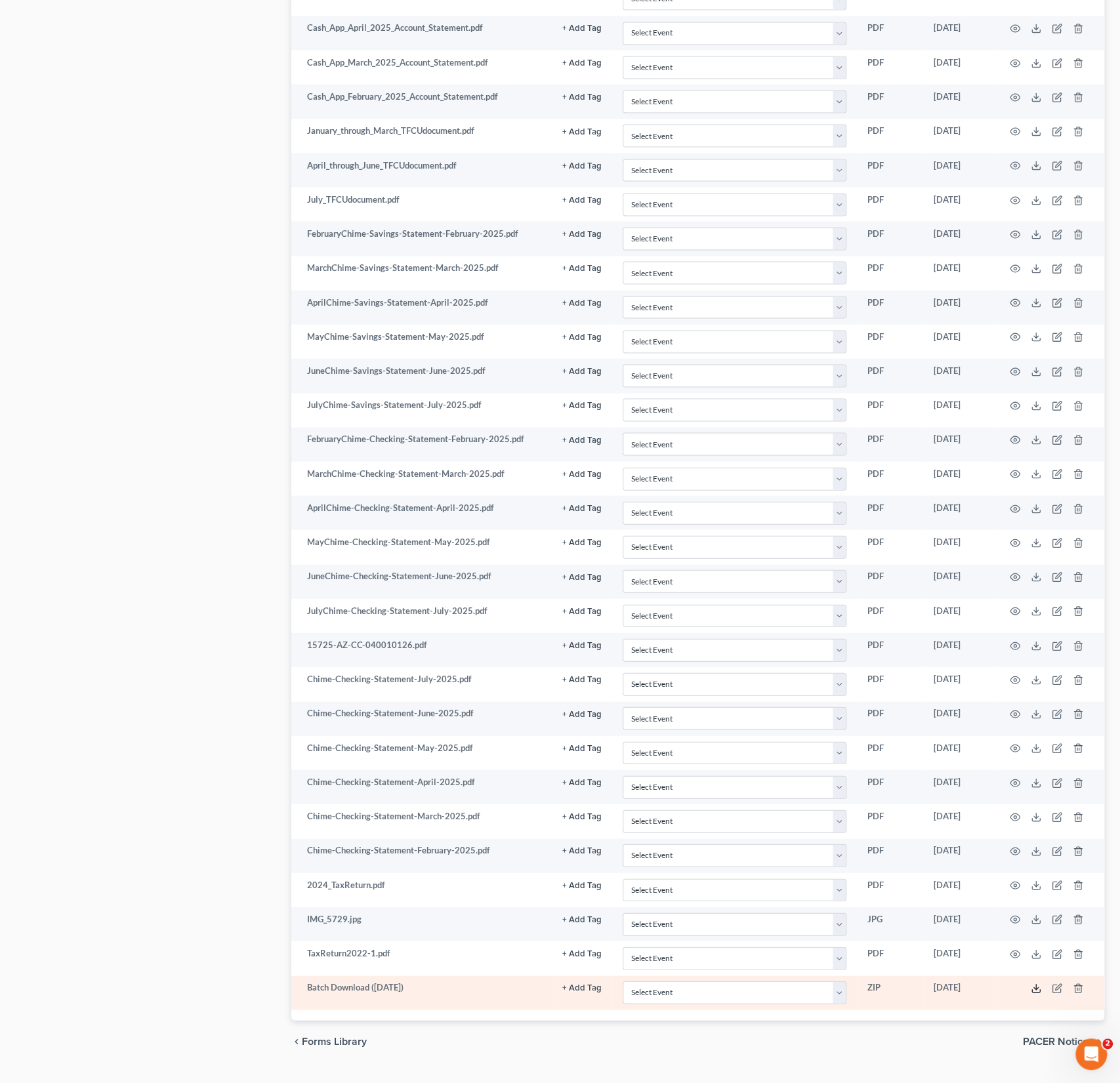
click at [1035, 983] on icon at bounding box center [1036, 988] width 11 height 11
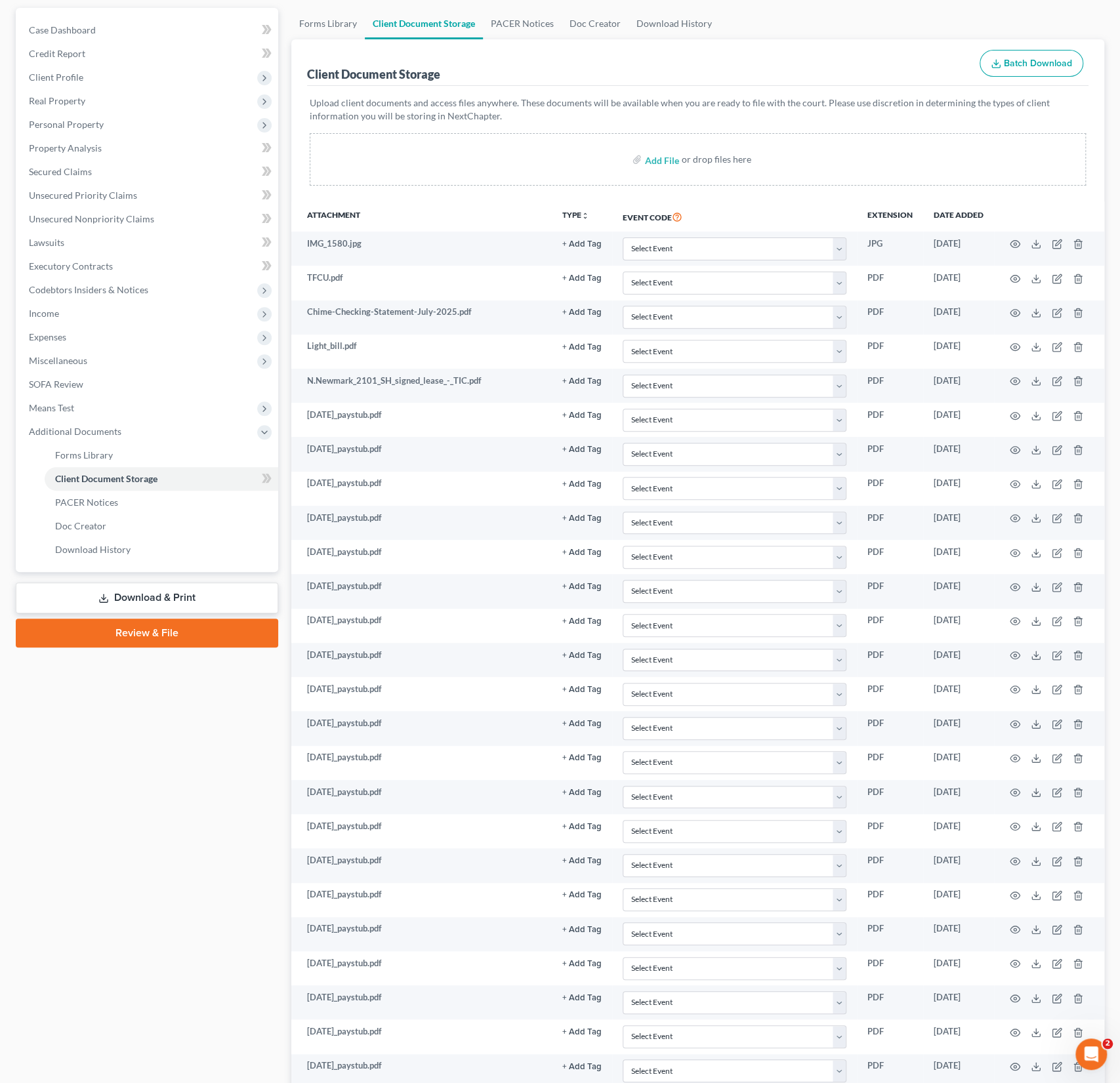
scroll to position [0, 0]
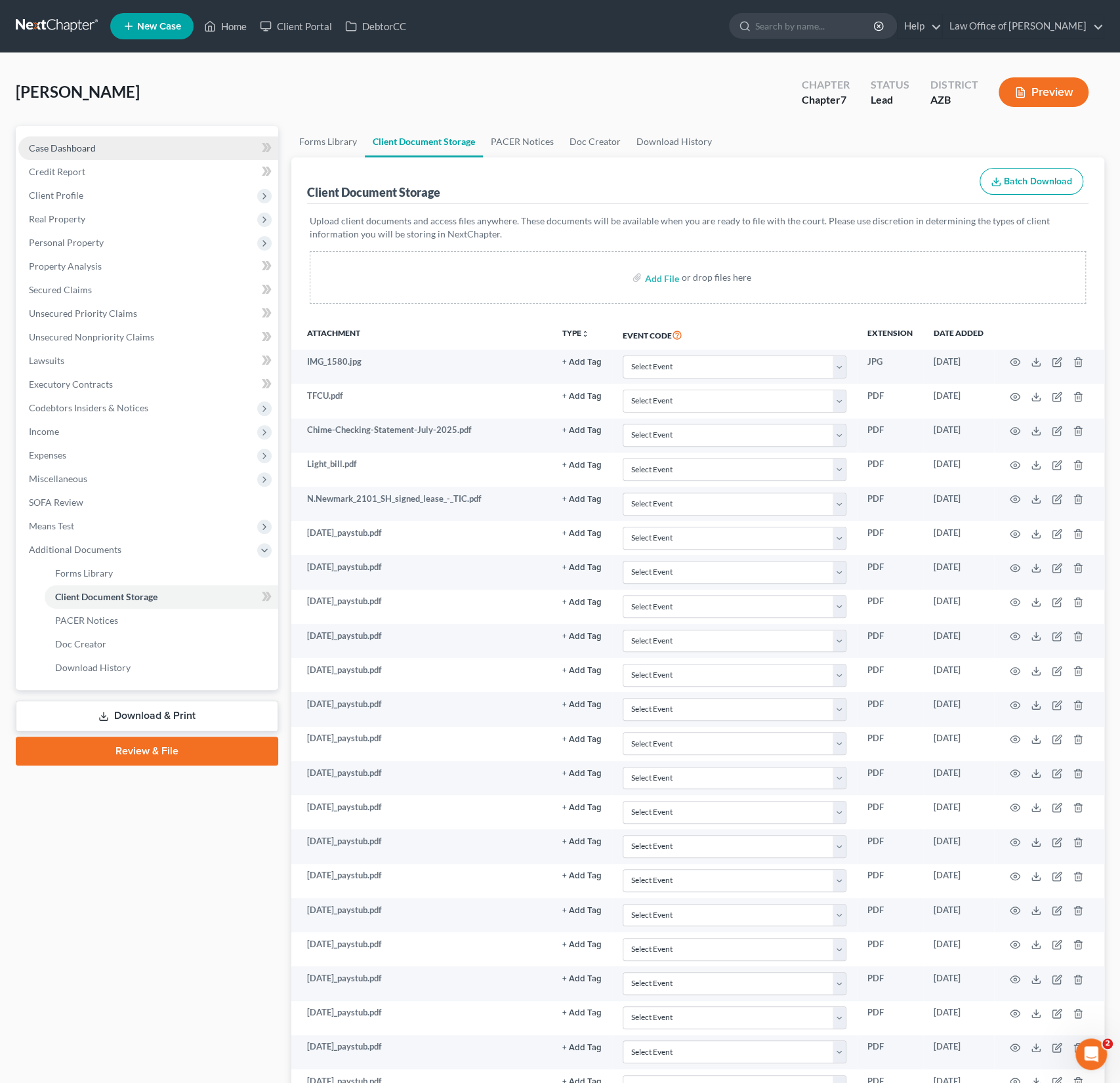
click at [83, 144] on span "Case Dashboard" at bounding box center [62, 148] width 67 height 11
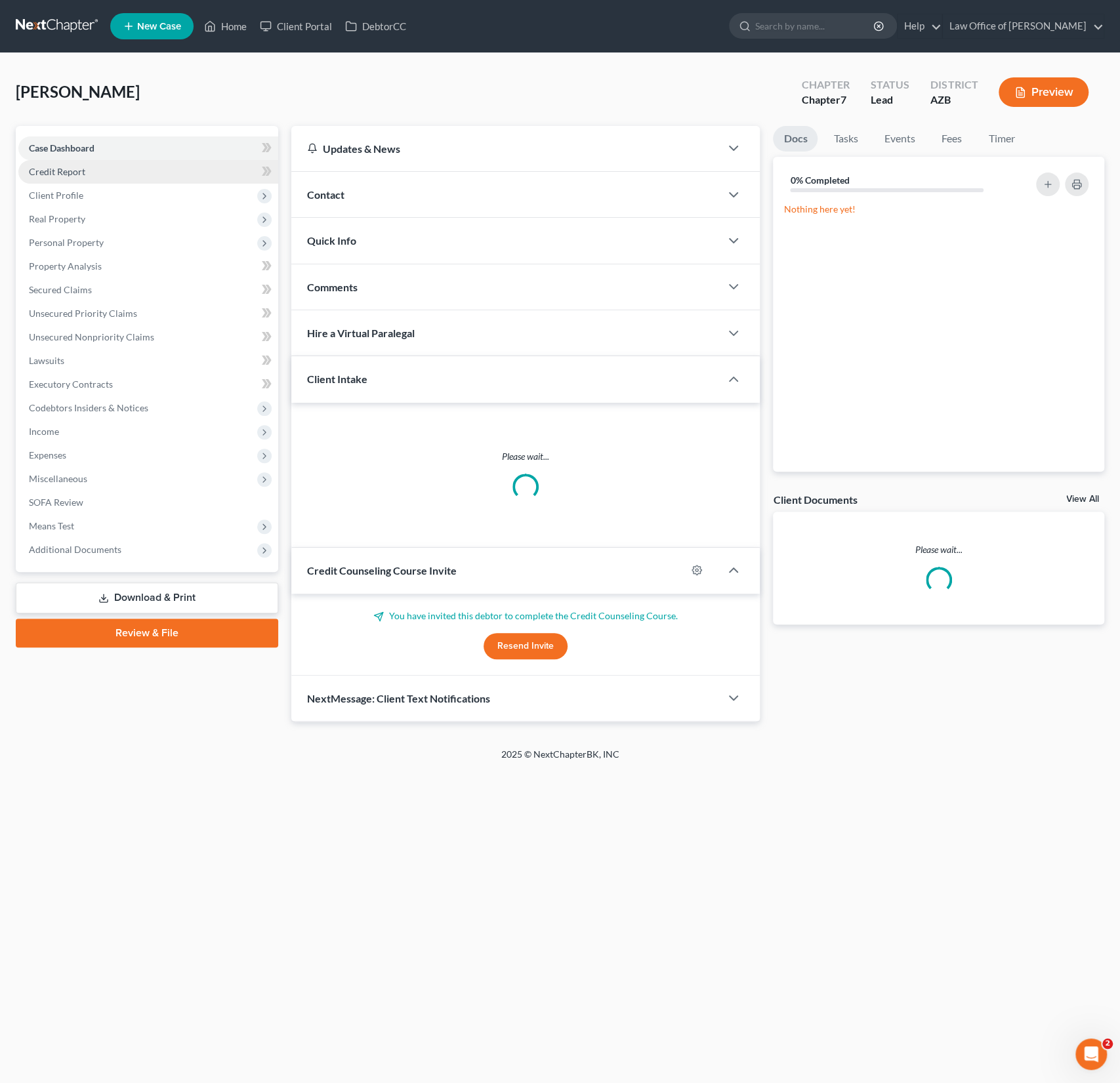
click at [74, 171] on span "Credit Report" at bounding box center [57, 171] width 56 height 11
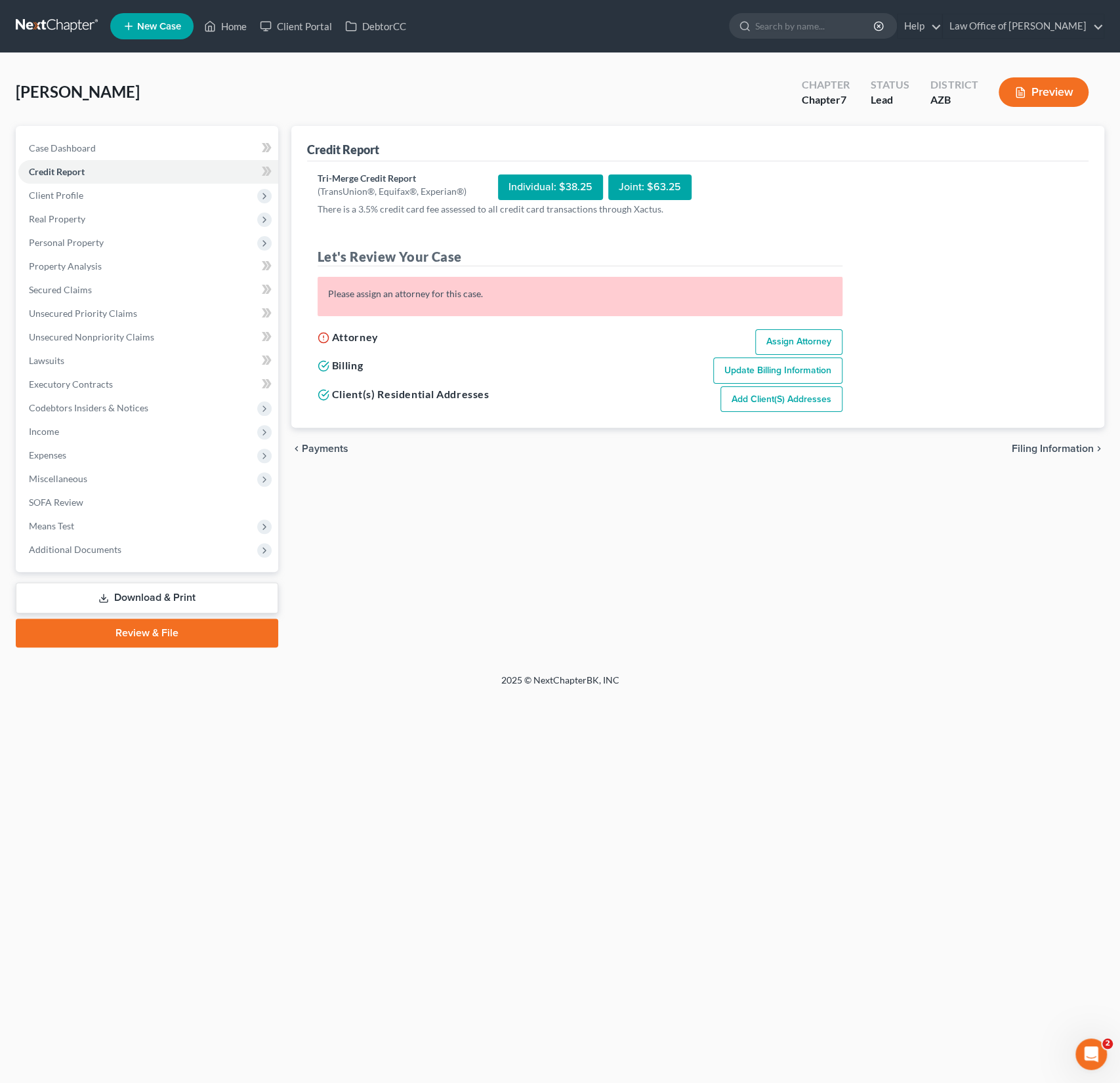
click at [814, 343] on link "Assign Attorney" at bounding box center [799, 343] width 87 height 26
select select "1"
select select "0"
select select "3"
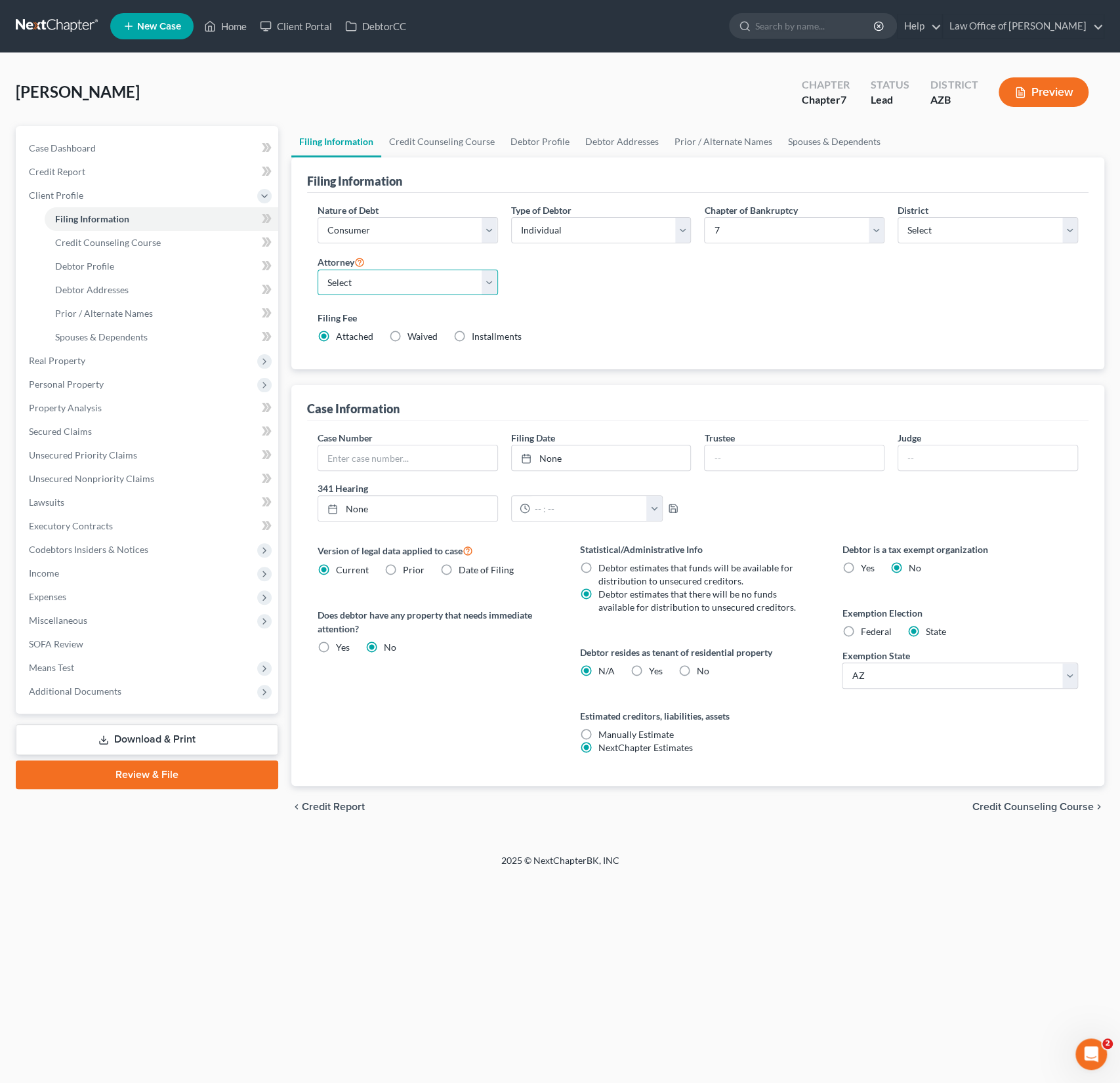
click at [421, 291] on select "Select [PERSON_NAME] - AZB" at bounding box center [408, 283] width 181 height 26
select select "0"
click at [318, 270] on select "Select [PERSON_NAME] - AZB" at bounding box center [408, 283] width 181 height 26
click at [134, 235] on link "Credit Counseling Course" at bounding box center [162, 243] width 234 height 24
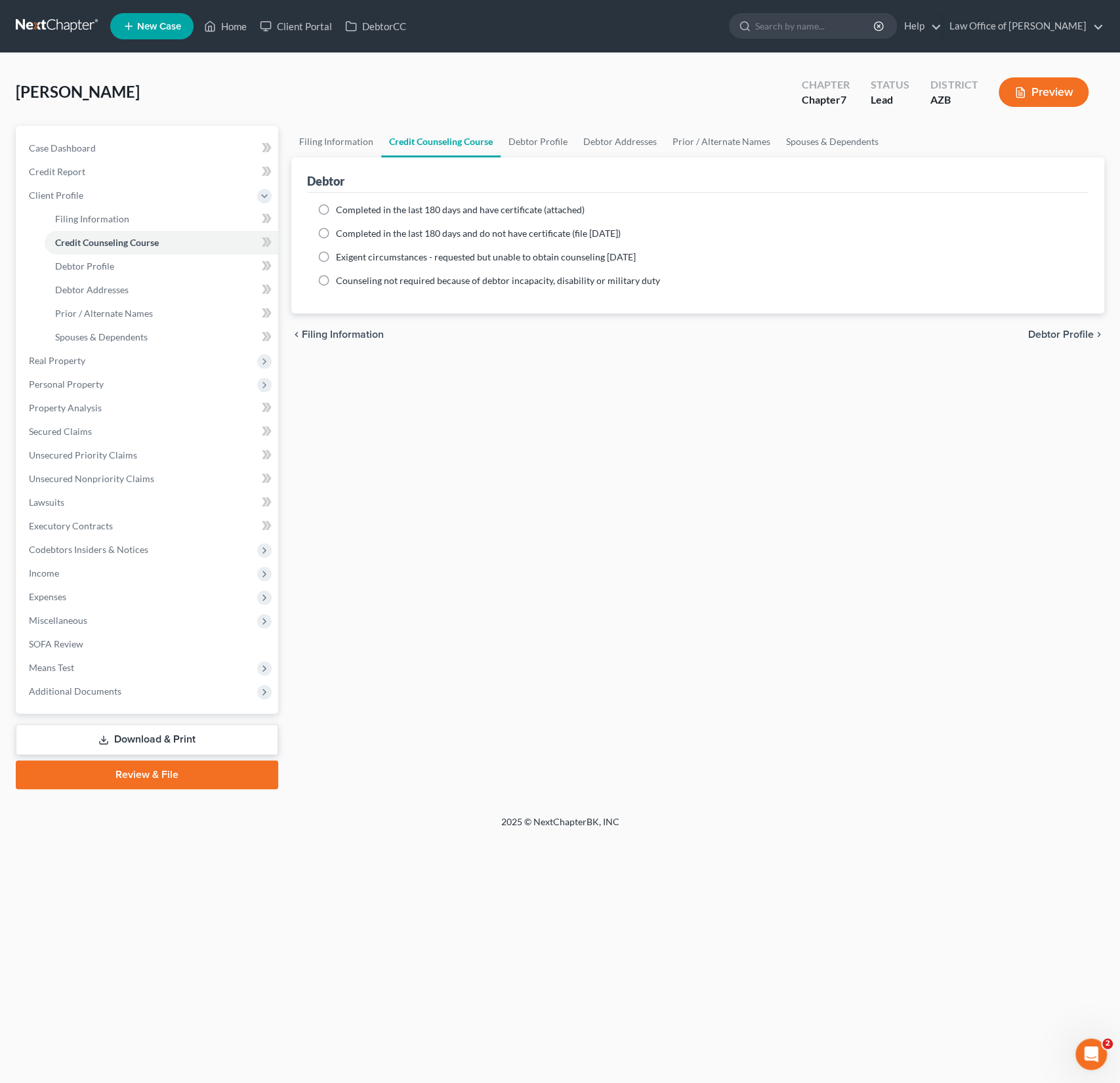
click at [448, 209] on span "Completed in the last 180 days and have certificate (attached)" at bounding box center [460, 209] width 249 height 11
click at [350, 209] on input "Completed in the last 180 days and have certificate (attached)" at bounding box center [345, 207] width 9 height 9
radio input "true"
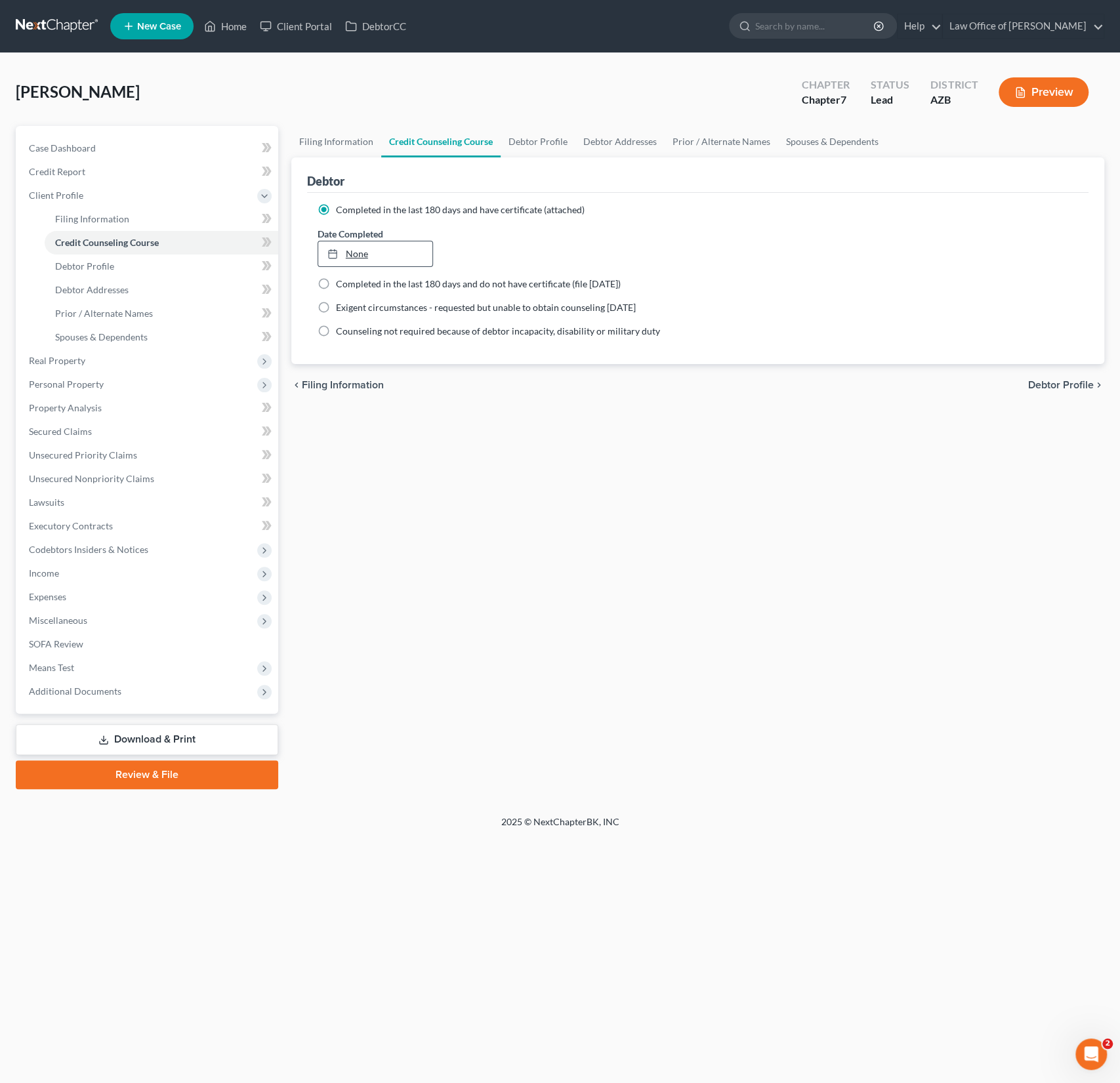
click at [379, 251] on link "None" at bounding box center [376, 254] width 115 height 25
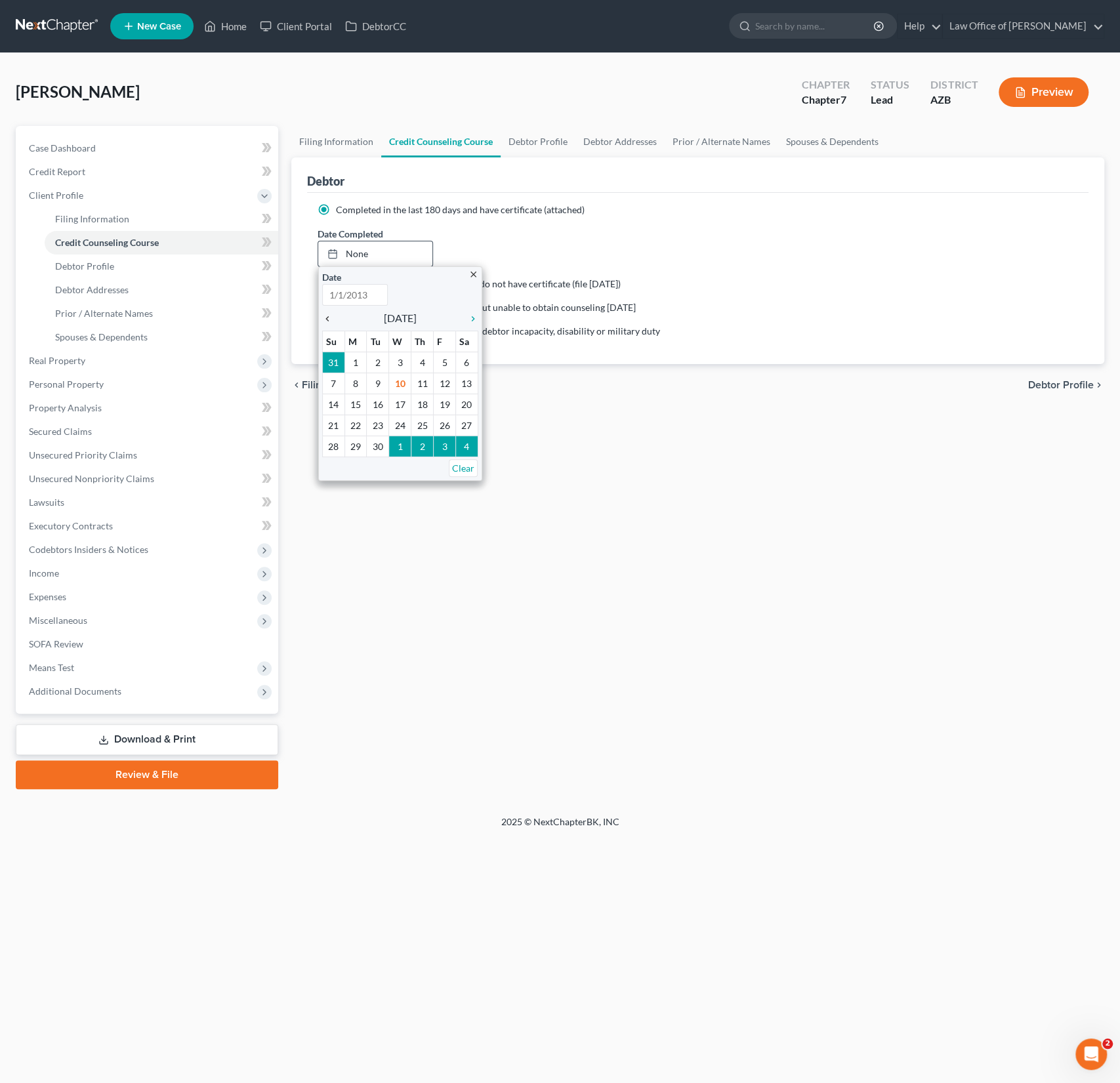
click at [329, 320] on icon "chevron_left" at bounding box center [331, 319] width 17 height 11
type input "[DATE]"
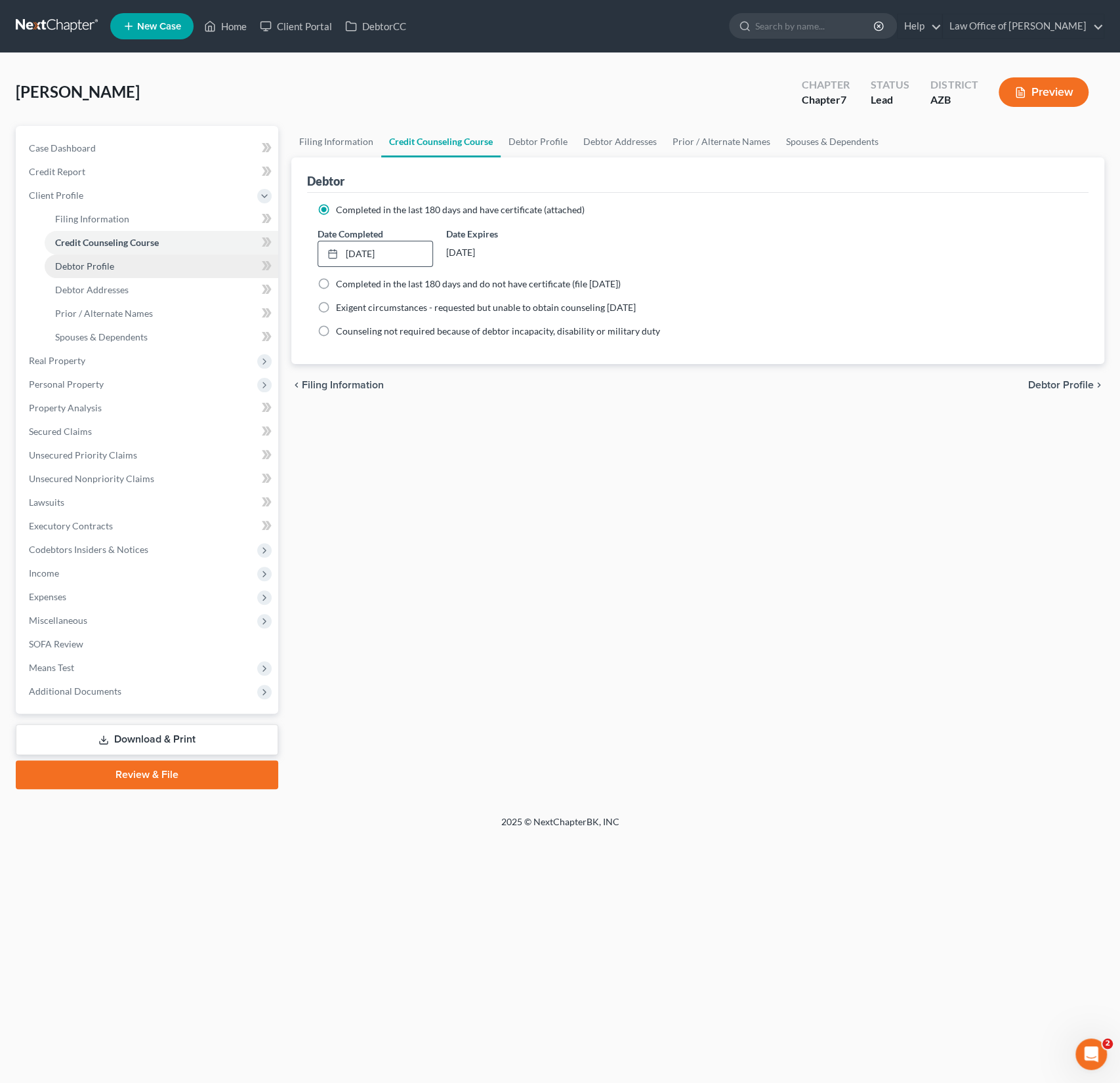
click at [108, 265] on span "Debtor Profile" at bounding box center [85, 266] width 59 height 11
select select "0"
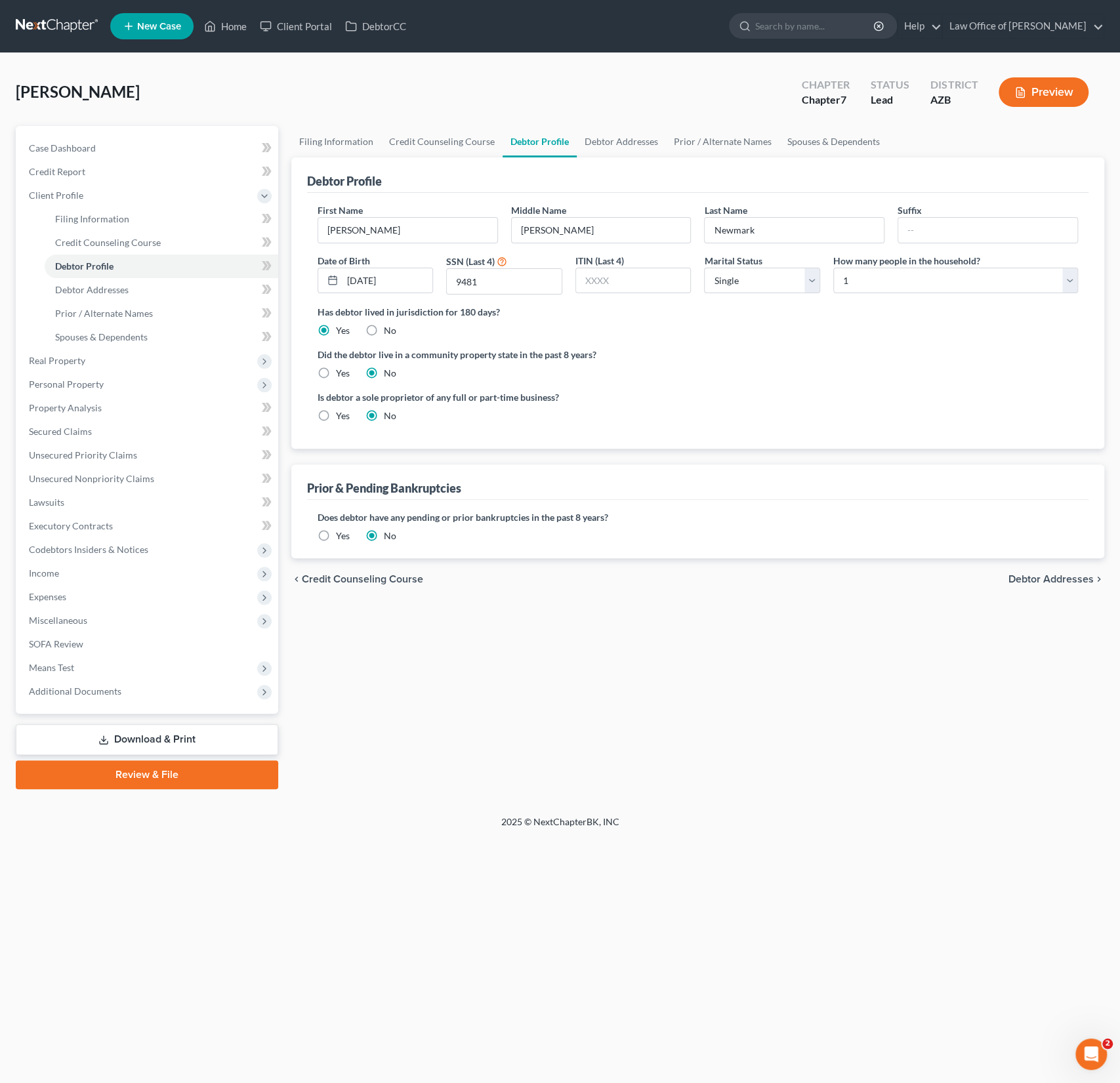
click at [338, 375] on label "Yes" at bounding box center [343, 373] width 14 height 13
click at [341, 375] on input "Yes" at bounding box center [345, 371] width 9 height 9
radio input "true"
radio input "false"
click at [110, 291] on span "Debtor Addresses" at bounding box center [92, 289] width 74 height 11
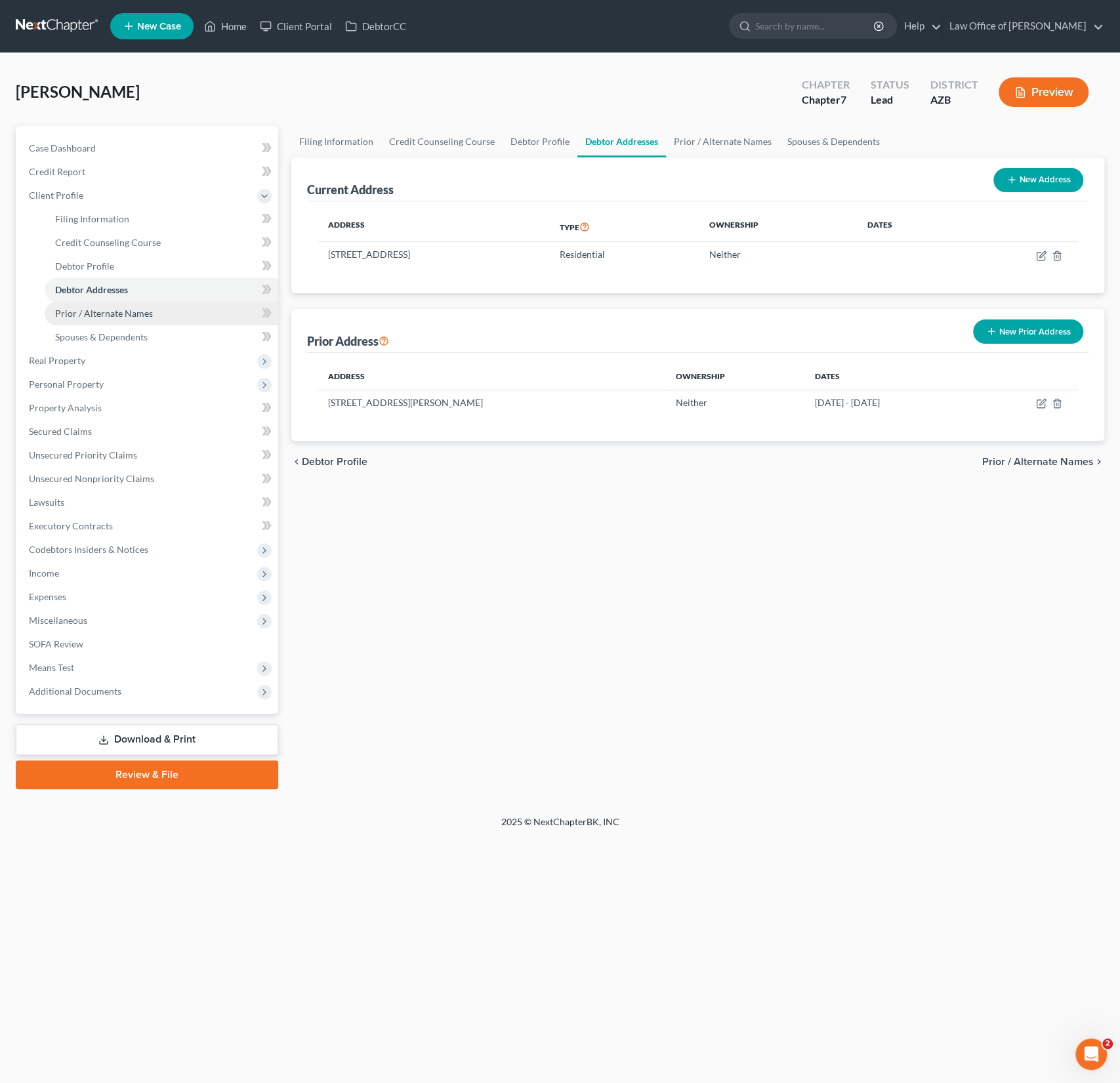
click at [112, 314] on span "Prior / Alternate Names" at bounding box center [104, 313] width 98 height 11
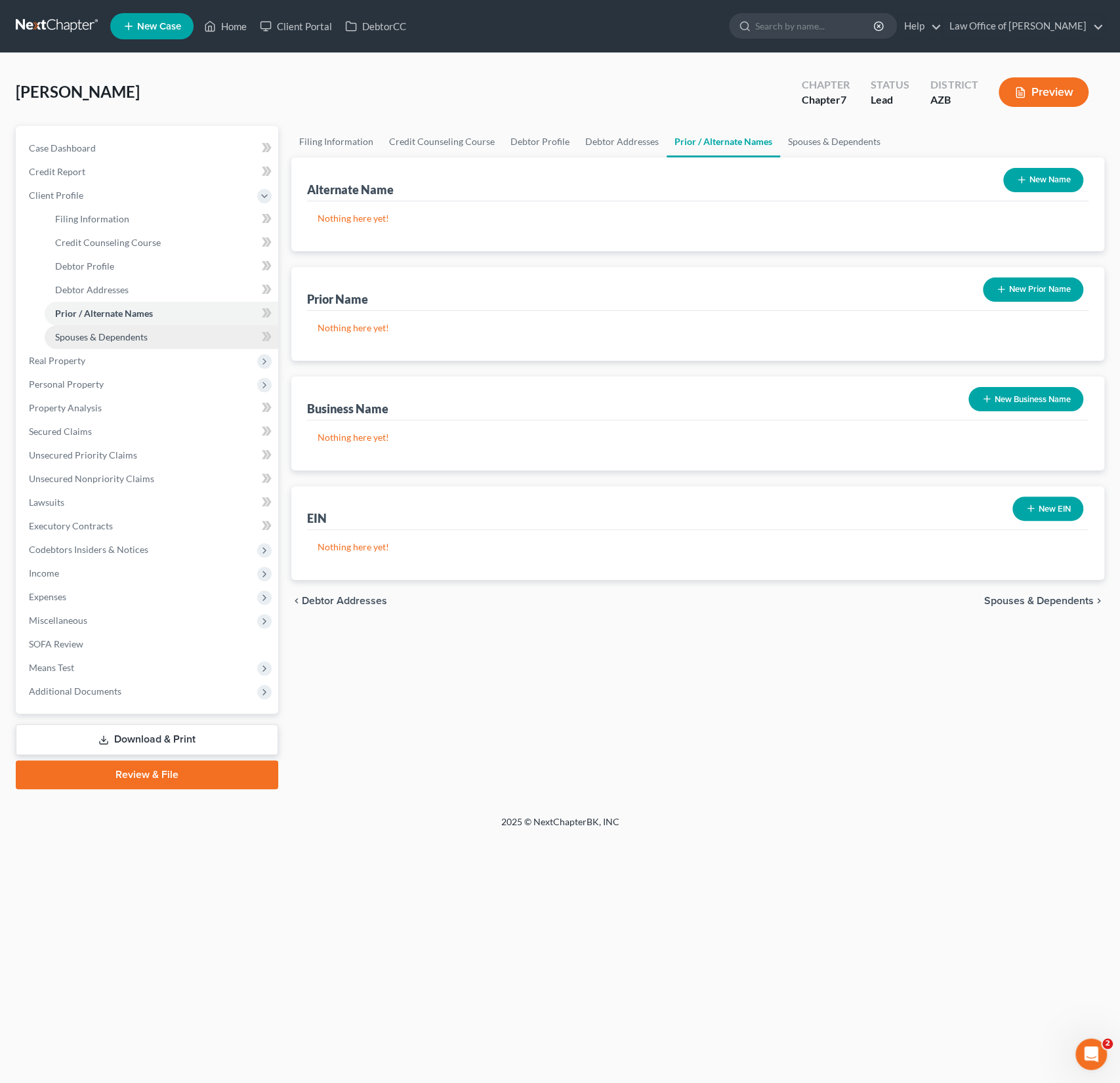
click at [110, 336] on span "Spouses & Dependents" at bounding box center [101, 337] width 93 height 11
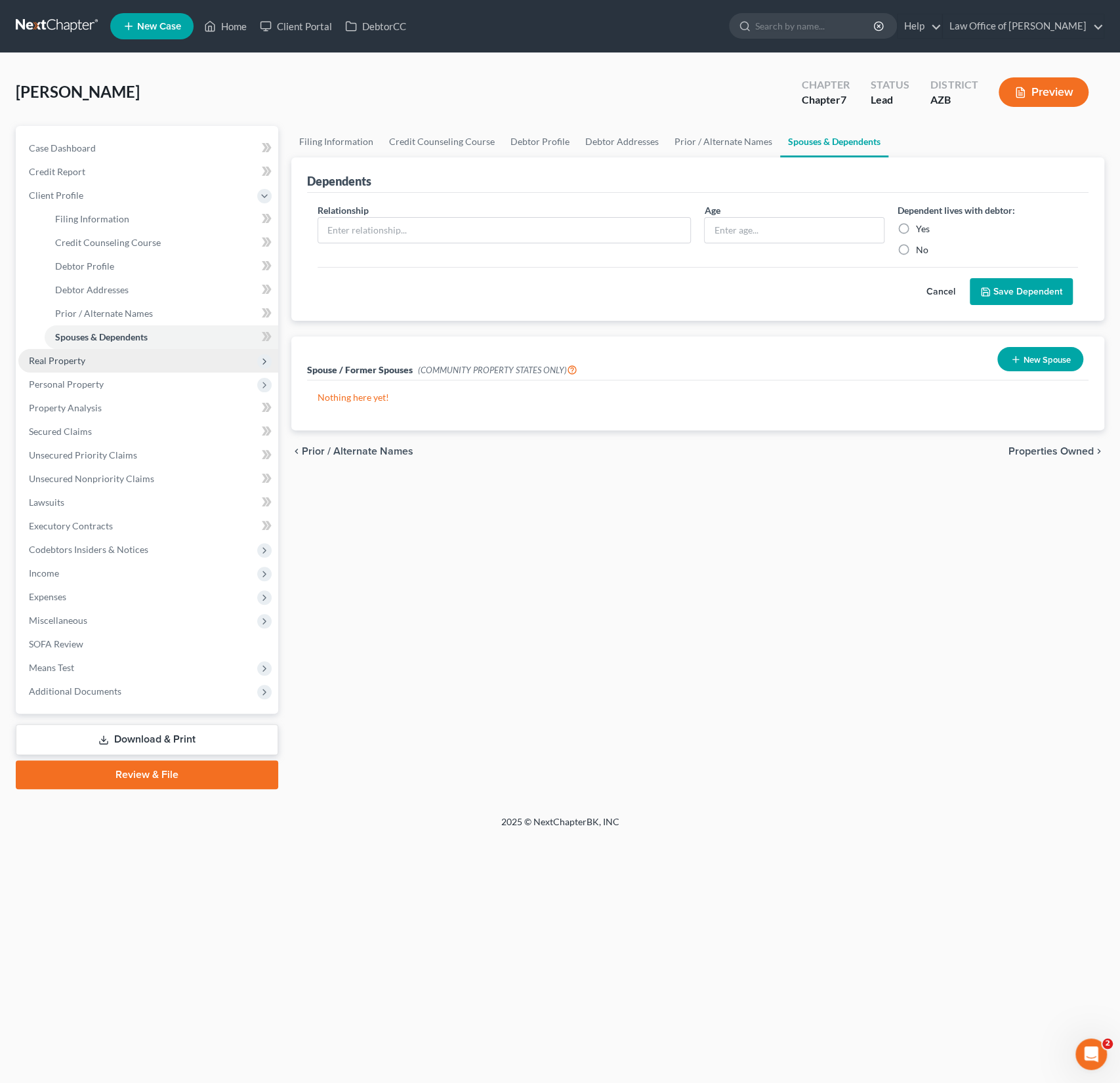
click at [101, 357] on span "Real Property" at bounding box center [148, 361] width 260 height 24
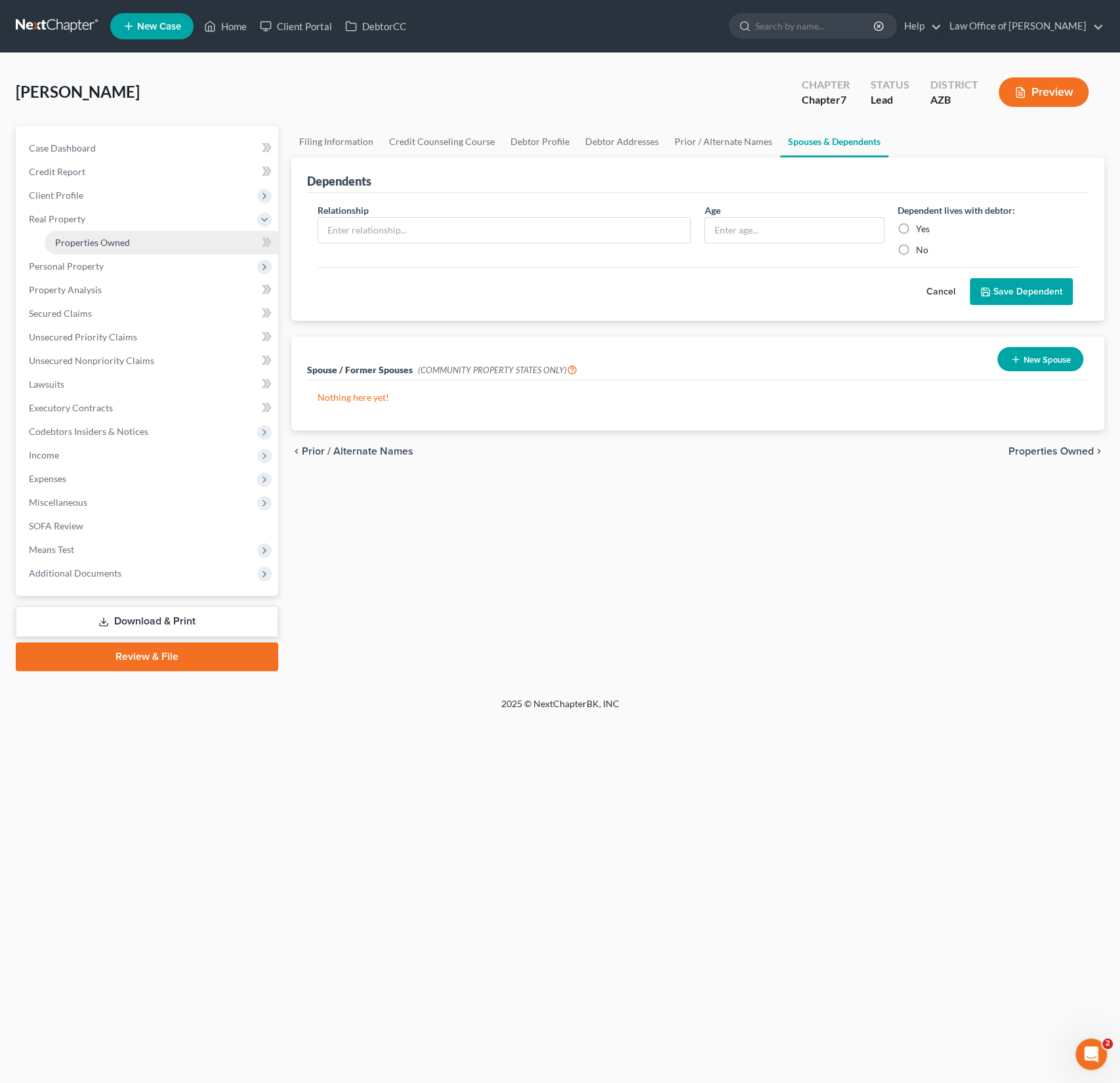
click at [98, 244] on span "Properties Owned" at bounding box center [93, 242] width 75 height 11
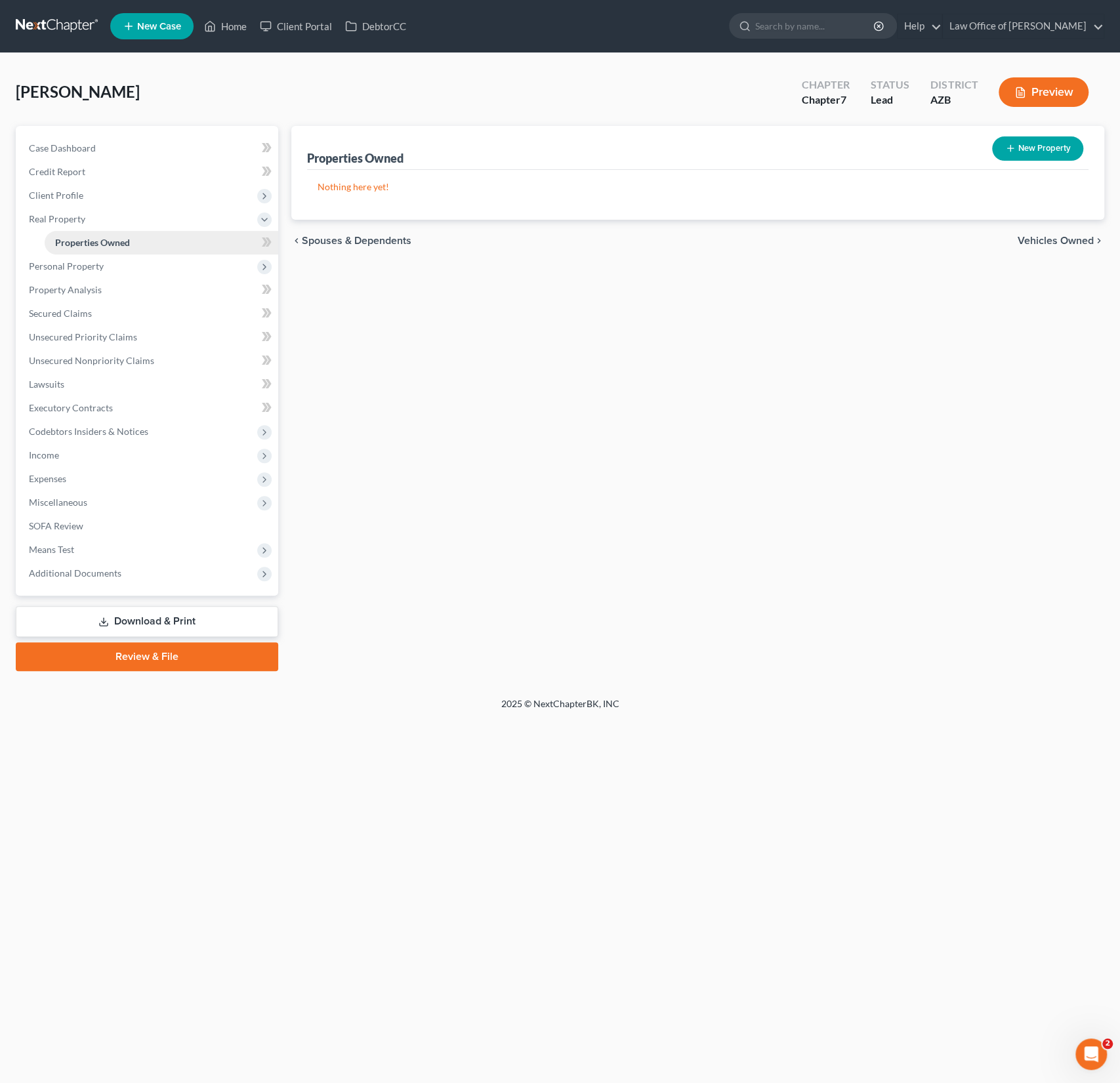
click at [92, 251] on link "Properties Owned" at bounding box center [162, 243] width 234 height 24
click at [89, 265] on span "Personal Property" at bounding box center [66, 266] width 75 height 11
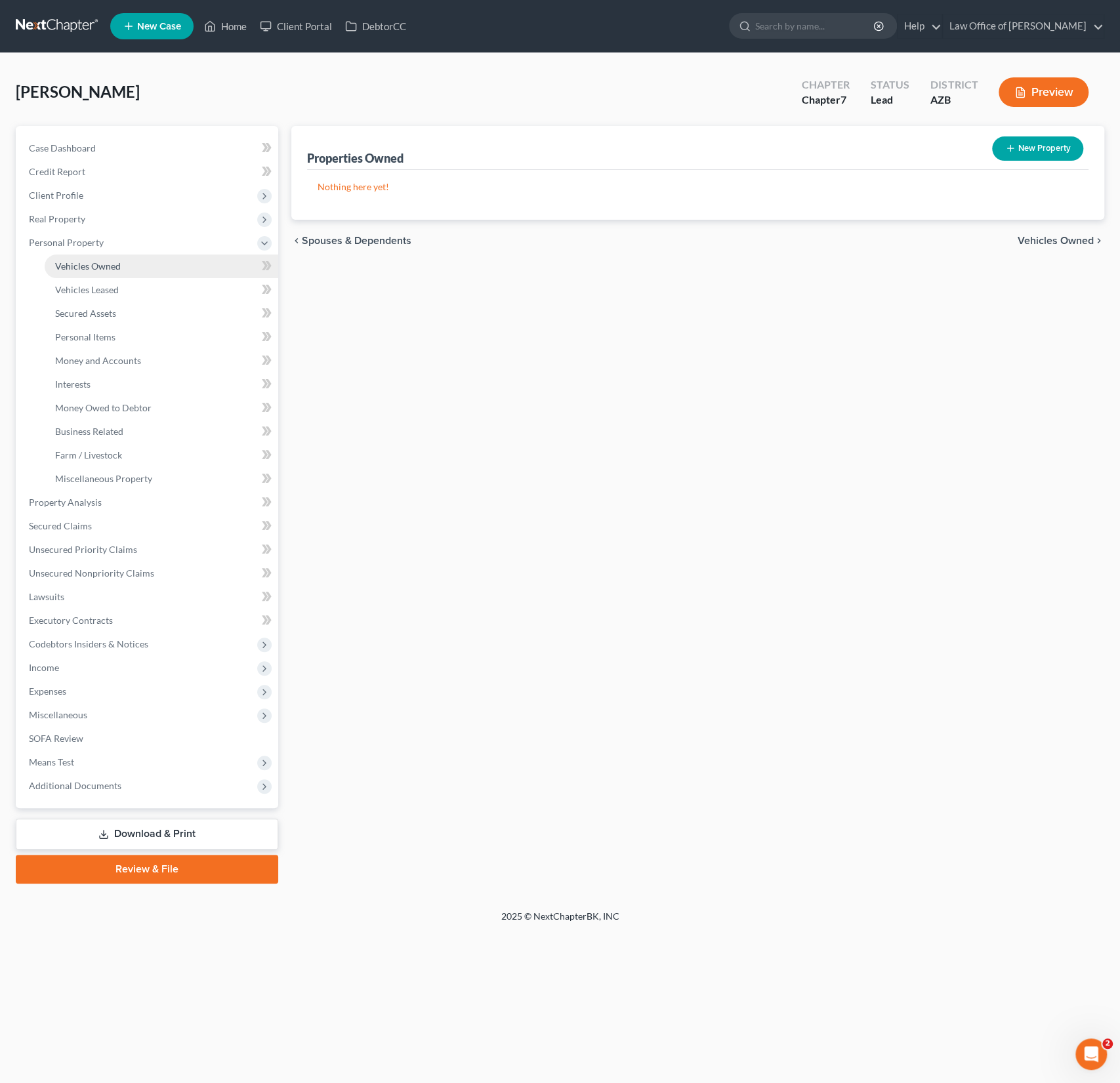
click at [101, 259] on link "Vehicles Owned" at bounding box center [162, 266] width 234 height 24
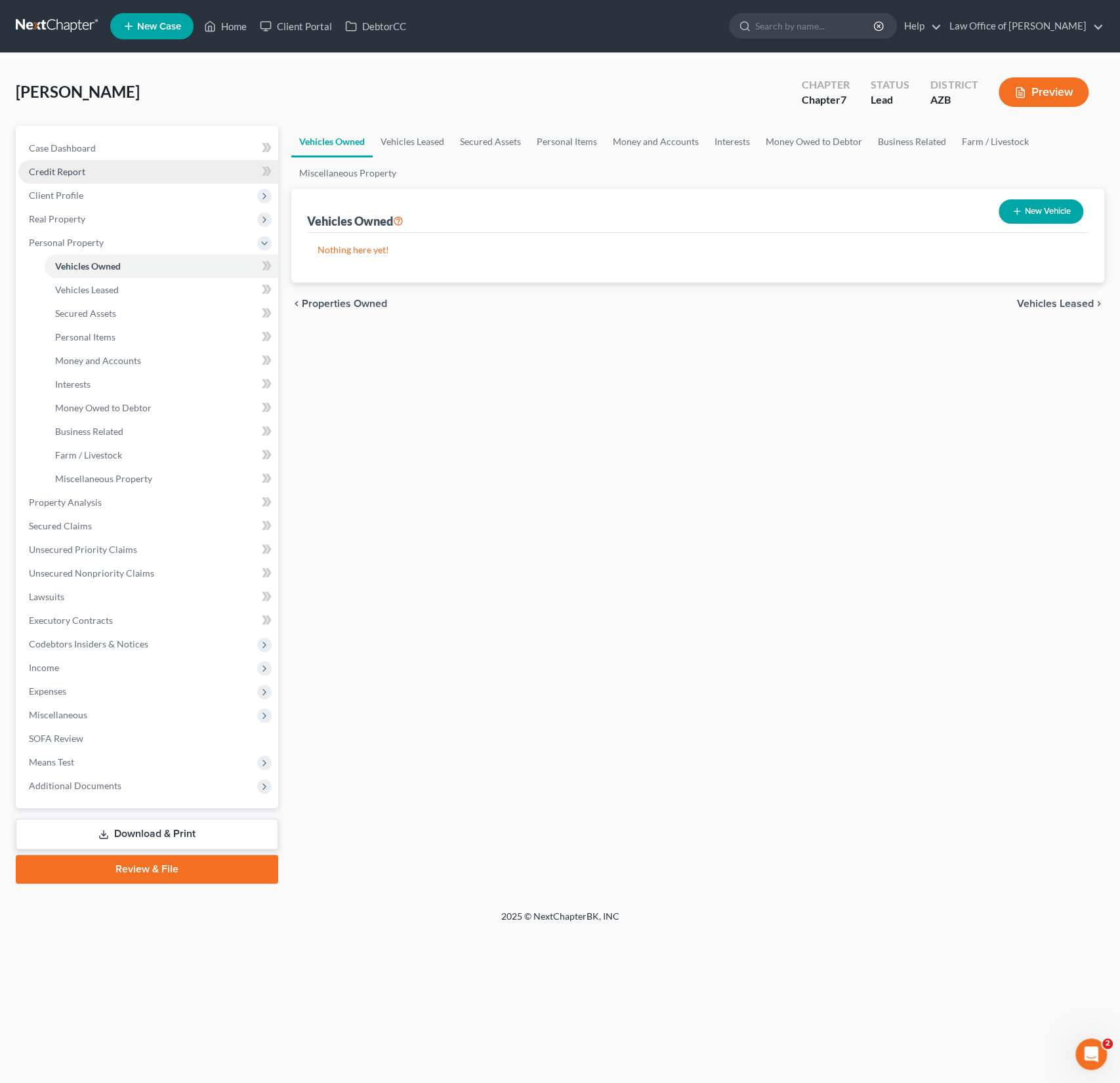
click at [75, 163] on link "Credit Report" at bounding box center [148, 172] width 260 height 24
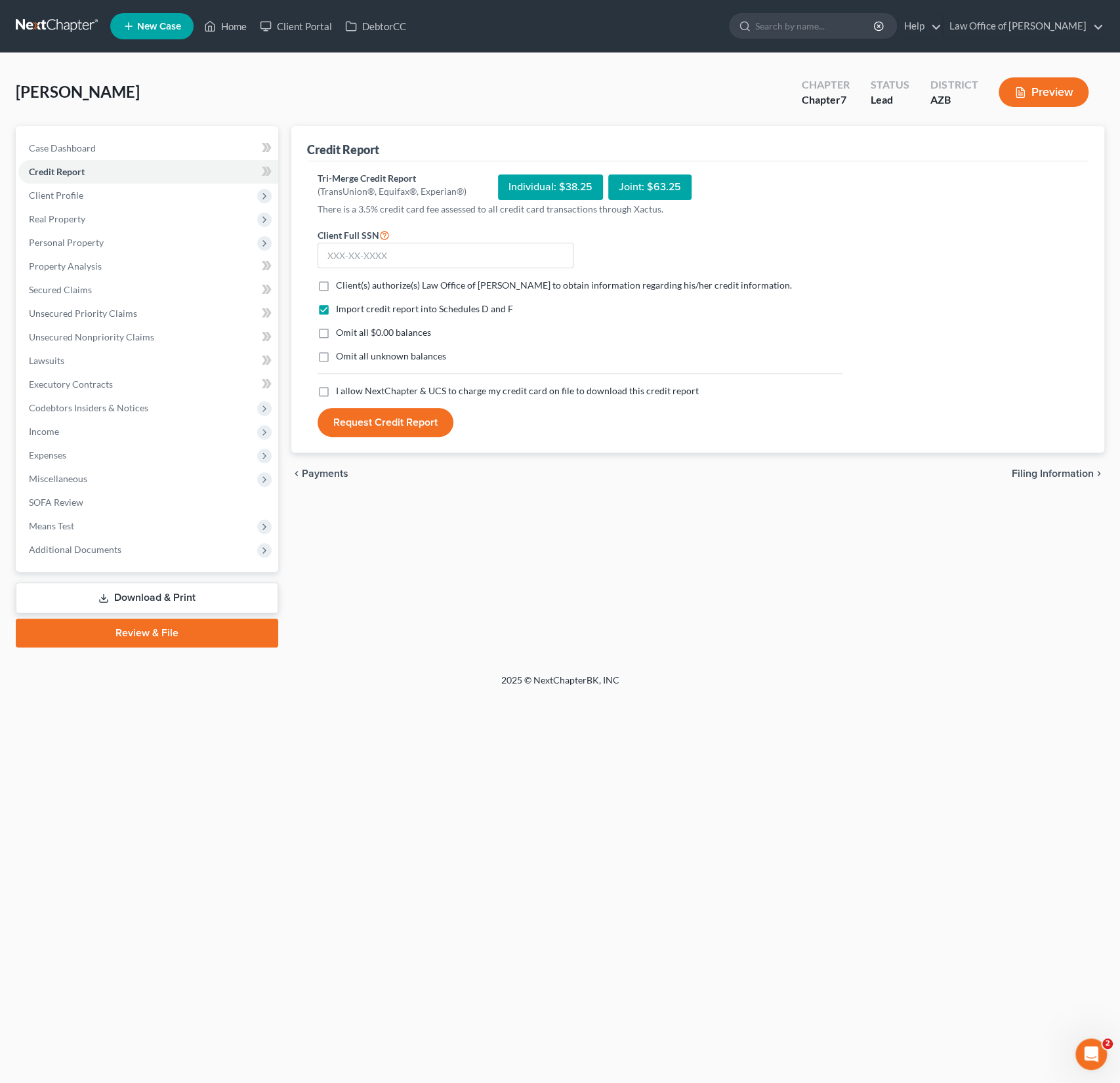
click at [347, 291] on form "Client Full SSN * Client(s) authorize(s) Law Office of [PERSON_NAME] to obtain …" at bounding box center [580, 332] width 538 height 211
click at [336, 284] on label "Client(s) authorize(s) Law Office of [PERSON_NAME] to obtain information regard…" at bounding box center [564, 286] width 456 height 13
click at [341, 284] on input "Client(s) authorize(s) Law Office of [PERSON_NAME] to obtain information regard…" at bounding box center [345, 283] width 9 height 9
checkbox input "true"
click at [336, 395] on label "I allow NextChapter & UCS to charge my credit card on file to download this cre…" at bounding box center [517, 391] width 363 height 13
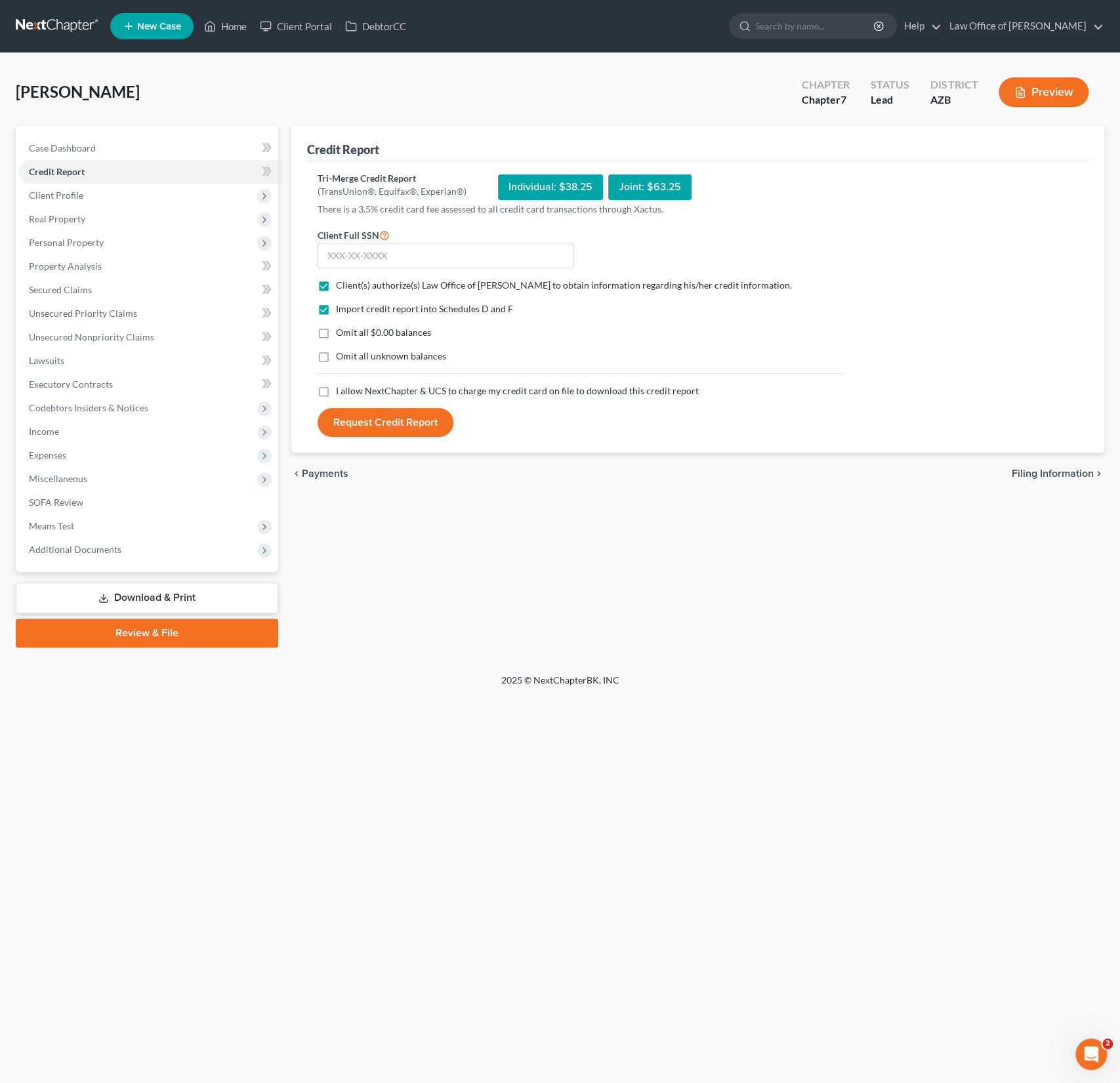
click at [341, 393] on input "I allow NextChapter & UCS to charge my credit card on file to download this cre…" at bounding box center [345, 389] width 9 height 9
checkbox input "true"
click at [405, 251] on input "text" at bounding box center [446, 256] width 256 height 26
type input "546-79-9481"
click at [477, 604] on div "Credit Report Tri-Merge Credit Report (TransUnion®, Equifax®, Experian®) Indivi…" at bounding box center [698, 387] width 827 height 522
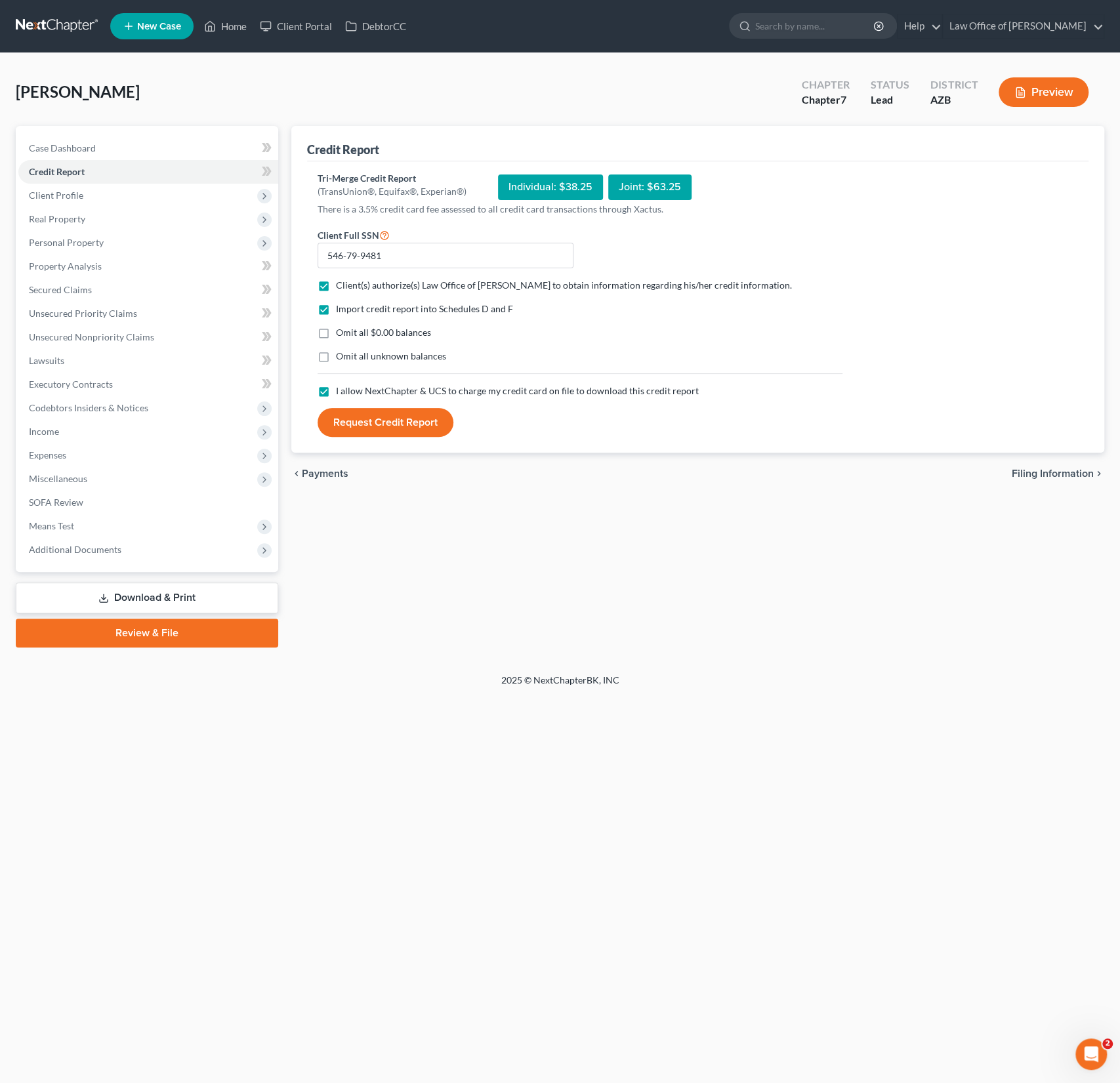
click at [400, 423] on button "Request Credit Report" at bounding box center [385, 423] width 136 height 29
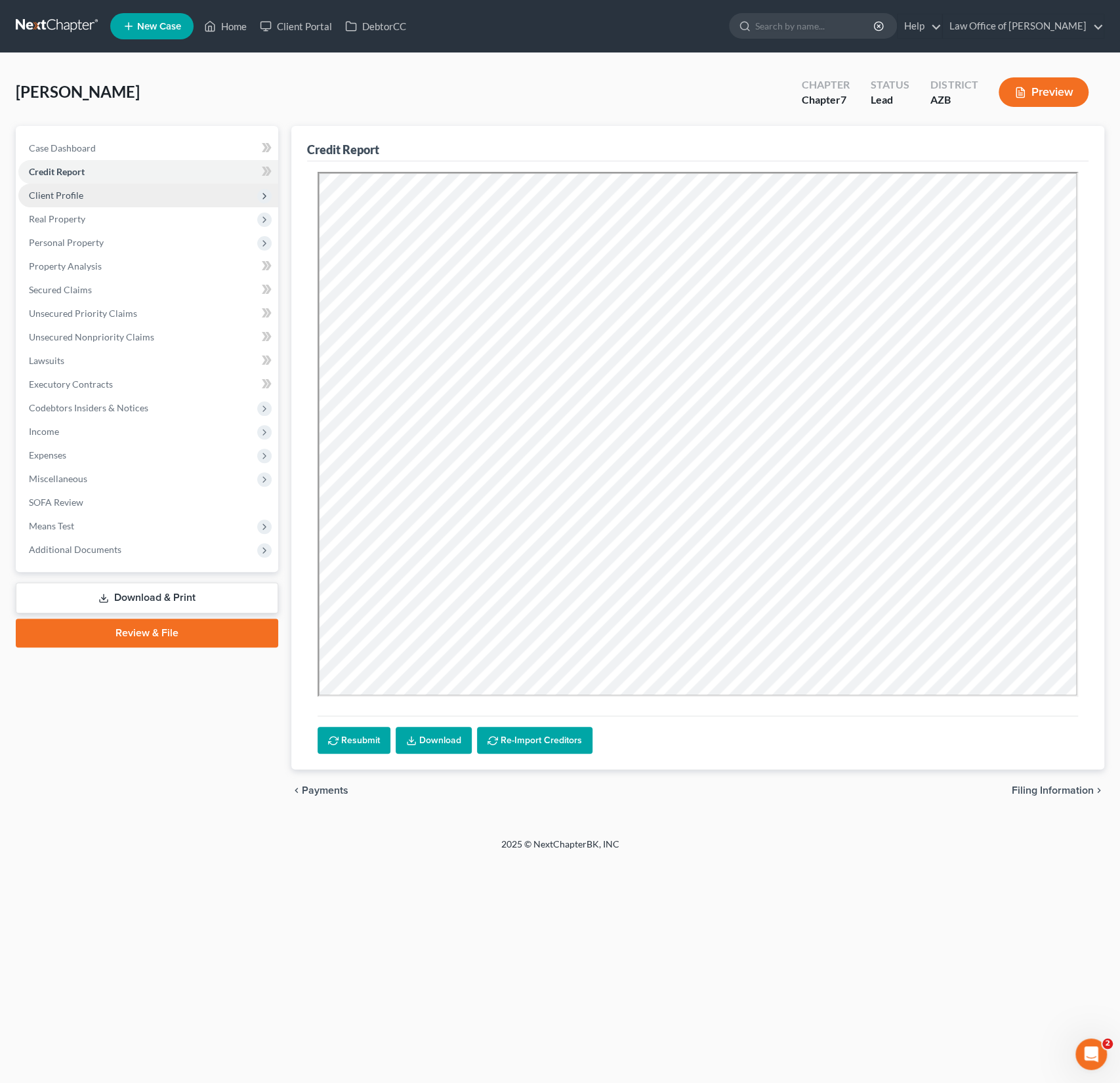
click at [50, 200] on span "Client Profile" at bounding box center [148, 196] width 260 height 24
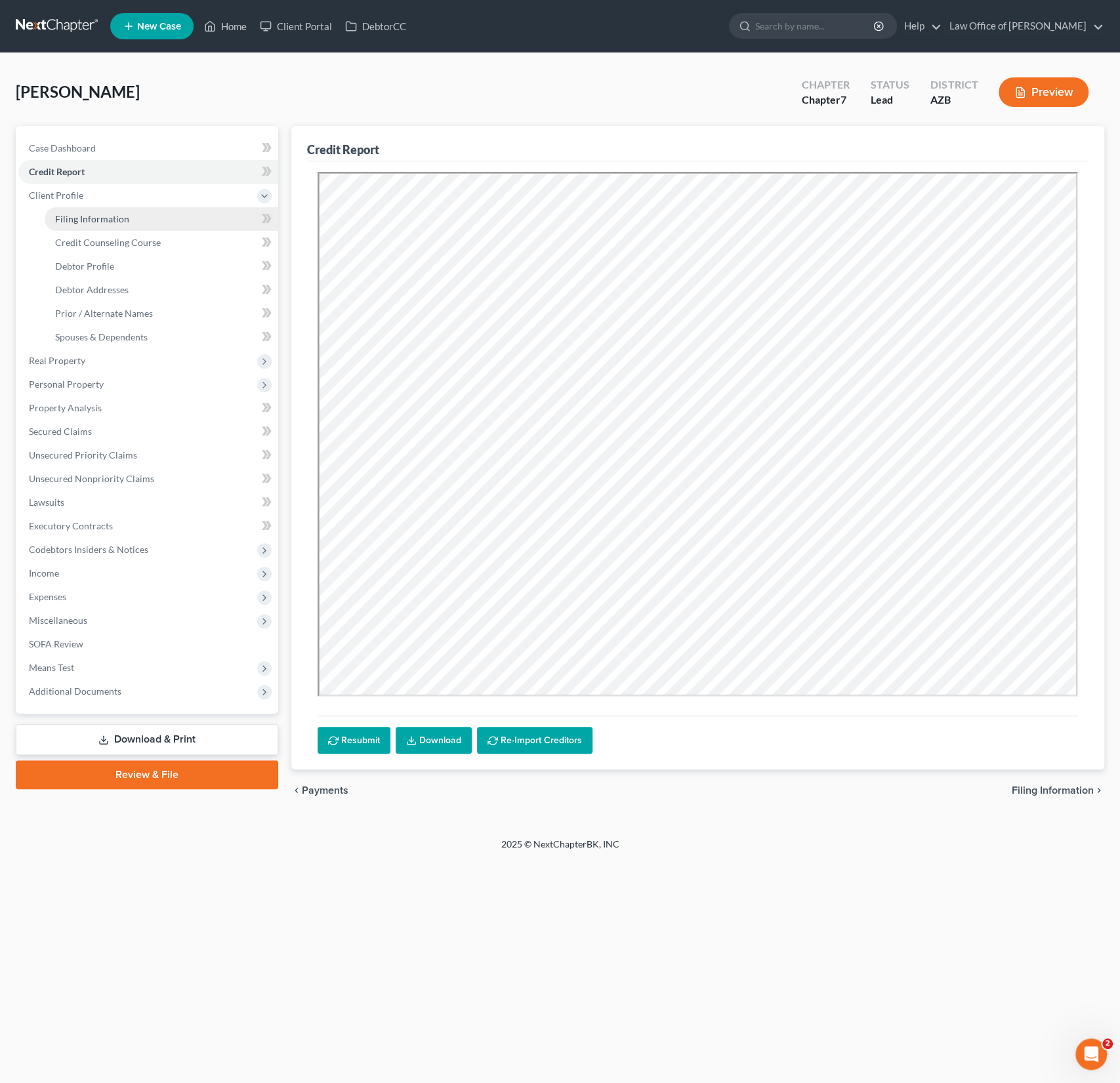
click at [74, 217] on span "Filing Information" at bounding box center [92, 219] width 74 height 11
select select "1"
select select "0"
select select "4"
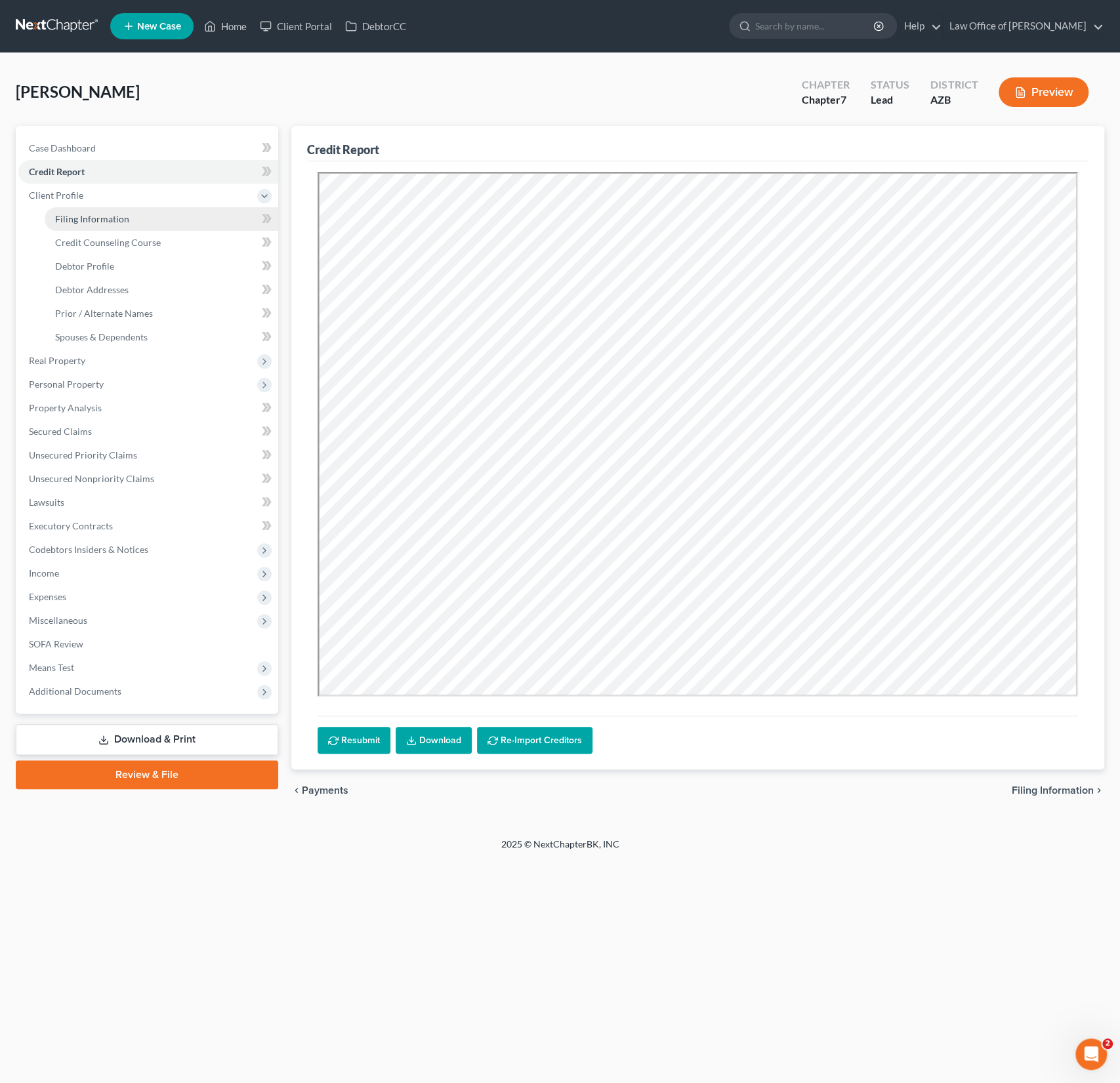
select select "0"
select select "3"
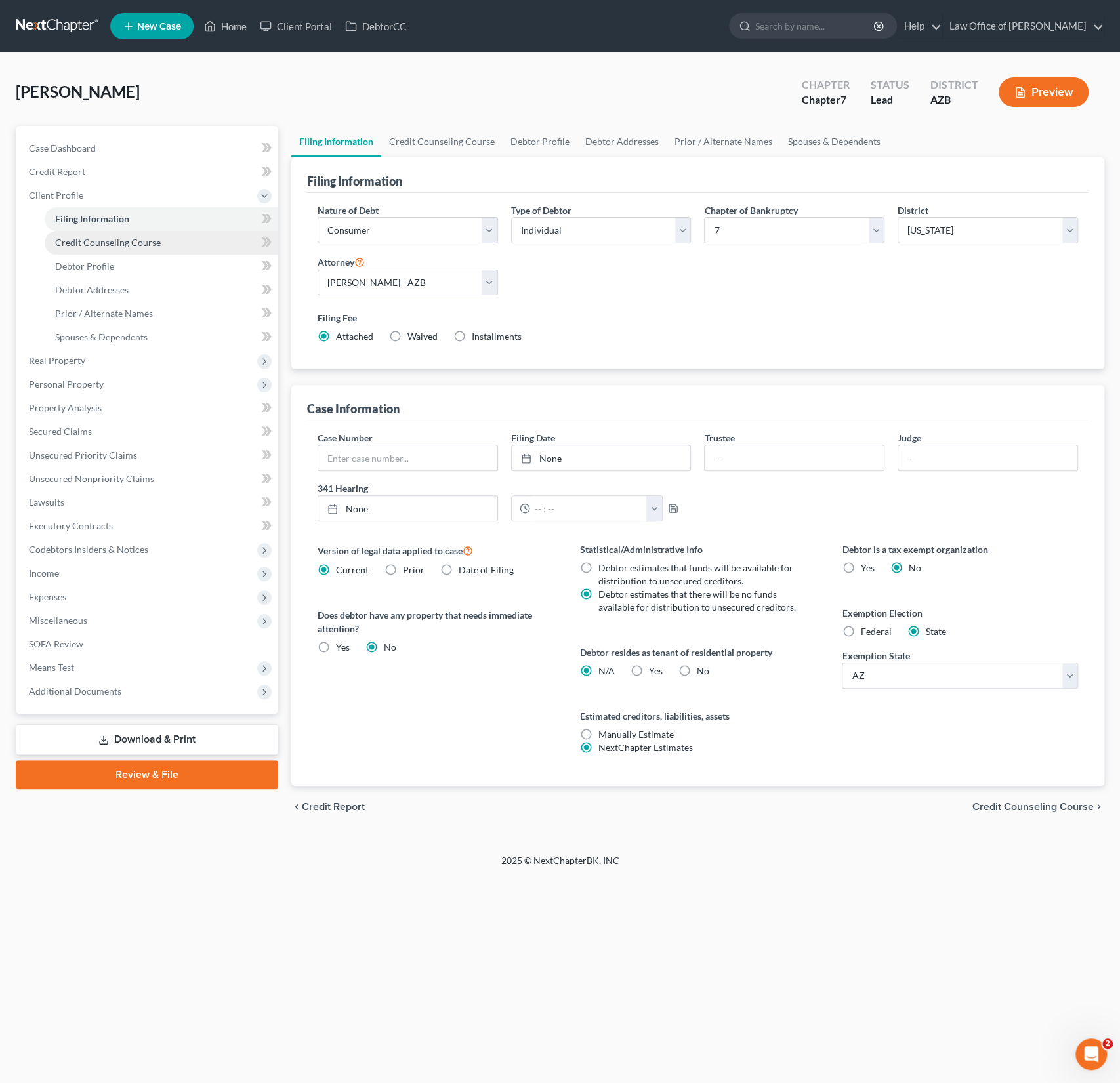
click at [93, 237] on span "Credit Counseling Course" at bounding box center [108, 242] width 106 height 11
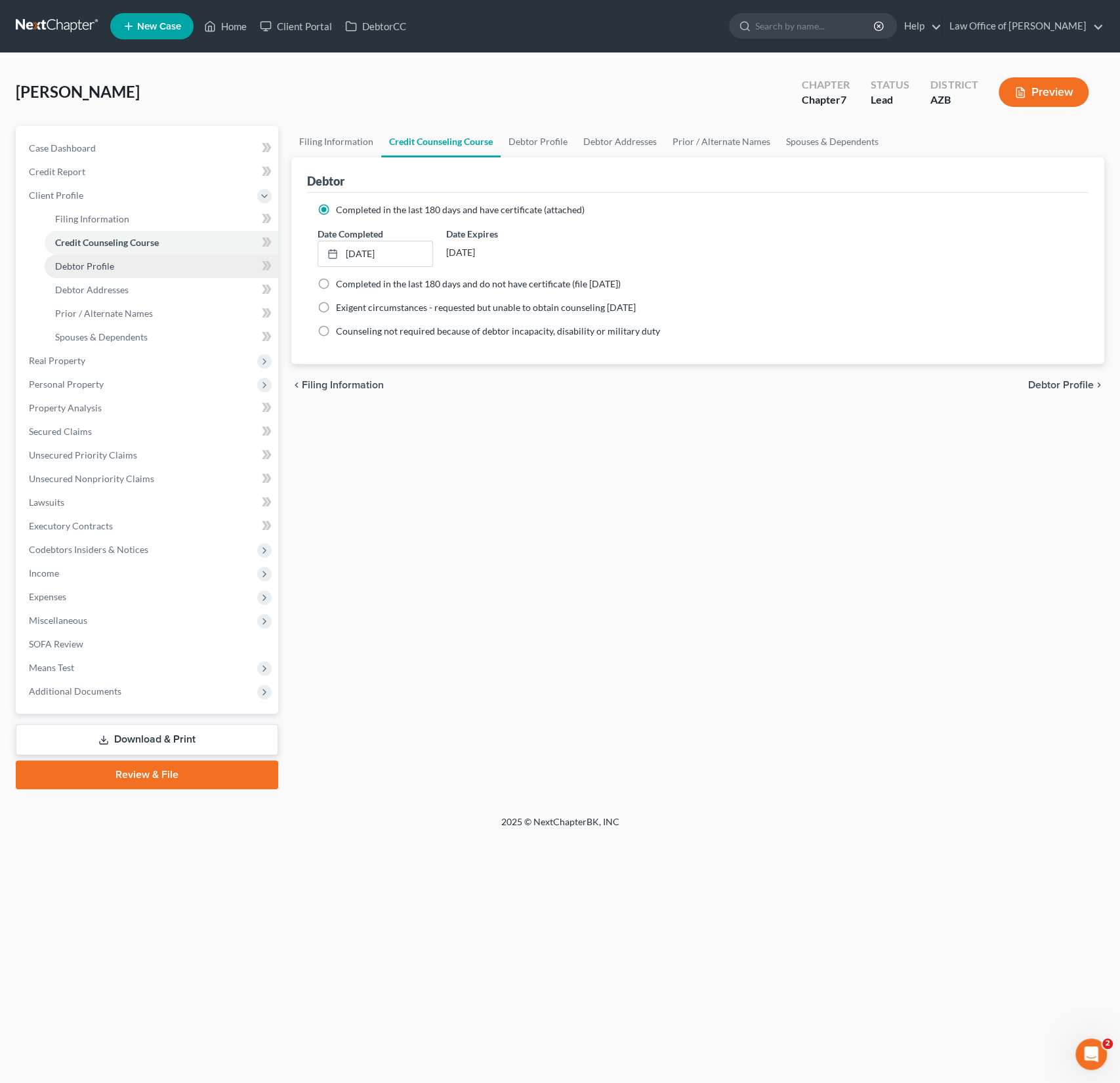
click at [82, 266] on span "Debtor Profile" at bounding box center [85, 266] width 59 height 11
select select "0"
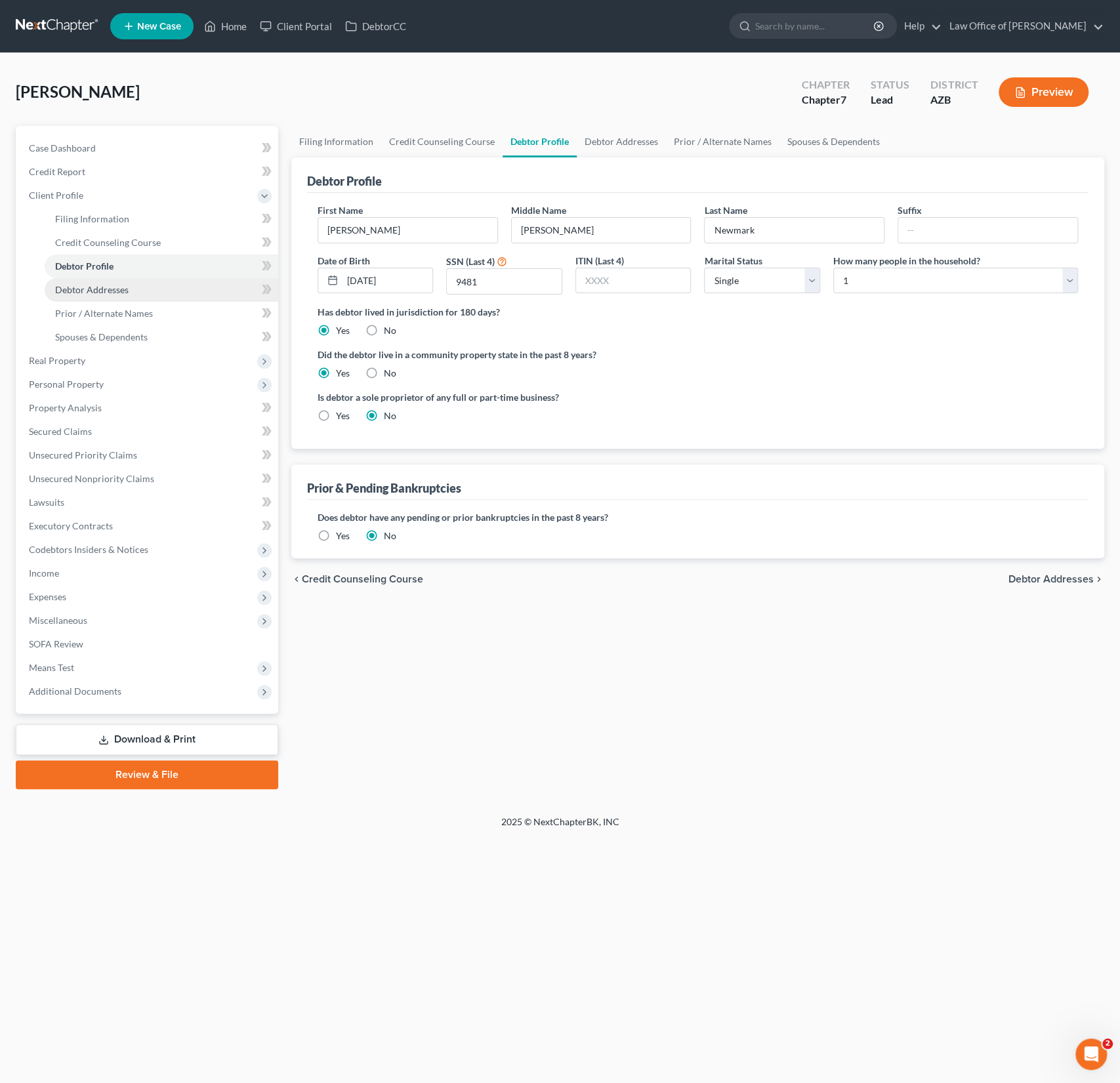
click at [87, 287] on span "Debtor Addresses" at bounding box center [92, 289] width 74 height 11
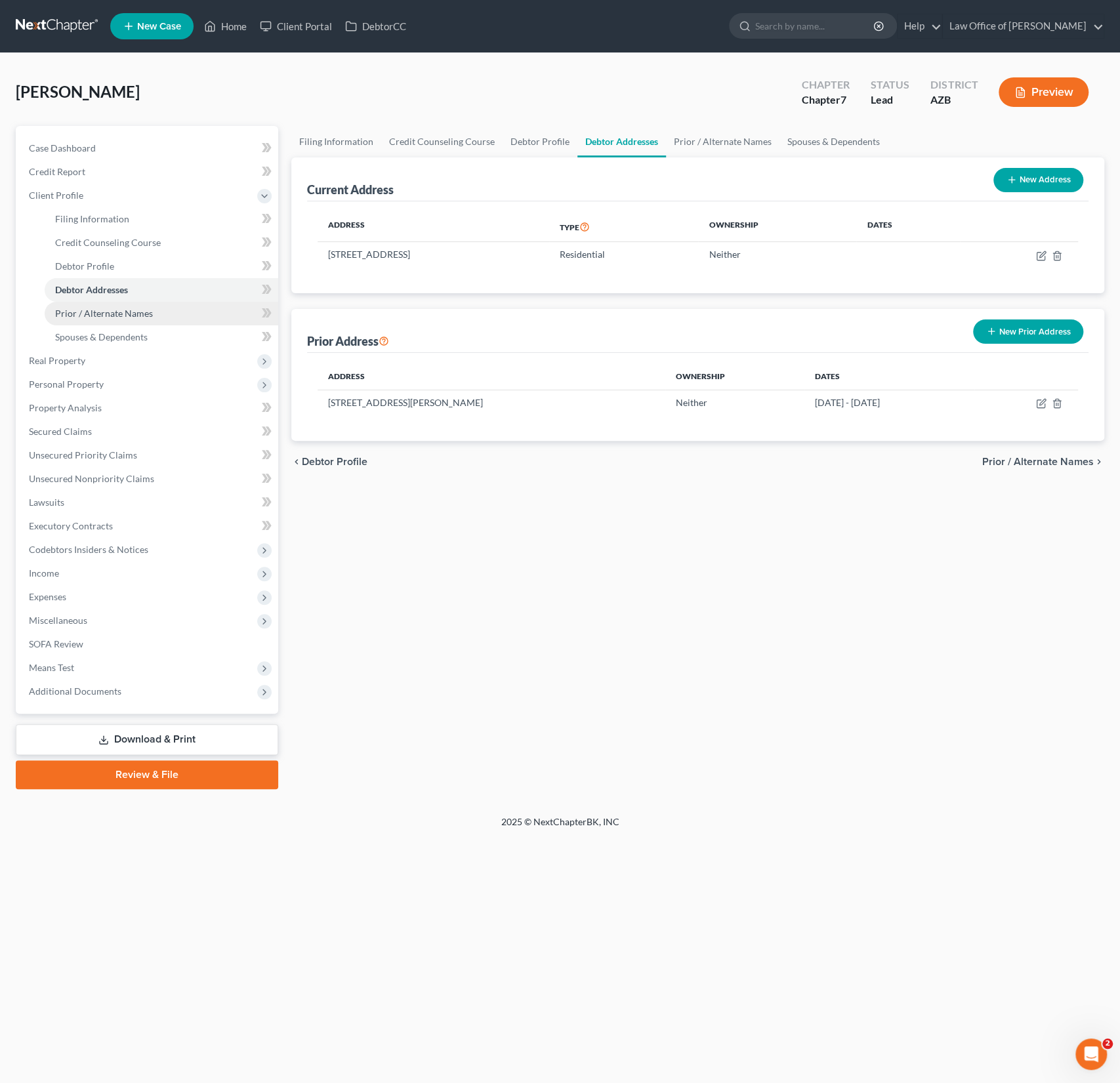
click at [86, 313] on span "Prior / Alternate Names" at bounding box center [104, 313] width 98 height 11
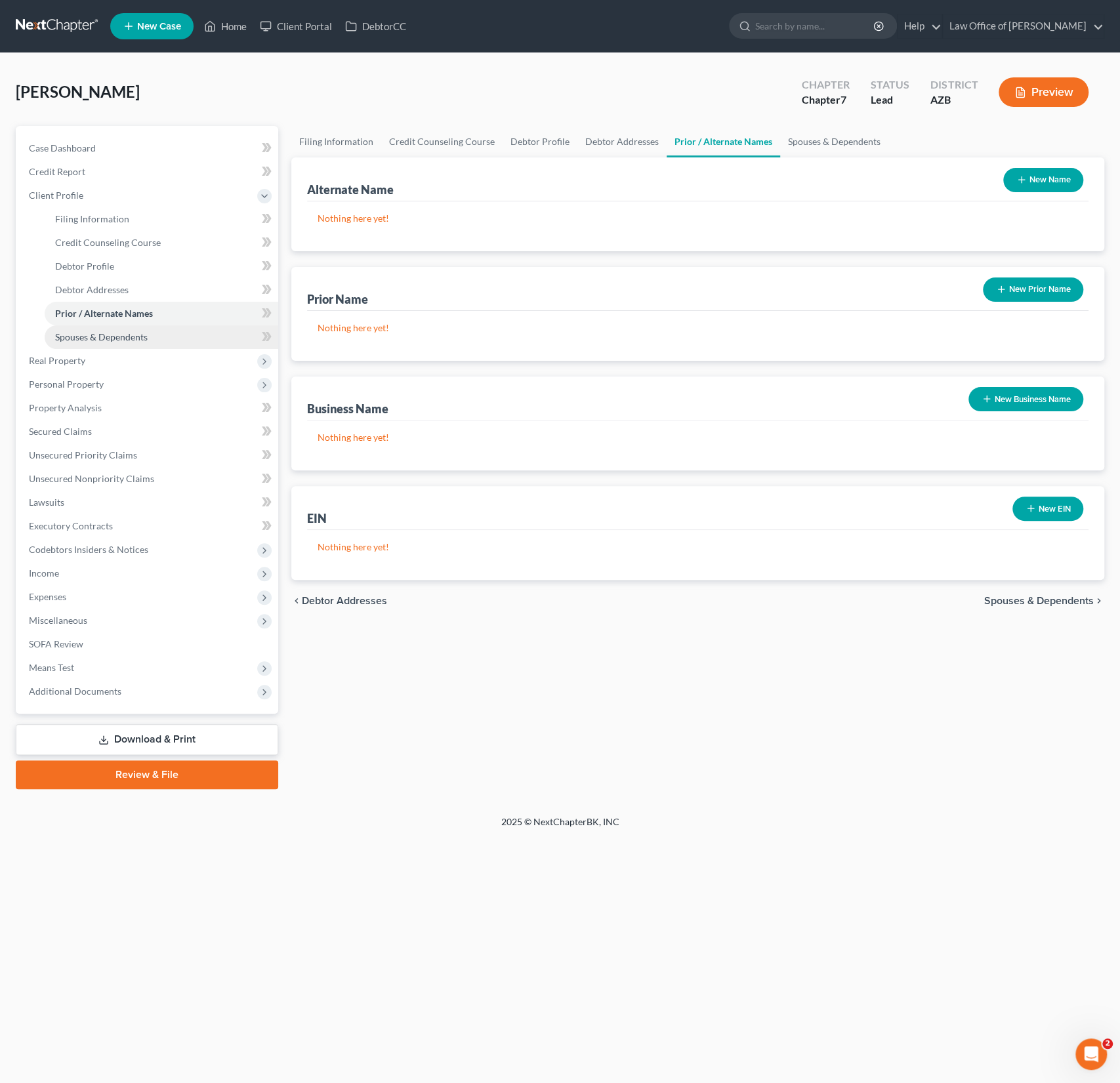
click at [85, 348] on link "Spouses & Dependents" at bounding box center [162, 337] width 234 height 24
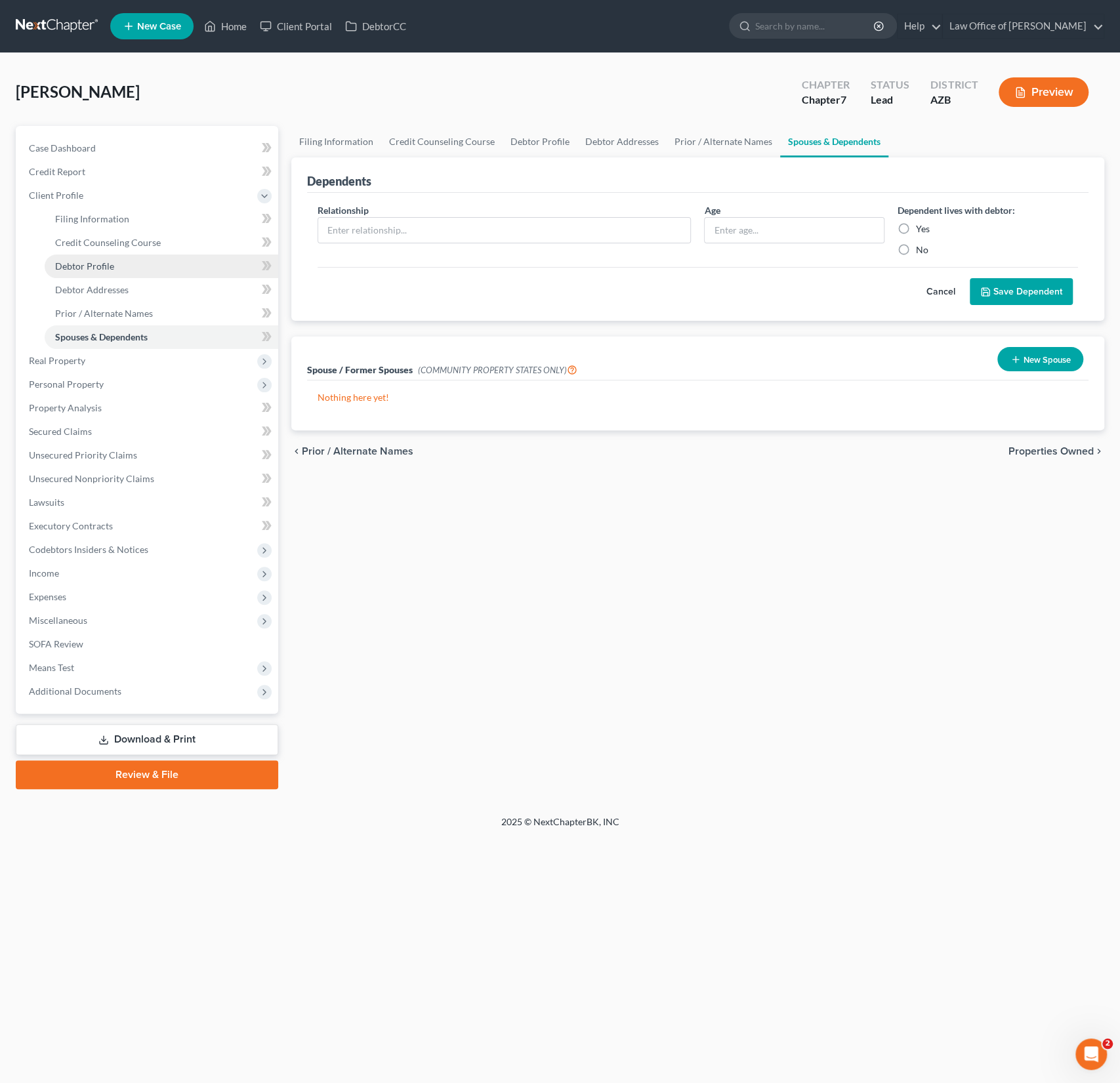
click at [89, 269] on span "Debtor Profile" at bounding box center [85, 266] width 59 height 11
select select "0"
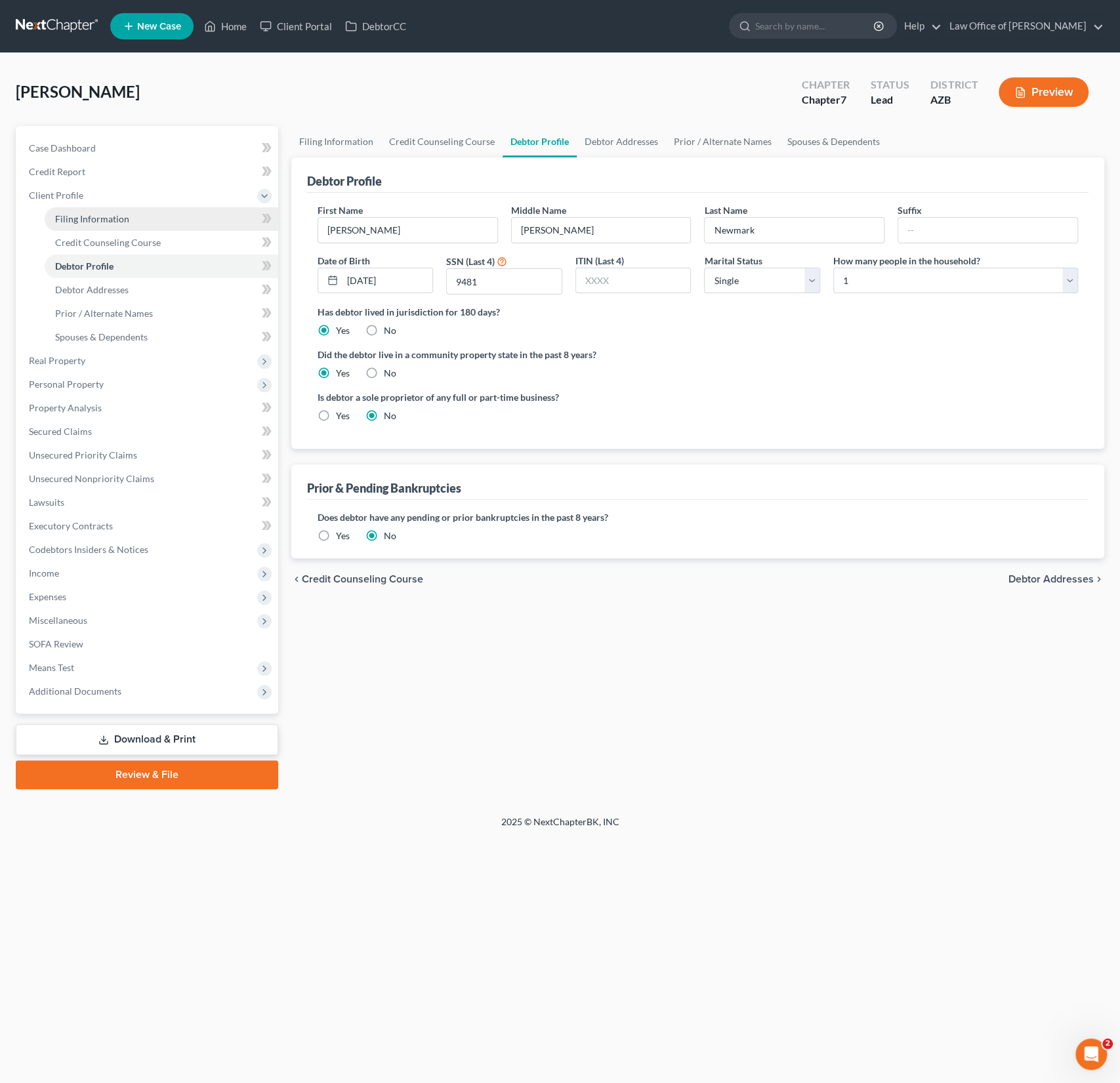
click at [101, 226] on link "Filing Information" at bounding box center [162, 219] width 234 height 24
select select "1"
select select "0"
select select "4"
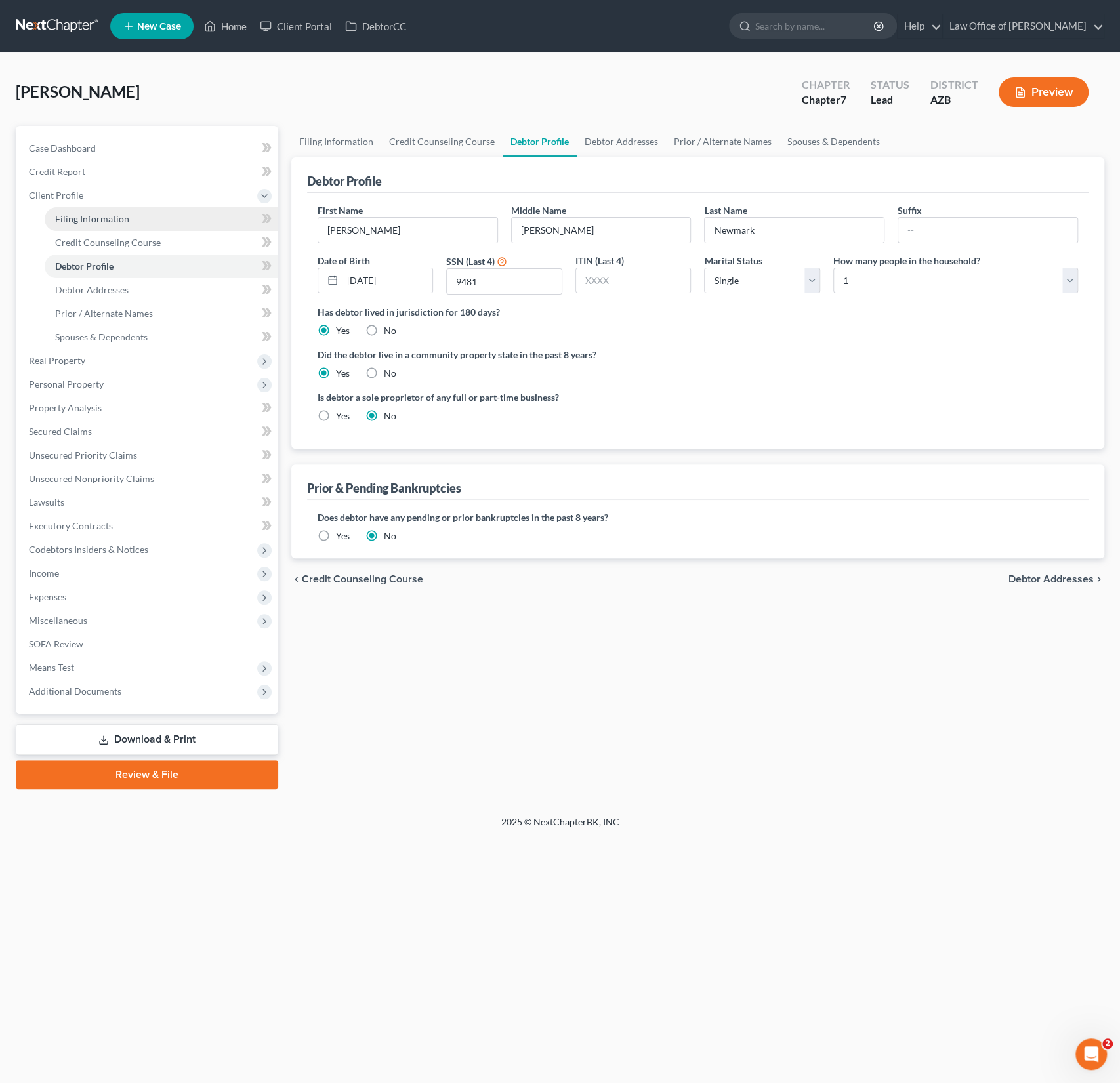
select select "0"
select select "3"
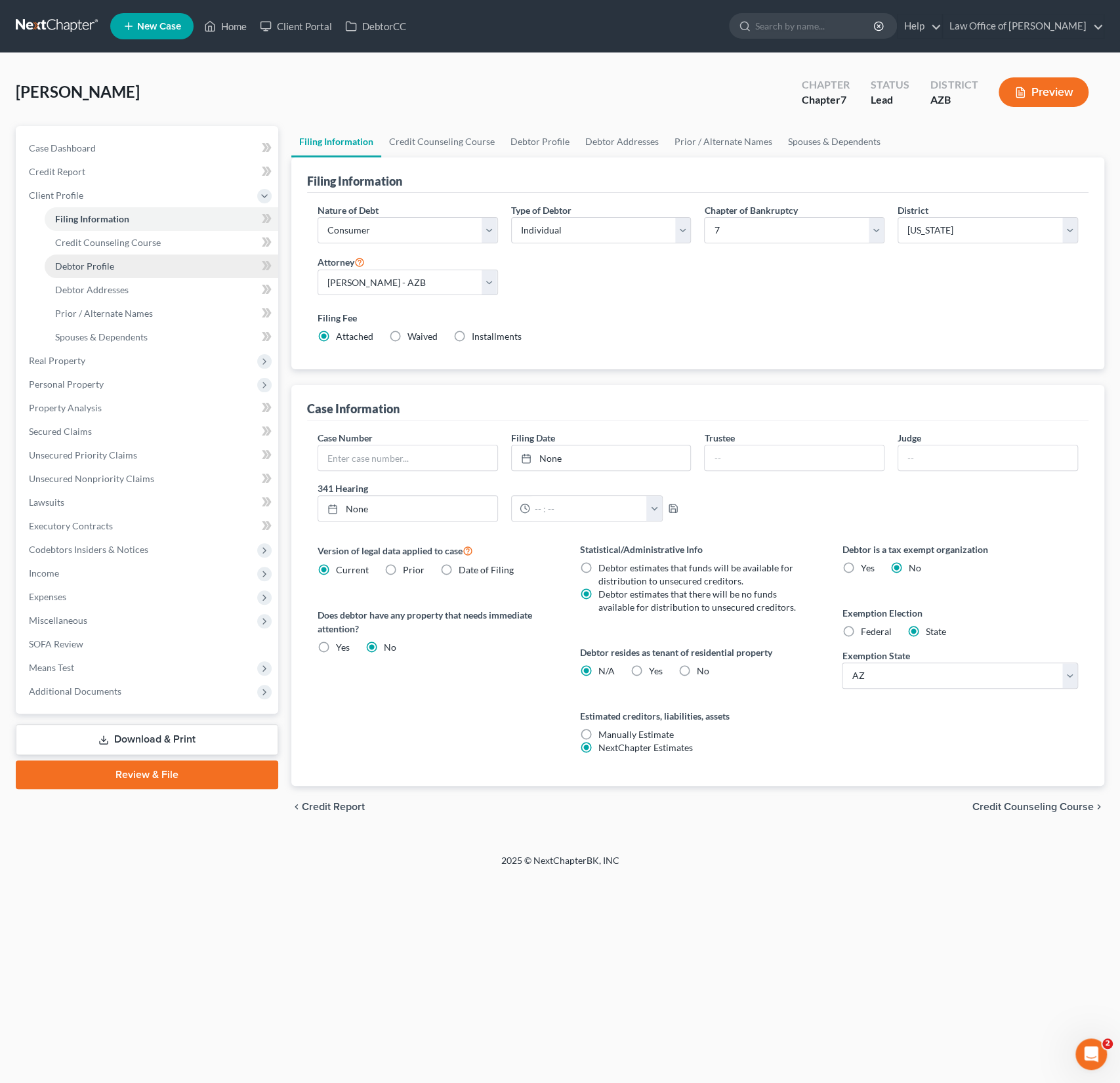
click at [98, 261] on span "Debtor Profile" at bounding box center [85, 266] width 59 height 11
select select "0"
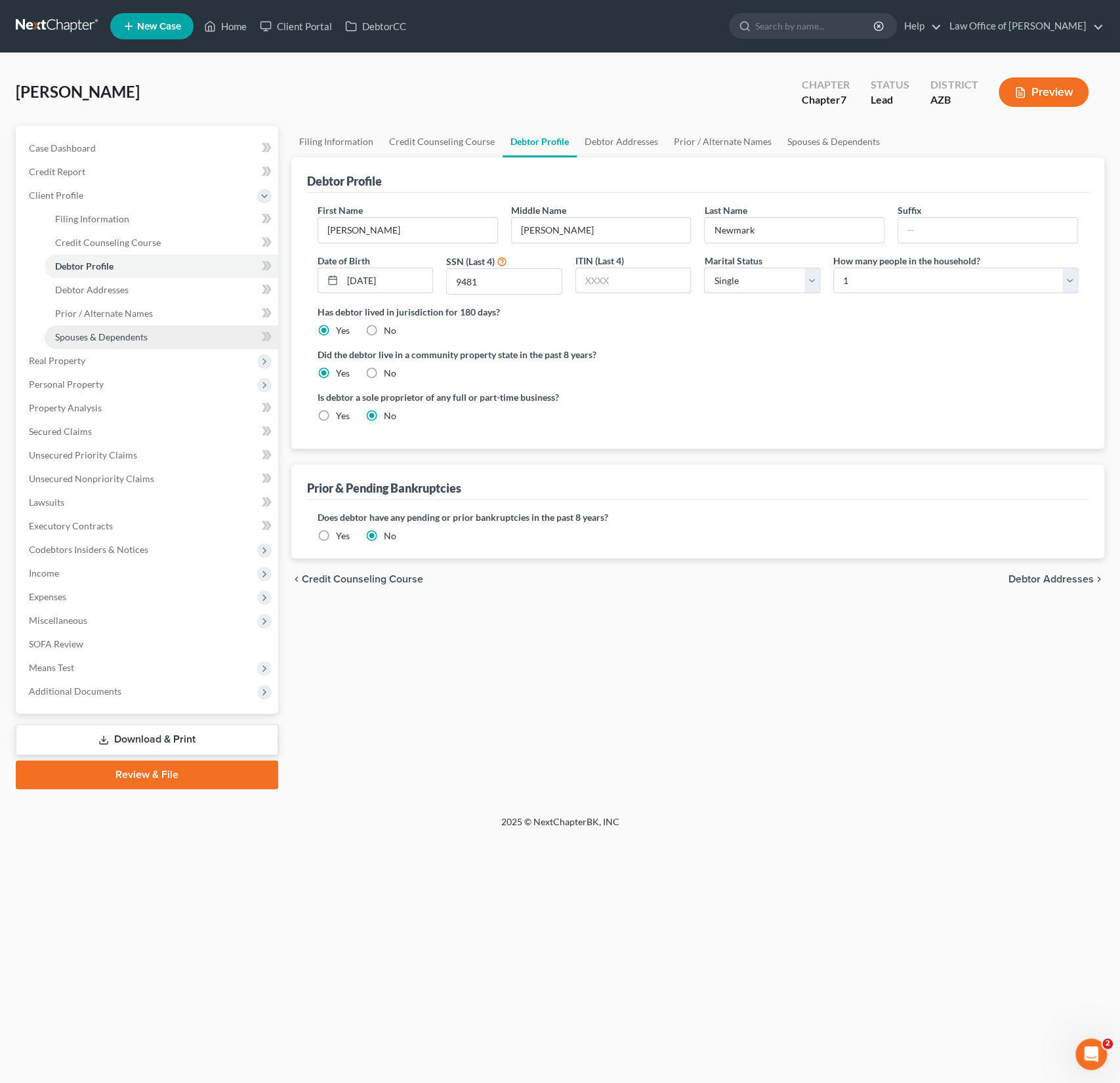
click at [105, 326] on link "Spouses & Dependents" at bounding box center [162, 337] width 234 height 24
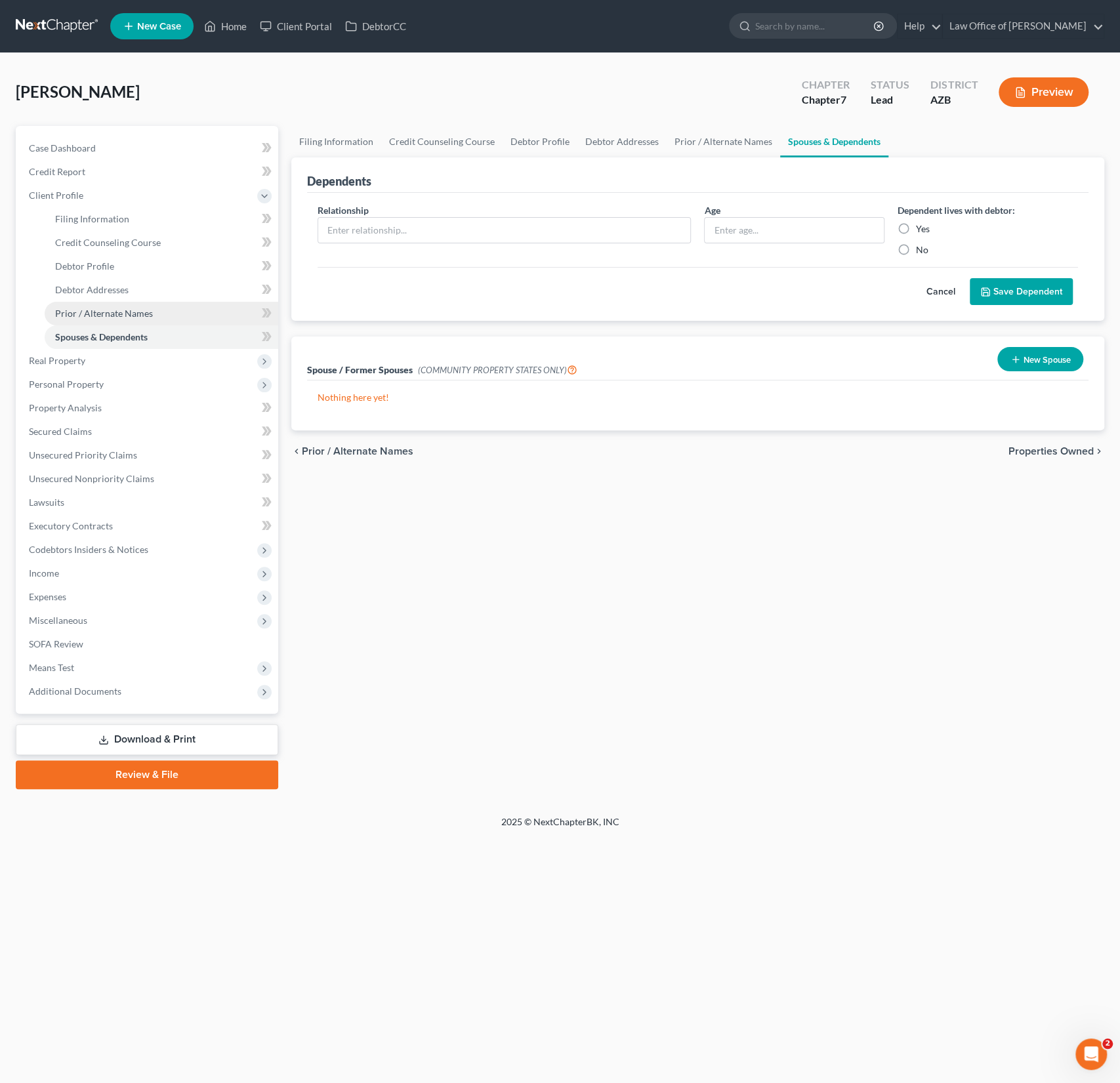
click at [112, 321] on link "Prior / Alternate Names" at bounding box center [162, 314] width 234 height 24
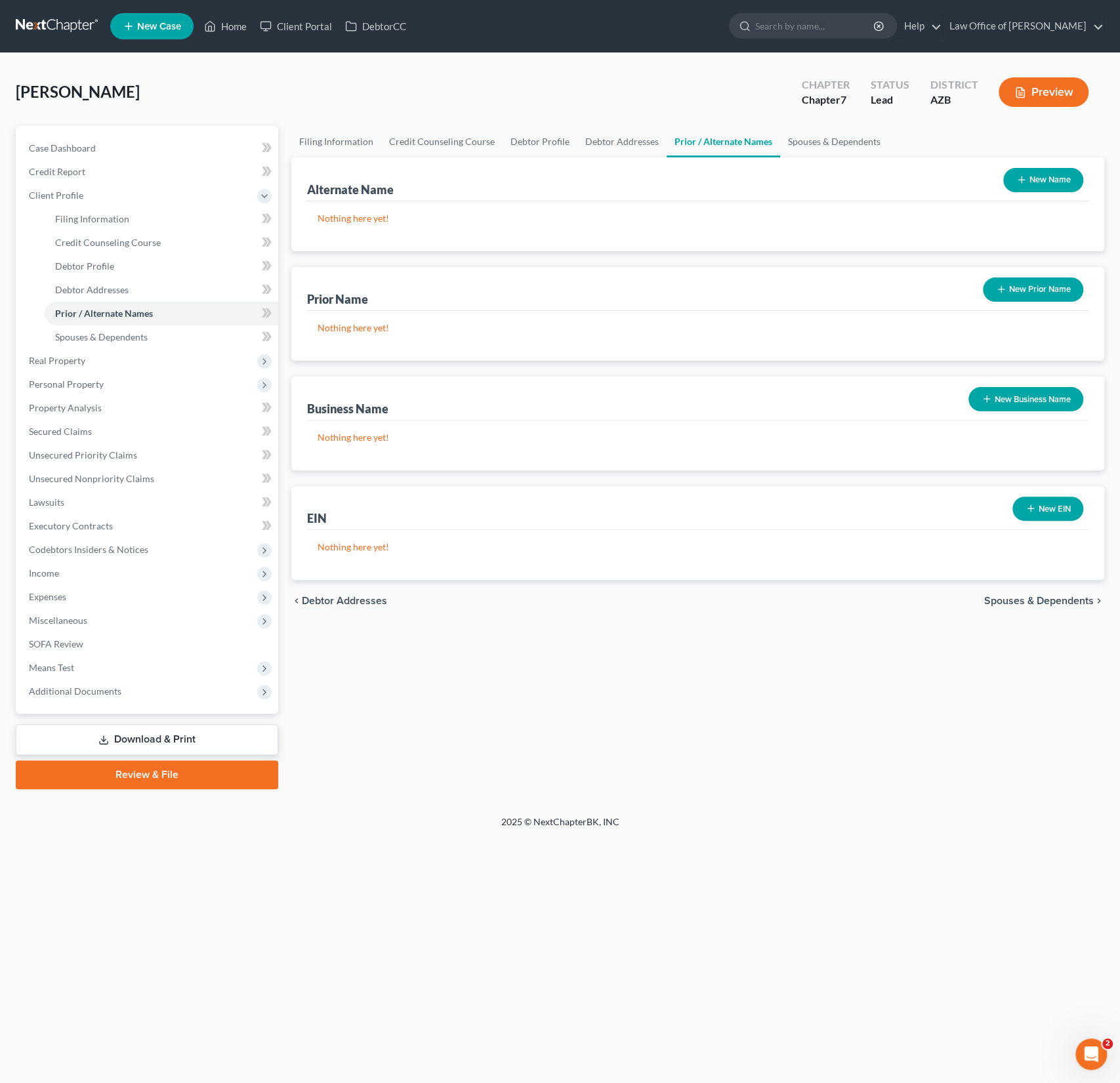
click at [1028, 177] on button "New Name" at bounding box center [1043, 180] width 80 height 24
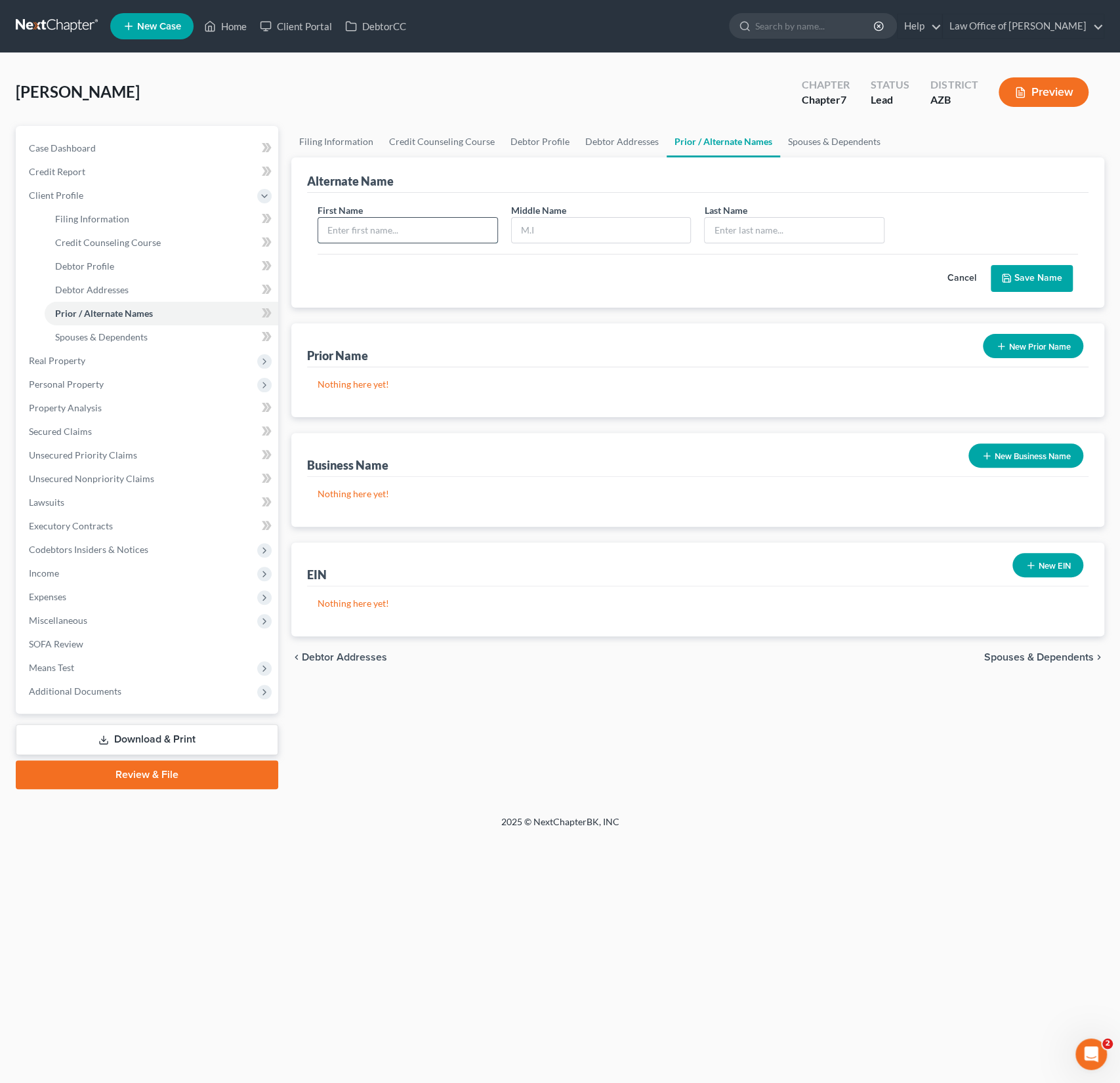
click at [368, 229] on input "text" at bounding box center [408, 230] width 179 height 25
type input "[PERSON_NAME]"
type input "Newmark"
click at [104, 341] on span "Spouses & Dependents" at bounding box center [101, 337] width 93 height 11
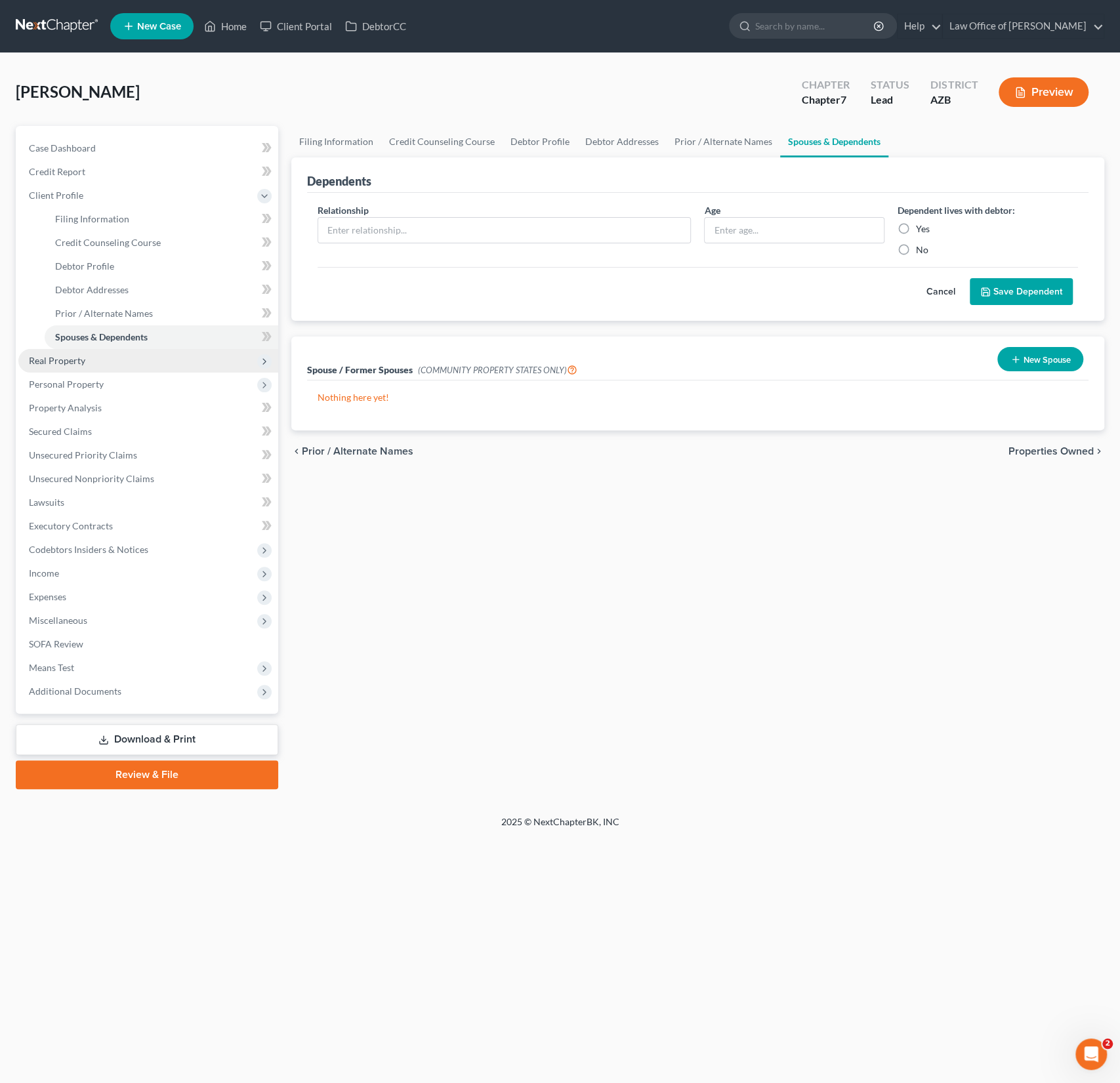
click at [73, 356] on span "Real Property" at bounding box center [57, 360] width 56 height 11
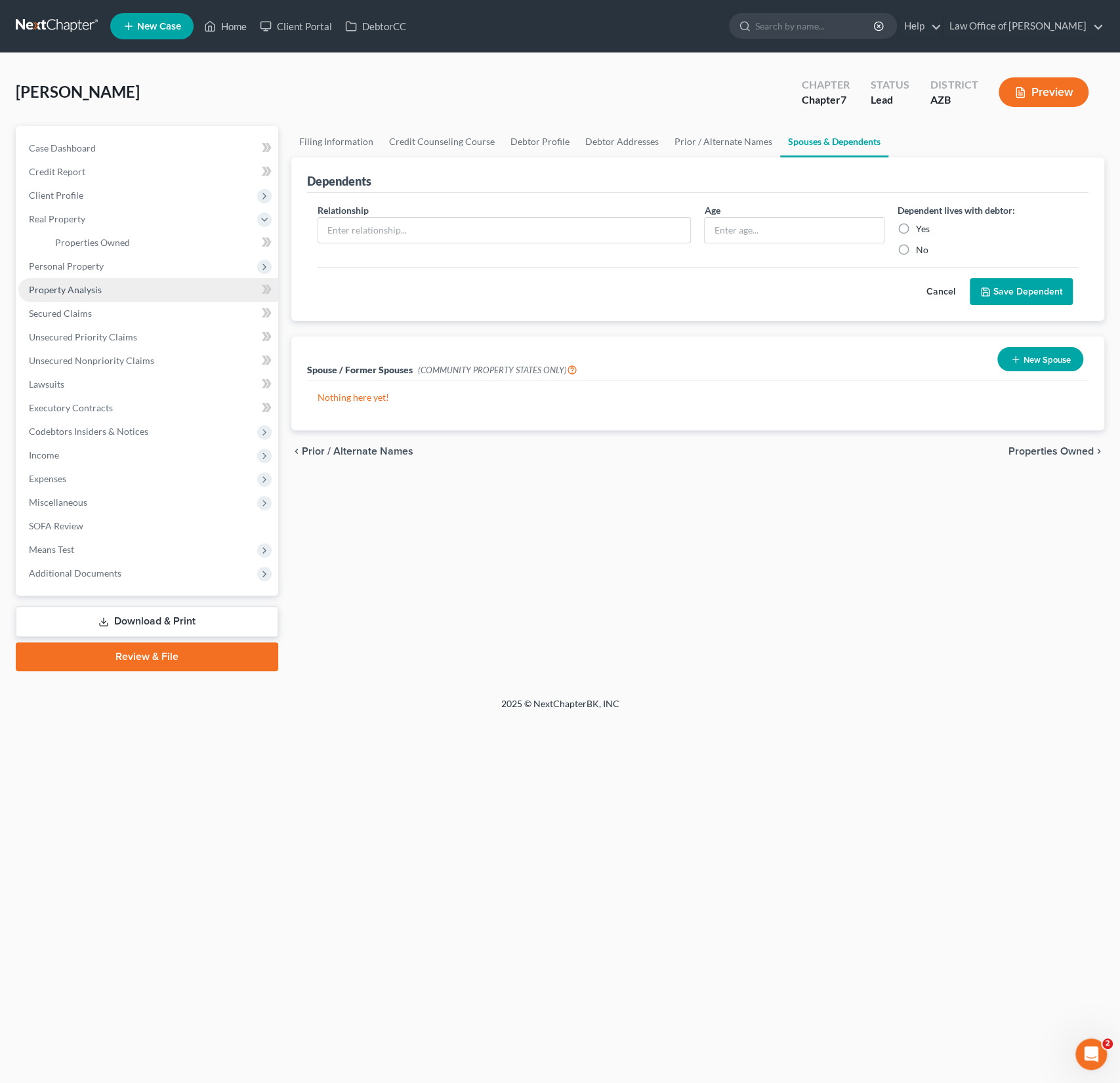
click at [76, 280] on link "Property Analysis" at bounding box center [148, 290] width 260 height 24
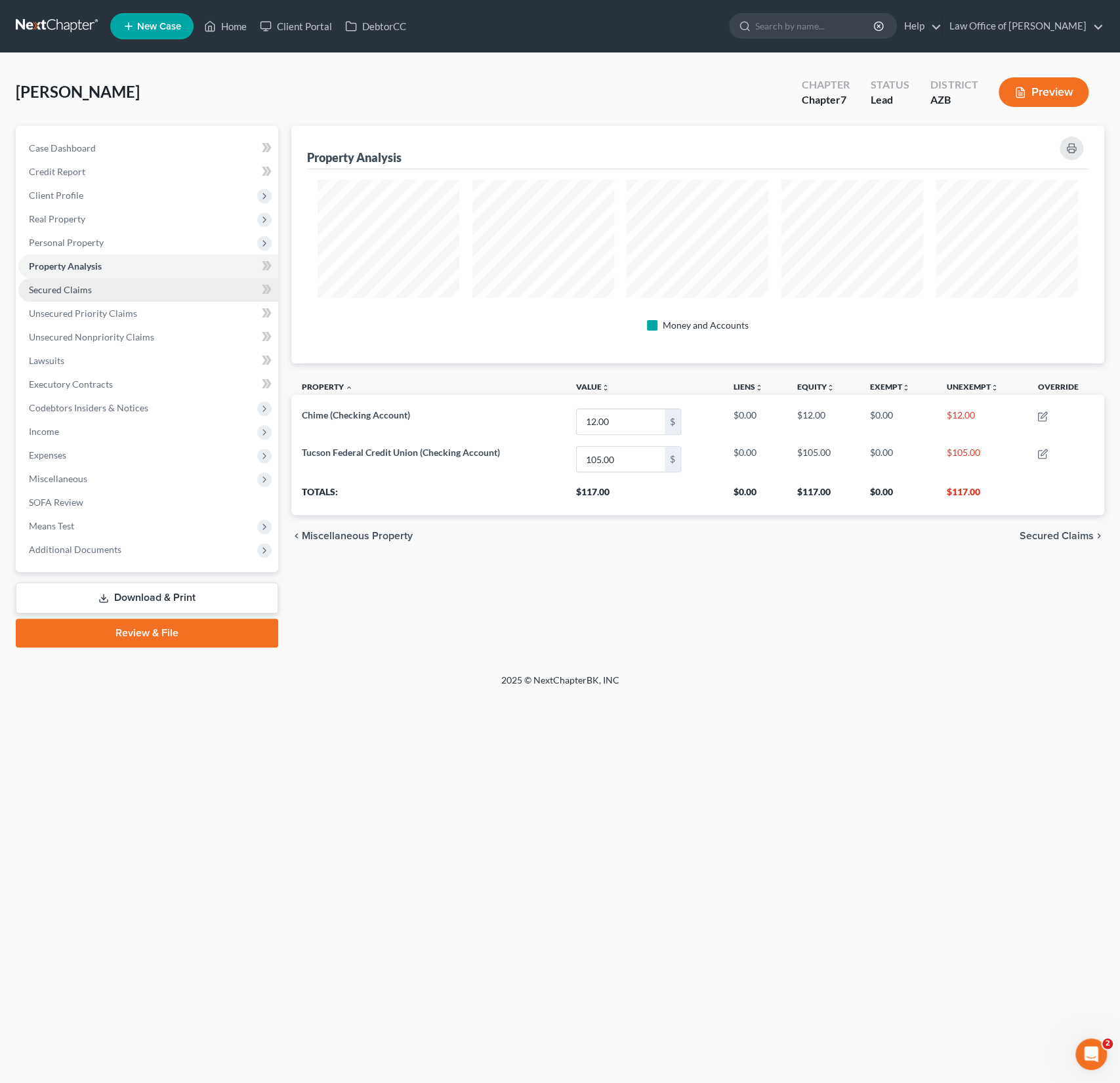
scroll to position [237, 813]
click at [80, 390] on link "Executory Contracts" at bounding box center [148, 385] width 260 height 24
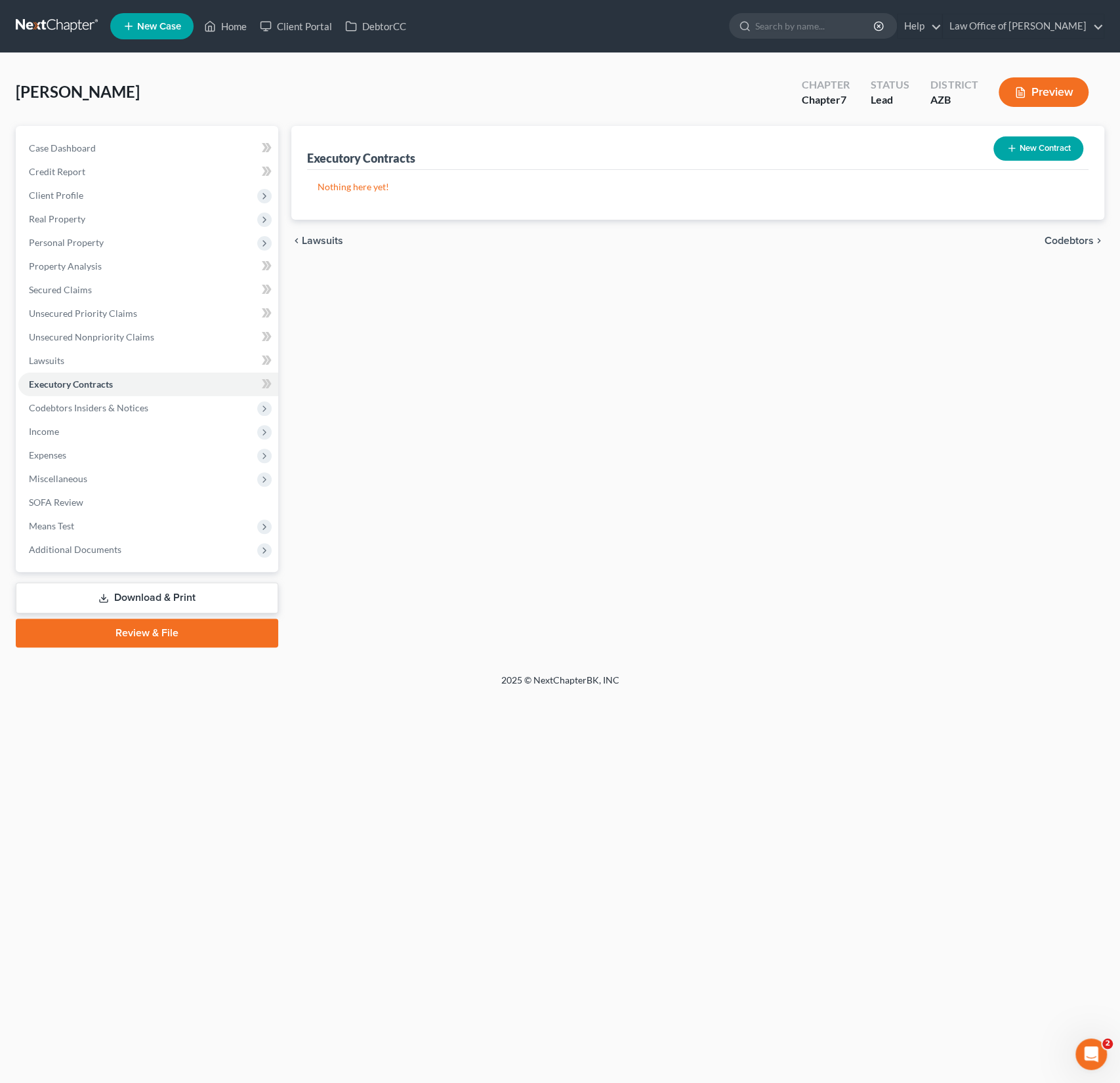
click at [1036, 147] on button "New Contract" at bounding box center [1038, 148] width 90 height 24
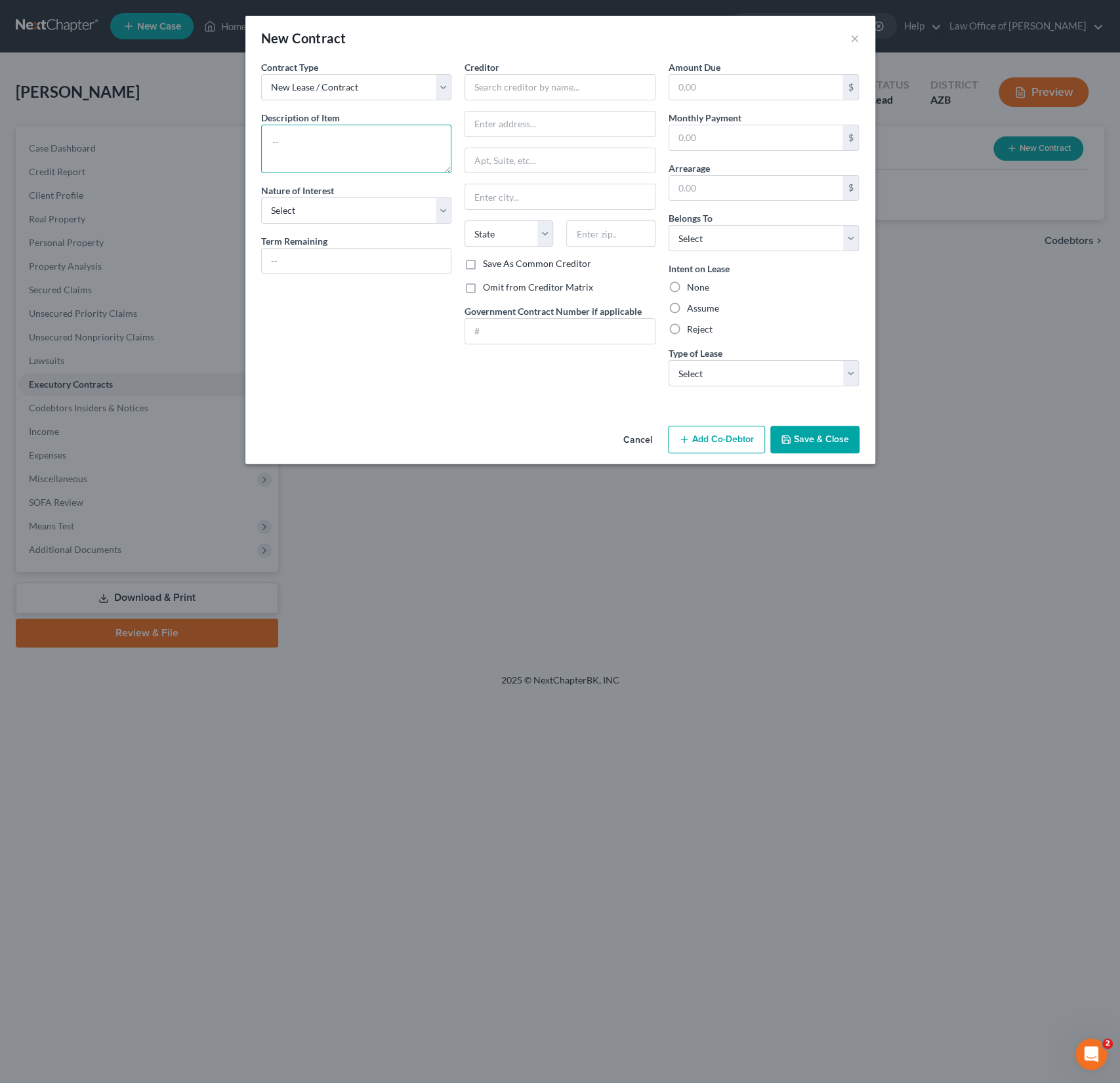
click at [294, 154] on textarea at bounding box center [356, 149] width 191 height 49
type textarea "Residential Lease"
click at [307, 209] on select "Select Purchaser Agent Lessor Lessee" at bounding box center [356, 211] width 191 height 26
select select "3"
click at [261, 198] on select "Select Purchaser Agent Lessor Lessee" at bounding box center [356, 211] width 191 height 26
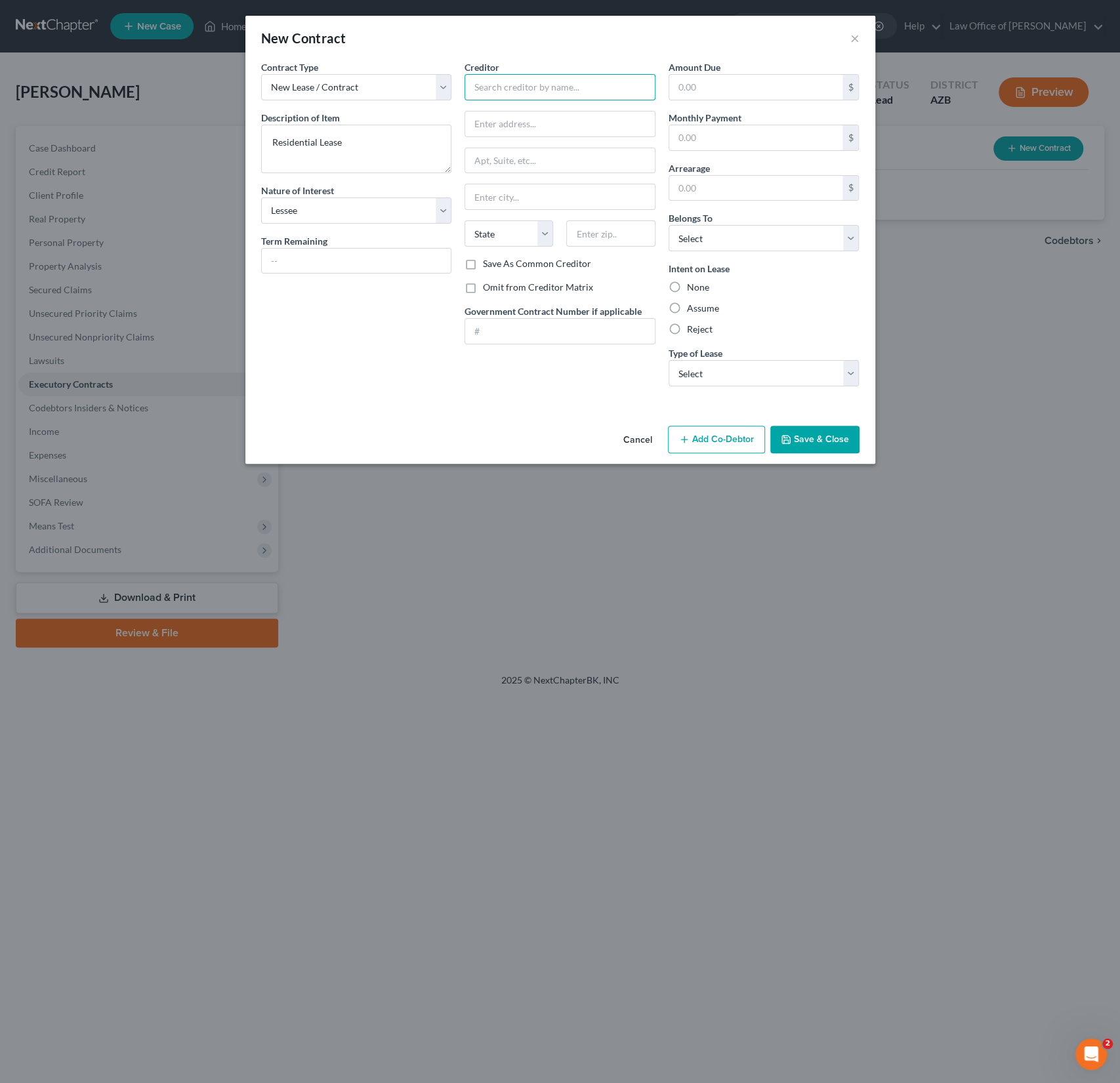
click at [526, 83] on input "text" at bounding box center [560, 87] width 191 height 26
type input "D"
type input "Stonecorner"
click at [507, 286] on label "Omit from Creditor Matrix" at bounding box center [538, 287] width 110 height 13
click at [497, 286] on input "Omit from Creditor Matrix" at bounding box center [492, 285] width 9 height 9
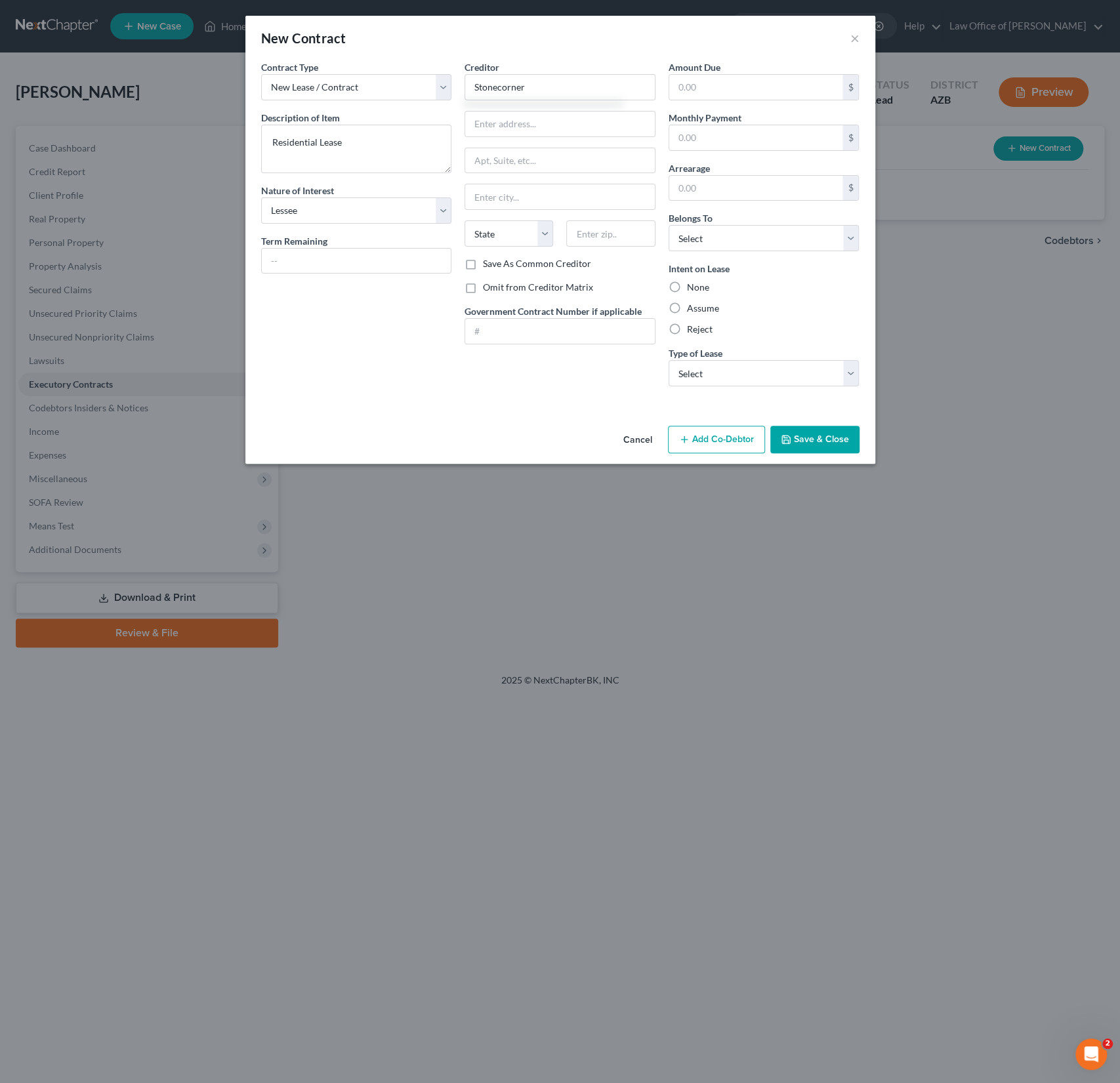
checkbox input "true"
click at [710, 281] on div "None" at bounding box center [764, 287] width 191 height 13
click at [703, 284] on label "None" at bounding box center [699, 287] width 22 height 13
click at [701, 284] on input "None" at bounding box center [697, 285] width 9 height 9
radio input "true"
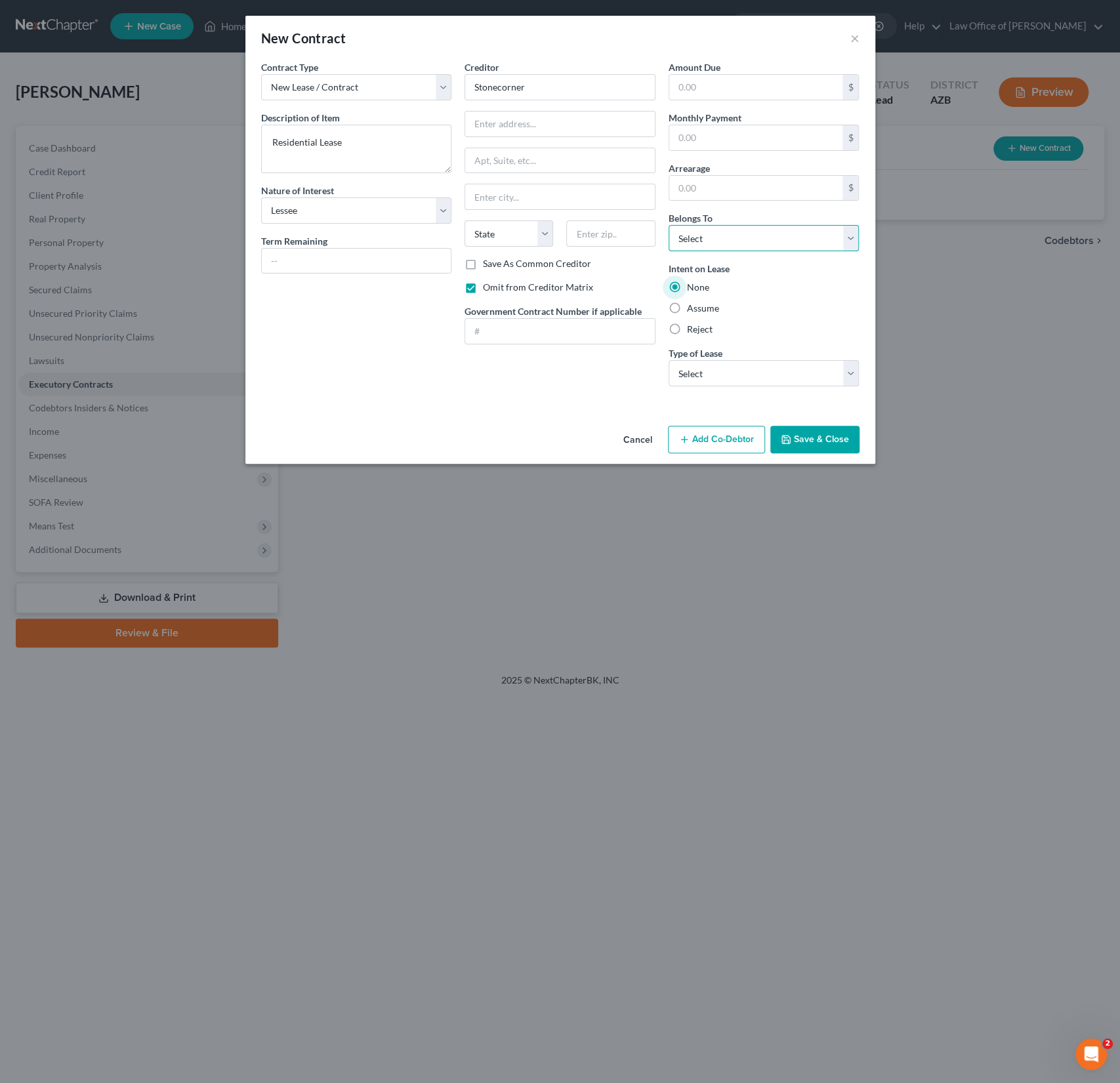
click at [736, 238] on select "Select Debtor 1 Only Debtor 2 Only Debtor 1 And Debtor 2 Only At Least One Of T…" at bounding box center [764, 238] width 191 height 26
select select "0"
click at [669, 225] on select "Select Debtor 1 Only Debtor 2 Only Debtor 1 And Debtor 2 Only At Least One Of T…" at bounding box center [764, 238] width 191 height 26
click at [750, 364] on select "Select Real Estate Car Other" at bounding box center [764, 373] width 191 height 26
select select "0"
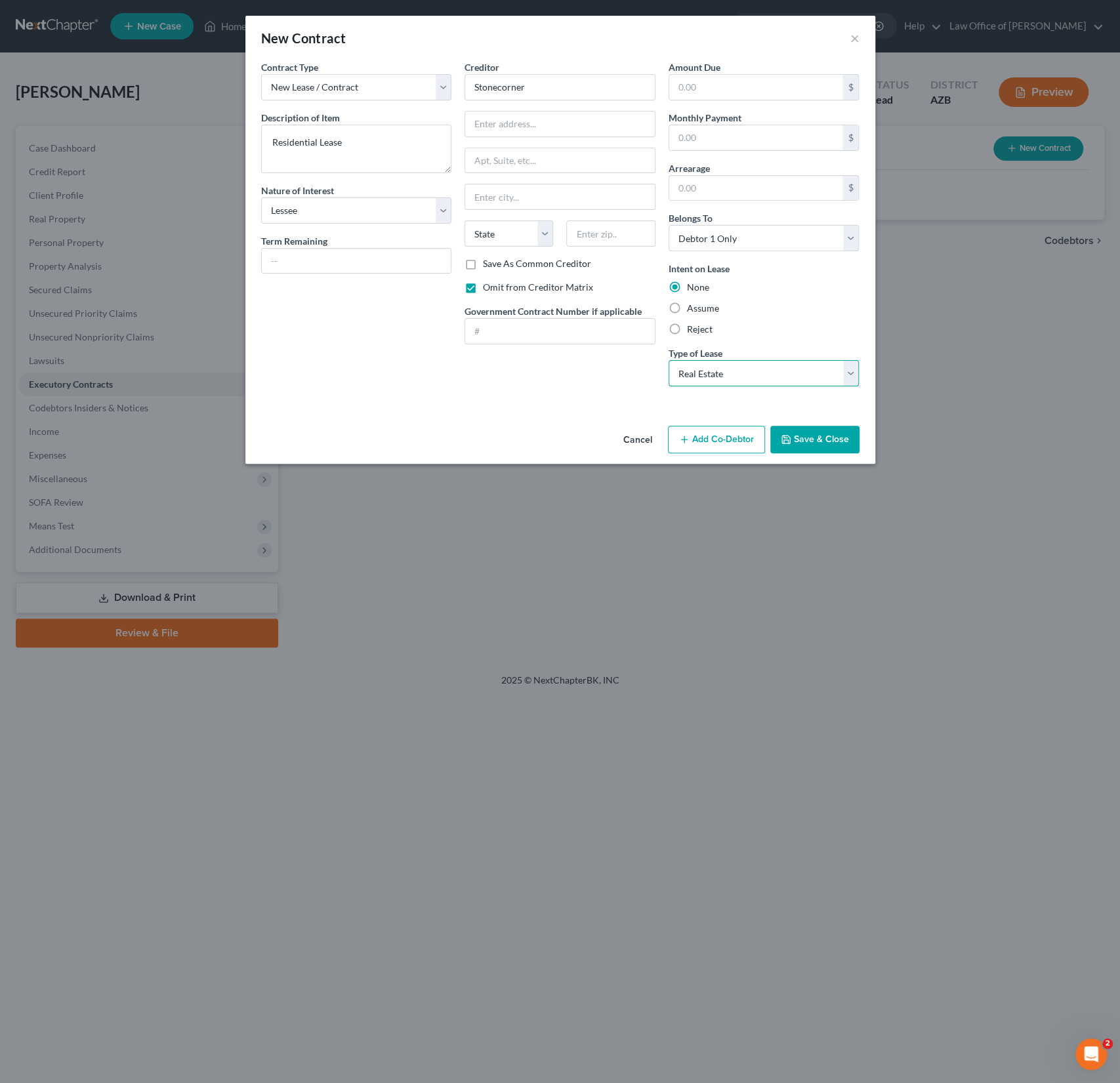
click at [669, 360] on select "Select Real Estate Car Other" at bounding box center [764, 373] width 191 height 26
click at [807, 440] on button "Save & Close" at bounding box center [815, 440] width 89 height 28
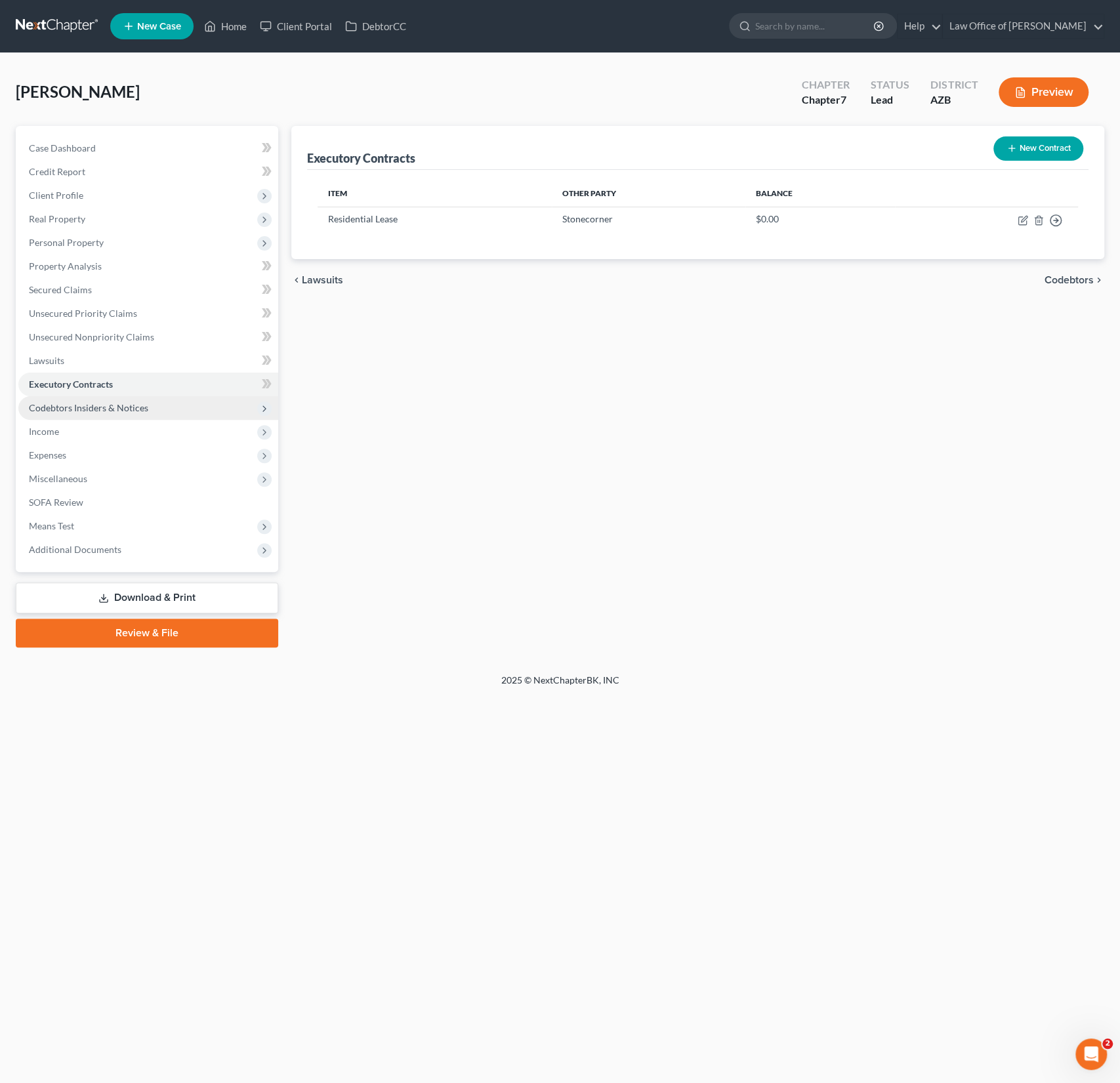
click at [108, 410] on span "Codebtors Insiders & Notices" at bounding box center [89, 408] width 119 height 11
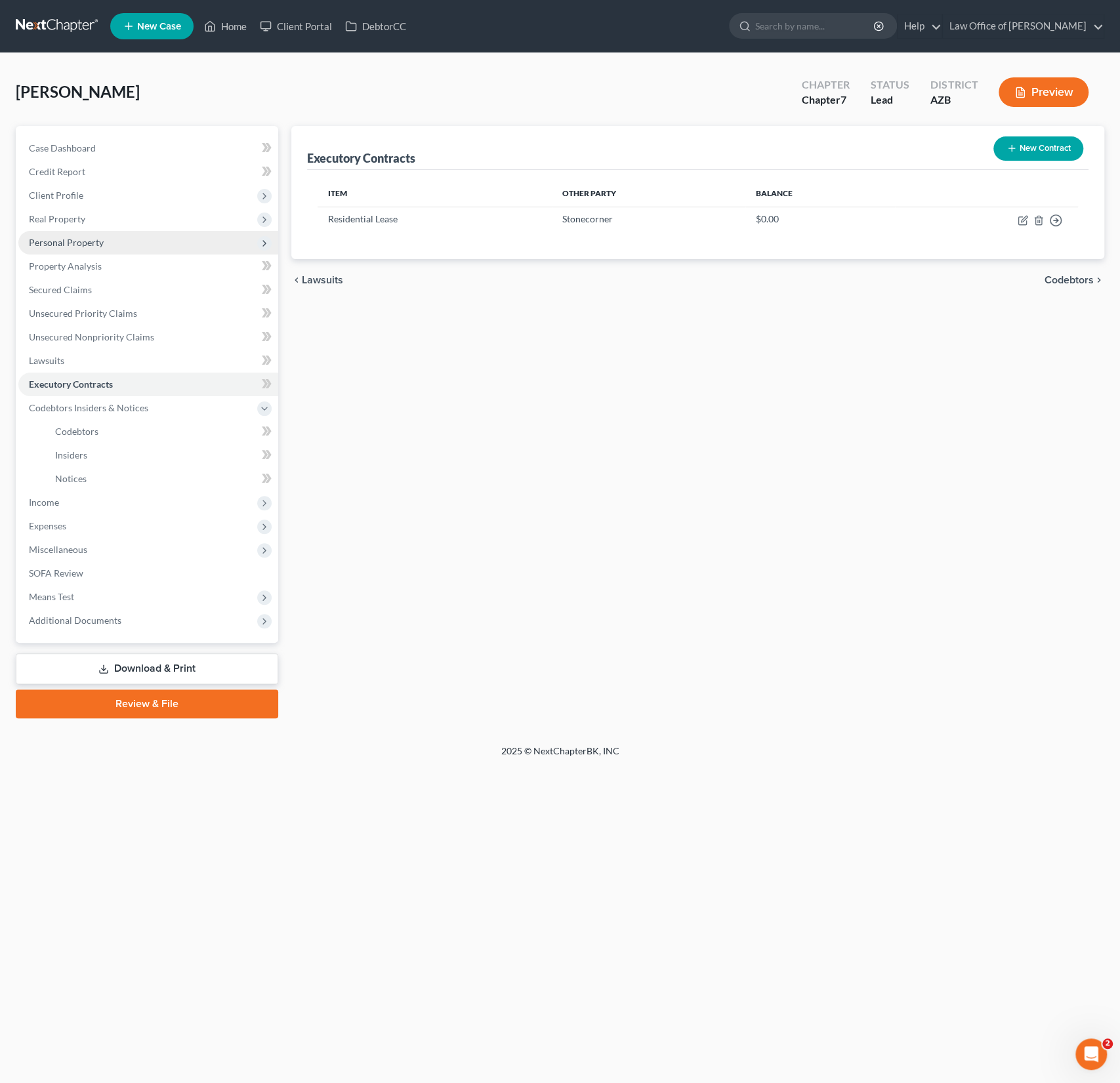
click at [73, 237] on span "Personal Property" at bounding box center [66, 242] width 75 height 11
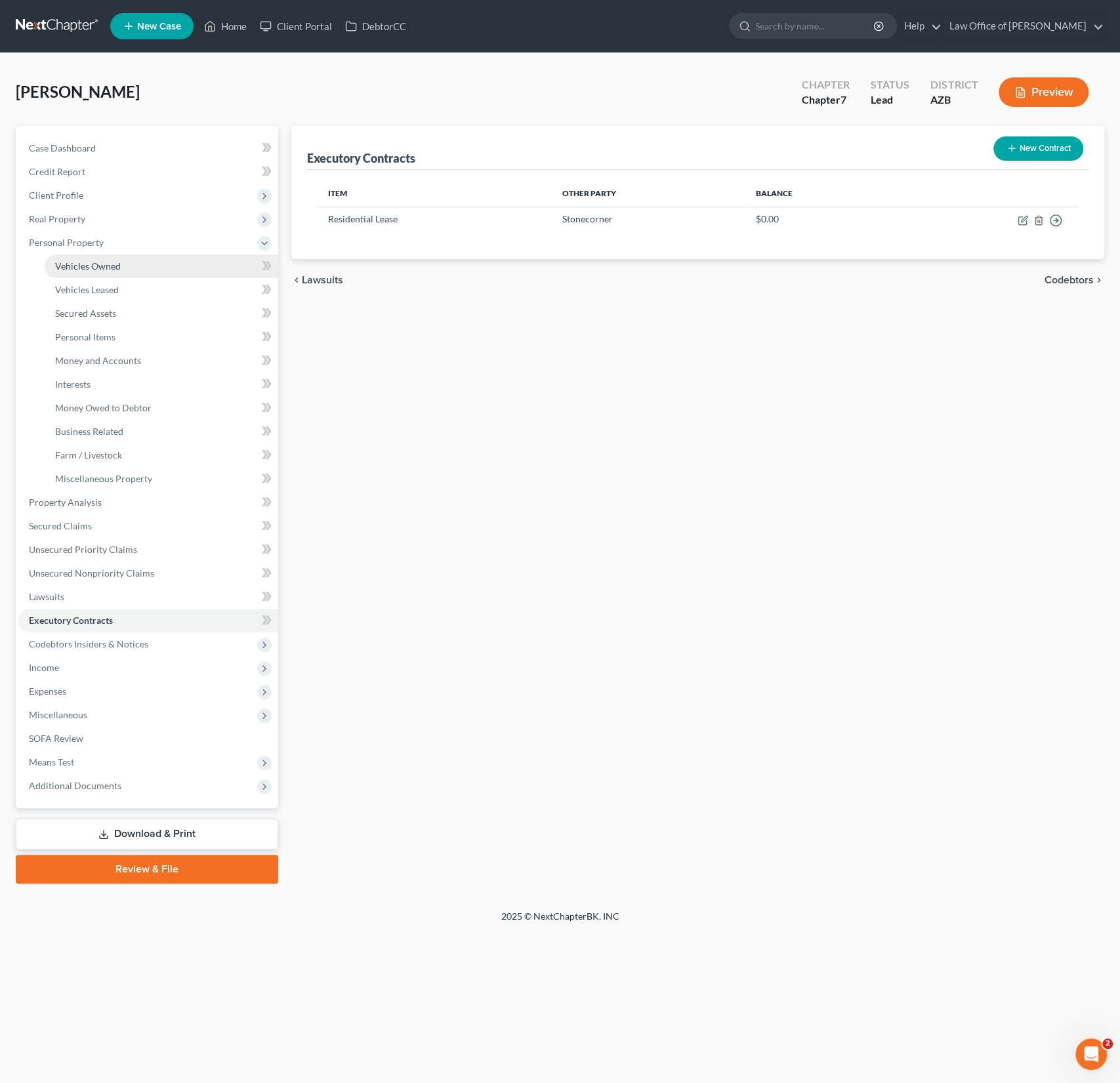
click at [91, 273] on link "Vehicles Owned" at bounding box center [162, 266] width 234 height 24
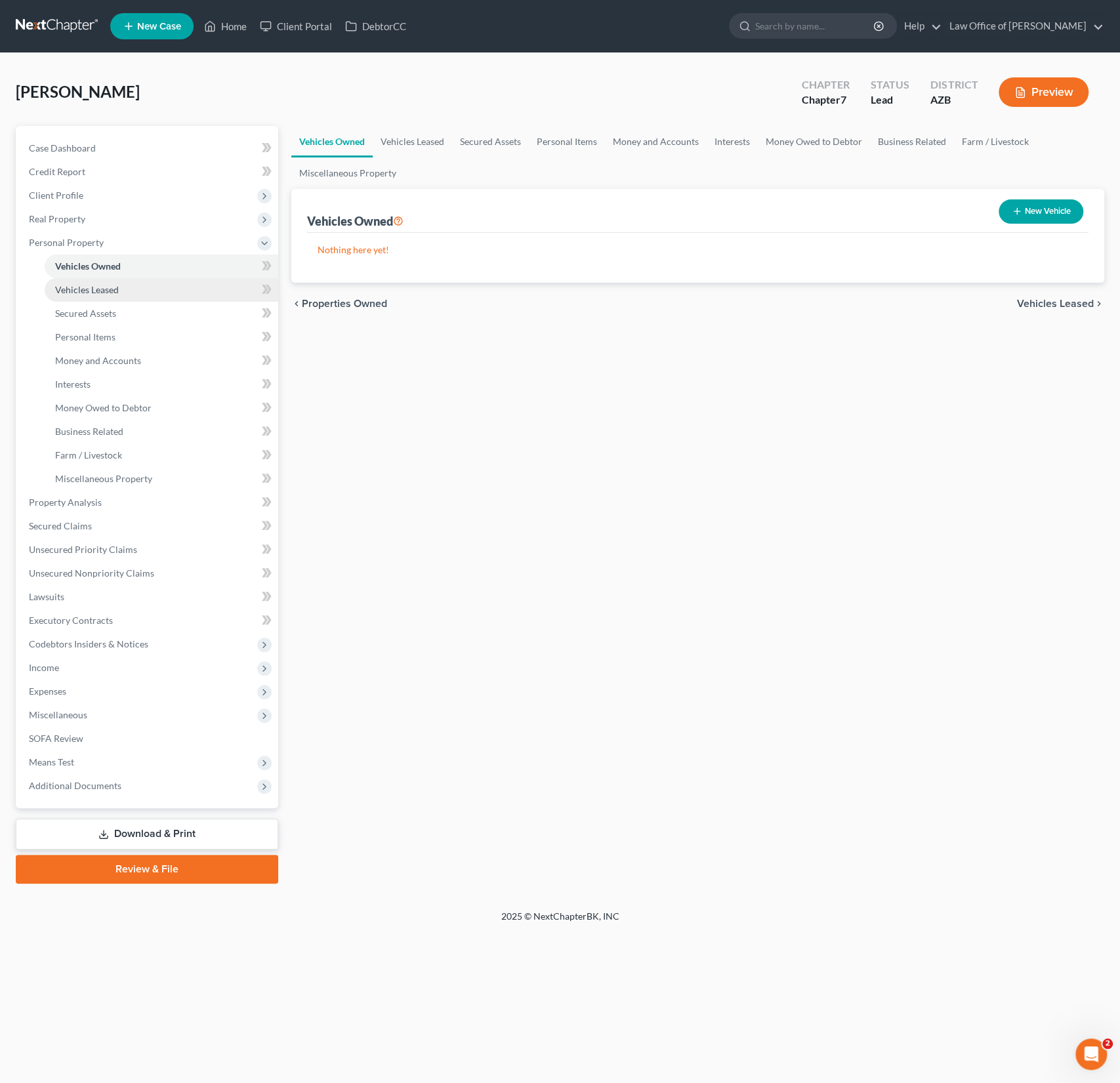
click at [91, 297] on link "Vehicles Leased" at bounding box center [162, 290] width 234 height 24
click at [98, 312] on span "Secured Assets" at bounding box center [85, 313] width 61 height 11
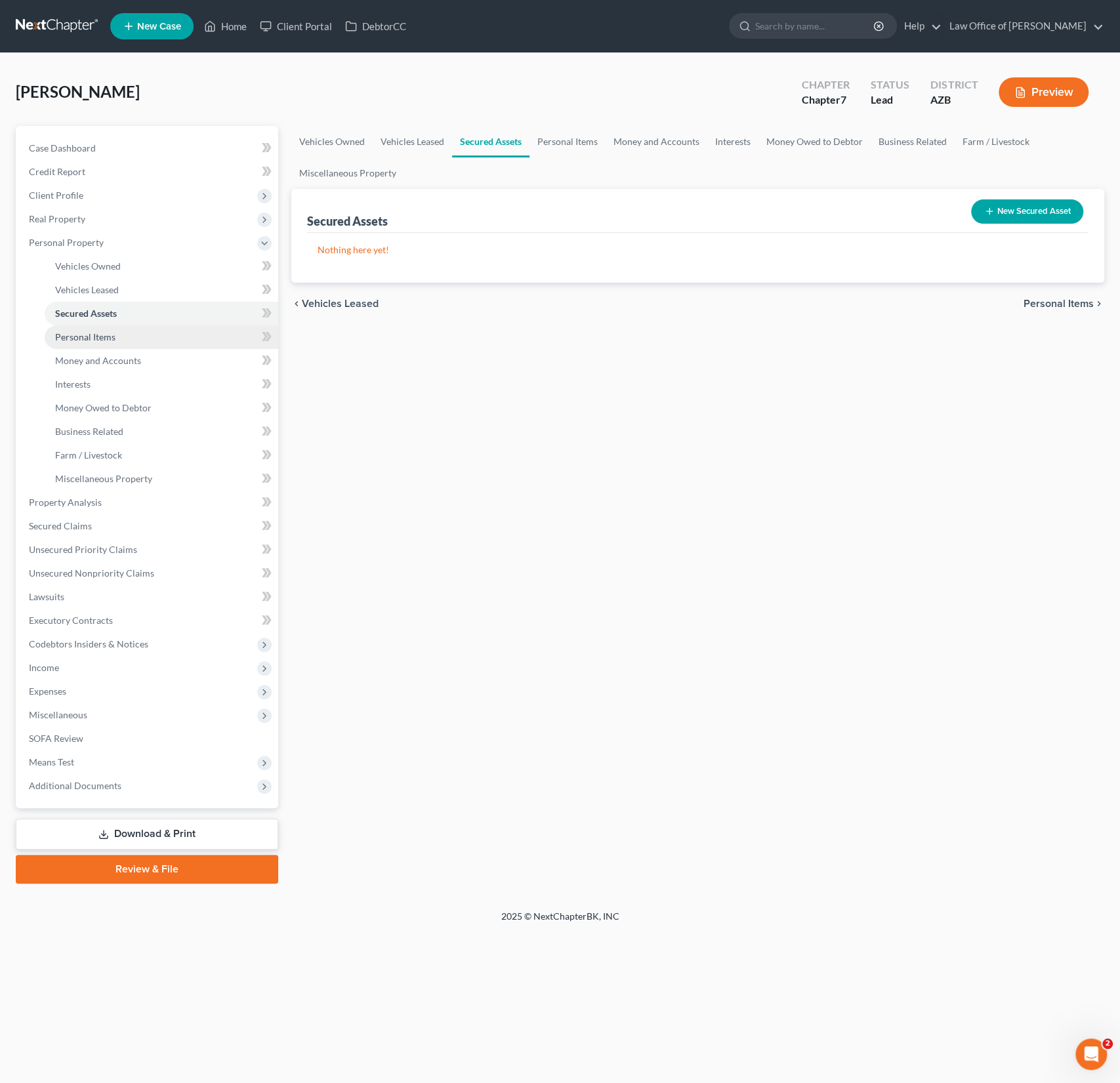
click at [98, 331] on span "Personal Items" at bounding box center [85, 337] width 60 height 11
click at [913, 212] on select "Select Item Type Clothing (A/B: 11) Collectibles Of Value (A/B: 8) Electronics …" at bounding box center [970, 213] width 179 height 26
select select "household_goods"
click at [883, 200] on select "Select Item Type Clothing (A/B: 11) Collectibles Of Value (A/B: 8) Electronics …" at bounding box center [970, 213] width 179 height 26
click at [1086, 210] on button "submit" at bounding box center [1075, 212] width 26 height 26
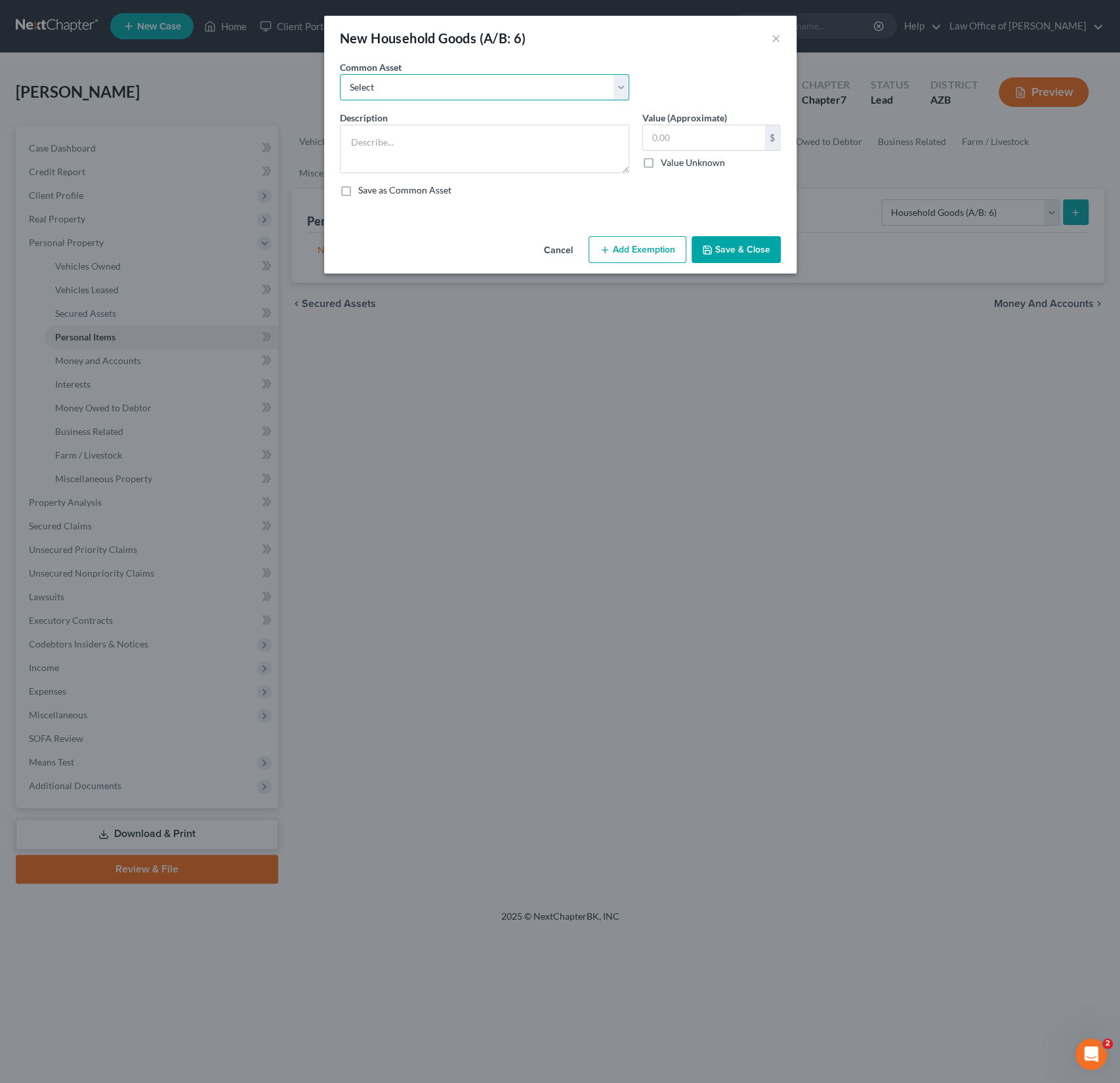
click at [438, 99] on select "Select Household goods, furnishings and electronics" at bounding box center [485, 87] width 290 height 26
select select "0"
click at [340, 74] on select "Select Household goods, furnishings and electronics" at bounding box center [485, 87] width 290 height 26
type textarea "Household goods, furnishings and electronics"
type input "2,000.00"
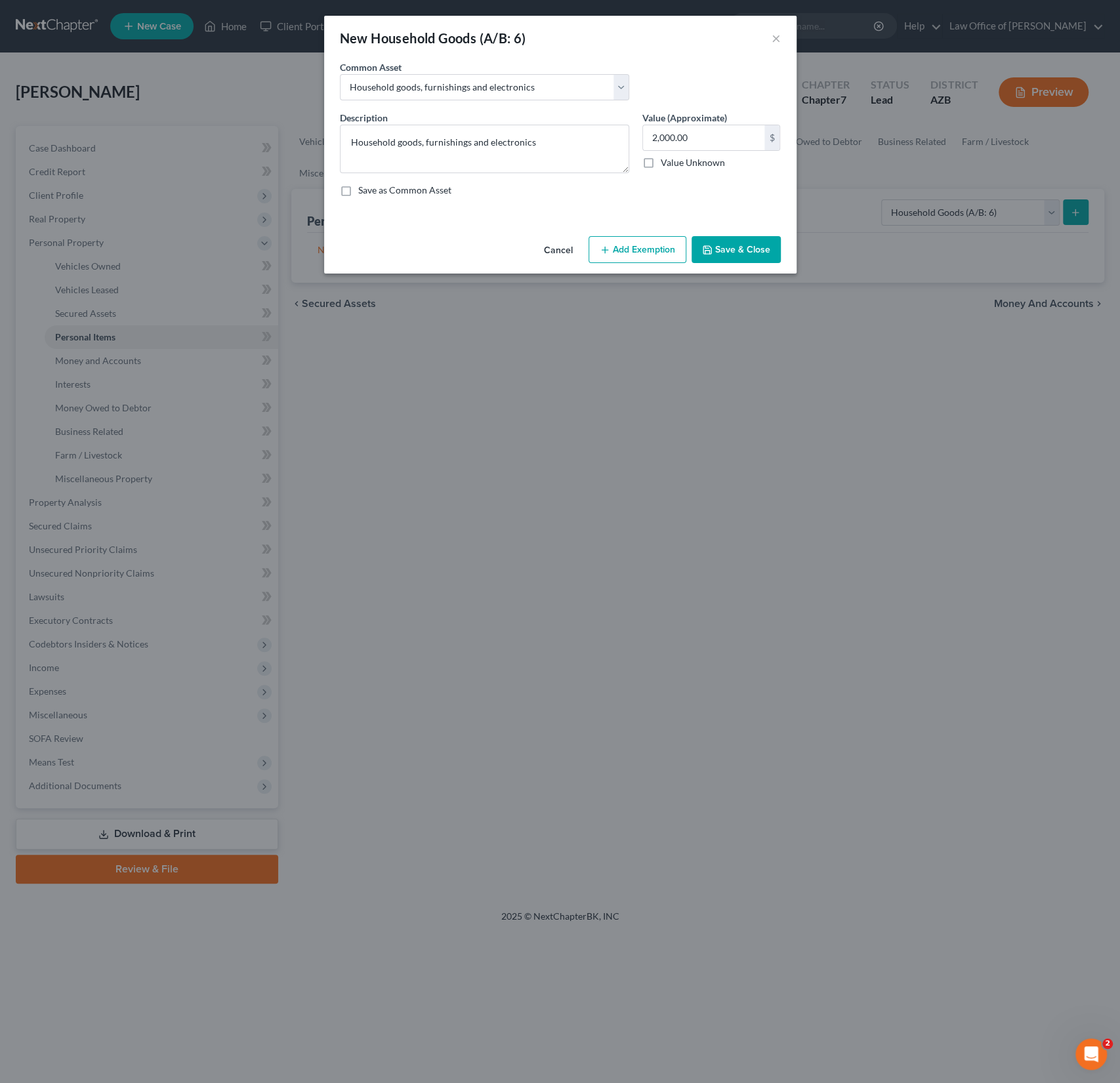
click at [639, 236] on button "Add Exemption" at bounding box center [637, 250] width 98 height 28
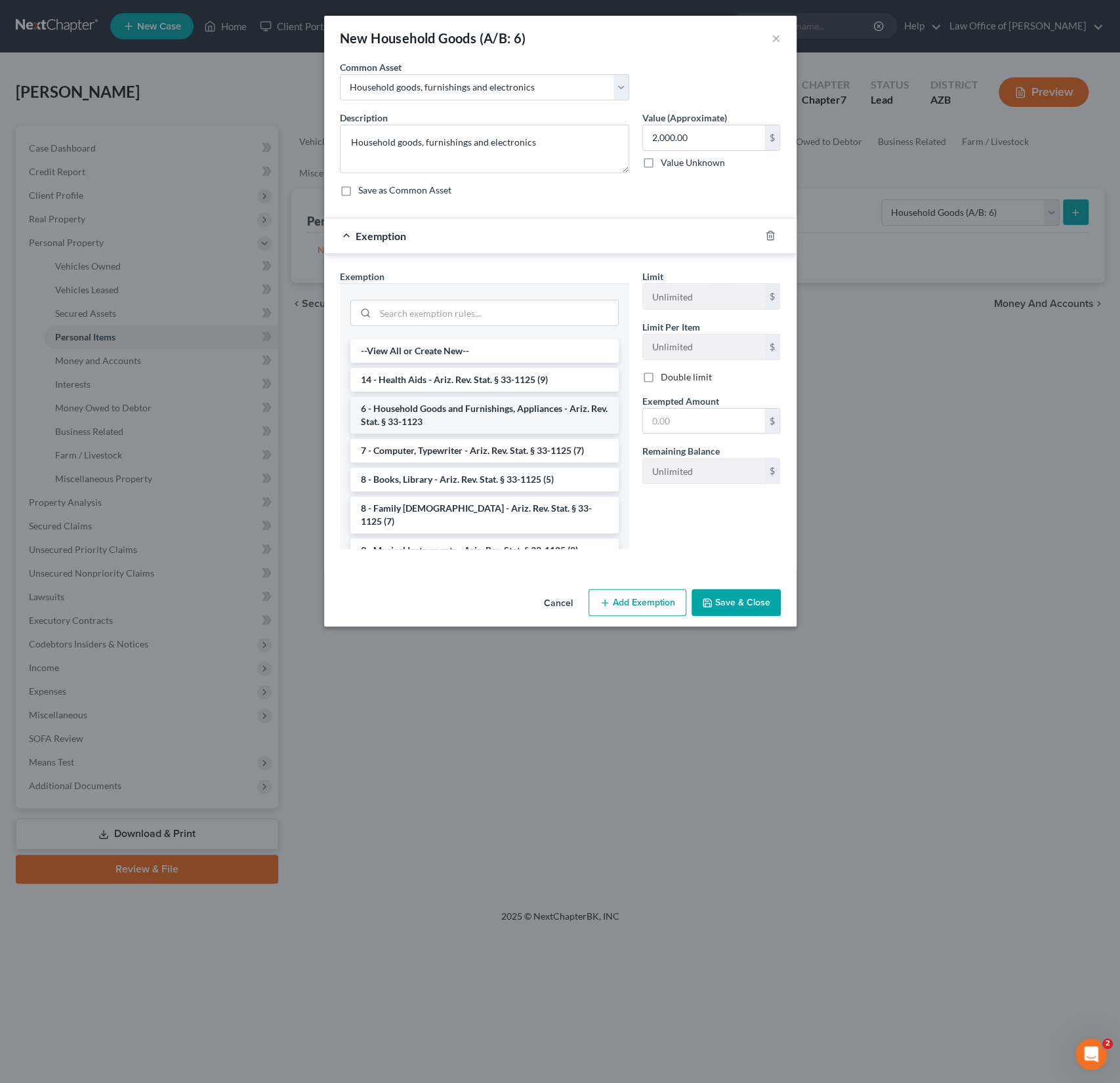
click at [485, 413] on li "6 - Household Goods and Furnishings, Appliances - Ariz. Rev. Stat. § 33-1123" at bounding box center [485, 415] width 269 height 37
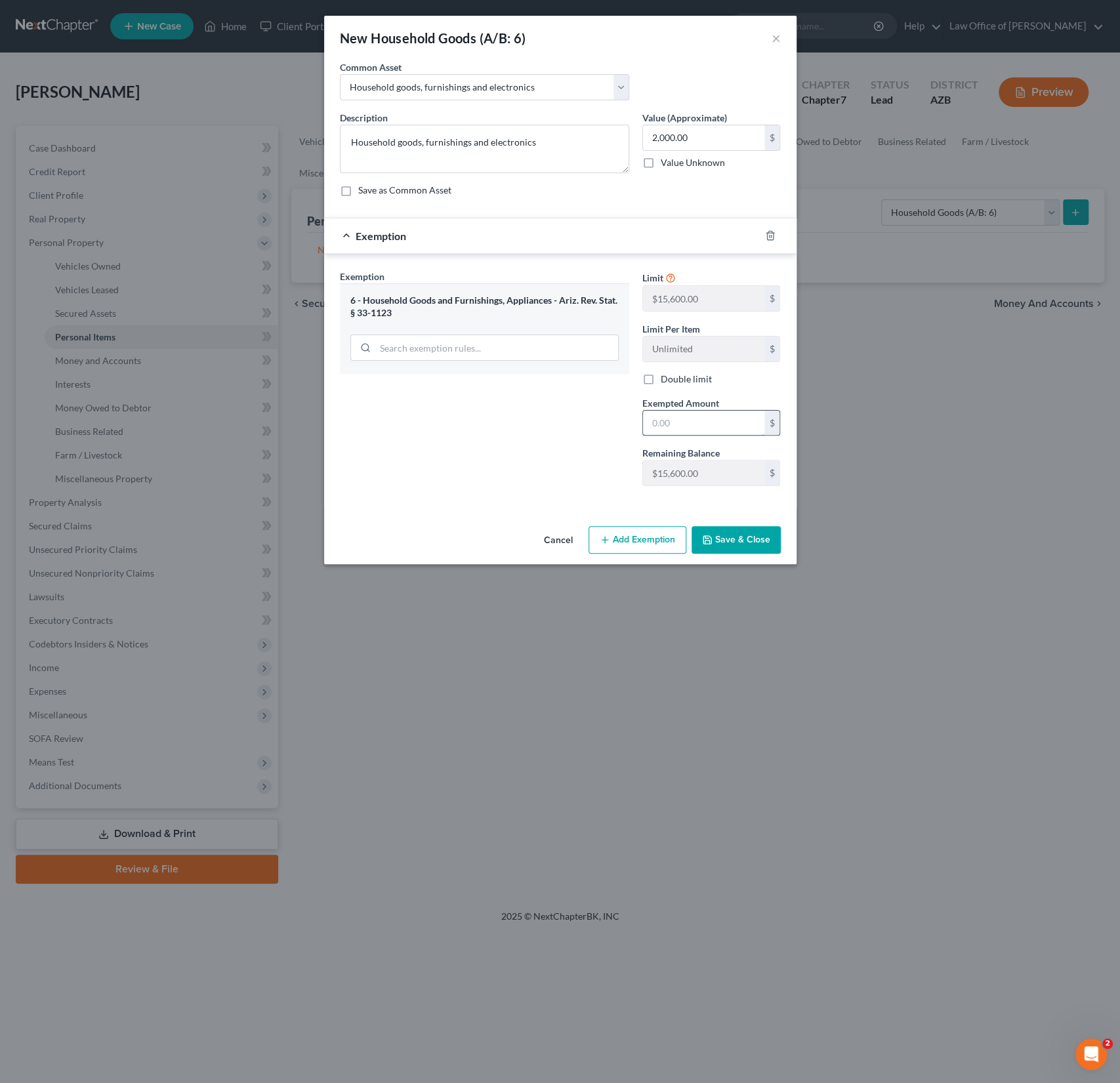
click at [673, 426] on input "text" at bounding box center [704, 423] width 121 height 25
type input "15,600"
click at [738, 526] on button "Save & Close" at bounding box center [737, 540] width 89 height 28
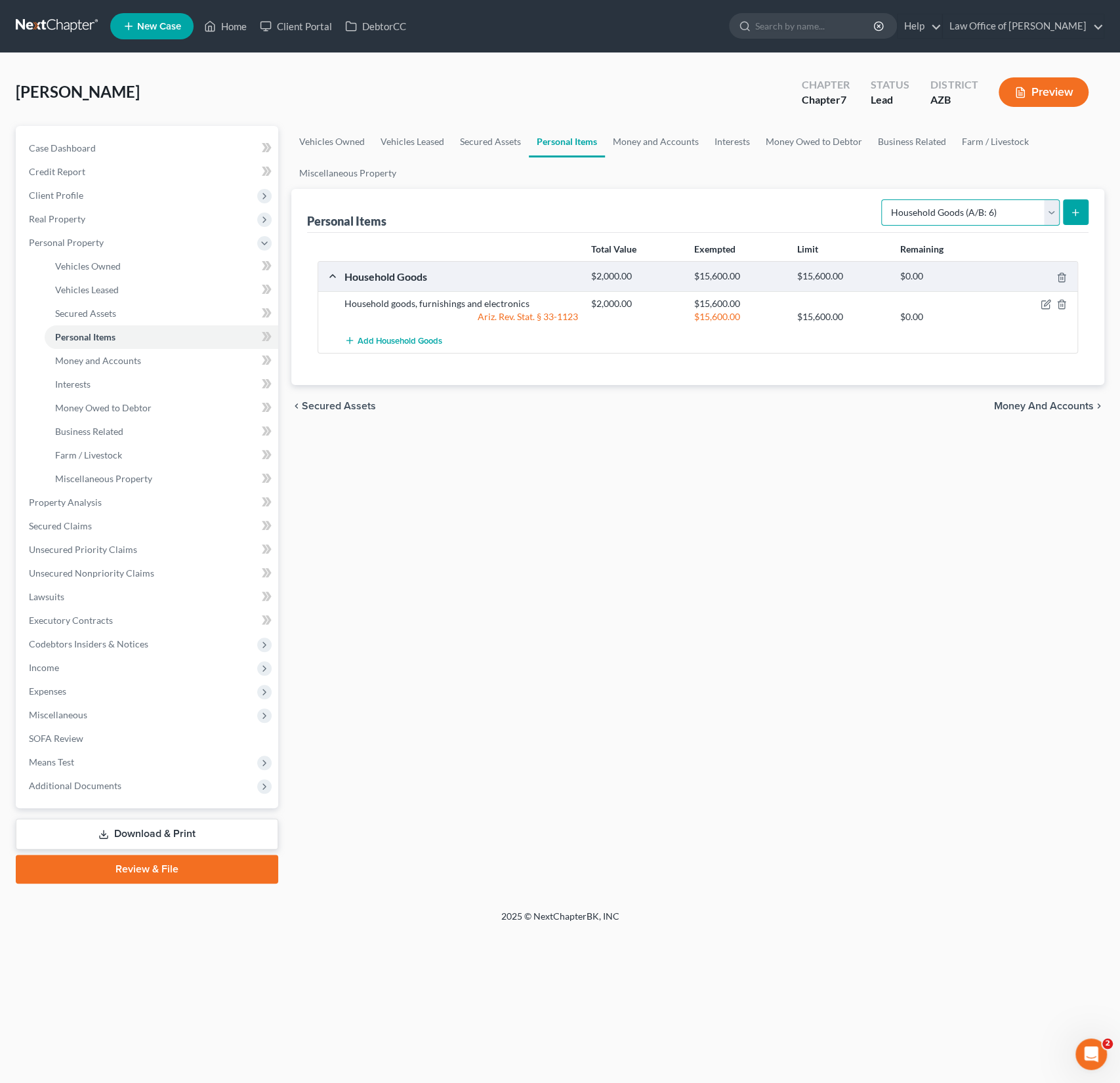
click at [974, 216] on select "Select Item Type Clothing (A/B: 11) Collectibles Of Value (A/B: 8) Electronics …" at bounding box center [970, 213] width 179 height 26
select select "clothing"
click at [883, 200] on select "Select Item Type Clothing (A/B: 11) Collectibles Of Value (A/B: 8) Electronics …" at bounding box center [970, 213] width 179 height 26
click at [1077, 209] on icon "submit" at bounding box center [1075, 213] width 11 height 11
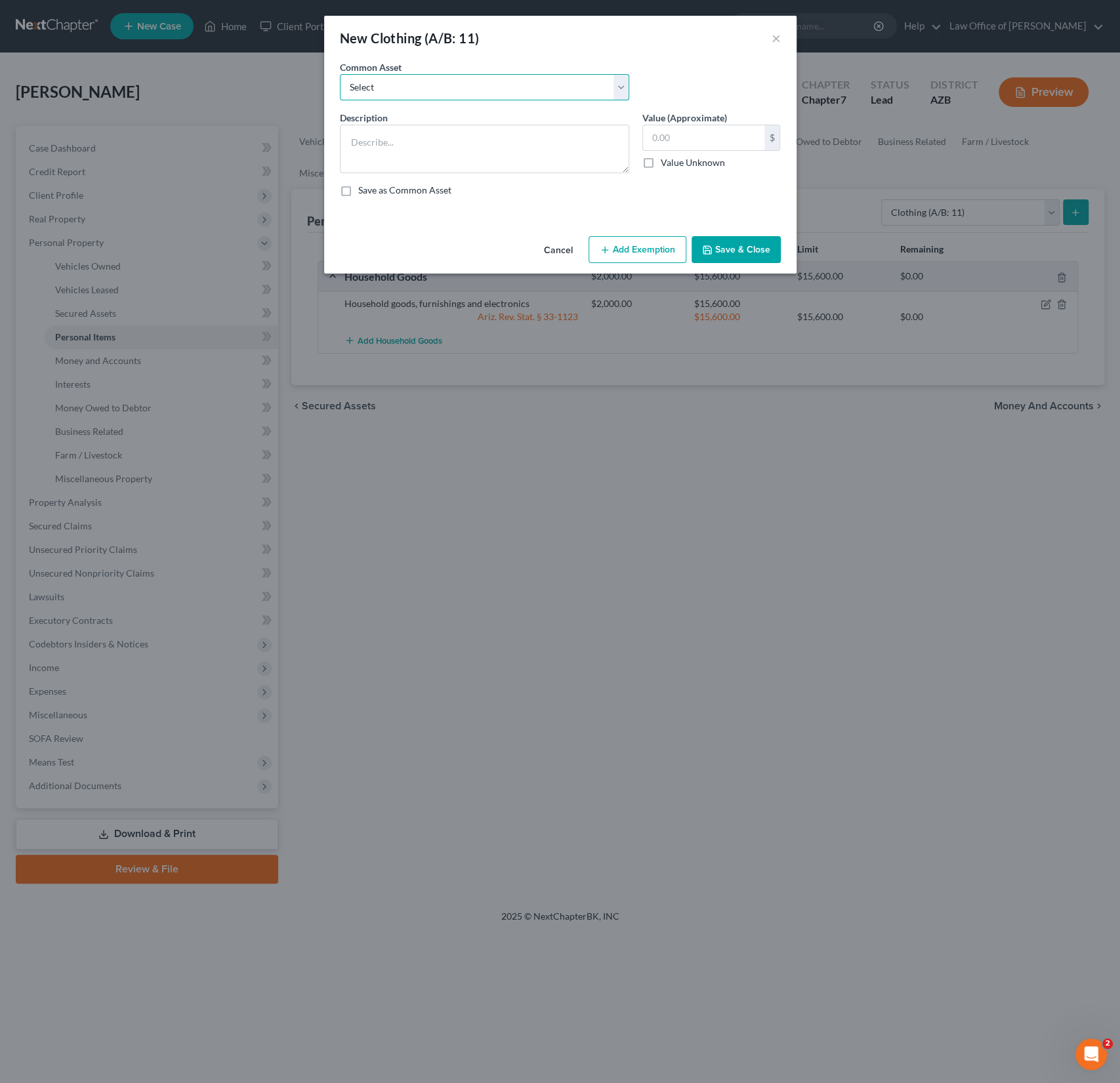
click at [389, 92] on select "Select Wearing apparel" at bounding box center [485, 87] width 290 height 26
select select "0"
click at [340, 74] on select "Select Wearing apparel" at bounding box center [485, 87] width 290 height 26
type textarea "Wearing apparel"
type input "300.00"
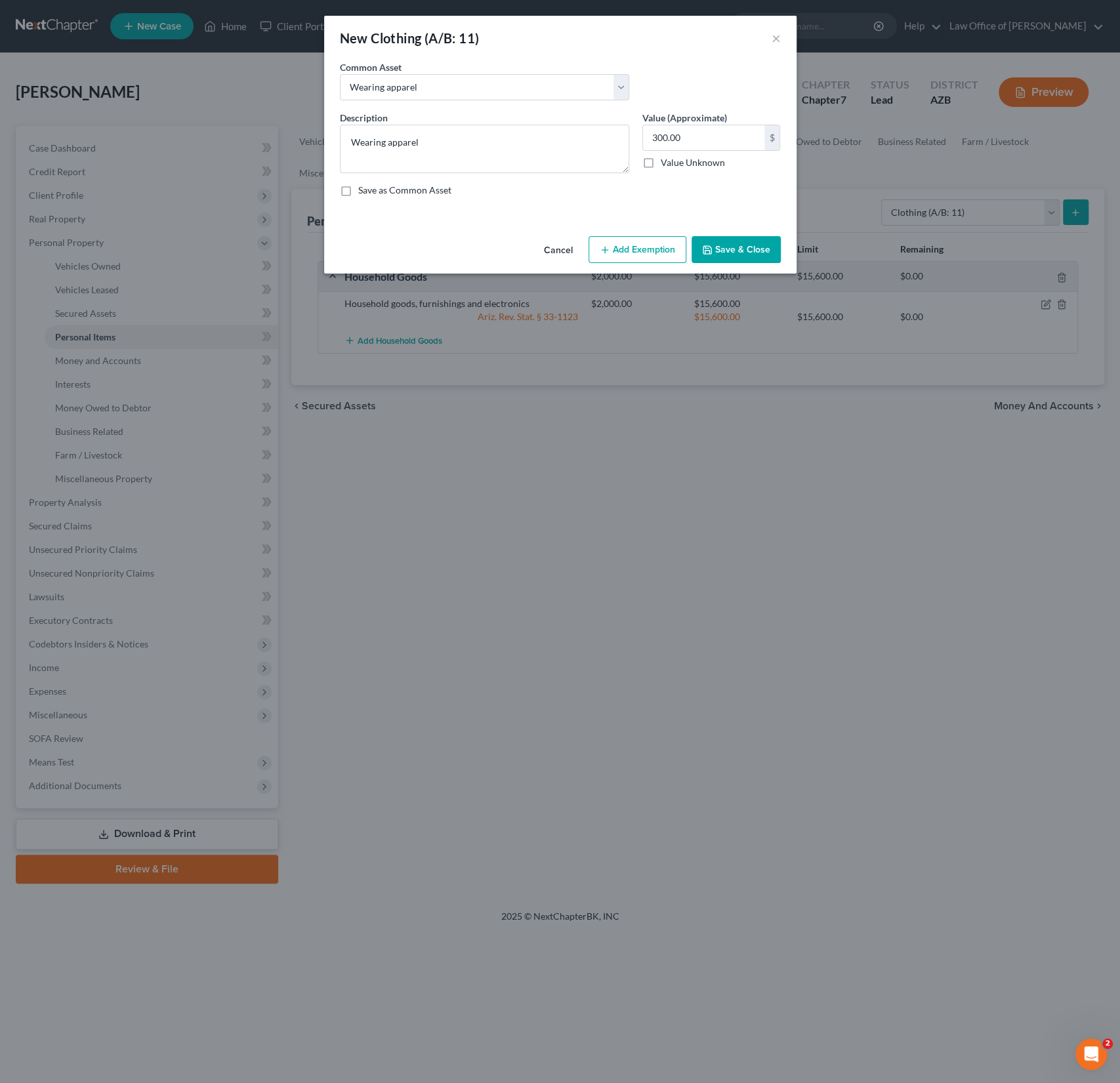
click at [645, 234] on div "Cancel Add Exemption Save & Close" at bounding box center [561, 253] width 473 height 43
click at [637, 252] on button "Add Exemption" at bounding box center [637, 250] width 98 height 28
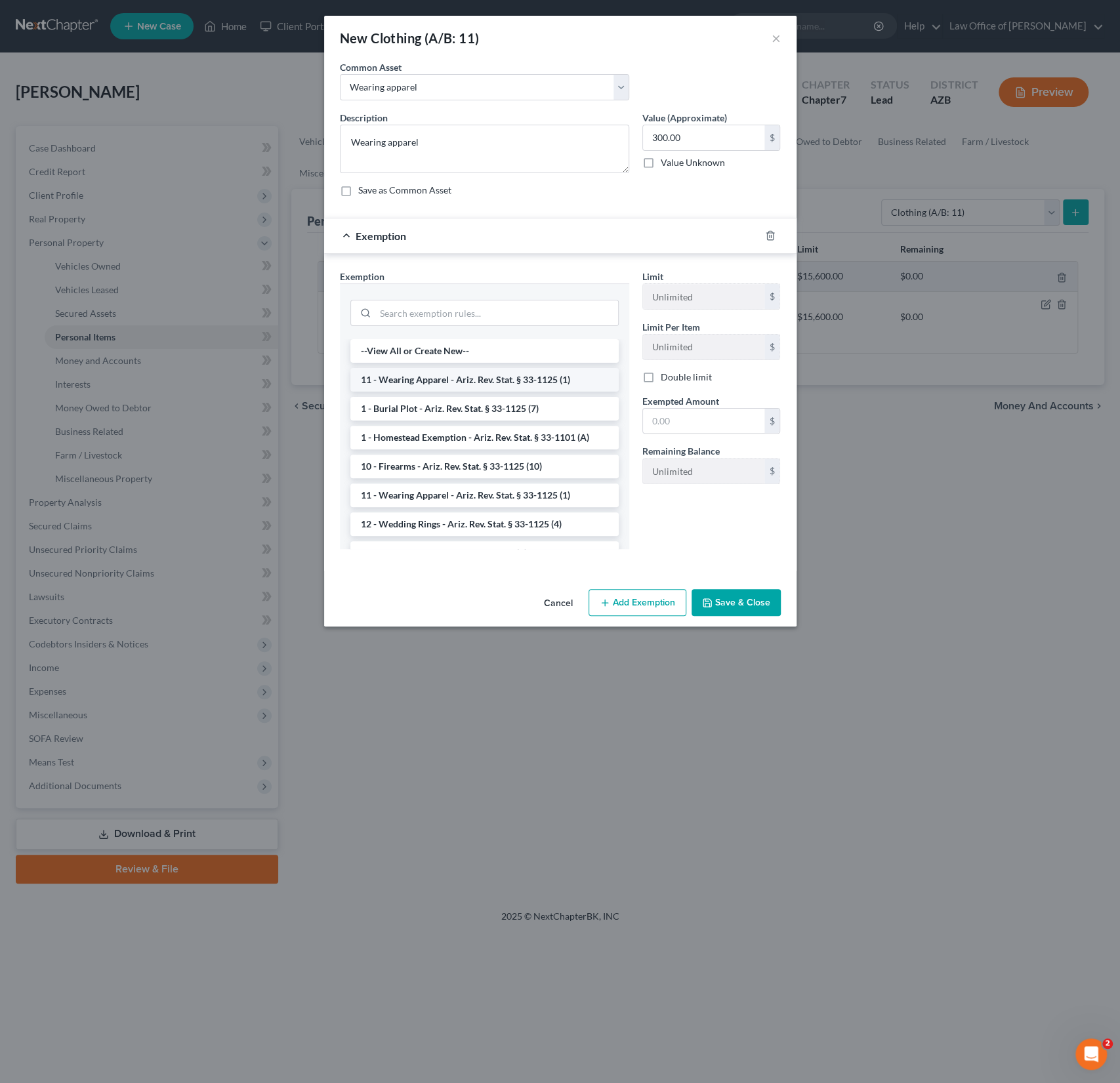
click at [444, 377] on li "11 - Wearing Apparel - Ariz. Rev. Stat. § 33-1125 (1)" at bounding box center [485, 380] width 269 height 24
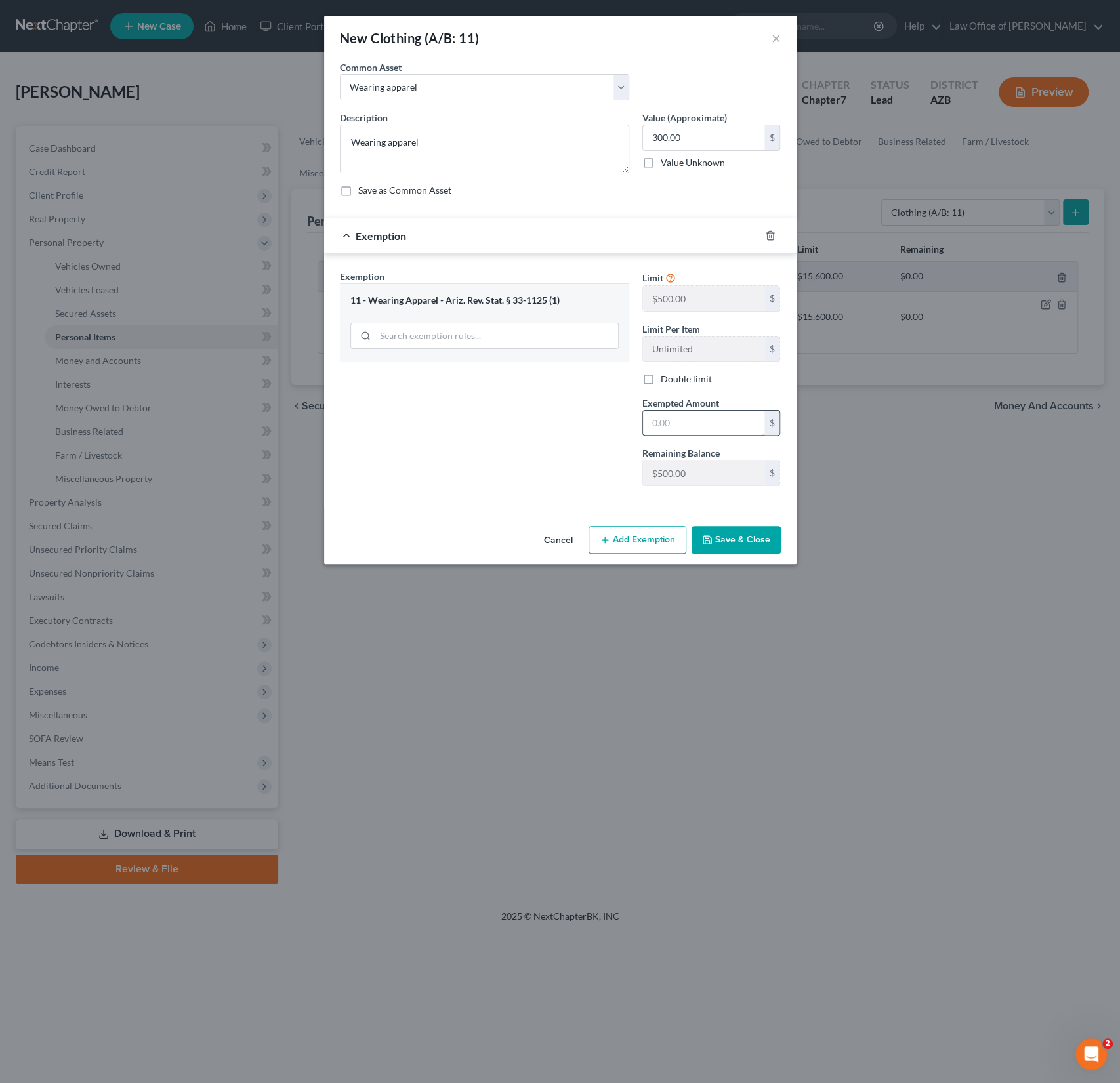
click at [686, 414] on input "text" at bounding box center [704, 423] width 121 height 25
type input "500"
click at [438, 451] on div "Exemption Set must be selected for CA. Exemption * 11 - Wearing Apparel - Ariz.…" at bounding box center [485, 383] width 303 height 227
click at [744, 545] on button "Save & Close" at bounding box center [737, 540] width 89 height 28
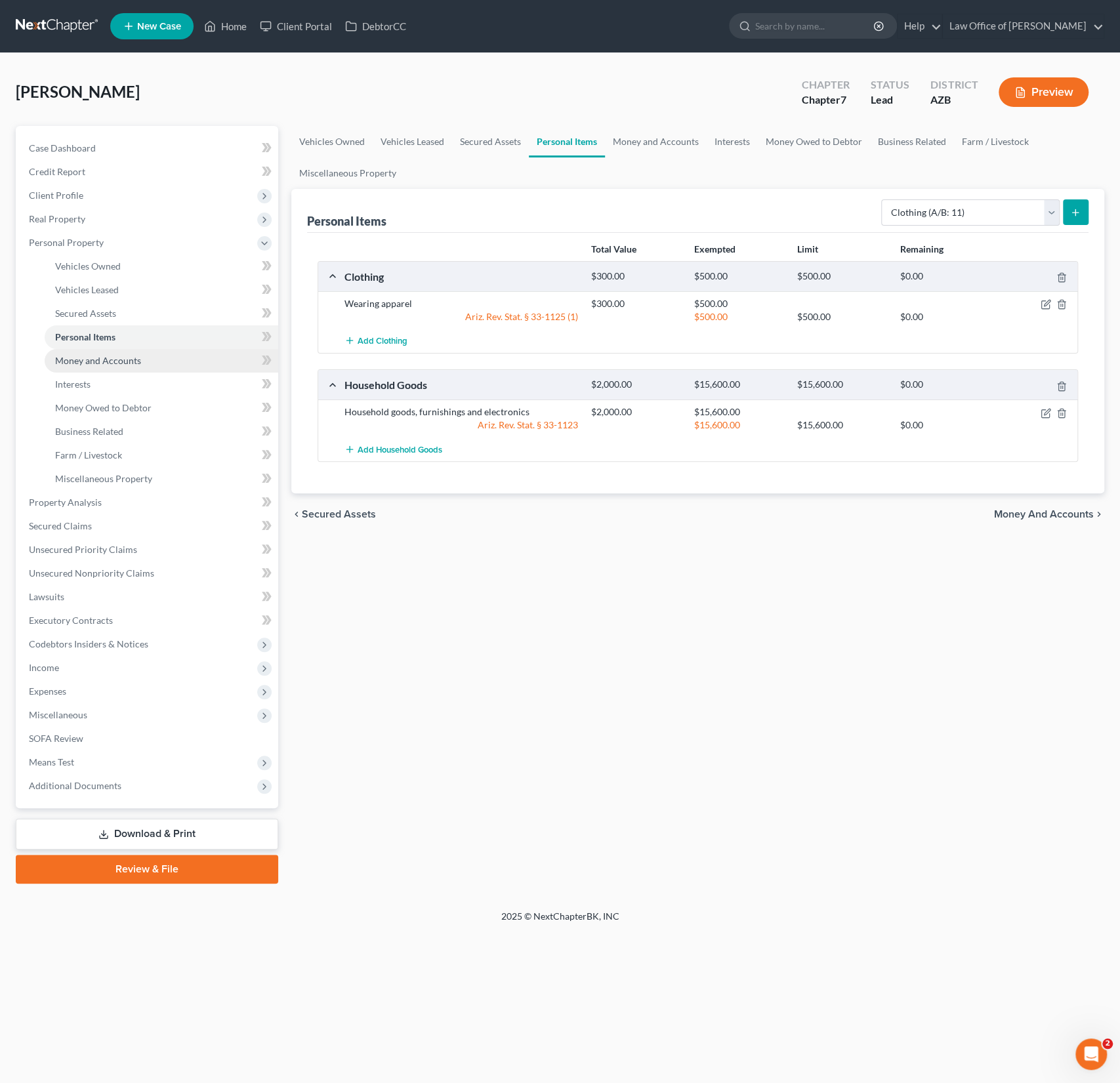
click at [106, 362] on span "Money and Accounts" at bounding box center [98, 360] width 86 height 11
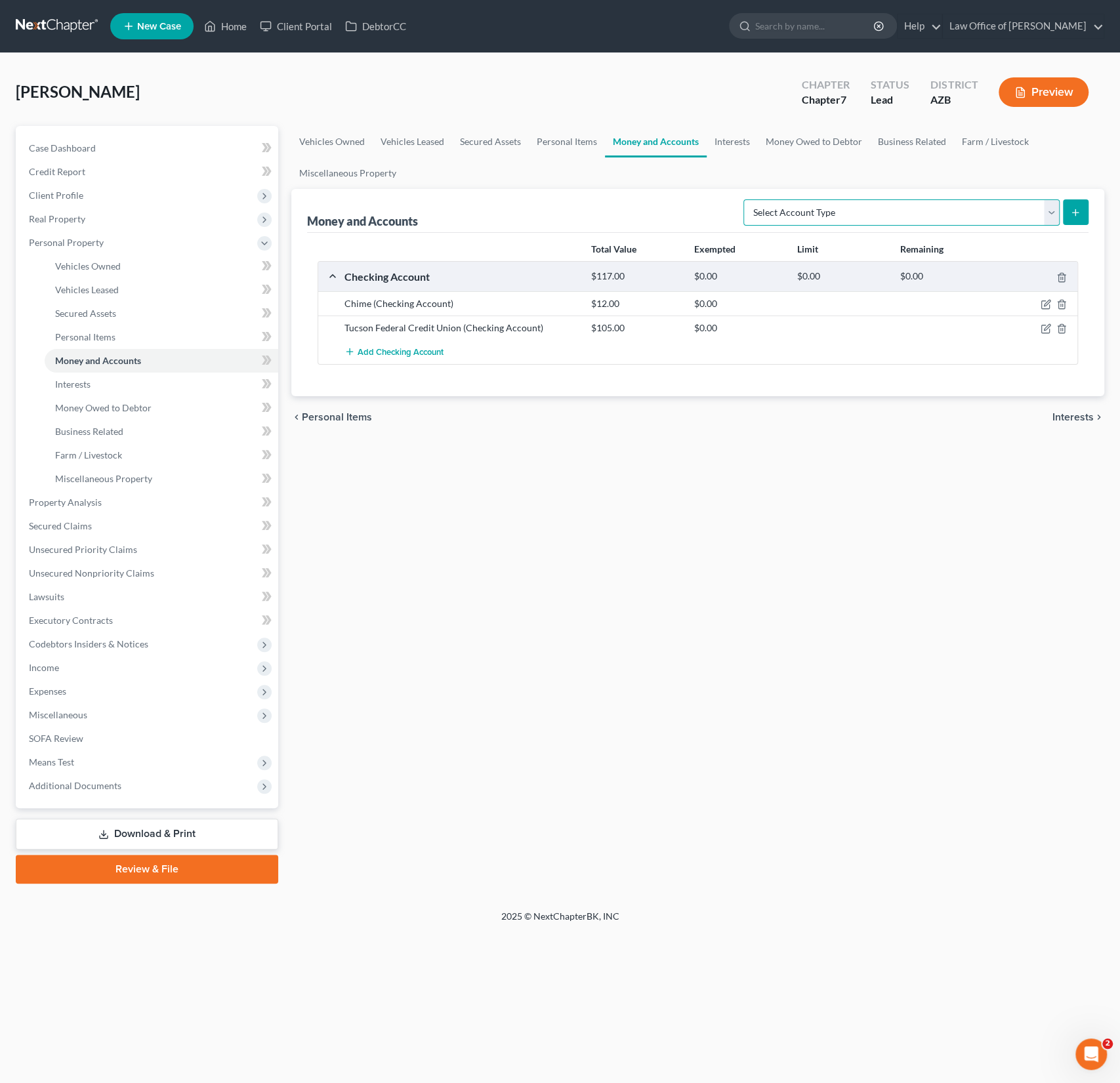
click at [880, 213] on select "Select Account Type Brokerage (A/B: 18, SOFA: 20) Cash on Hand (A/B: 16) Certif…" at bounding box center [902, 213] width 316 height 26
select select "savings"
click at [748, 200] on select "Select Account Type Brokerage (A/B: 18, SOFA: 20) Cash on Hand (A/B: 16) Certif…" at bounding box center [902, 213] width 316 height 26
click at [1082, 209] on button "submit" at bounding box center [1075, 212] width 26 height 26
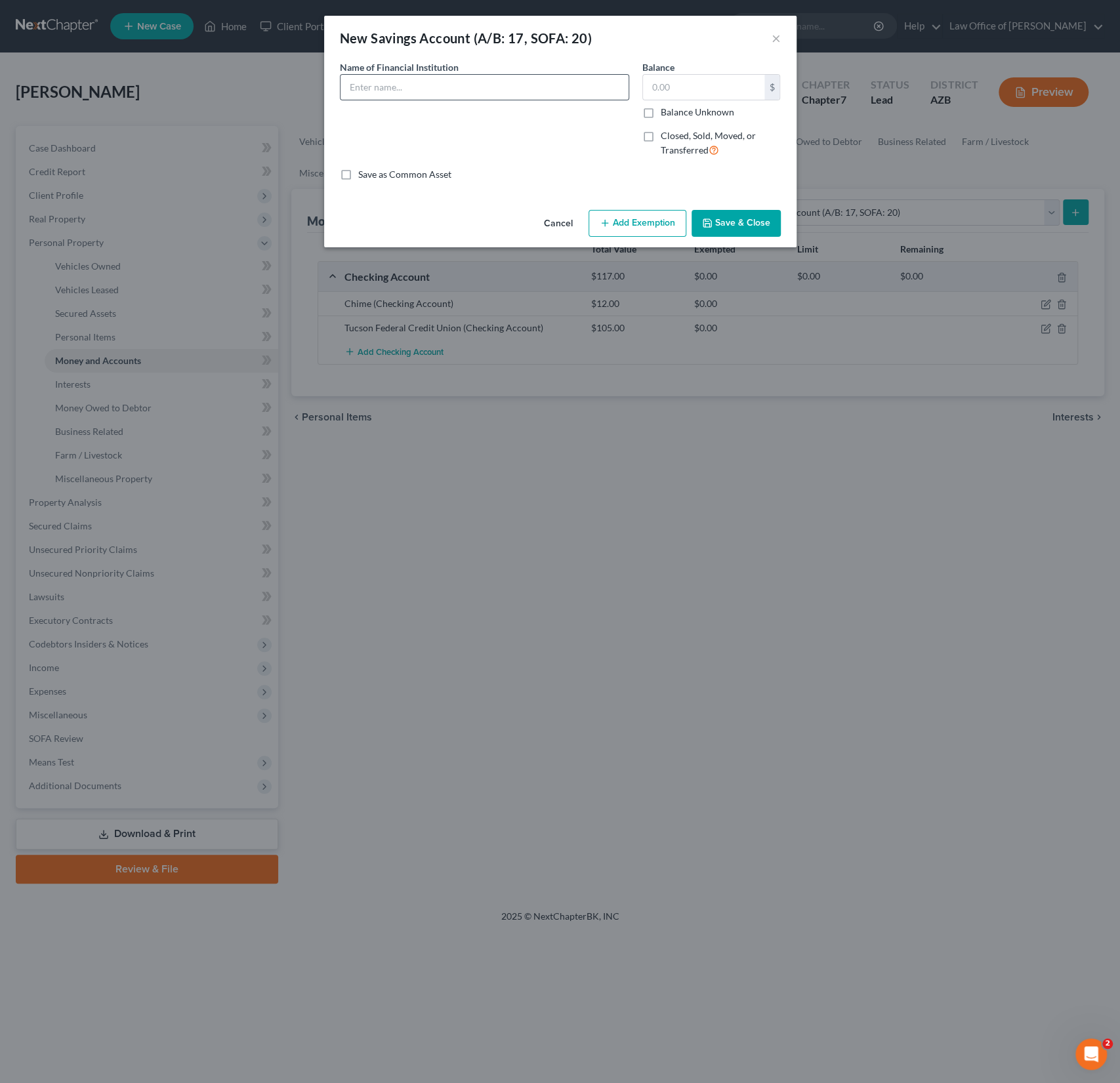
click at [402, 99] on div at bounding box center [485, 87] width 290 height 26
click at [383, 85] on input "text" at bounding box center [485, 87] width 288 height 25
type input "Chime Savings"
click at [735, 217] on button "Save & Close" at bounding box center [737, 224] width 89 height 28
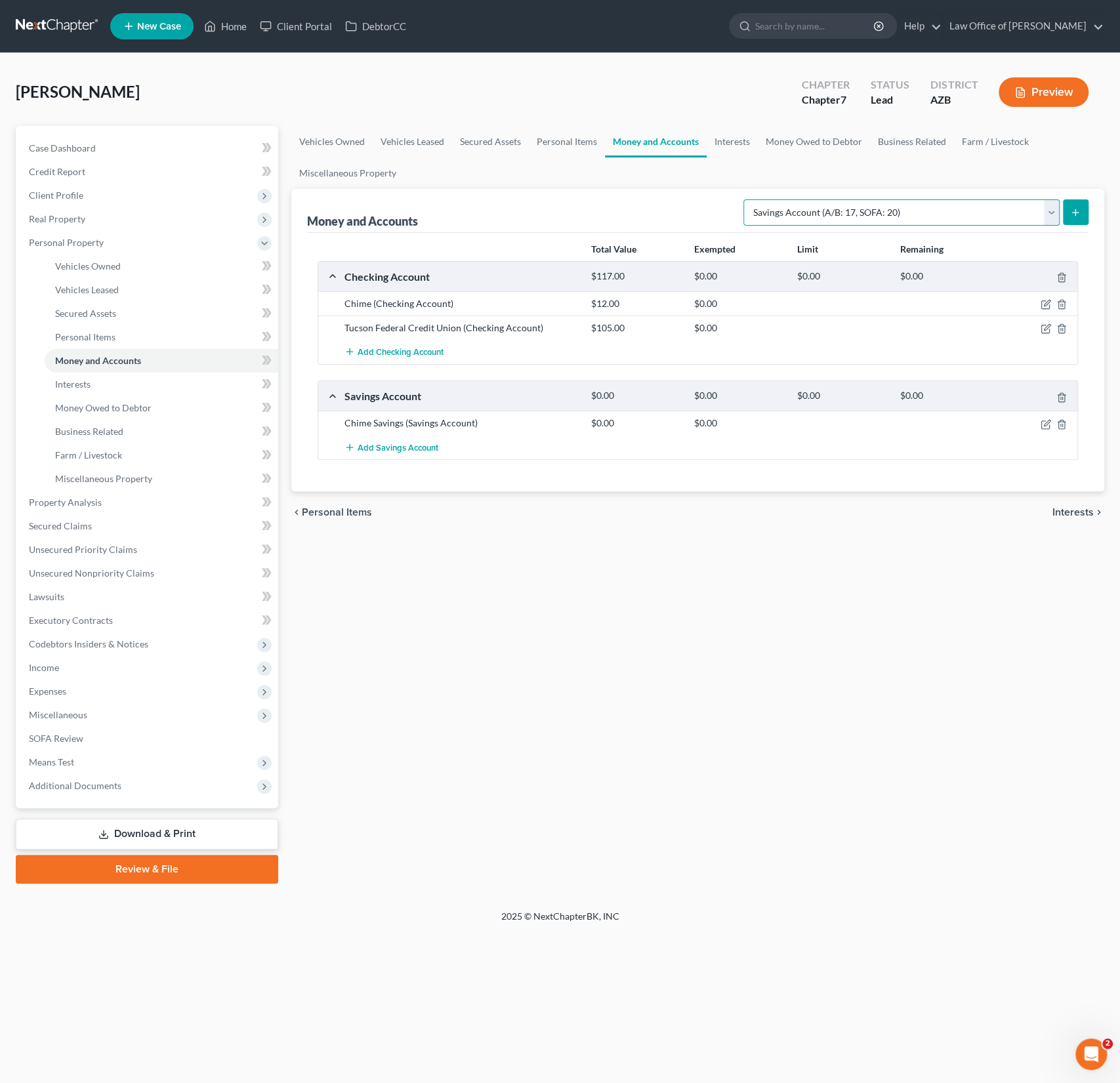
click at [845, 213] on select "Select Account Type Brokerage (A/B: 18, SOFA: 20) Cash on Hand (A/B: 16) Certif…" at bounding box center [902, 213] width 316 height 26
click at [748, 200] on select "Select Account Type Brokerage (A/B: 18, SOFA: 20) Cash on Hand (A/B: 16) Certif…" at bounding box center [902, 213] width 316 height 26
click at [1079, 204] on button "submit" at bounding box center [1075, 212] width 26 height 26
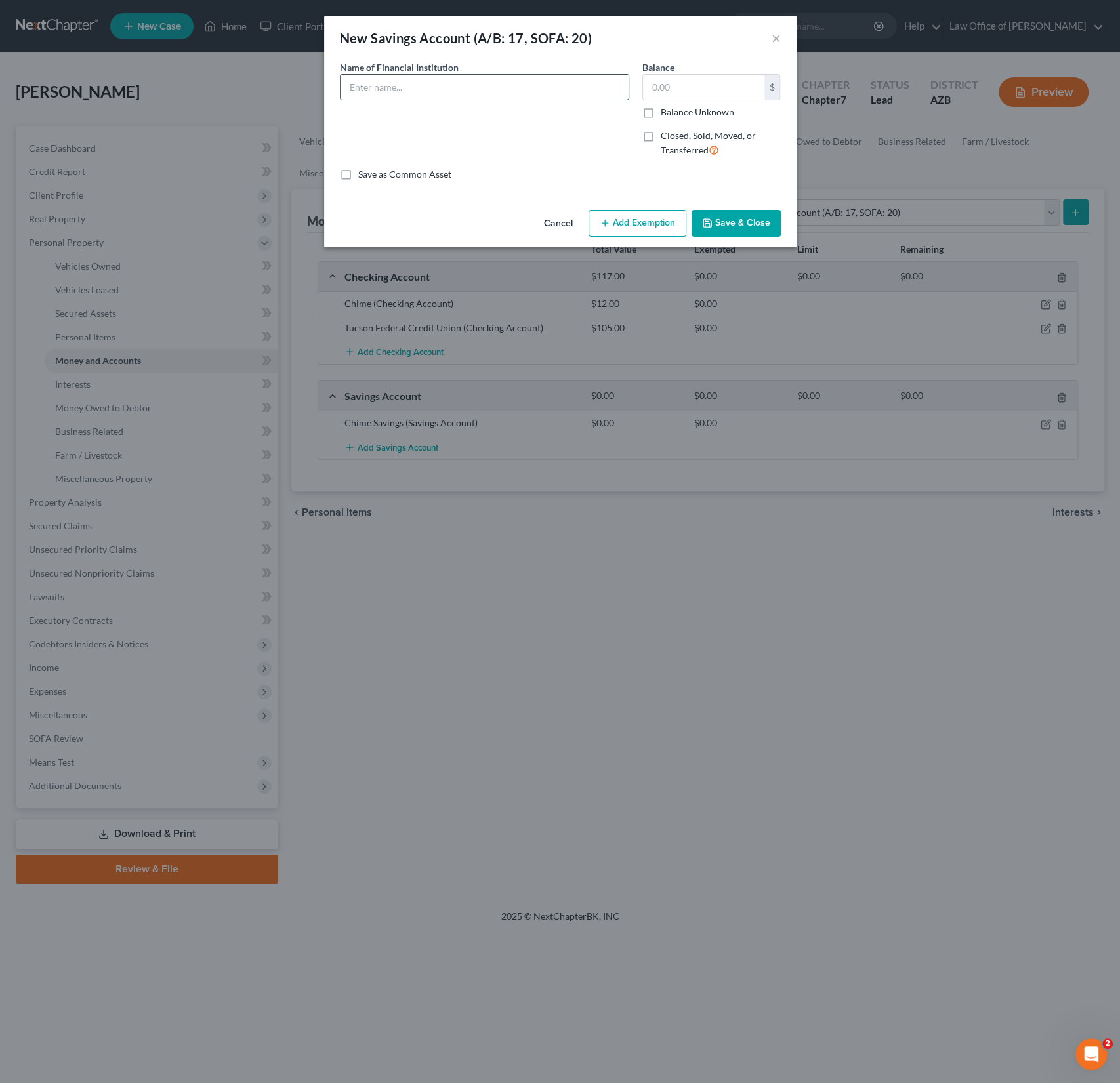
click at [390, 96] on input "text" at bounding box center [485, 87] width 288 height 25
click at [380, 94] on input "text" at bounding box center [485, 87] width 288 height 25
type input "Tucson Federal Credit Union"
click at [726, 217] on button "Save & Close" at bounding box center [737, 224] width 89 height 28
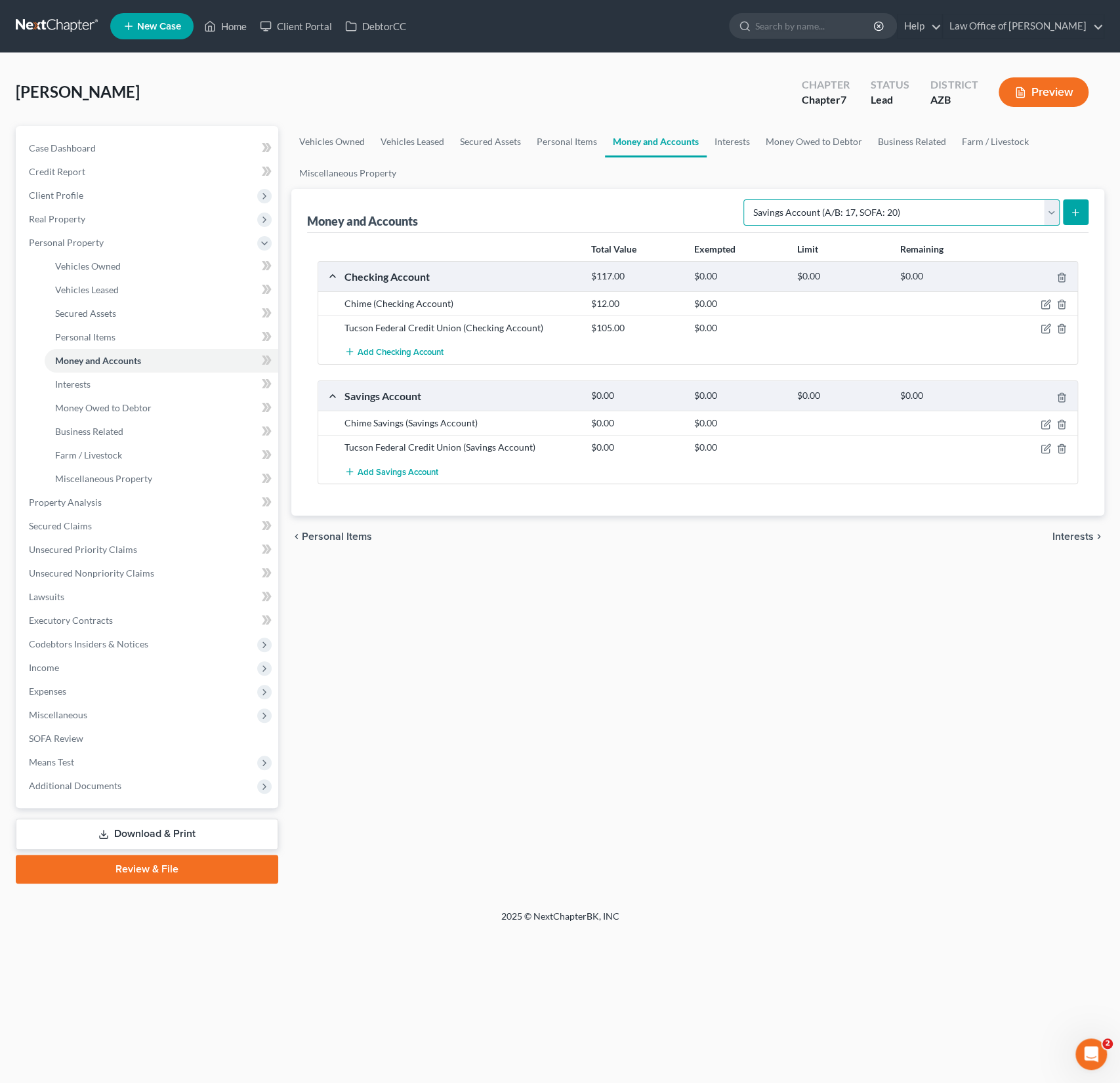
click at [872, 207] on select "Select Account Type Brokerage (A/B: 18, SOFA: 20) Cash on Hand (A/B: 16) Certif…" at bounding box center [902, 213] width 316 height 26
select select "other"
click at [748, 200] on select "Select Account Type Brokerage (A/B: 18, SOFA: 20) Cash on Hand (A/B: 16) Certif…" at bounding box center [902, 213] width 316 height 26
click at [1071, 211] on icon "submit" at bounding box center [1075, 213] width 11 height 11
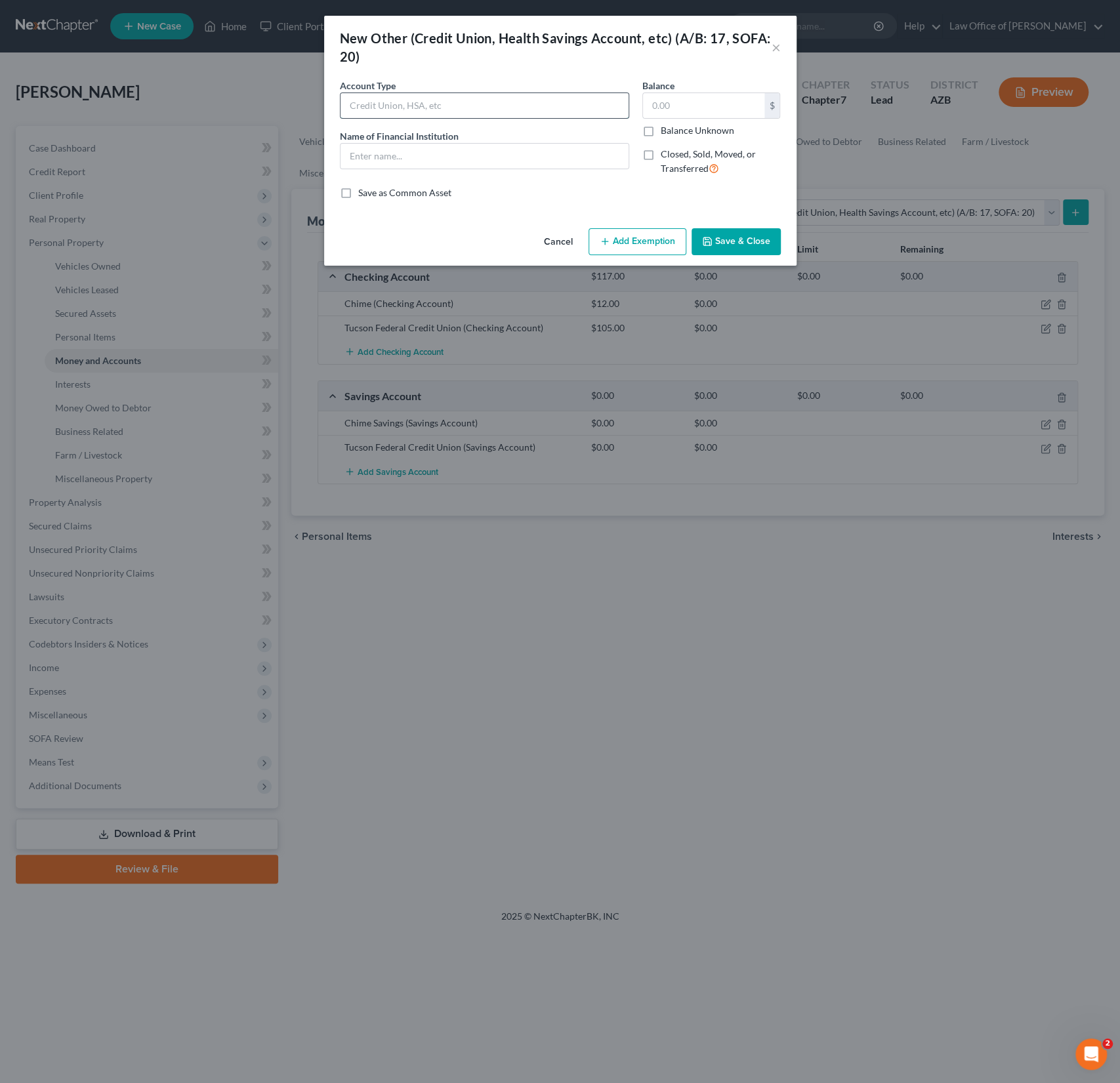
click at [355, 103] on input "text" at bounding box center [485, 106] width 288 height 25
type input "Cash App"
click at [750, 238] on button "Save & Close" at bounding box center [737, 242] width 89 height 28
